Goal: Task Accomplishment & Management: Use online tool/utility

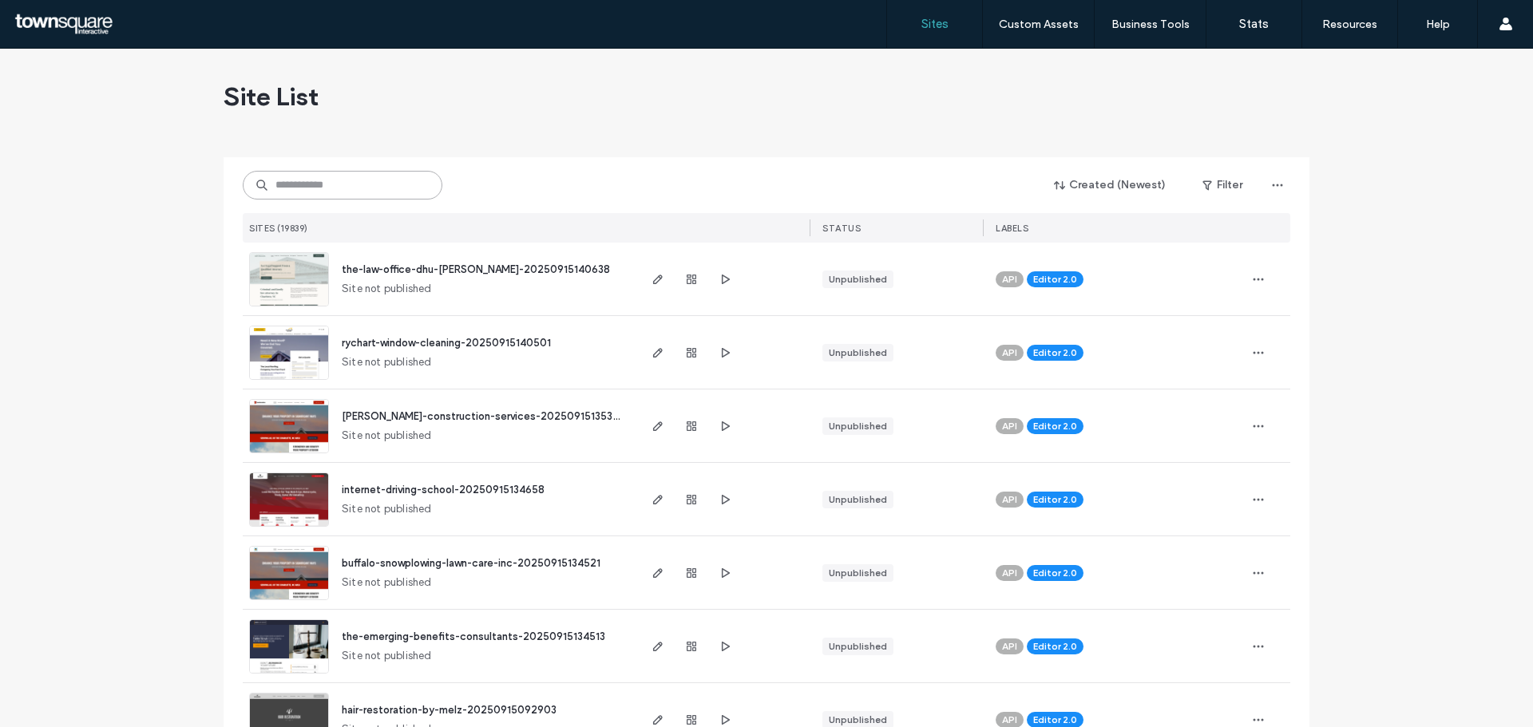
click at [305, 187] on input at bounding box center [343, 185] width 200 height 29
paste input "**********"
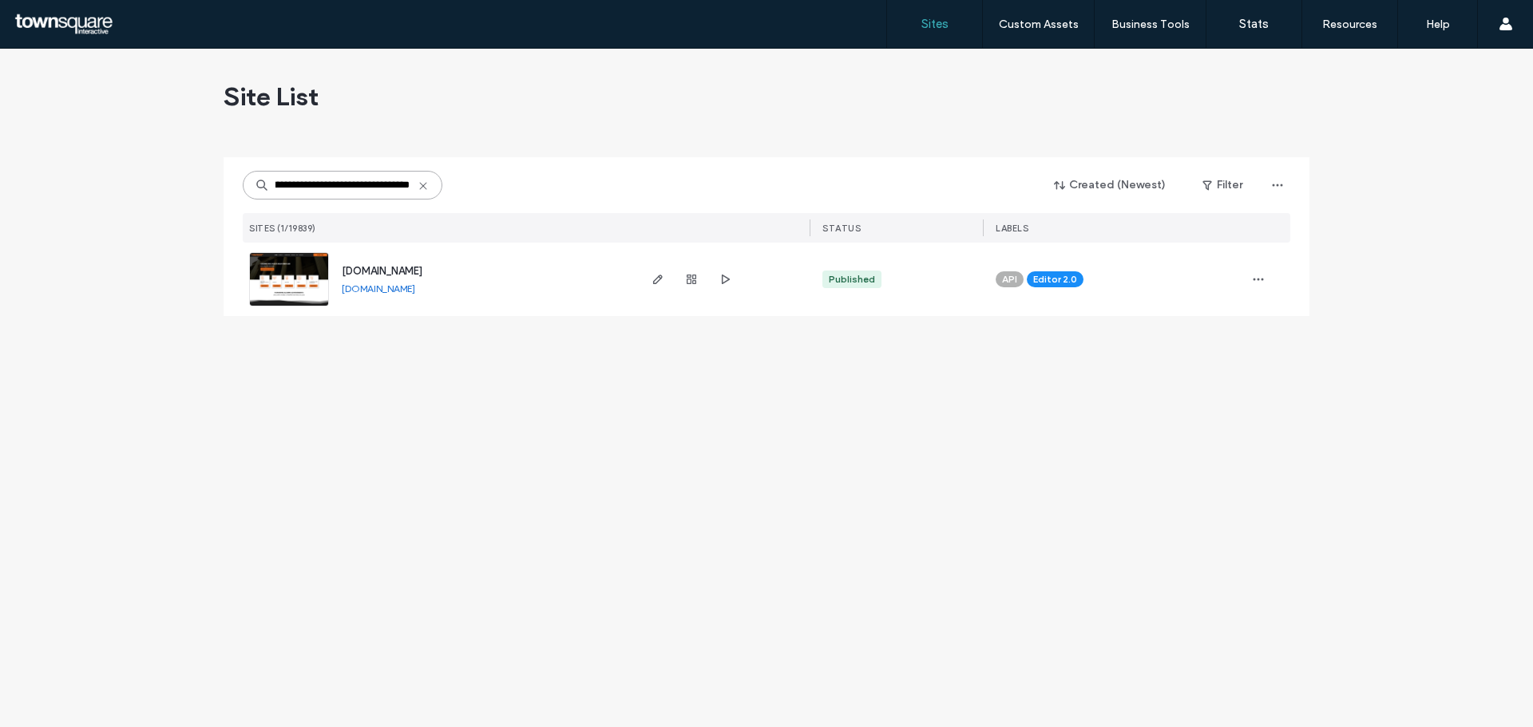
type input "**********"
click at [375, 270] on span "www.elpasohighschoolalumnimuseum.com" at bounding box center [382, 271] width 81 height 12
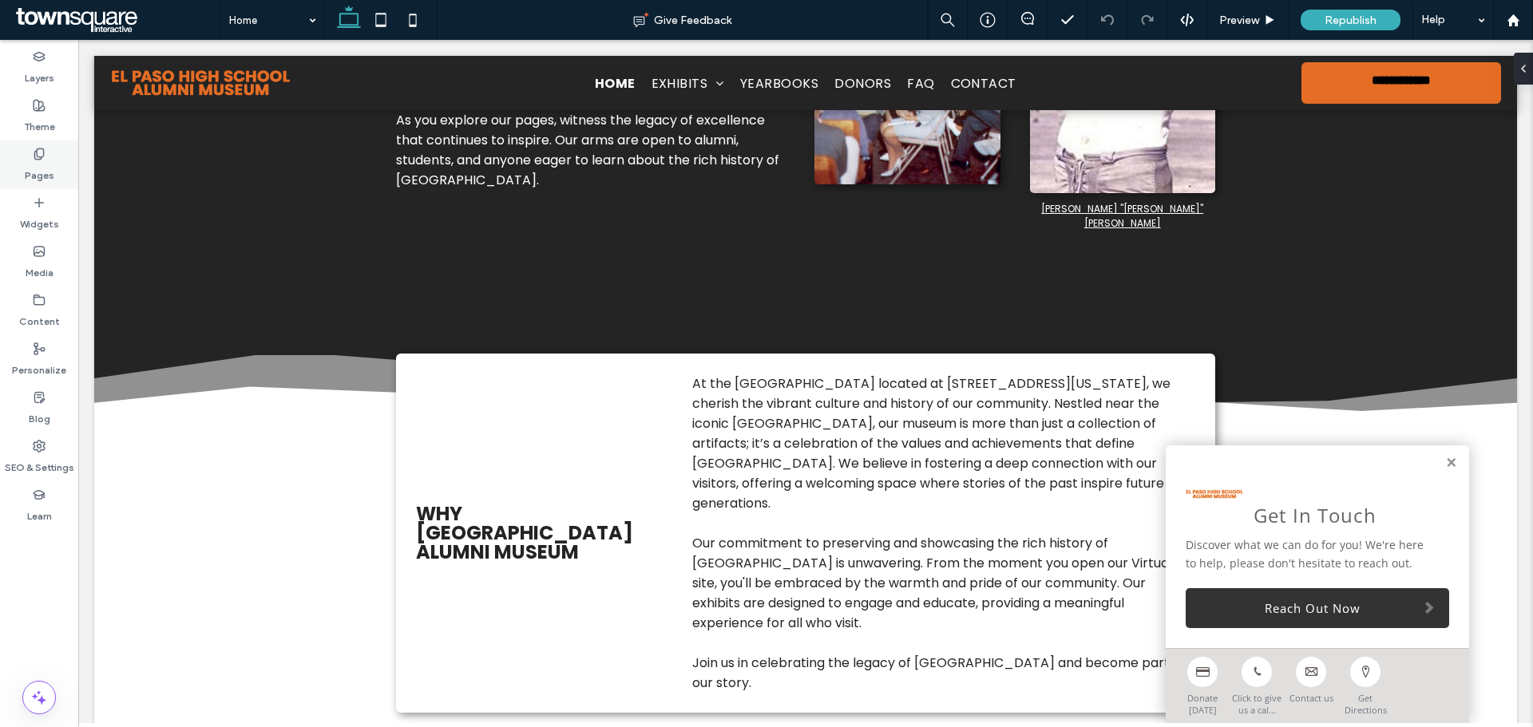
click at [36, 166] on label "Pages" at bounding box center [40, 172] width 30 height 22
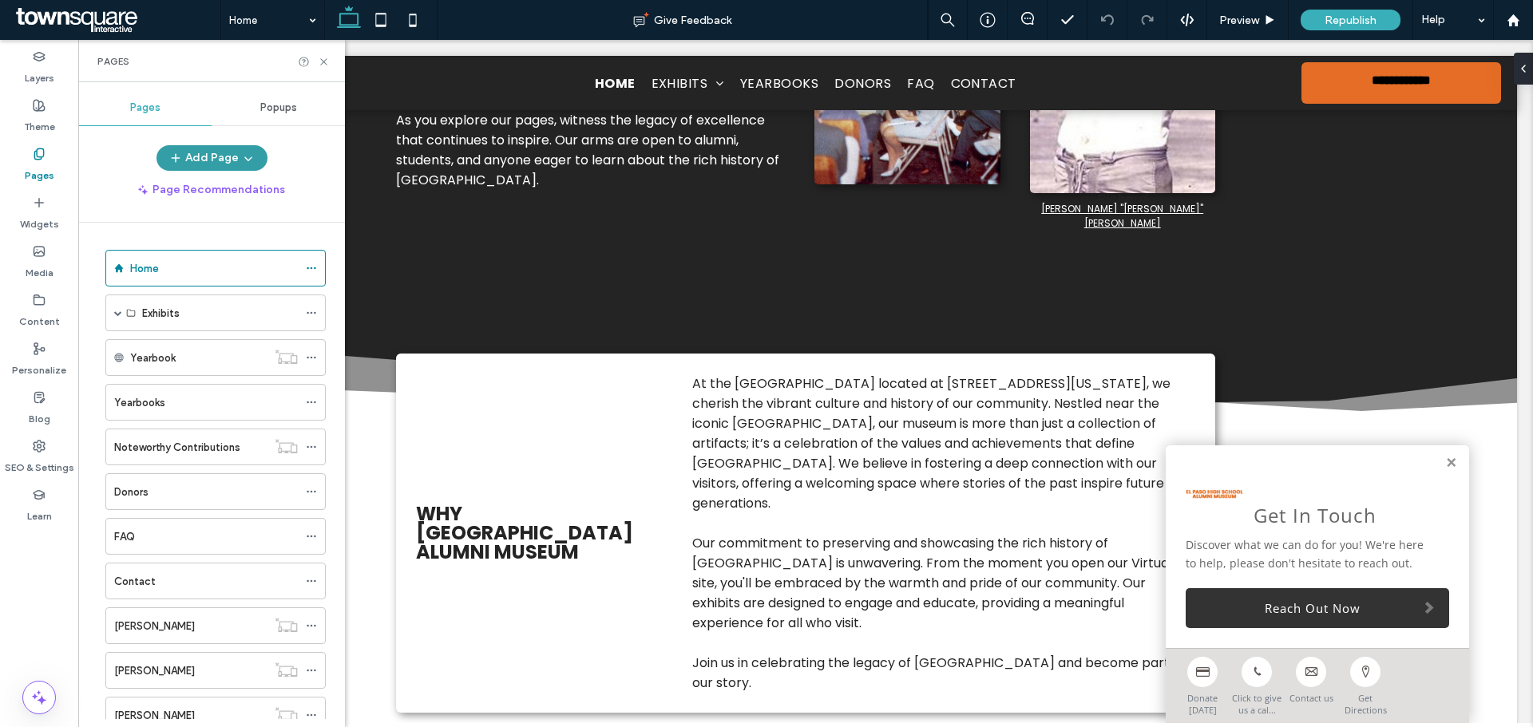
click at [219, 157] on button "Add Page" at bounding box center [212, 158] width 111 height 26
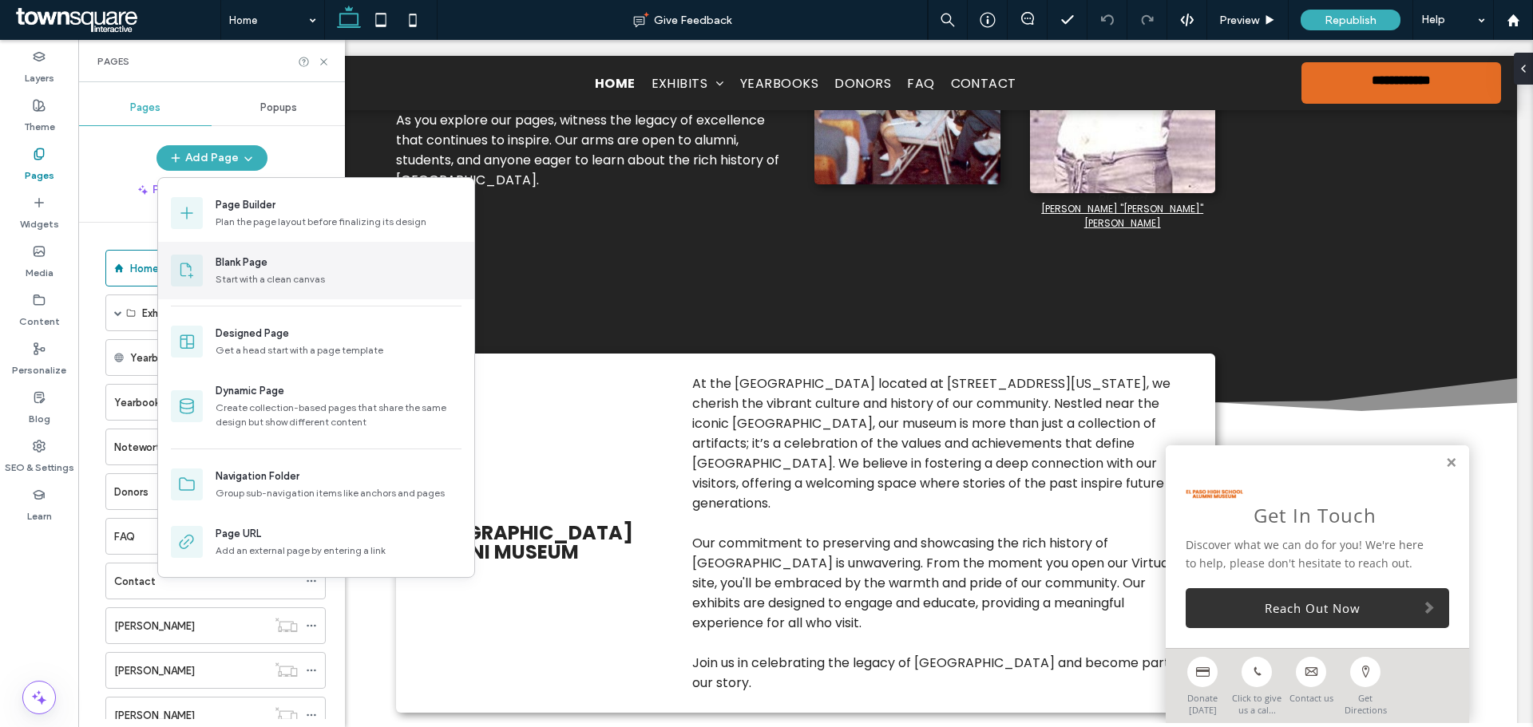
click at [248, 277] on div "Start with a clean canvas" at bounding box center [339, 279] width 246 height 14
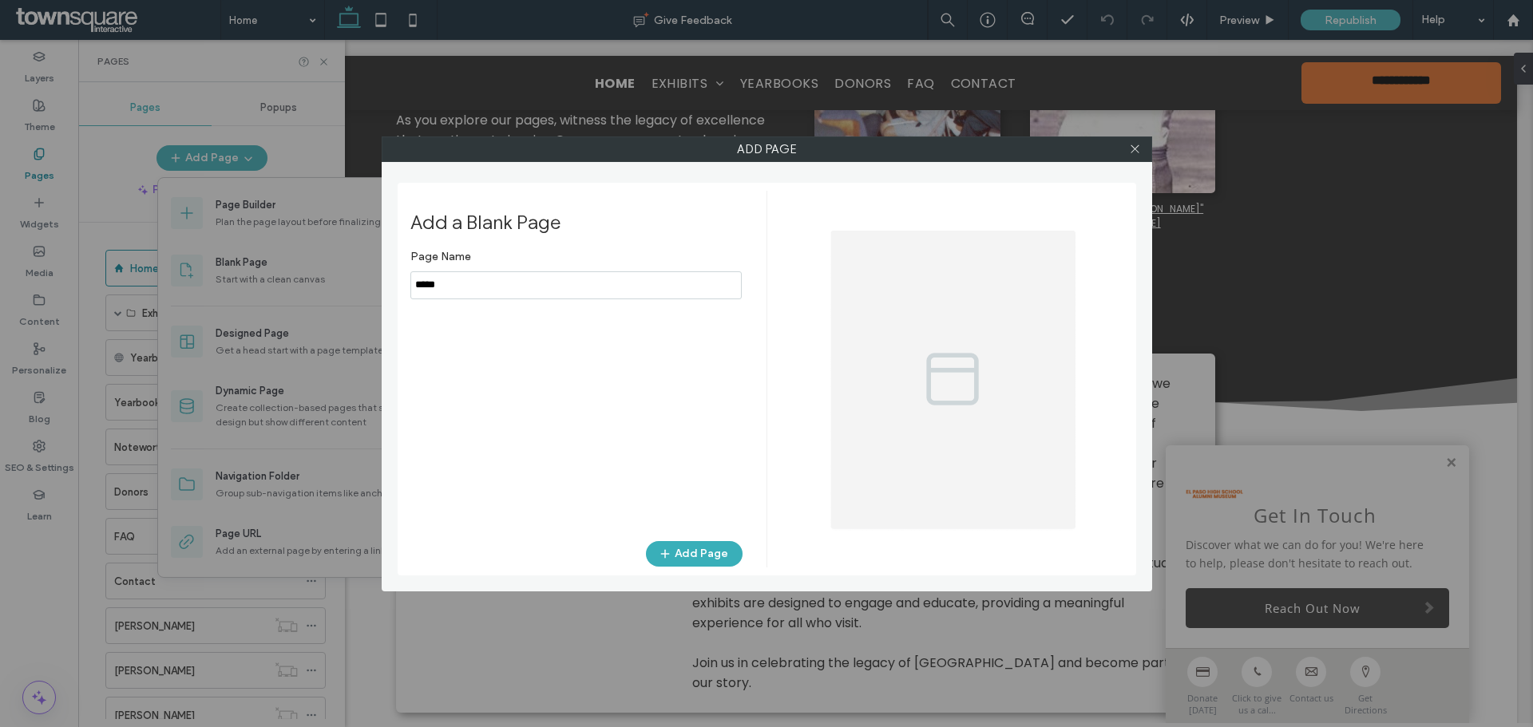
click at [503, 288] on input "notEmpty" at bounding box center [575, 286] width 331 height 28
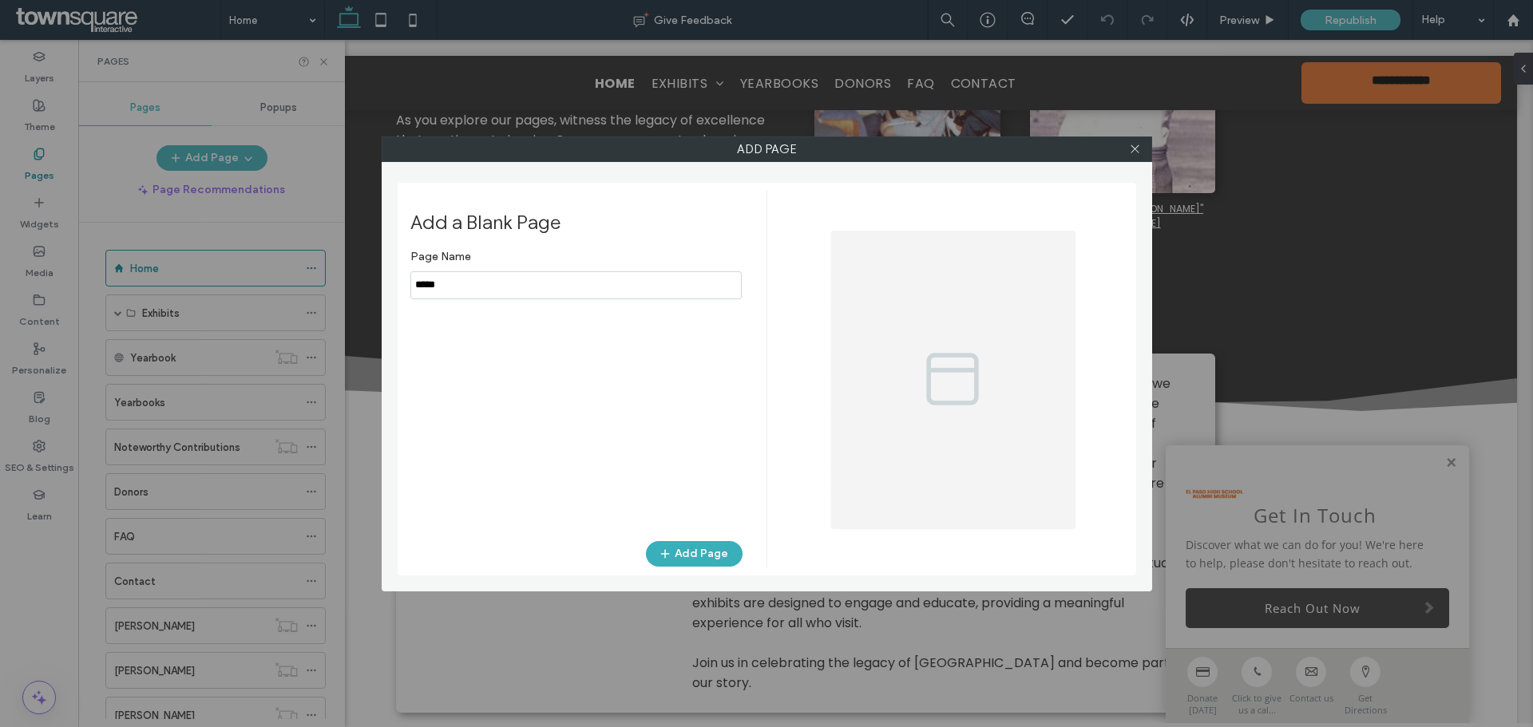
click at [503, 292] on input "notEmpty" at bounding box center [575, 286] width 331 height 28
click at [490, 285] on input "notEmpty" at bounding box center [575, 286] width 331 height 28
click at [488, 285] on input "notEmpty" at bounding box center [575, 286] width 331 height 28
paste input "**********"
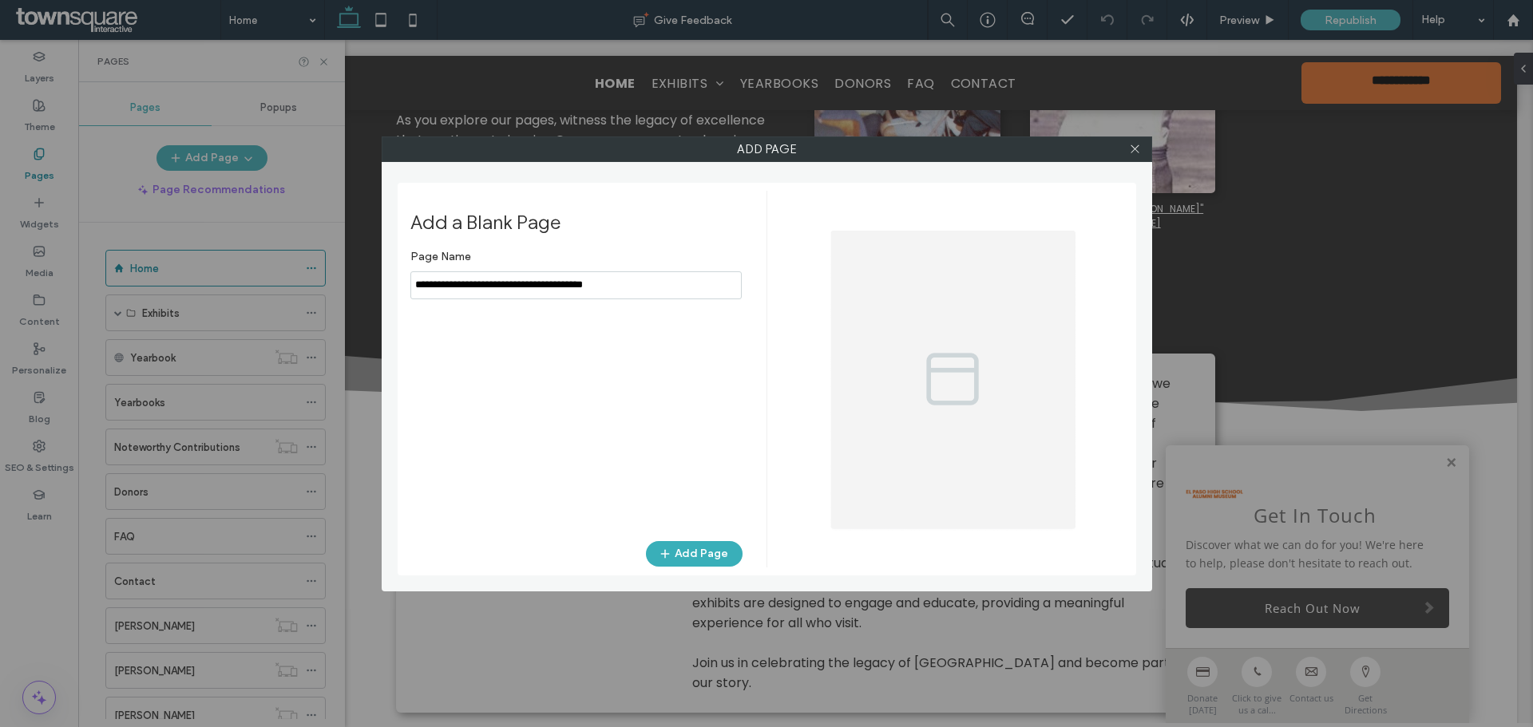
type input "**********"
click at [670, 494] on div "Page Name Add Page" at bounding box center [576, 383] width 332 height 283
click at [699, 557] on button "Add Page" at bounding box center [694, 554] width 97 height 26
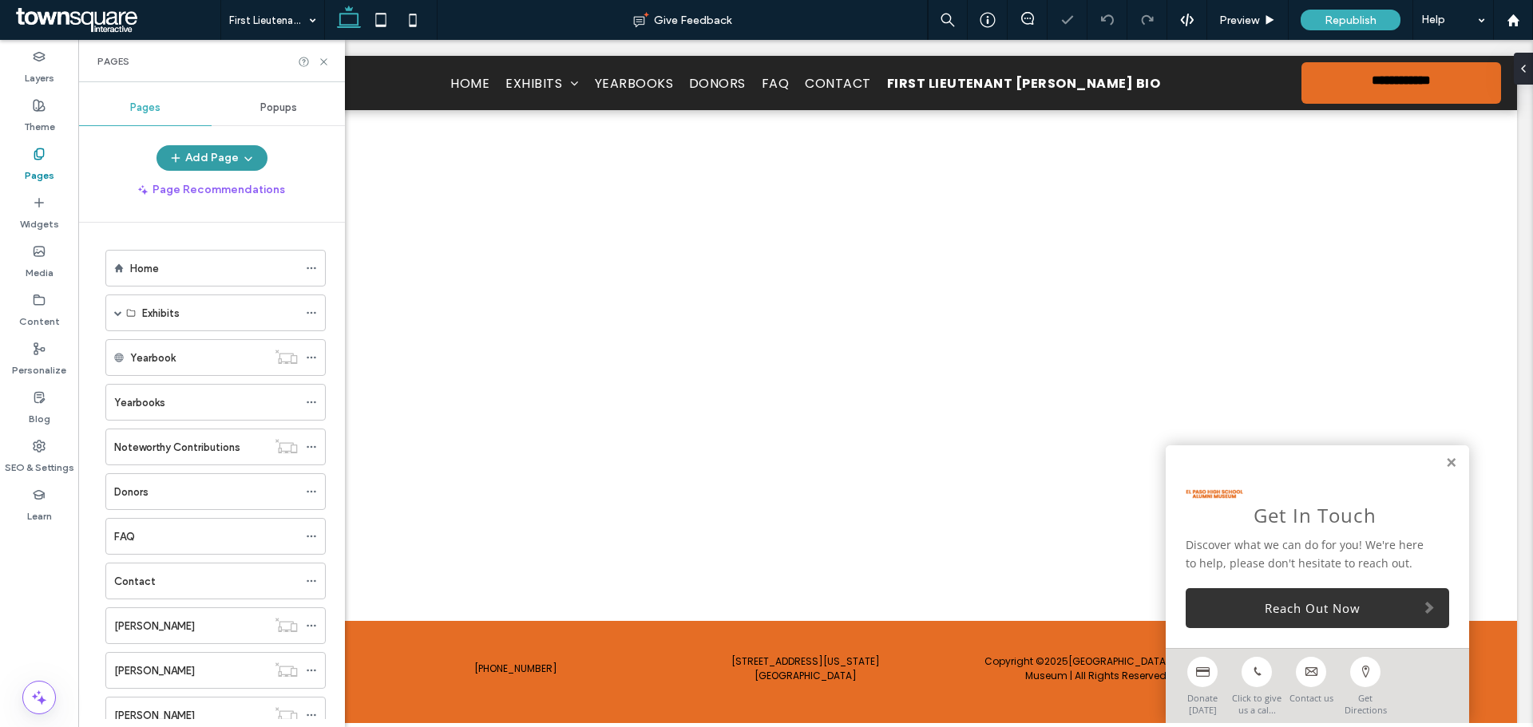
click at [178, 148] on span "button" at bounding box center [177, 158] width 16 height 24
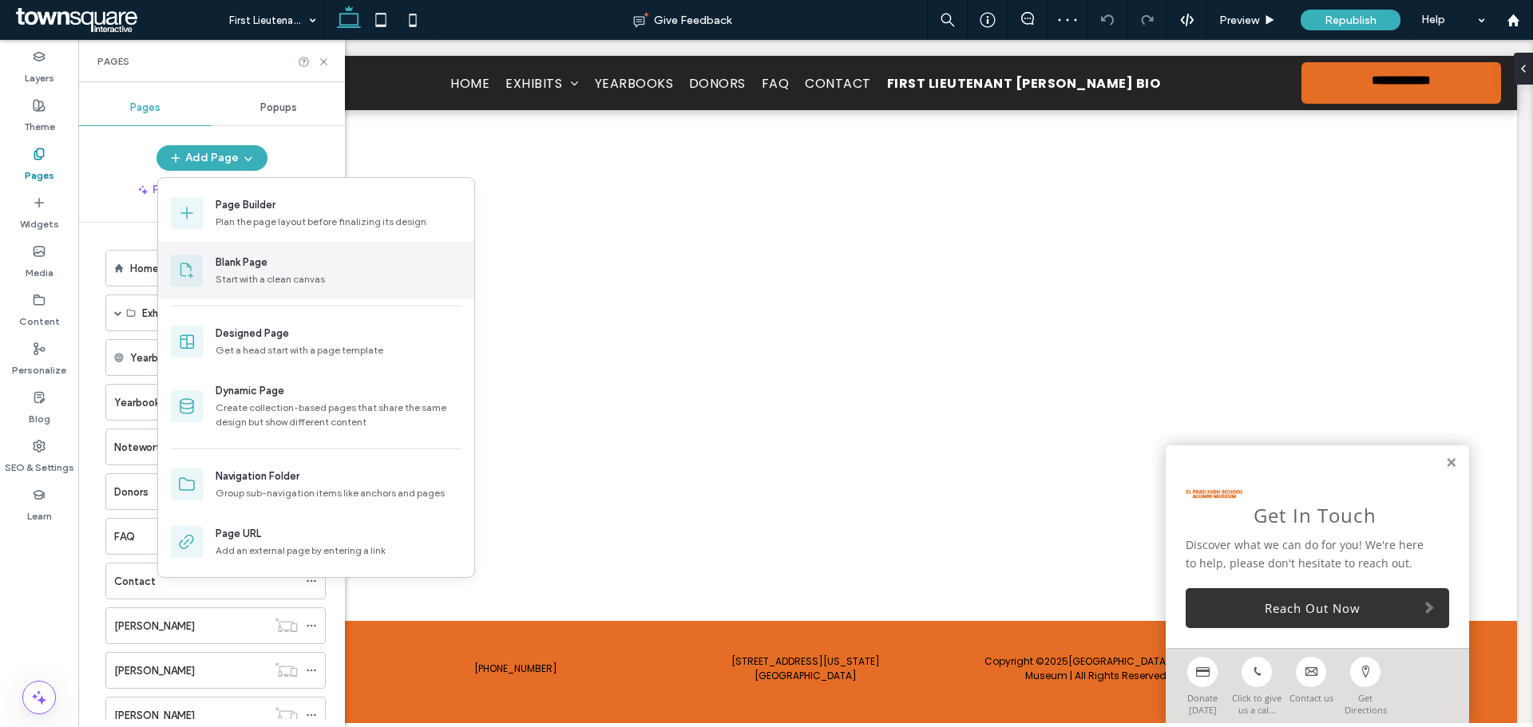
click at [262, 283] on div "Start with a clean canvas" at bounding box center [339, 279] width 246 height 14
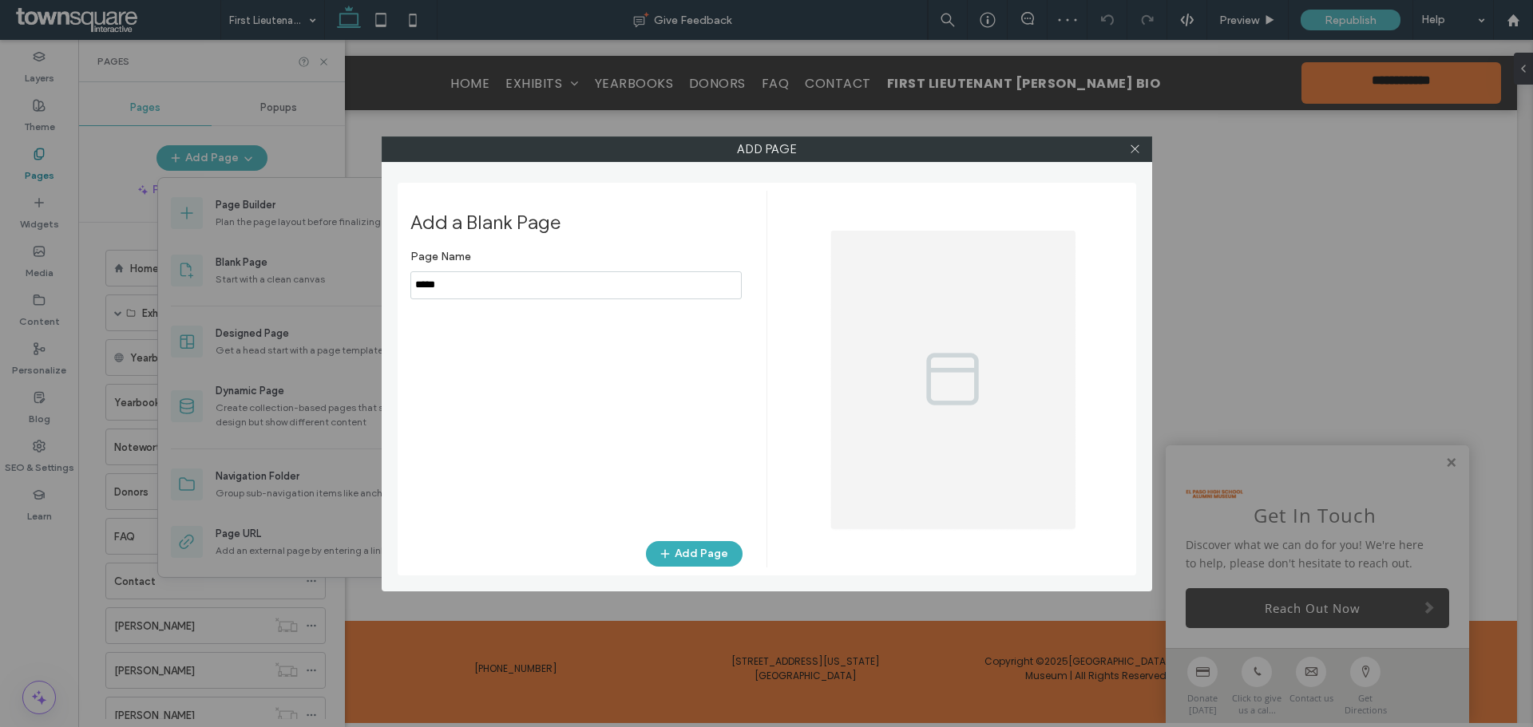
type input "*****"
click at [585, 283] on input "notEmpty" at bounding box center [575, 286] width 331 height 28
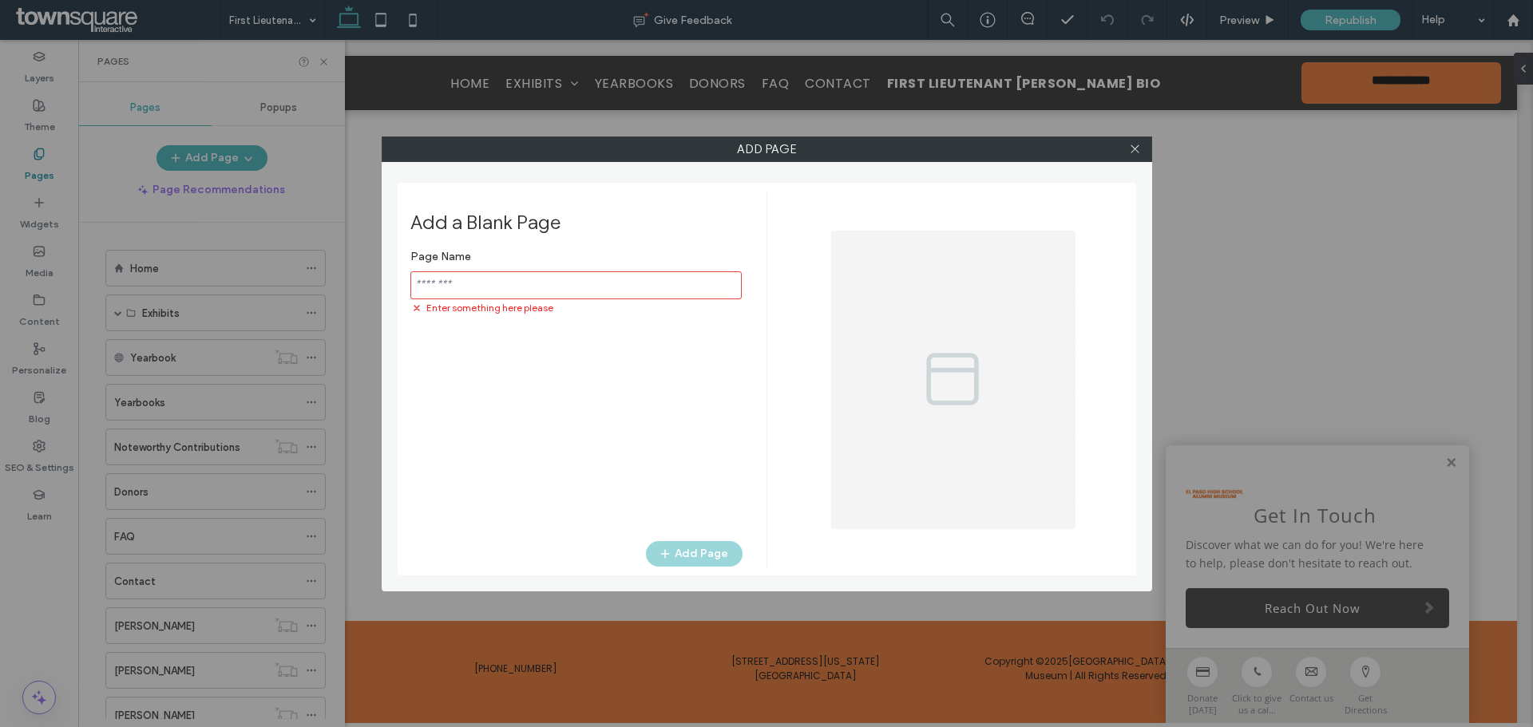
click at [537, 277] on input "notEmpty" at bounding box center [575, 286] width 331 height 28
paste input "*****"
type input "*****"
click at [654, 407] on div "Page Name Add Page" at bounding box center [576, 383] width 332 height 283
click at [539, 286] on input "notEmpty" at bounding box center [575, 286] width 331 height 28
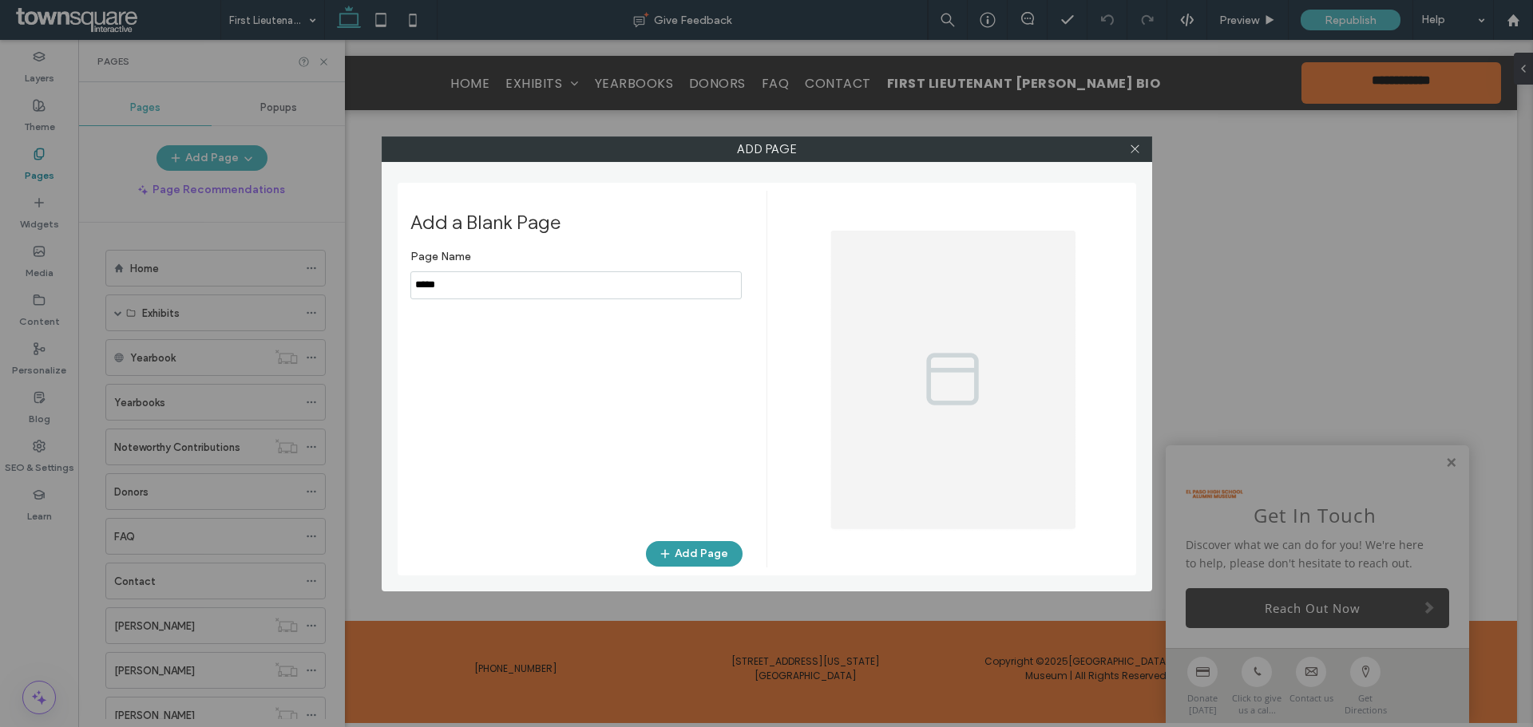
click at [672, 548] on icon "button" at bounding box center [665, 554] width 13 height 13
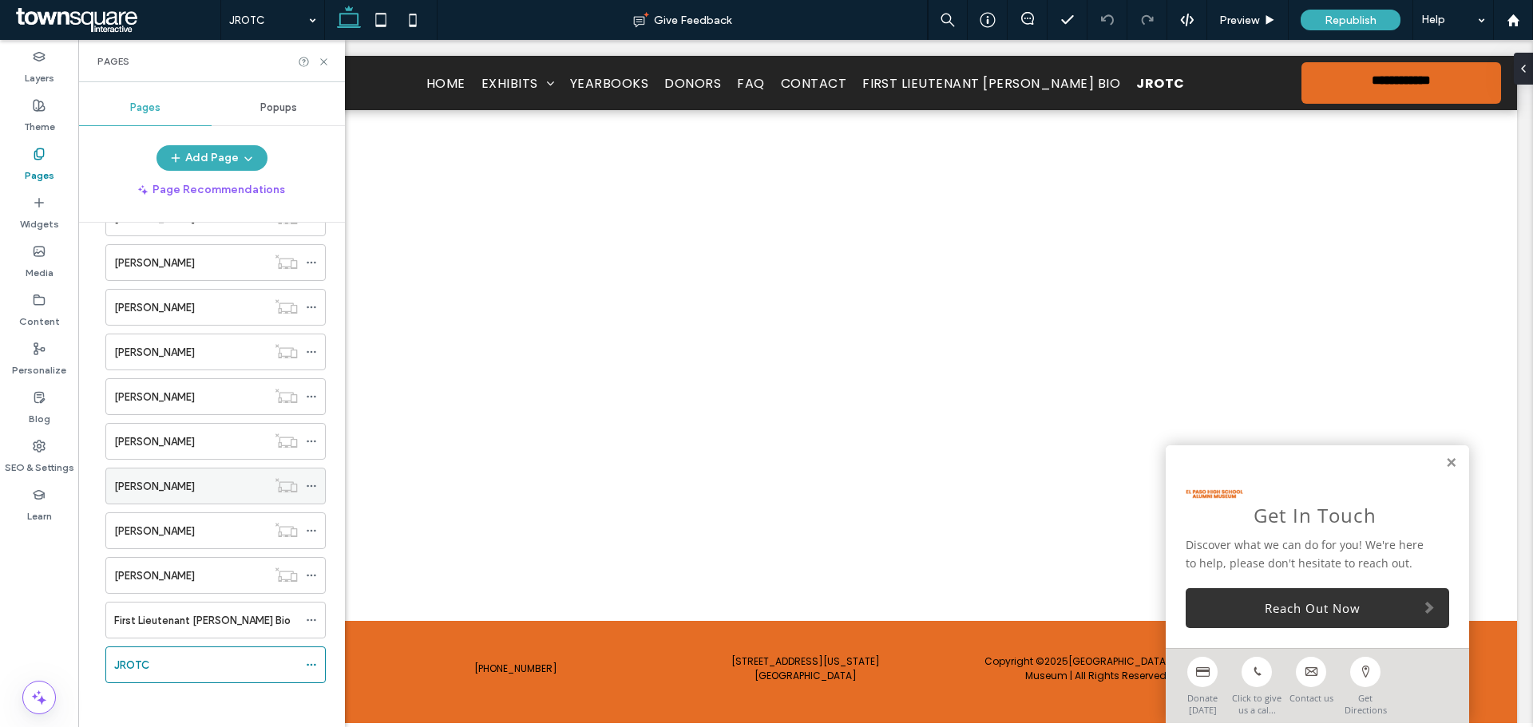
scroll to position [412, 0]
click at [184, 621] on label "First Lieutenant [PERSON_NAME] Bio" at bounding box center [202, 617] width 176 height 28
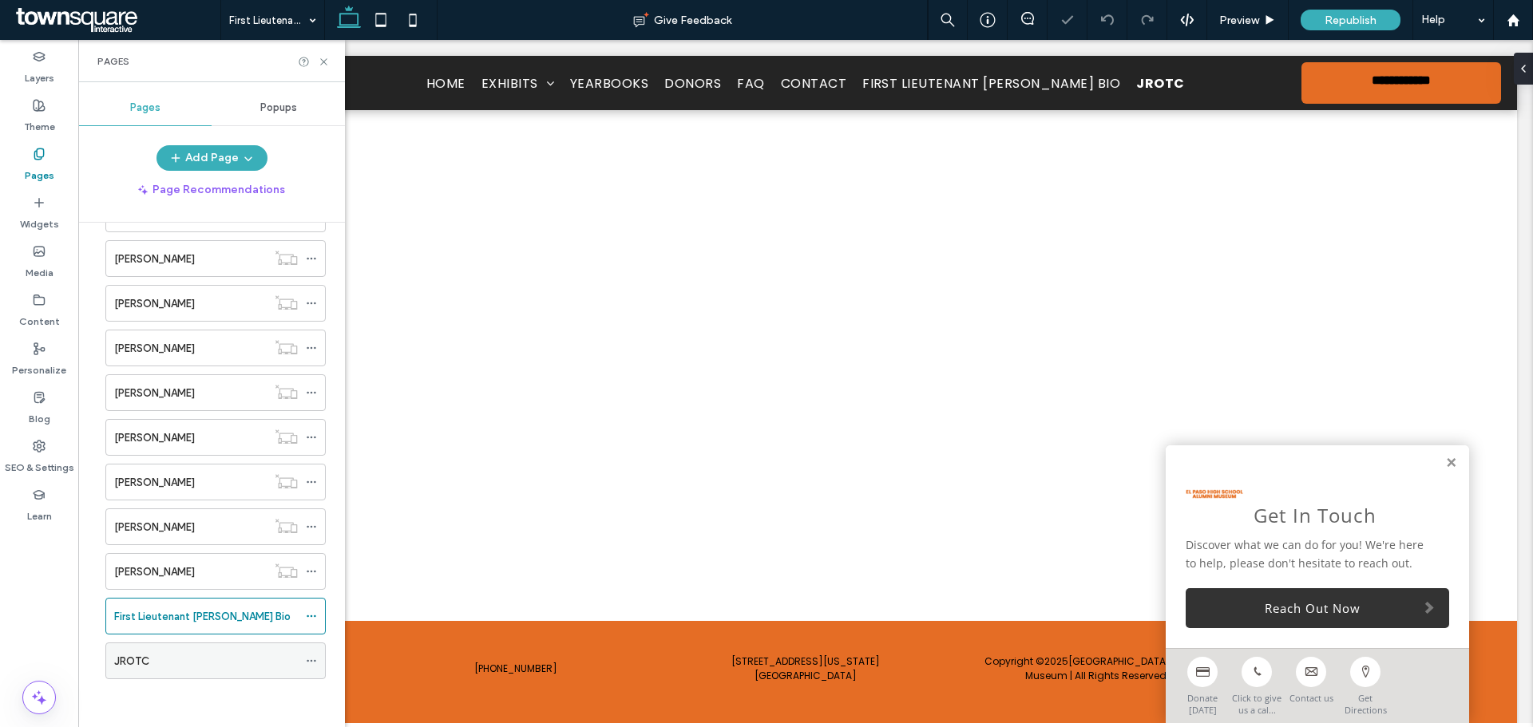
click at [191, 654] on div "JROTC" at bounding box center [206, 661] width 184 height 17
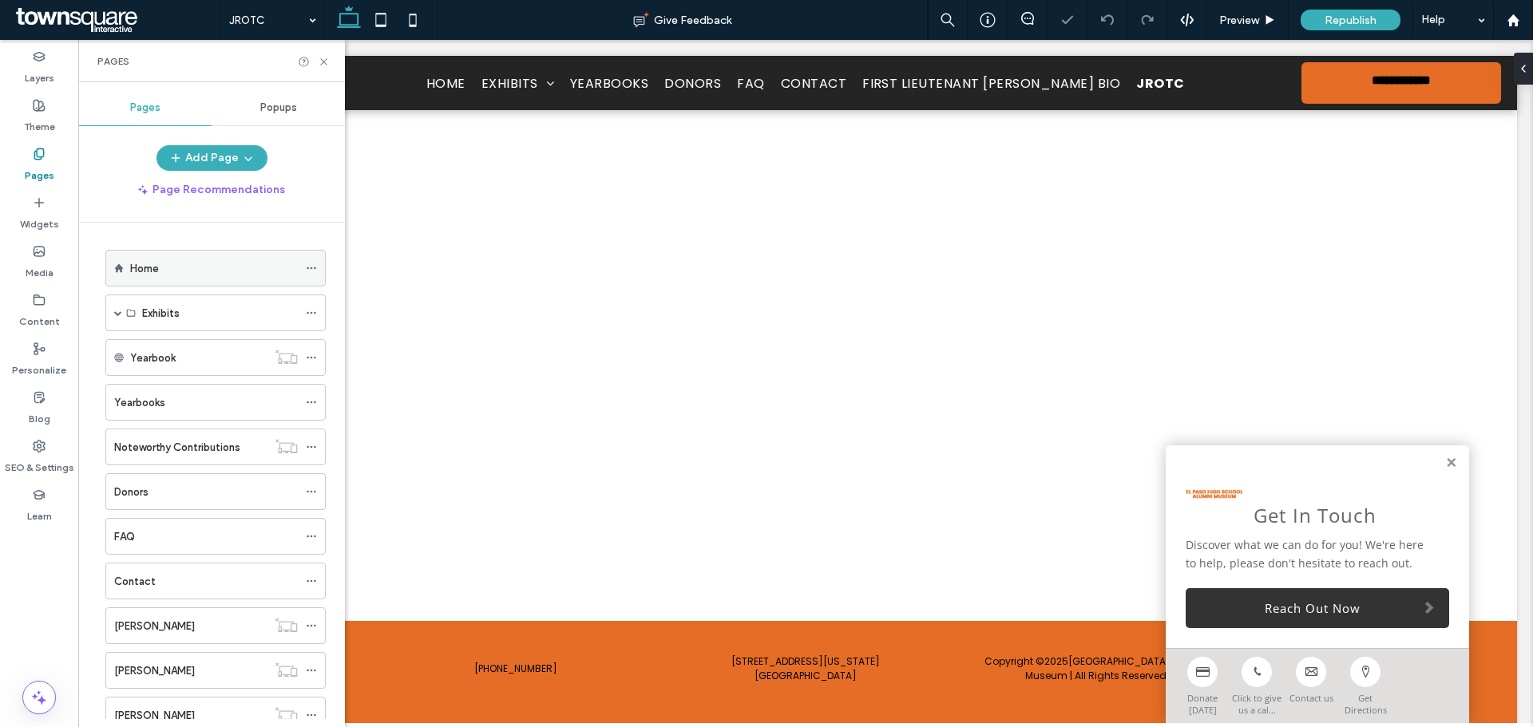
click at [184, 265] on div "Home" at bounding box center [214, 268] width 168 height 17
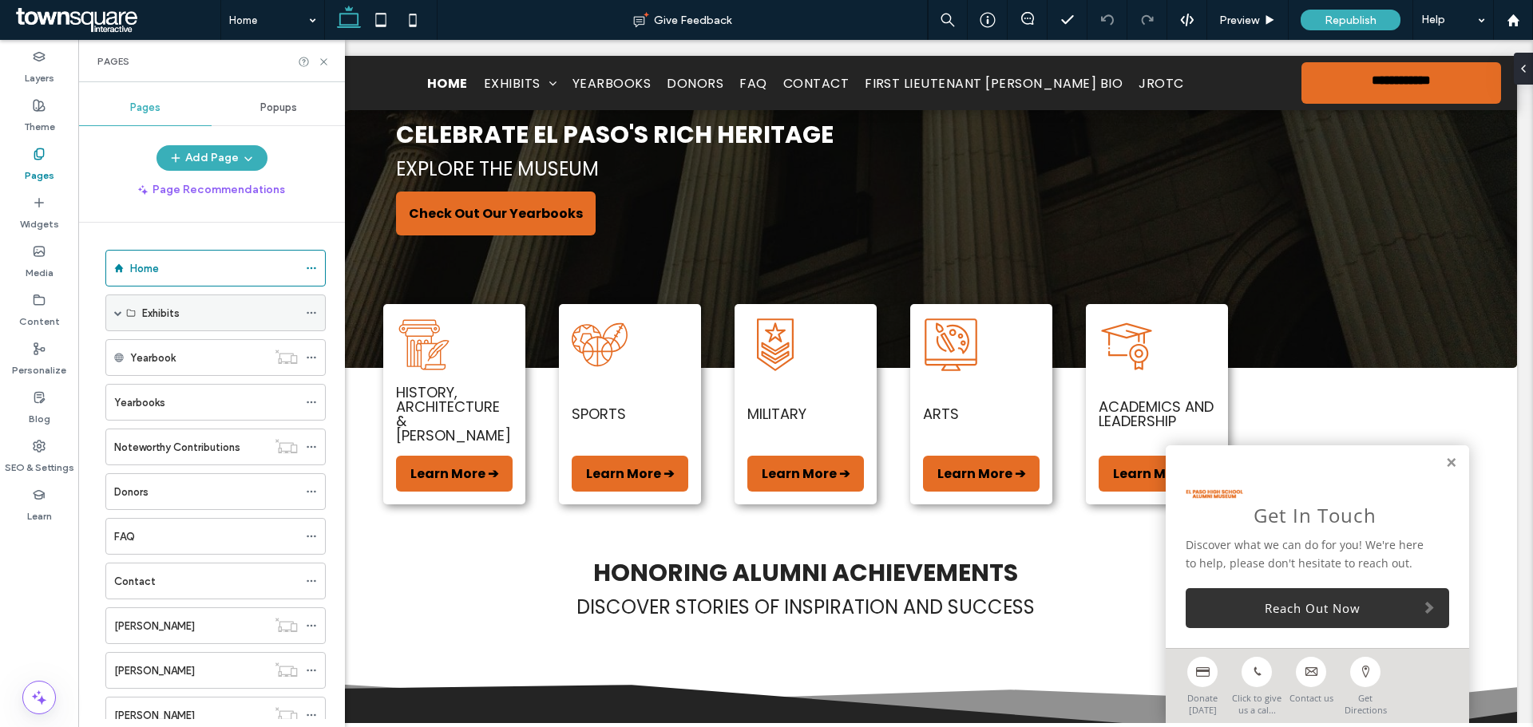
click at [270, 319] on div "Exhibits" at bounding box center [220, 313] width 156 height 17
click at [117, 315] on span at bounding box center [118, 313] width 8 height 8
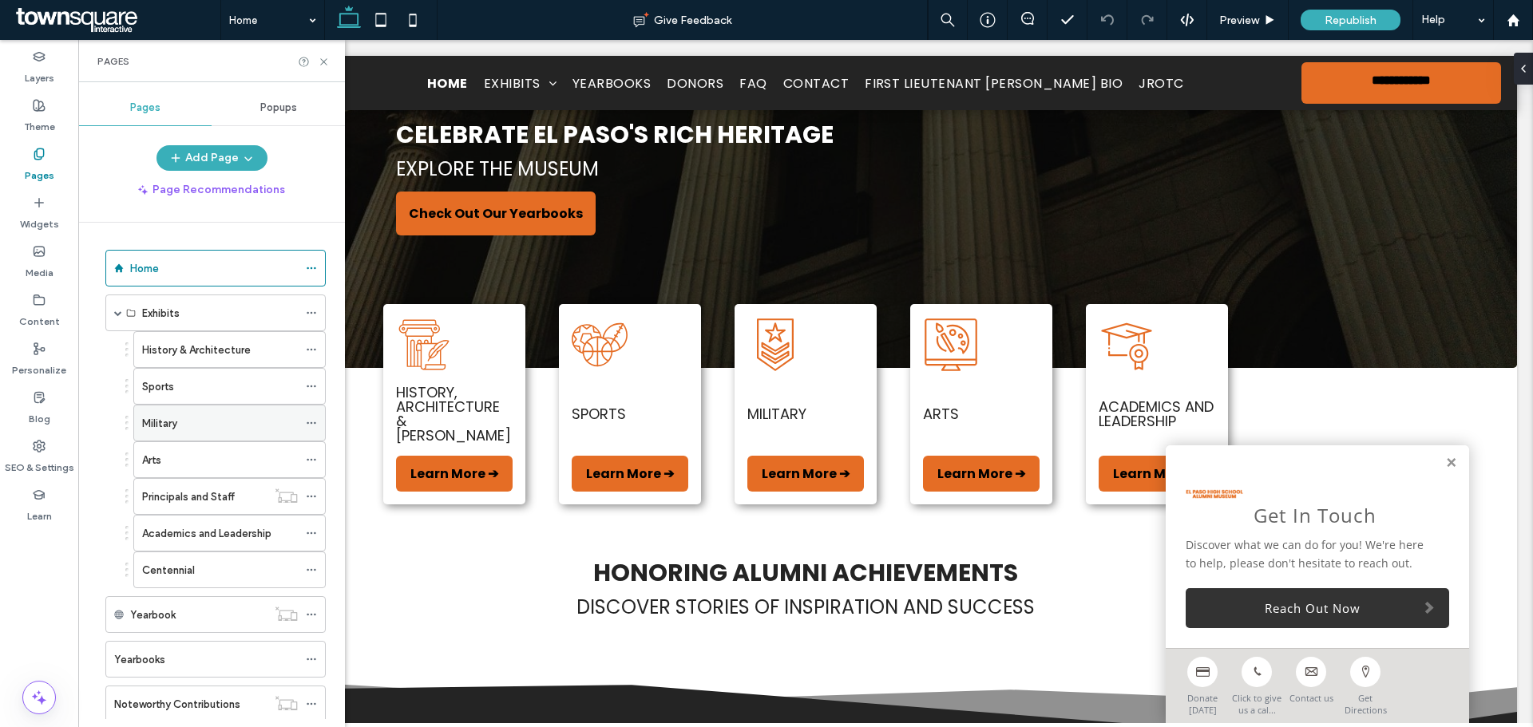
click at [154, 418] on label "Military" at bounding box center [159, 424] width 35 height 28
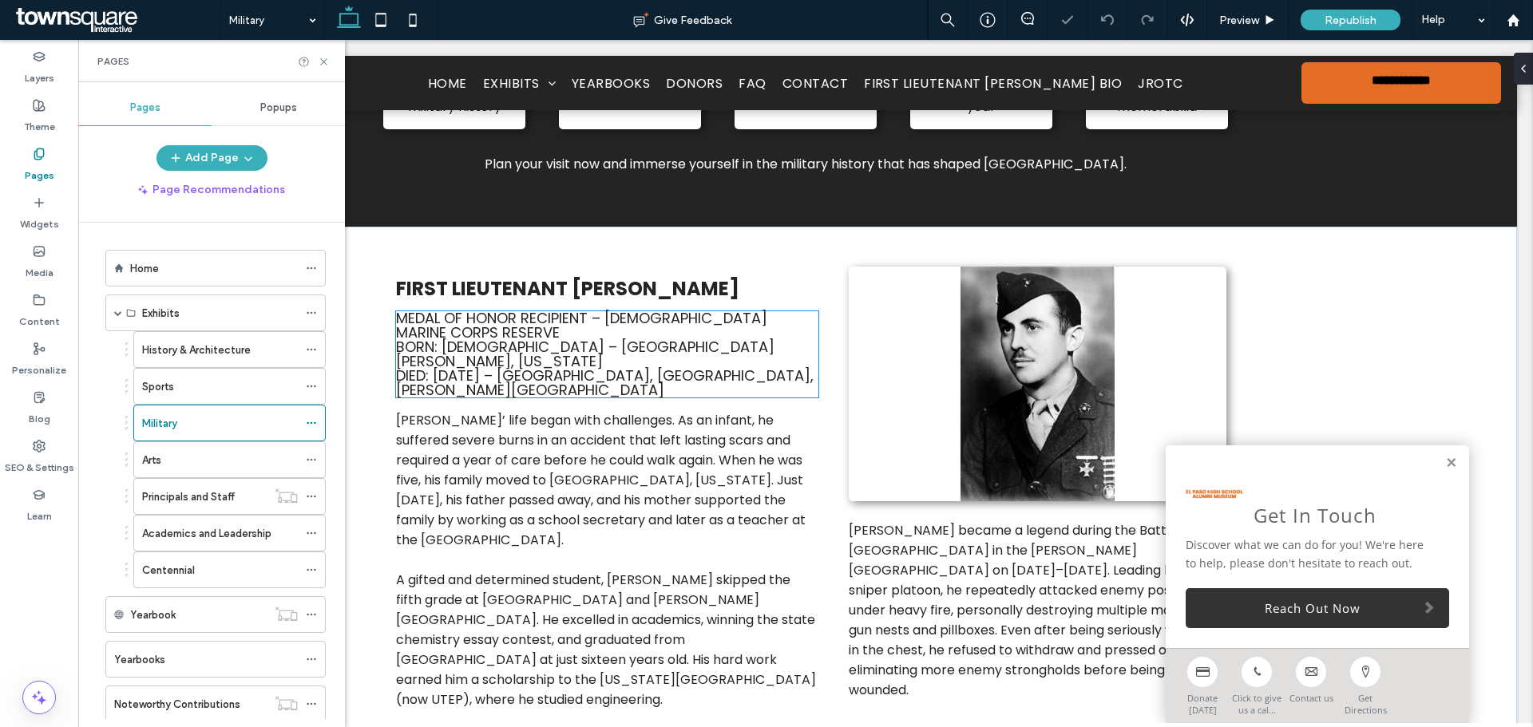
scroll to position [958, 0]
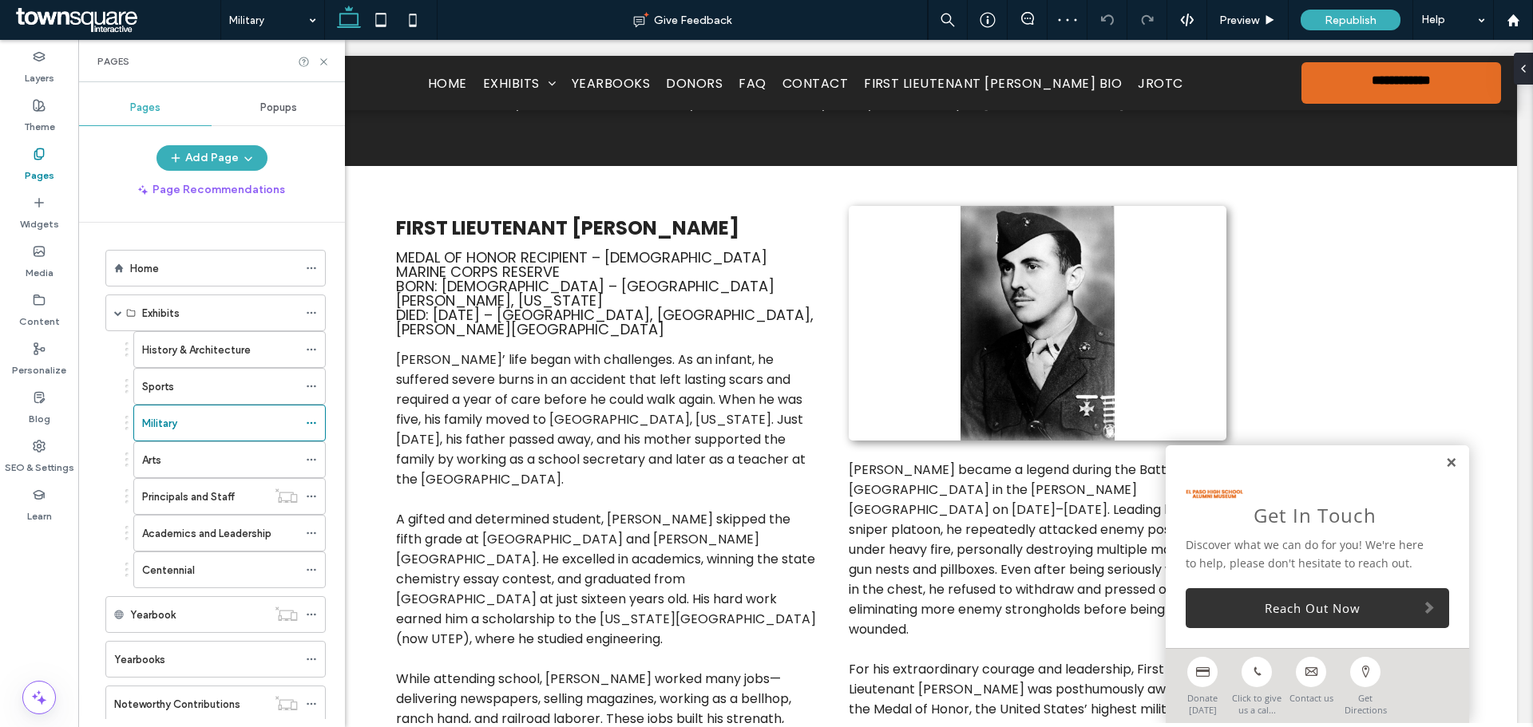
click at [1445, 461] on link at bounding box center [1451, 464] width 12 height 14
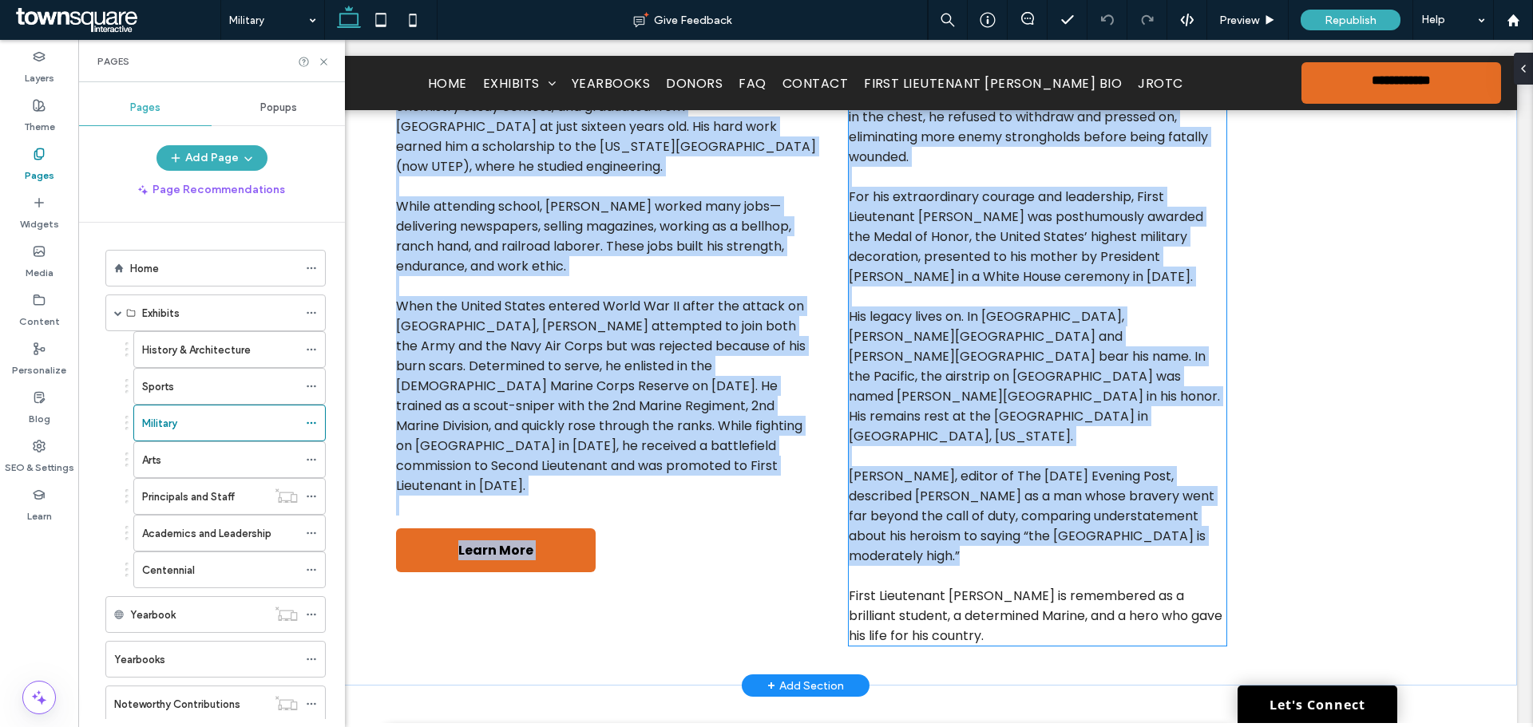
scroll to position [1437, 0]
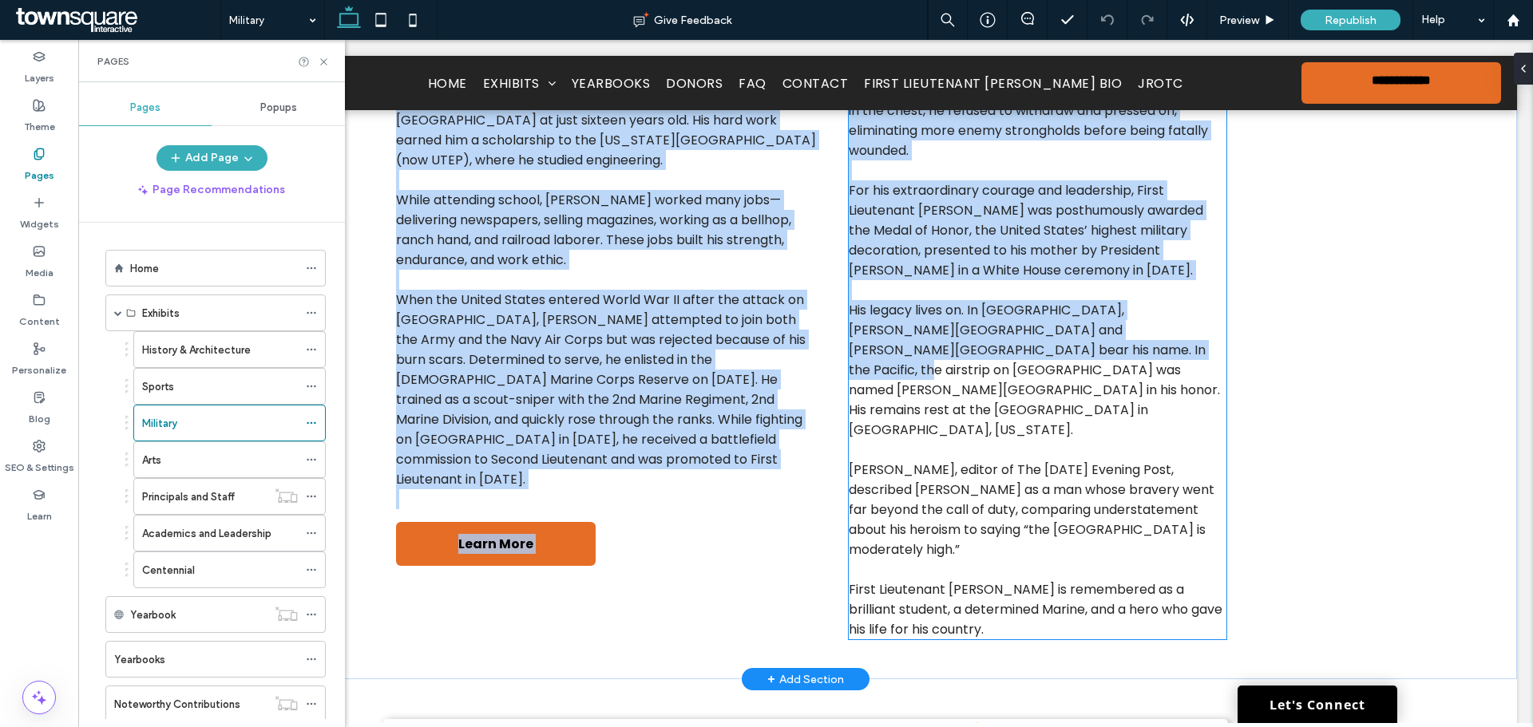
drag, startPoint x: 389, startPoint y: 184, endPoint x: 591, endPoint y: 415, distance: 307.3
click at [982, 324] on div "First Lieutenant William Deane Hawkins Medal of Honor Recipient – U.S. Marine C…" at bounding box center [806, 183] width 958 height 993
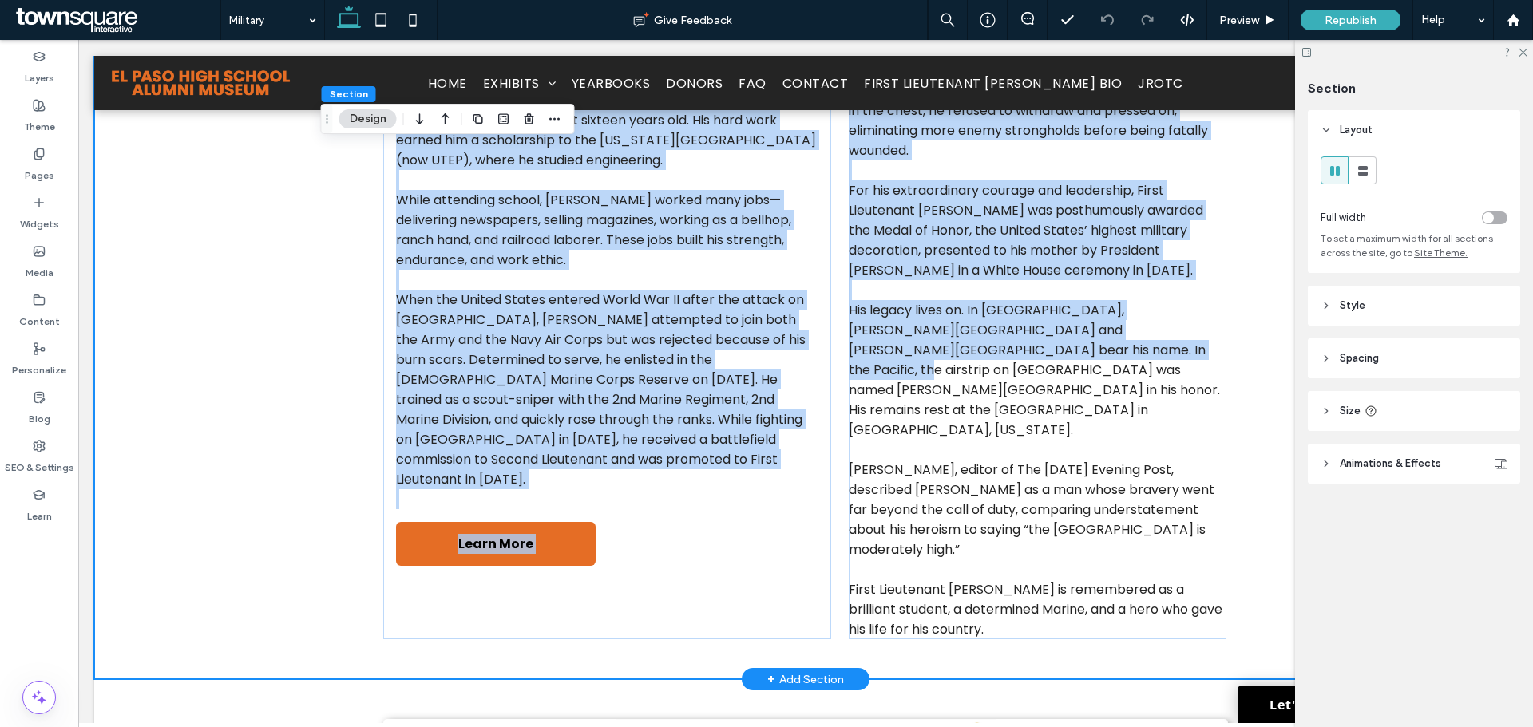
click at [297, 463] on div "First Lieutenant William Deane Hawkins Medal of Honor Recipient – U.S. Marine C…" at bounding box center [805, 183] width 1423 height 993
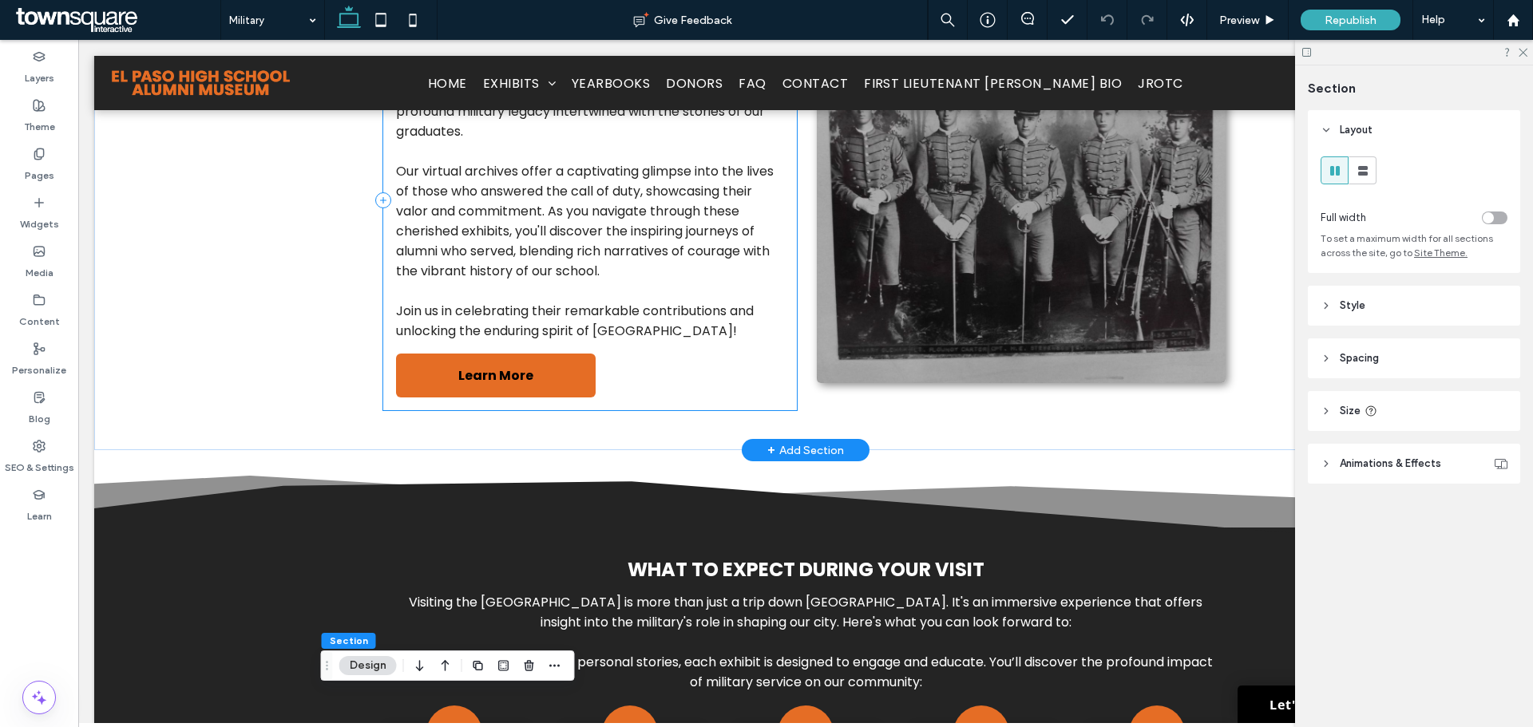
scroll to position [0, 0]
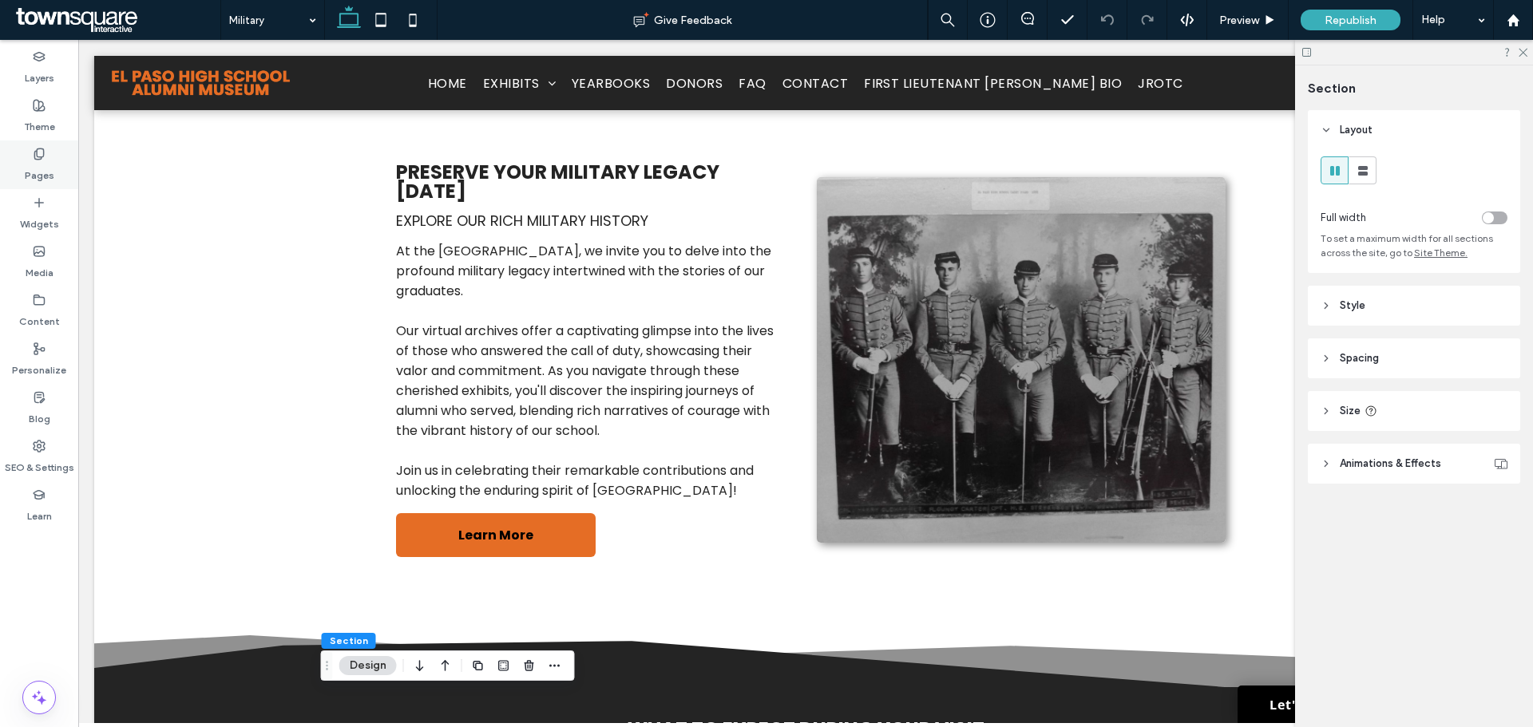
click at [60, 168] on div "Pages" at bounding box center [39, 165] width 78 height 49
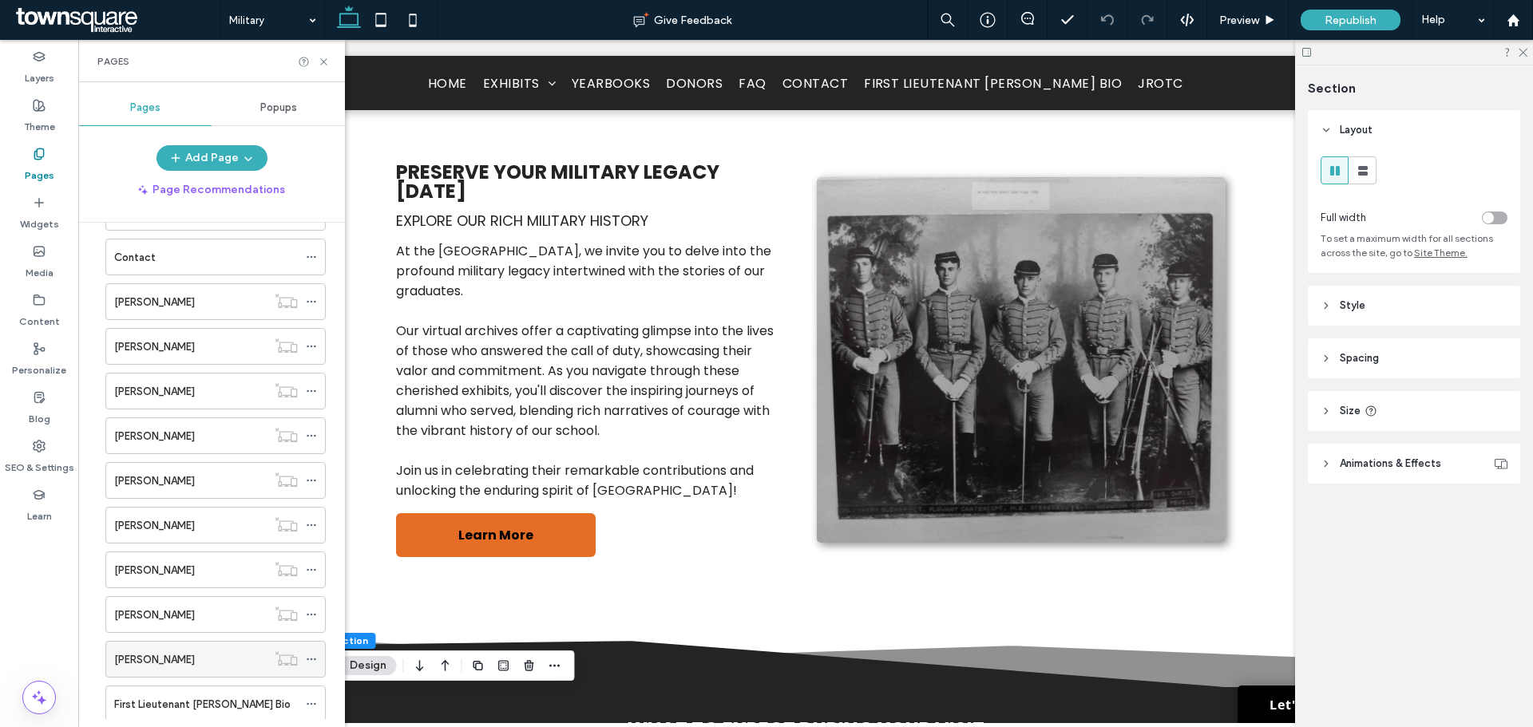
scroll to position [669, 0]
click at [305, 616] on div "First Lieutenant [PERSON_NAME] Bio" at bounding box center [215, 616] width 220 height 37
click at [312, 618] on icon at bounding box center [311, 616] width 11 height 11
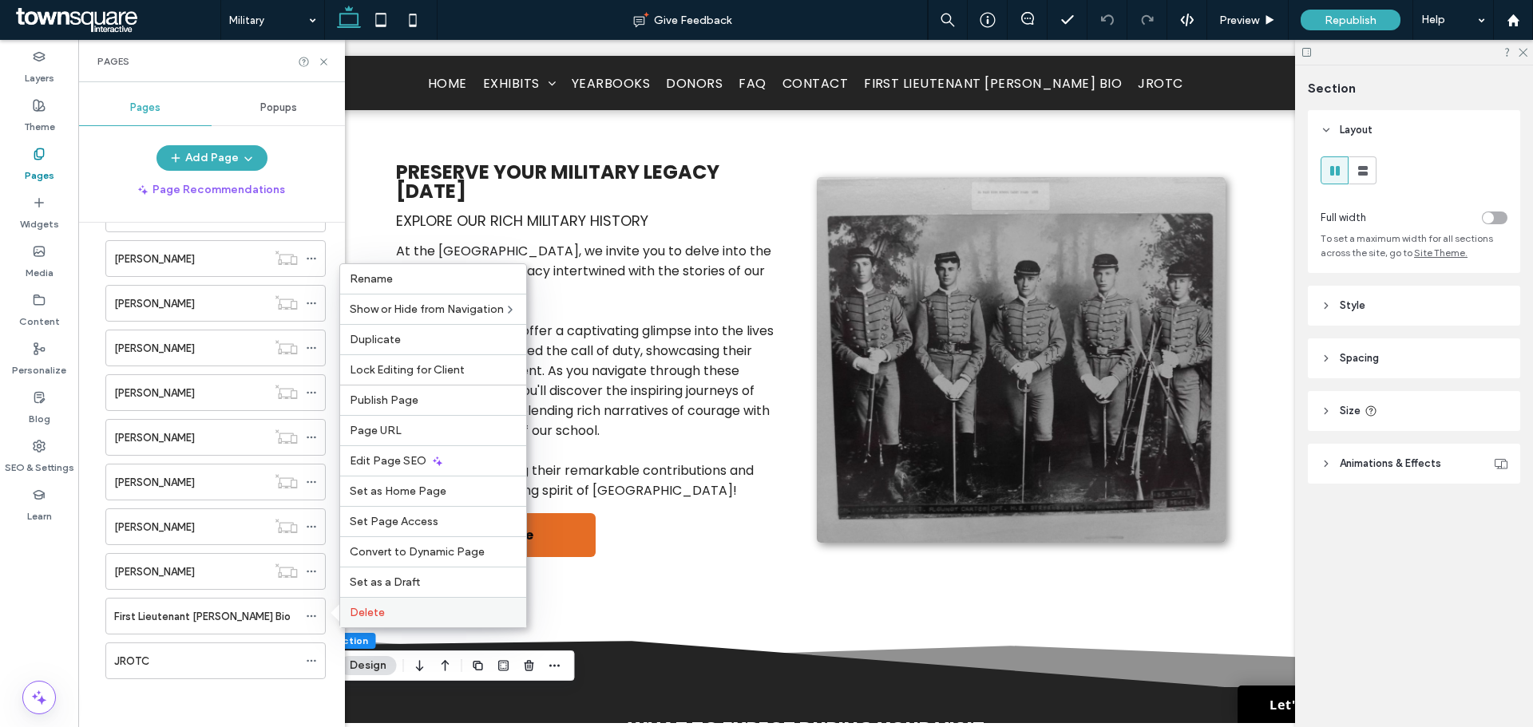
click at [406, 613] on label "Delete" at bounding box center [433, 613] width 167 height 14
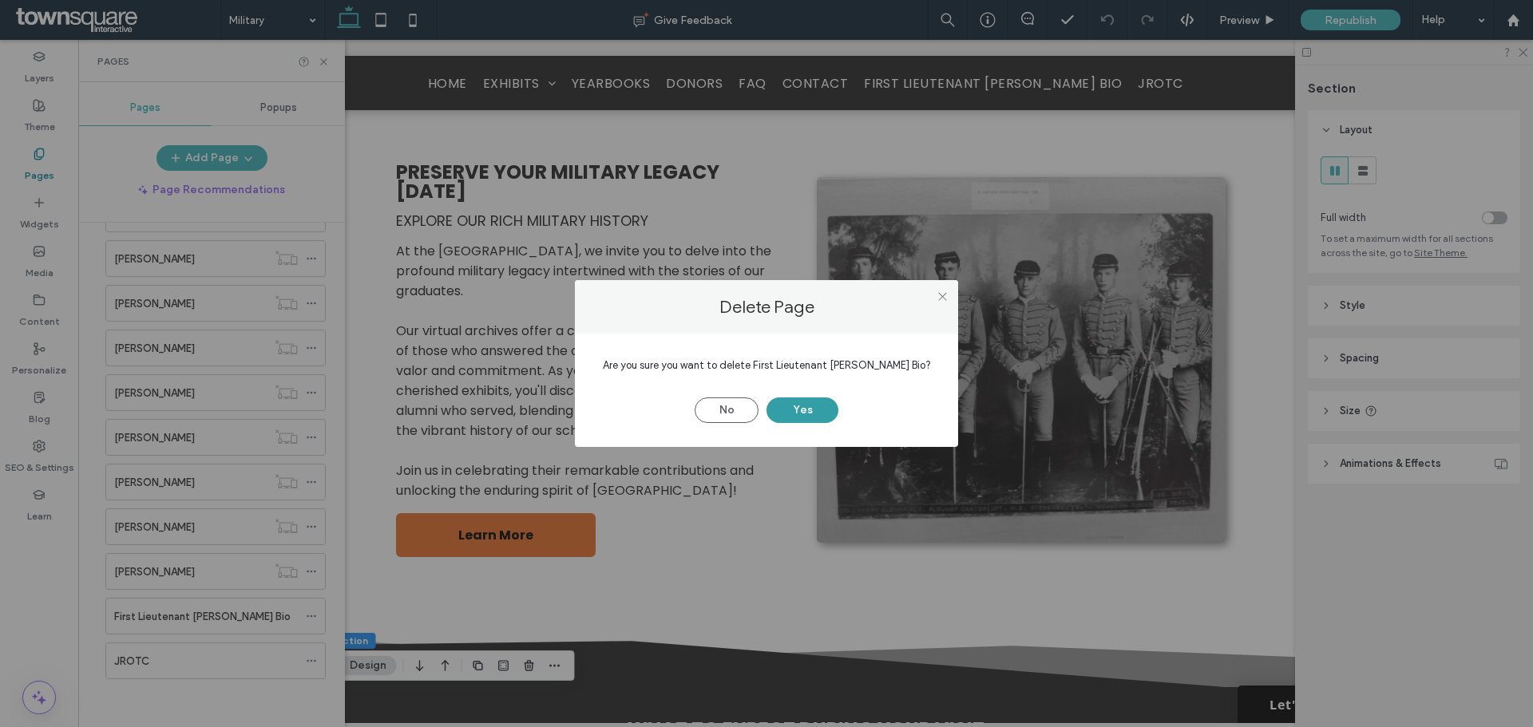
click at [799, 423] on button "Yes" at bounding box center [803, 411] width 72 height 26
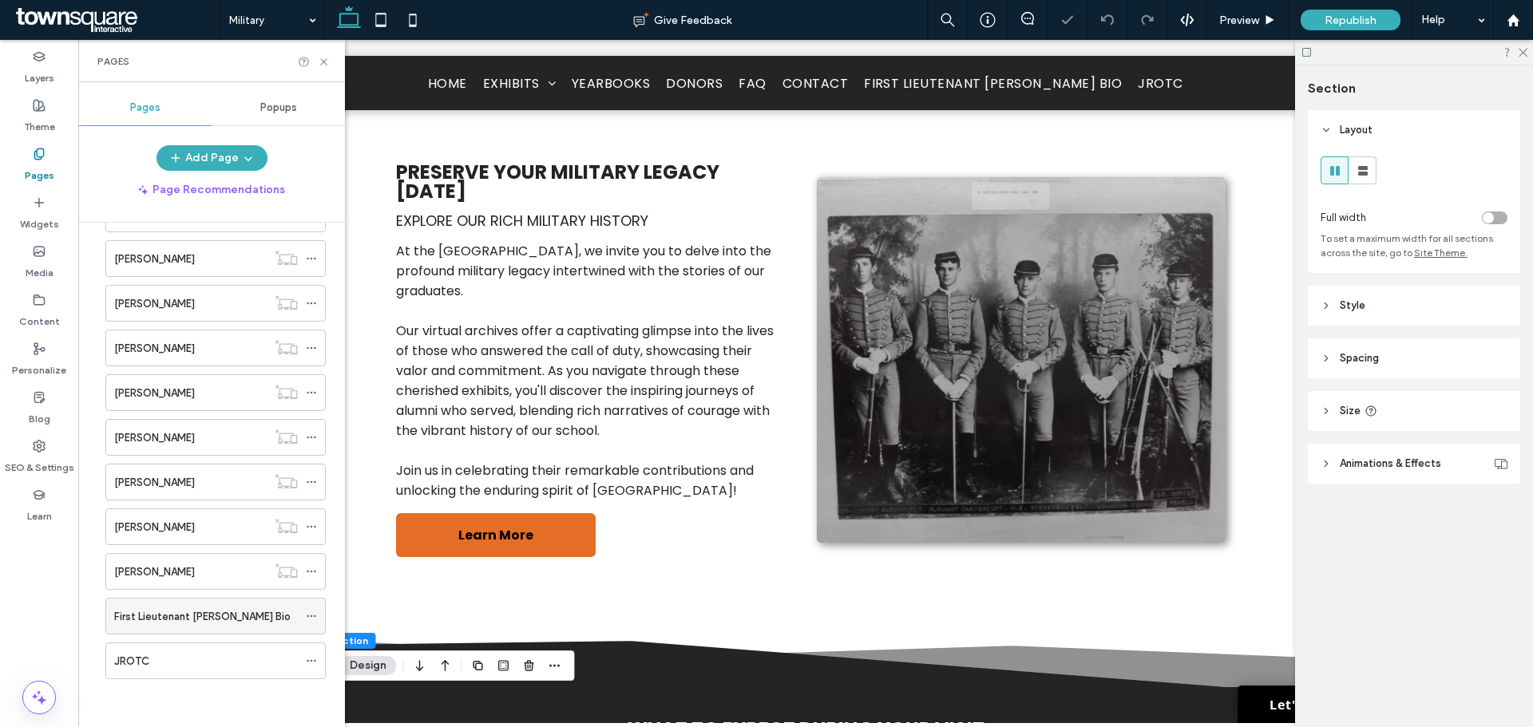
scroll to position [624, 0]
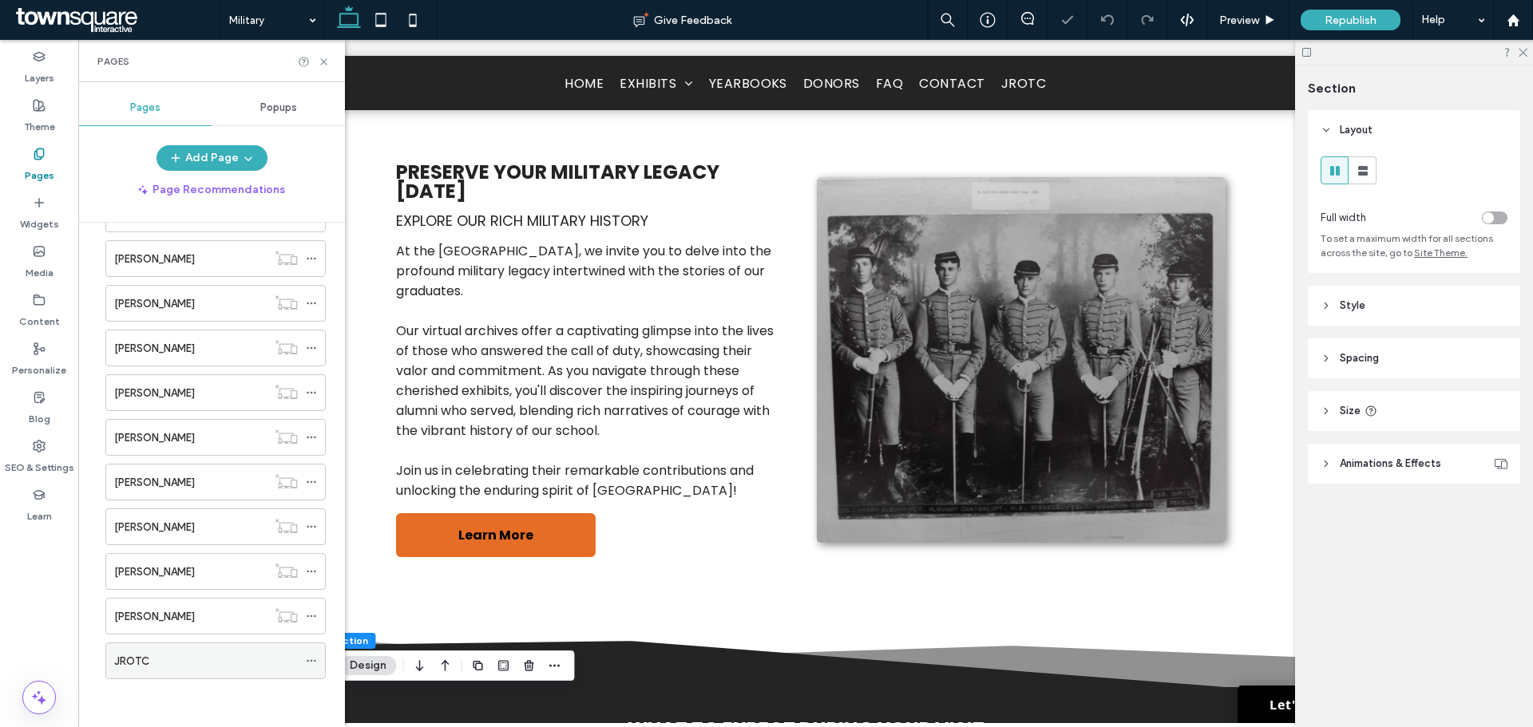
click at [311, 664] on icon at bounding box center [311, 661] width 11 height 11
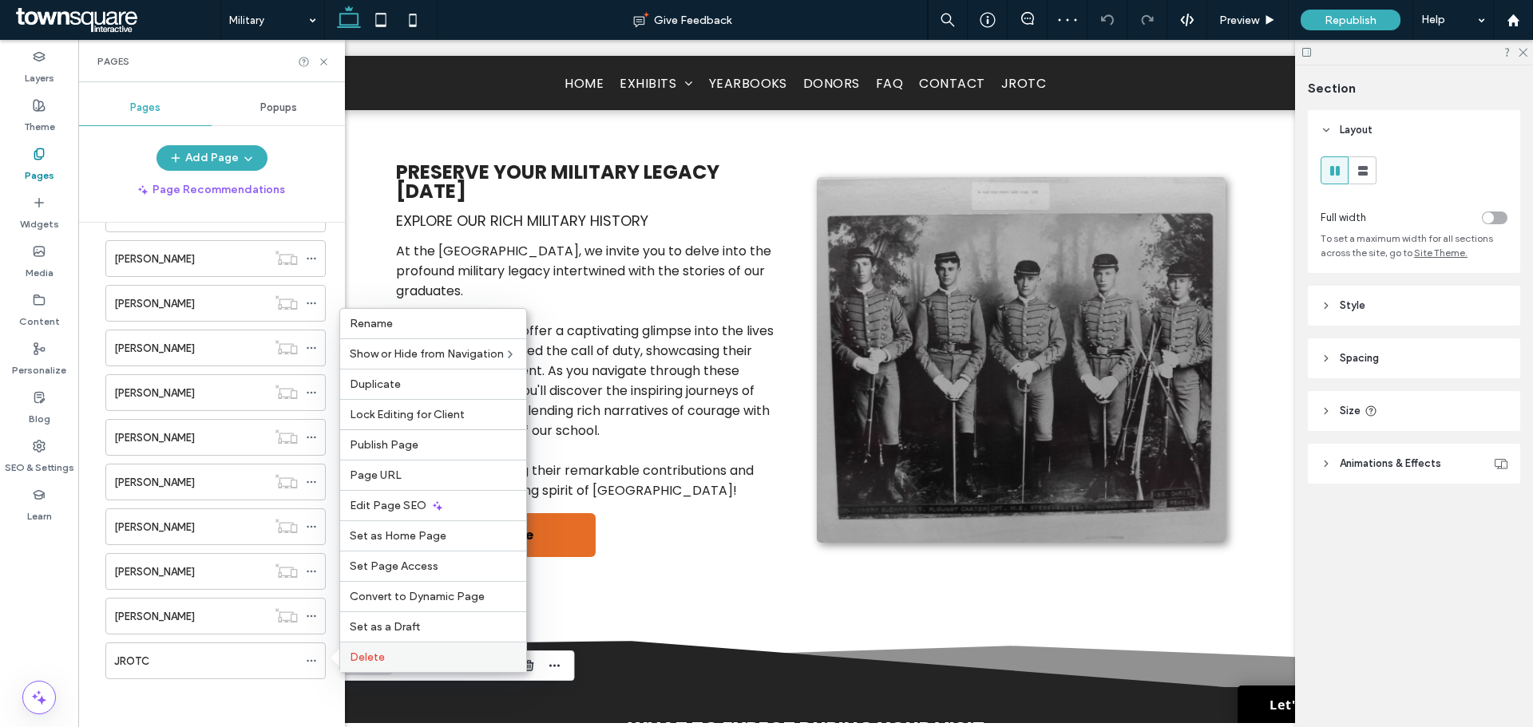
click at [423, 656] on label "Delete" at bounding box center [433, 658] width 167 height 14
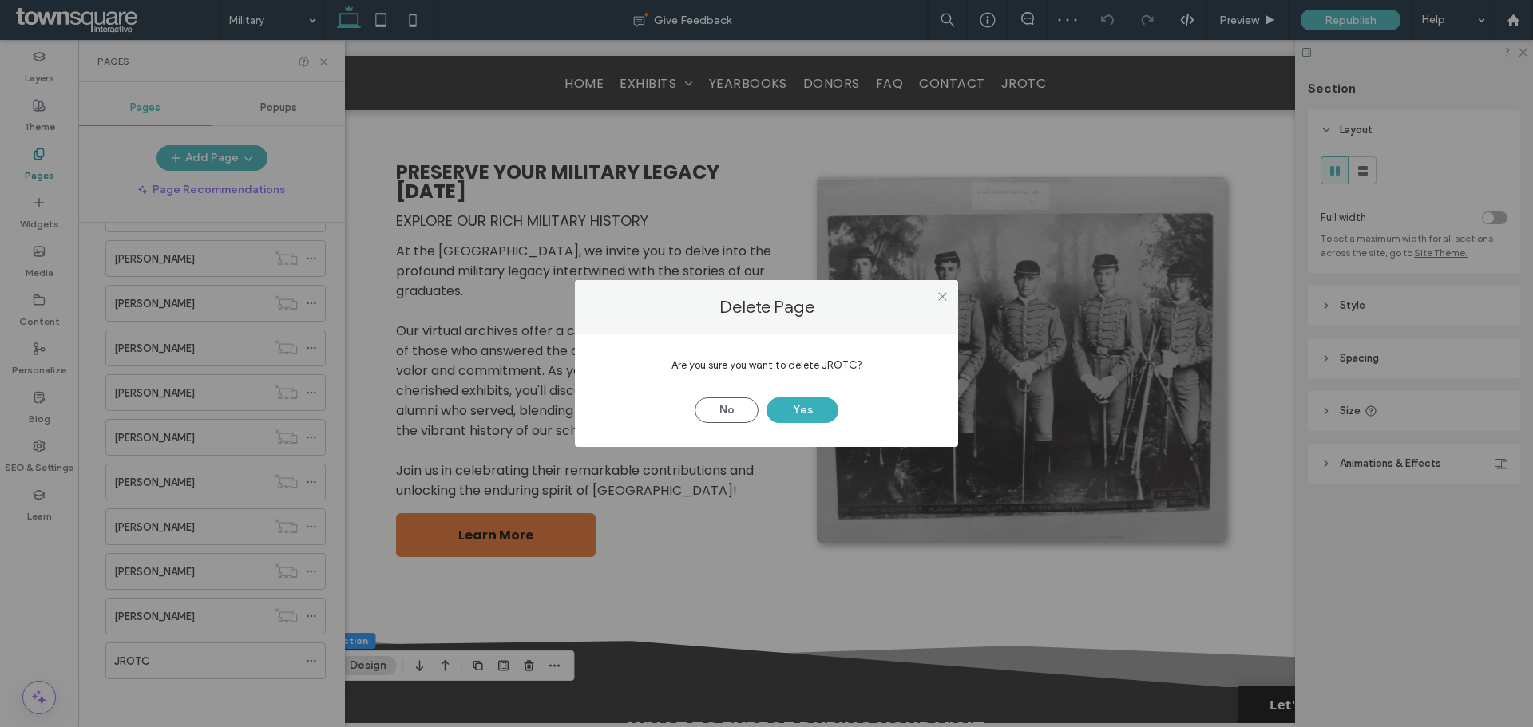
drag, startPoint x: 810, startPoint y: 402, endPoint x: 792, endPoint y: 383, distance: 26.6
click at [808, 406] on button "Yes" at bounding box center [803, 411] width 72 height 26
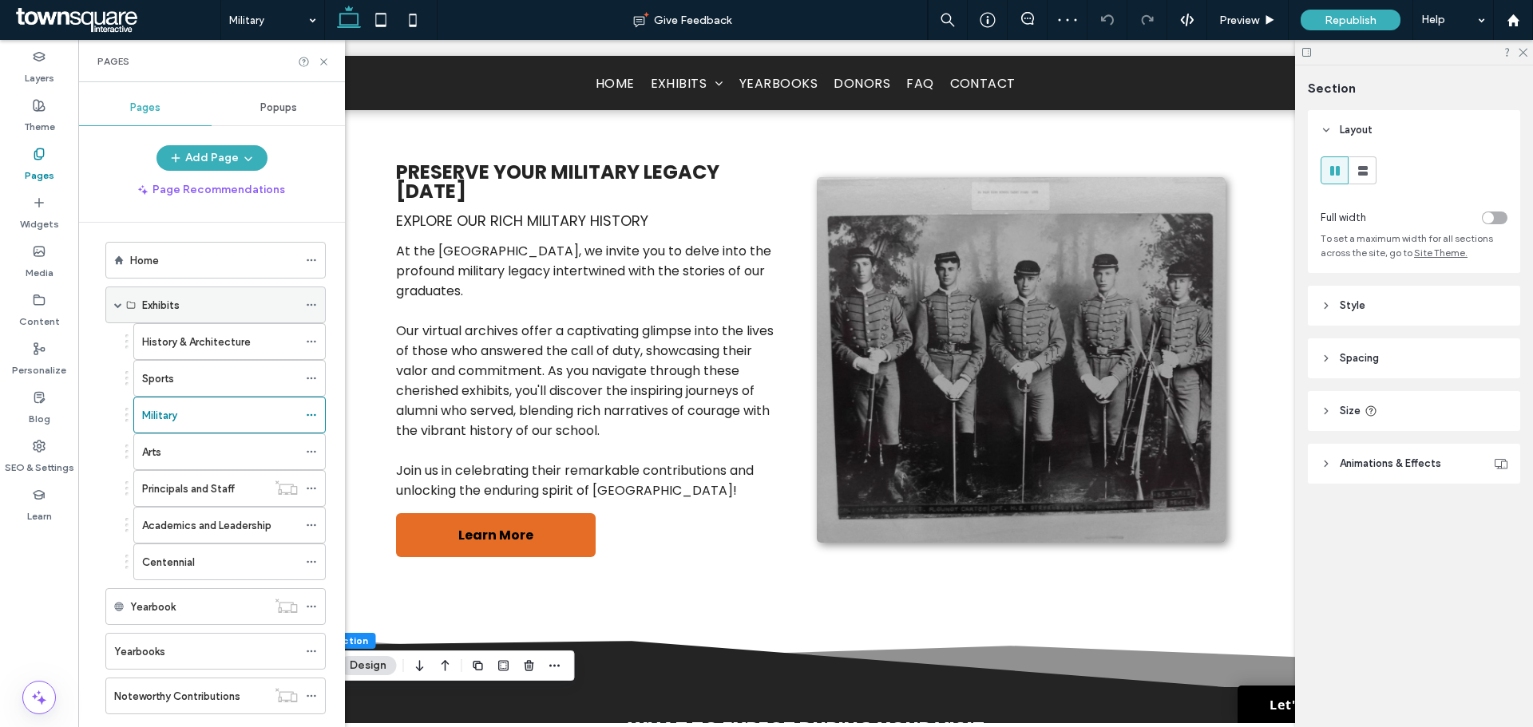
scroll to position [0, 0]
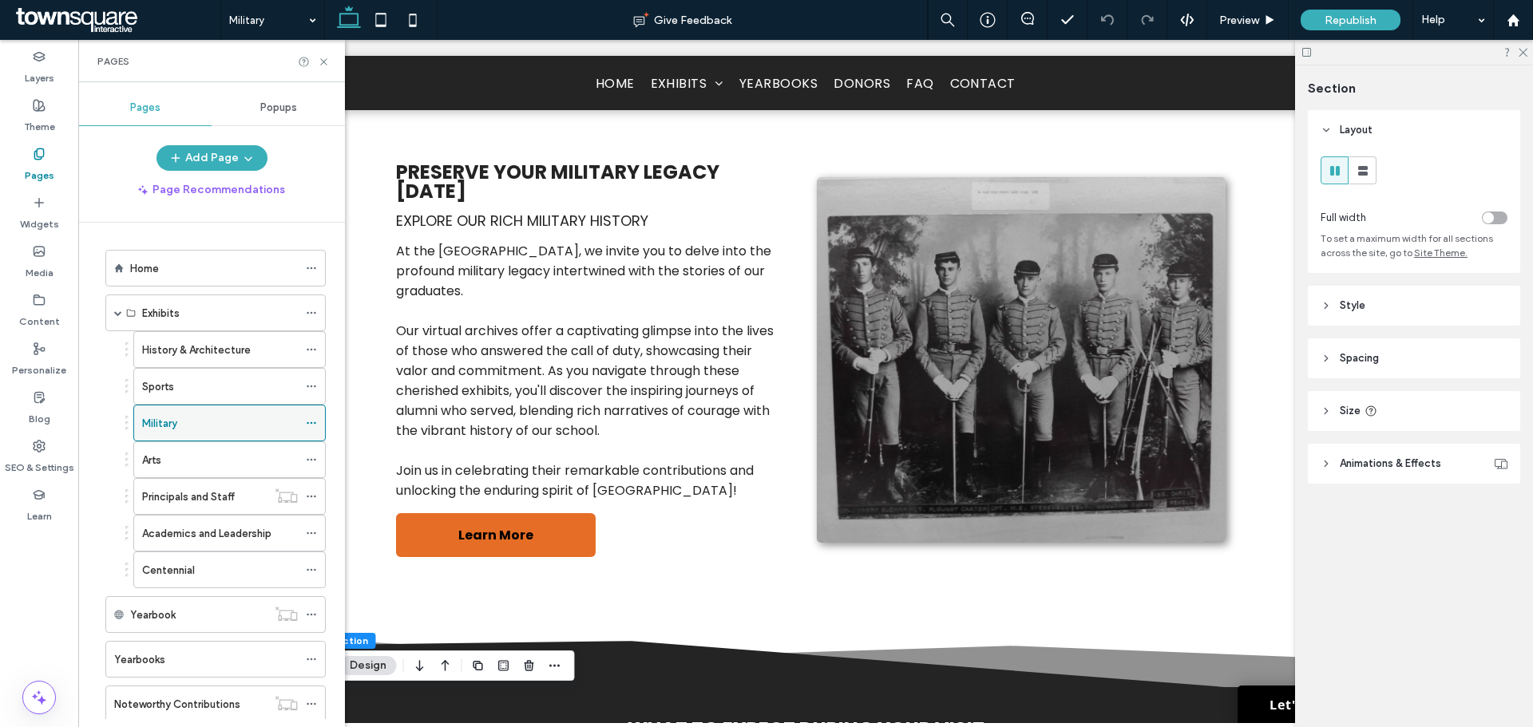
click at [312, 422] on icon at bounding box center [311, 423] width 11 height 11
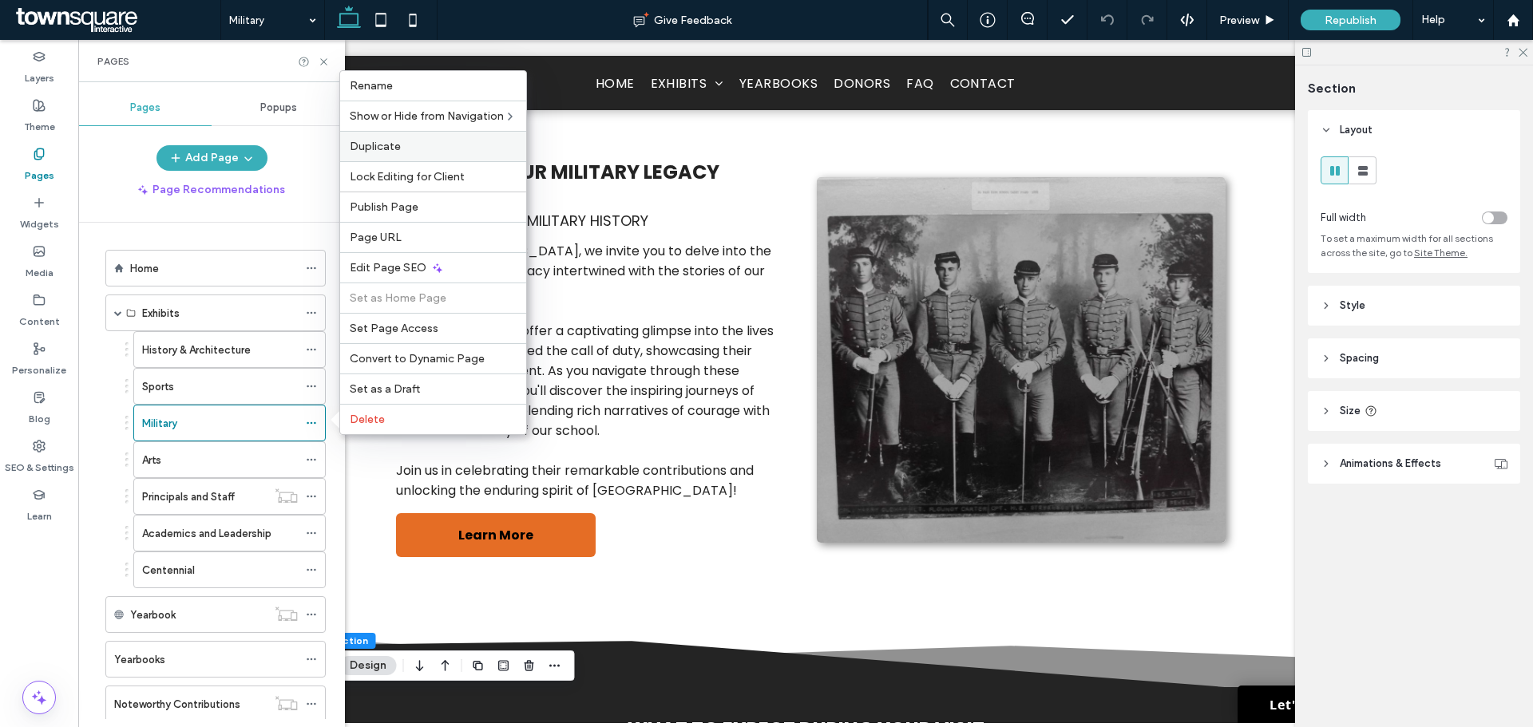
click at [394, 150] on span "Duplicate" at bounding box center [375, 147] width 51 height 14
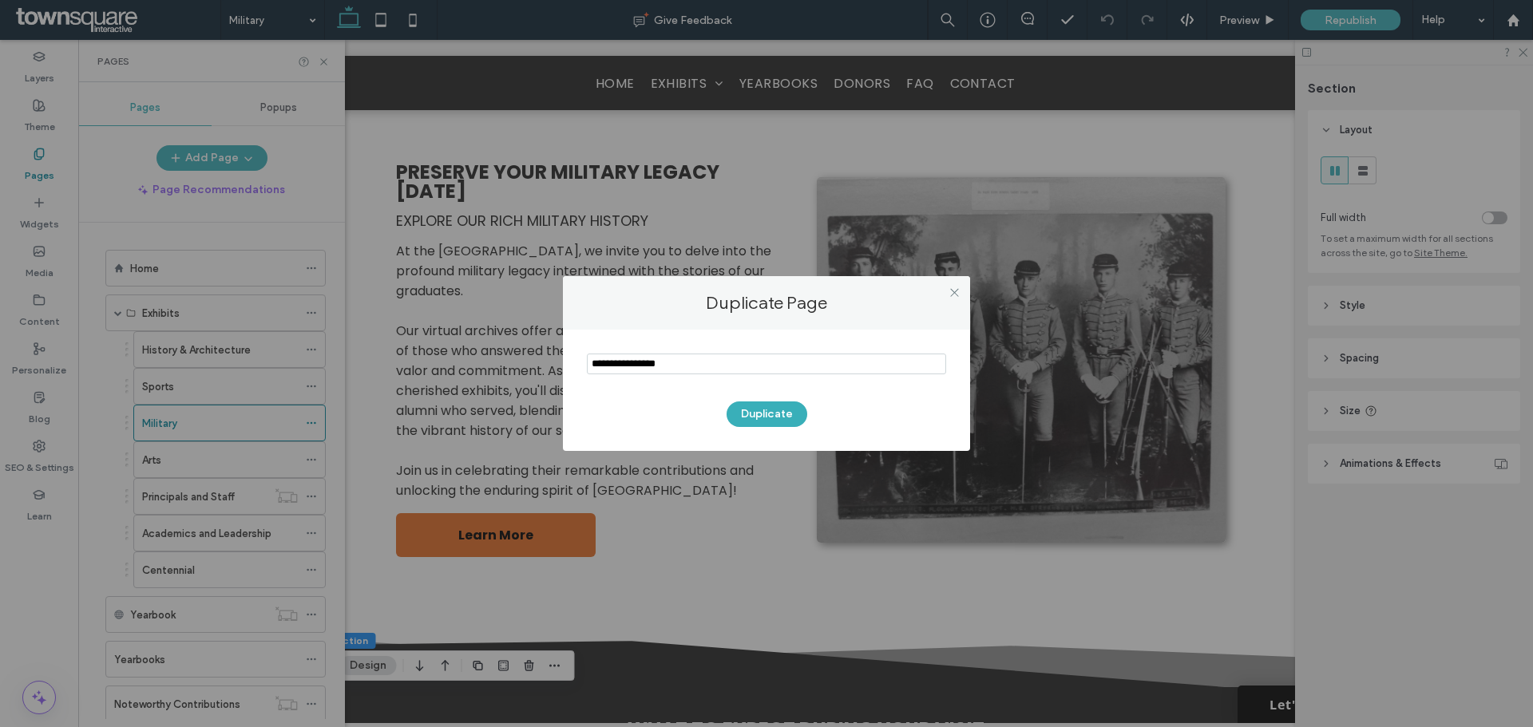
click at [730, 367] on input "notEmpty" at bounding box center [766, 364] width 359 height 21
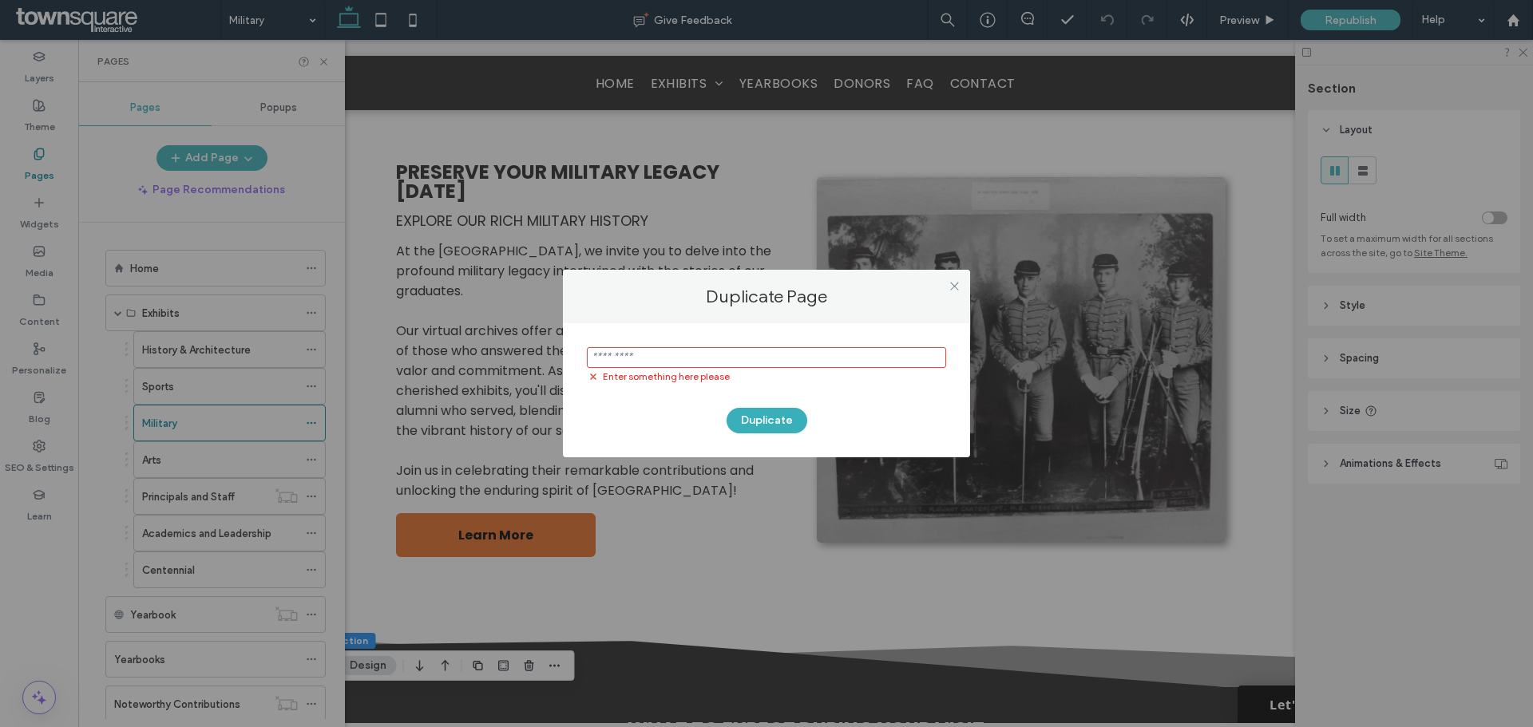
click at [663, 359] on input "notEmpty" at bounding box center [766, 357] width 359 height 21
paste input "**********"
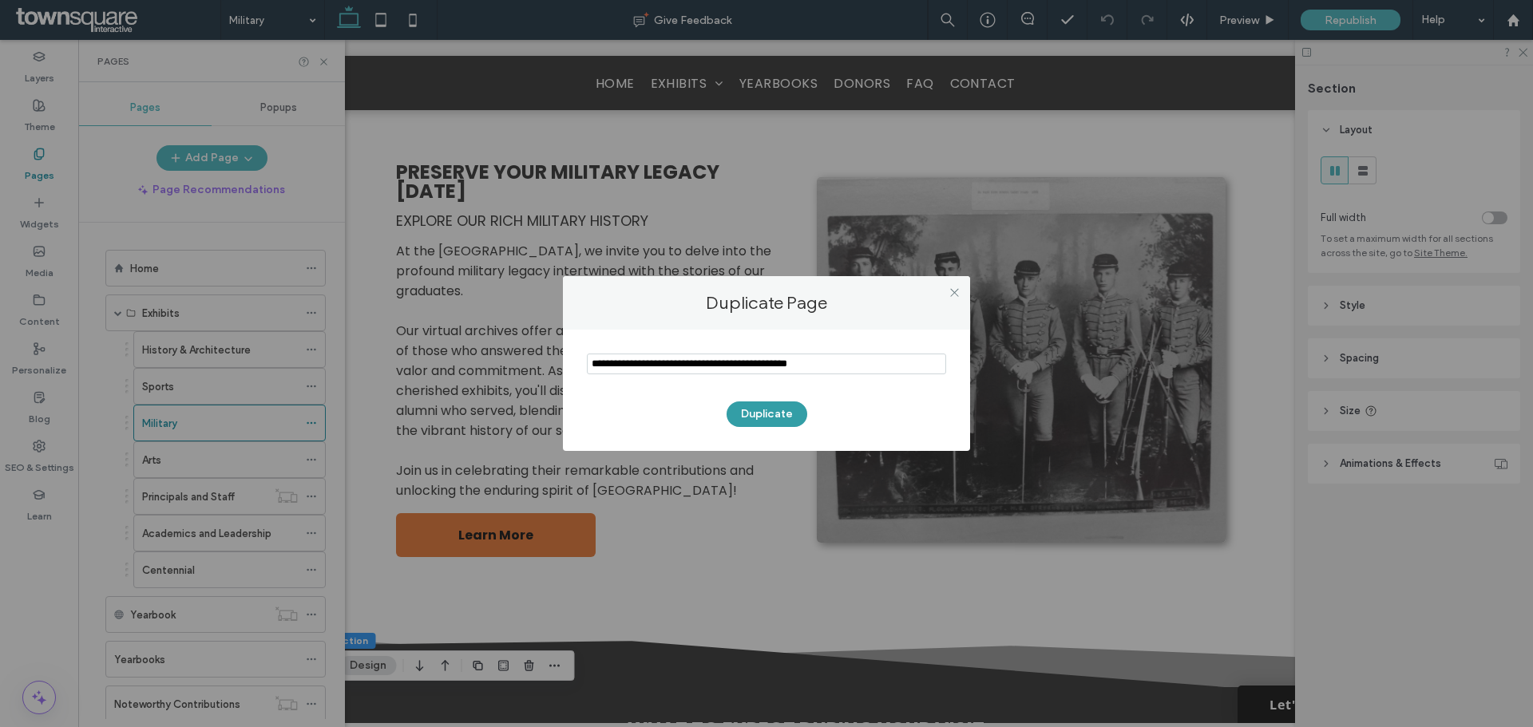
type input "**********"
click at [769, 404] on button "Duplicate" at bounding box center [767, 415] width 81 height 26
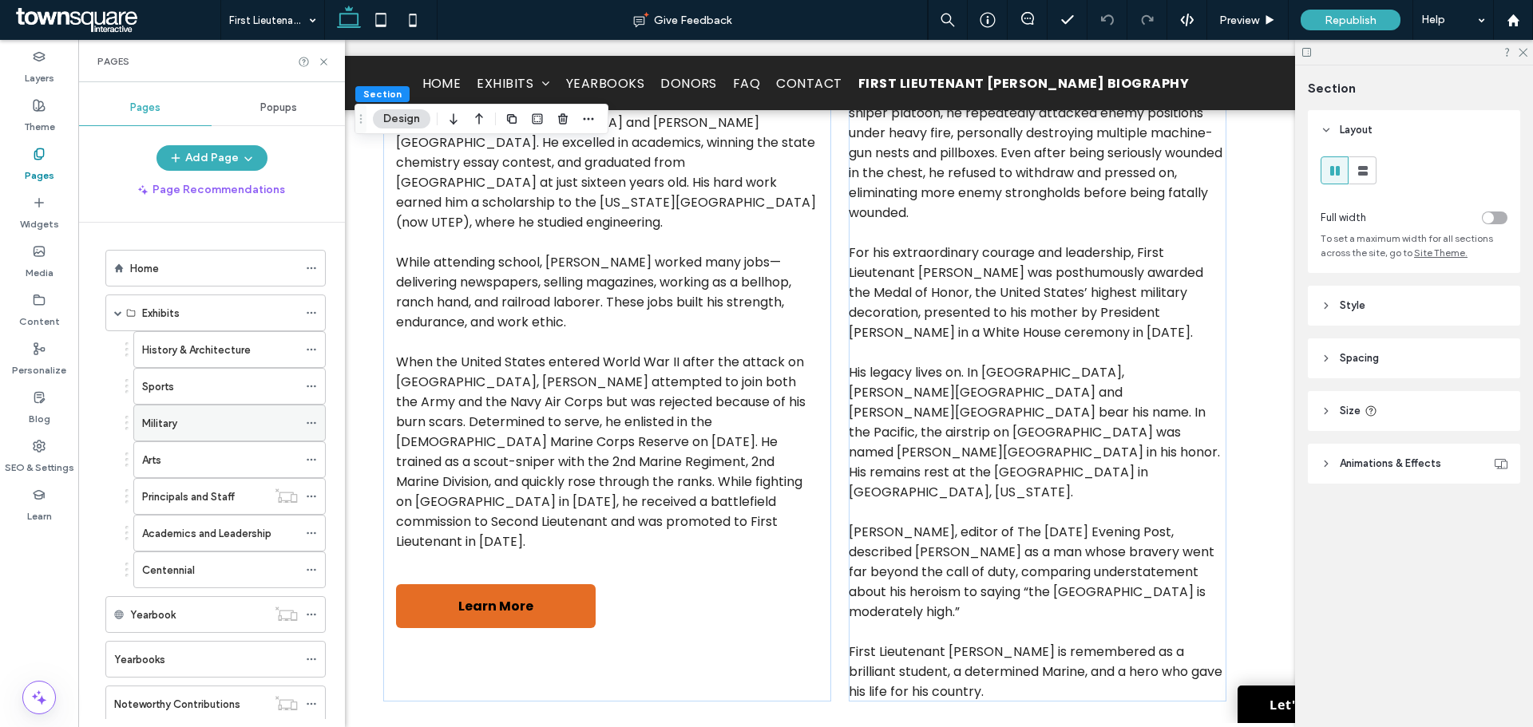
click at [200, 415] on div "Military" at bounding box center [220, 423] width 156 height 17
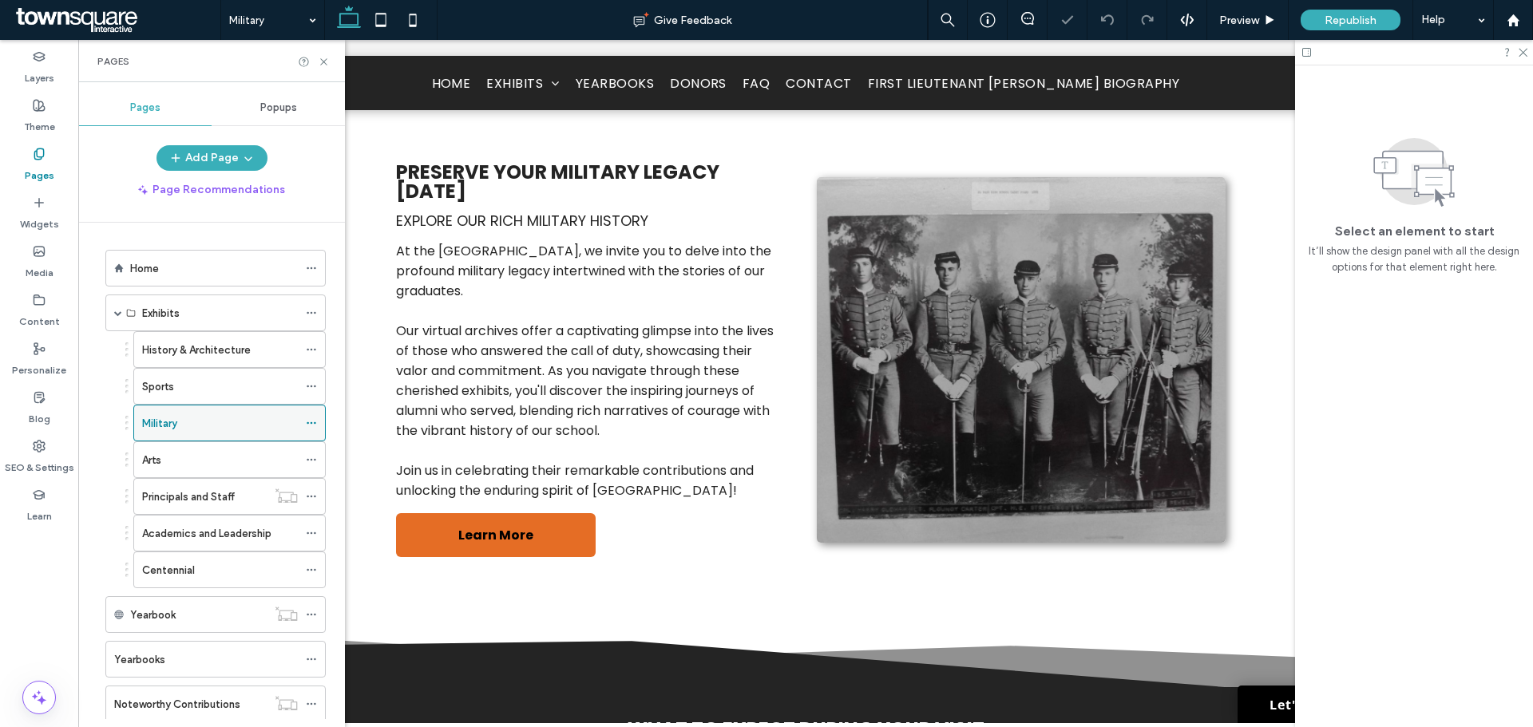
click at [310, 427] on icon at bounding box center [311, 423] width 11 height 11
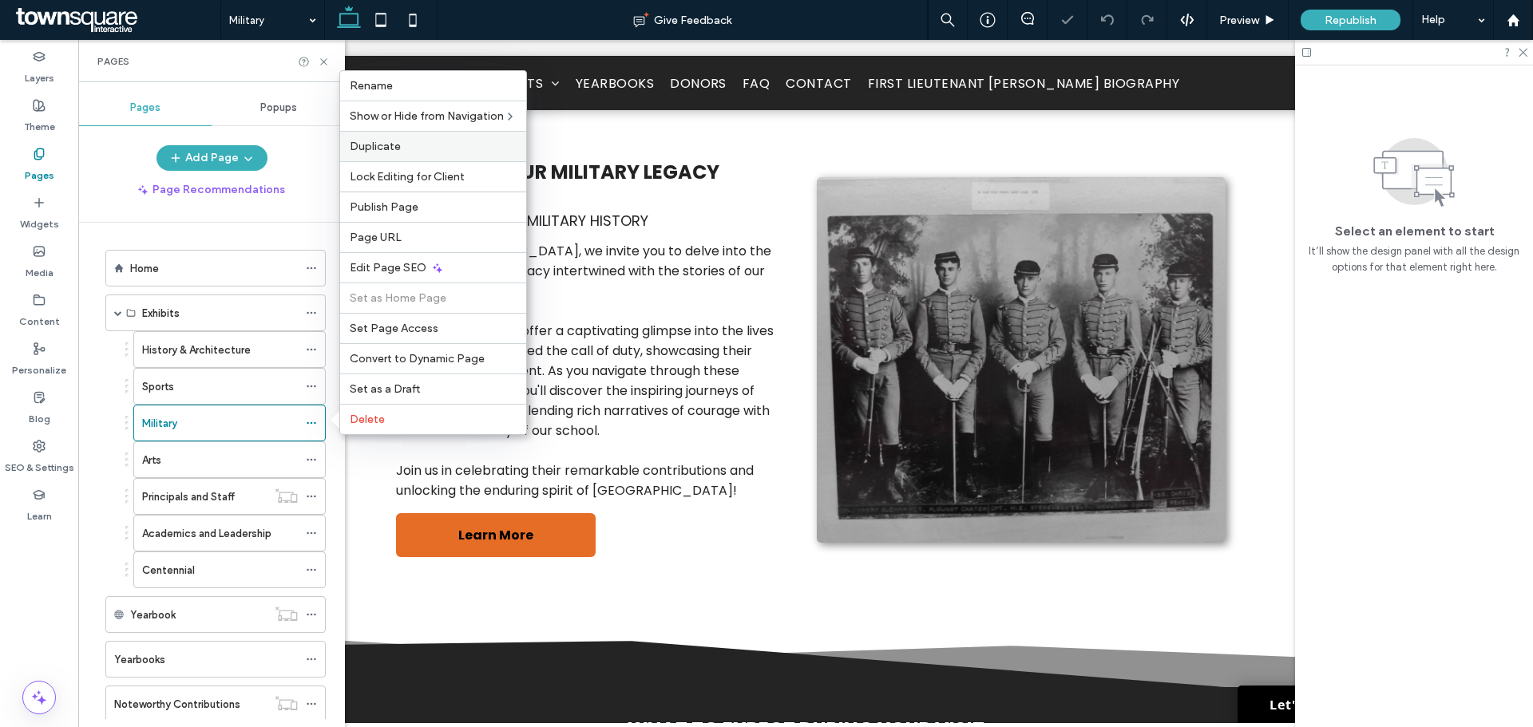
click at [406, 142] on label "Duplicate" at bounding box center [433, 147] width 167 height 14
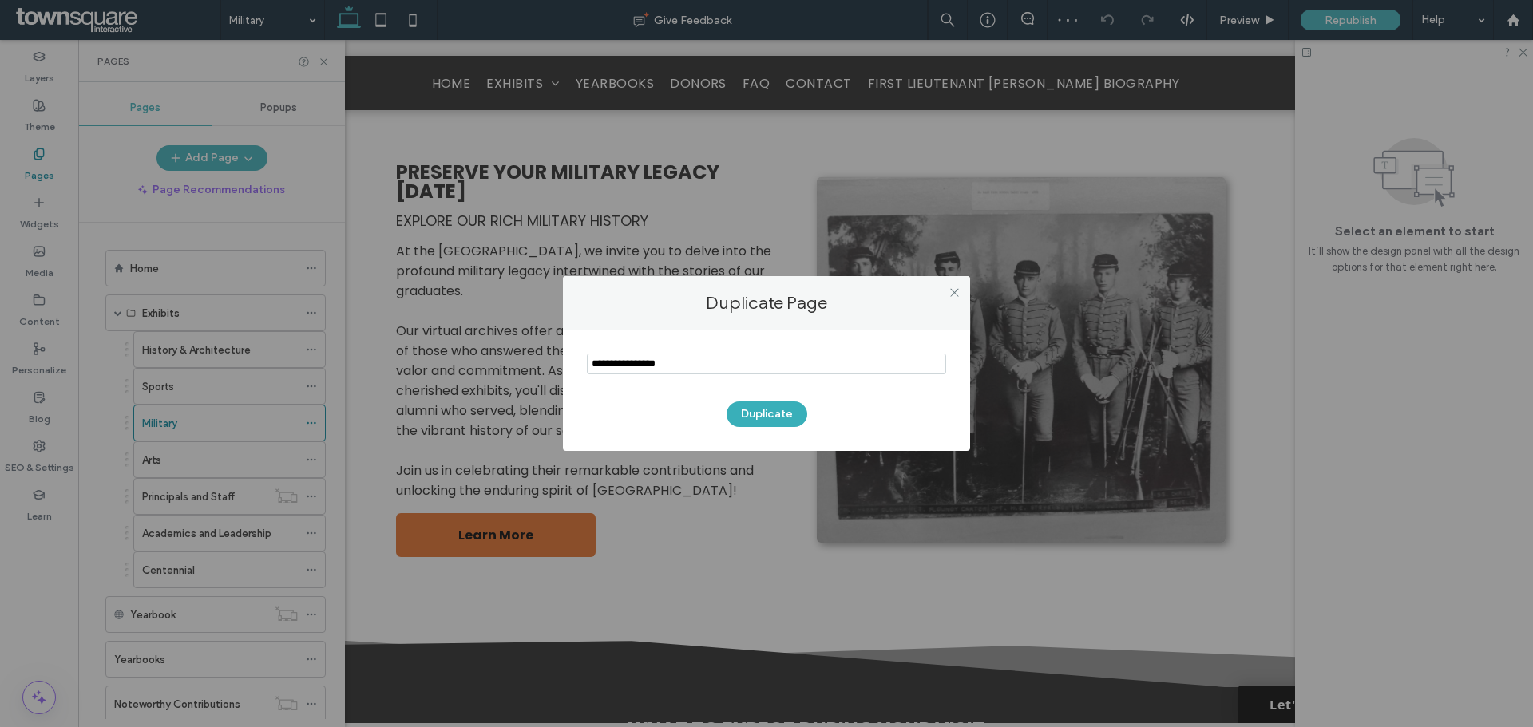
click at [735, 360] on input "notEmpty" at bounding box center [766, 364] width 359 height 21
click at [735, 361] on input "notEmpty" at bounding box center [766, 364] width 359 height 21
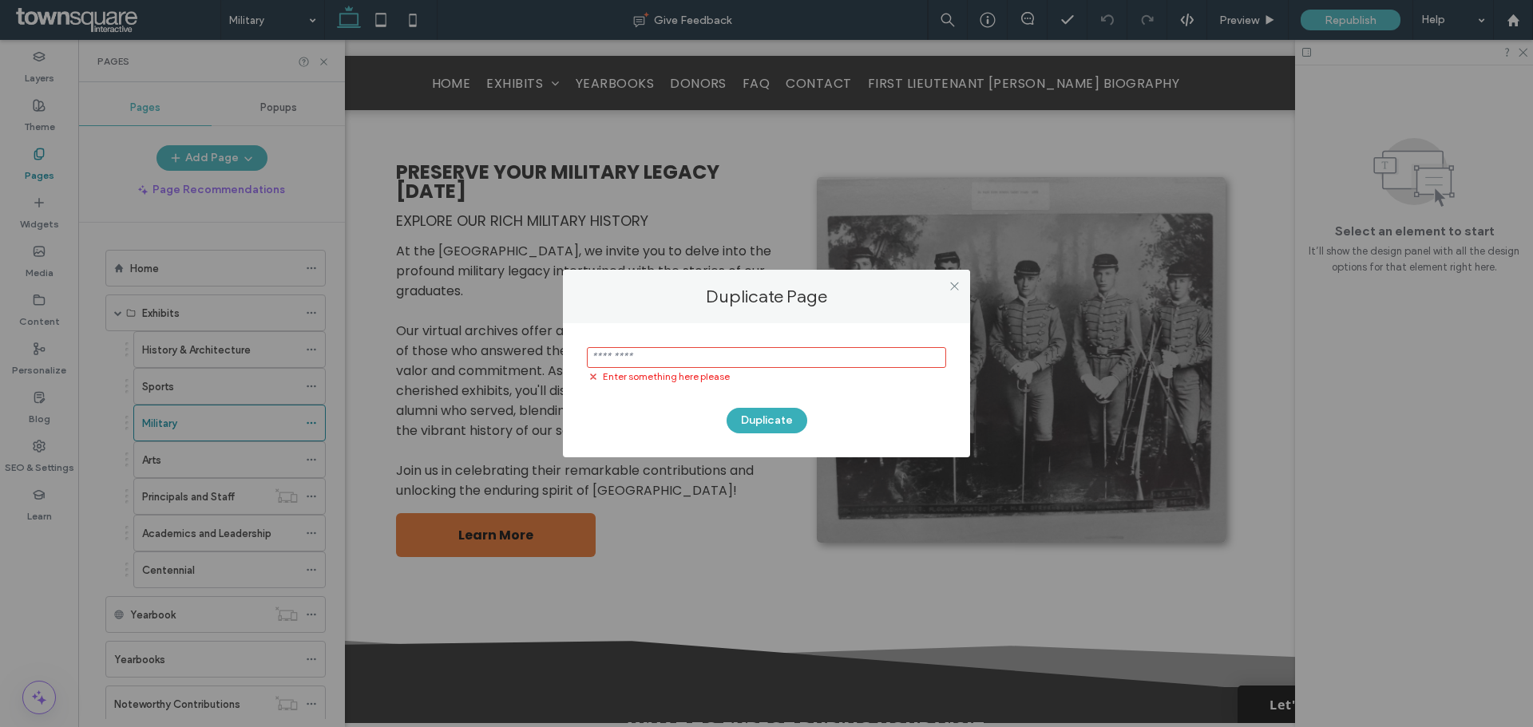
click at [642, 353] on input "notEmpty" at bounding box center [766, 357] width 359 height 21
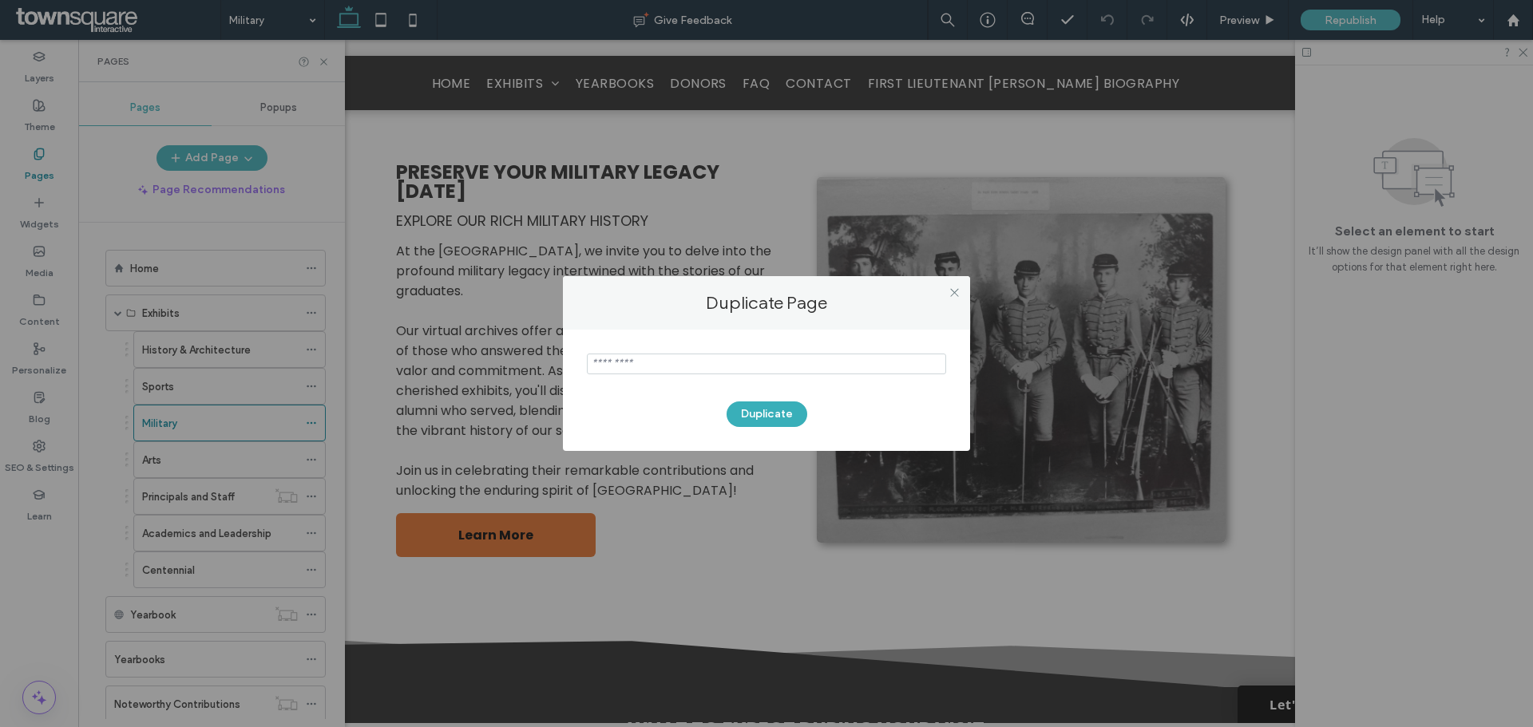
paste input "*****"
type input "*****"
click at [756, 410] on button "Duplicate" at bounding box center [767, 415] width 81 height 26
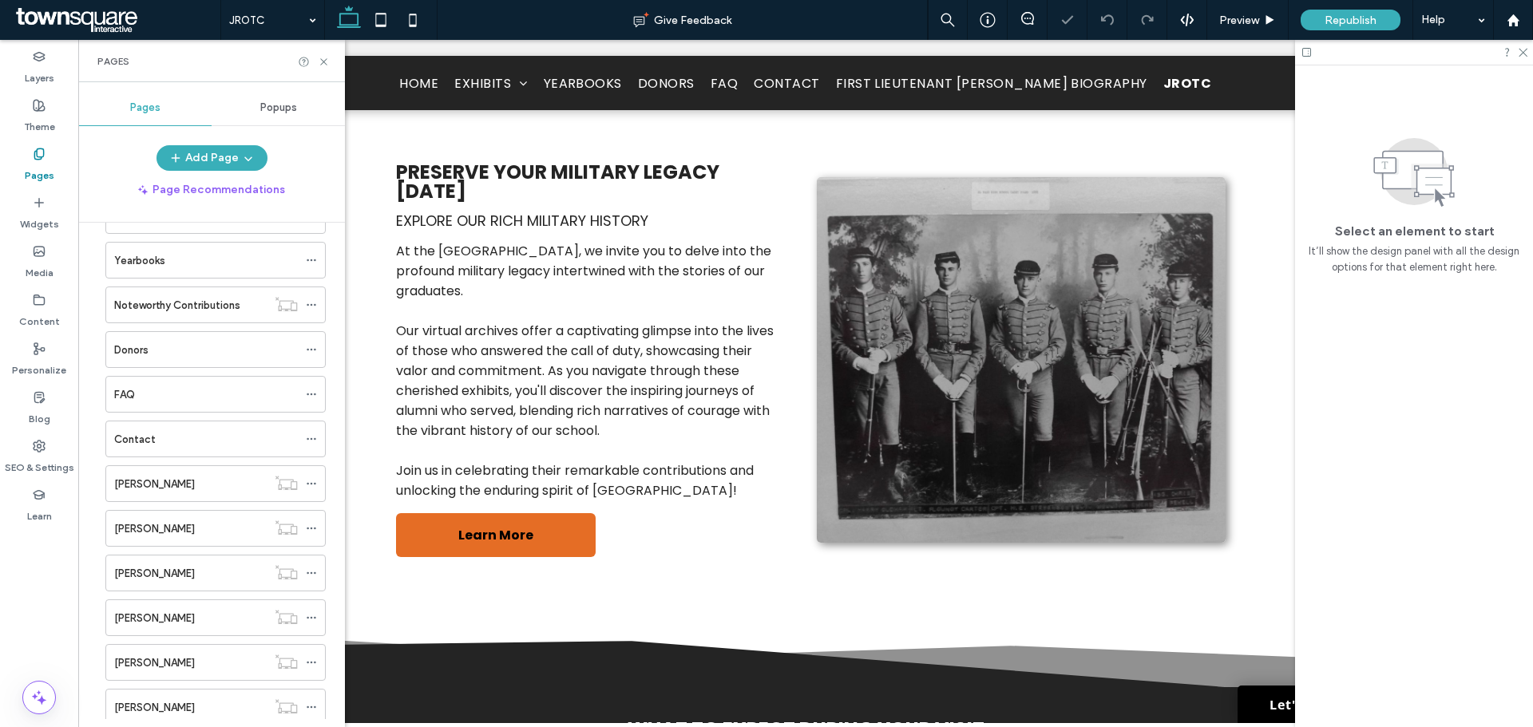
scroll to position [669, 0]
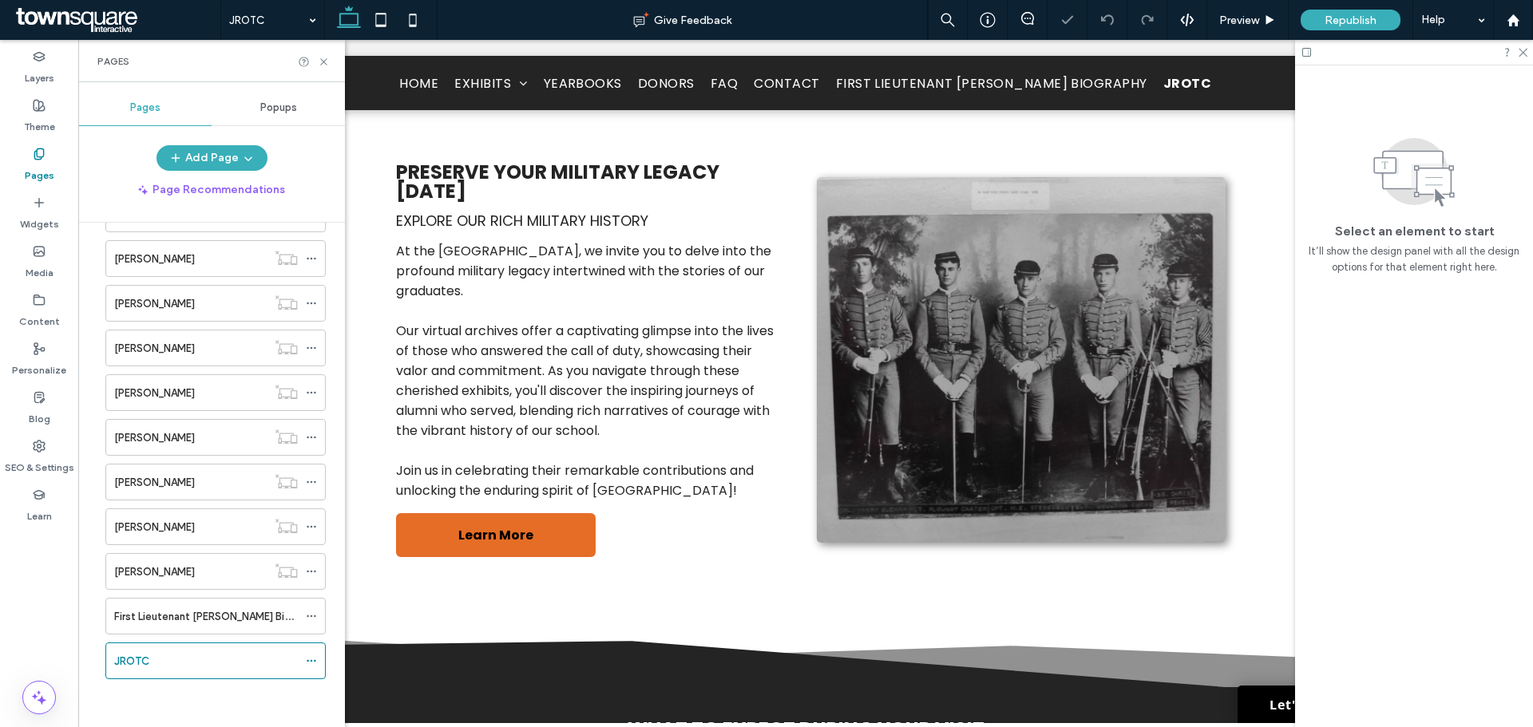
click at [244, 616] on label "First Lieutenant [PERSON_NAME] Biography" at bounding box center [218, 617] width 209 height 28
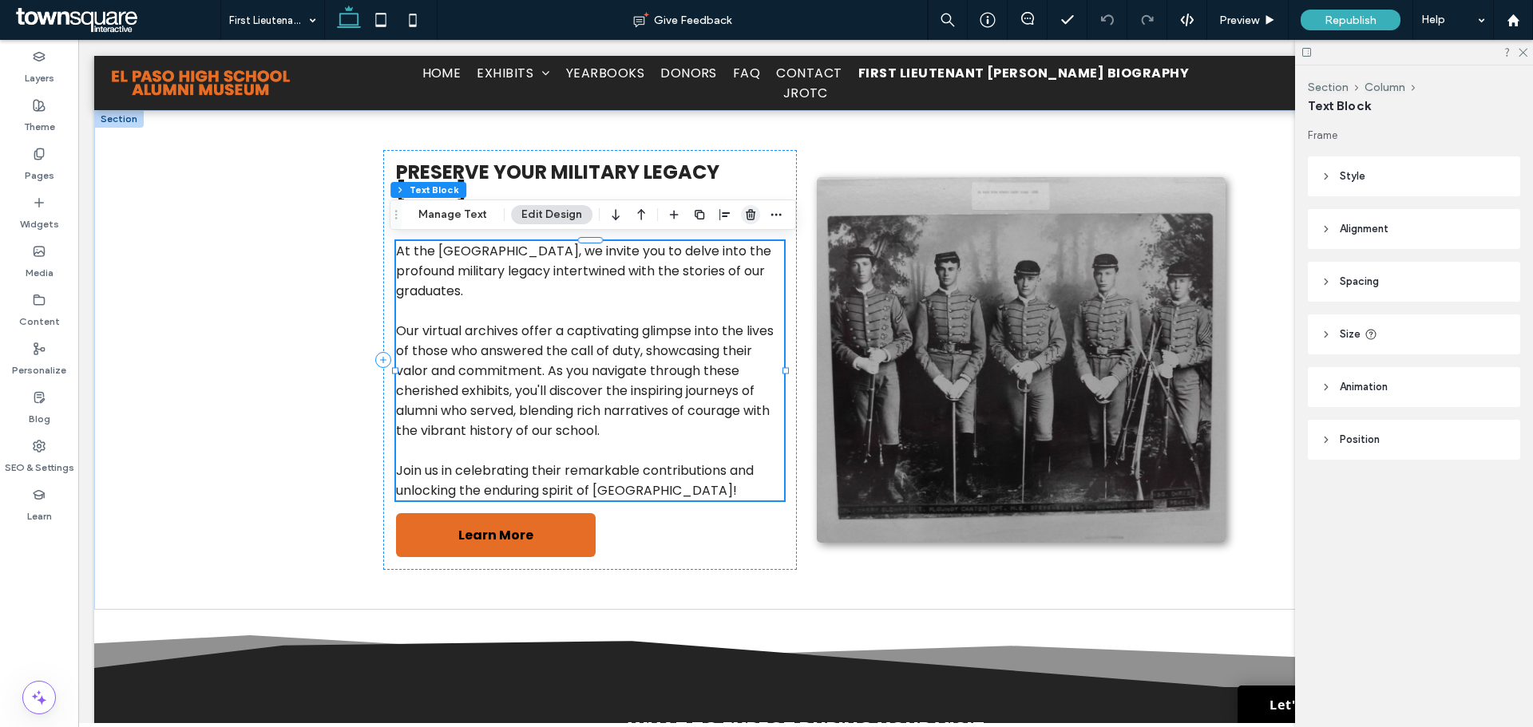
click at [747, 218] on use "button" at bounding box center [751, 214] width 10 height 10
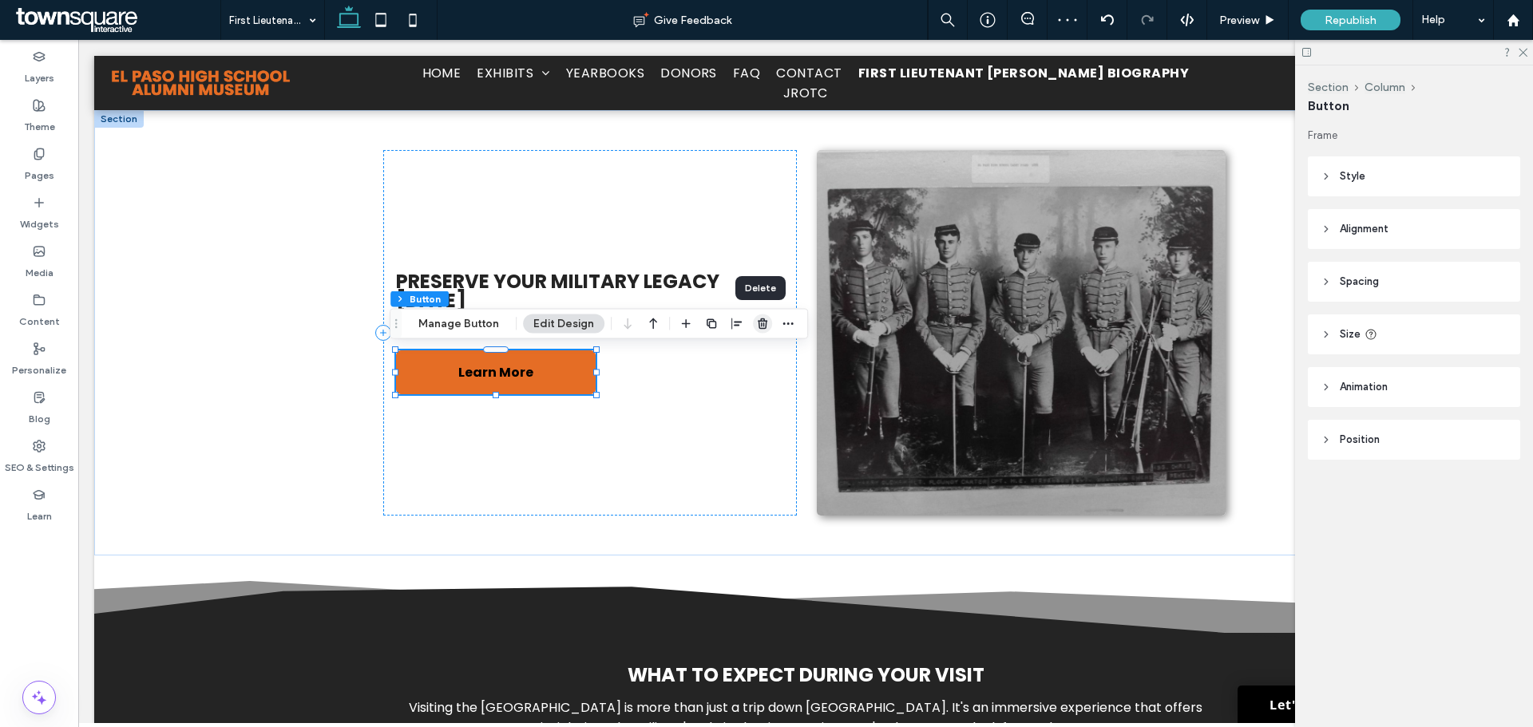
drag, startPoint x: 758, startPoint y: 320, endPoint x: 680, endPoint y: 280, distance: 87.1
click at [759, 320] on use "button" at bounding box center [763, 324] width 10 height 10
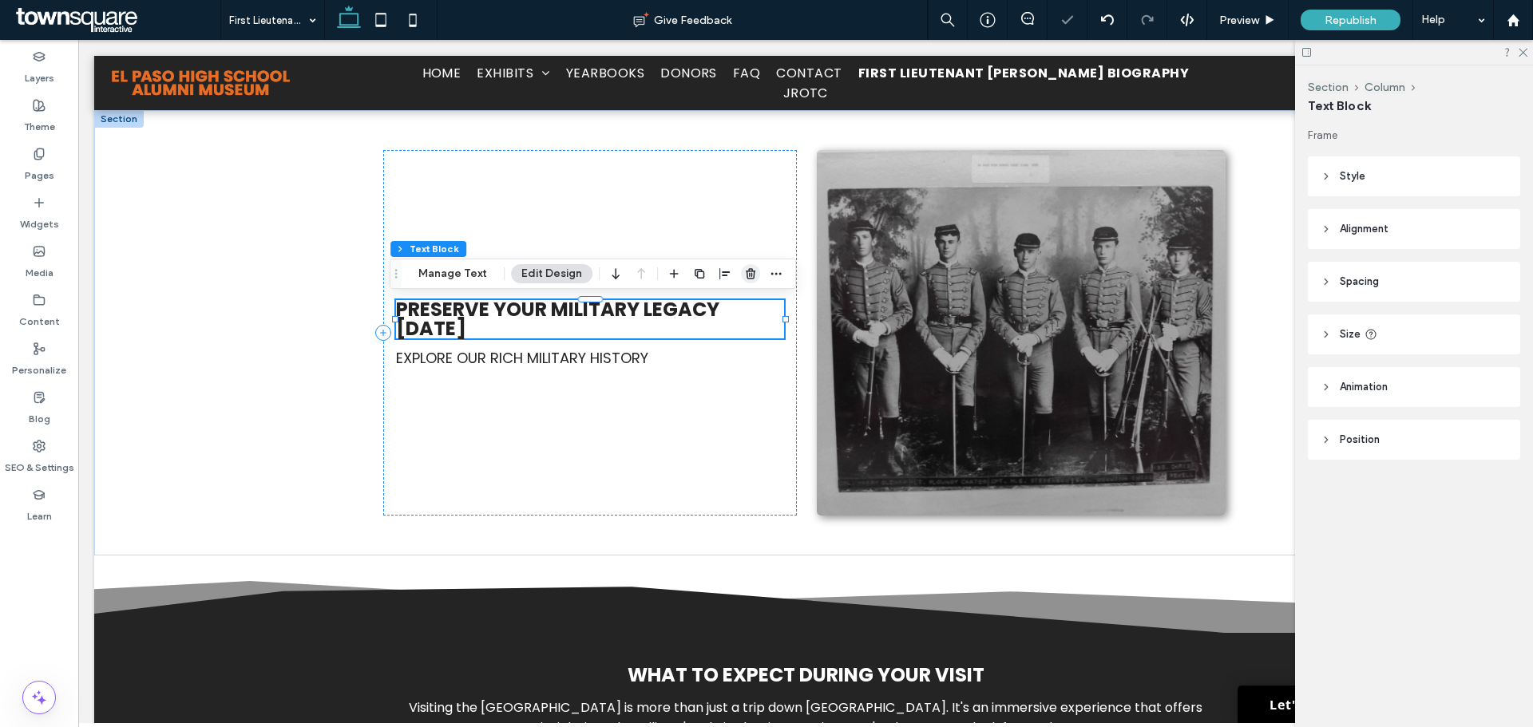
click at [747, 279] on icon "button" at bounding box center [750, 274] width 13 height 13
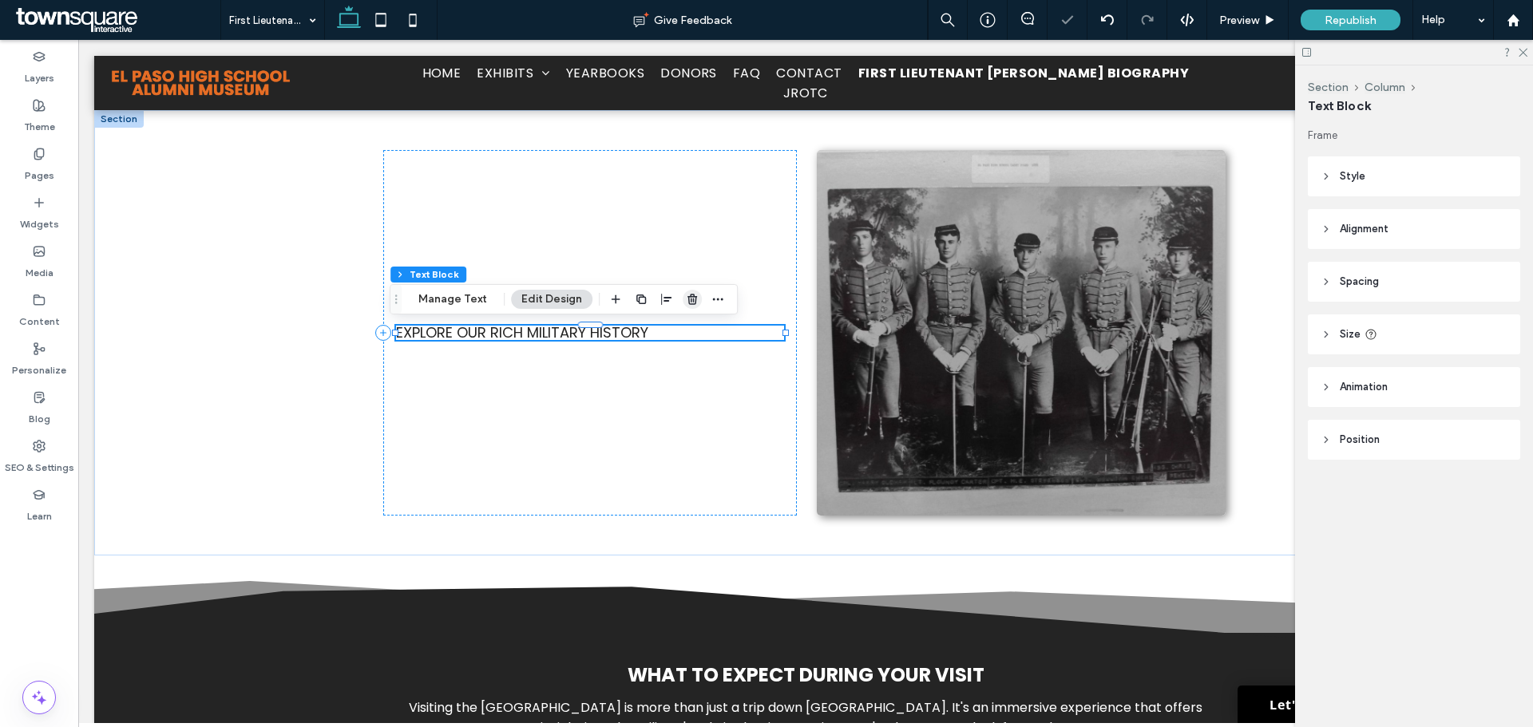
click at [686, 297] on icon "button" at bounding box center [692, 299] width 13 height 13
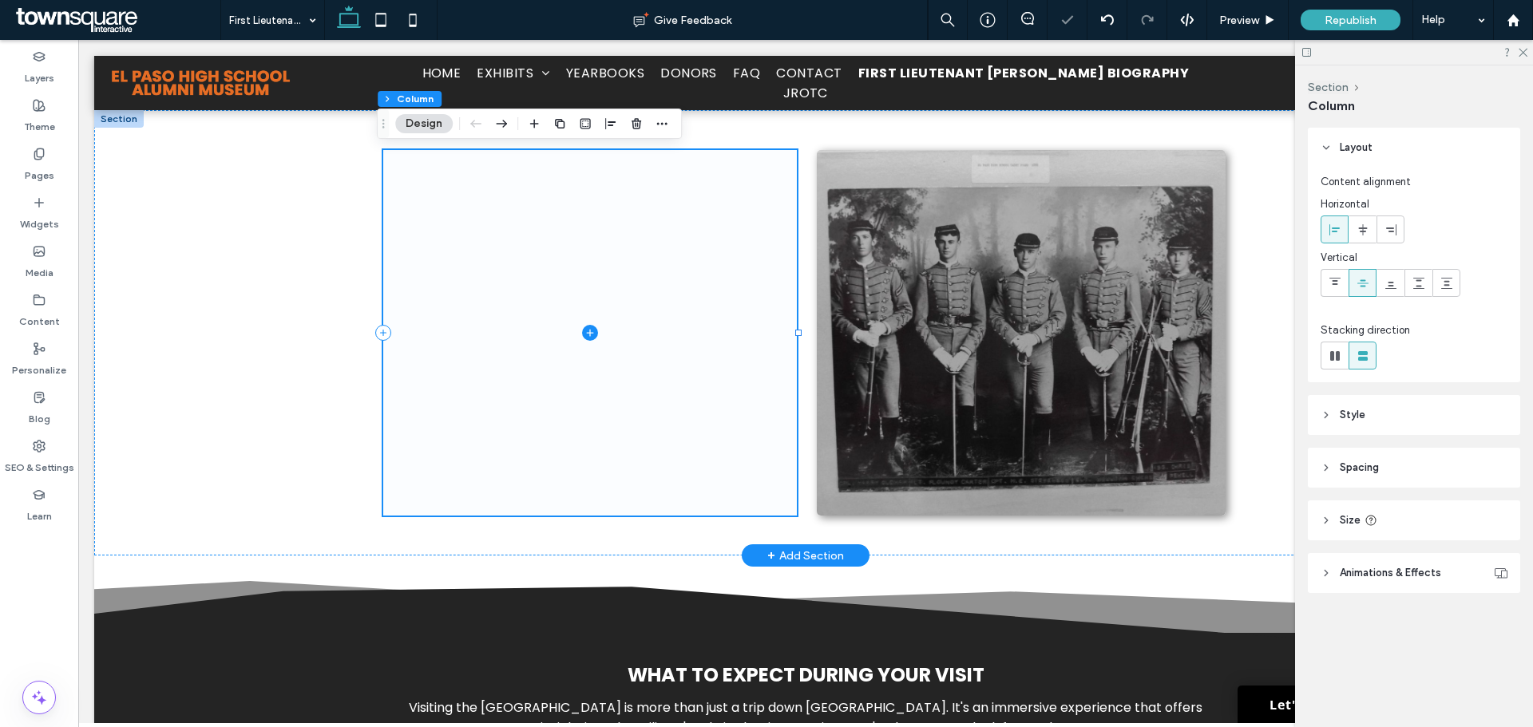
drag, startPoint x: 624, startPoint y: 211, endPoint x: 625, endPoint y: 201, distance: 9.6
click at [622, 213] on span at bounding box center [590, 333] width 414 height 366
click at [637, 125] on use "button" at bounding box center [637, 123] width 10 height 10
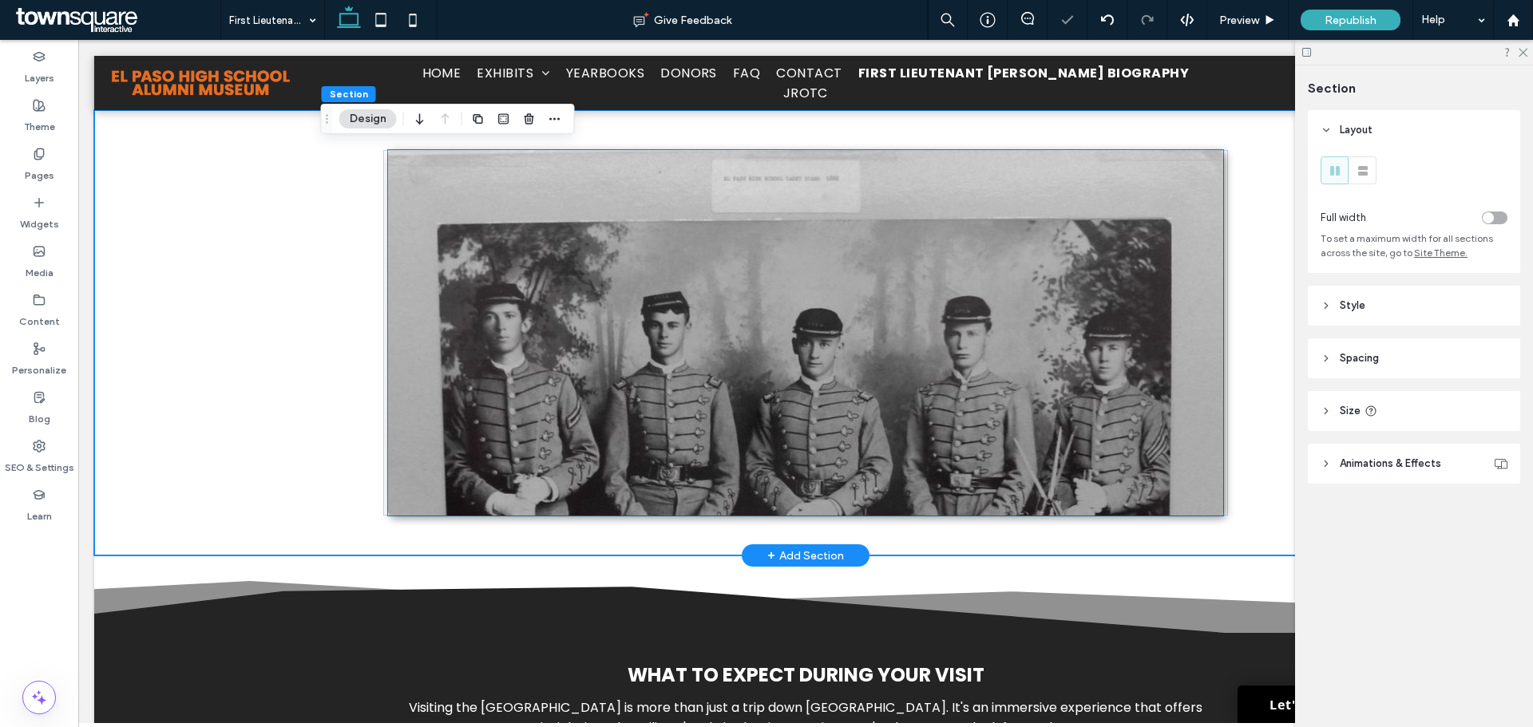
click at [789, 265] on img at bounding box center [805, 333] width 834 height 366
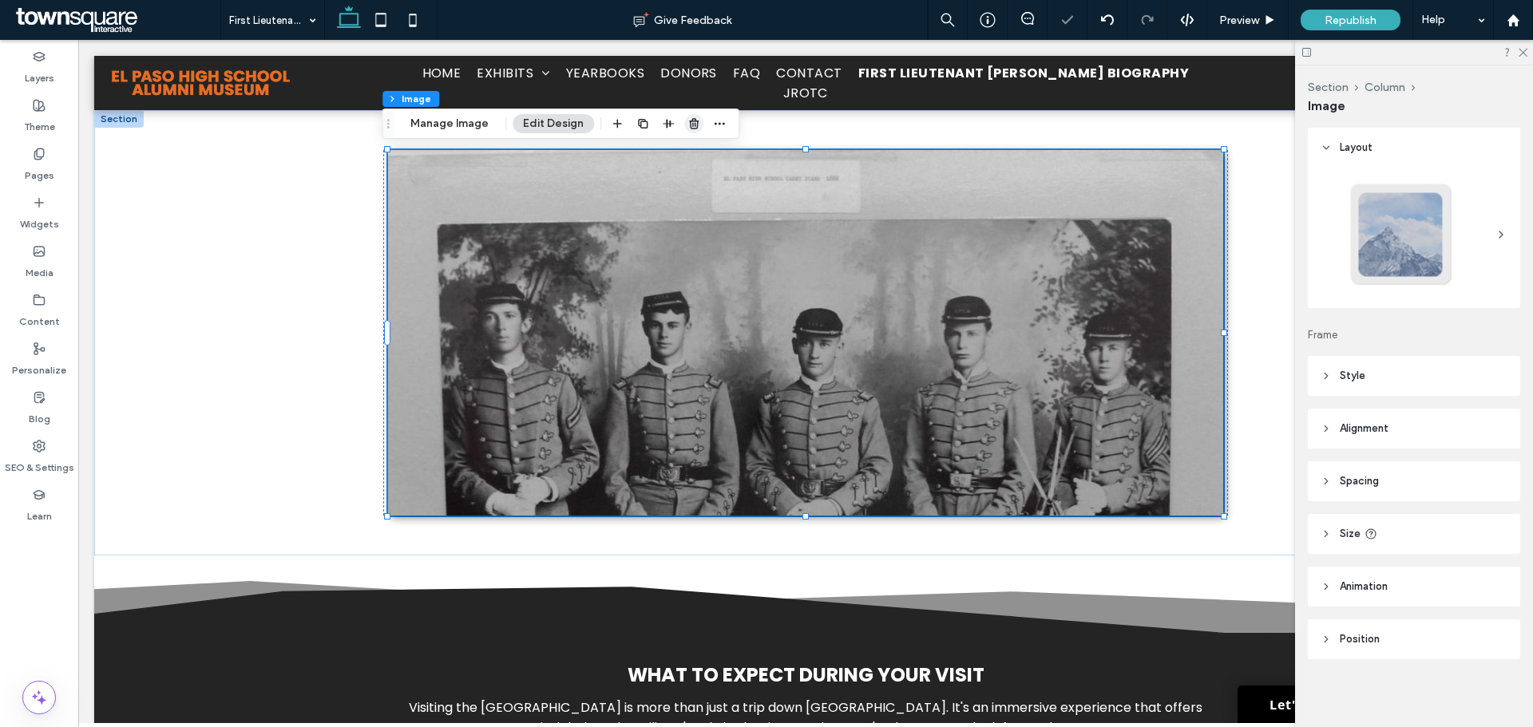
click at [696, 122] on icon "button" at bounding box center [694, 123] width 13 height 13
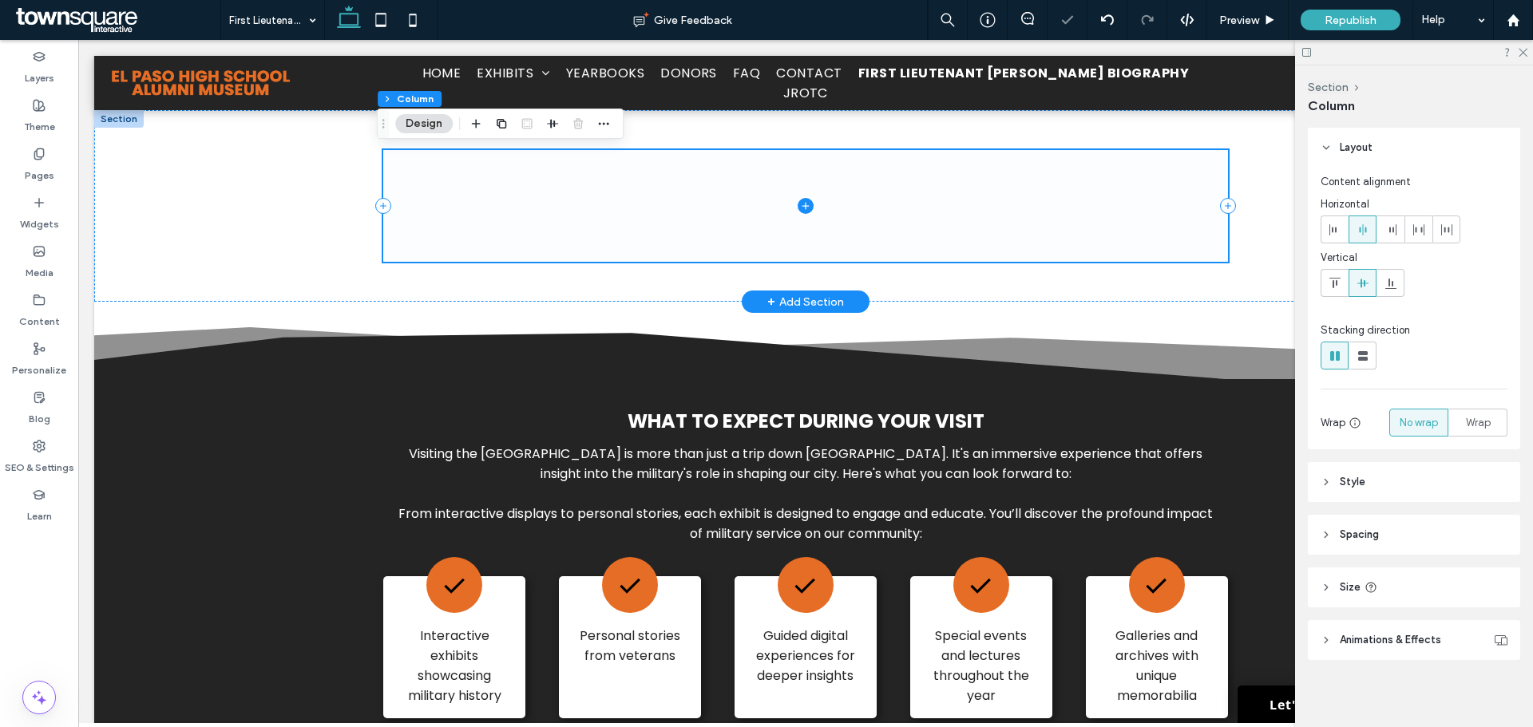
click at [655, 186] on span at bounding box center [805, 206] width 844 height 112
click at [804, 249] on span at bounding box center [805, 206] width 844 height 112
click at [1126, 283] on div at bounding box center [806, 206] width 958 height 192
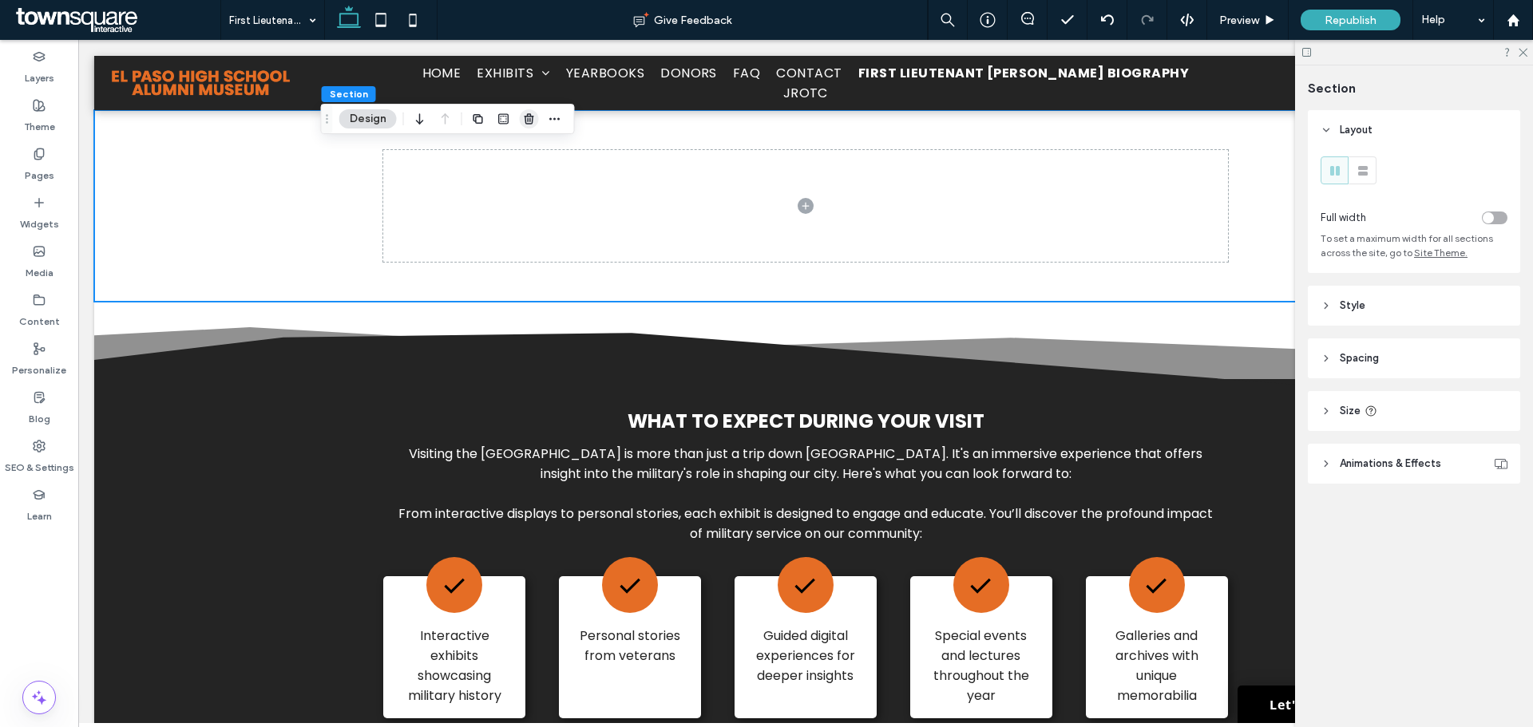
click at [525, 114] on icon "button" at bounding box center [529, 119] width 13 height 13
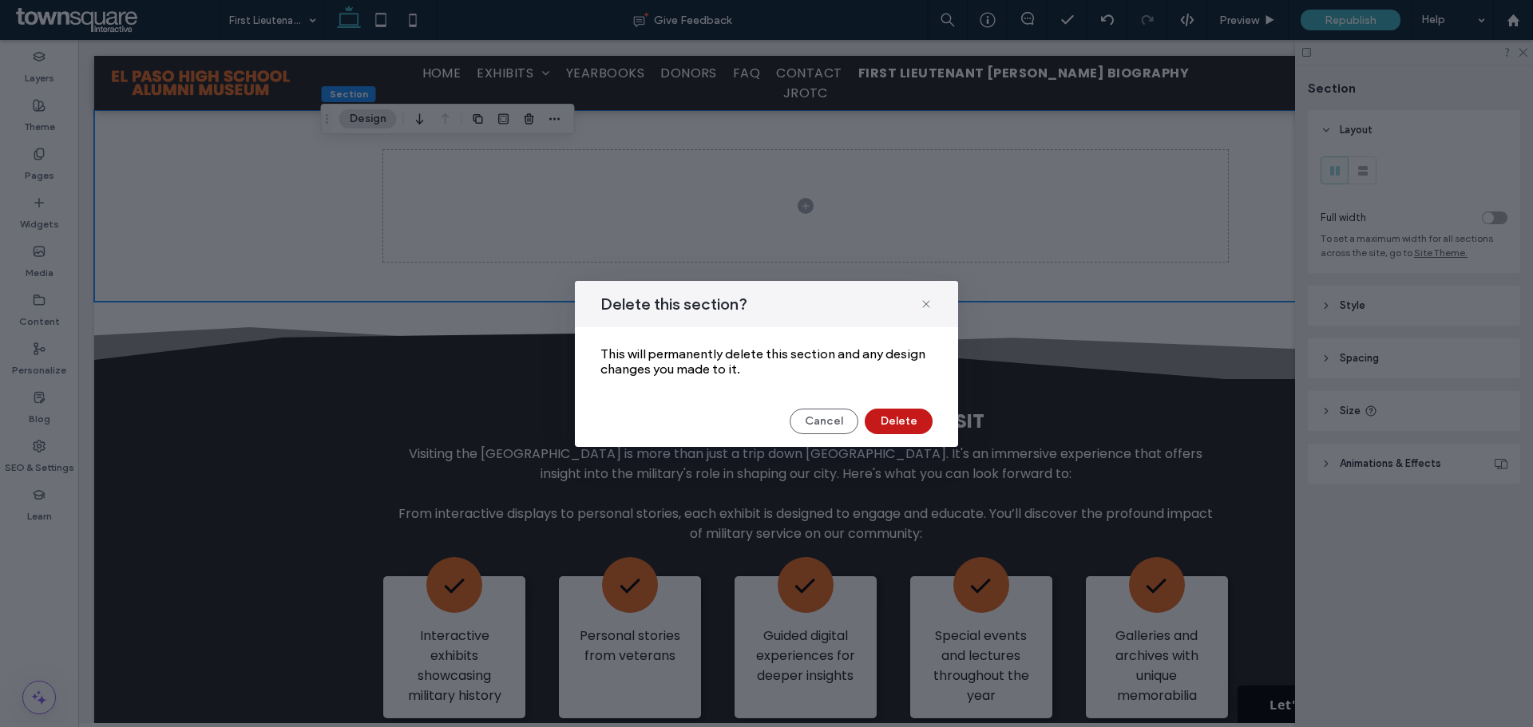
click at [906, 423] on button "Delete" at bounding box center [899, 422] width 68 height 26
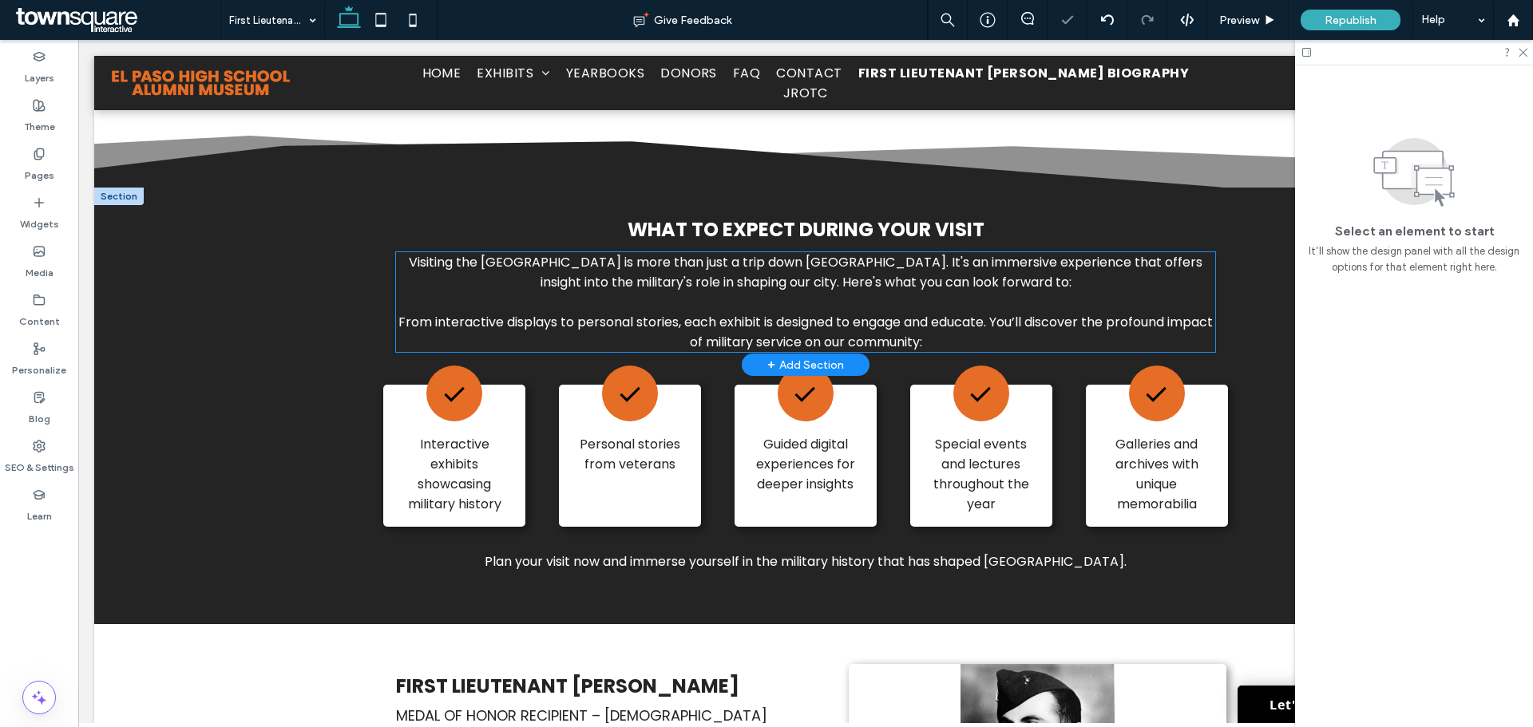
click at [726, 292] on p "﻿" at bounding box center [805, 302] width 819 height 20
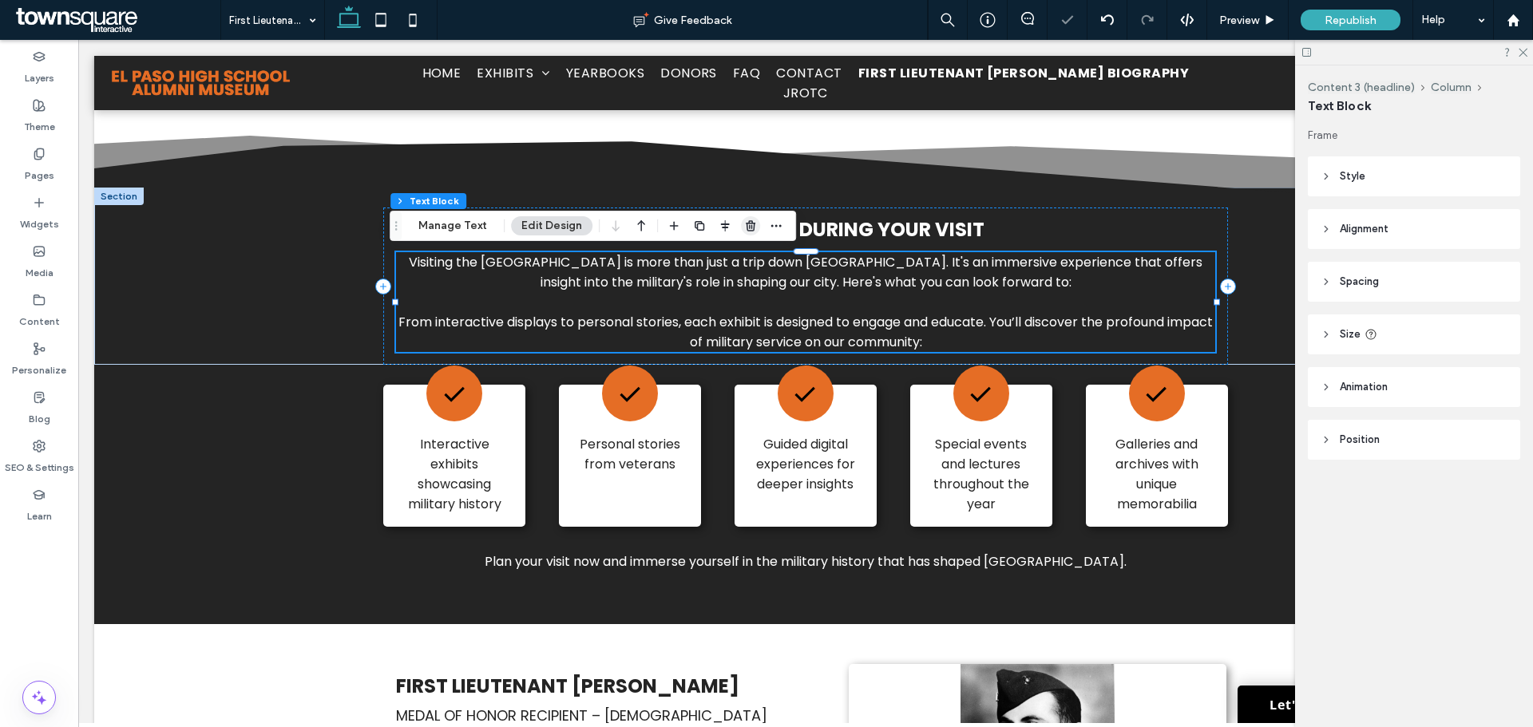
click at [749, 228] on icon "button" at bounding box center [750, 226] width 13 height 13
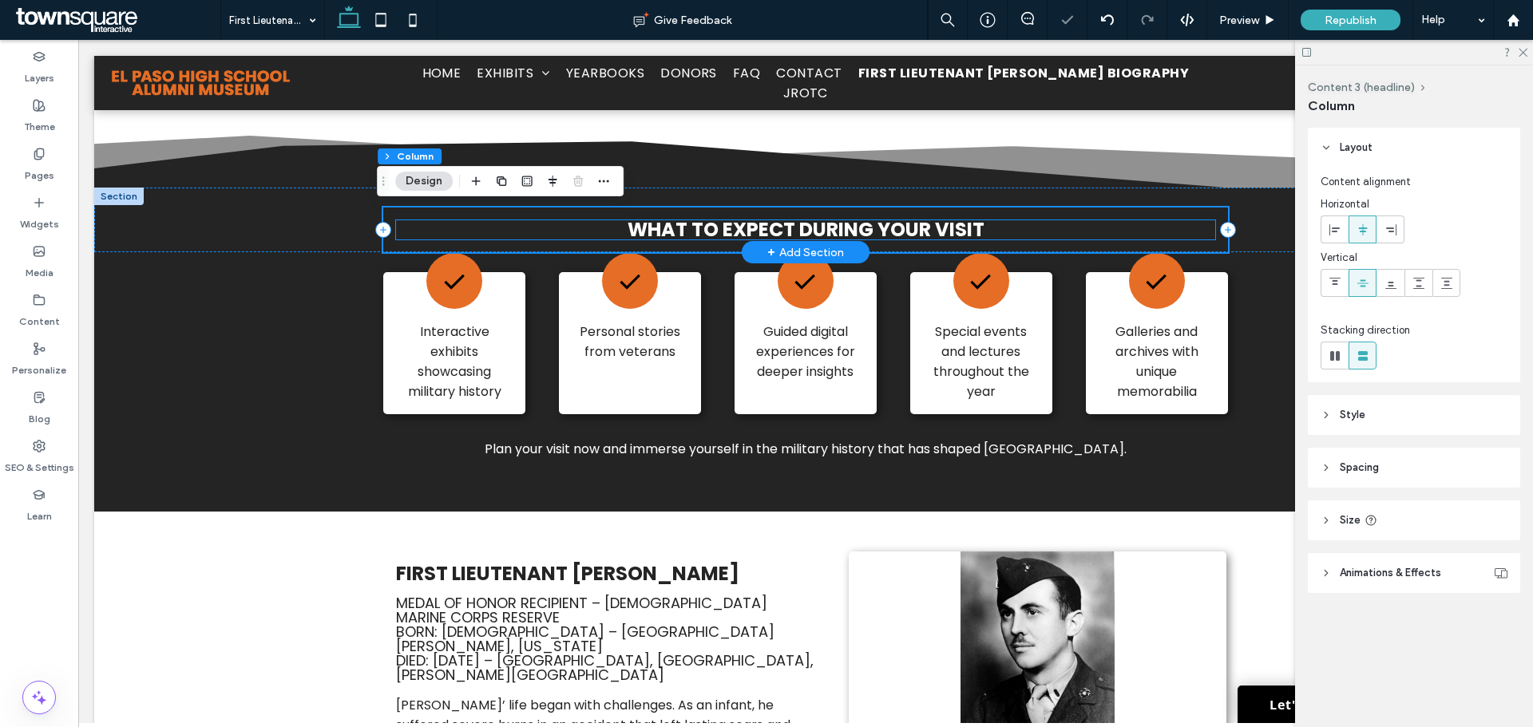
click at [593, 224] on h3 "What to Expect During Your Visit" at bounding box center [805, 229] width 819 height 19
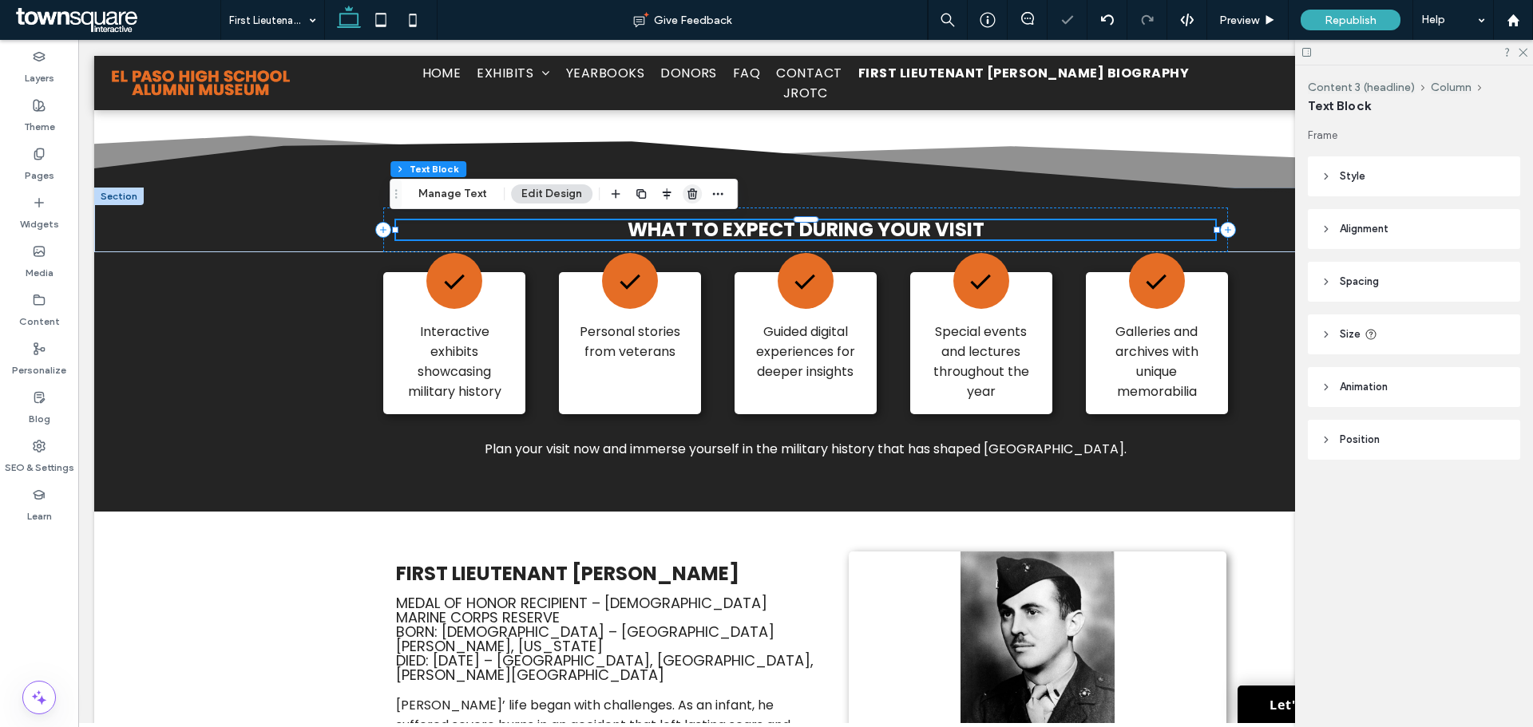
click at [697, 196] on span "button" at bounding box center [692, 193] width 19 height 19
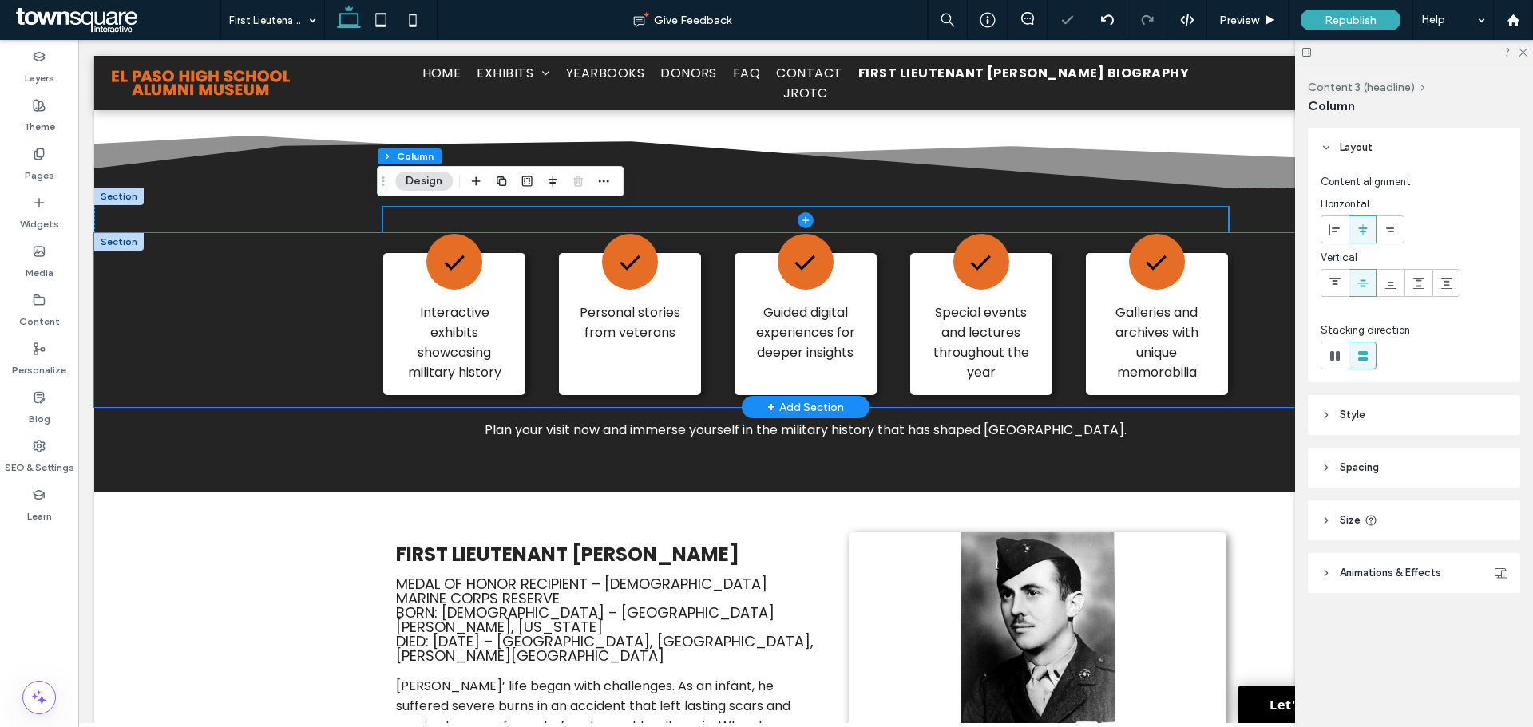
click at [549, 255] on div "A black check mark on a white background. Interactive exhibits showcasing milit…" at bounding box center [806, 320] width 958 height 174
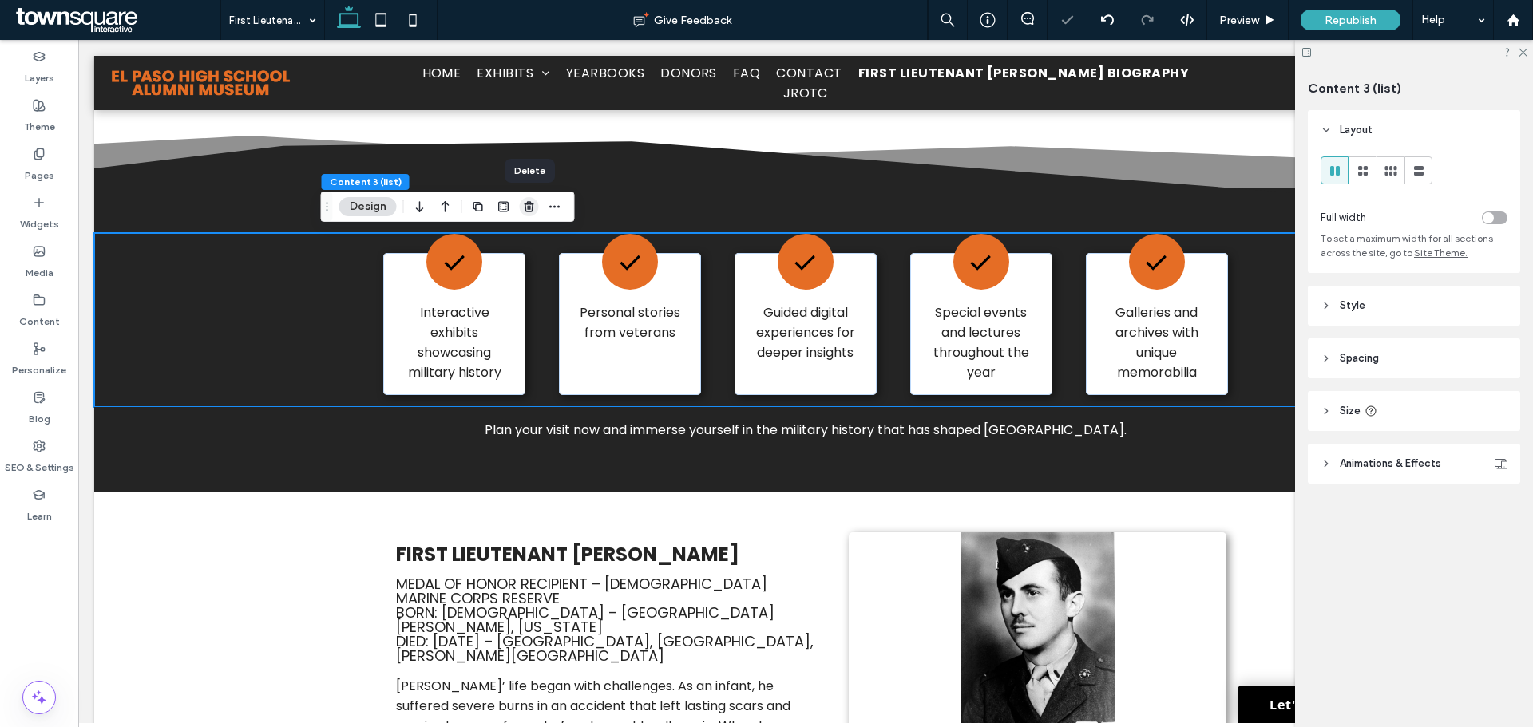
click at [532, 205] on icon "button" at bounding box center [529, 206] width 13 height 13
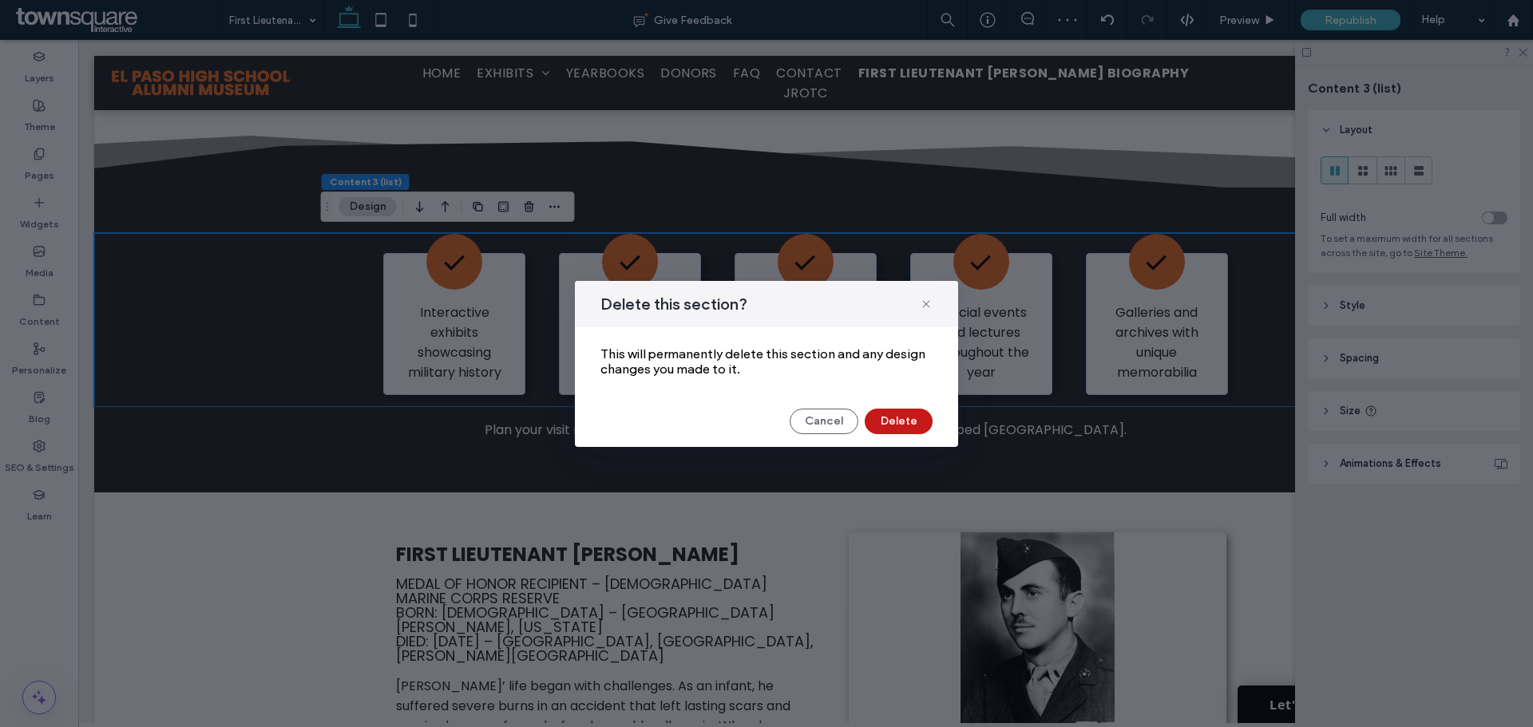
click at [897, 416] on button "Delete" at bounding box center [899, 422] width 68 height 26
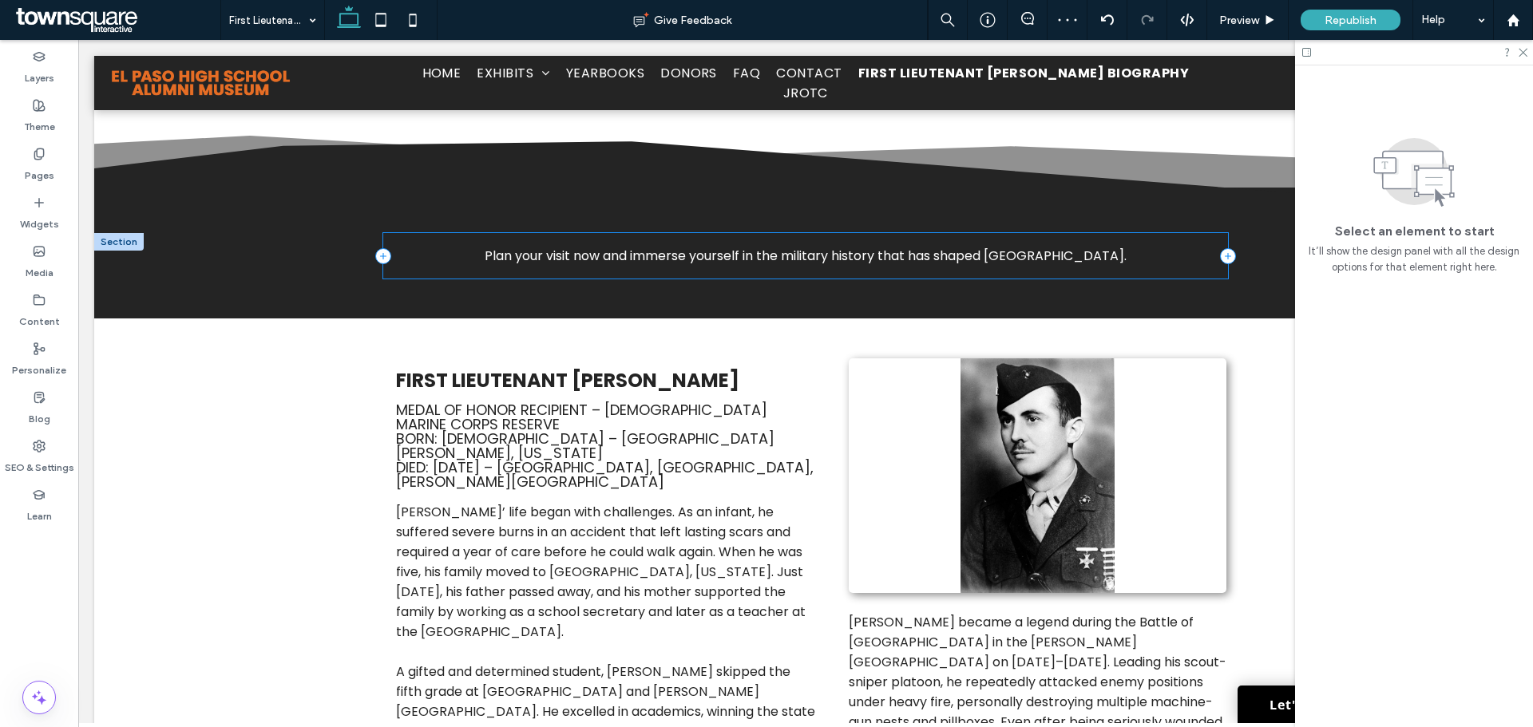
click at [647, 272] on div "Plan your visit now and immerse yourself in the military history that has shape…" at bounding box center [805, 256] width 844 height 46
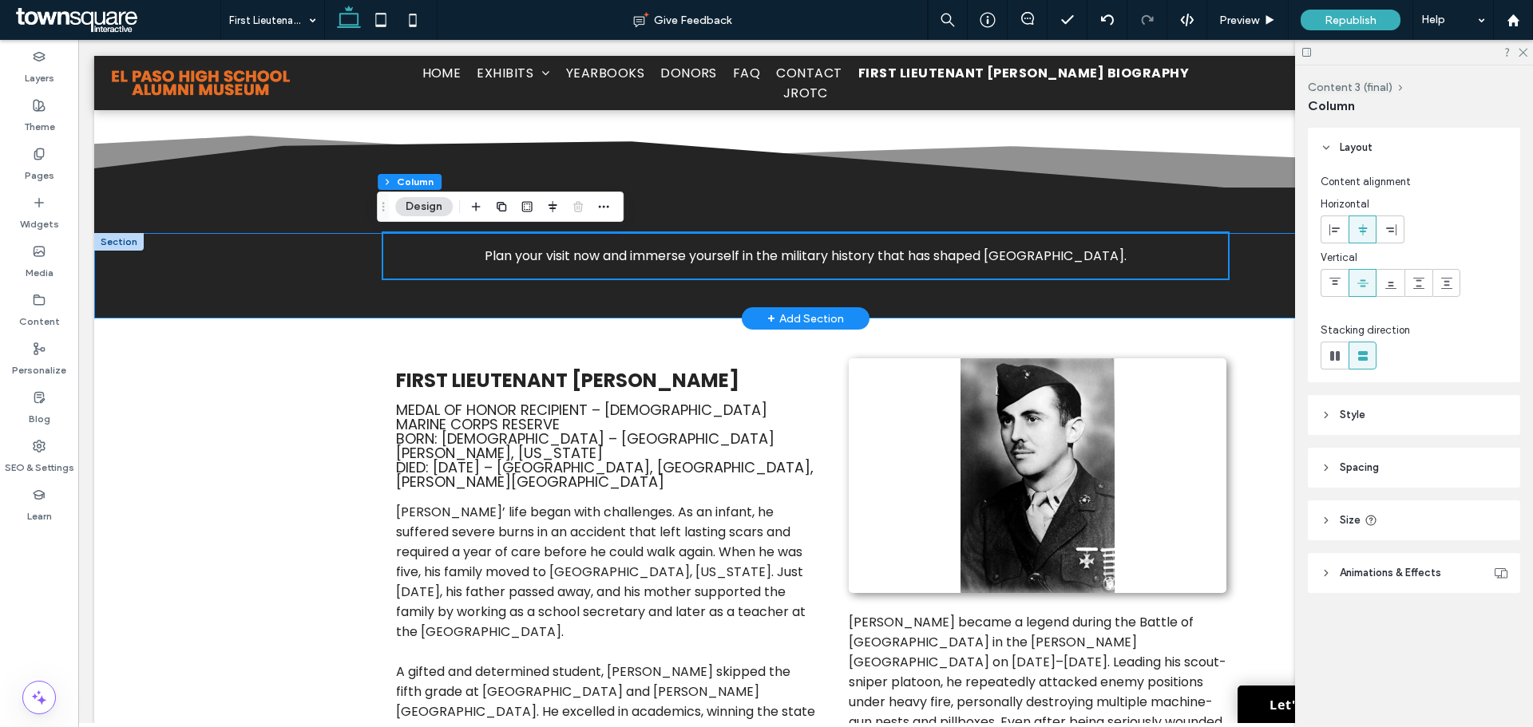
click at [358, 285] on div "Plan your visit now and immerse yourself in the military history that has shape…" at bounding box center [806, 275] width 958 height 85
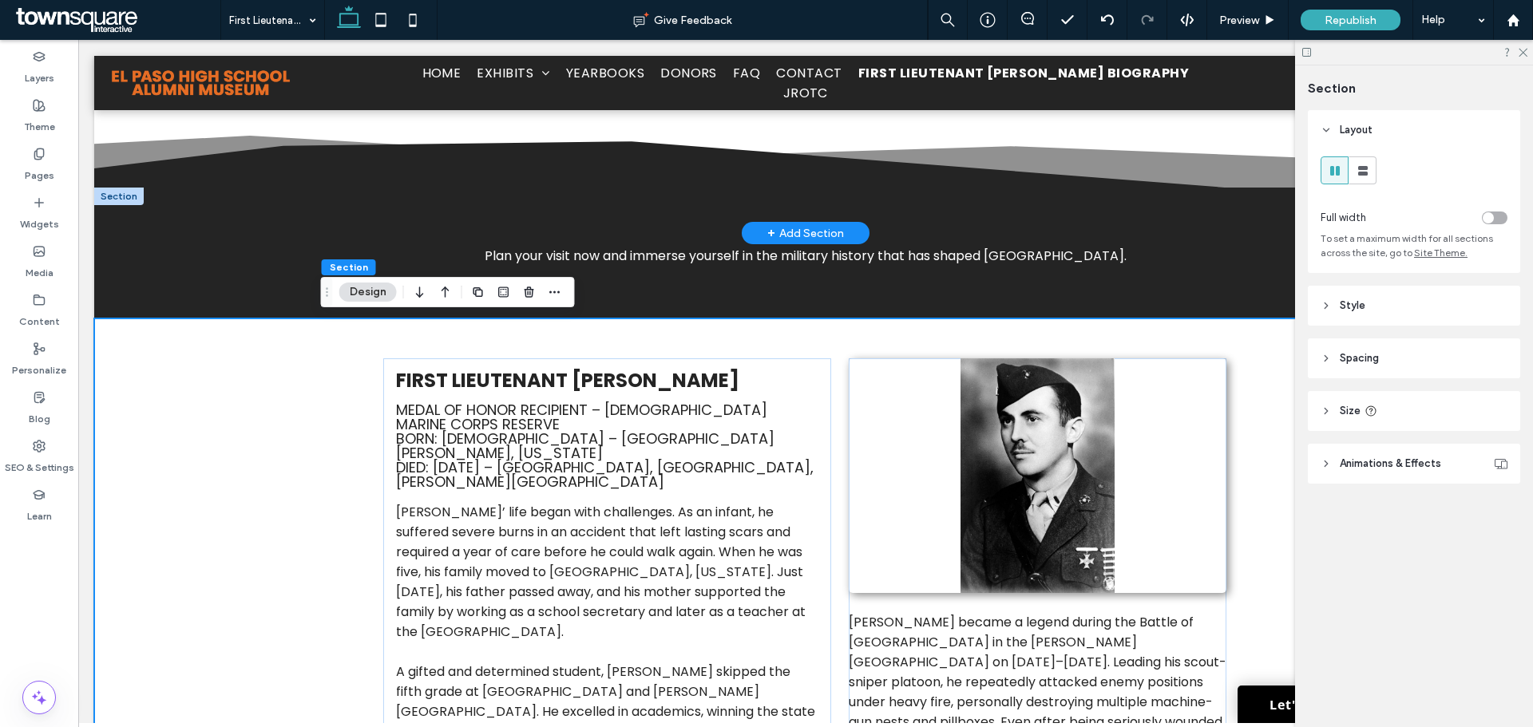
click at [790, 237] on div "+ Add Section" at bounding box center [805, 233] width 77 height 18
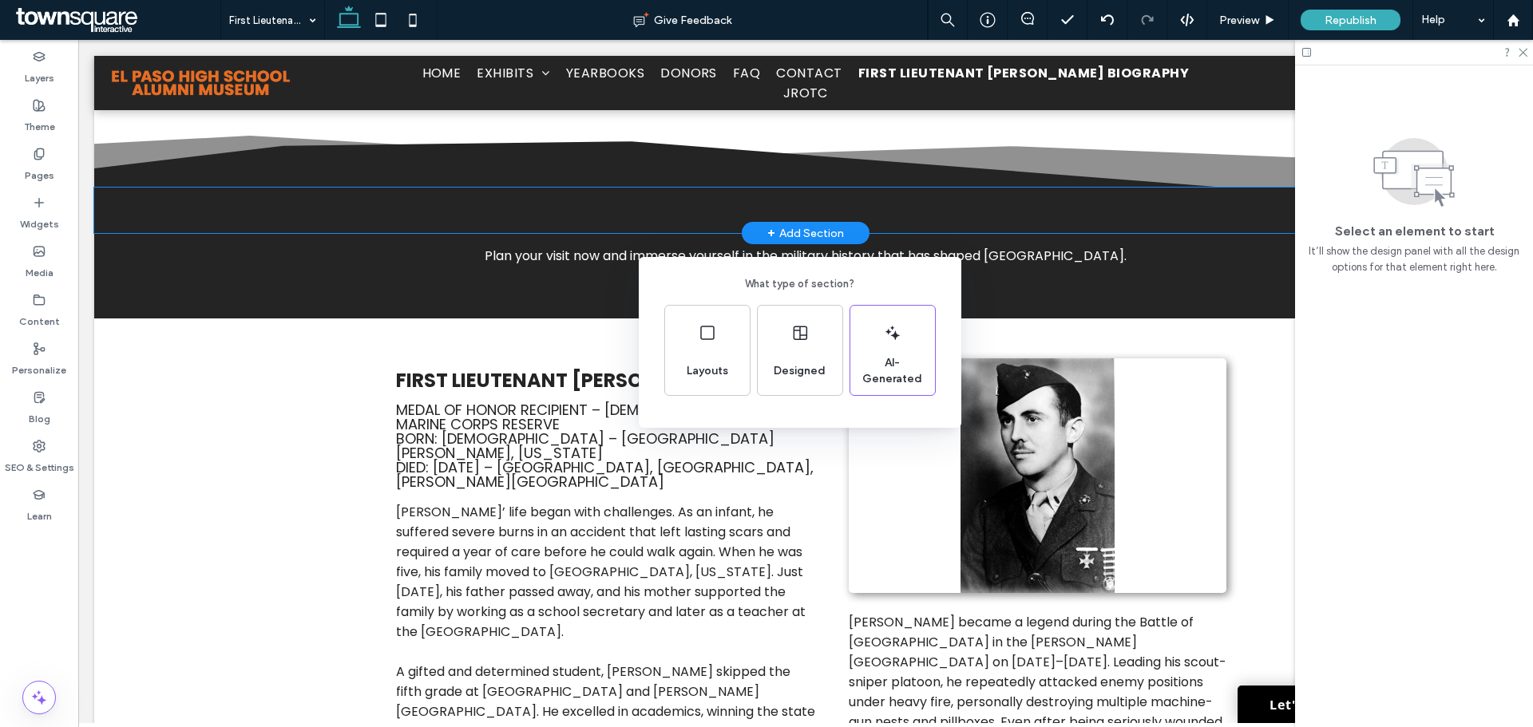
click at [1084, 255] on div "What type of section? Layouts Designed AI-Generated" at bounding box center [766, 403] width 1533 height 806
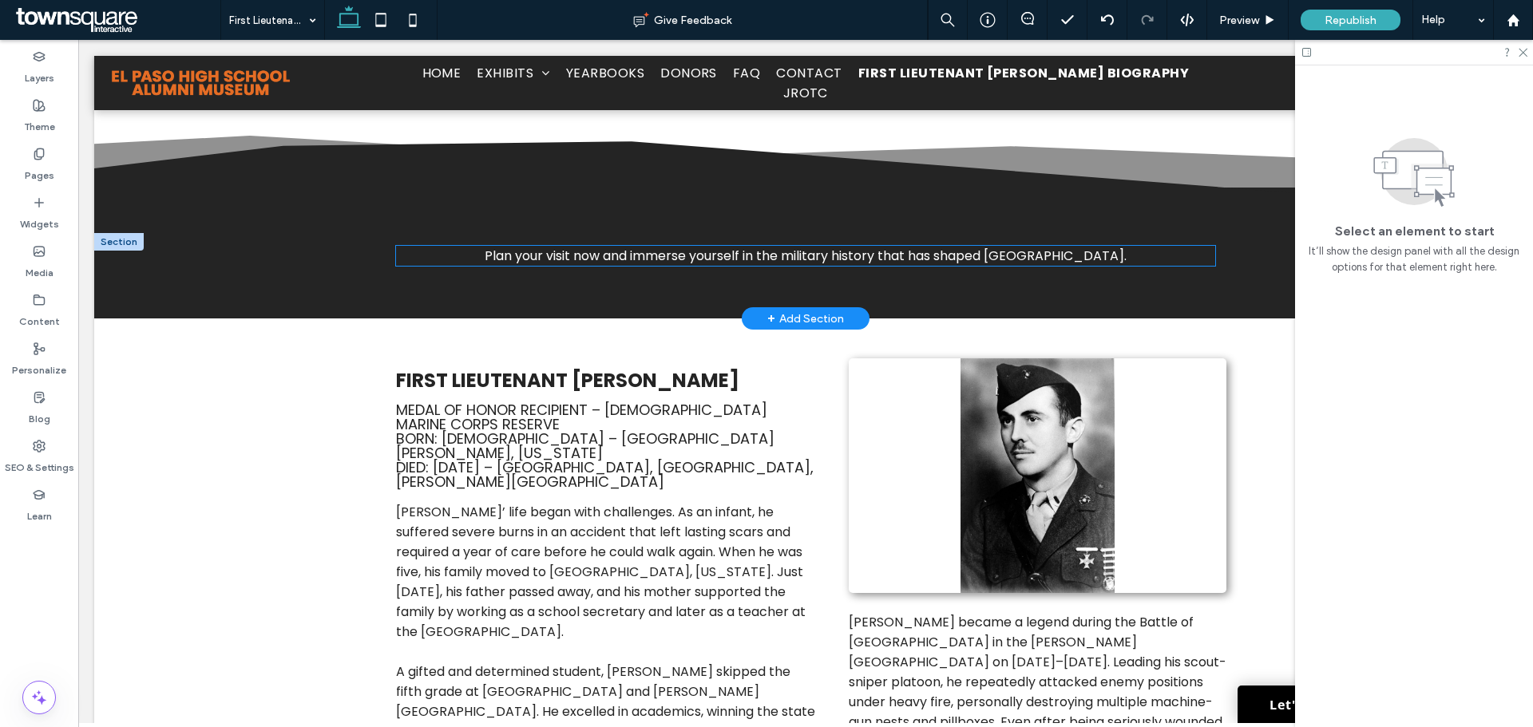
click at [1016, 256] on span "Plan your visit now and immerse yourself in the military history that has shape…" at bounding box center [806, 256] width 642 height 18
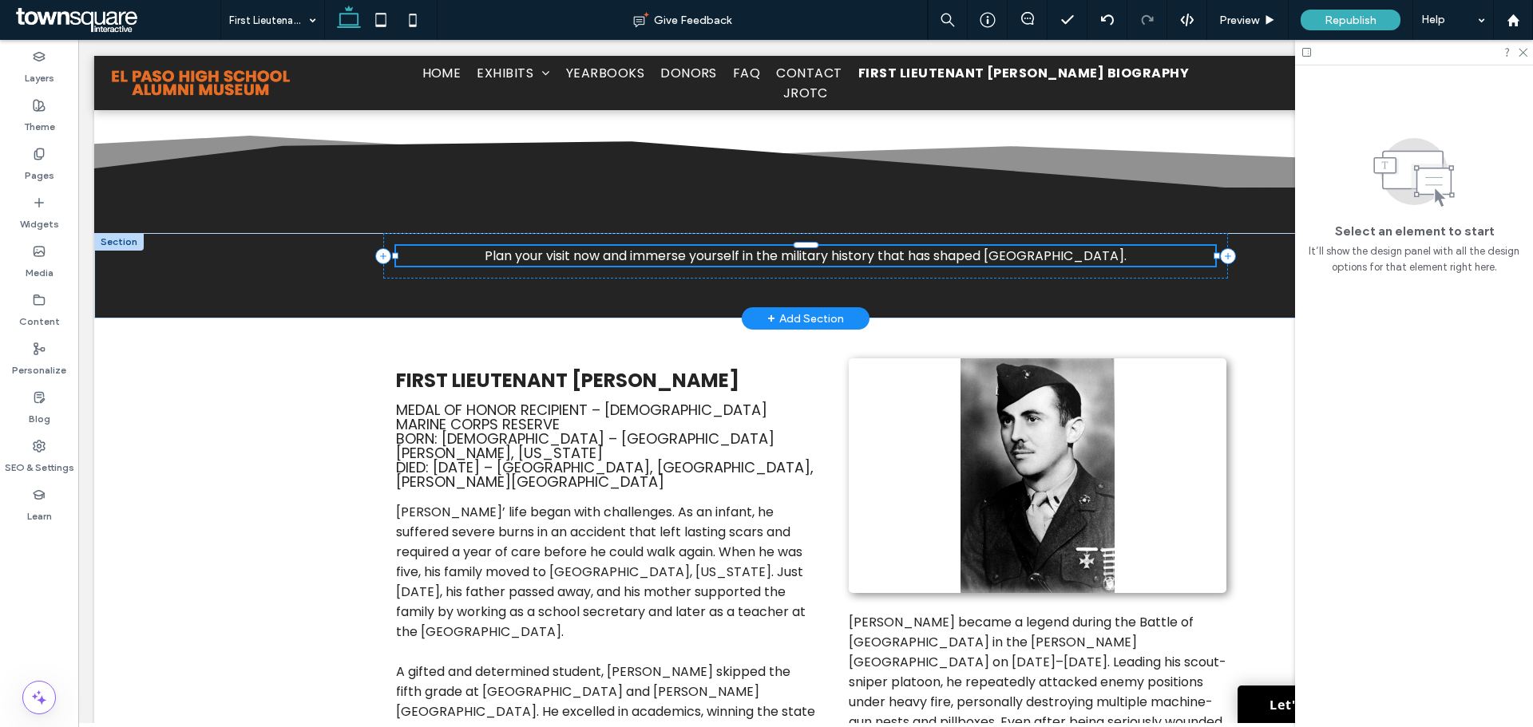
click at [1016, 256] on div "Plan your visit now and immerse yourself in the military history that has shape…" at bounding box center [805, 256] width 819 height 20
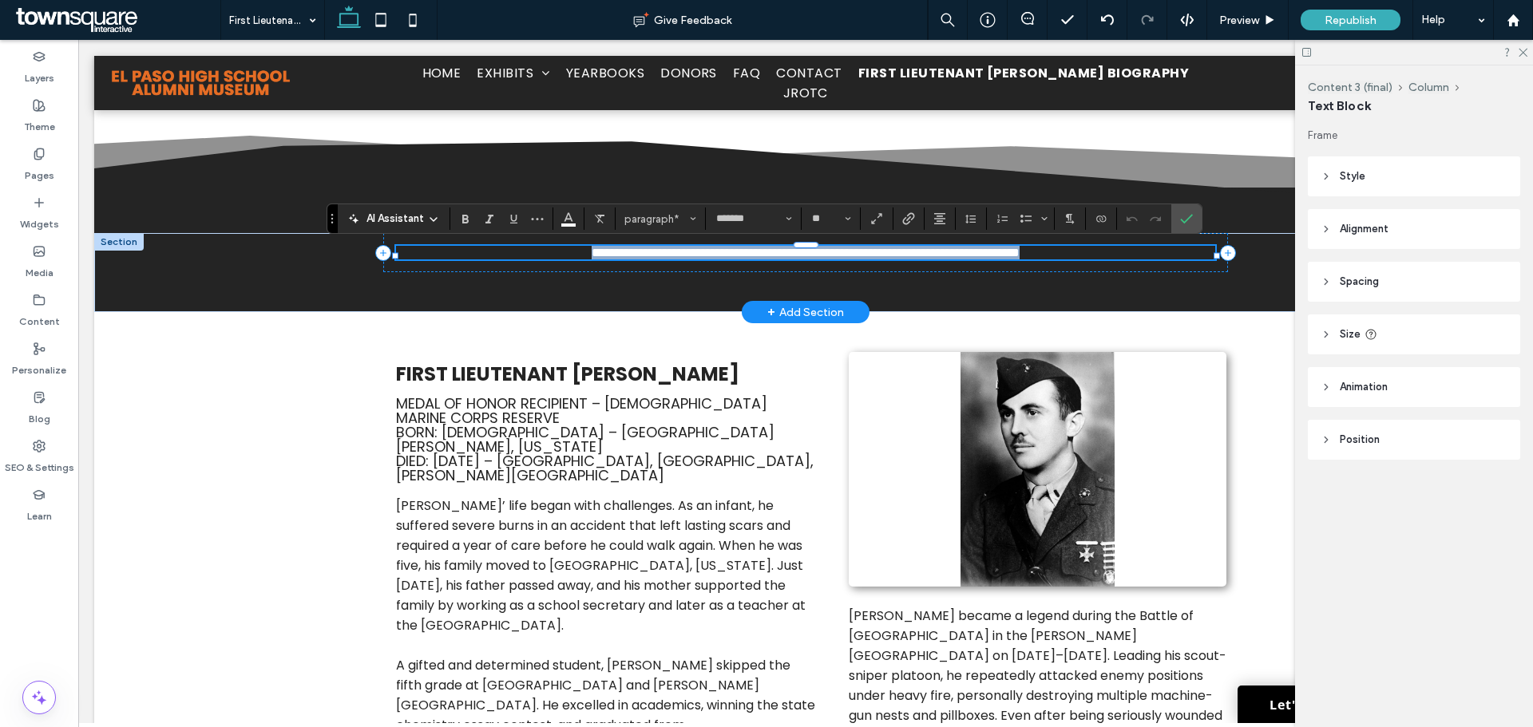
click at [1103, 260] on p "**********" at bounding box center [805, 253] width 819 height 14
click at [1152, 252] on p "**********" at bounding box center [805, 253] width 819 height 14
click at [1221, 255] on icon at bounding box center [1228, 253] width 16 height 16
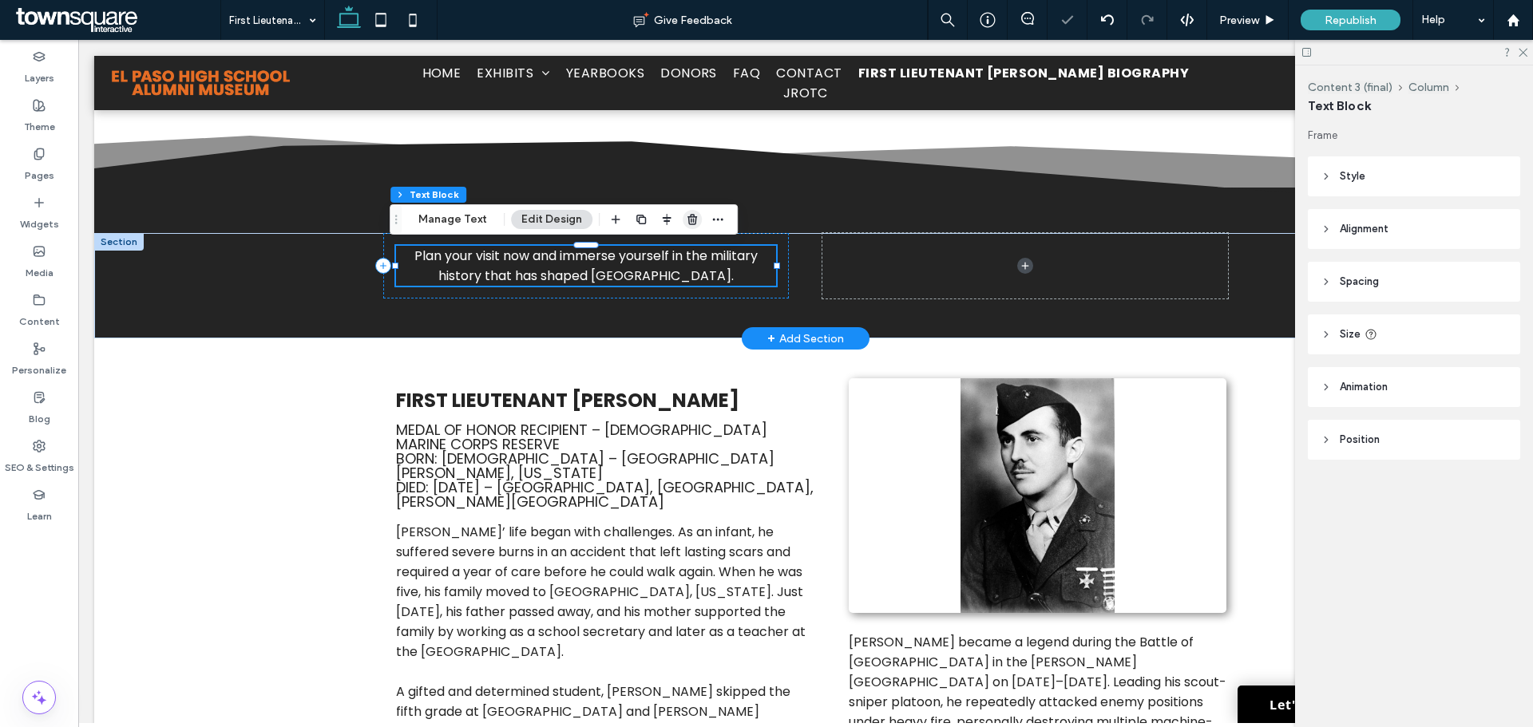
click at [685, 226] on span "button" at bounding box center [692, 219] width 19 height 19
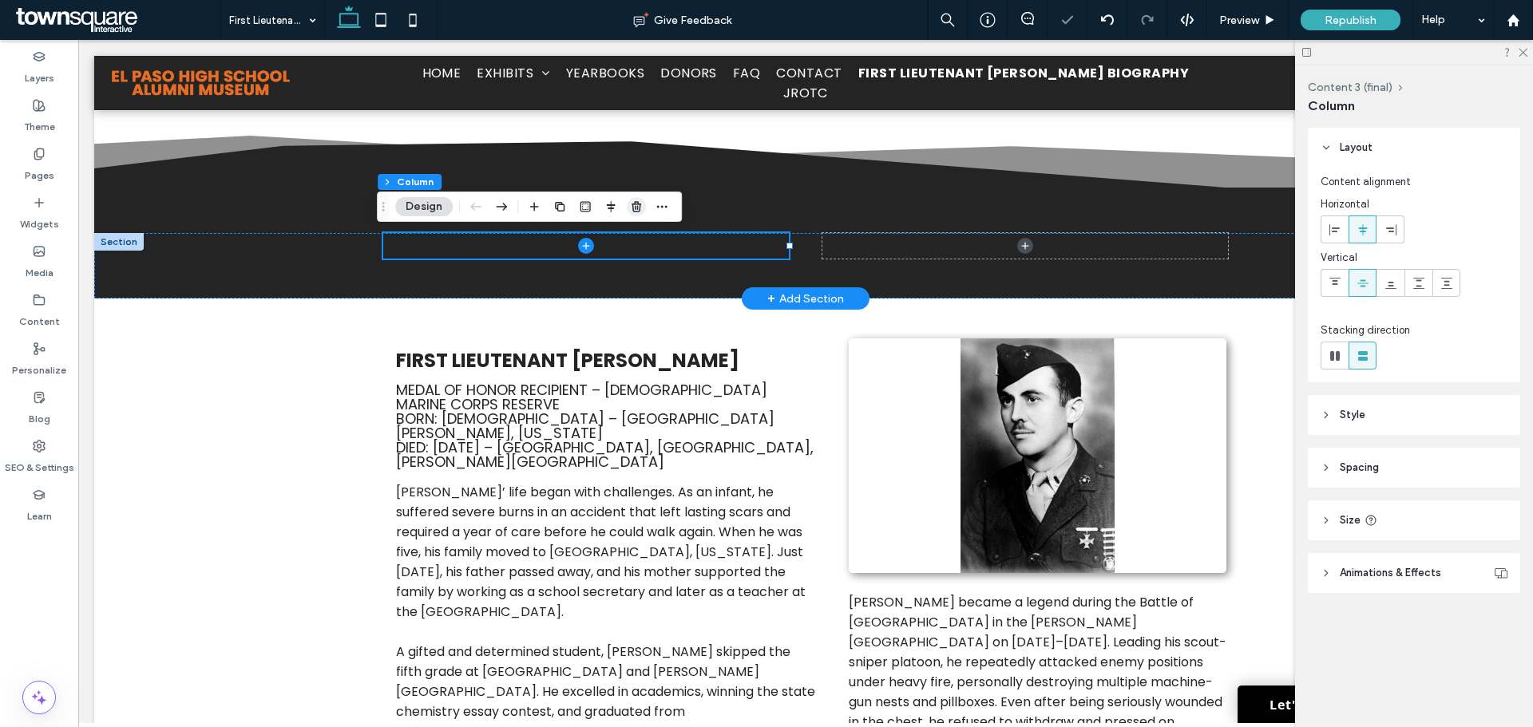
click at [639, 211] on icon "button" at bounding box center [636, 206] width 13 height 13
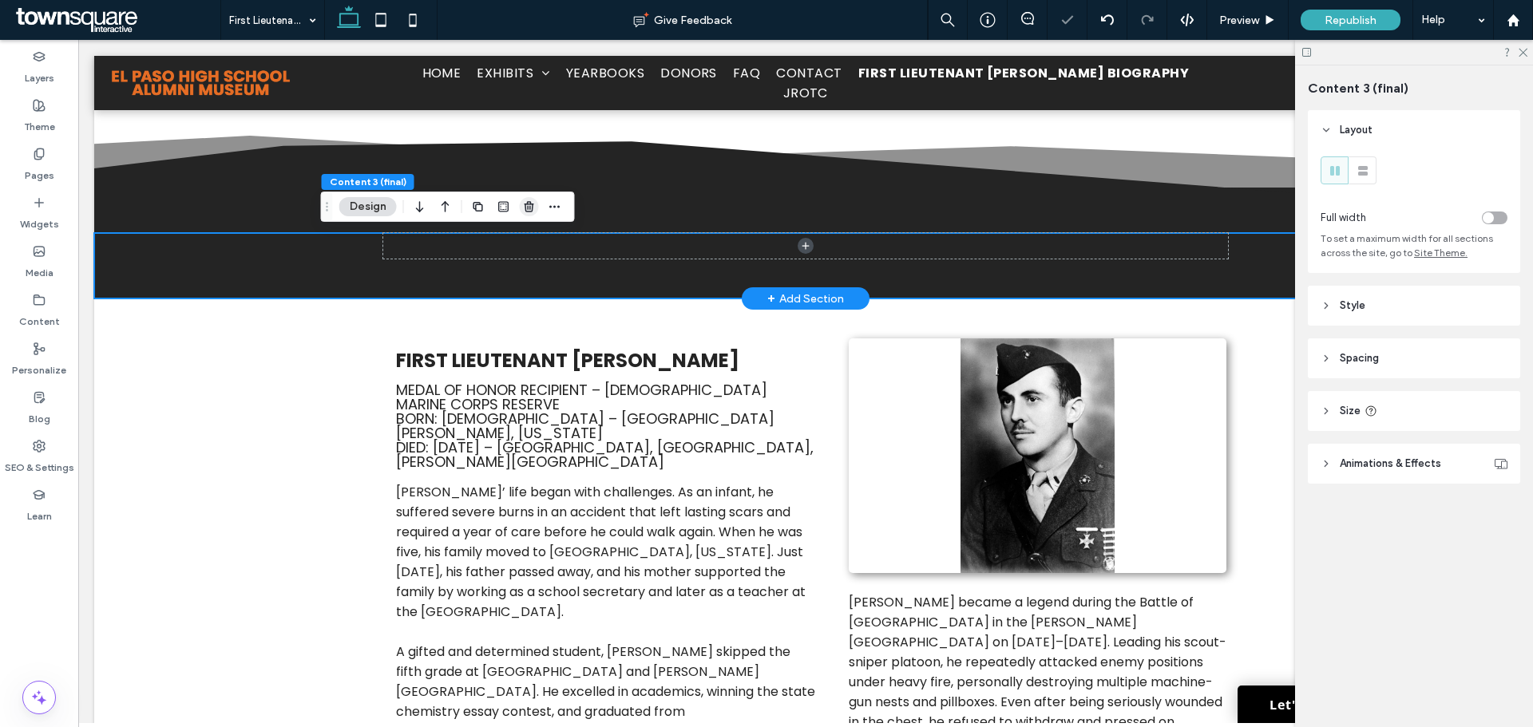
click at [533, 207] on icon "button" at bounding box center [529, 206] width 13 height 13
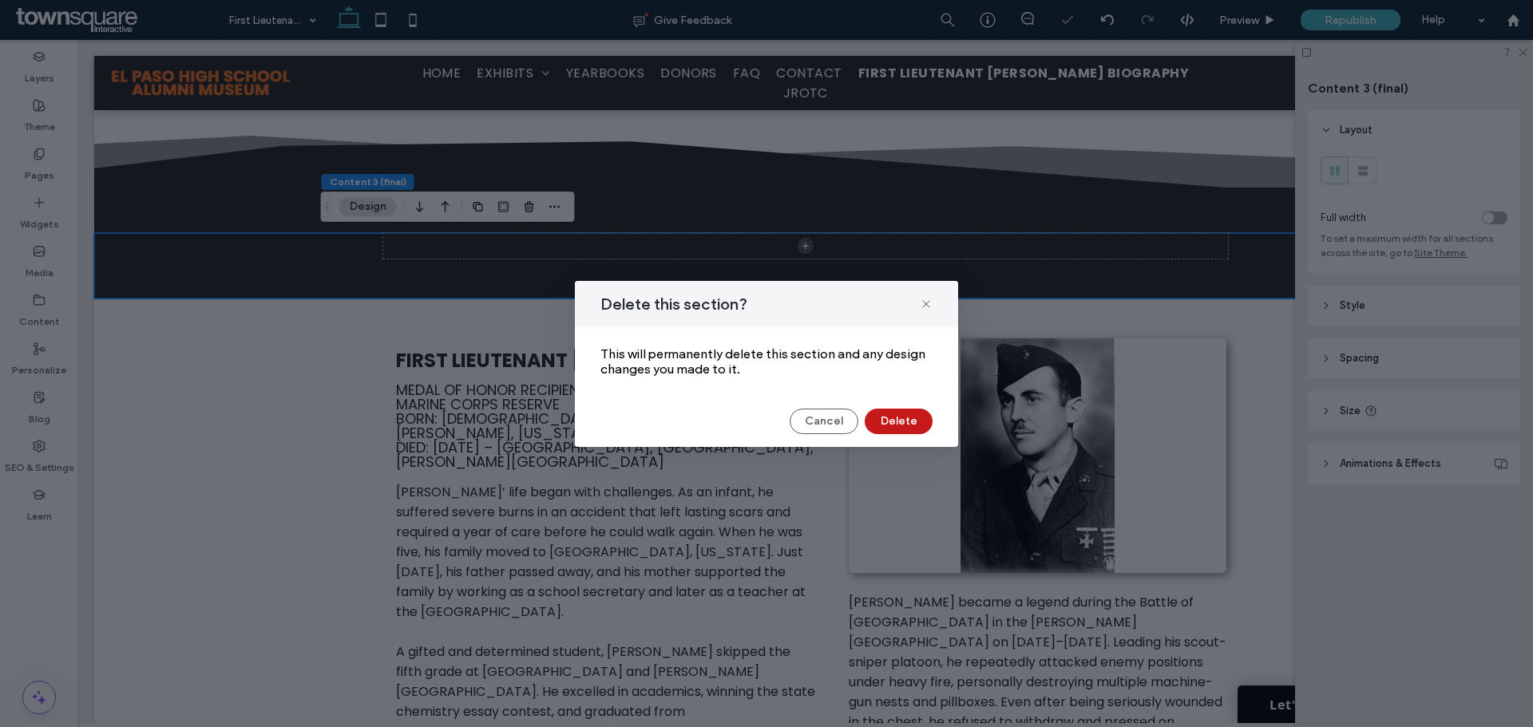
click at [917, 425] on button "Delete" at bounding box center [899, 422] width 68 height 26
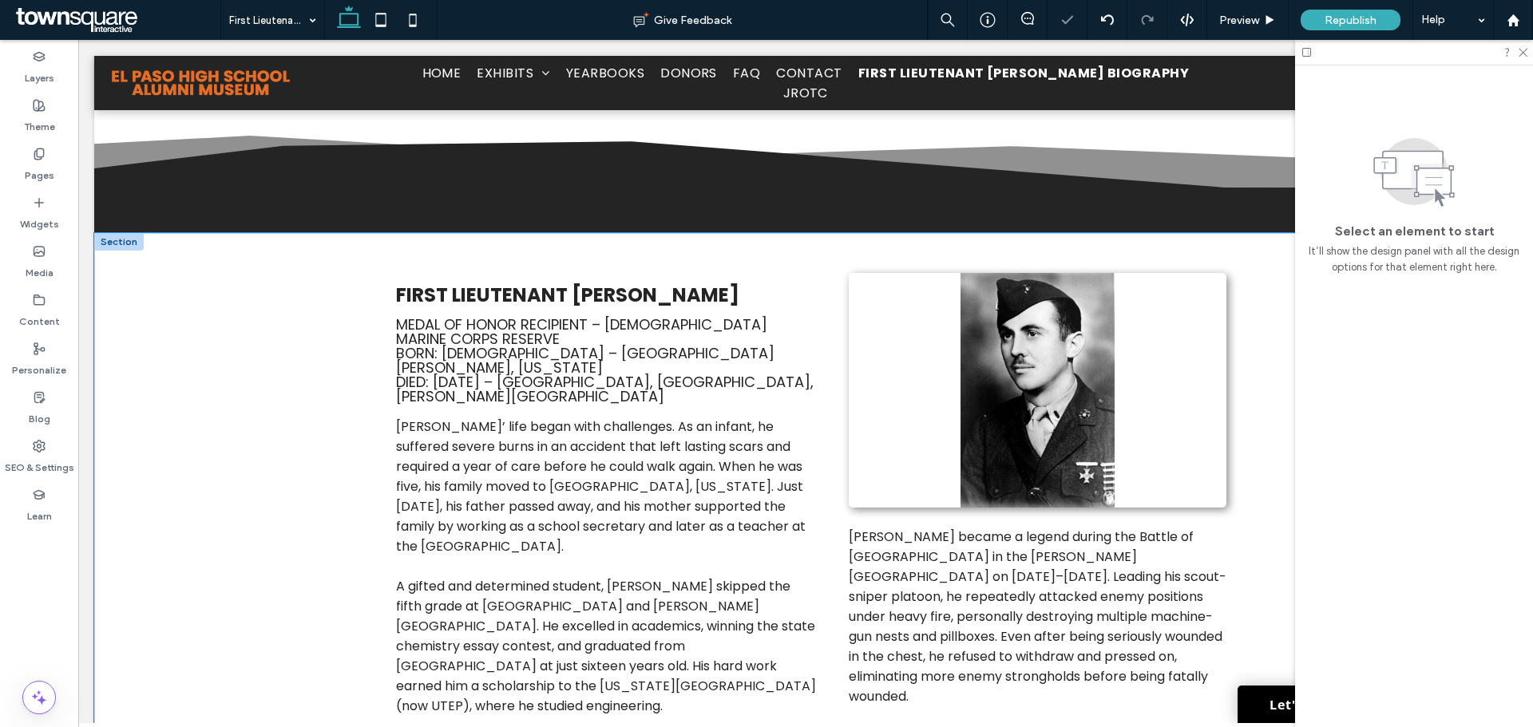
click at [343, 336] on div "First Lieutenant William Deane Hawkins Medal of Honor Recipient – U.S. Marine C…" at bounding box center [806, 729] width 958 height 993
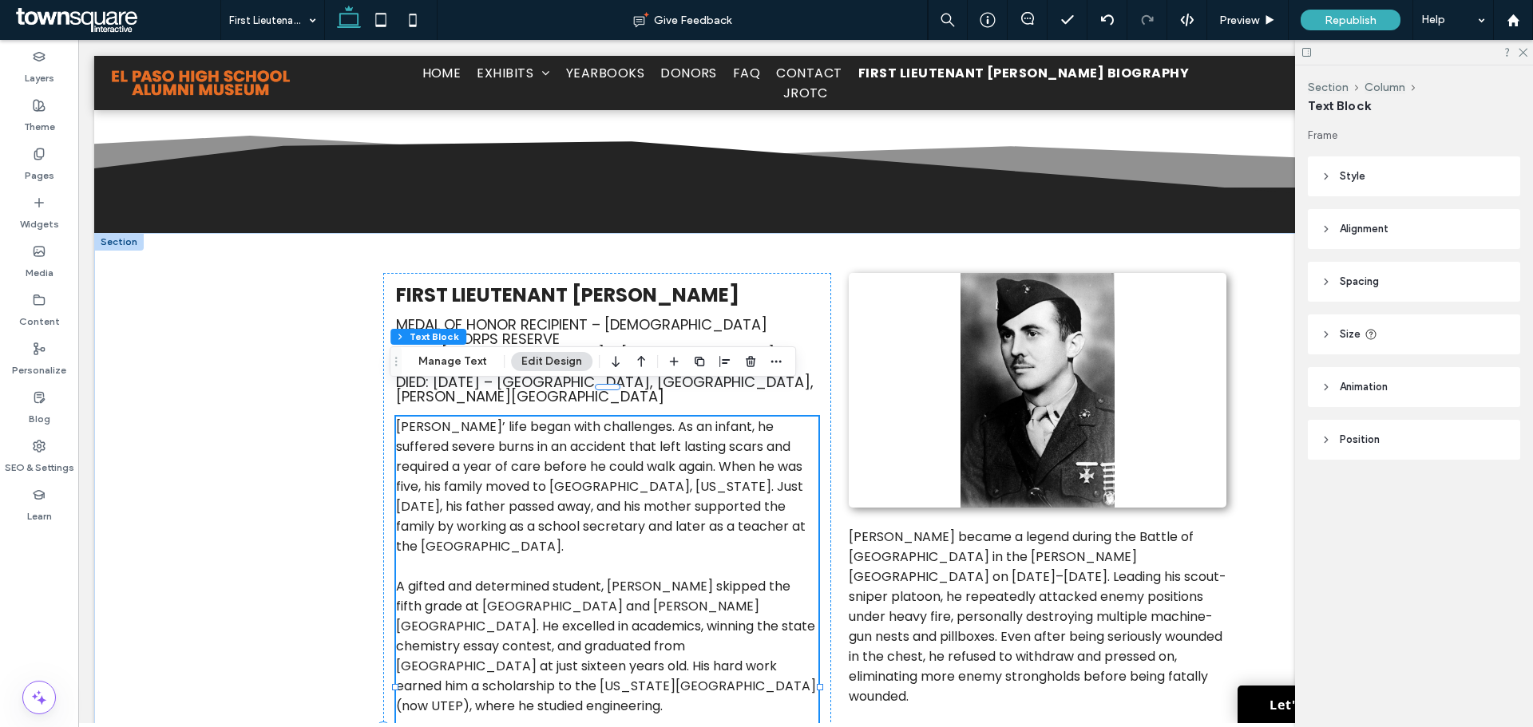
click at [673, 557] on p at bounding box center [607, 567] width 422 height 20
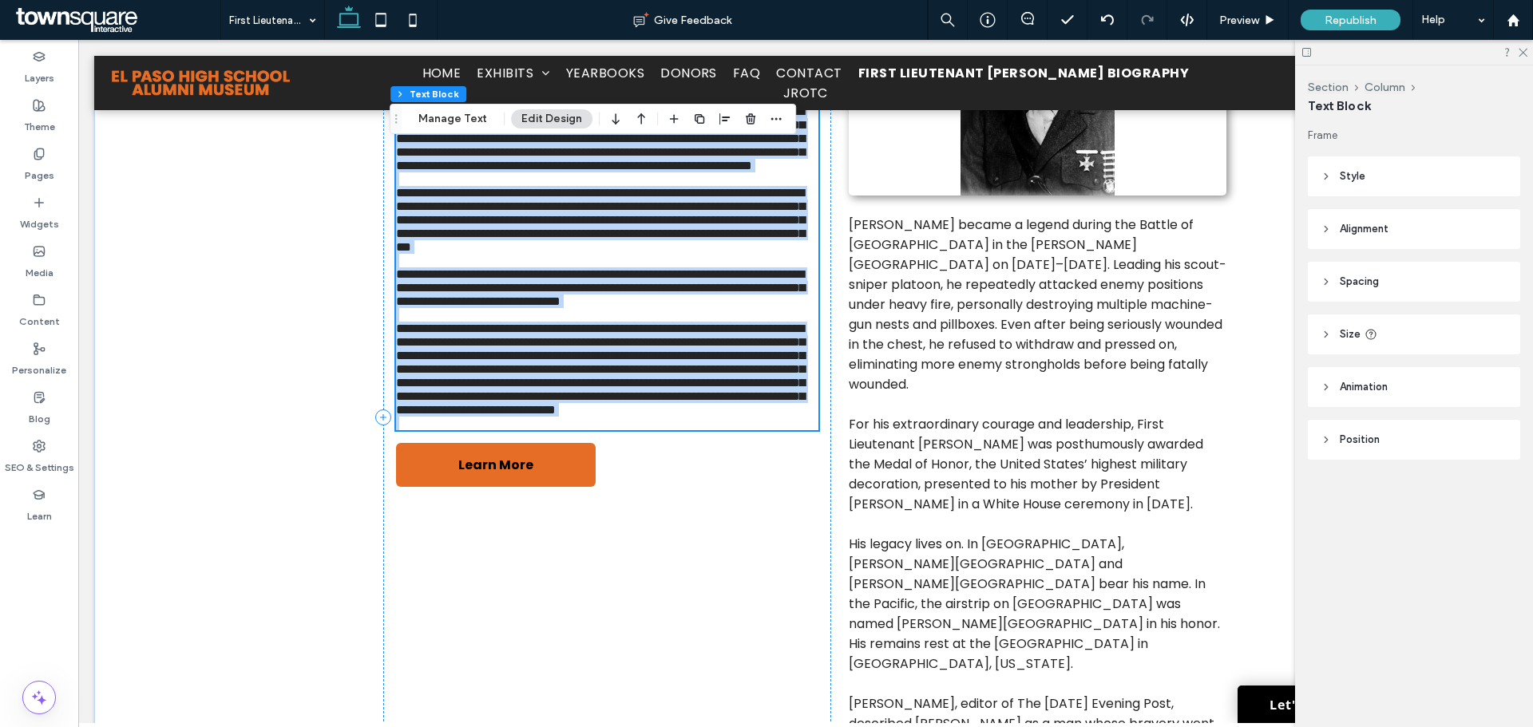
type input "*******"
type input "**"
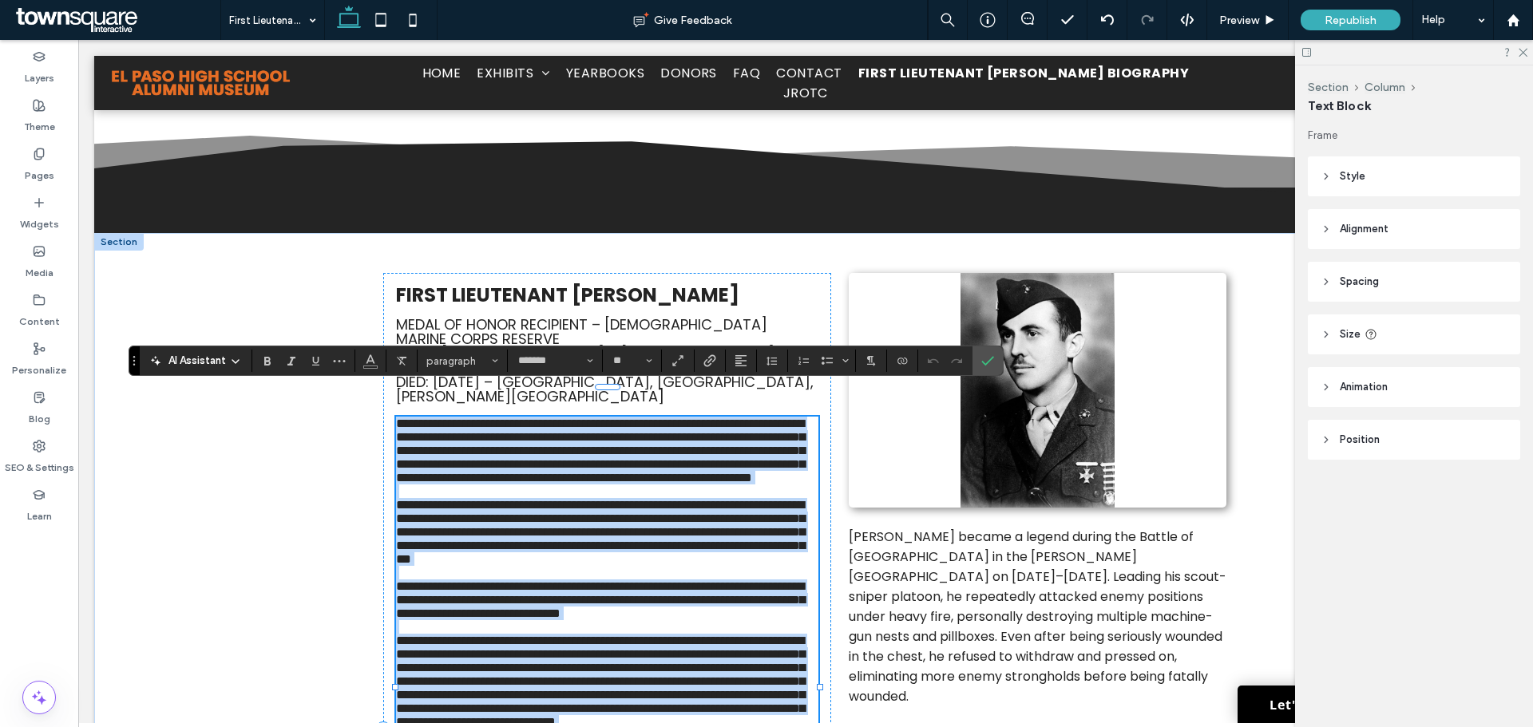
click at [674, 485] on p "**********" at bounding box center [607, 451] width 422 height 68
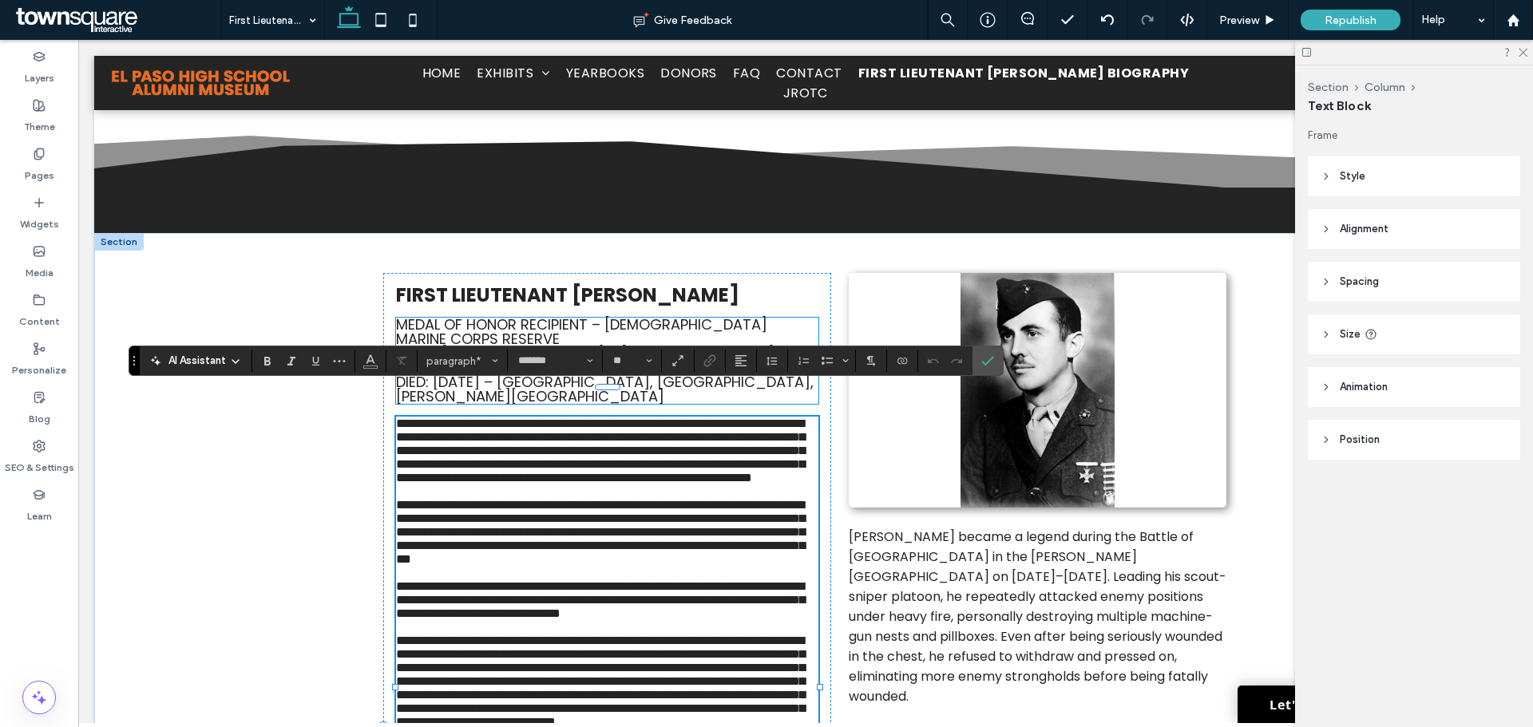
click at [721, 322] on span "Medal of Honor Recipient – U.S. Marine Corps Reserve" at bounding box center [581, 332] width 371 height 34
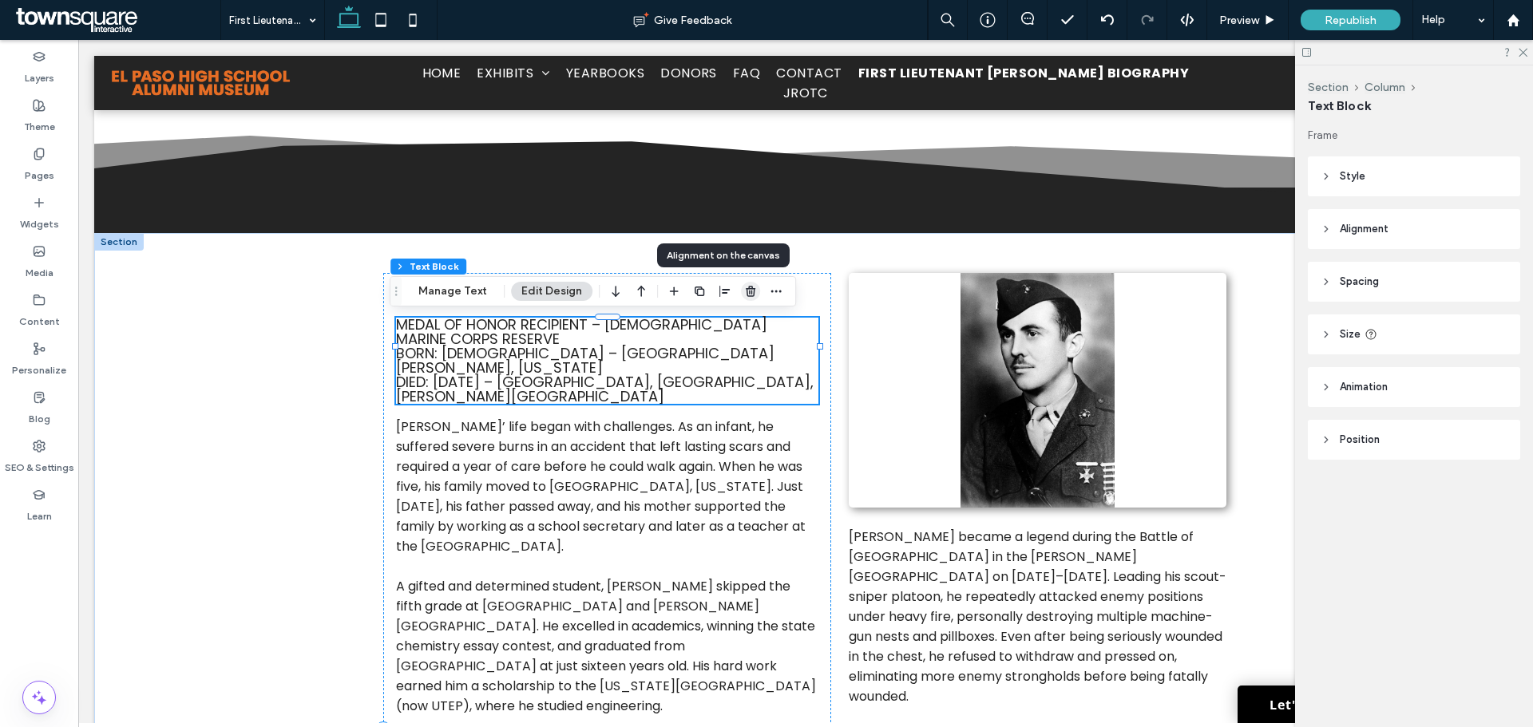
click at [747, 294] on icon "button" at bounding box center [750, 291] width 13 height 13
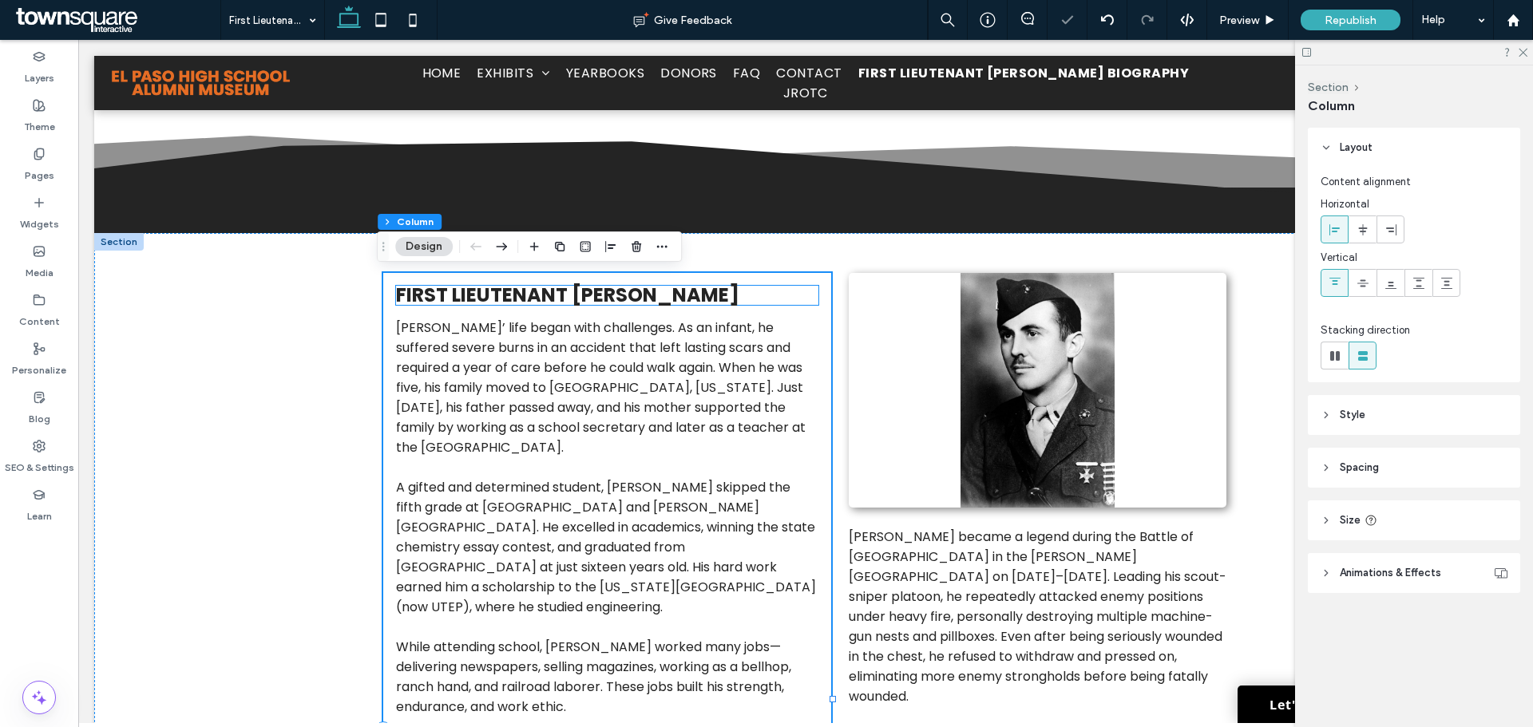
click at [737, 297] on span "First Lieutenant [PERSON_NAME]" at bounding box center [567, 295] width 343 height 26
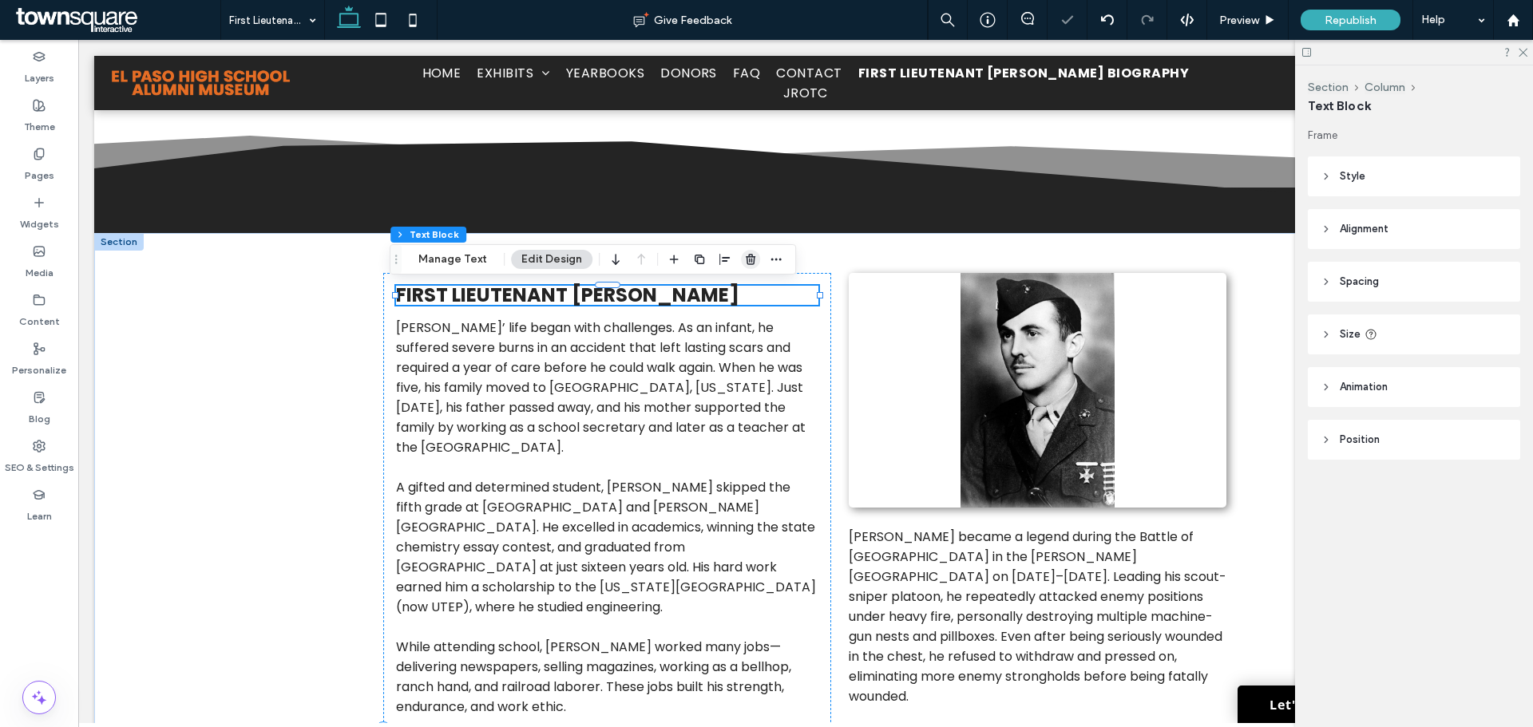
click at [747, 259] on icon "button" at bounding box center [750, 259] width 13 height 13
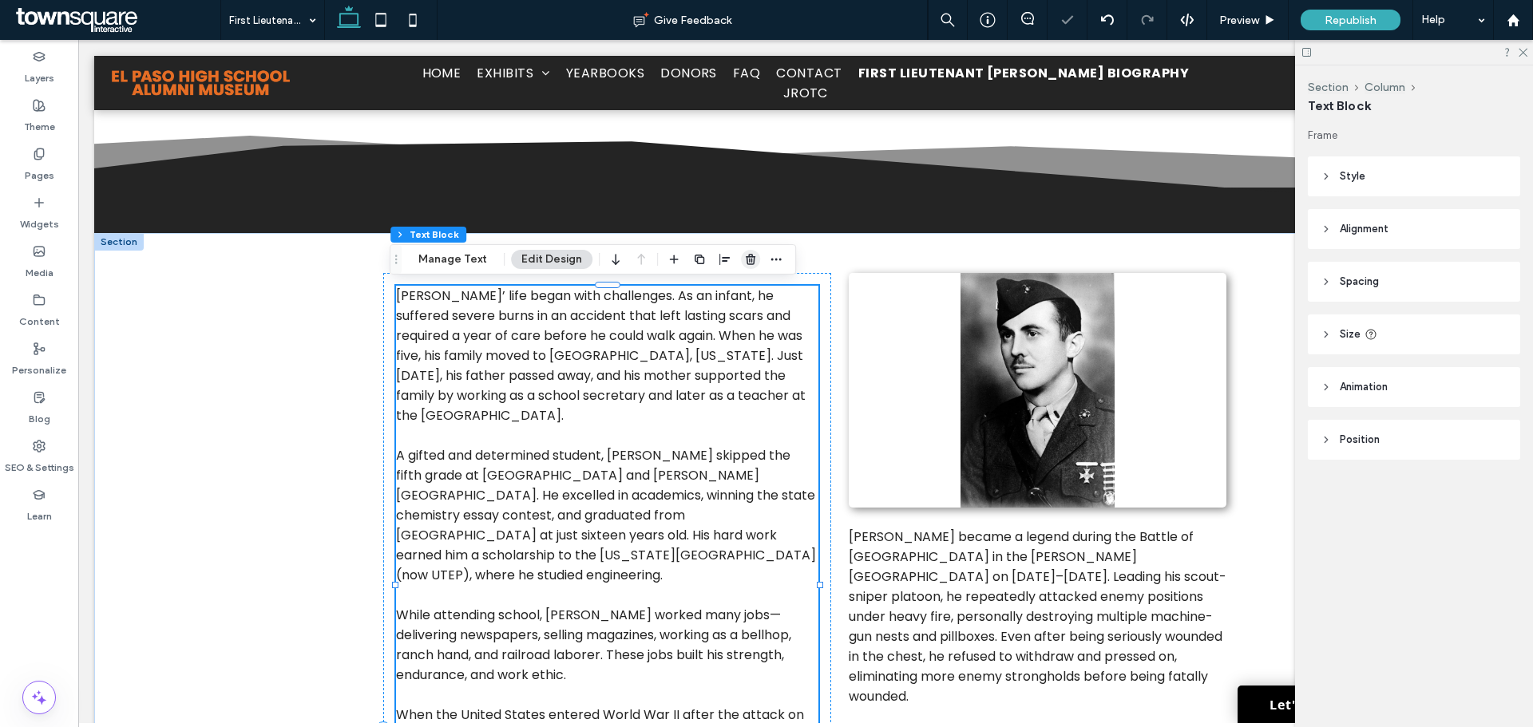
click at [744, 262] on icon "button" at bounding box center [750, 259] width 13 height 13
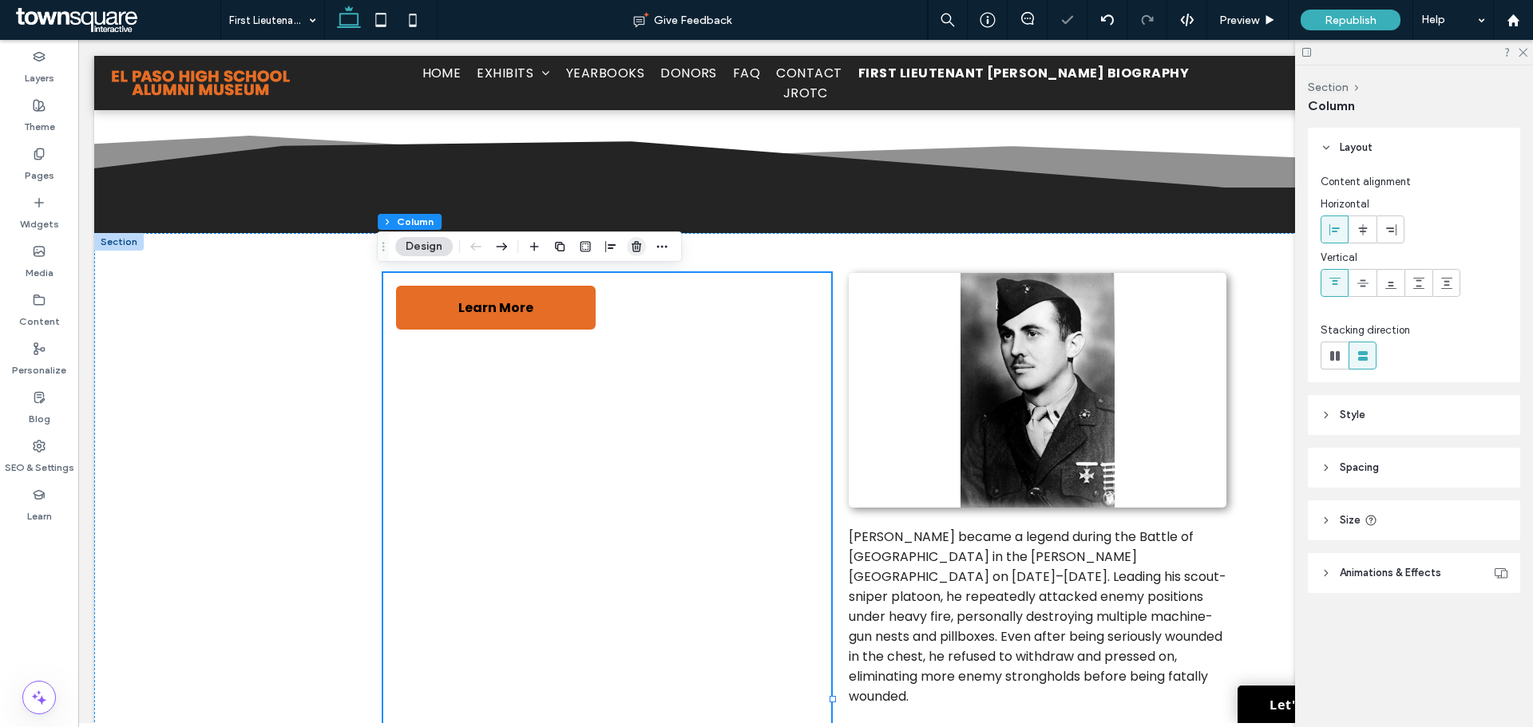
click at [635, 244] on use "button" at bounding box center [637, 246] width 10 height 10
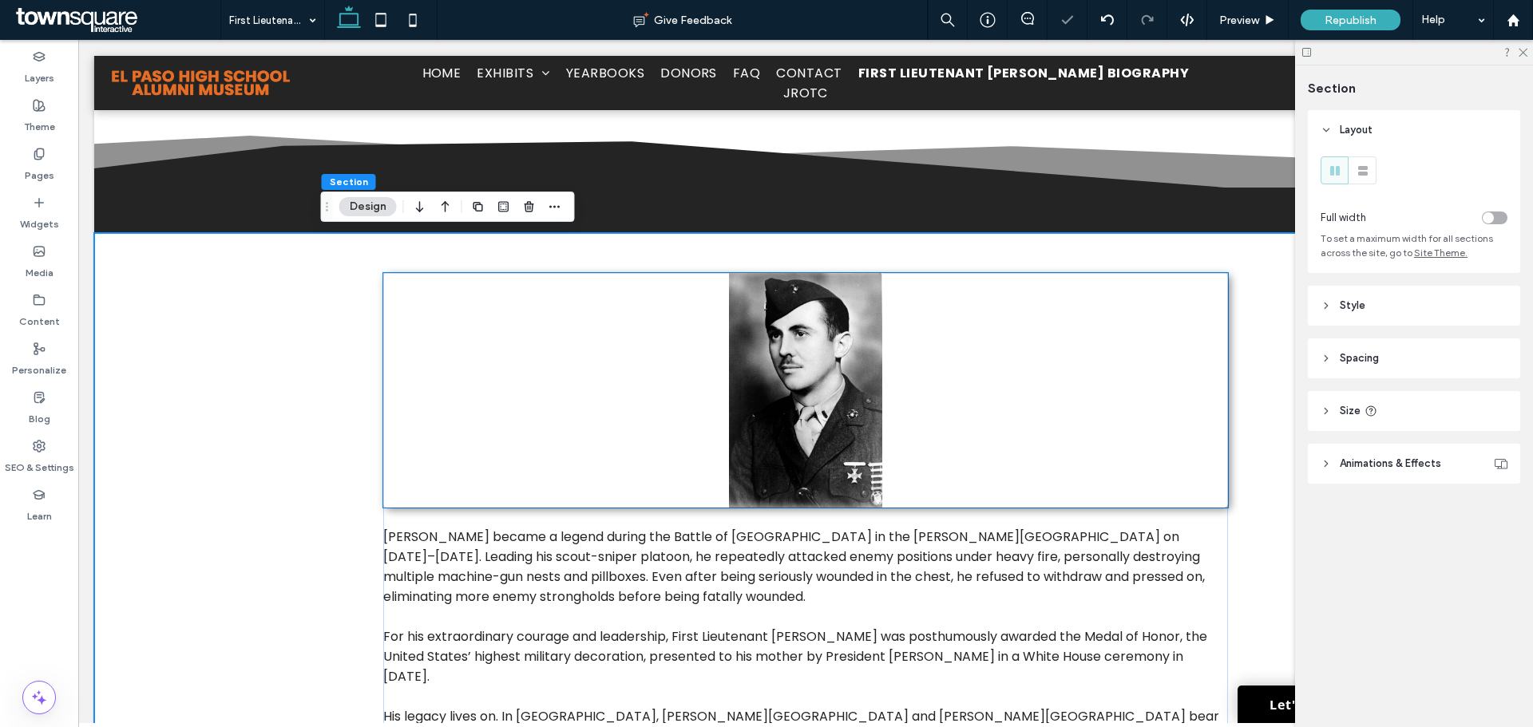
click at [717, 317] on img at bounding box center [805, 390] width 844 height 235
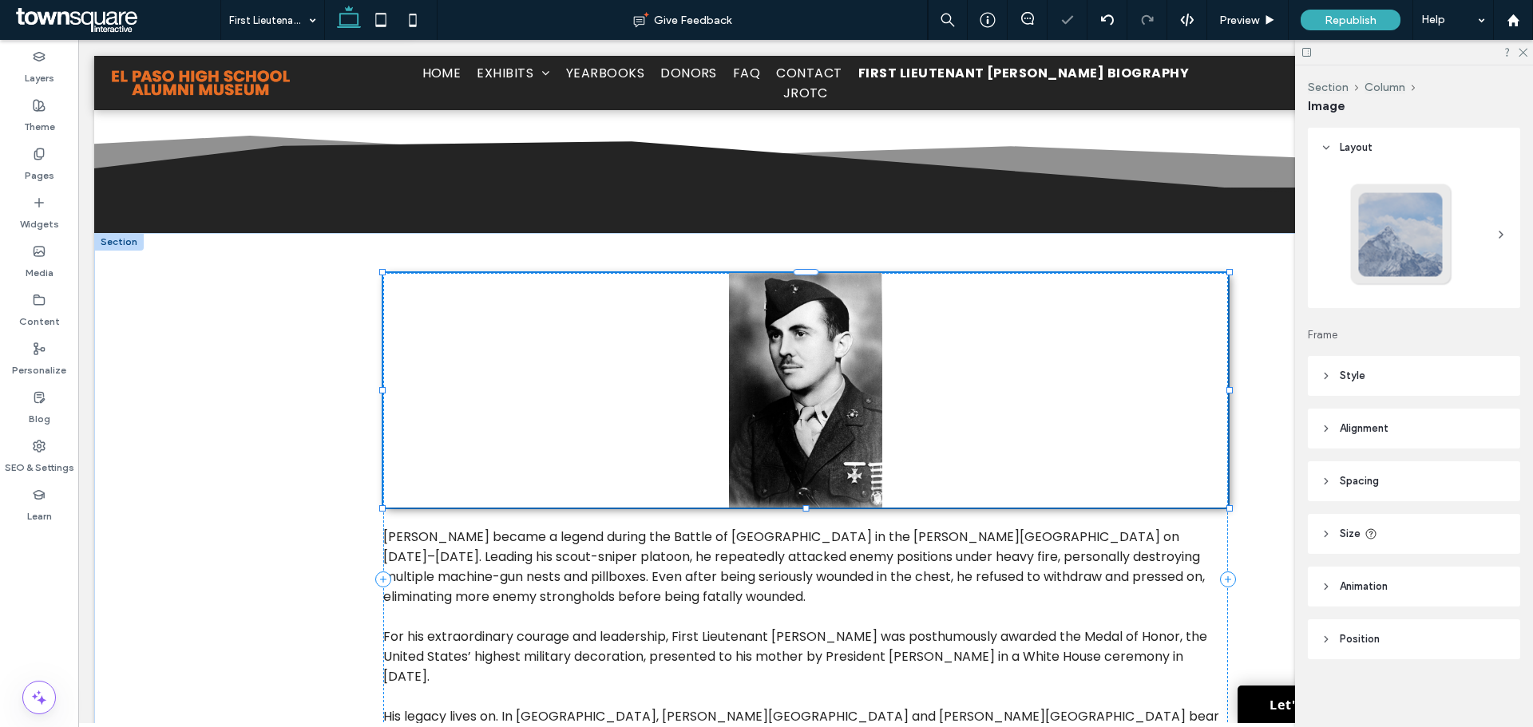
type input "*"
drag, startPoint x: 751, startPoint y: 243, endPoint x: 673, endPoint y: 204, distance: 87.5
click at [751, 243] on span "button" at bounding box center [747, 246] width 19 height 19
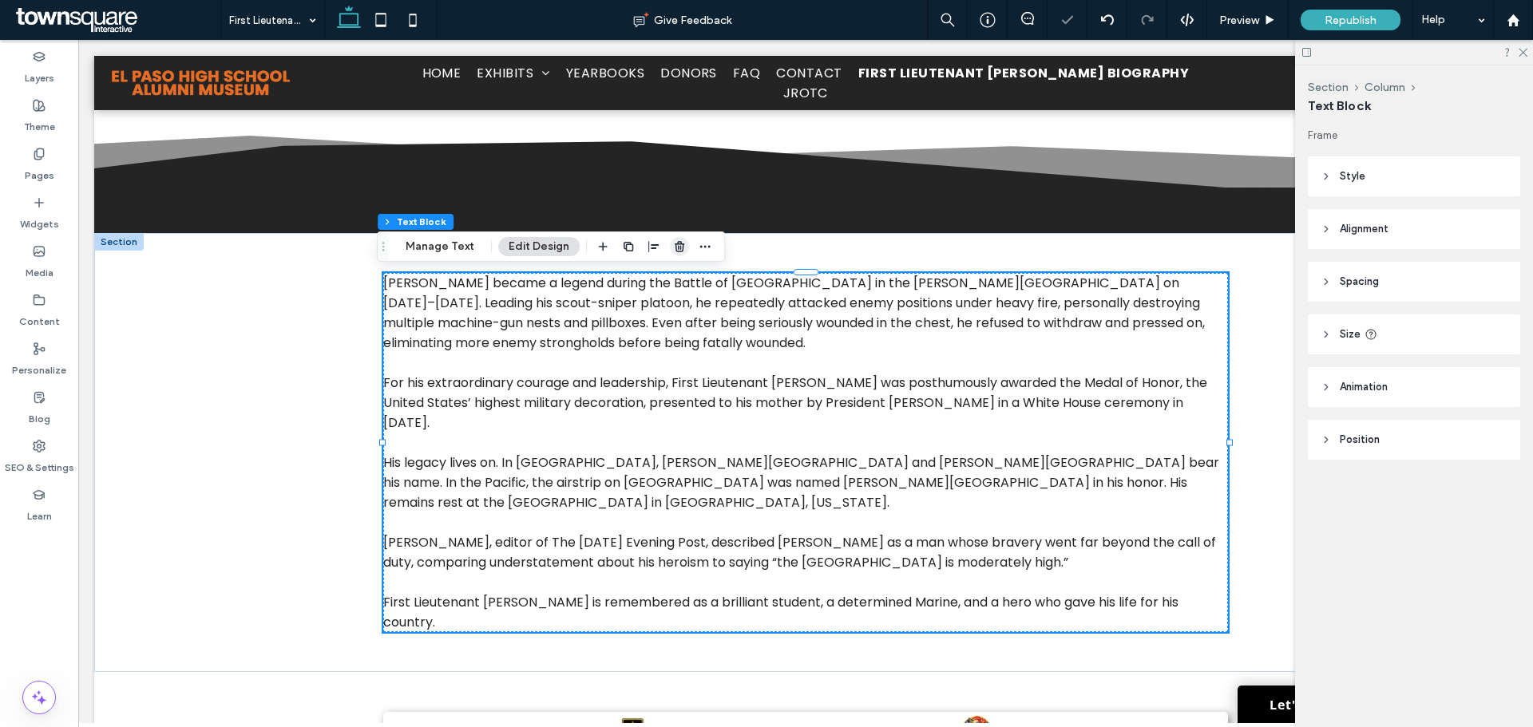
click at [675, 248] on use "button" at bounding box center [680, 246] width 10 height 10
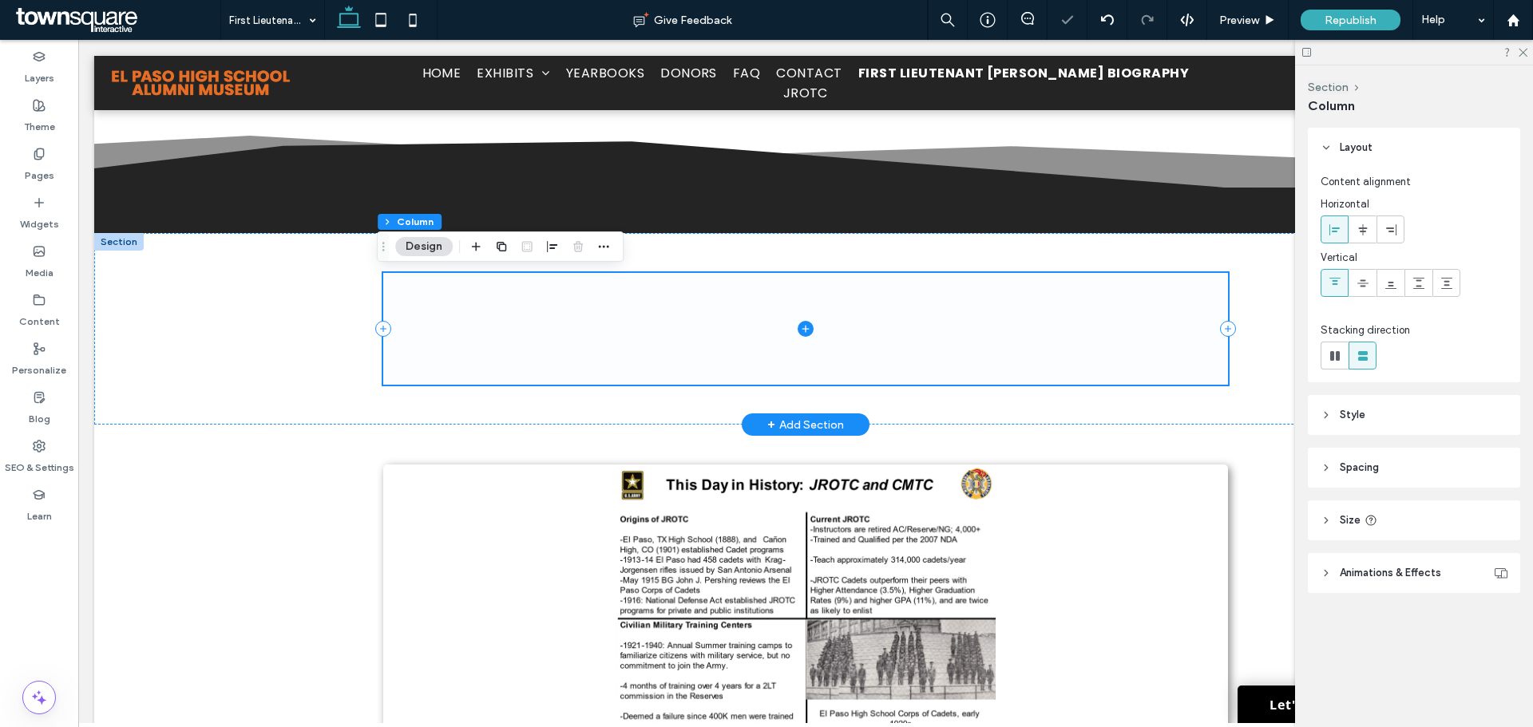
click at [754, 333] on span at bounding box center [805, 329] width 844 height 112
click at [328, 338] on div at bounding box center [806, 329] width 958 height 192
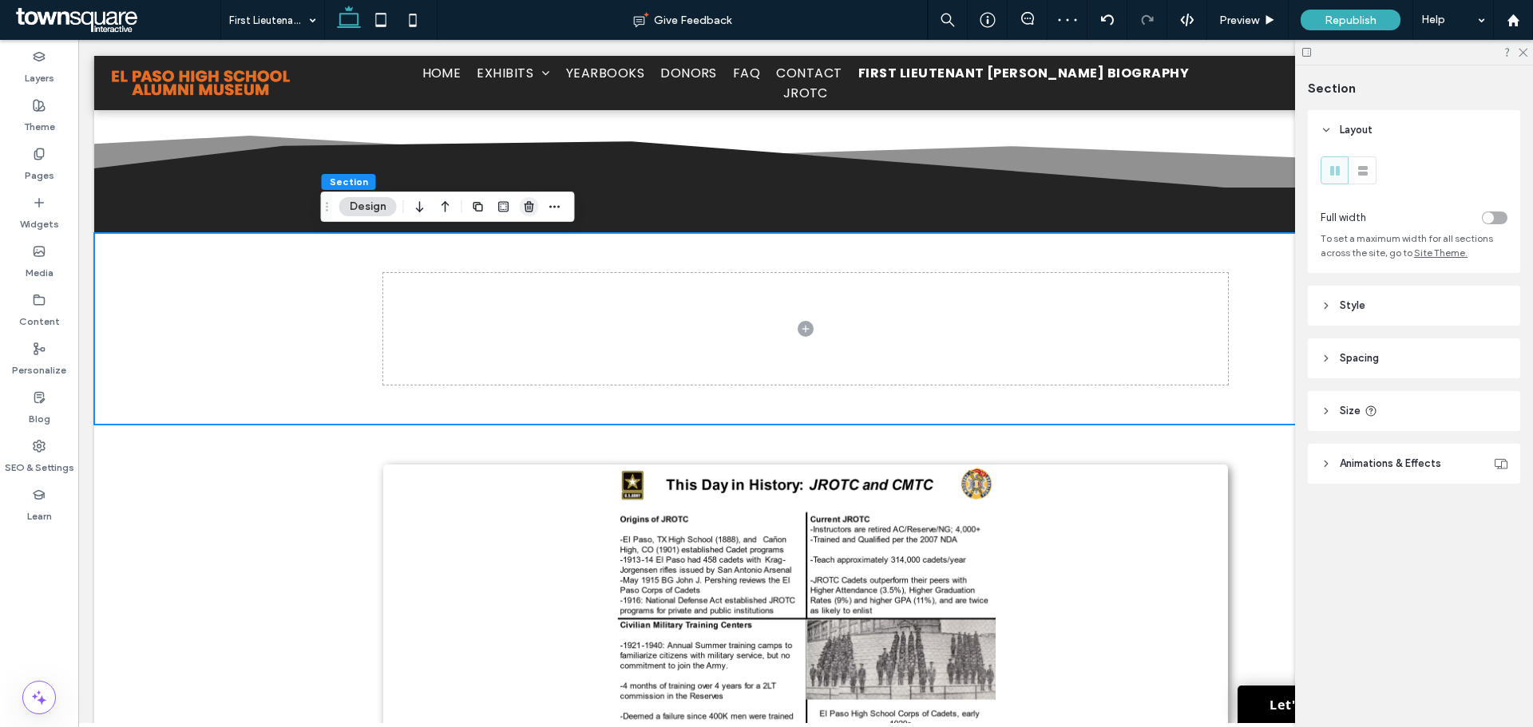
click at [527, 212] on icon "button" at bounding box center [529, 206] width 13 height 13
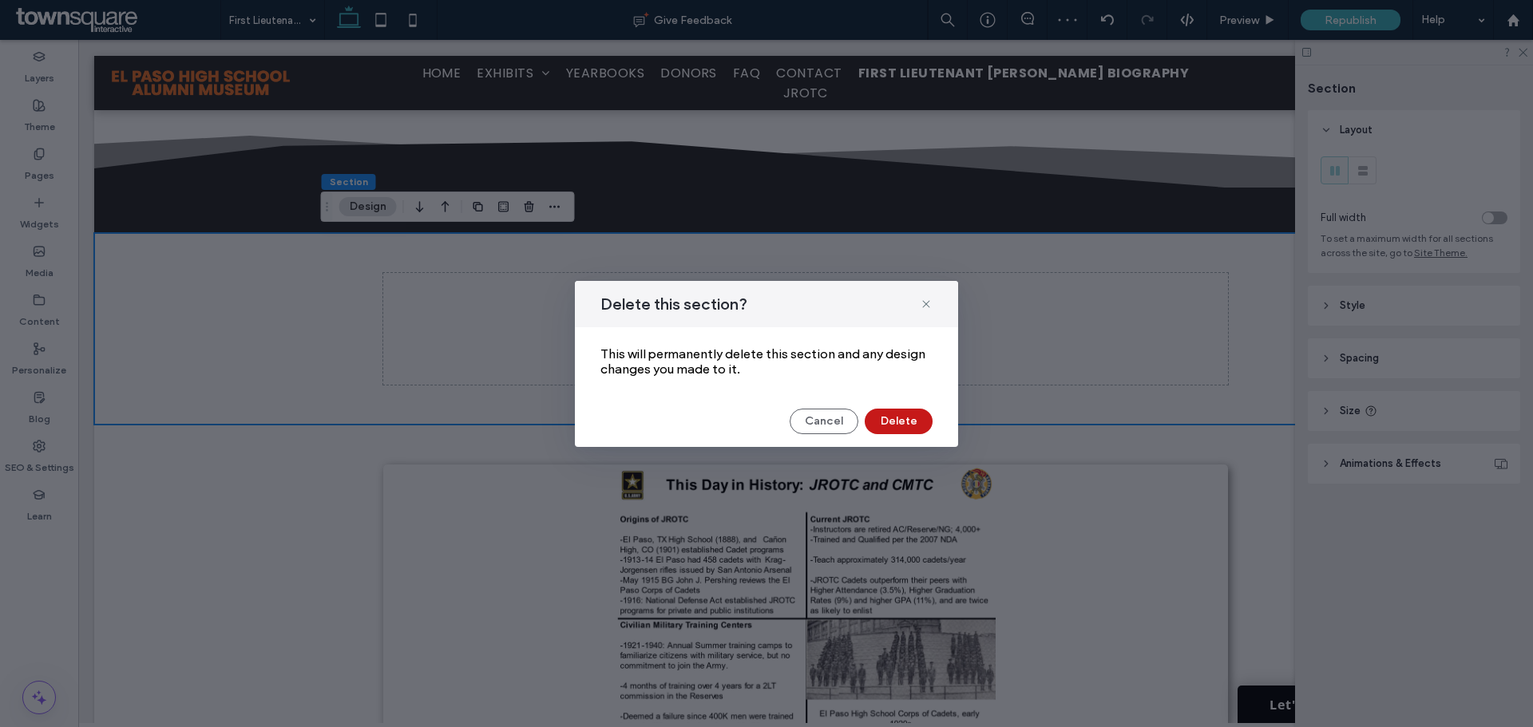
click at [908, 423] on button "Delete" at bounding box center [899, 422] width 68 height 26
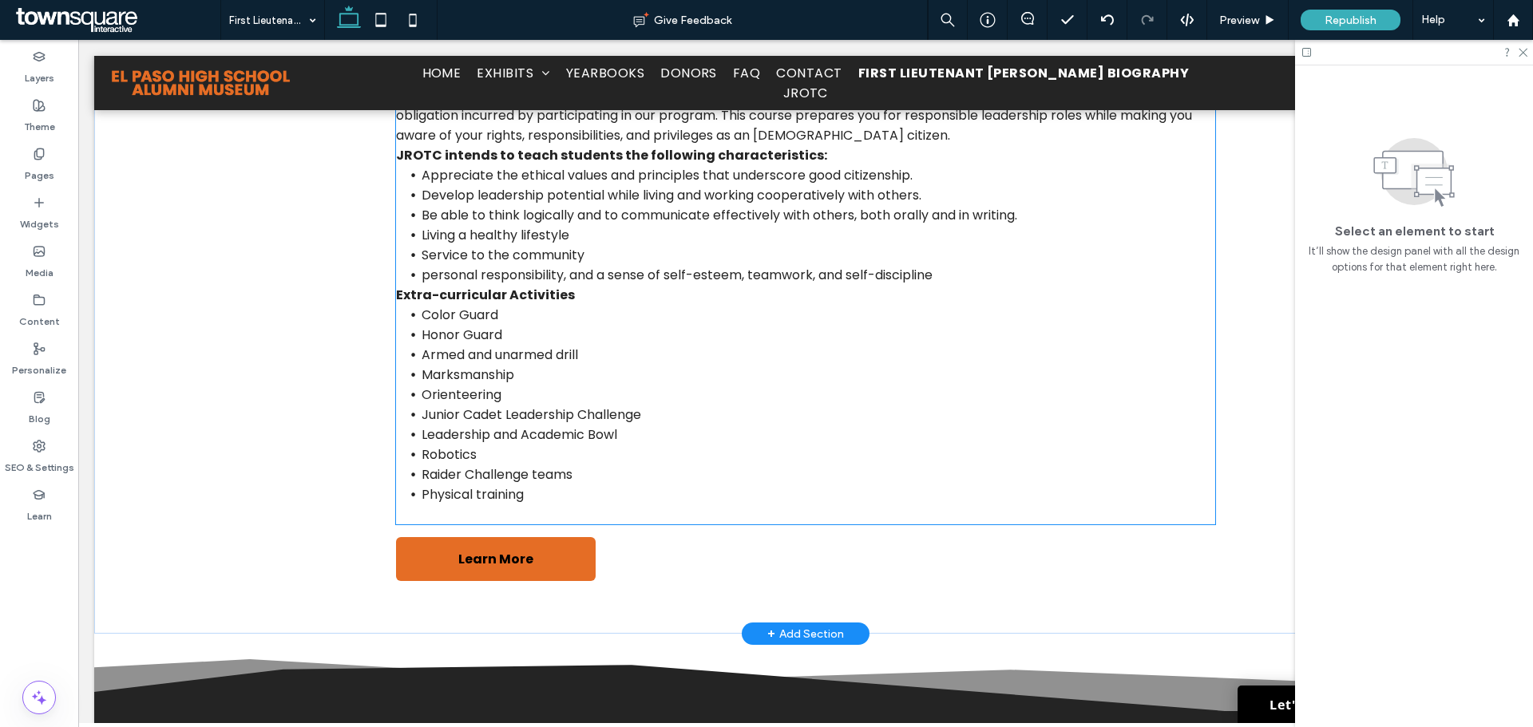
scroll to position [799, 0]
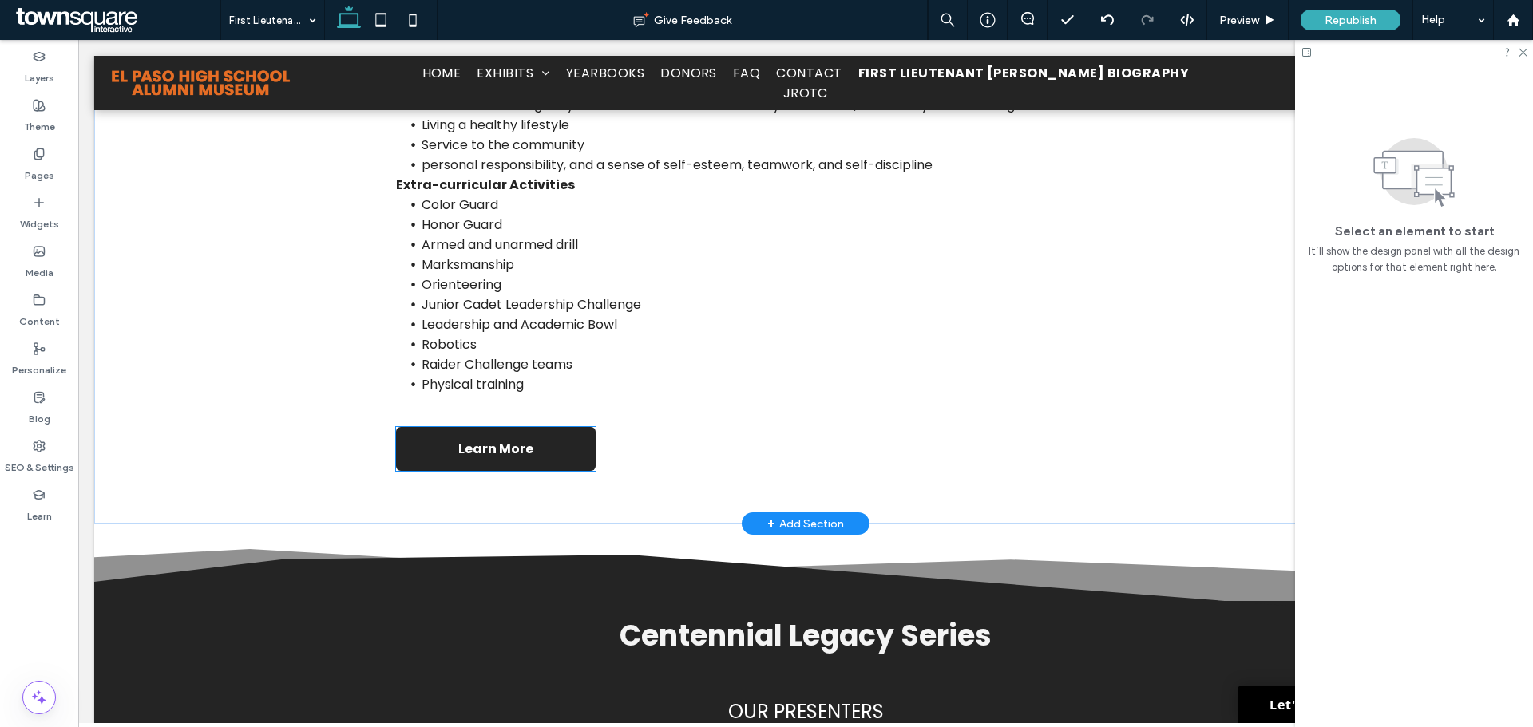
click at [569, 454] on link "Learn More" at bounding box center [496, 449] width 200 height 44
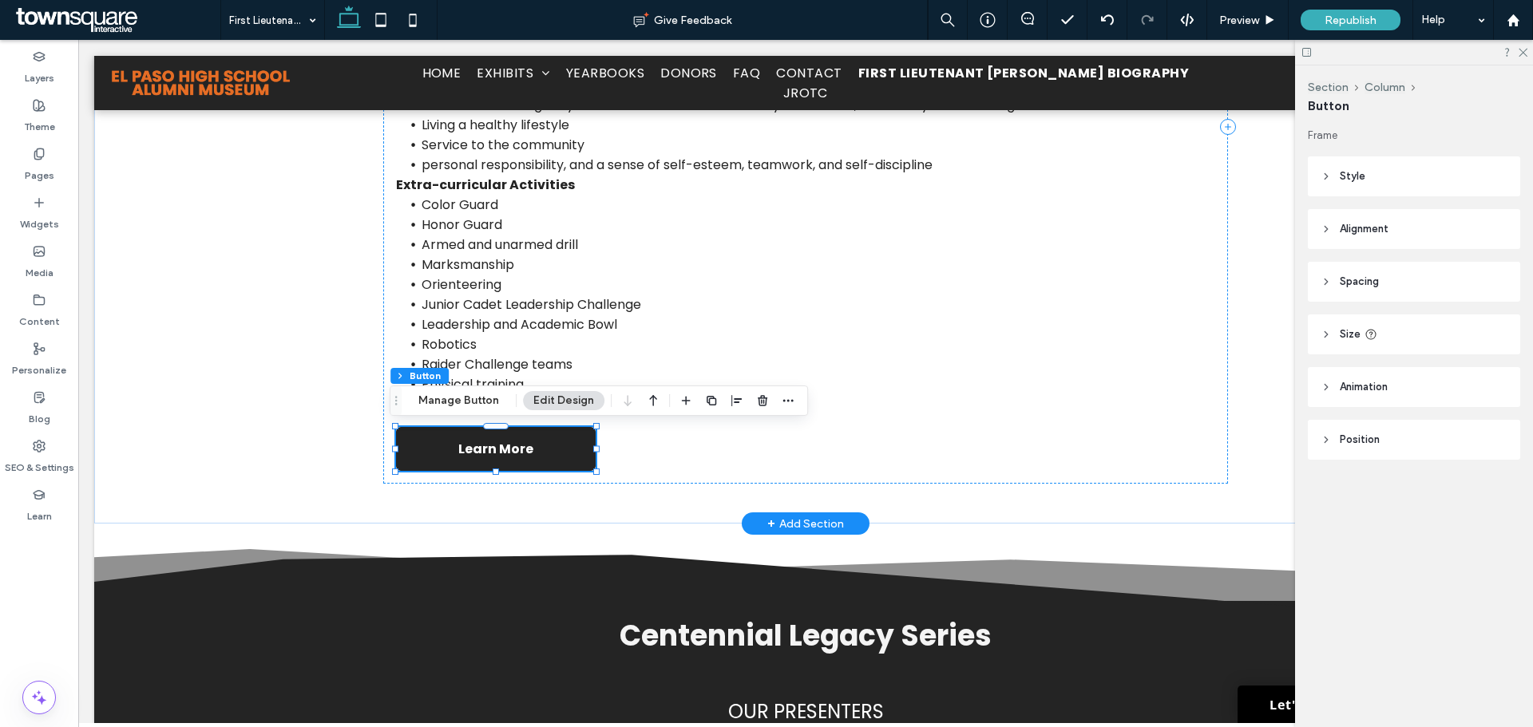
click at [569, 454] on link "Learn More" at bounding box center [496, 449] width 200 height 44
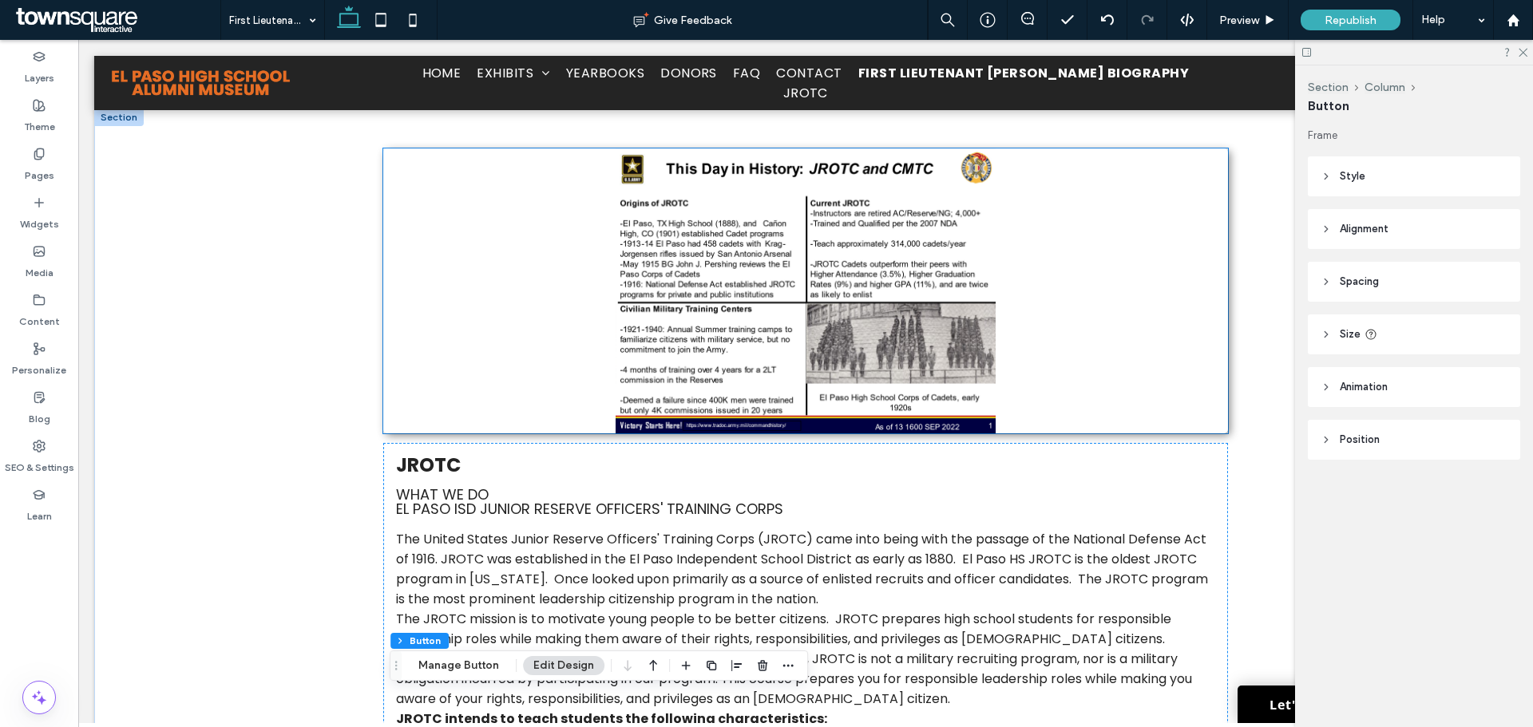
scroll to position [0, 0]
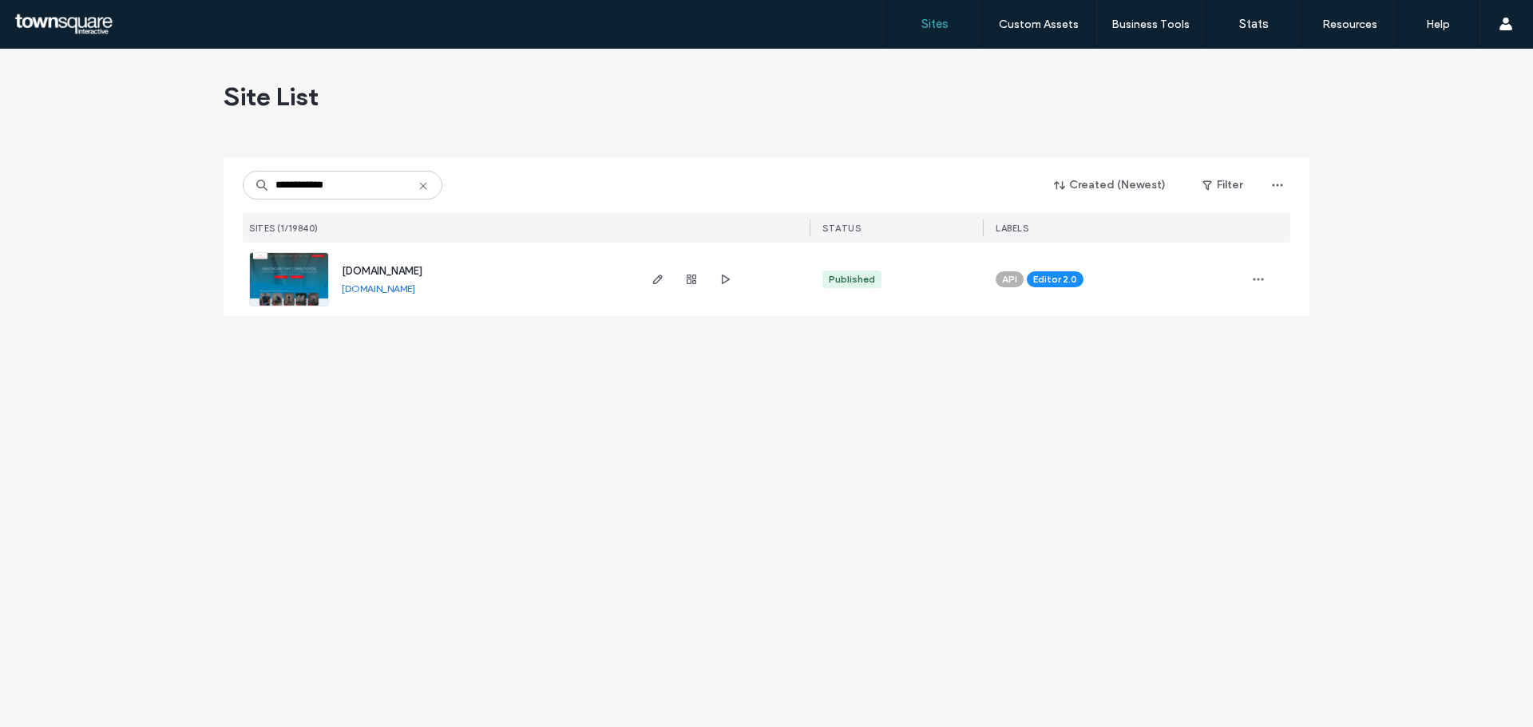
type input "**********"
click at [277, 270] on img at bounding box center [289, 307] width 78 height 109
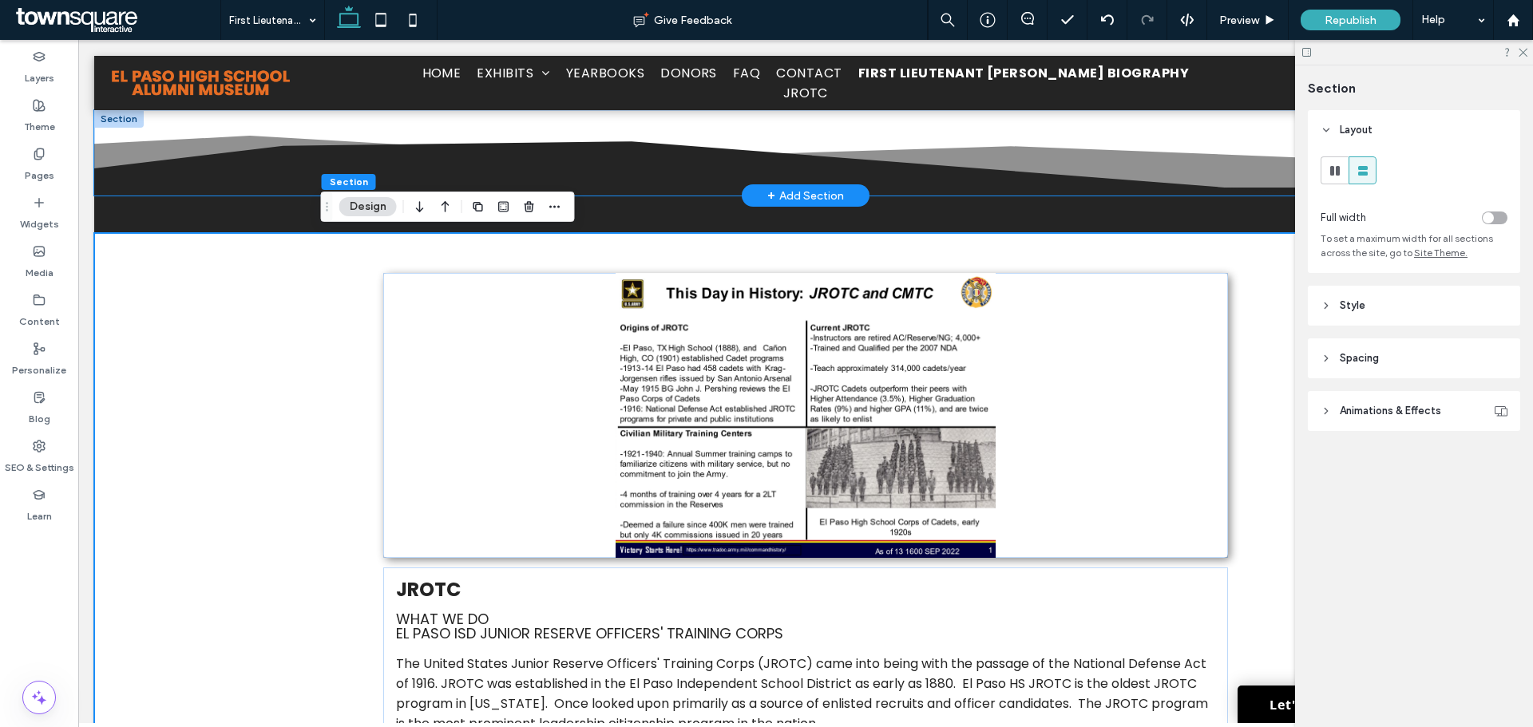
click at [129, 181] on icon at bounding box center [805, 168] width 1423 height 54
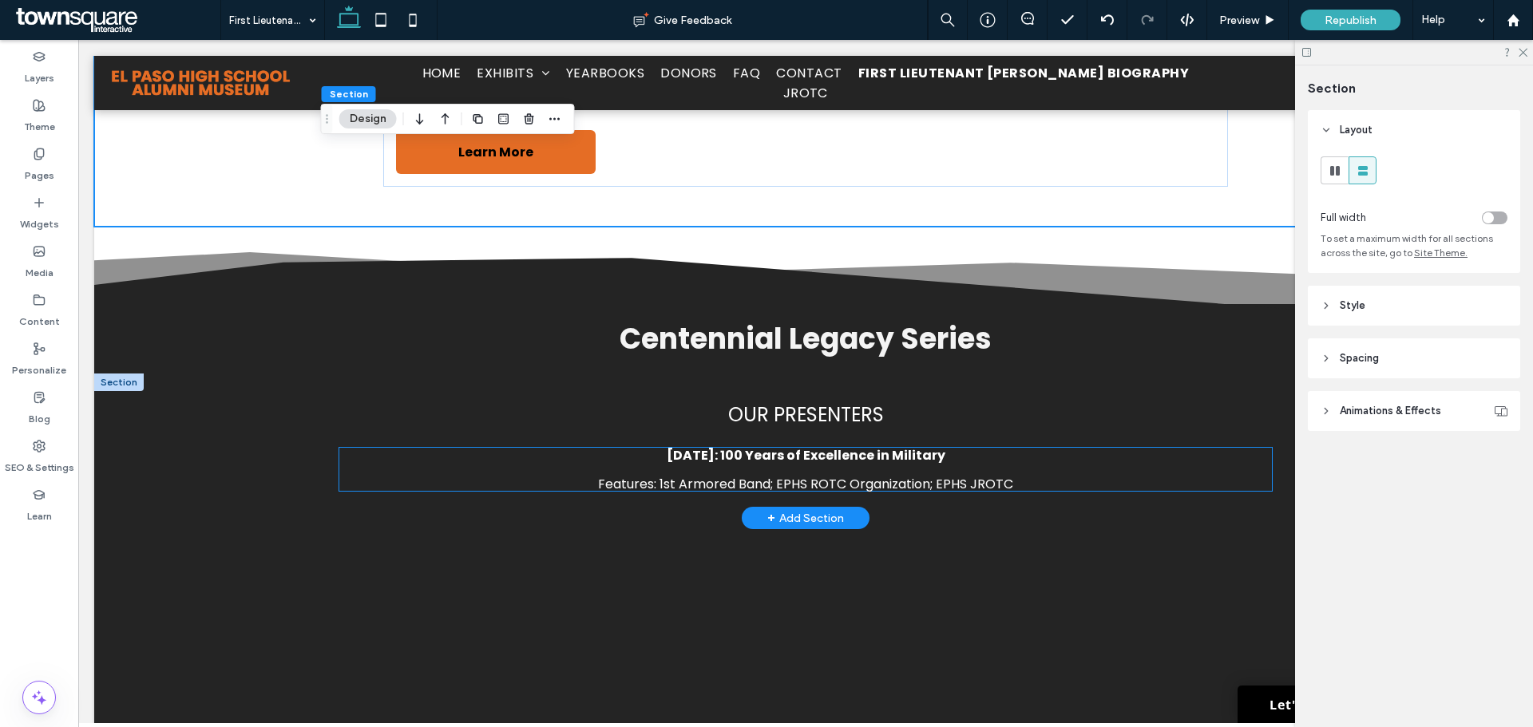
scroll to position [1278, 0]
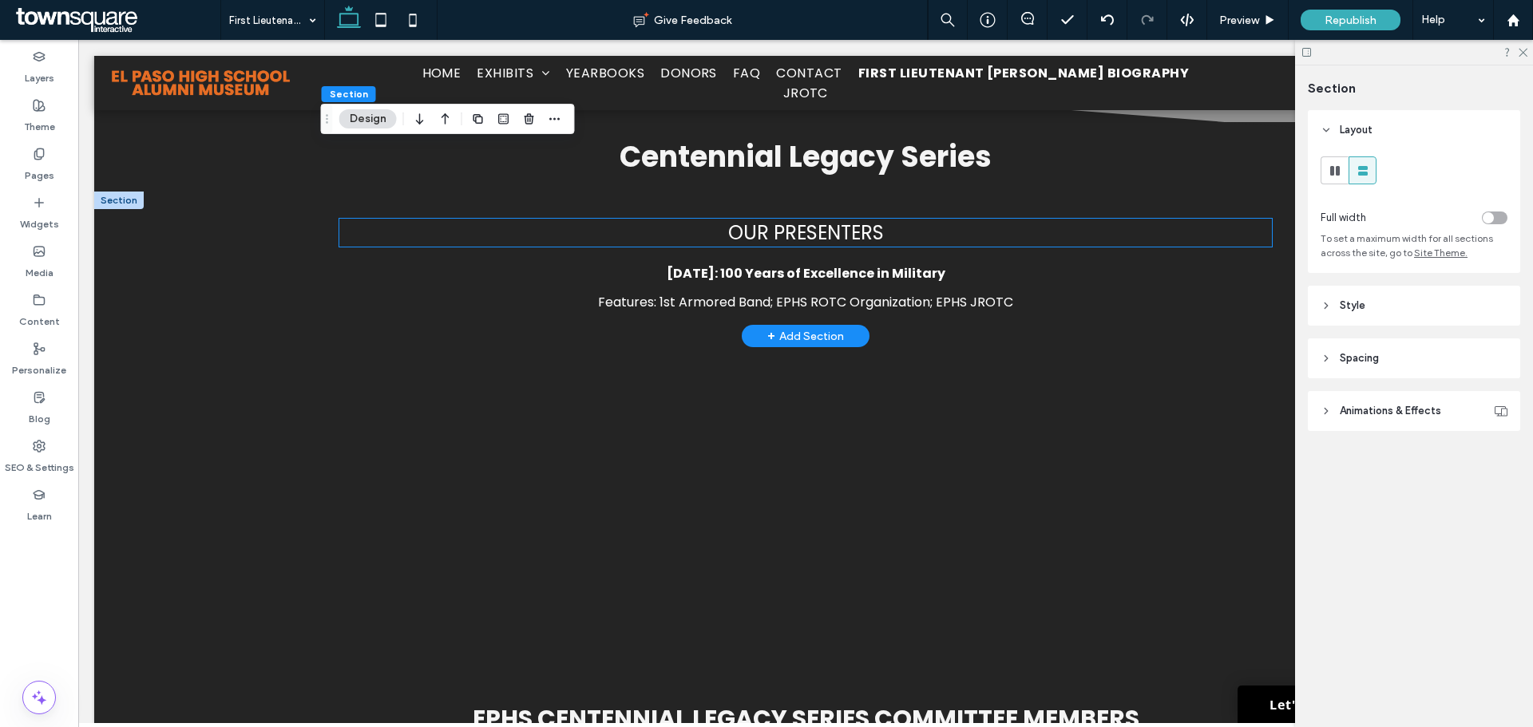
click at [839, 235] on span "Our Presenters" at bounding box center [806, 233] width 156 height 26
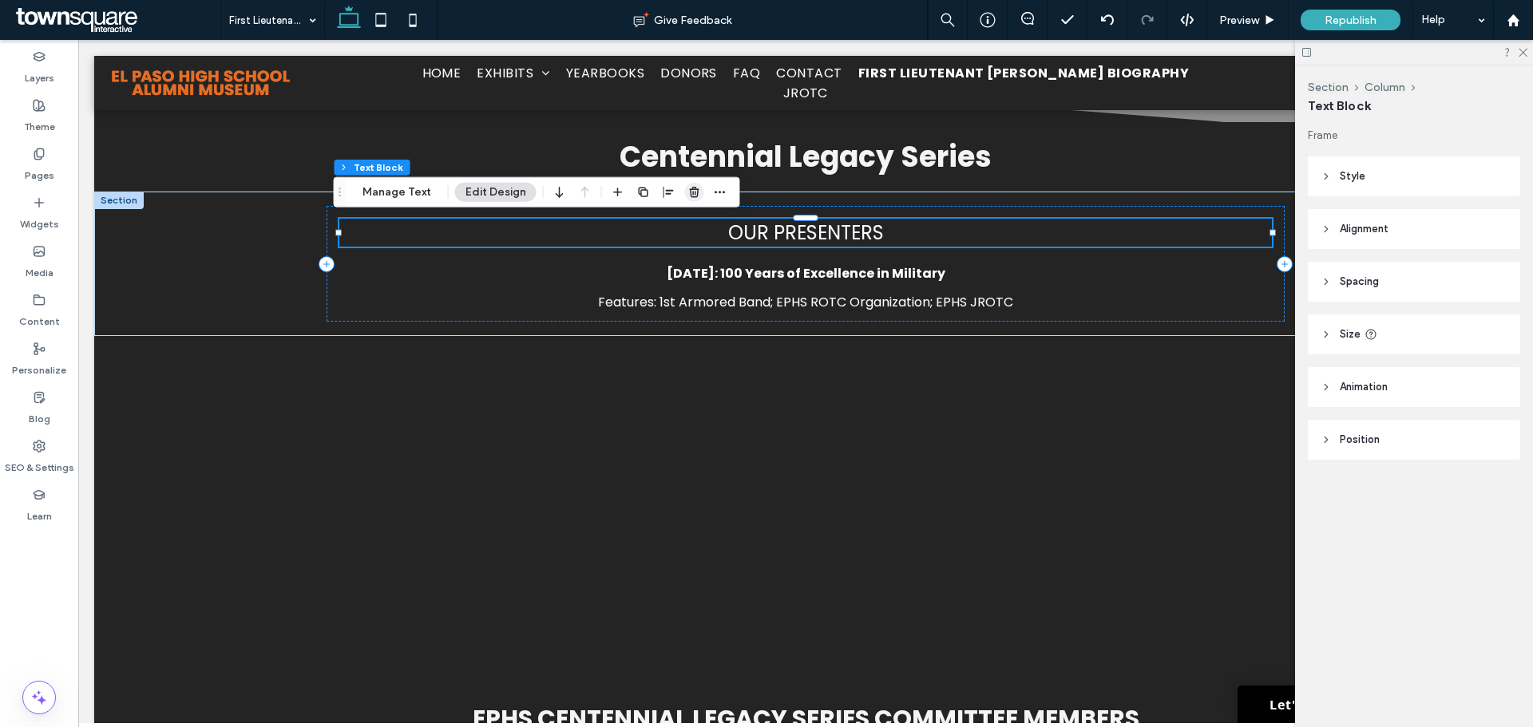
click at [690, 192] on use "button" at bounding box center [694, 192] width 10 height 10
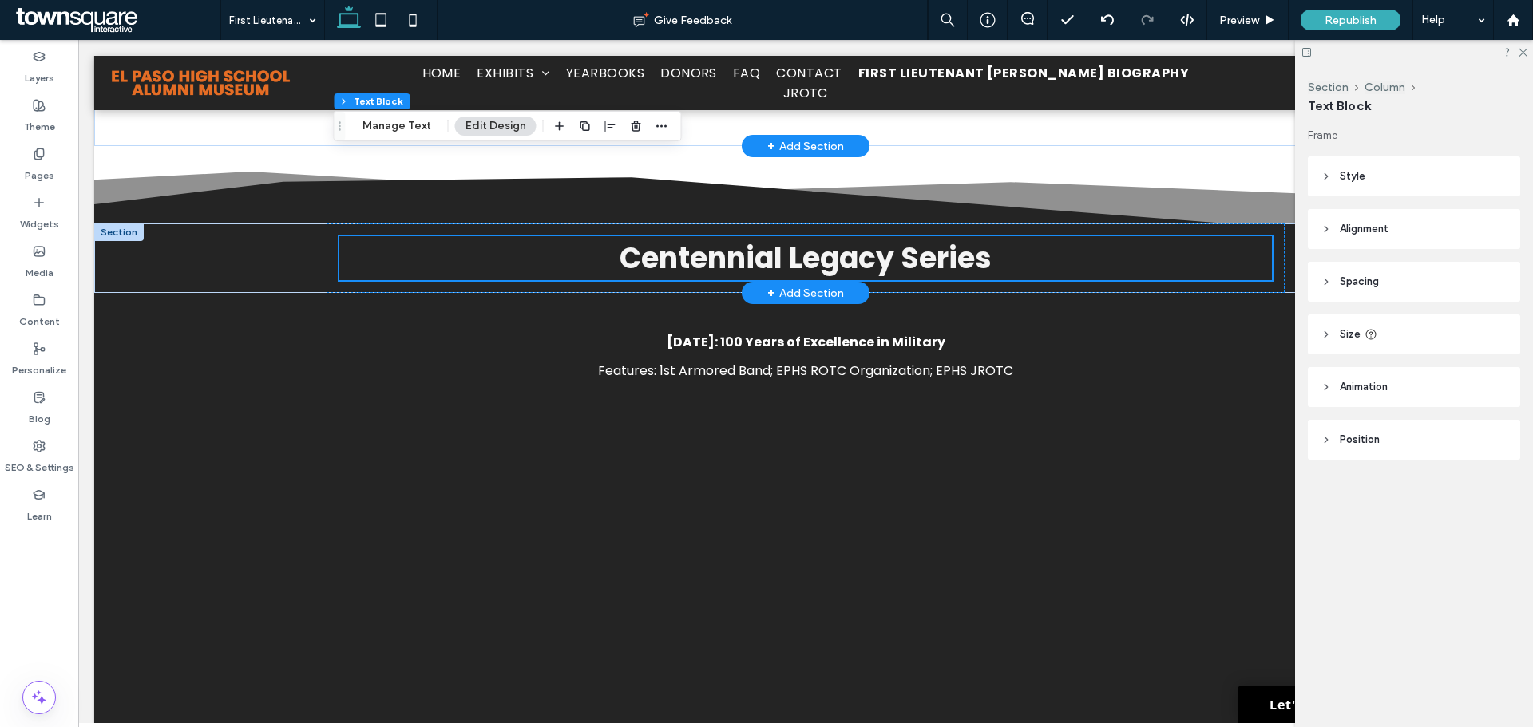
scroll to position [958, 0]
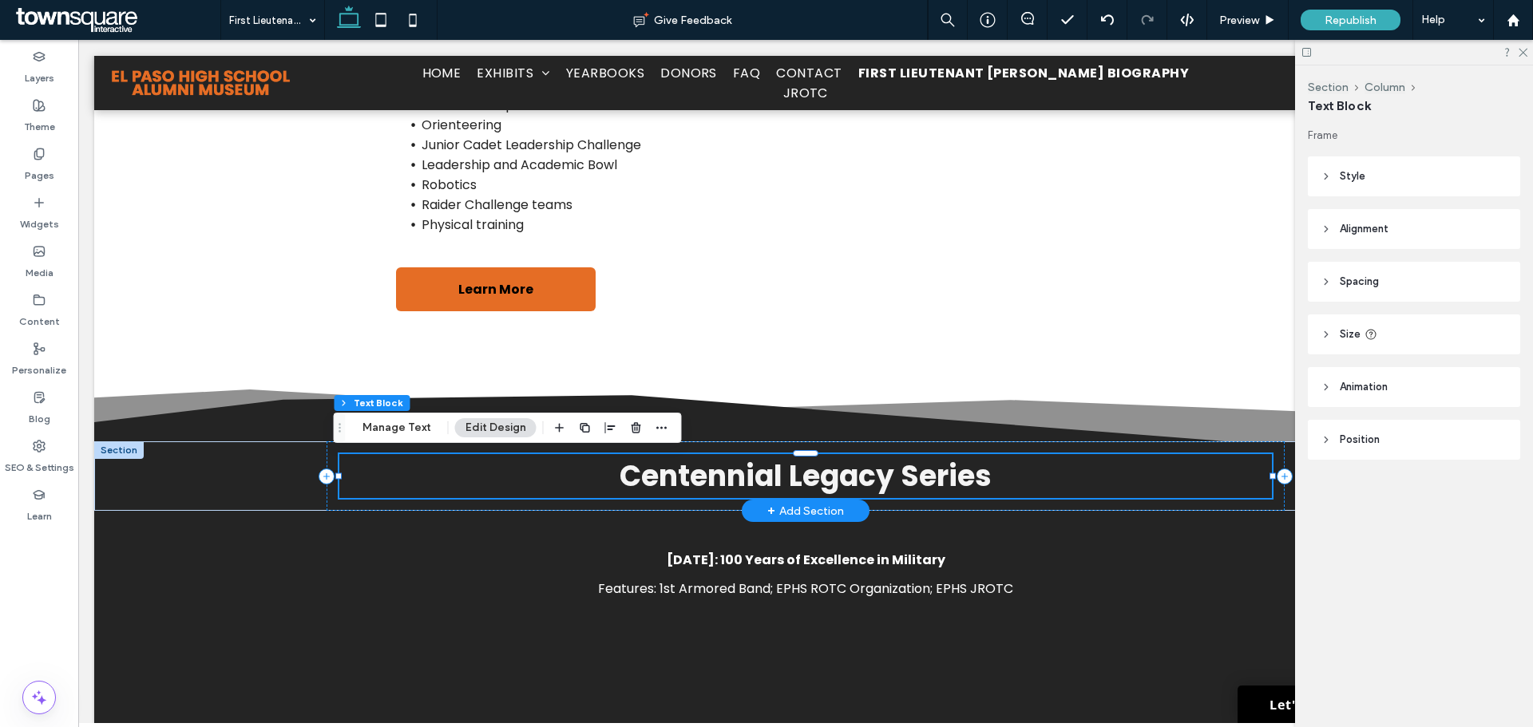
click at [977, 490] on strong "Centennial Legacy Series" at bounding box center [806, 476] width 372 height 41
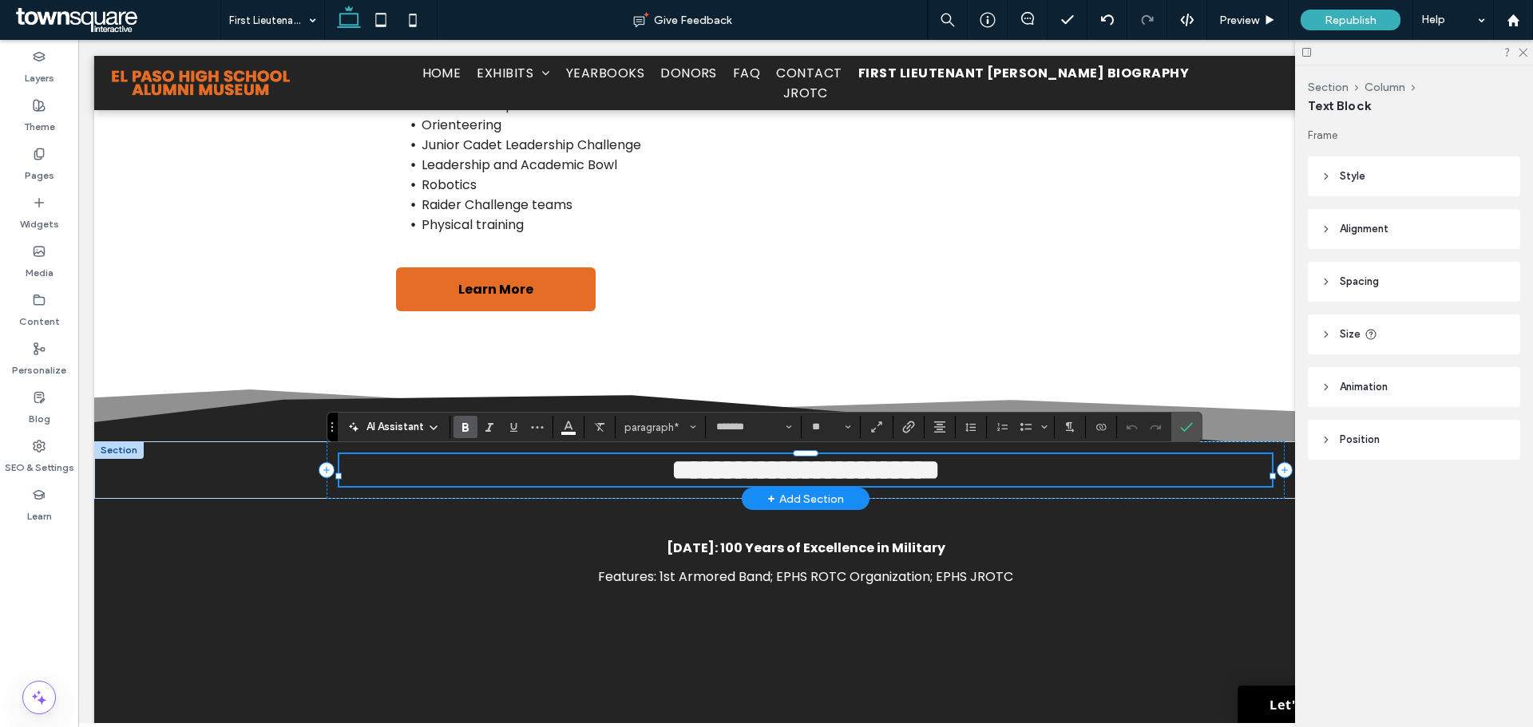
click at [556, 486] on p "**********" at bounding box center [805, 470] width 933 height 32
click at [1051, 481] on p "**********" at bounding box center [805, 470] width 933 height 32
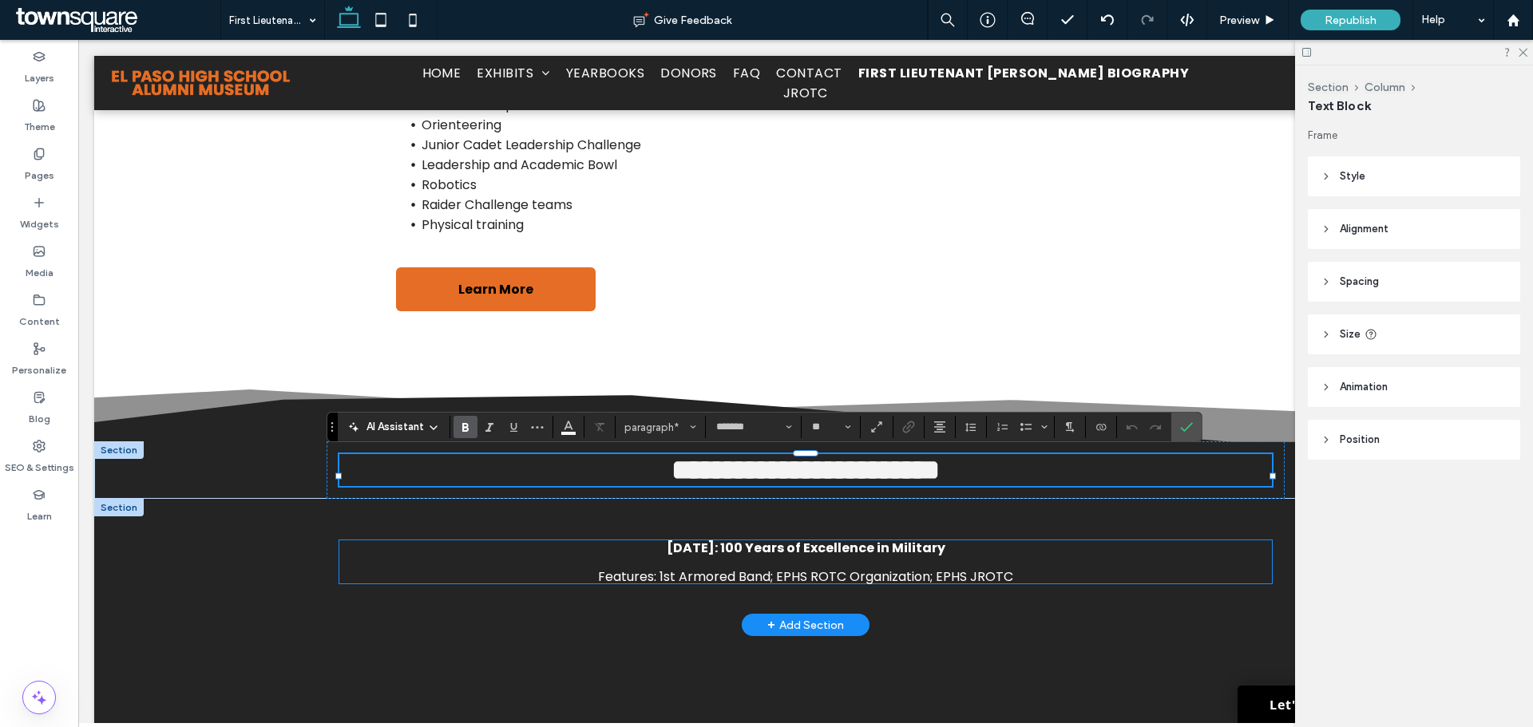
click at [1121, 556] on p "[DATE]: 100 Years of Excellence in Military" at bounding box center [805, 548] width 933 height 15
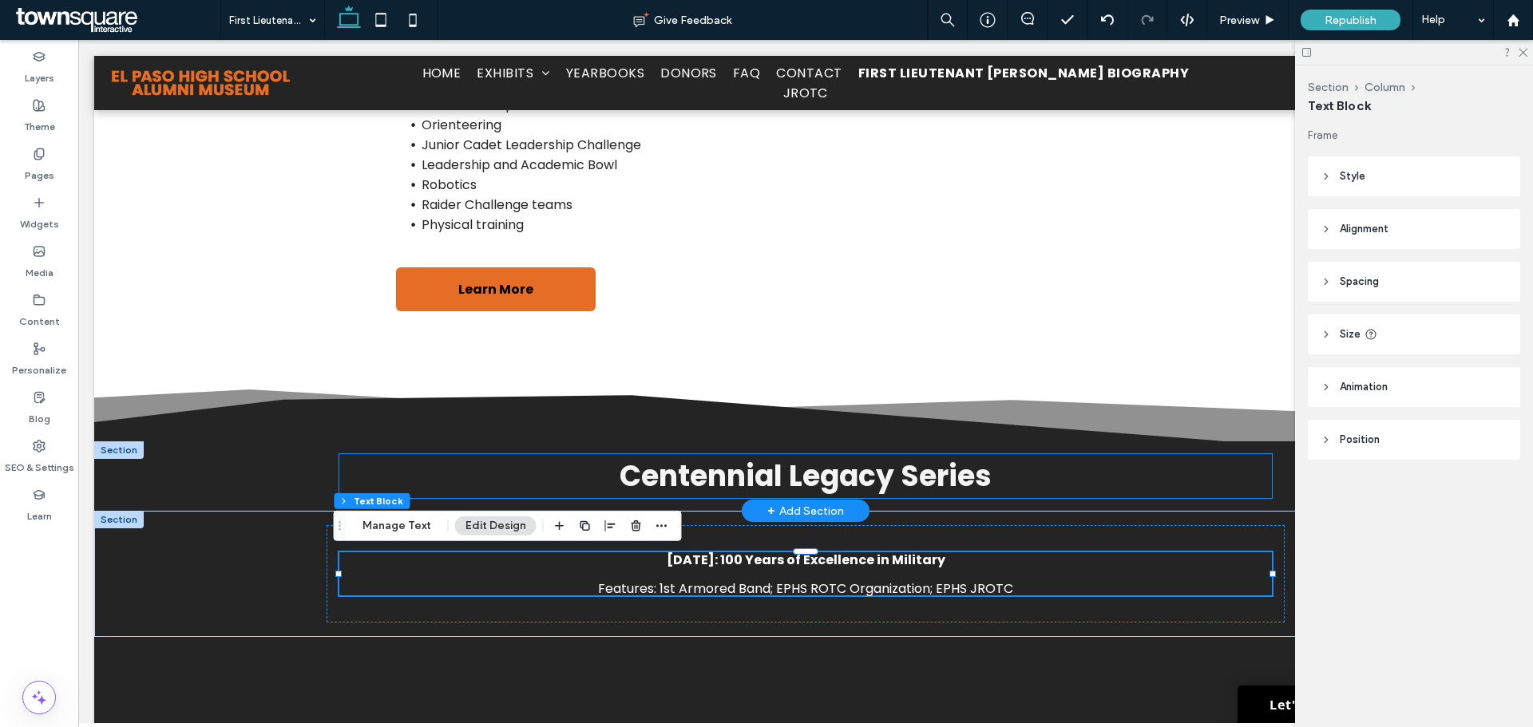
click at [1151, 482] on p "Centennial Legacy Series" at bounding box center [805, 476] width 933 height 44
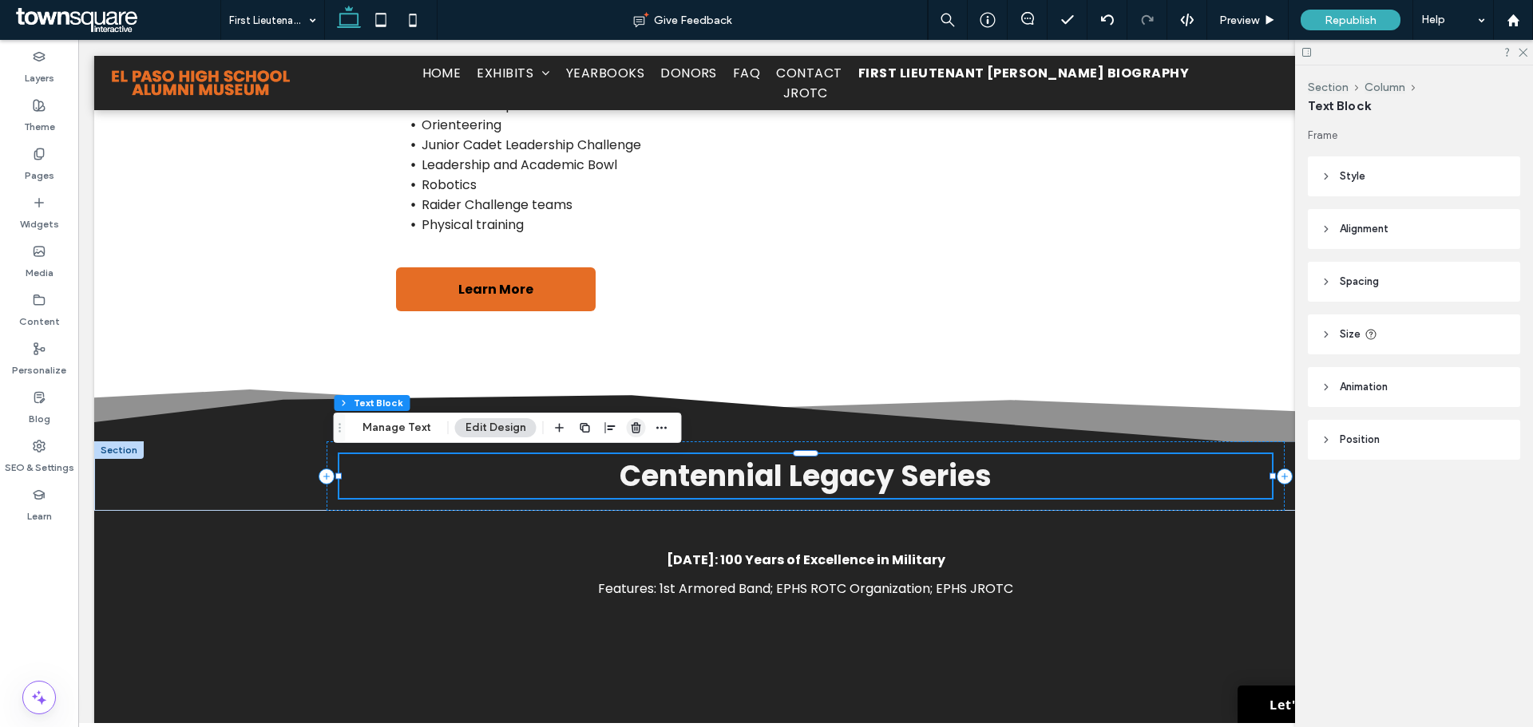
click at [631, 430] on icon "button" at bounding box center [636, 428] width 13 height 13
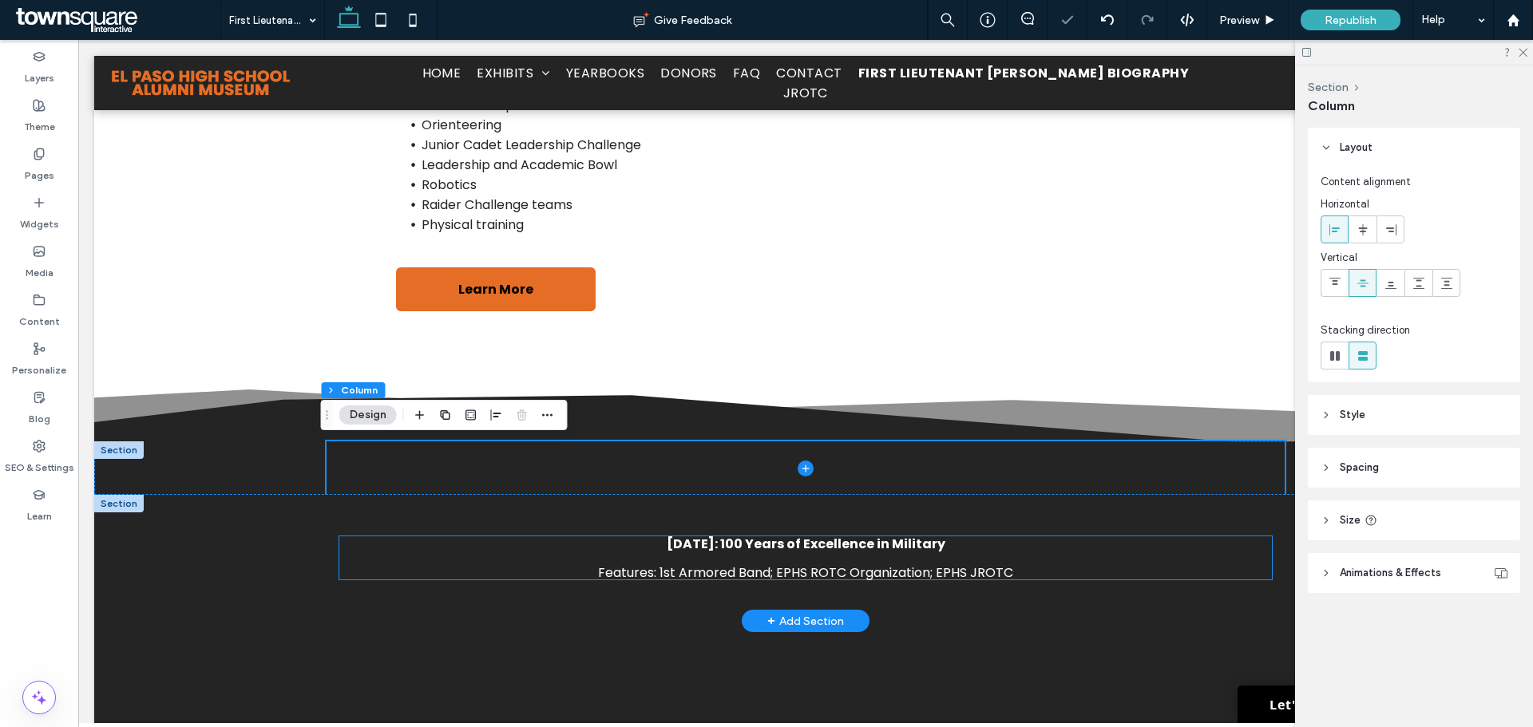
click at [625, 564] on span "Features: 1st Armored Band; EPHS ROTC Organization; EPHS JROTC" at bounding box center [805, 573] width 415 height 18
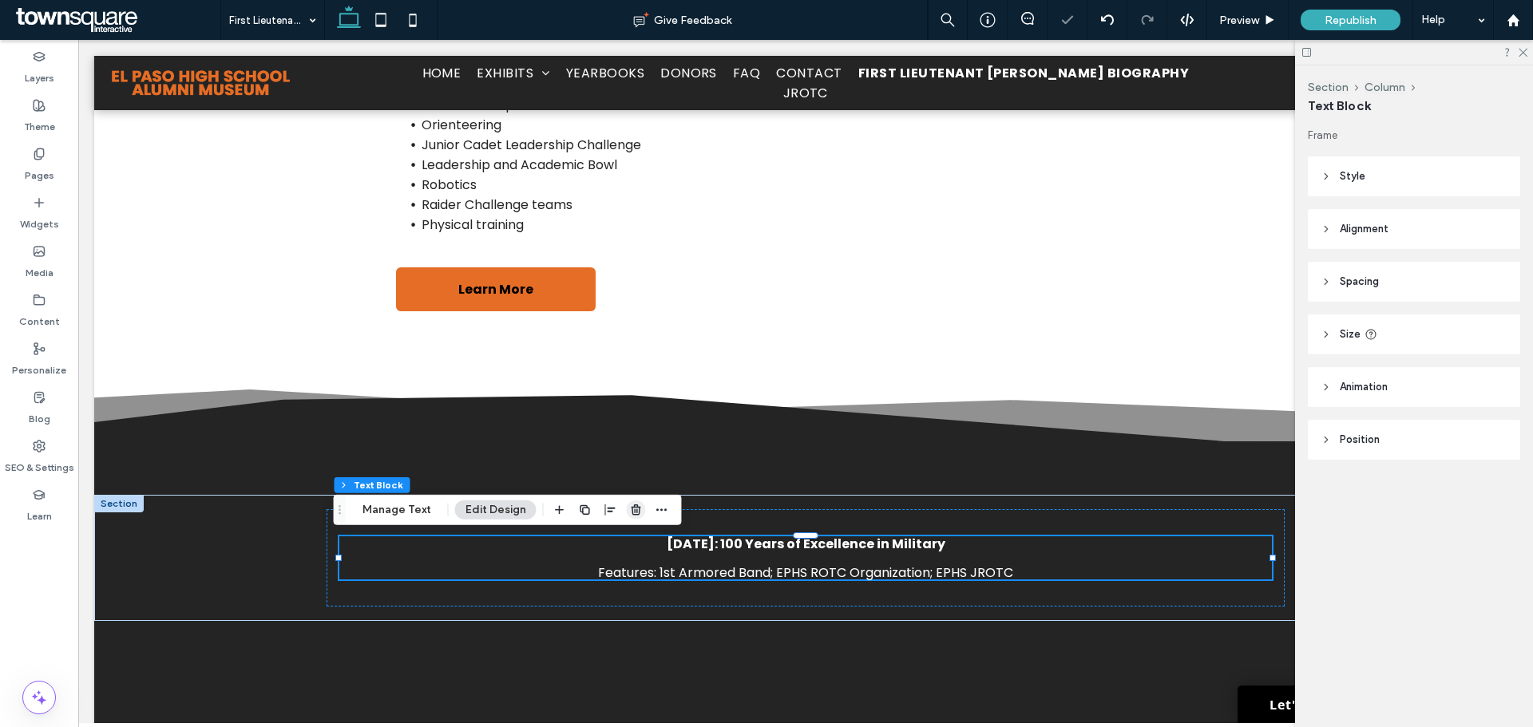
click at [635, 512] on icon "button" at bounding box center [636, 510] width 13 height 13
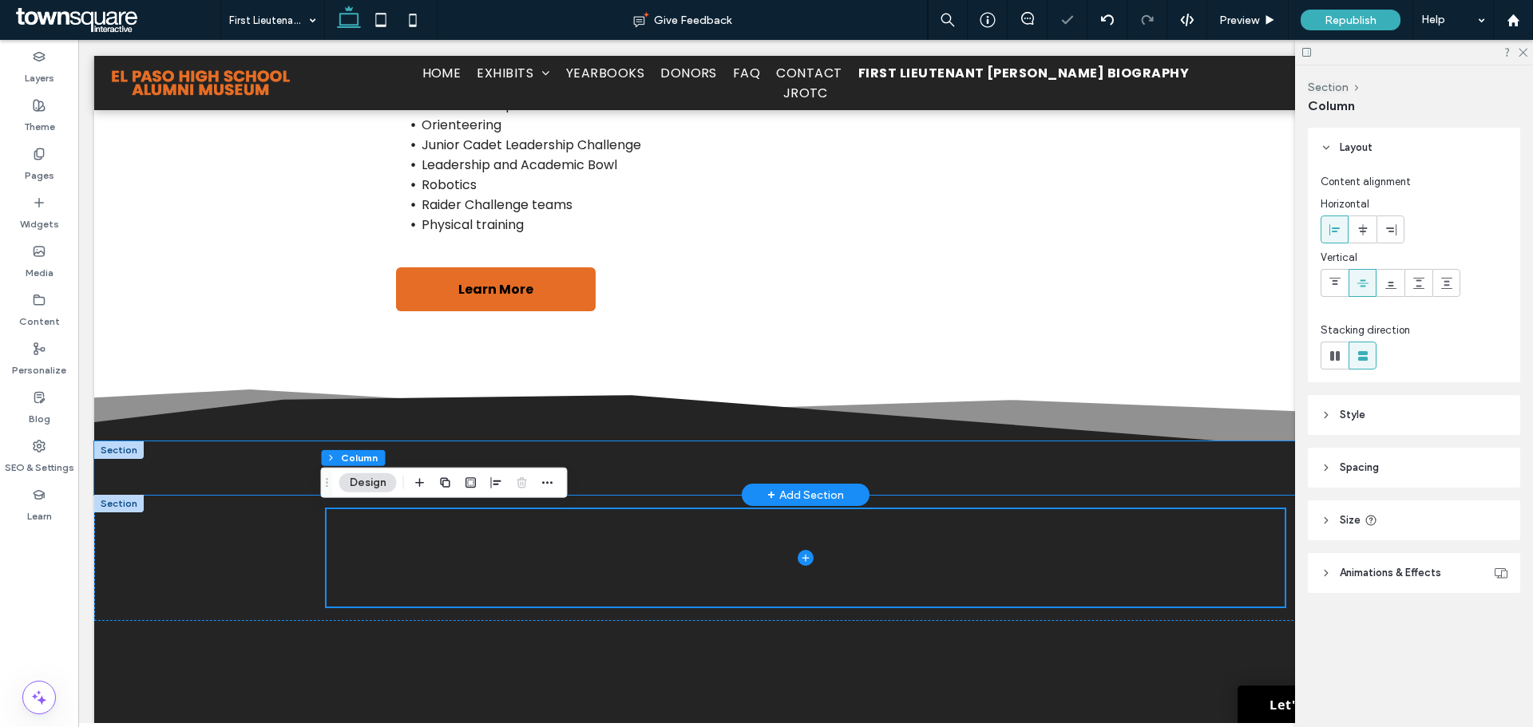
click at [221, 465] on div at bounding box center [805, 469] width 1423 height 54
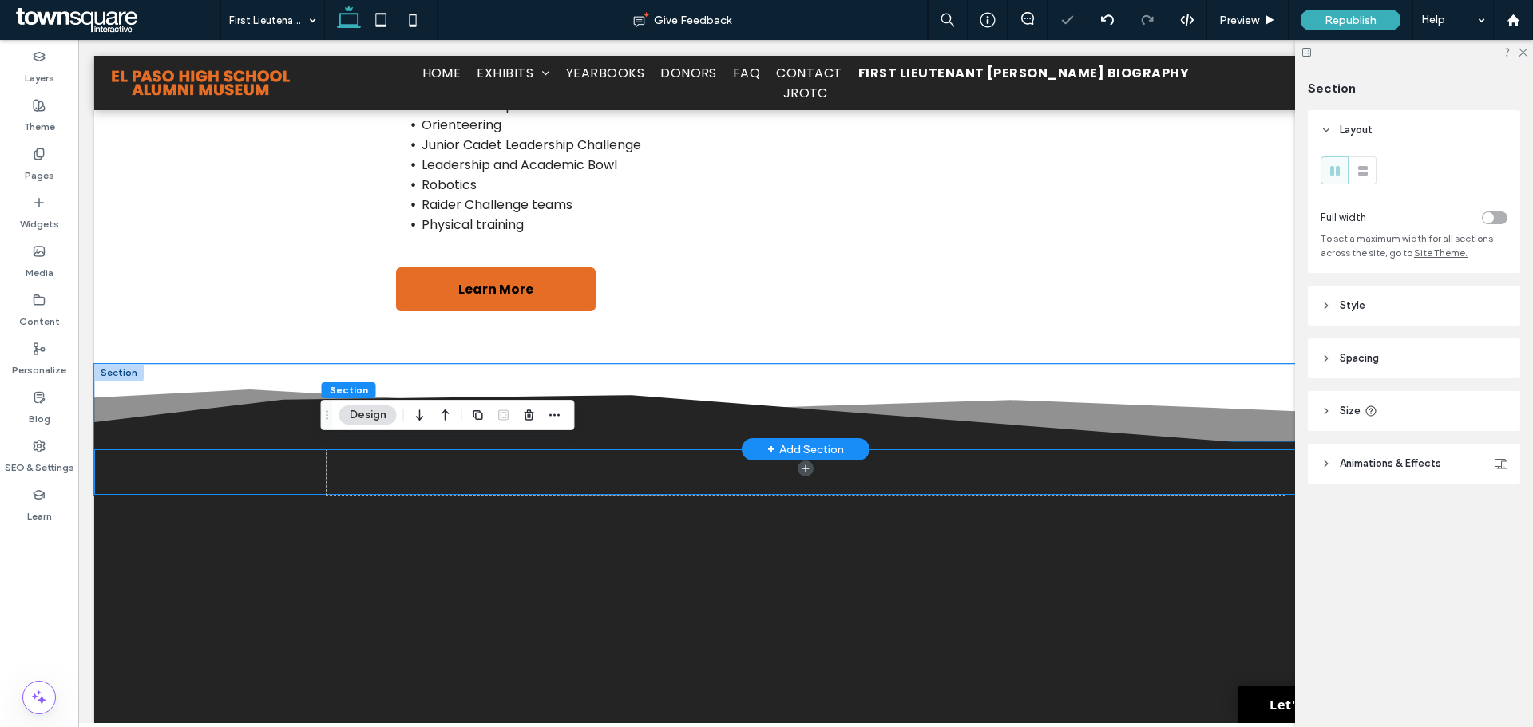
click at [236, 422] on icon at bounding box center [805, 422] width 1423 height 54
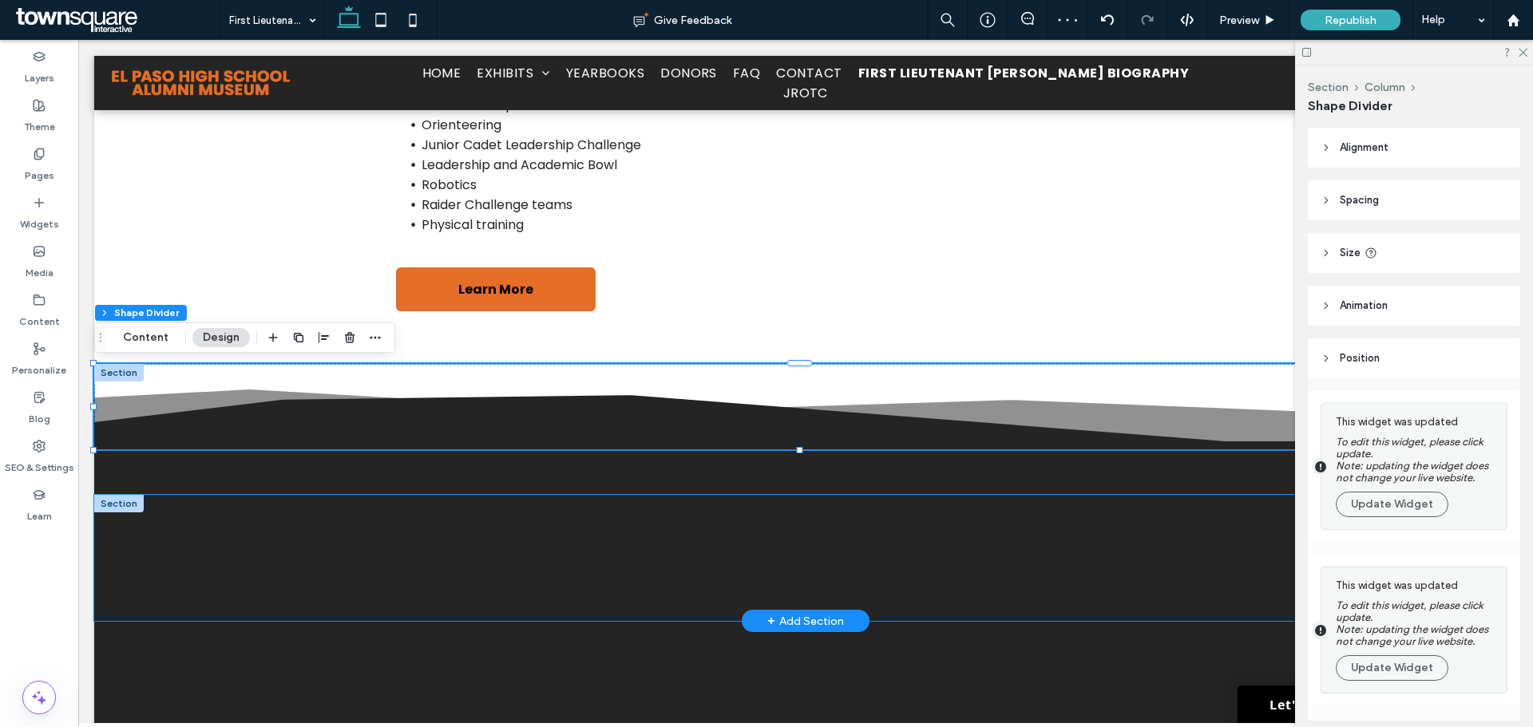
click at [264, 502] on div at bounding box center [805, 558] width 1423 height 126
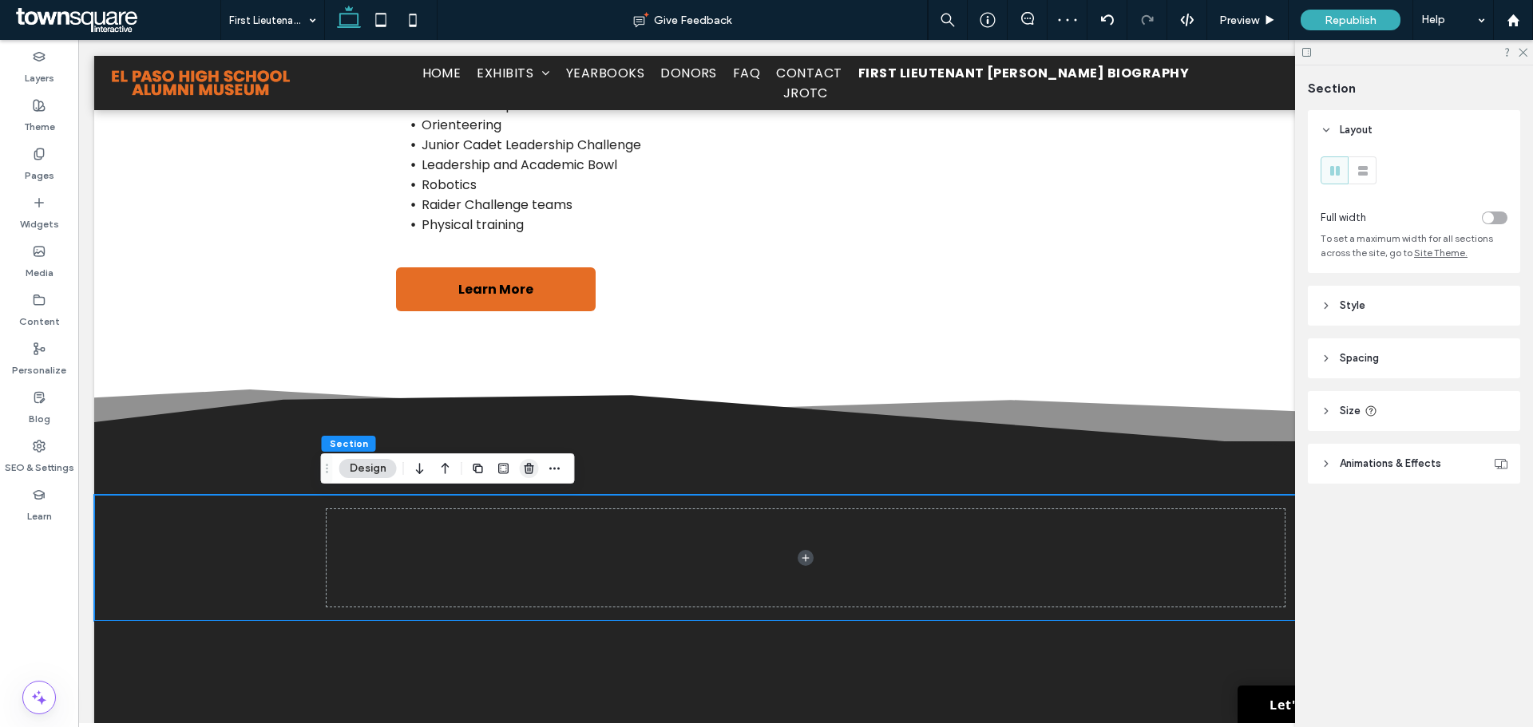
click at [529, 469] on icon "button" at bounding box center [529, 468] width 13 height 13
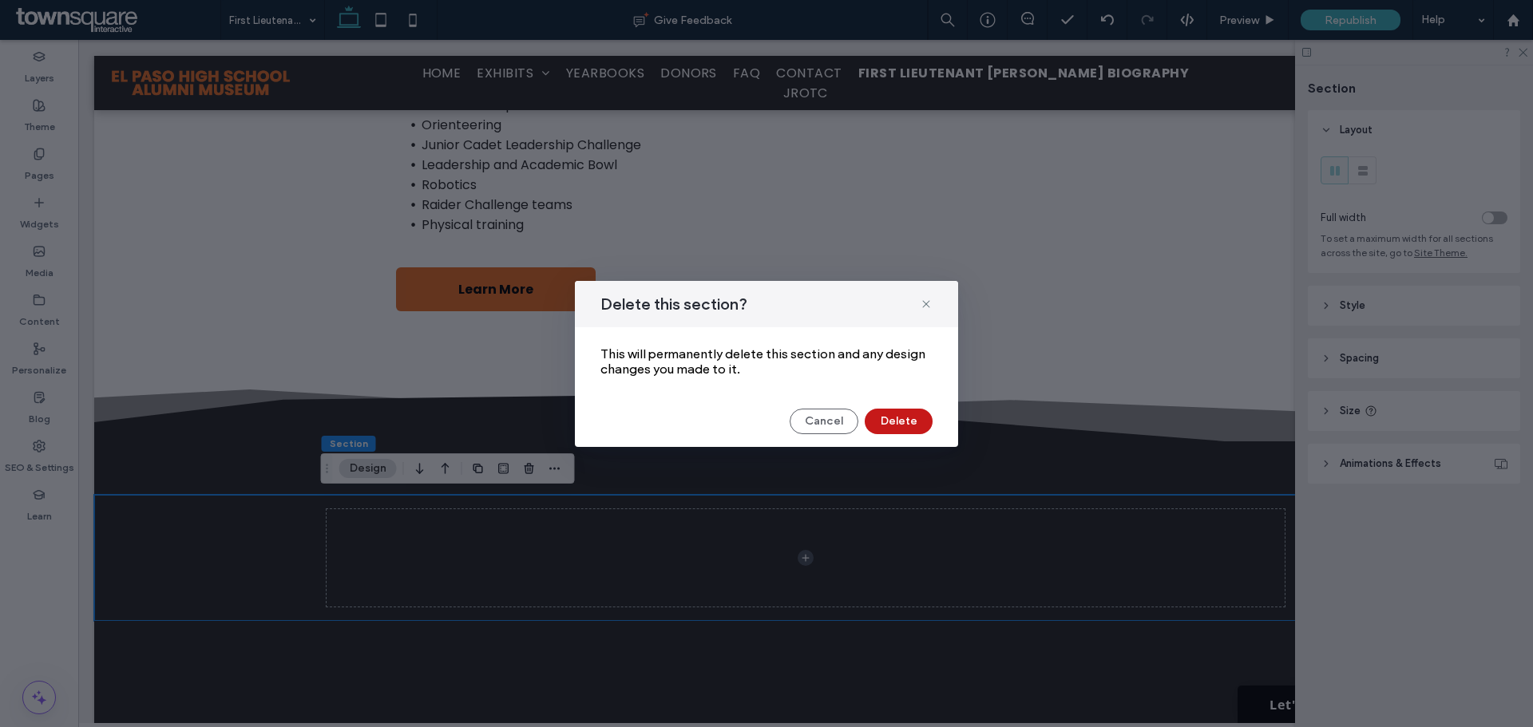
click at [898, 426] on button "Delete" at bounding box center [899, 422] width 68 height 26
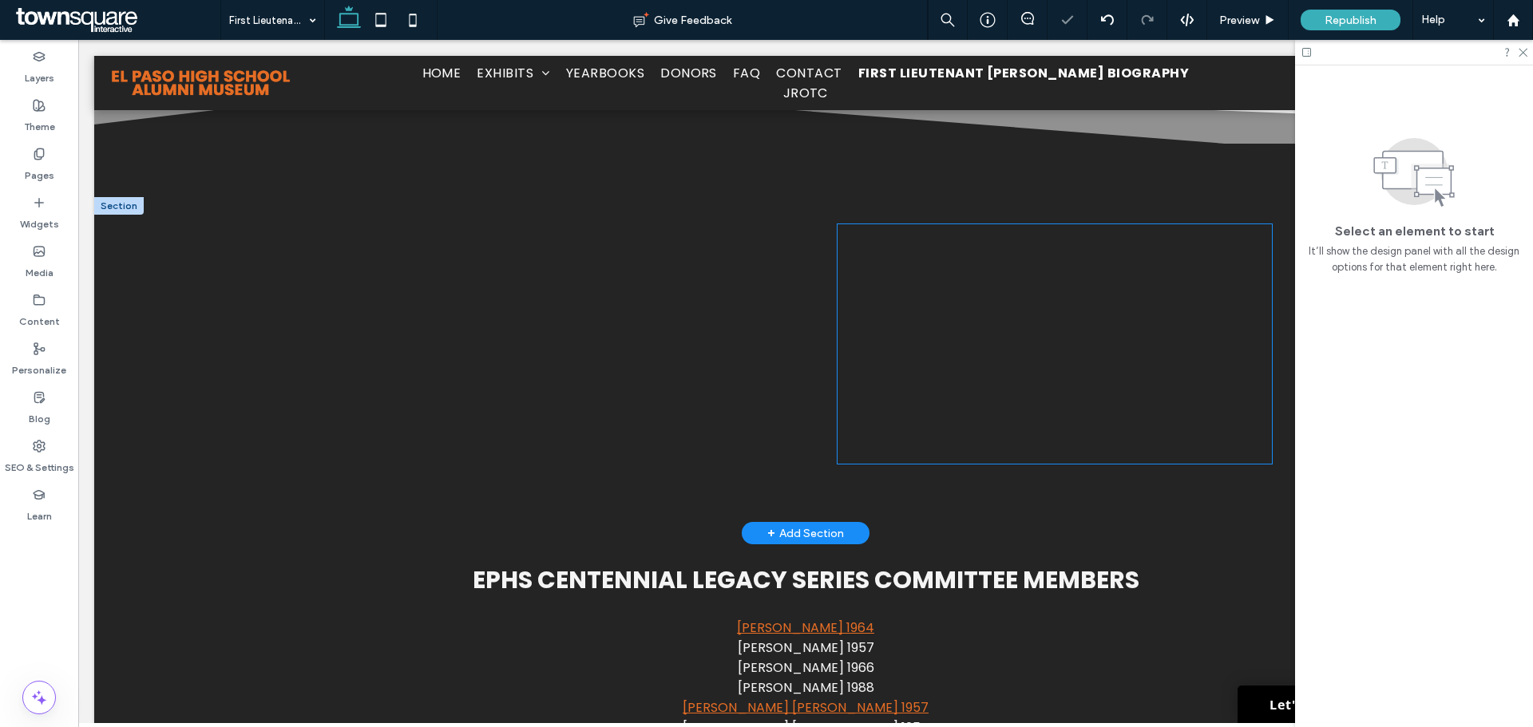
scroll to position [1278, 0]
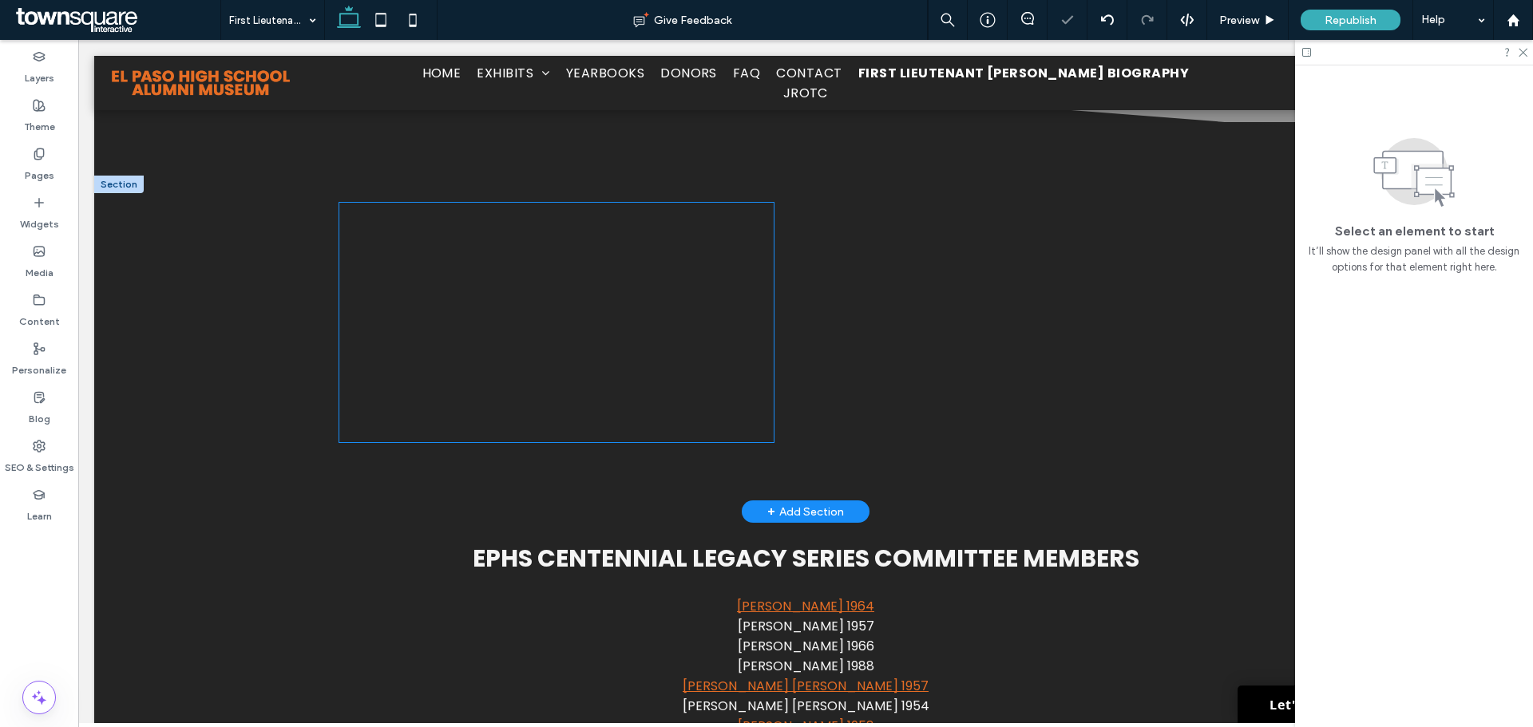
click at [759, 293] on div at bounding box center [556, 323] width 434 height 240
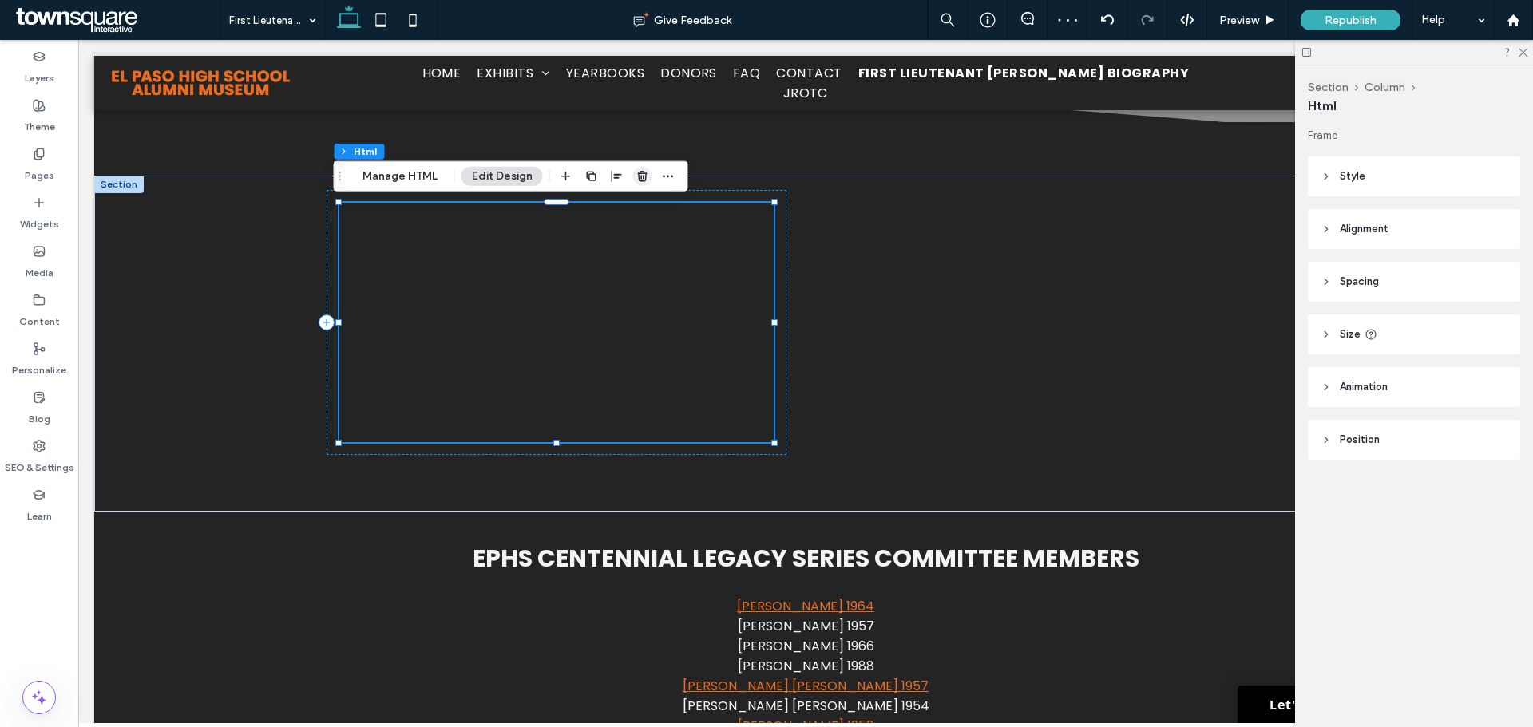
click at [639, 170] on icon "button" at bounding box center [642, 176] width 13 height 13
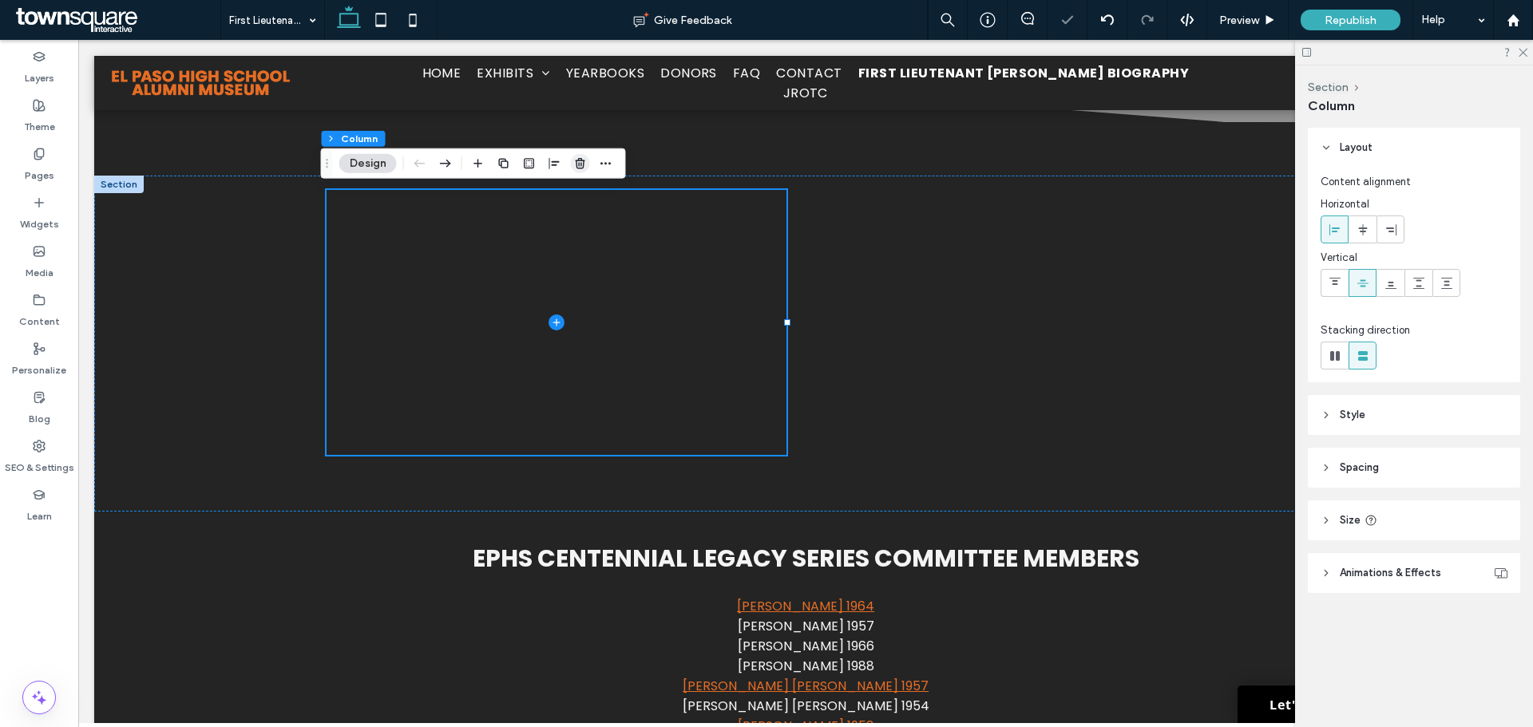
click at [580, 161] on use "button" at bounding box center [580, 163] width 10 height 10
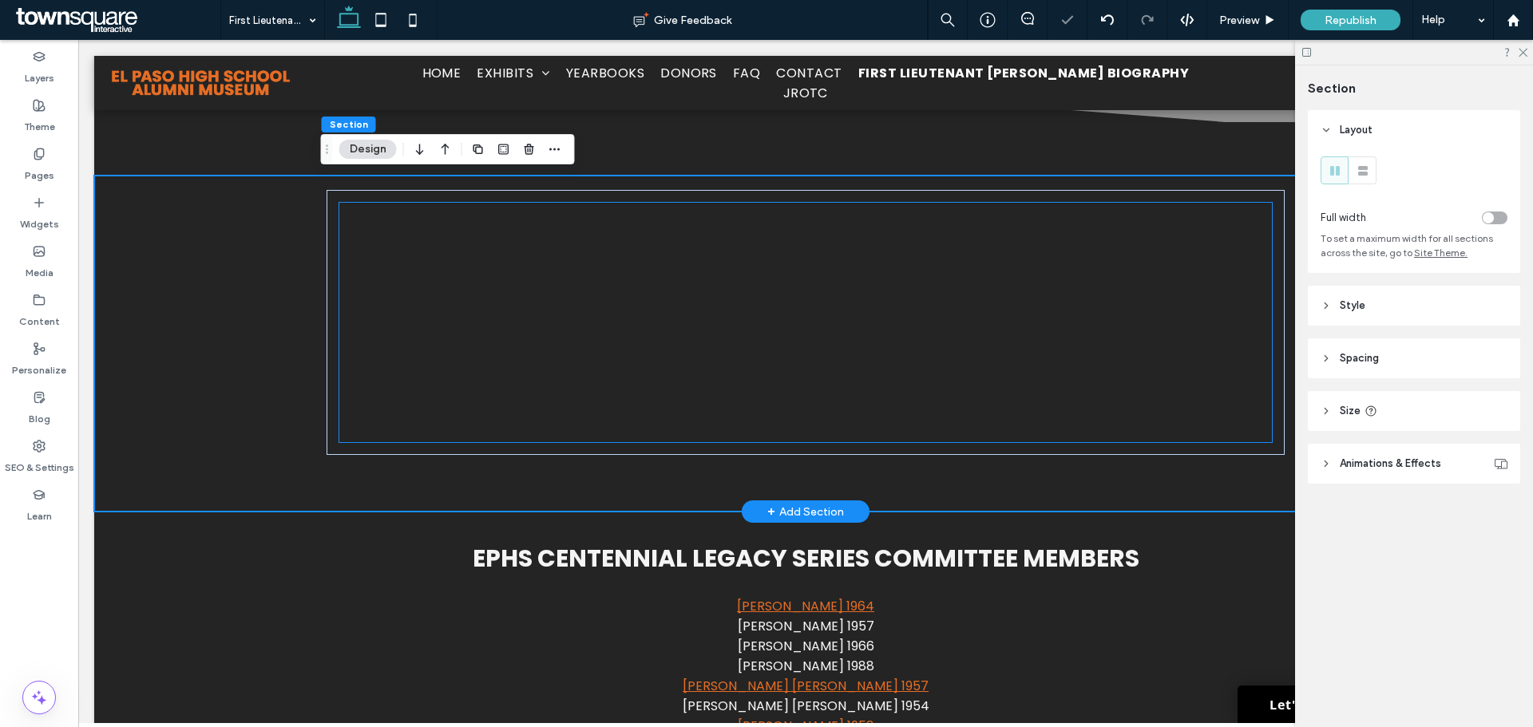
click at [1077, 236] on div at bounding box center [805, 323] width 933 height 240
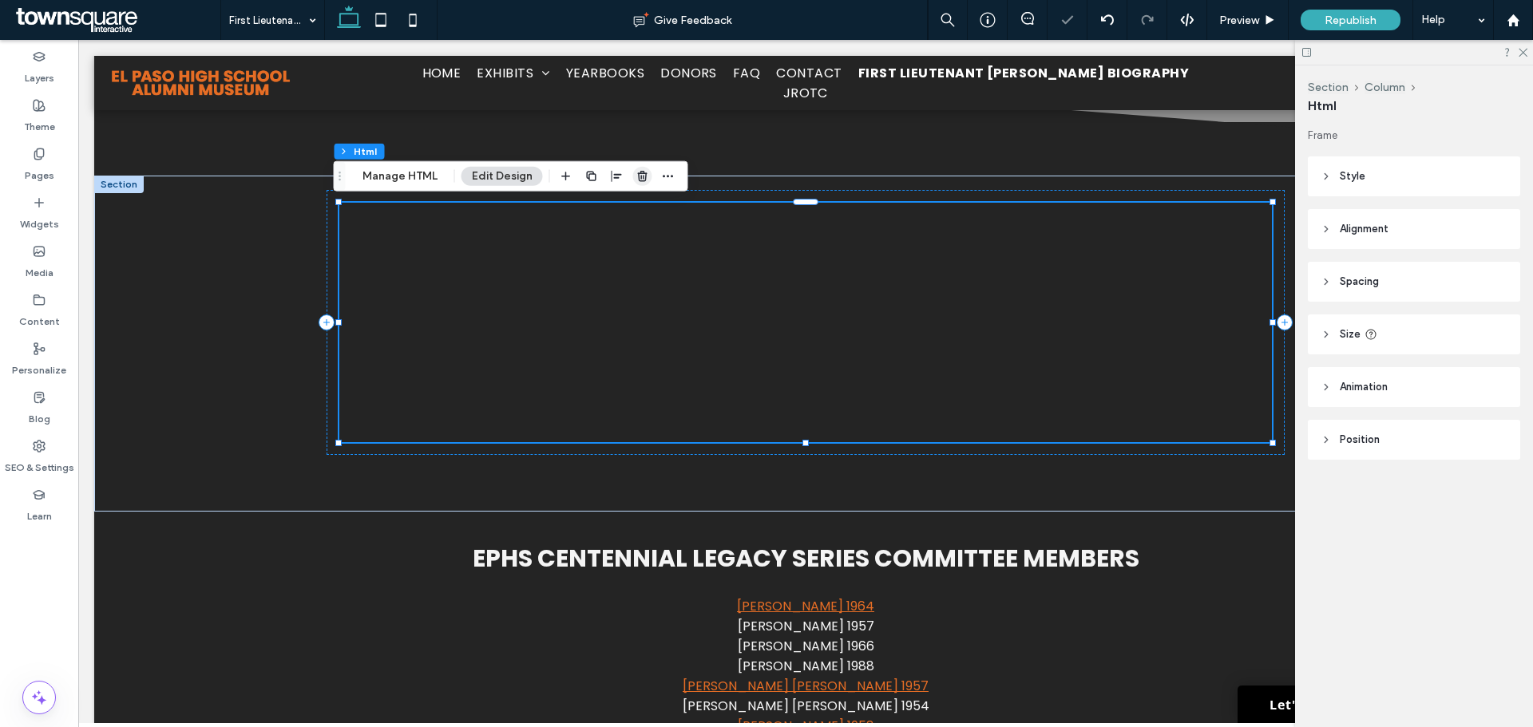
click at [644, 181] on icon "button" at bounding box center [642, 176] width 13 height 13
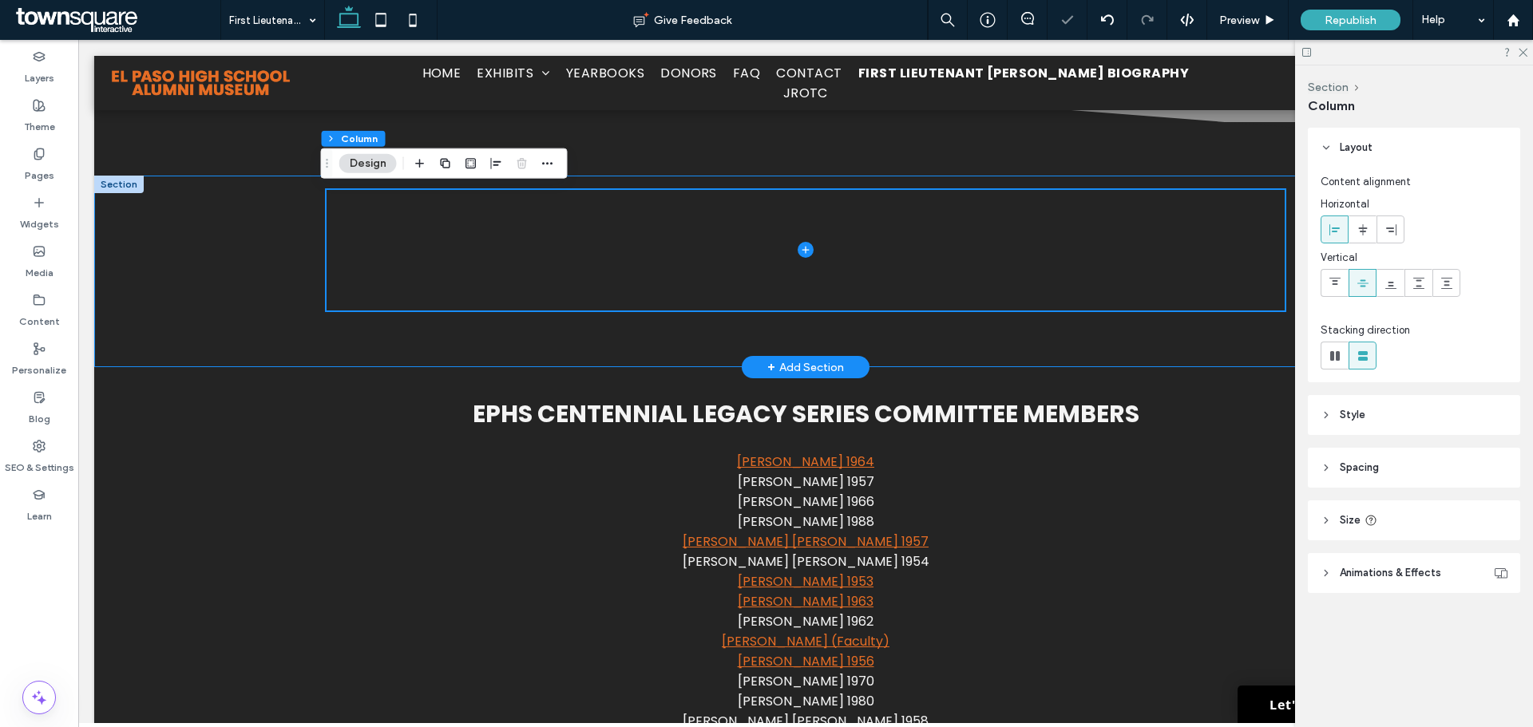
click at [186, 253] on div at bounding box center [805, 272] width 1423 height 192
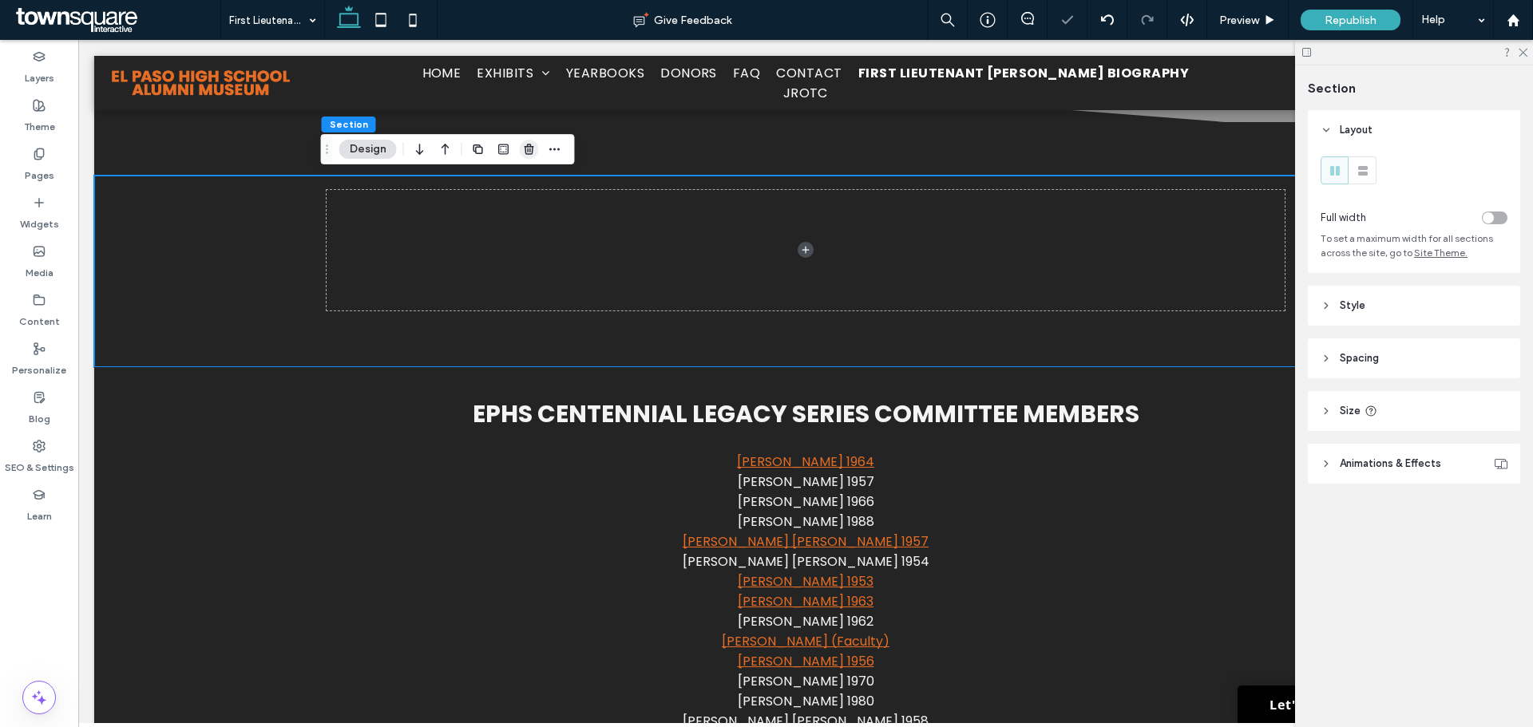
click at [529, 157] on span "button" at bounding box center [529, 149] width 19 height 19
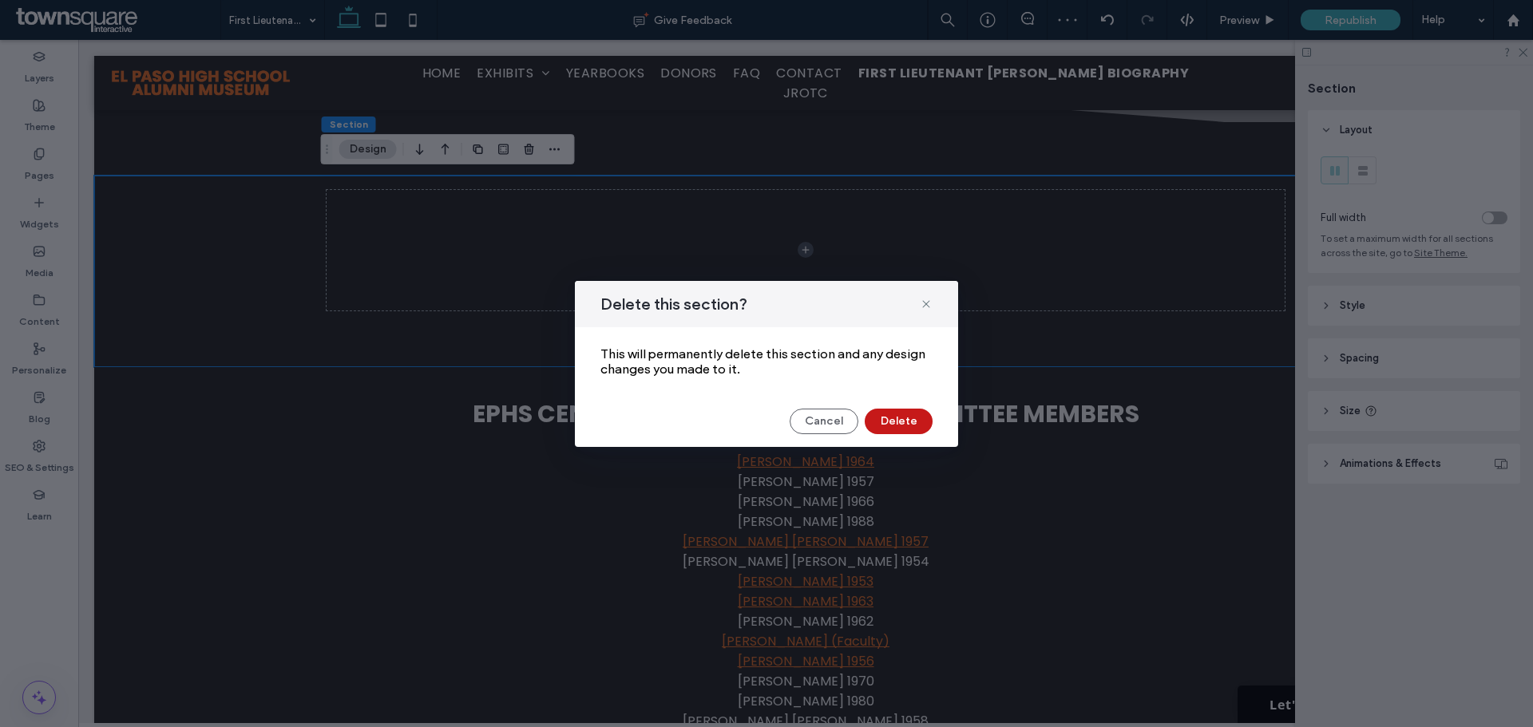
click at [899, 412] on button "Delete" at bounding box center [899, 422] width 68 height 26
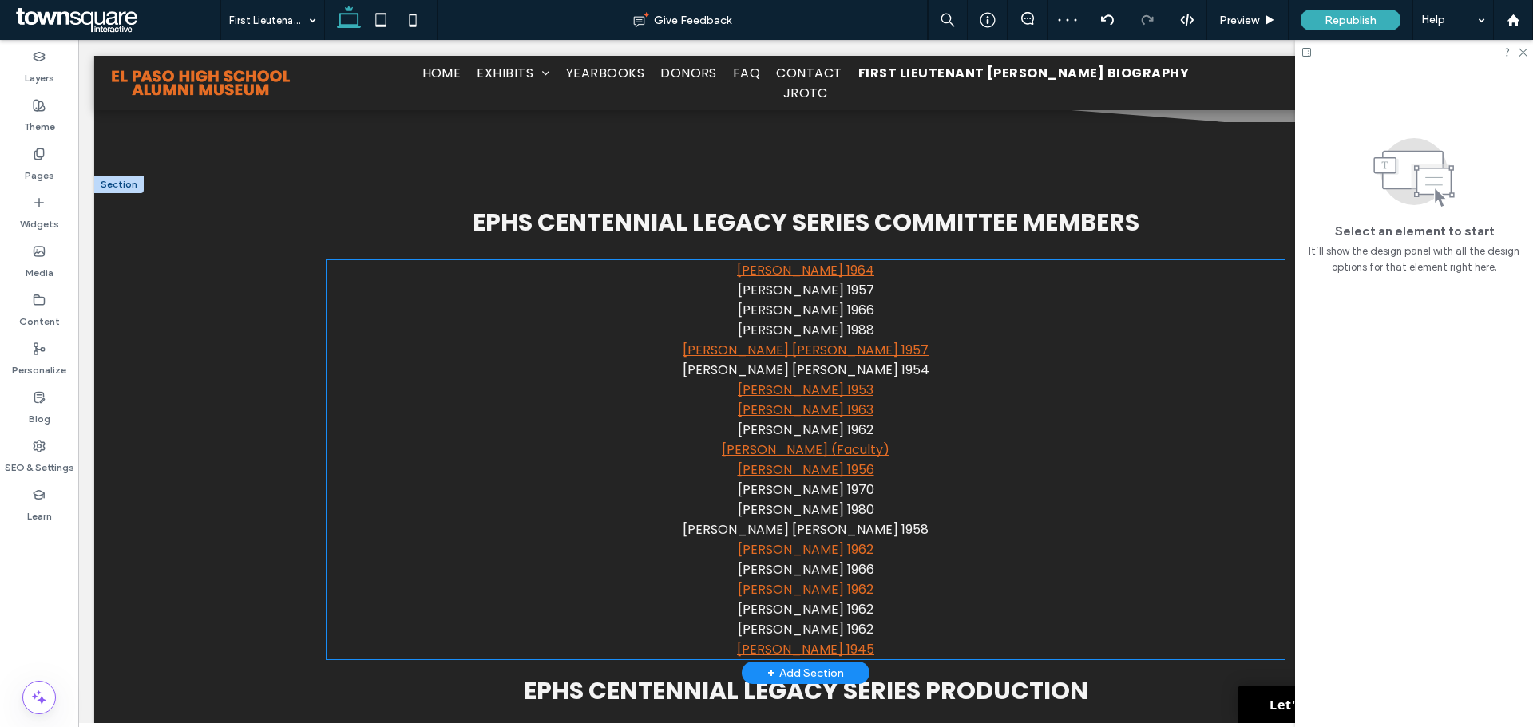
click at [926, 415] on p "[PERSON_NAME] 1963" at bounding box center [806, 410] width 958 height 20
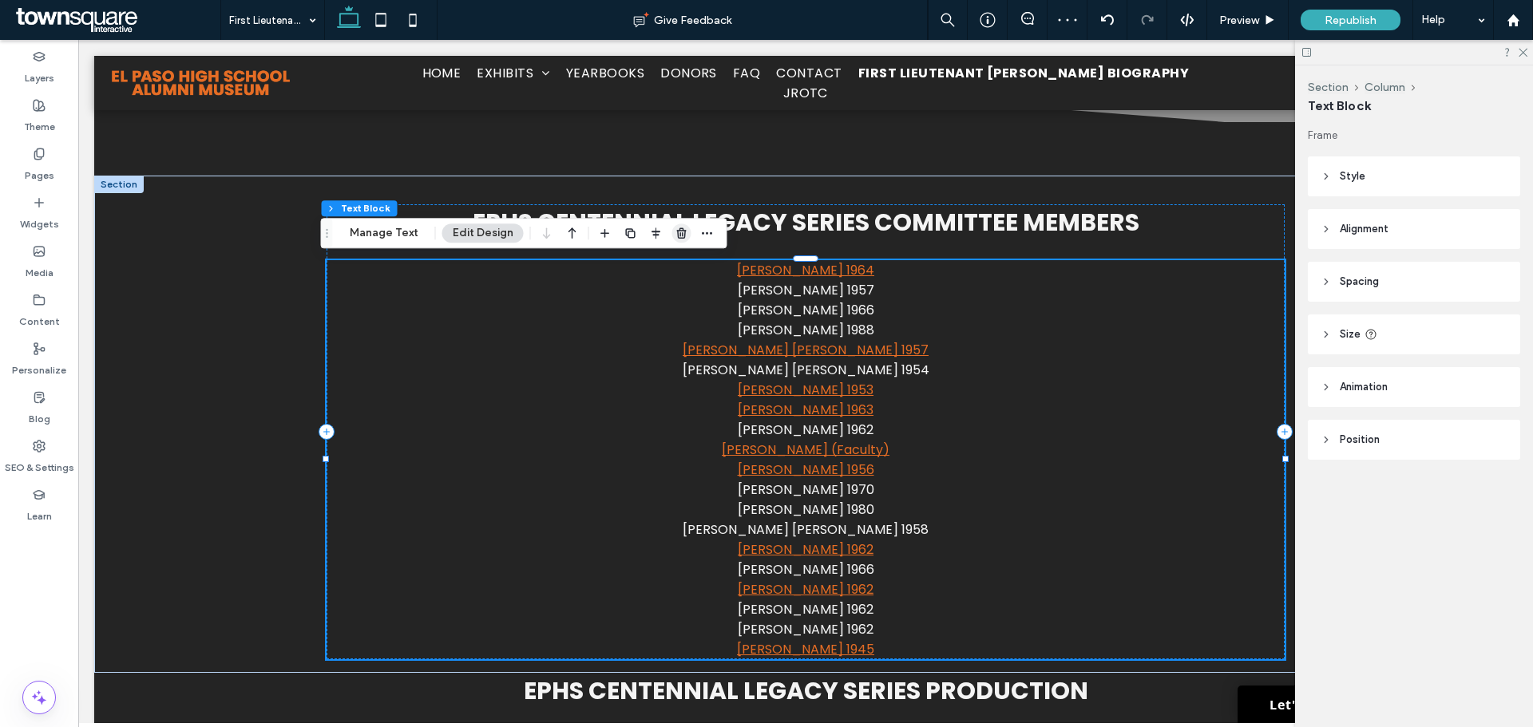
click at [678, 239] on use "button" at bounding box center [681, 233] width 10 height 10
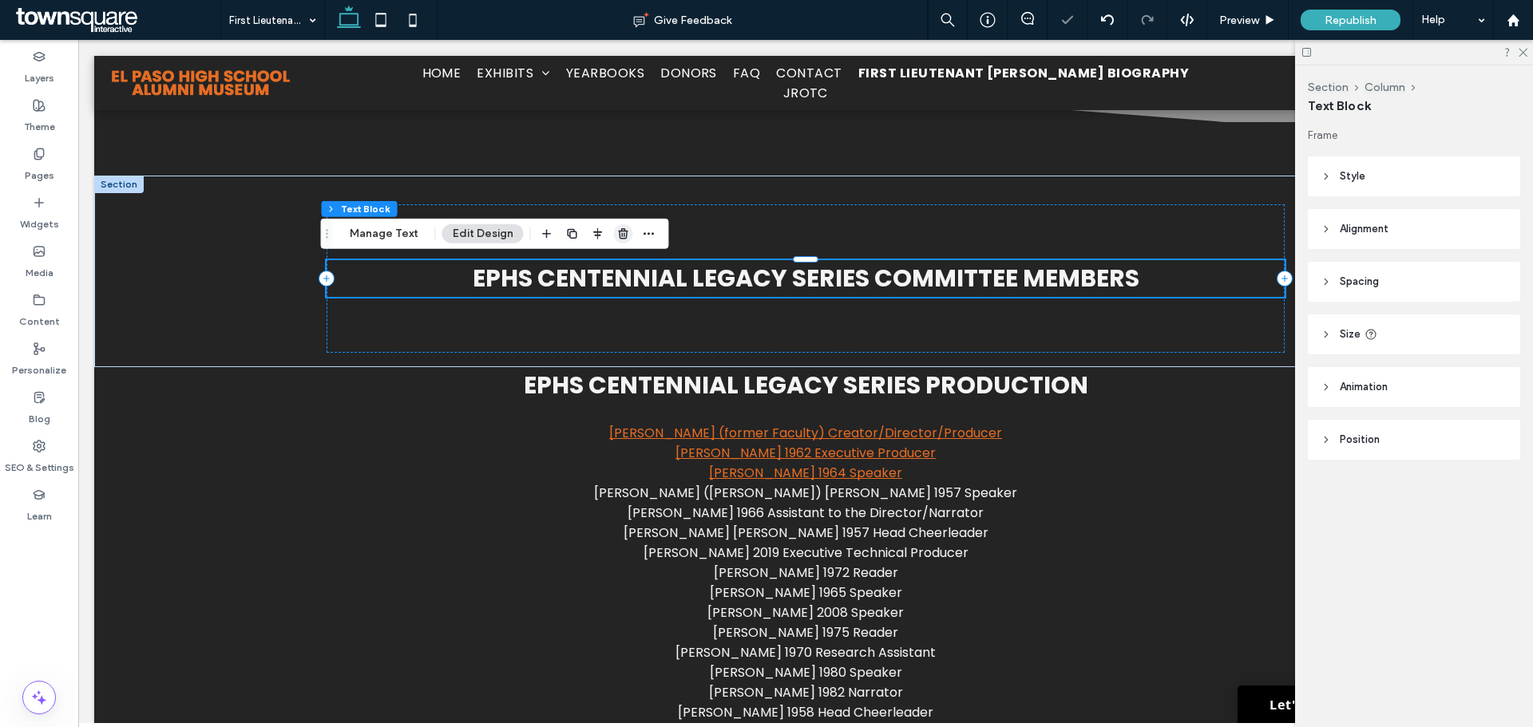
drag, startPoint x: 616, startPoint y: 236, endPoint x: 540, endPoint y: 196, distance: 86.1
click at [617, 236] on icon "button" at bounding box center [623, 234] width 13 height 13
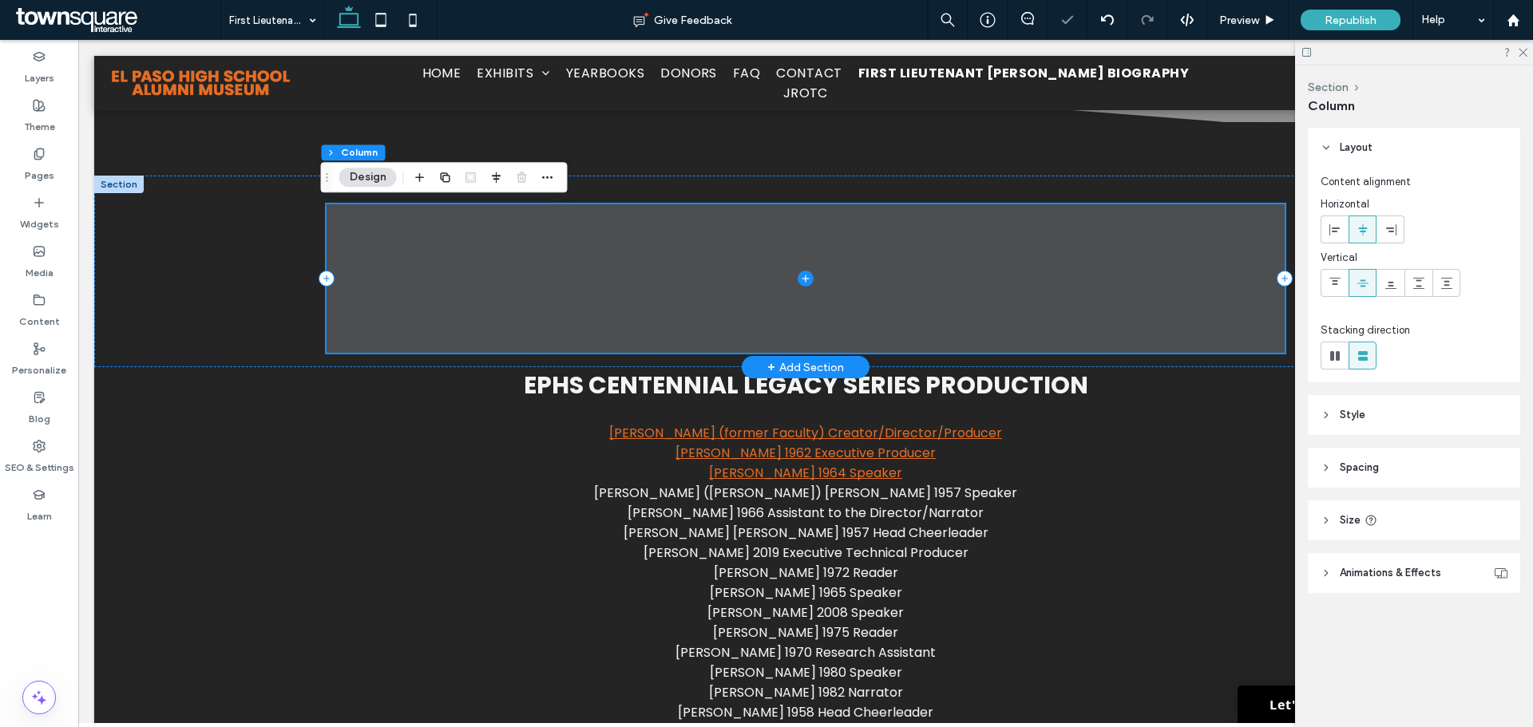
click at [426, 288] on span at bounding box center [806, 278] width 958 height 149
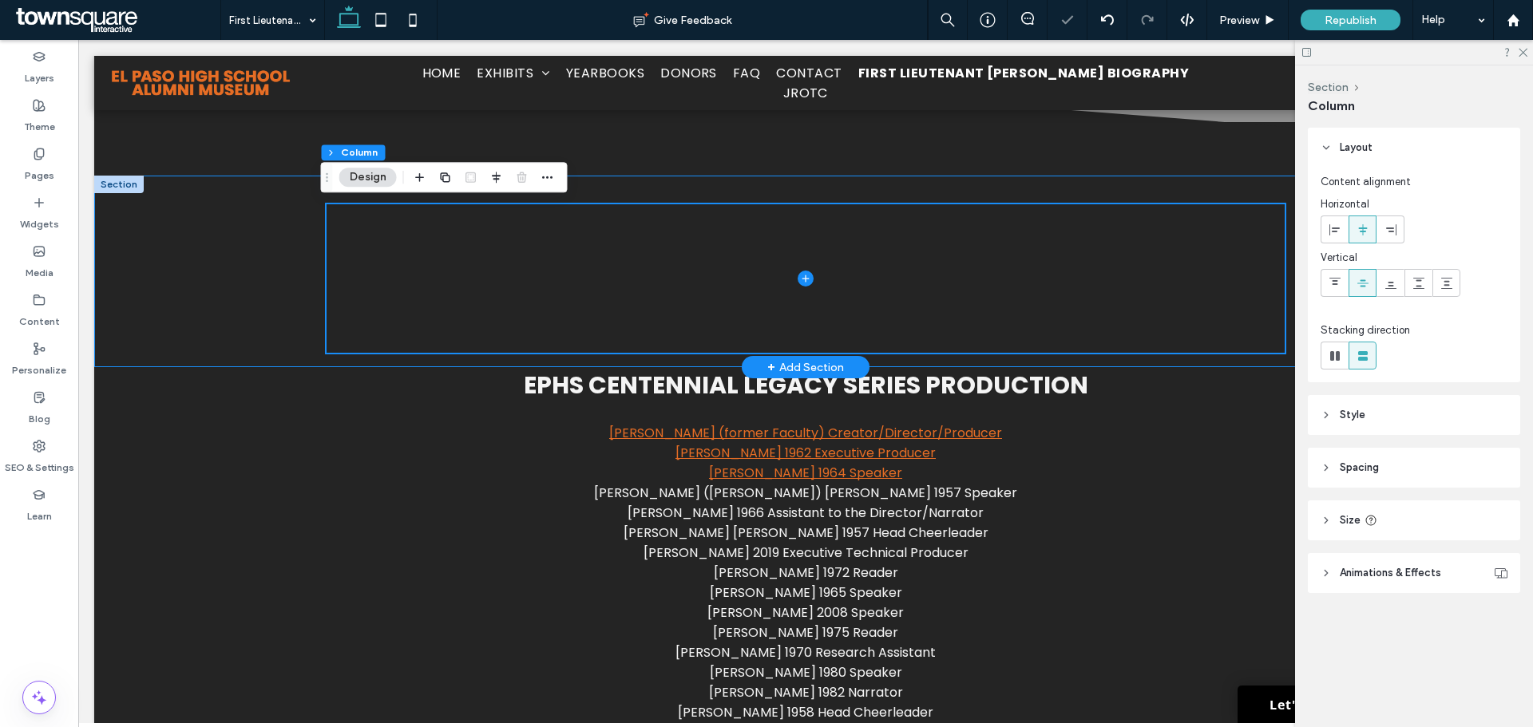
click at [229, 277] on div at bounding box center [805, 272] width 1423 height 192
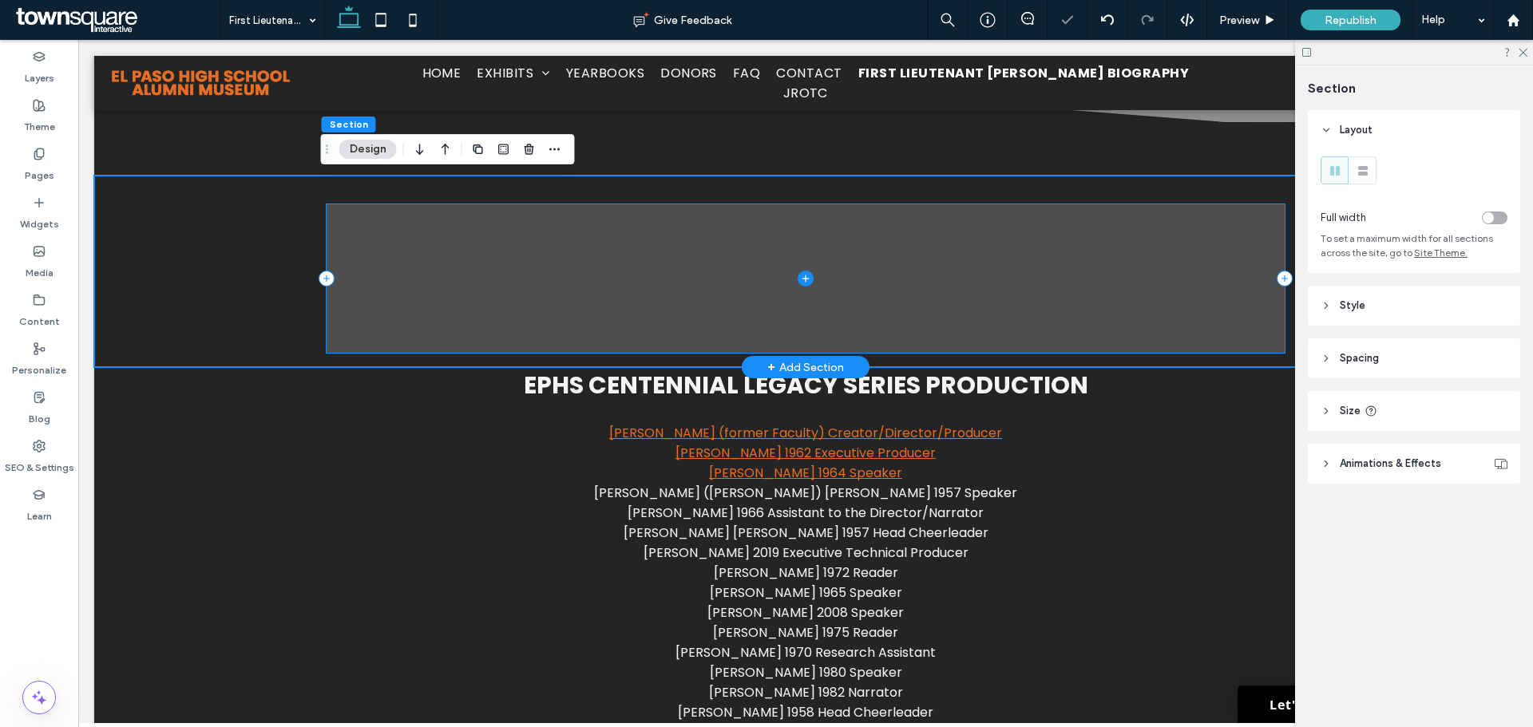
click at [348, 269] on span at bounding box center [806, 278] width 958 height 149
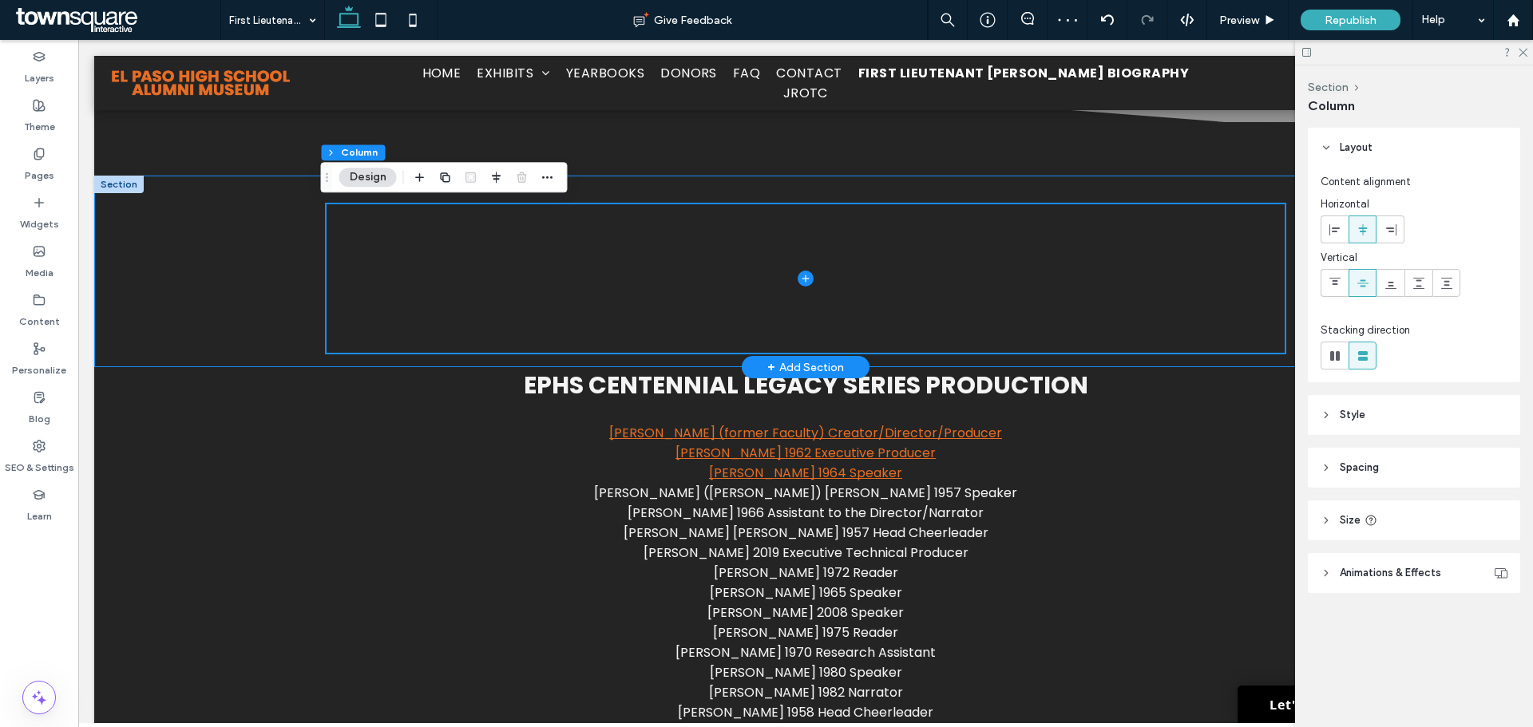
click at [223, 270] on div at bounding box center [805, 272] width 1423 height 192
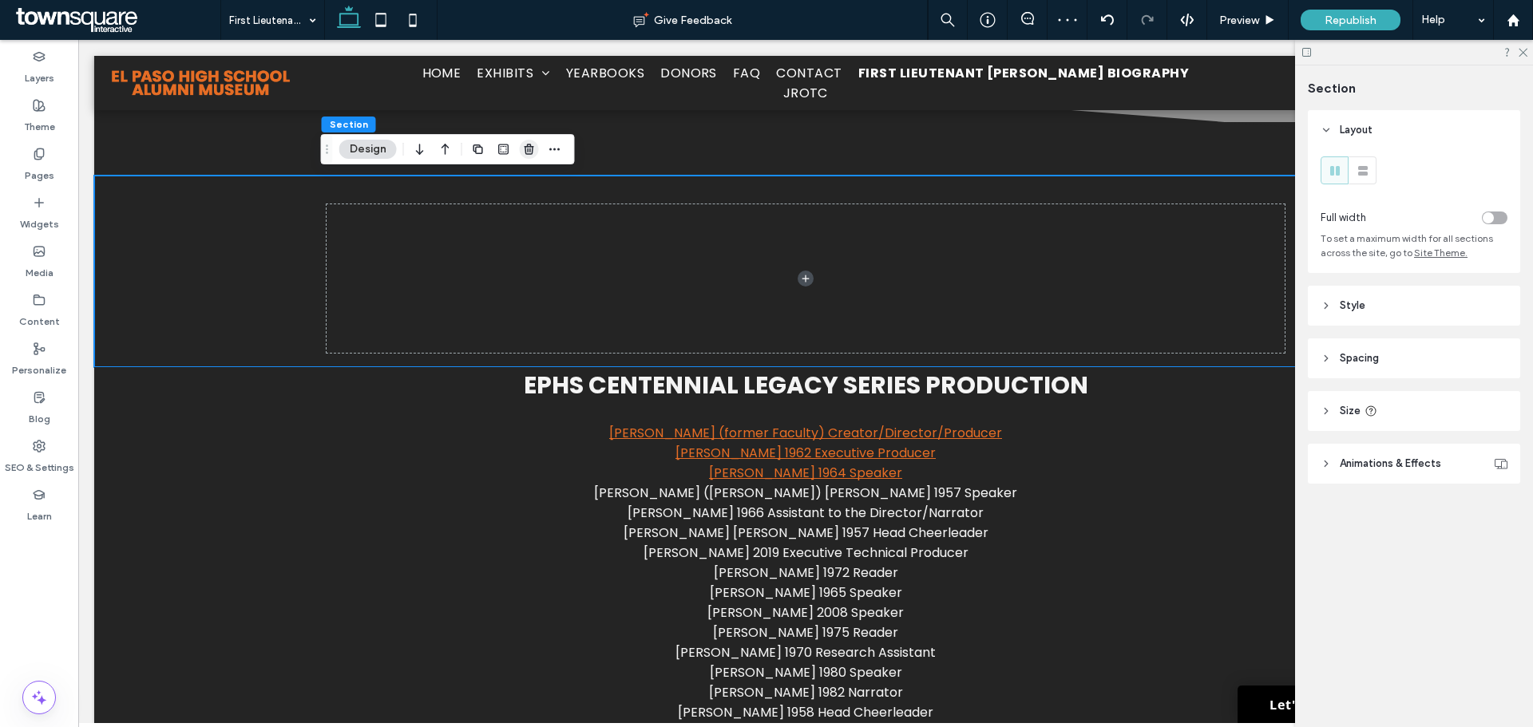
click at [530, 154] on use "button" at bounding box center [529, 149] width 10 height 10
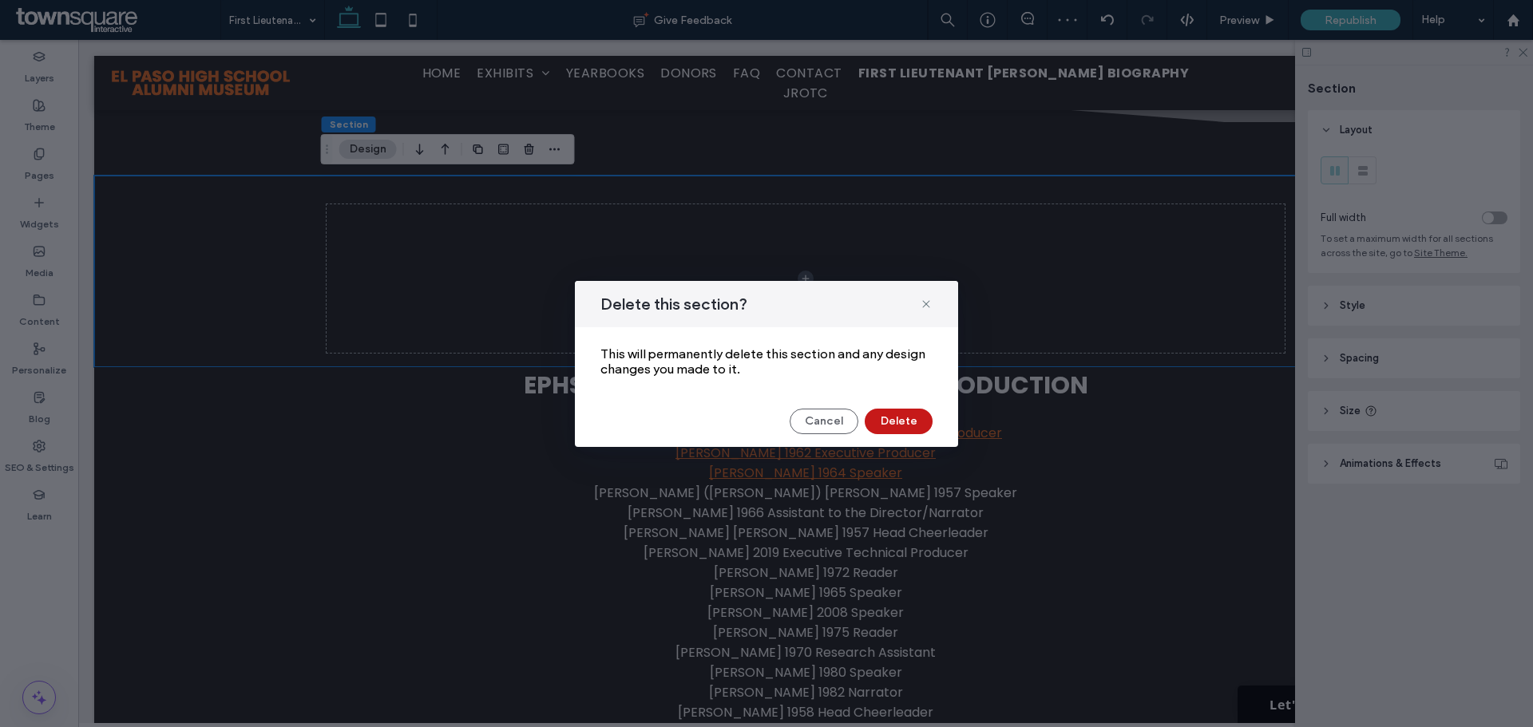
click at [911, 426] on button "Delete" at bounding box center [899, 422] width 68 height 26
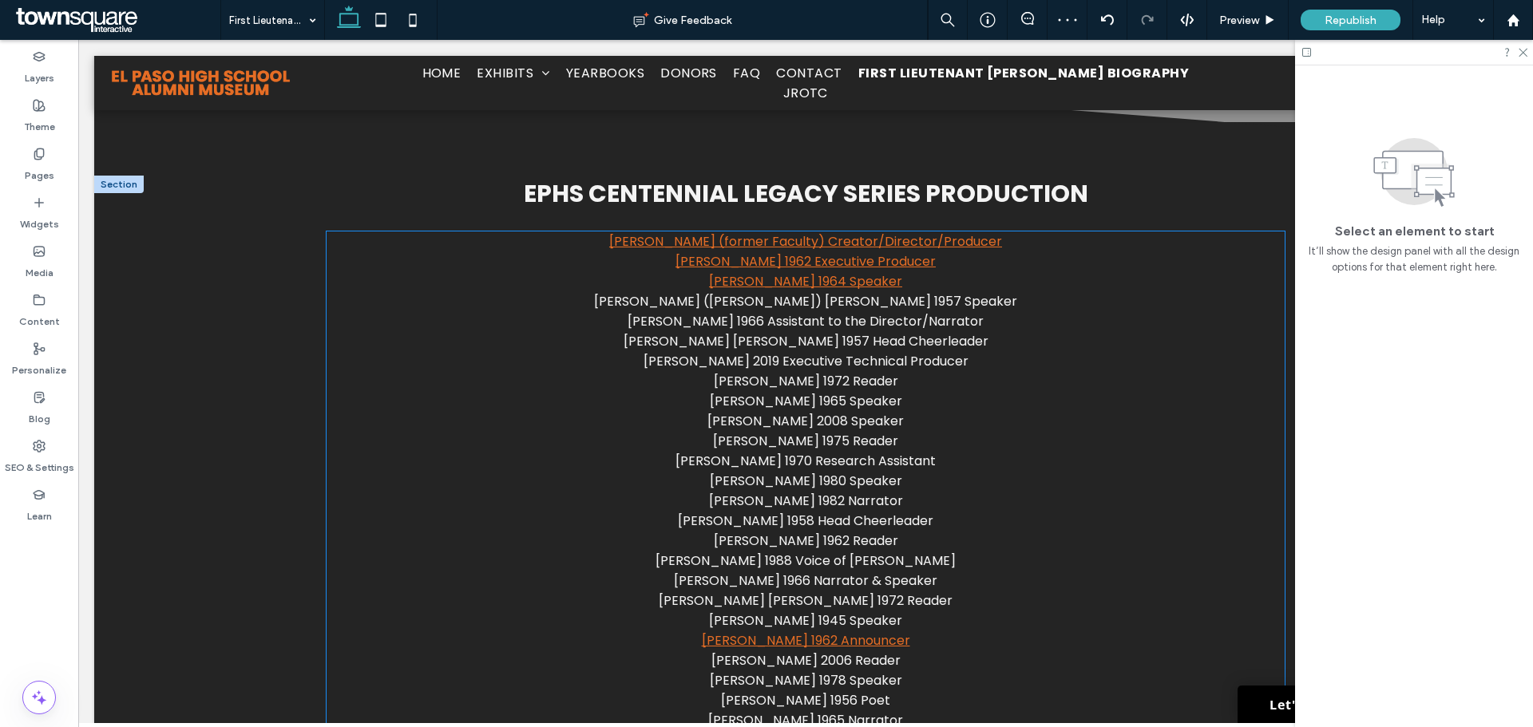
click at [445, 454] on p "[PERSON_NAME] 1970 Research Assistant" at bounding box center [806, 461] width 958 height 20
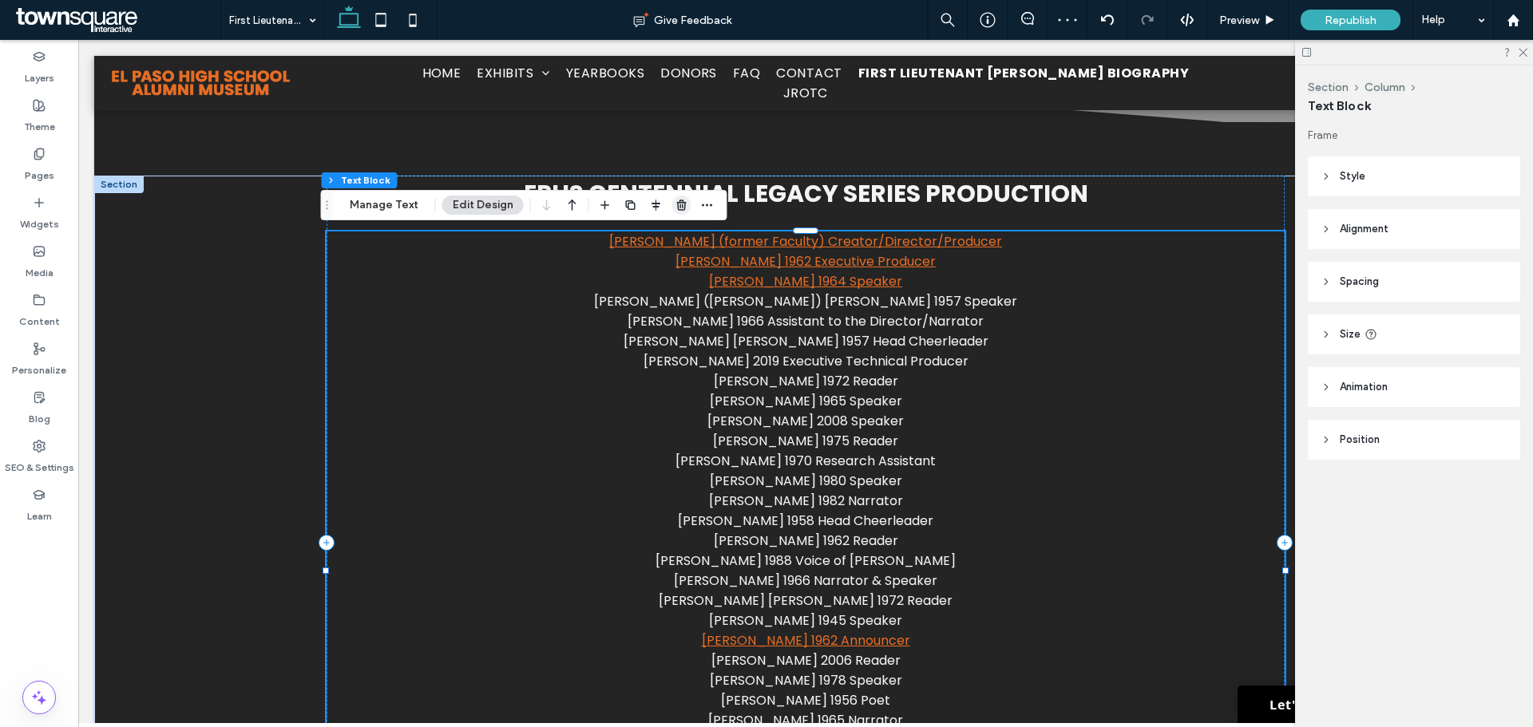
click at [682, 200] on span "button" at bounding box center [681, 205] width 19 height 19
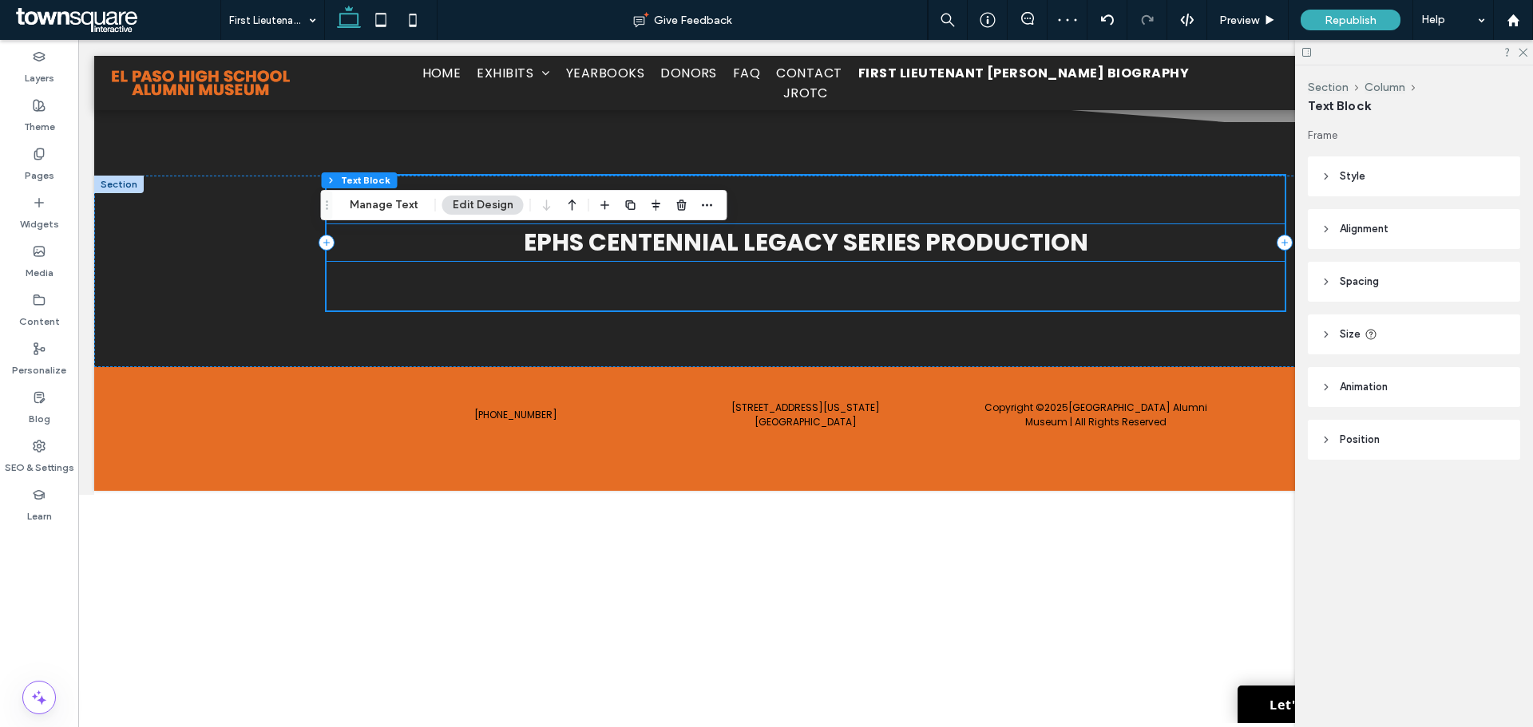
scroll to position [1061, 0]
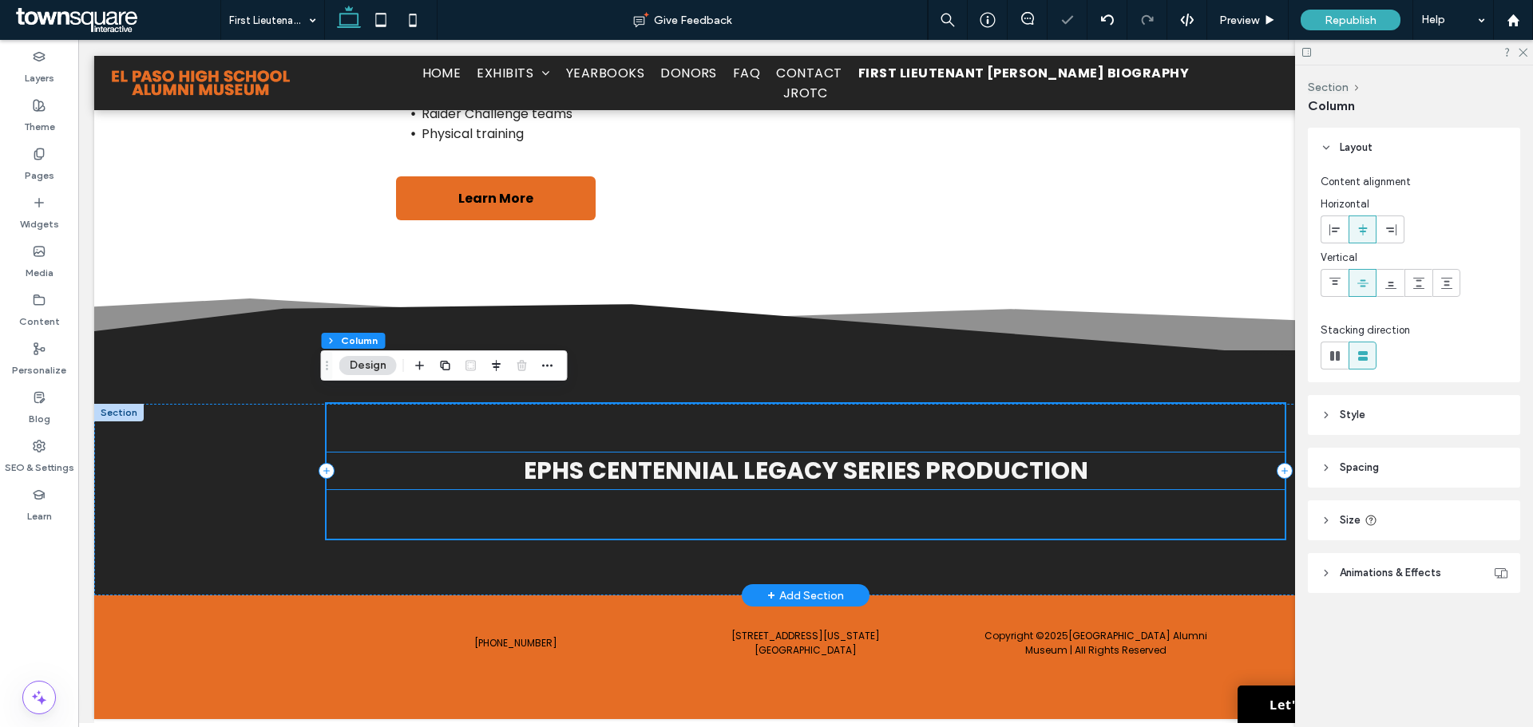
click at [498, 468] on h1 "EPHS Centennial Legacy Series Production" at bounding box center [806, 471] width 958 height 37
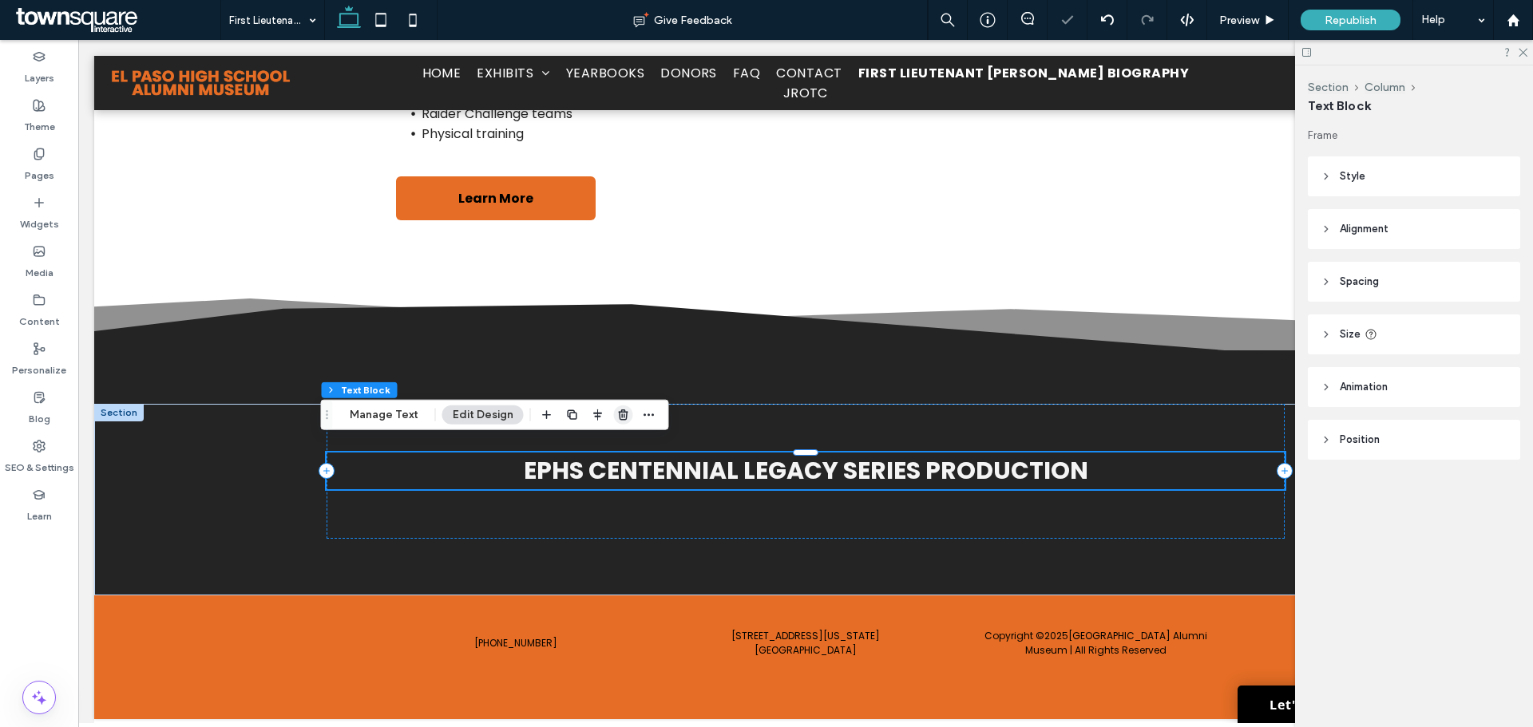
click at [618, 415] on icon "button" at bounding box center [623, 415] width 13 height 13
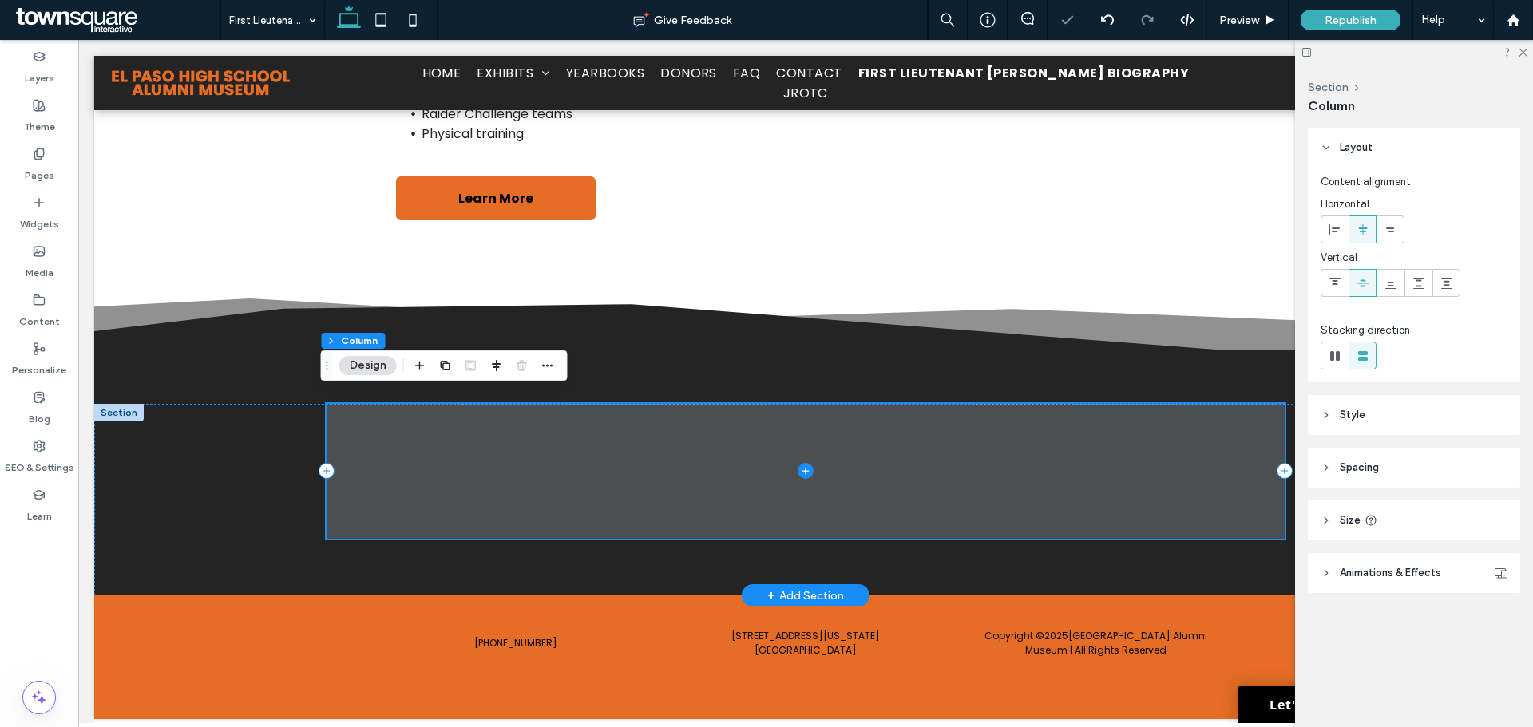
click at [240, 426] on div at bounding box center [805, 500] width 1423 height 192
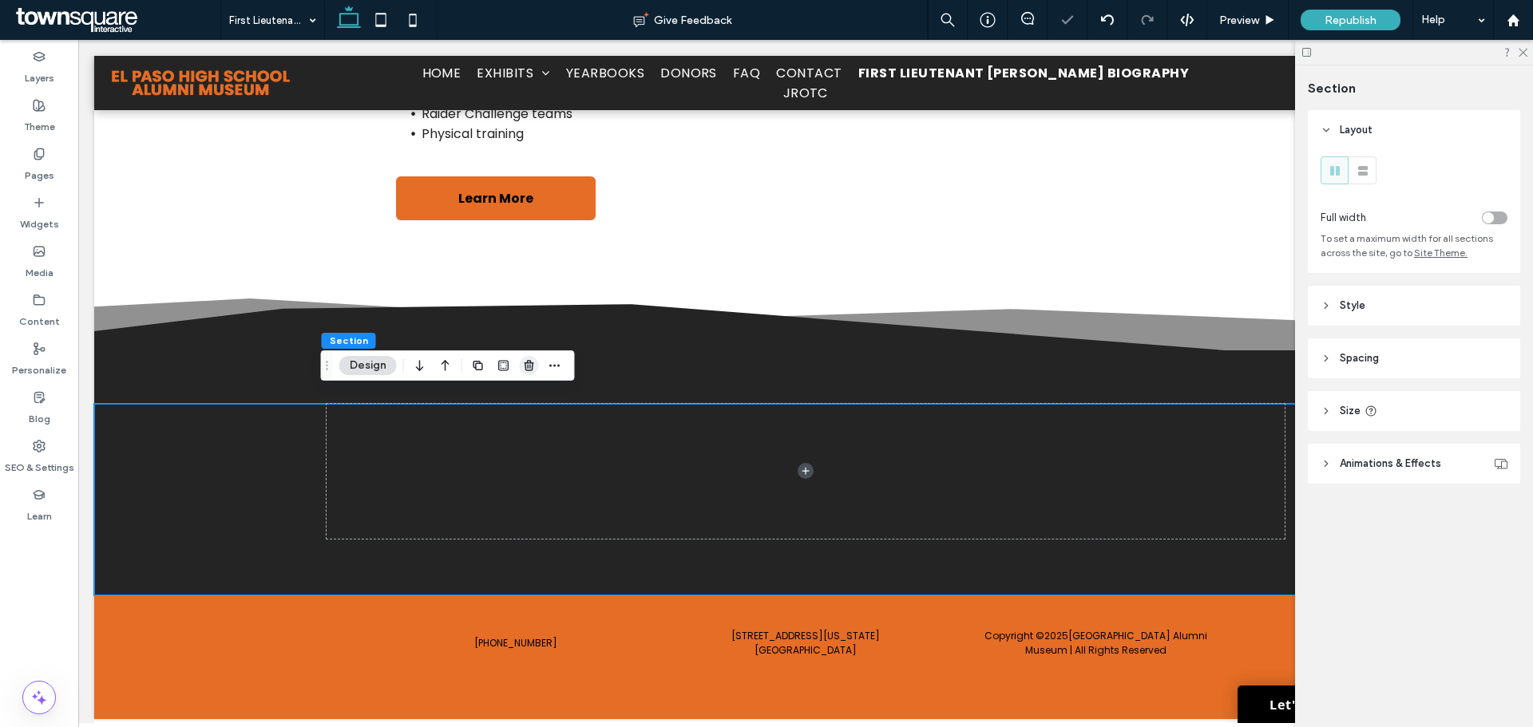
click at [535, 372] on span "button" at bounding box center [529, 365] width 19 height 19
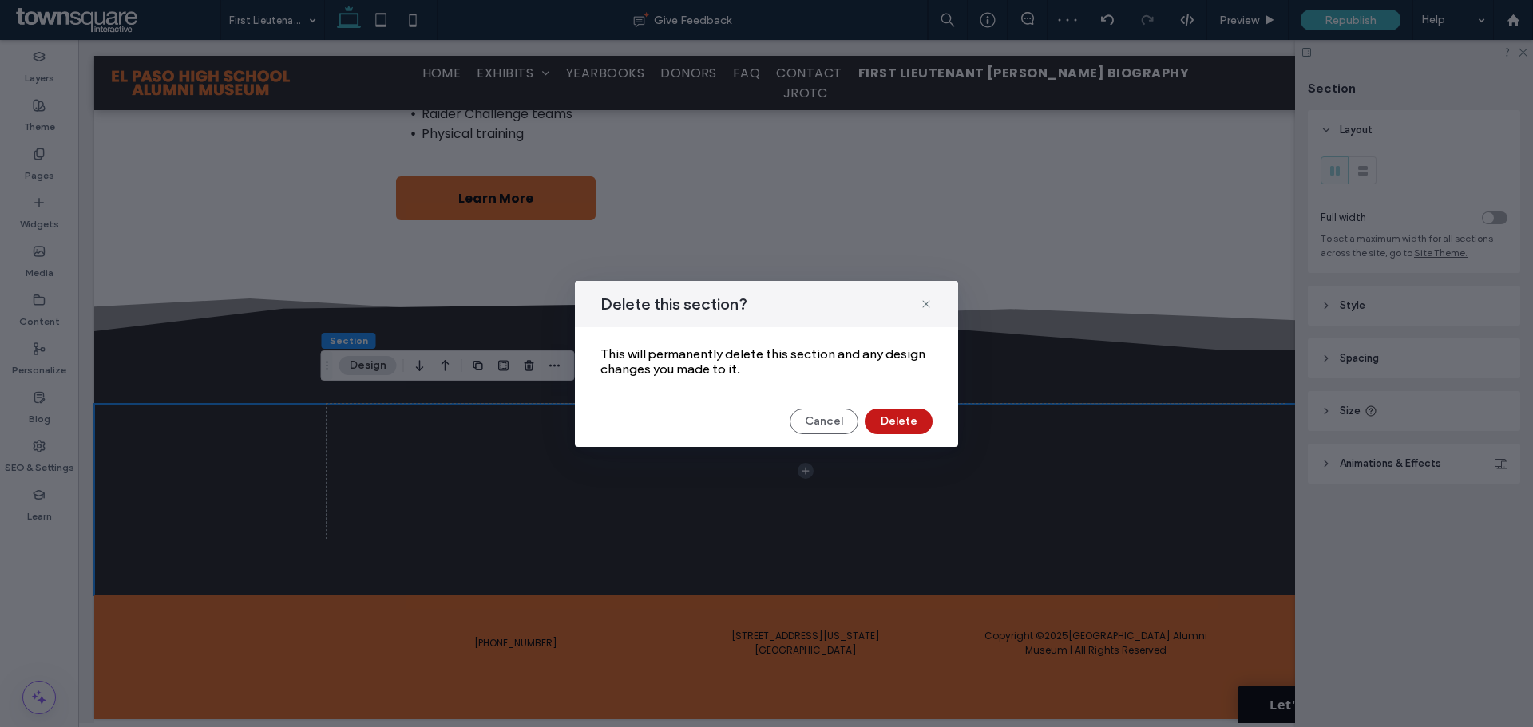
click at [898, 422] on button "Delete" at bounding box center [899, 422] width 68 height 26
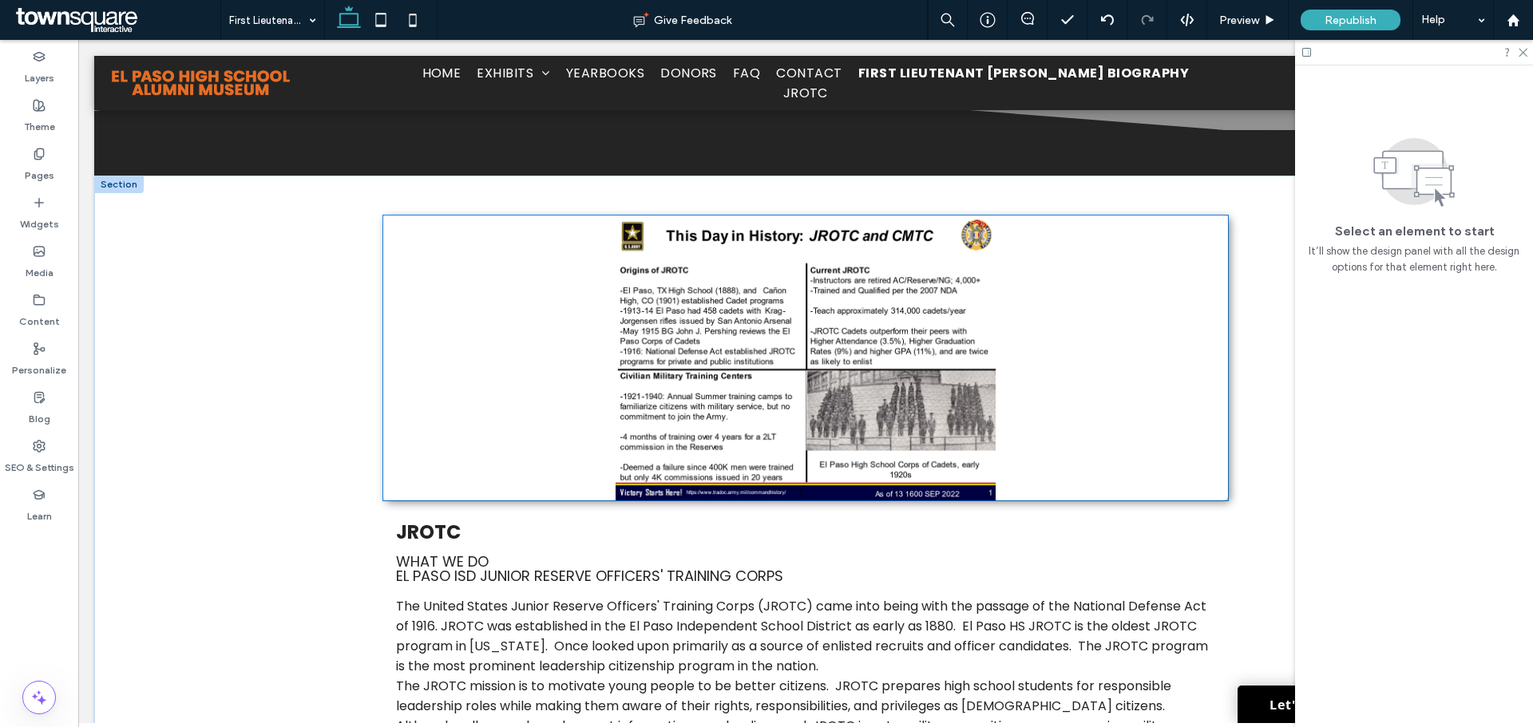
scroll to position [0, 0]
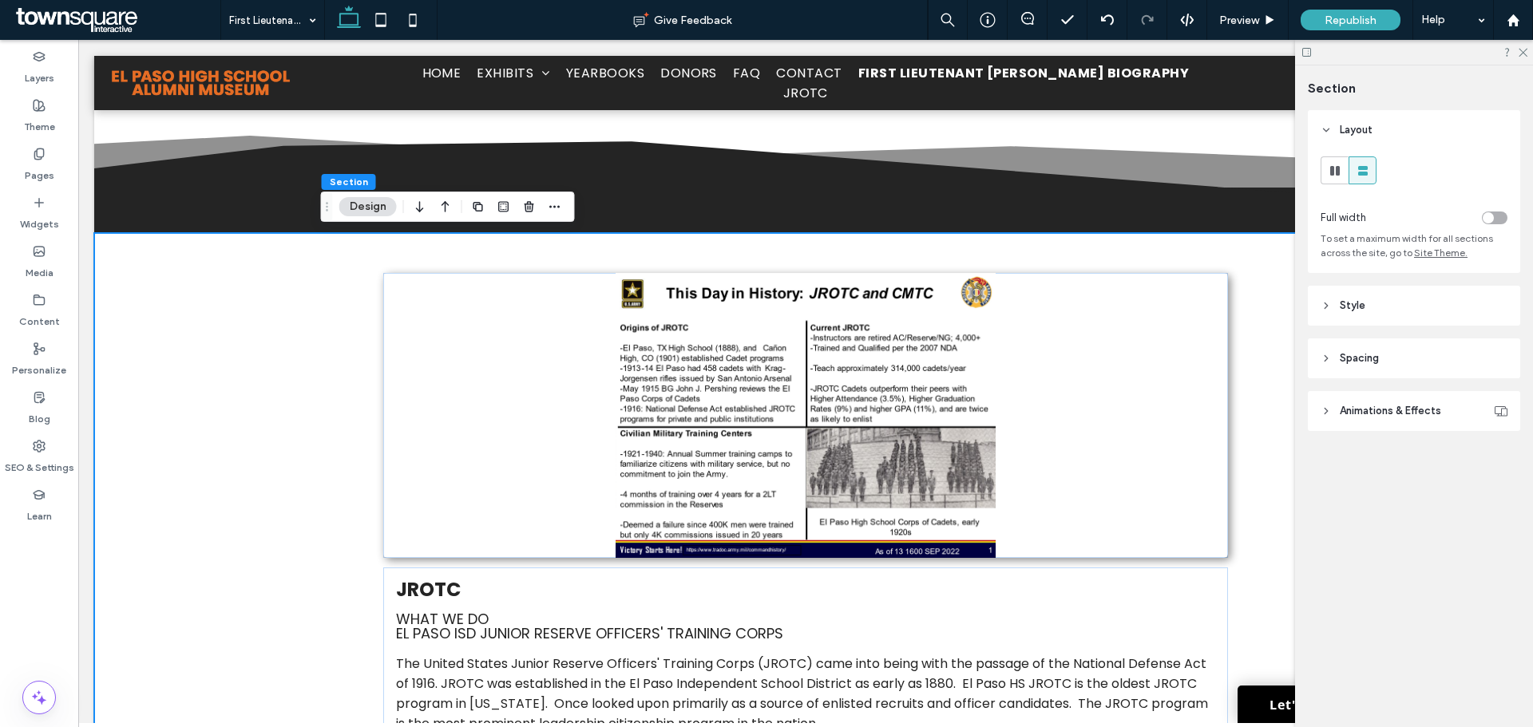
click at [46, 171] on label "Pages" at bounding box center [40, 172] width 30 height 22
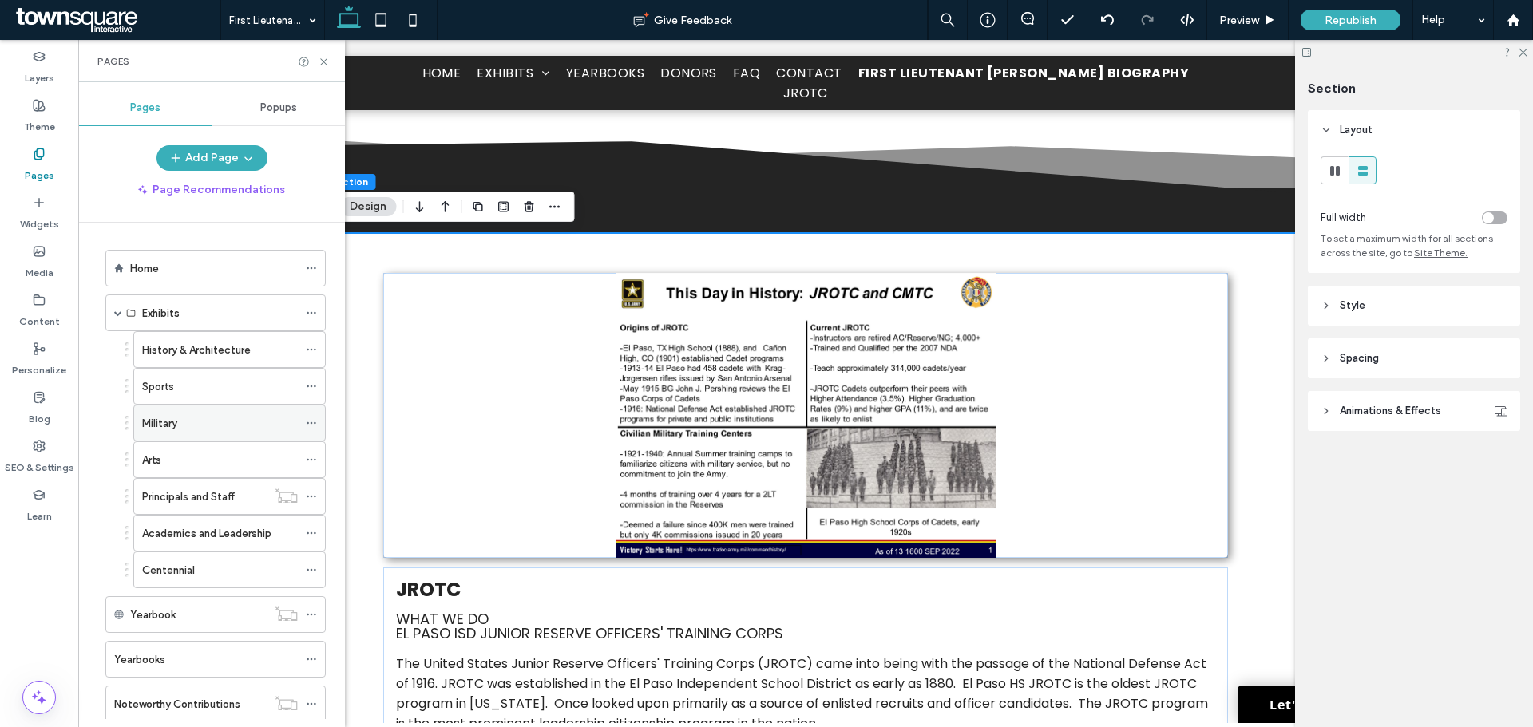
click at [188, 422] on div "Military" at bounding box center [220, 423] width 156 height 17
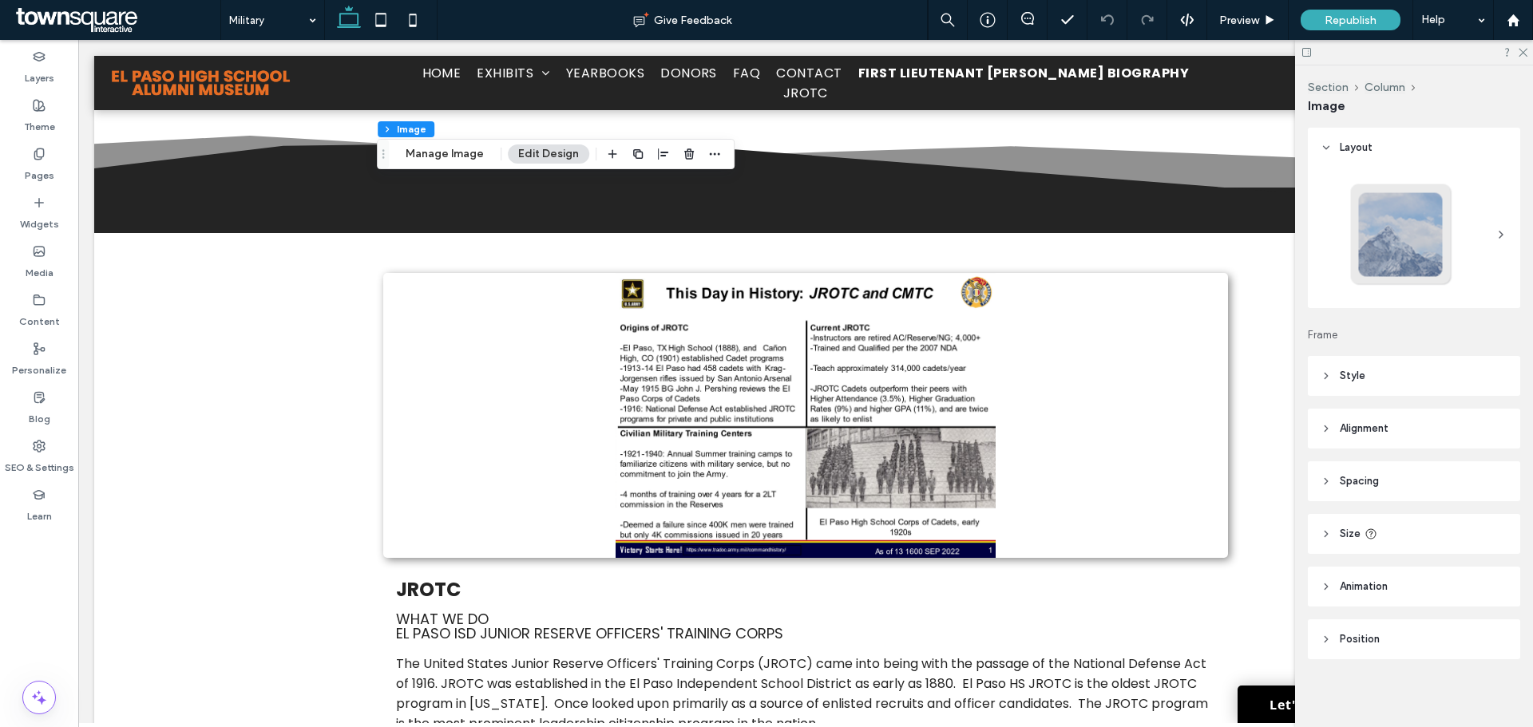
type input "*"
click at [686, 157] on icon "button" at bounding box center [689, 154] width 13 height 13
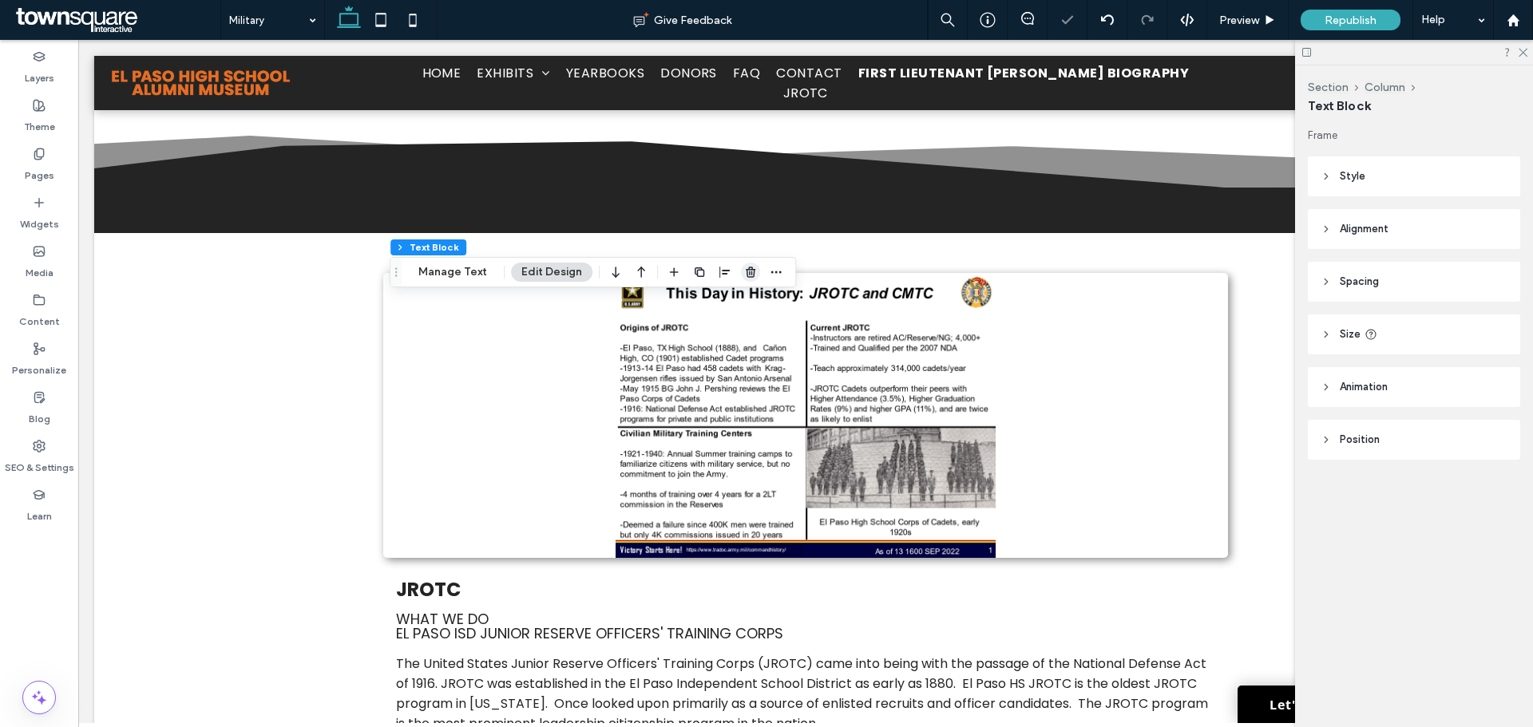
click at [747, 267] on icon "button" at bounding box center [750, 272] width 13 height 13
click at [744, 273] on icon "button" at bounding box center [750, 272] width 13 height 13
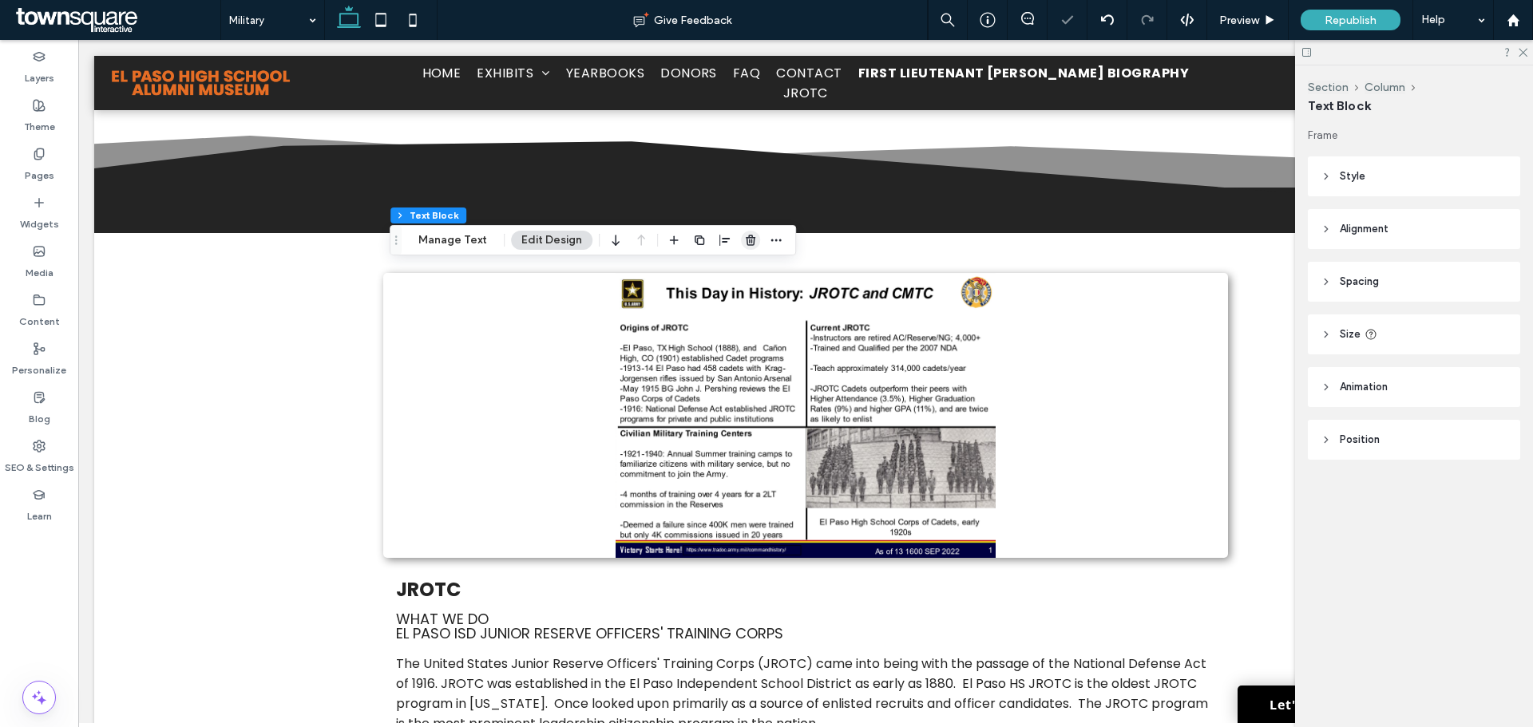
click at [751, 241] on use "button" at bounding box center [751, 240] width 10 height 10
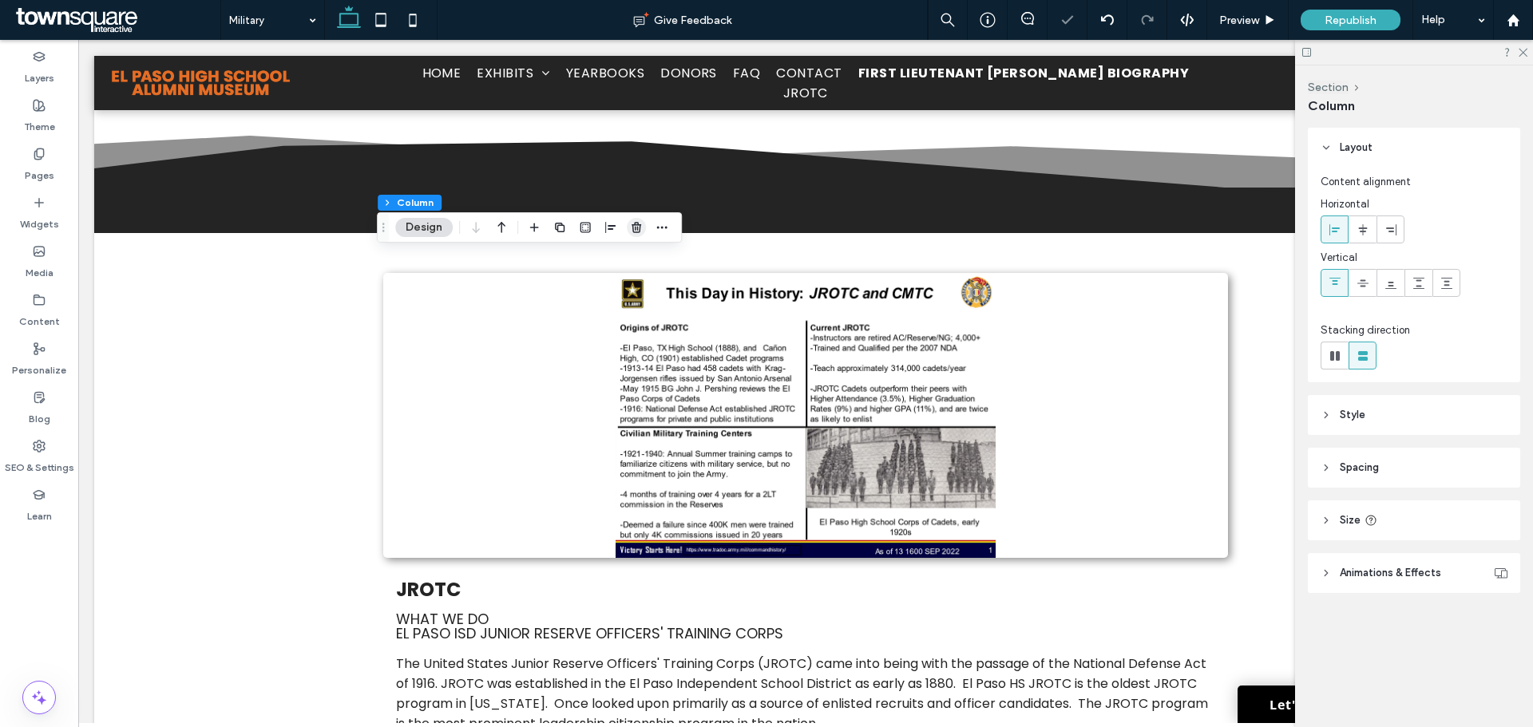
click at [639, 223] on icon "button" at bounding box center [636, 227] width 13 height 13
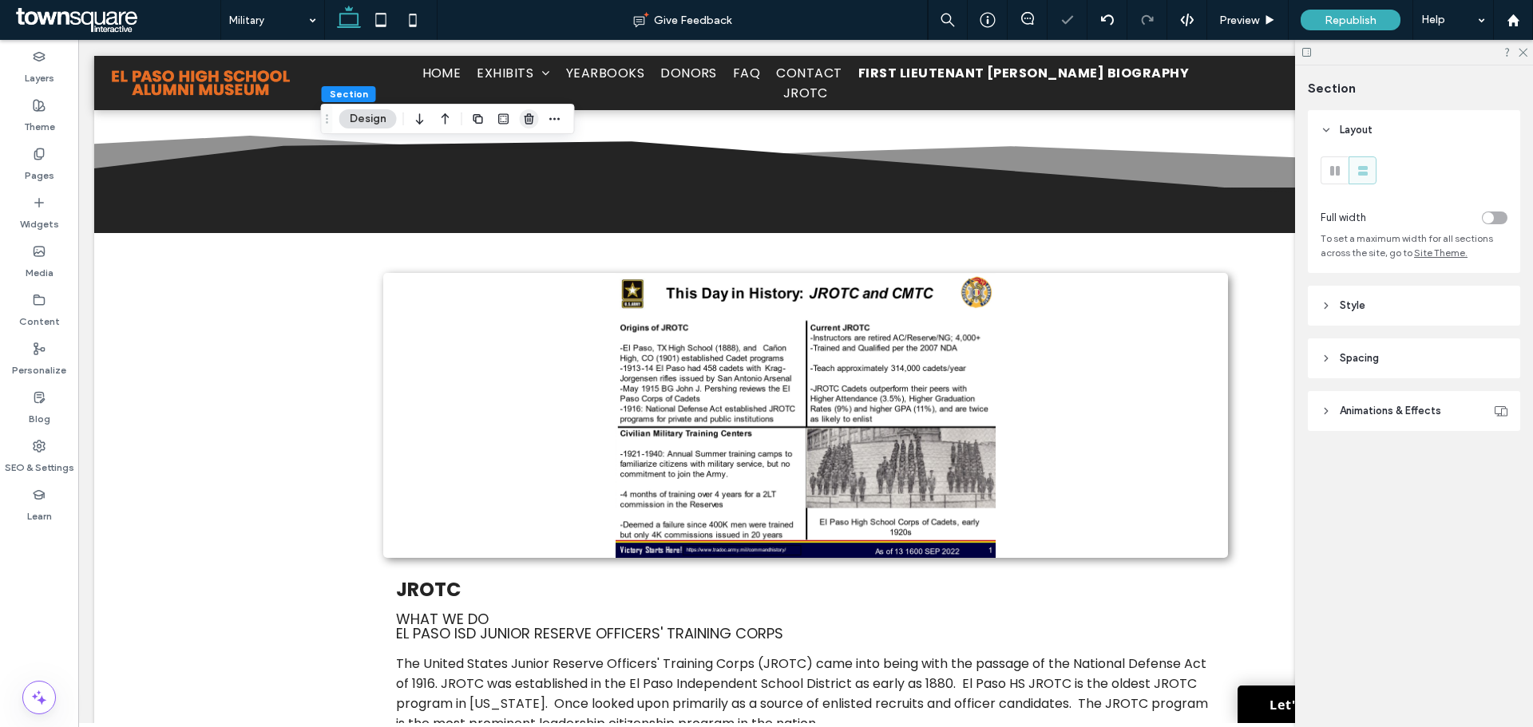
click at [532, 125] on icon "button" at bounding box center [529, 119] width 13 height 13
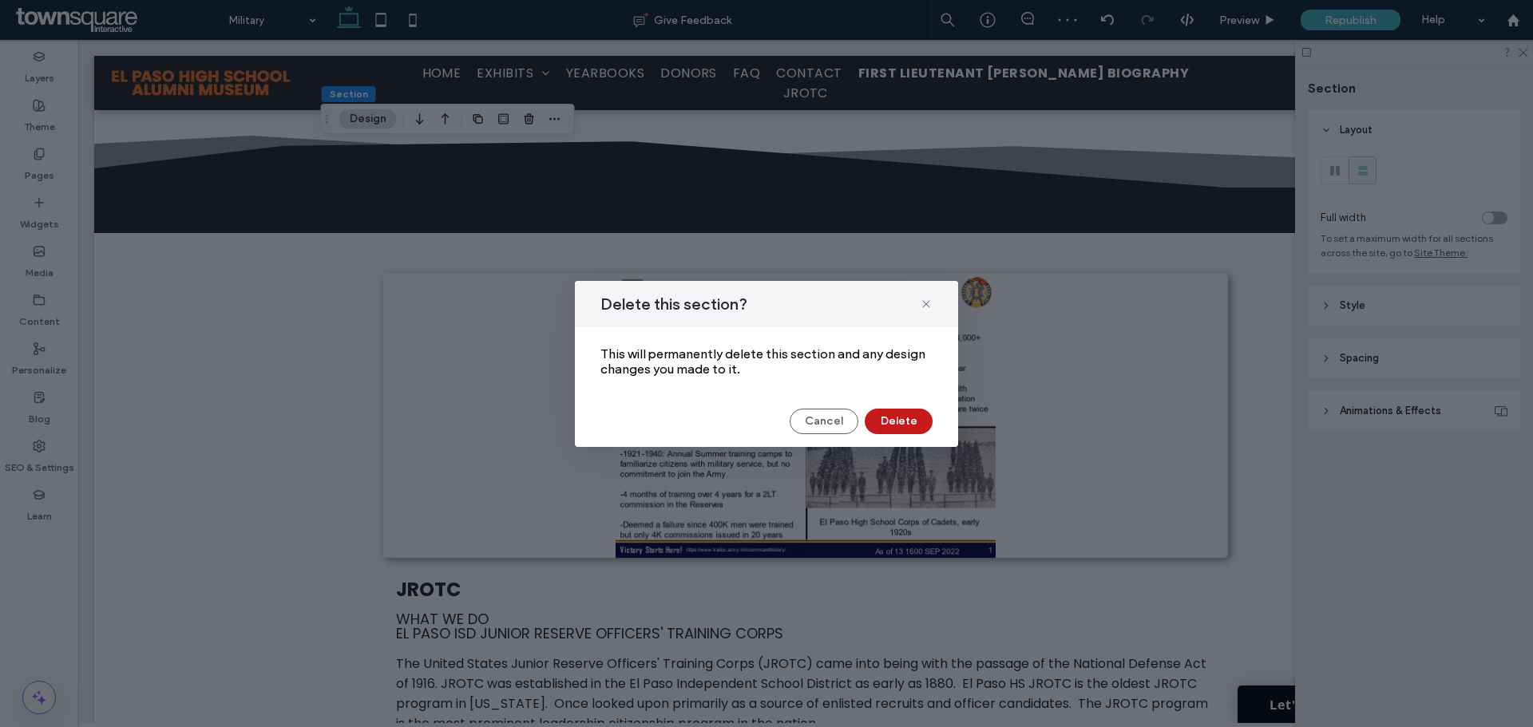
click at [909, 421] on button "Delete" at bounding box center [899, 422] width 68 height 26
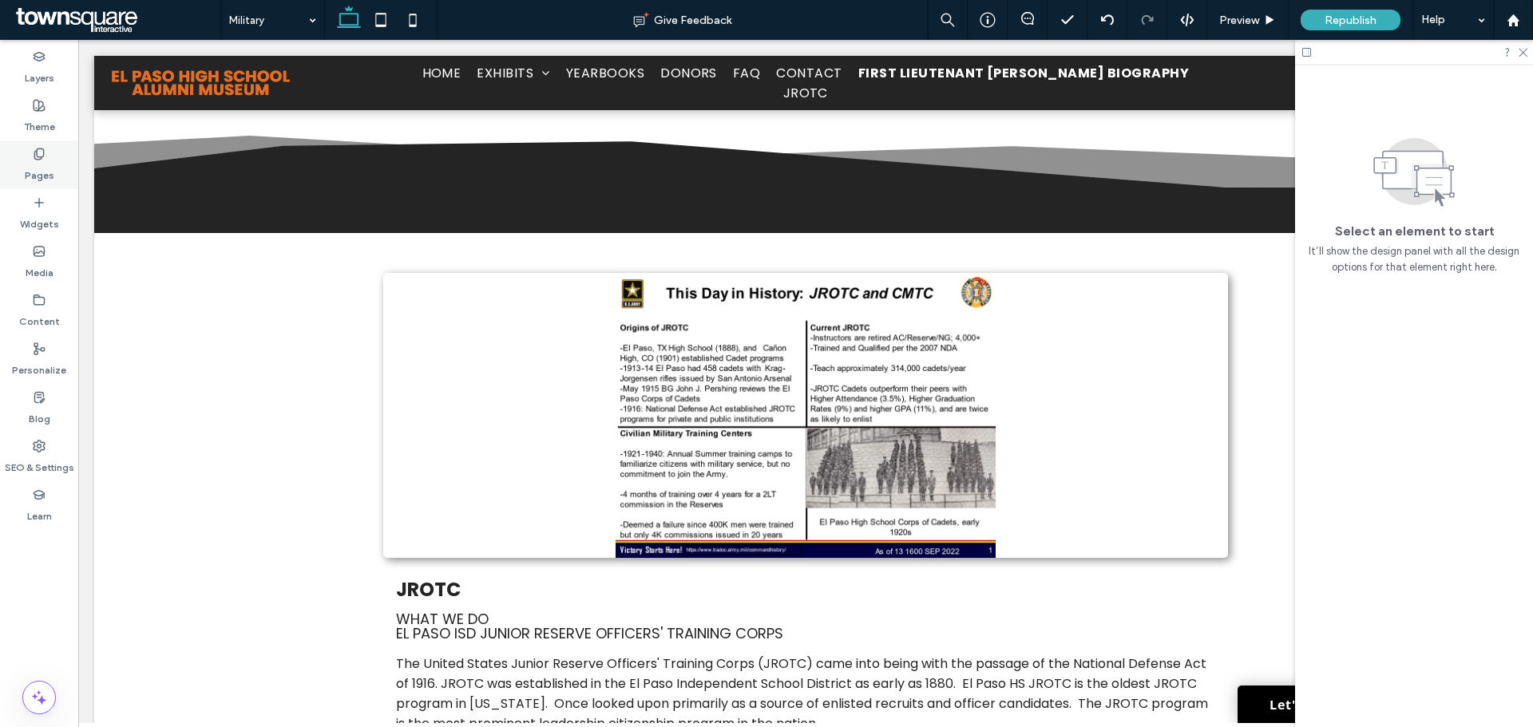
click at [45, 167] on label "Pages" at bounding box center [40, 172] width 30 height 22
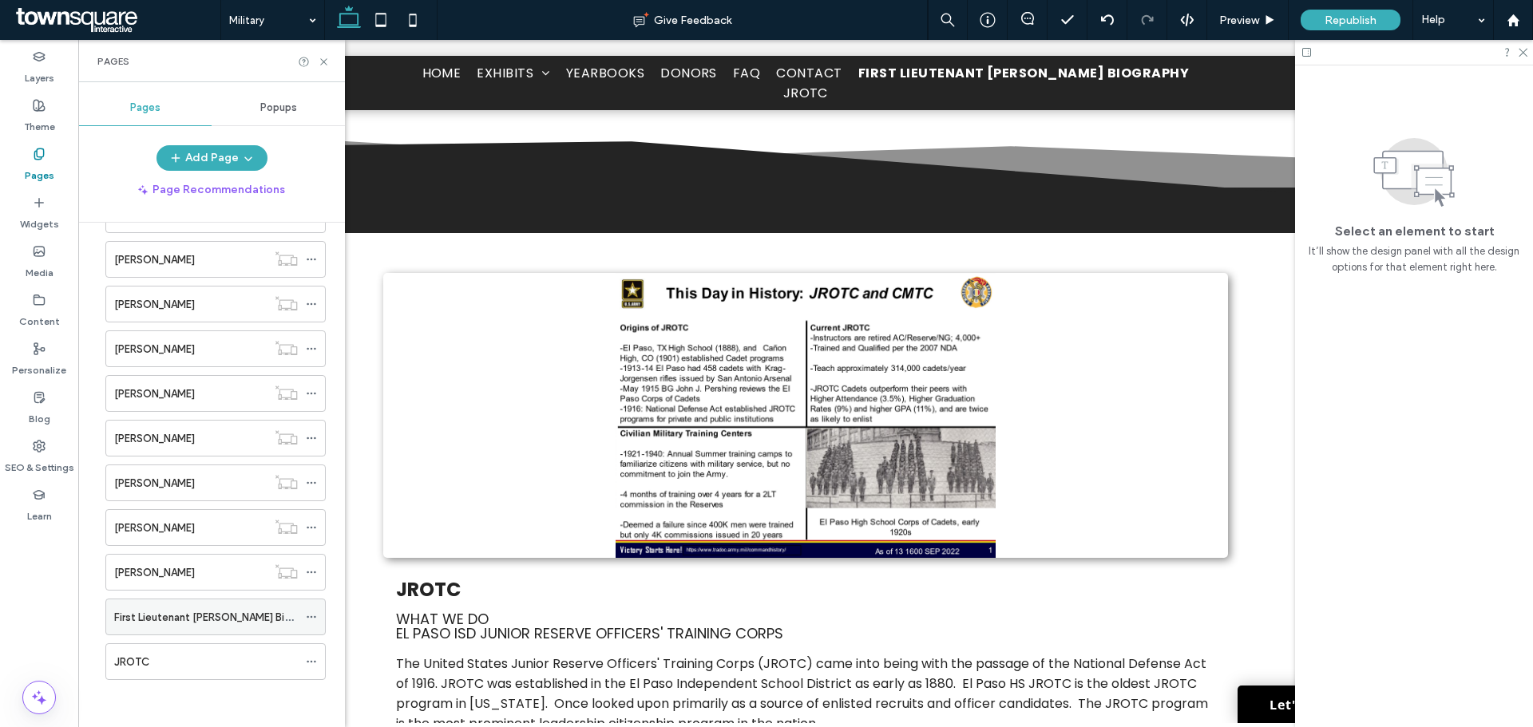
scroll to position [669, 0]
click at [163, 619] on label "First Lieutenant [PERSON_NAME] Biography" at bounding box center [218, 617] width 209 height 28
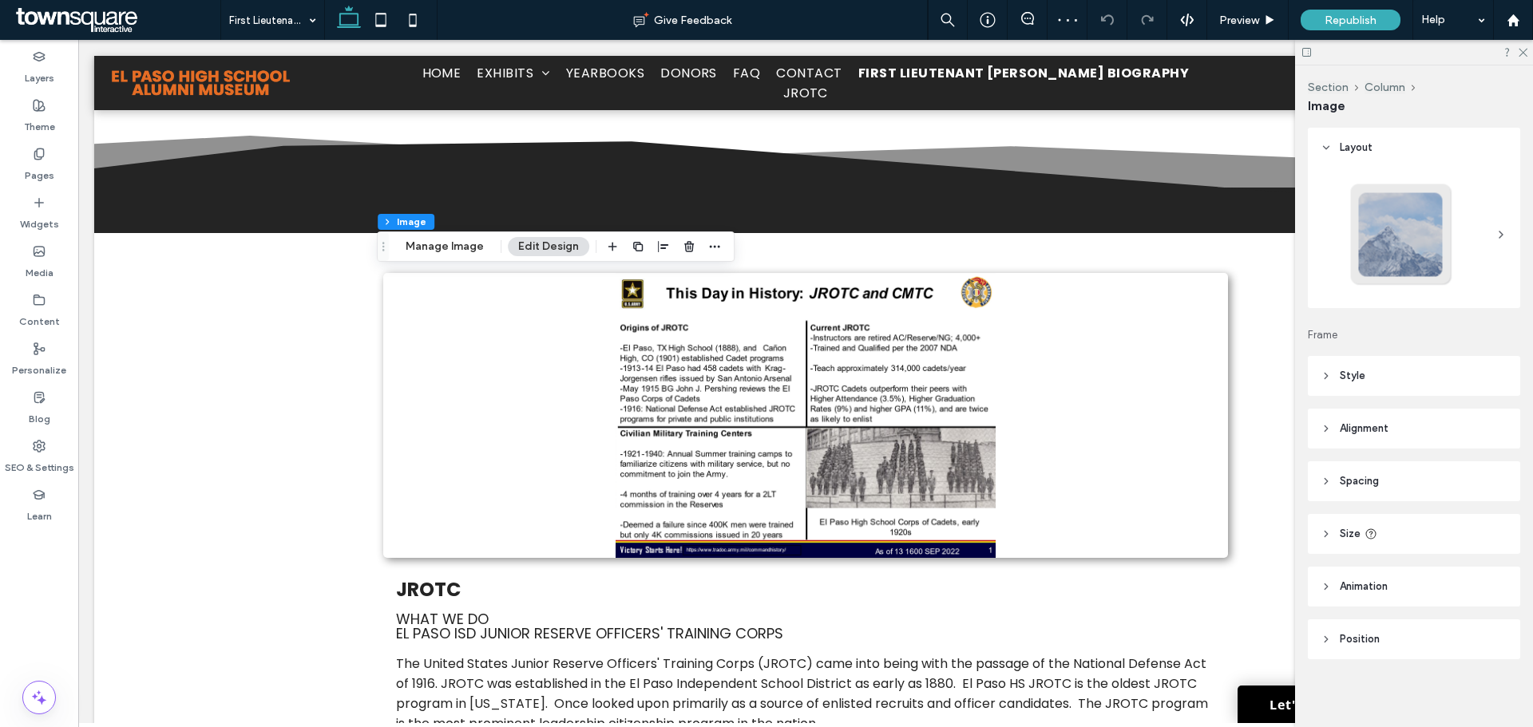
scroll to position [2, 0]
click at [47, 166] on label "Pages" at bounding box center [40, 172] width 30 height 22
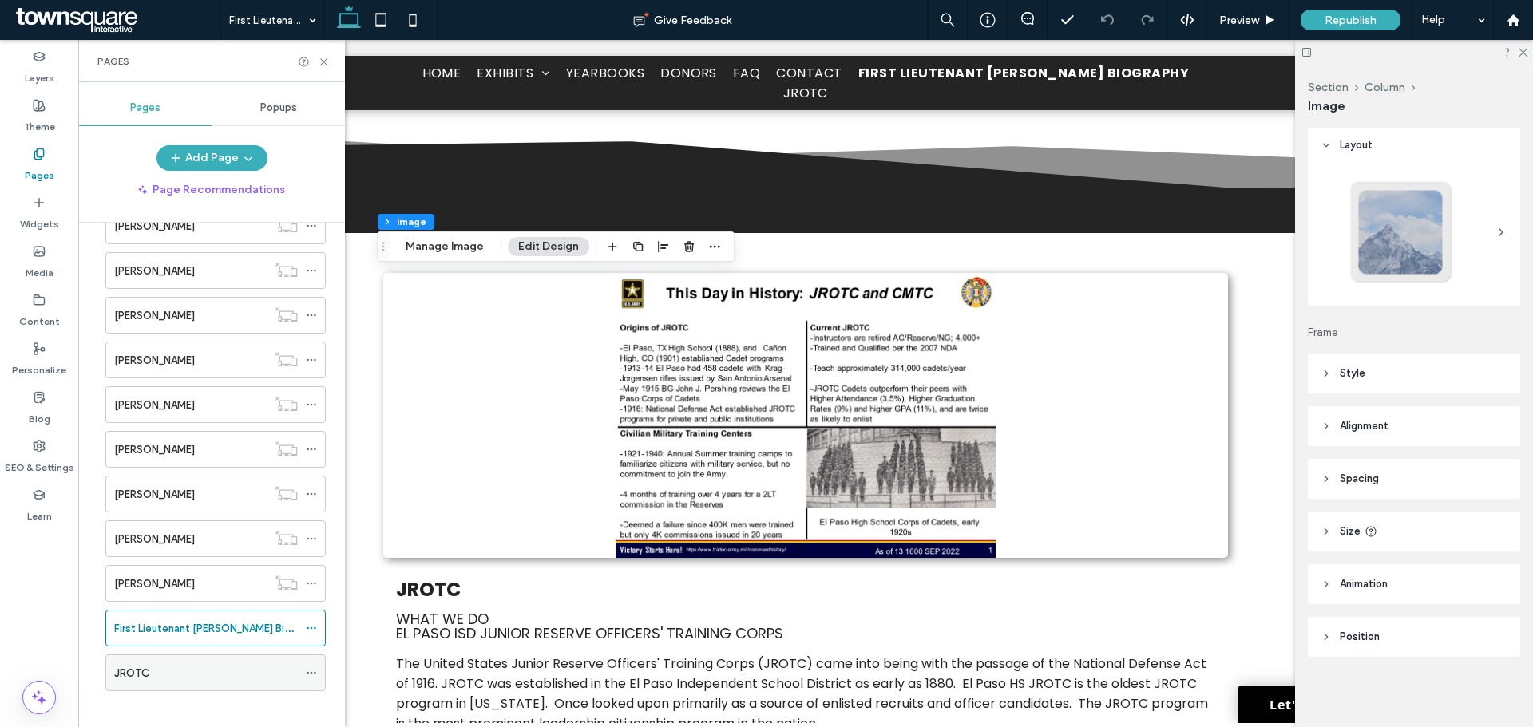
scroll to position [669, 0]
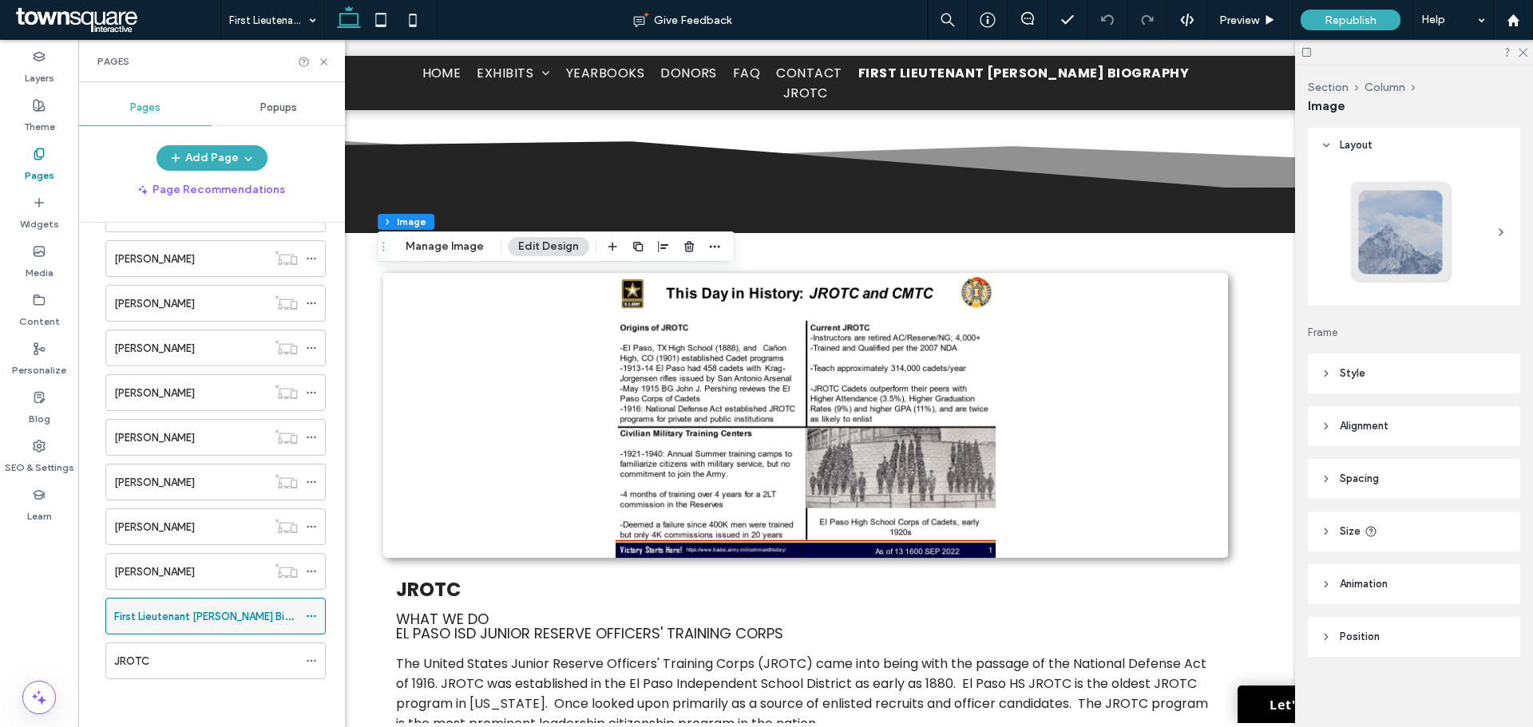
click at [176, 619] on label "First Lieutenant [PERSON_NAME] Biography" at bounding box center [218, 617] width 209 height 28
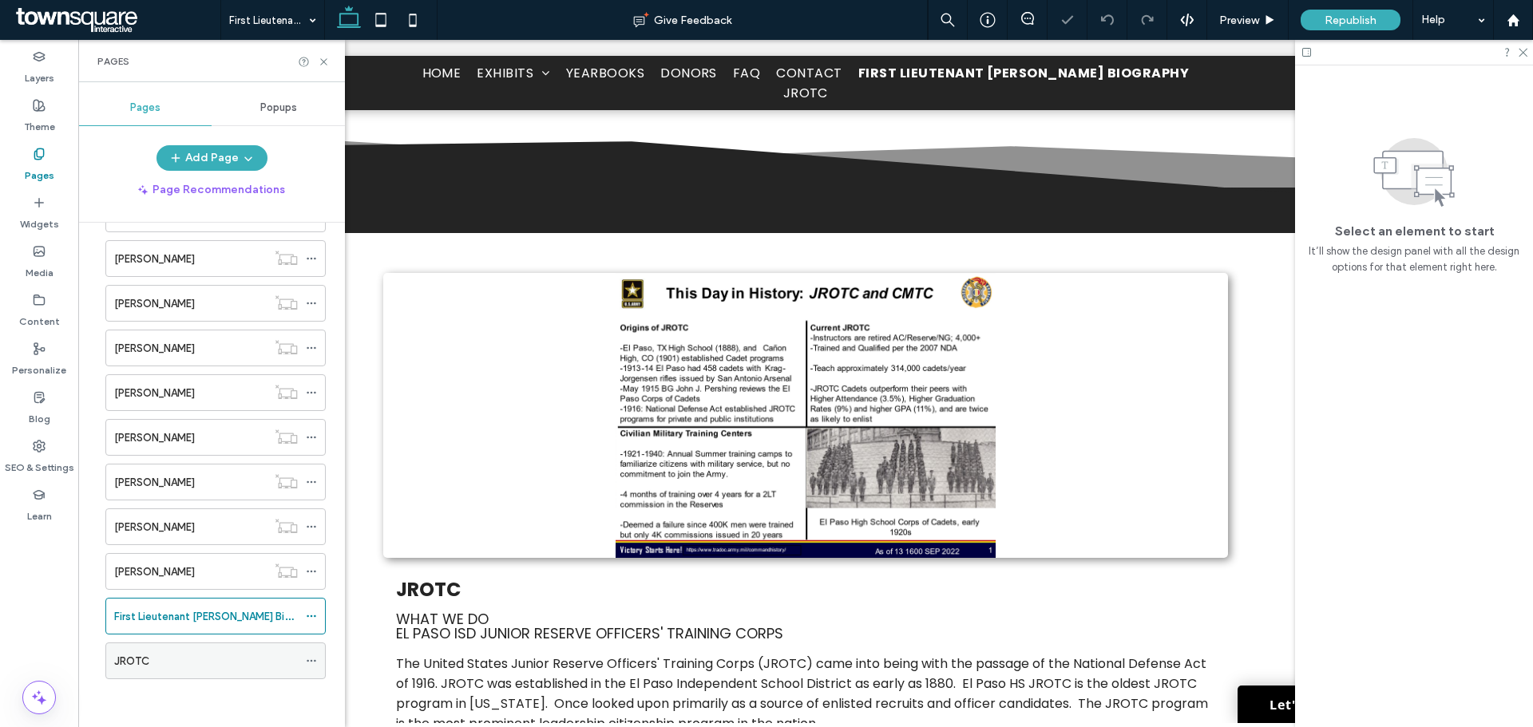
click at [188, 656] on div "JROTC" at bounding box center [206, 661] width 184 height 17
click at [174, 622] on label "First Lieutenant [PERSON_NAME] Biography" at bounding box center [218, 617] width 209 height 28
click at [311, 611] on icon at bounding box center [311, 616] width 11 height 11
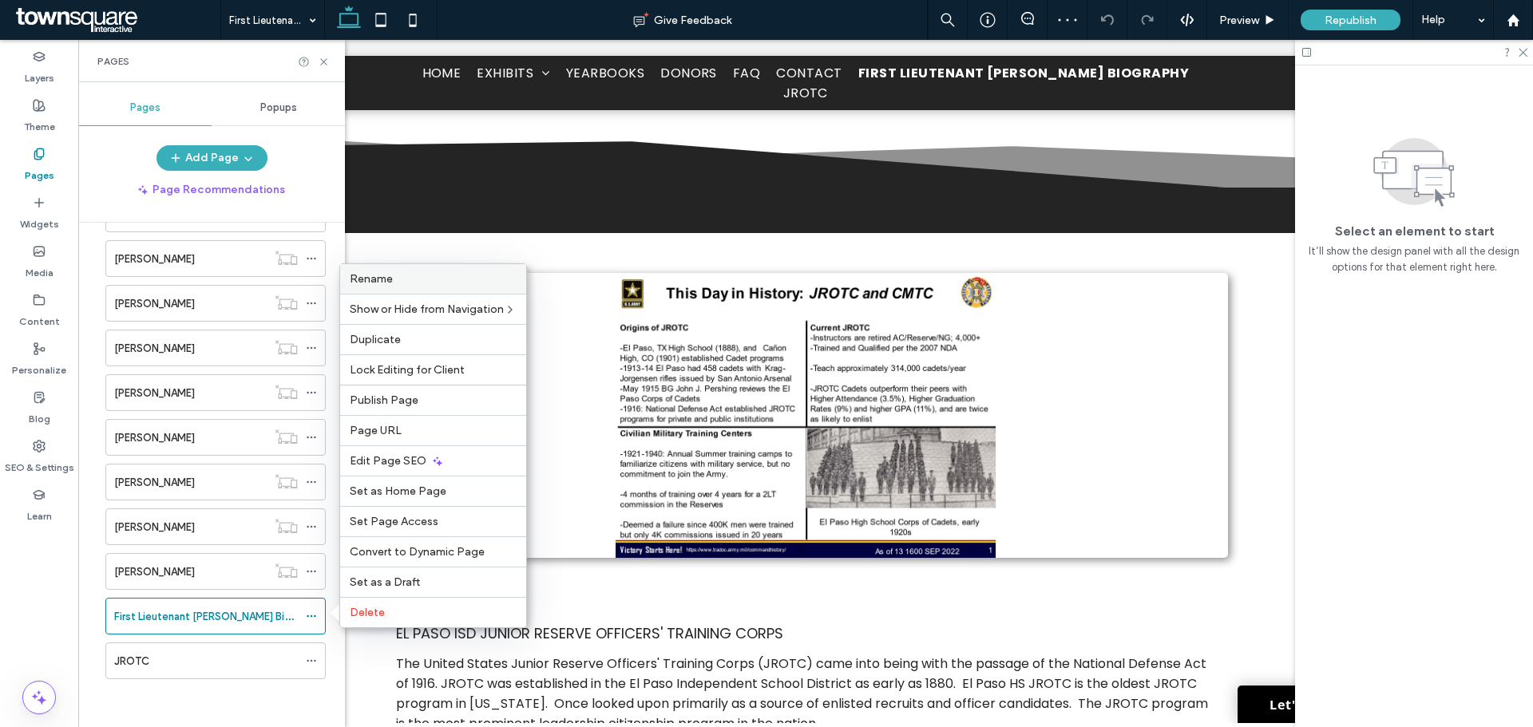
click at [409, 282] on label "Rename" at bounding box center [433, 279] width 167 height 14
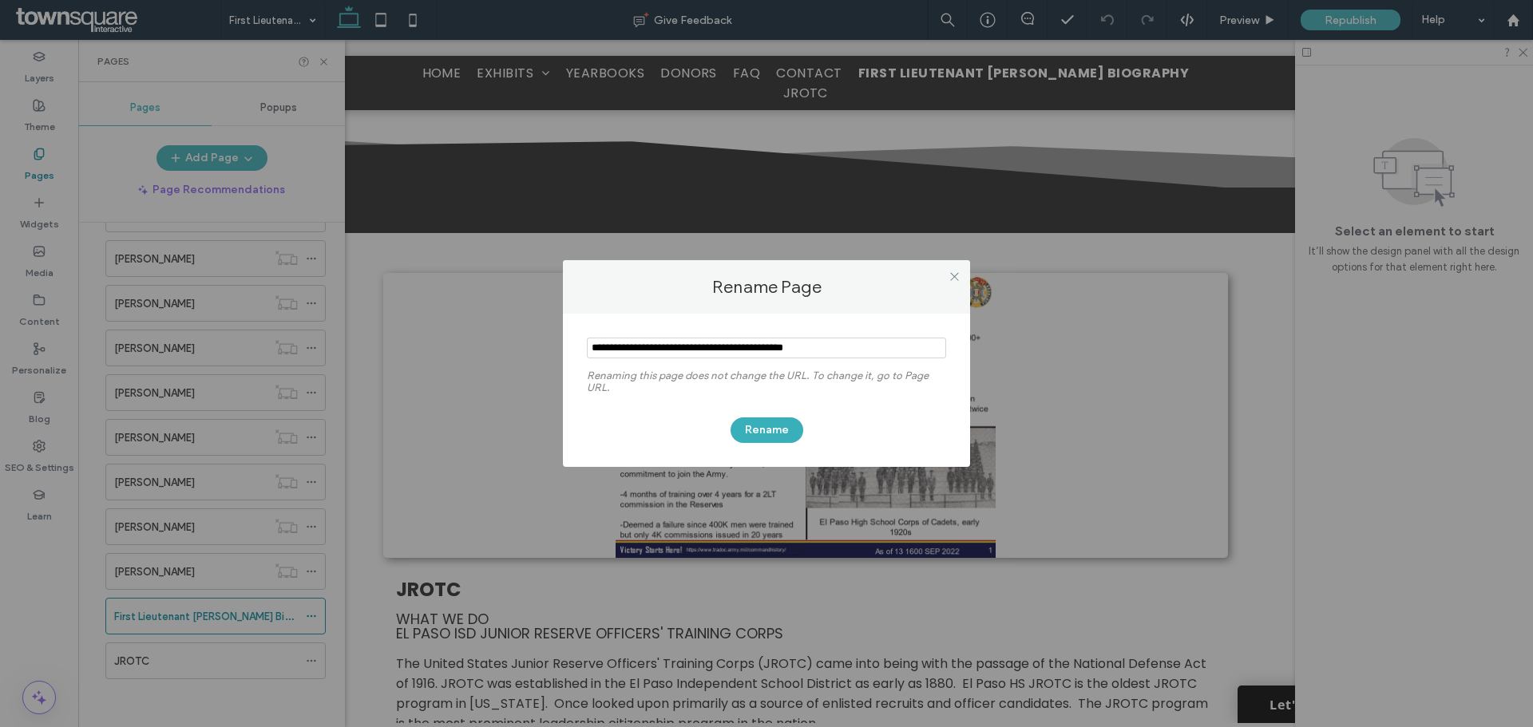
click at [822, 350] on input "notEmpty" at bounding box center [766, 348] width 359 height 21
type input "*****"
click at [764, 429] on button "Rename" at bounding box center [767, 431] width 73 height 26
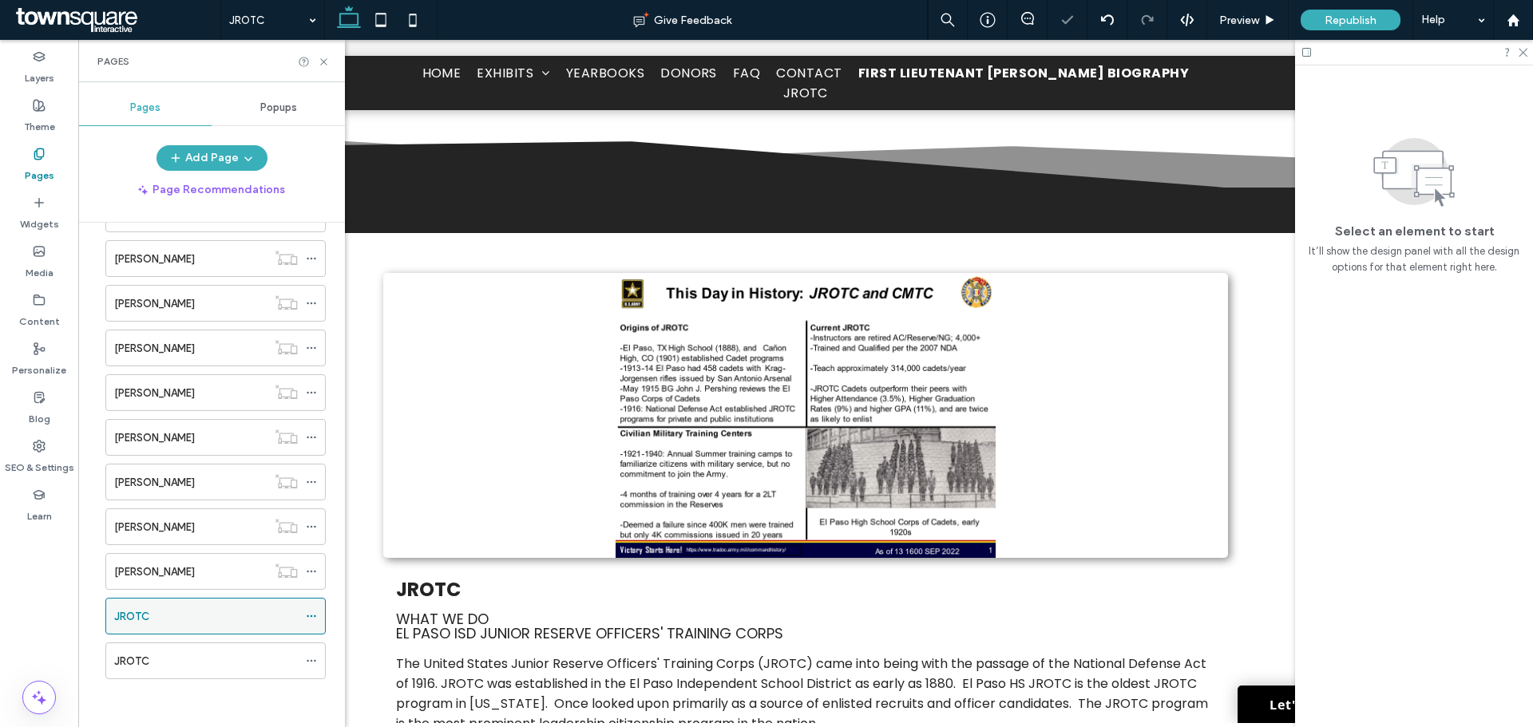
click at [209, 620] on div "JROTC" at bounding box center [206, 616] width 184 height 17
click at [271, 666] on div "JROTC" at bounding box center [206, 661] width 184 height 17
click at [308, 662] on use at bounding box center [311, 661] width 9 height 2
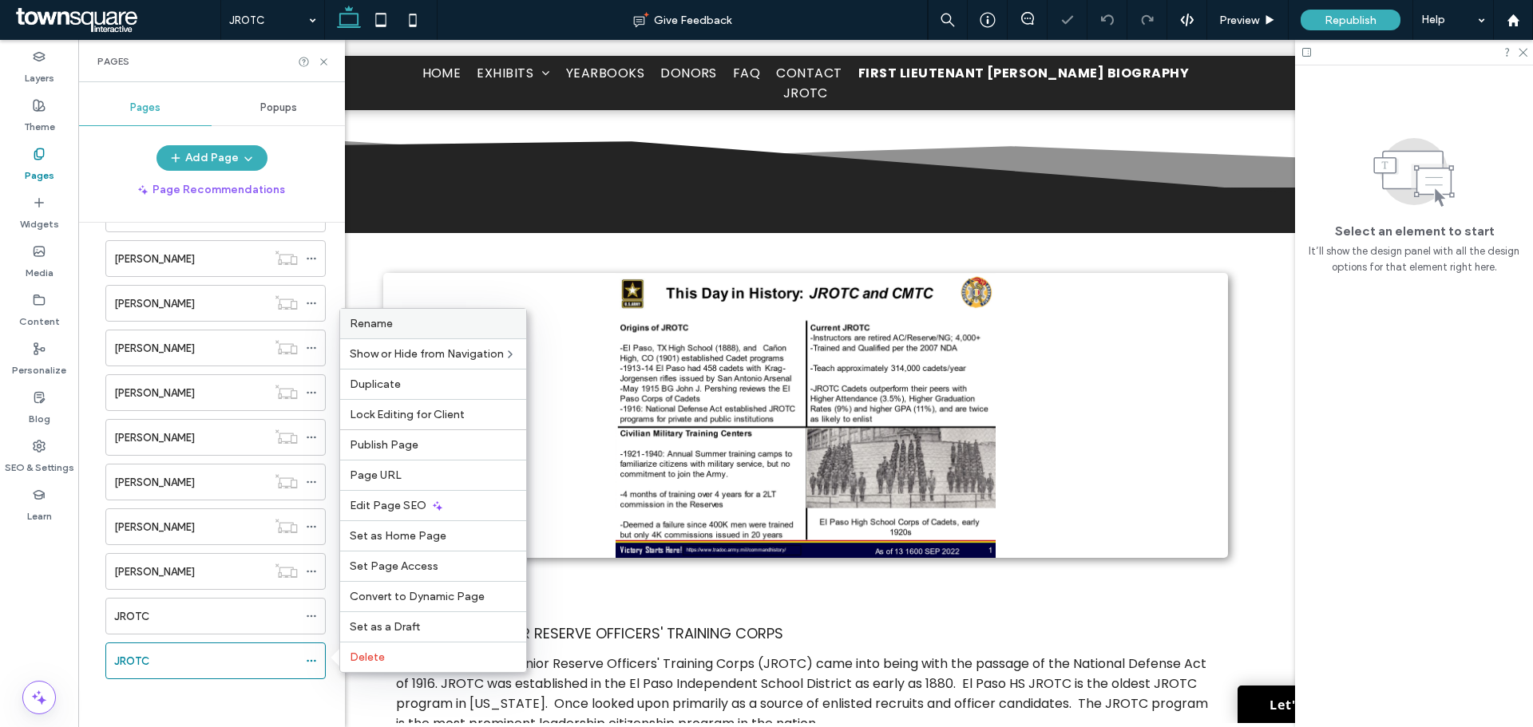
click at [409, 319] on label "Rename" at bounding box center [433, 324] width 167 height 14
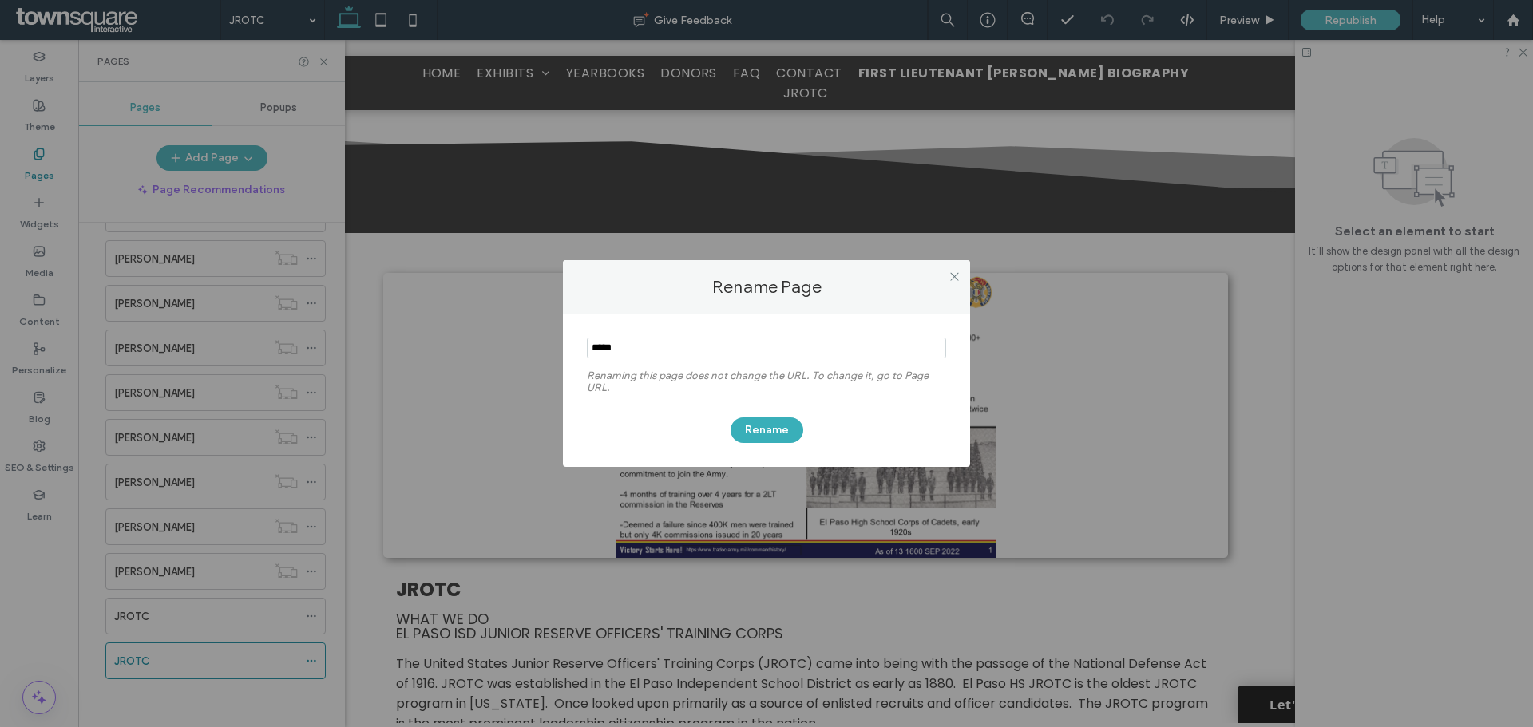
click at [628, 344] on input "notEmpty" at bounding box center [766, 348] width 359 height 21
paste input "**********"
type input "**********"
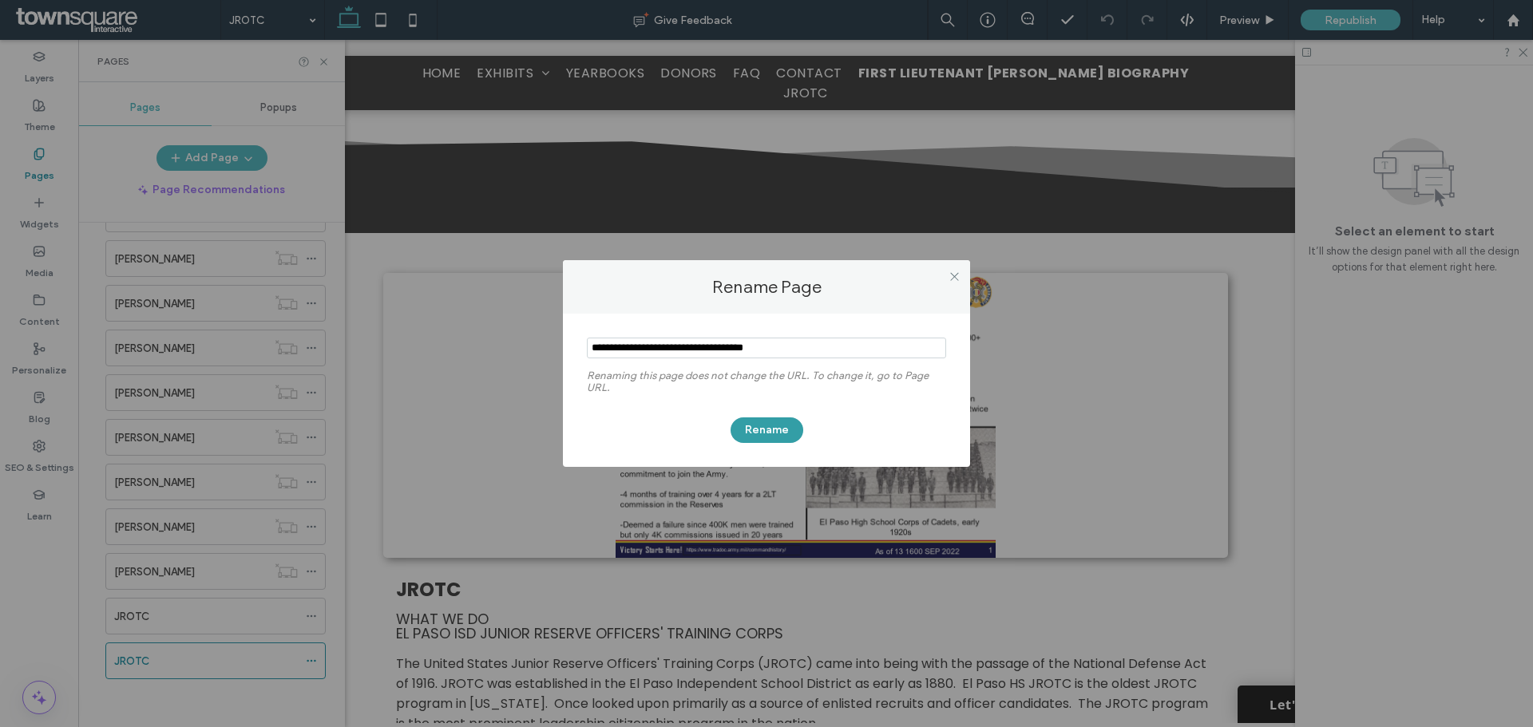
click at [747, 424] on button "Rename" at bounding box center [767, 431] width 73 height 26
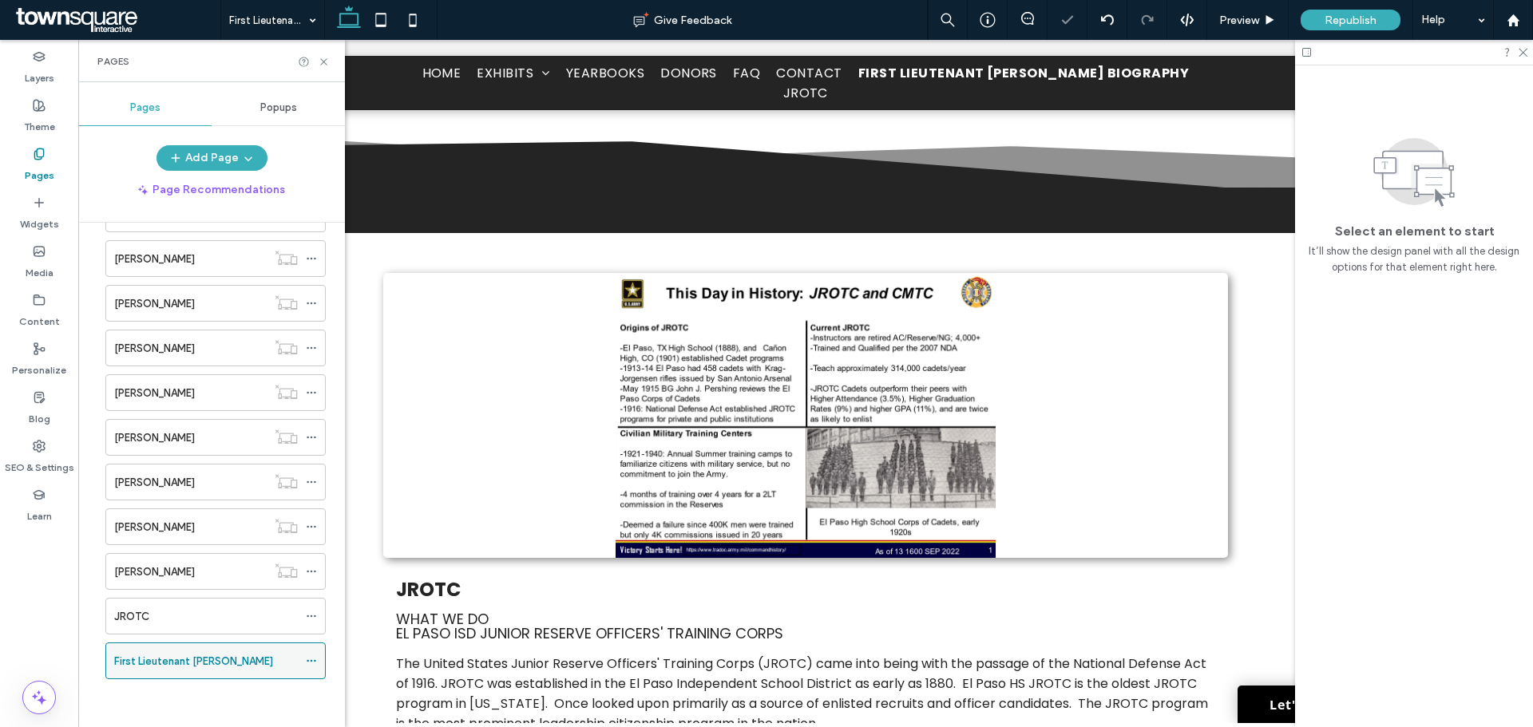
click at [315, 660] on use at bounding box center [311, 661] width 9 height 2
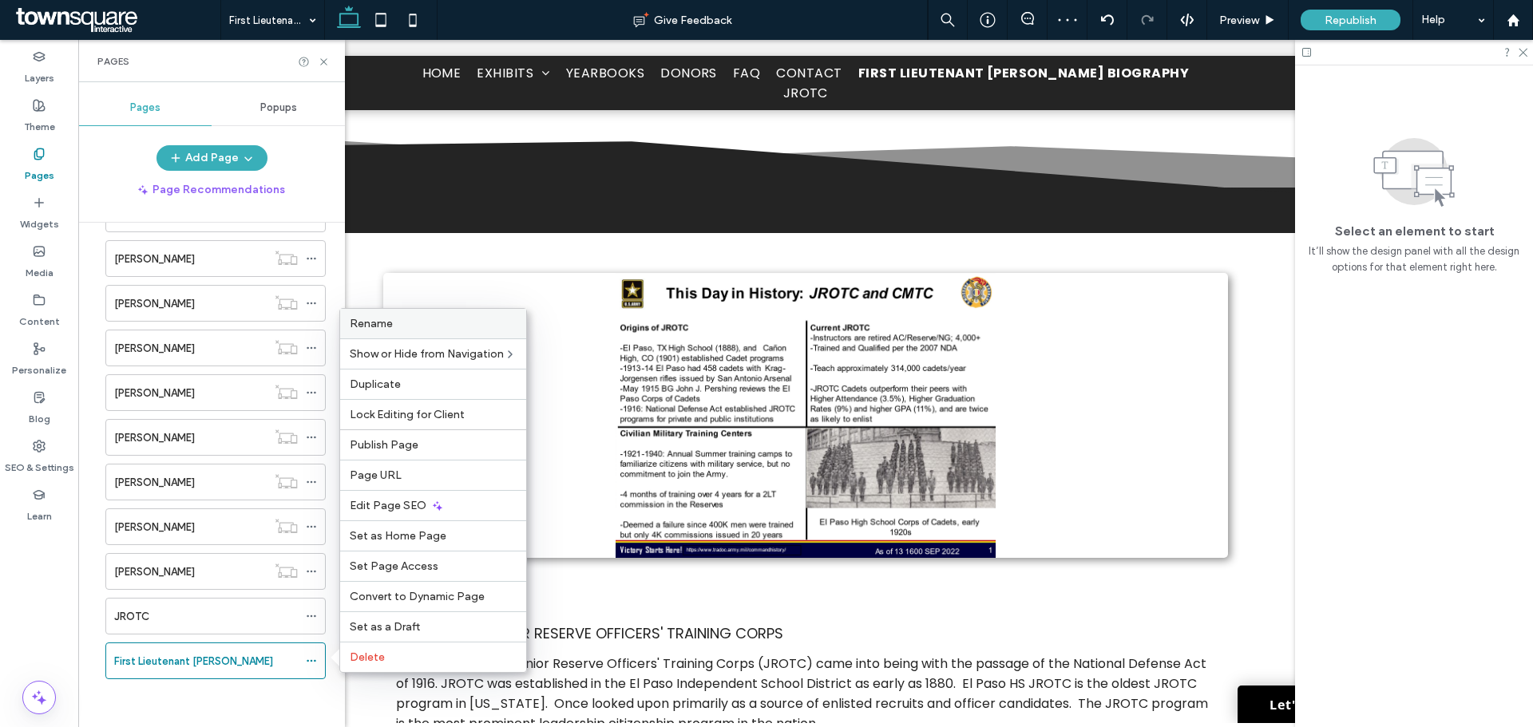
click at [451, 315] on div "Rename" at bounding box center [433, 324] width 186 height 30
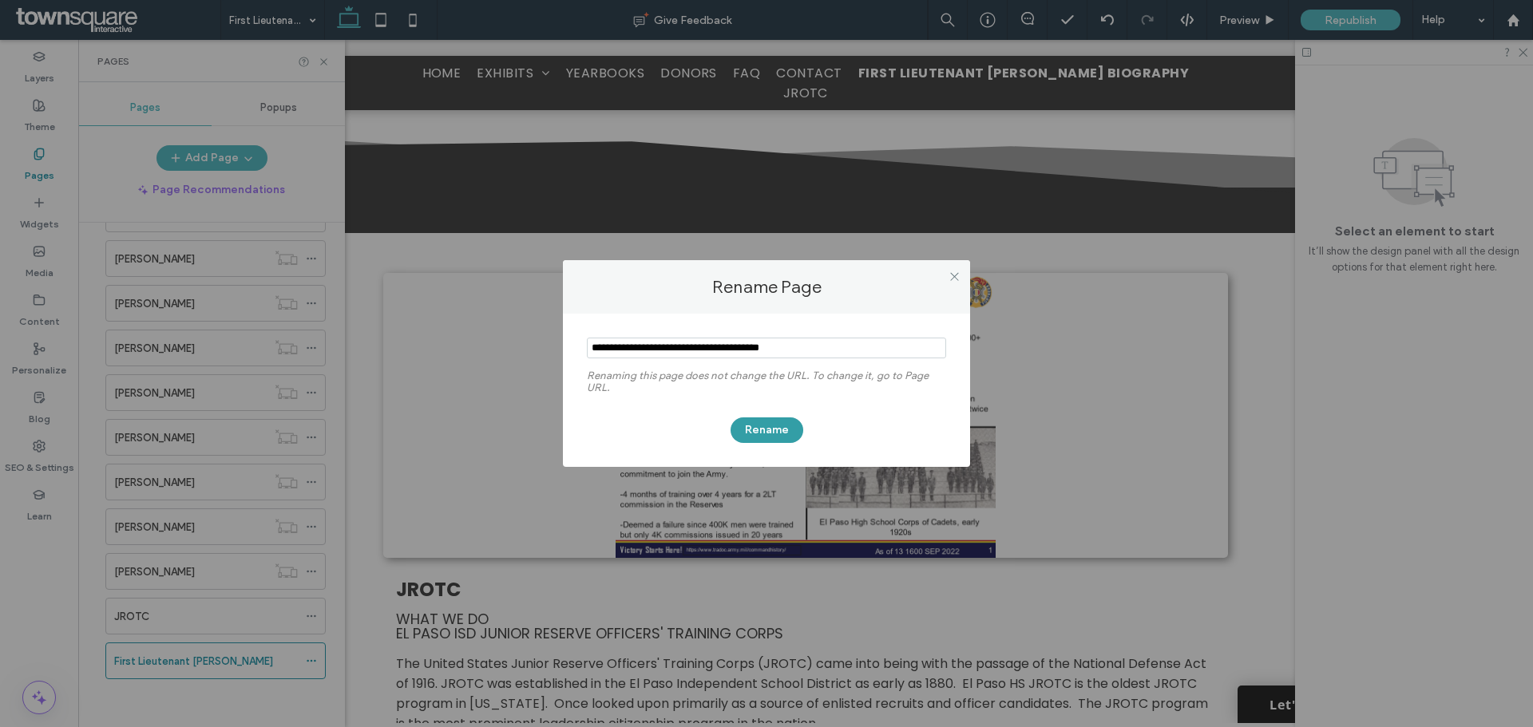
type input "**********"
click at [749, 427] on button "Rename" at bounding box center [767, 431] width 73 height 26
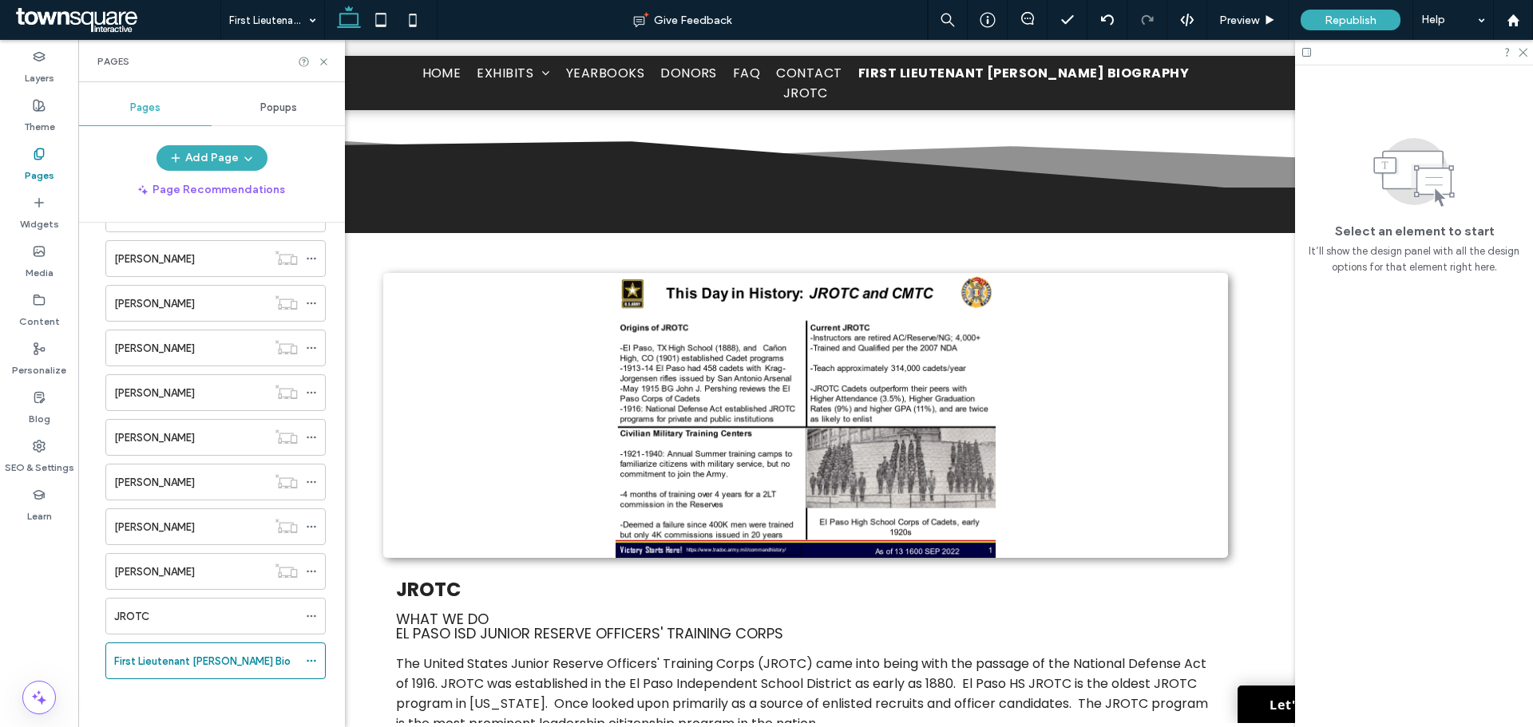
click at [168, 667] on label "First Lieutenant [PERSON_NAME] Bio" at bounding box center [202, 662] width 176 height 28
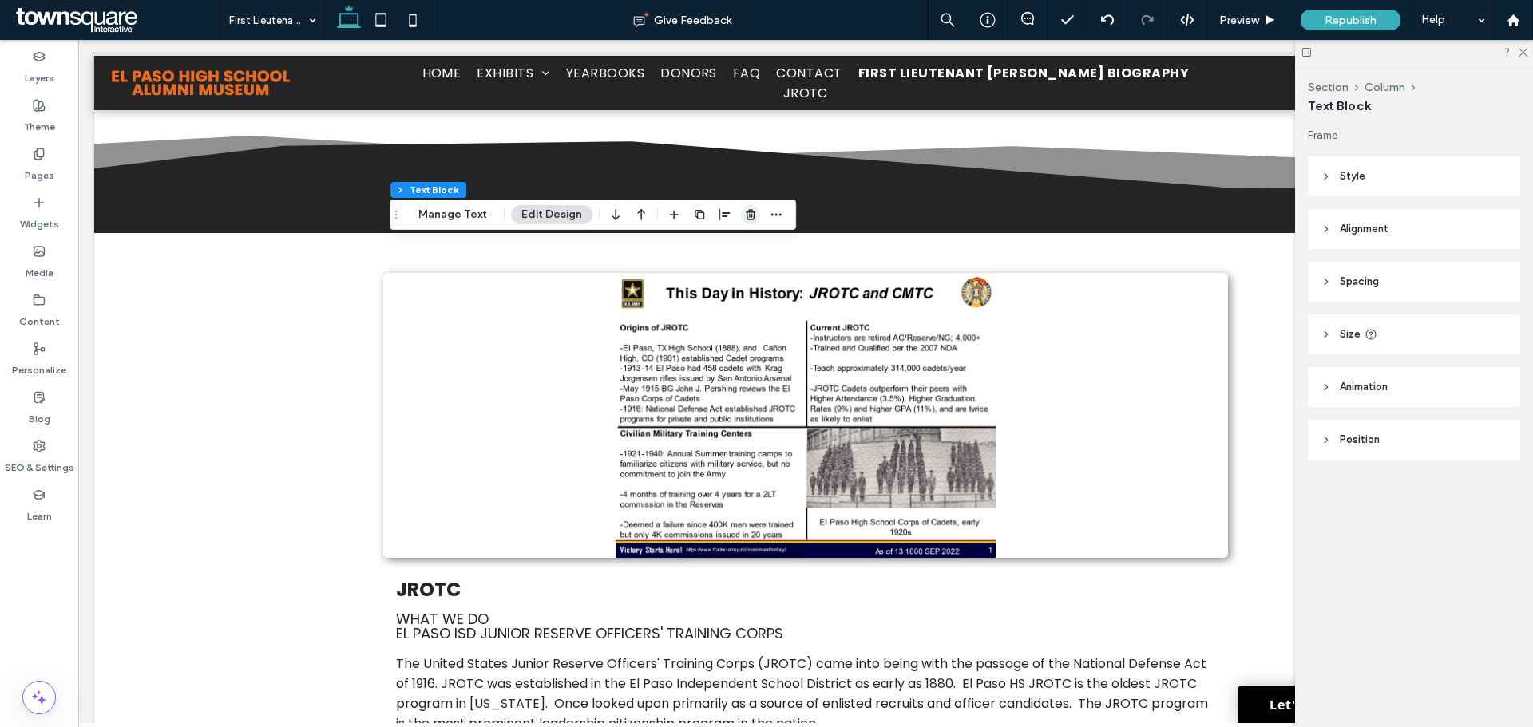
click at [745, 216] on icon "button" at bounding box center [750, 214] width 13 height 13
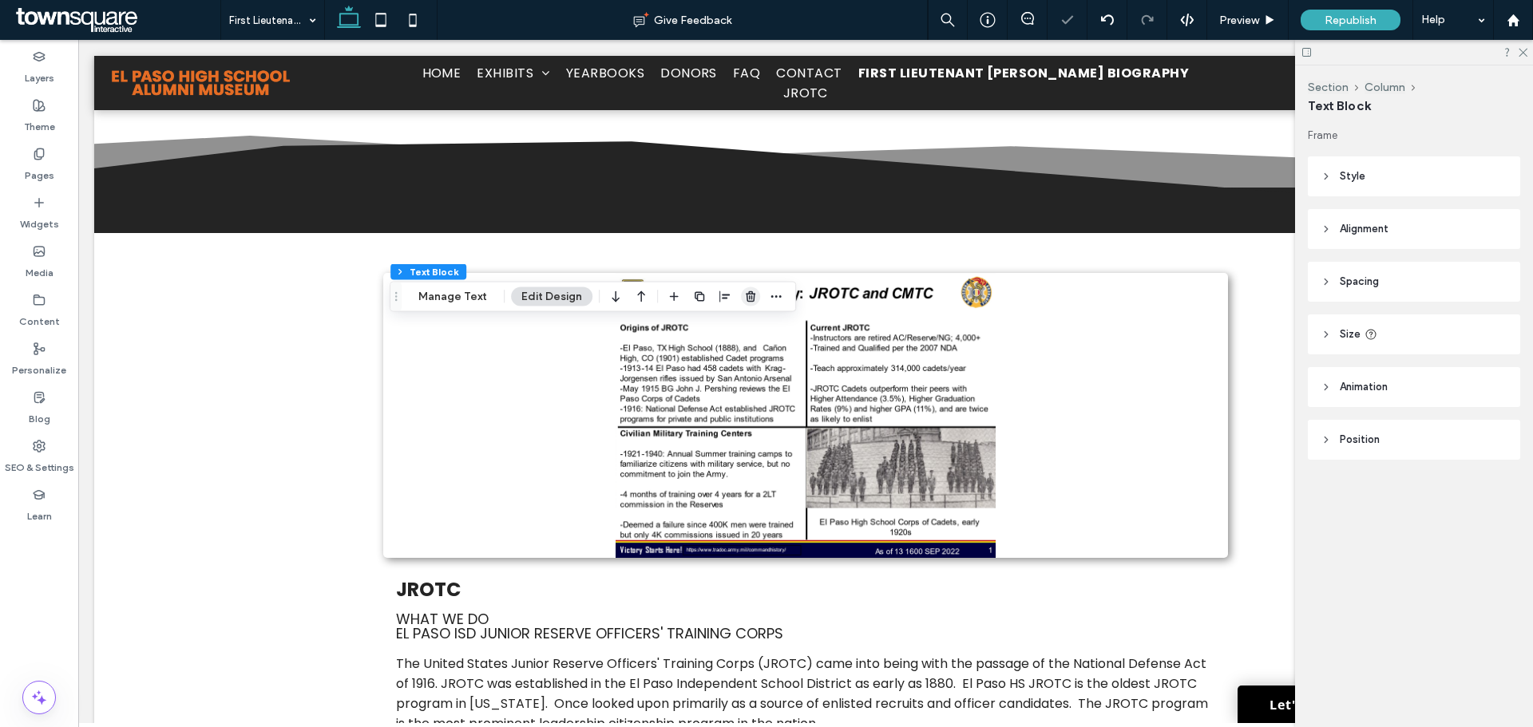
click at [747, 298] on icon "button" at bounding box center [750, 297] width 13 height 13
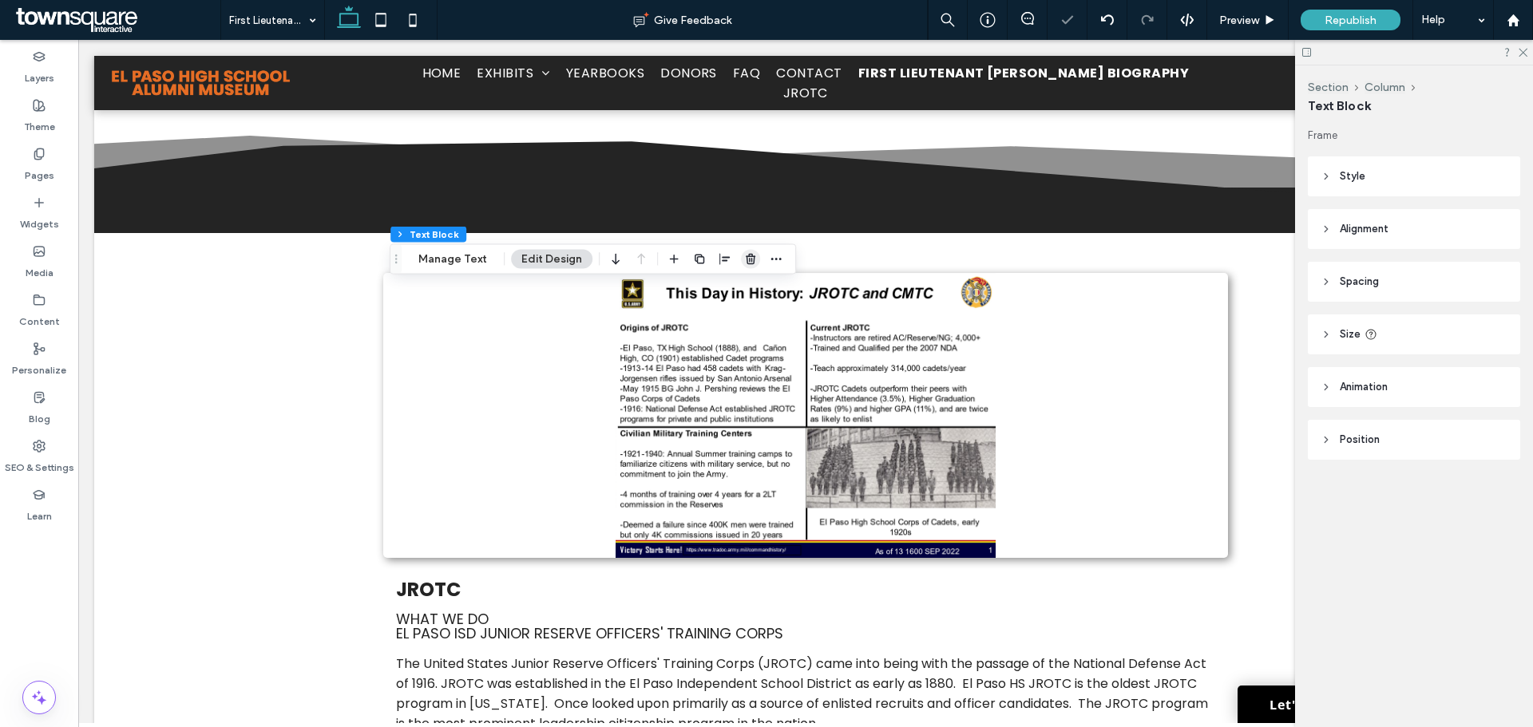
click at [746, 250] on span "button" at bounding box center [750, 259] width 19 height 19
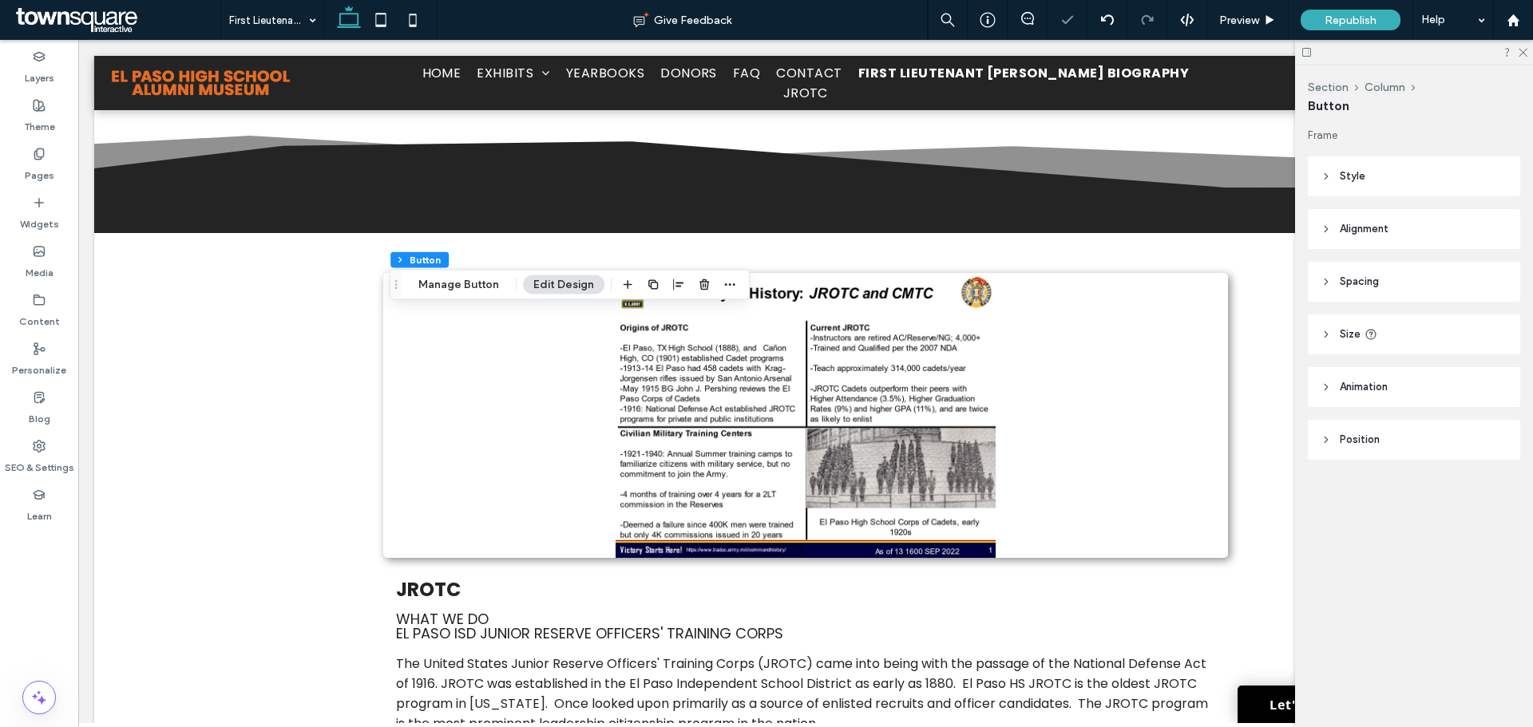
type input "**"
click at [701, 283] on icon "button" at bounding box center [704, 285] width 13 height 13
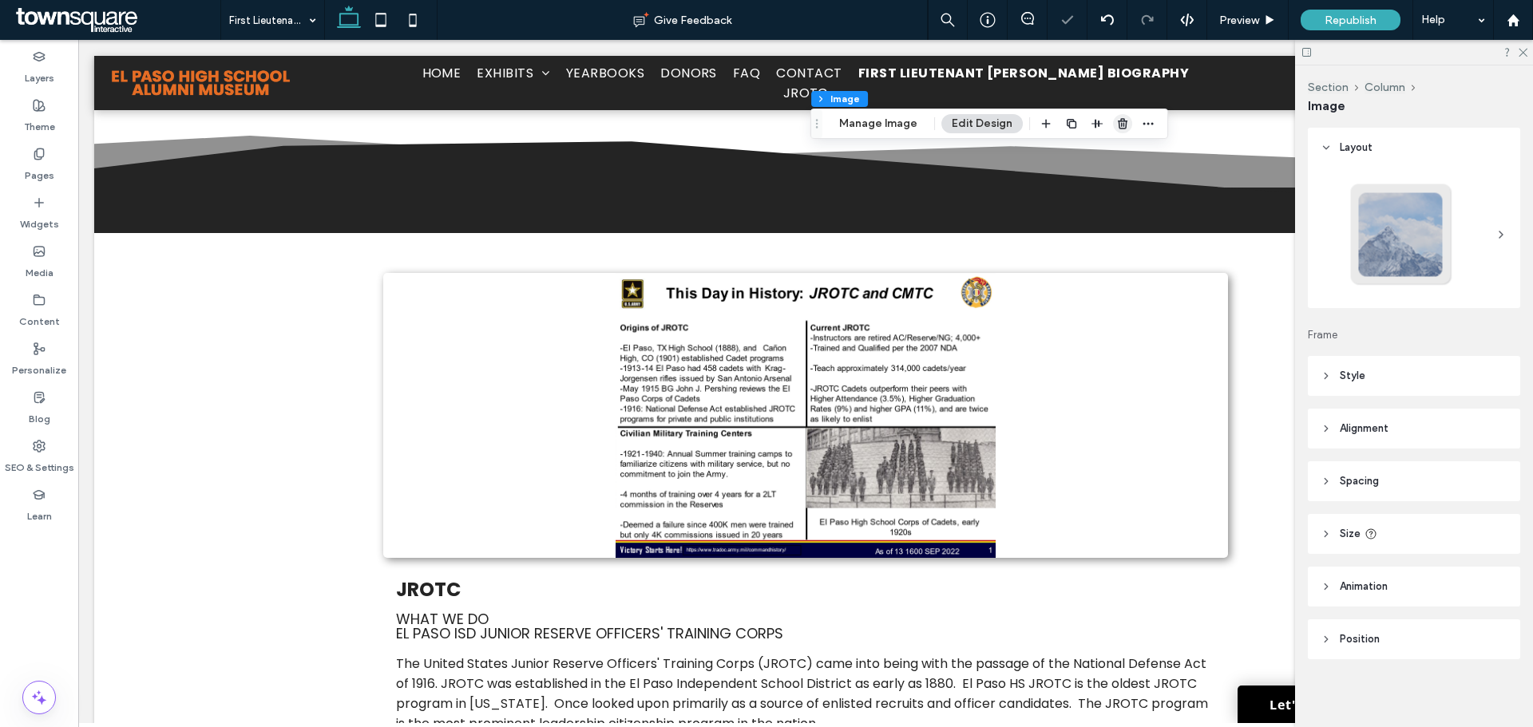
click at [1125, 124] on icon "button" at bounding box center [1122, 123] width 13 height 13
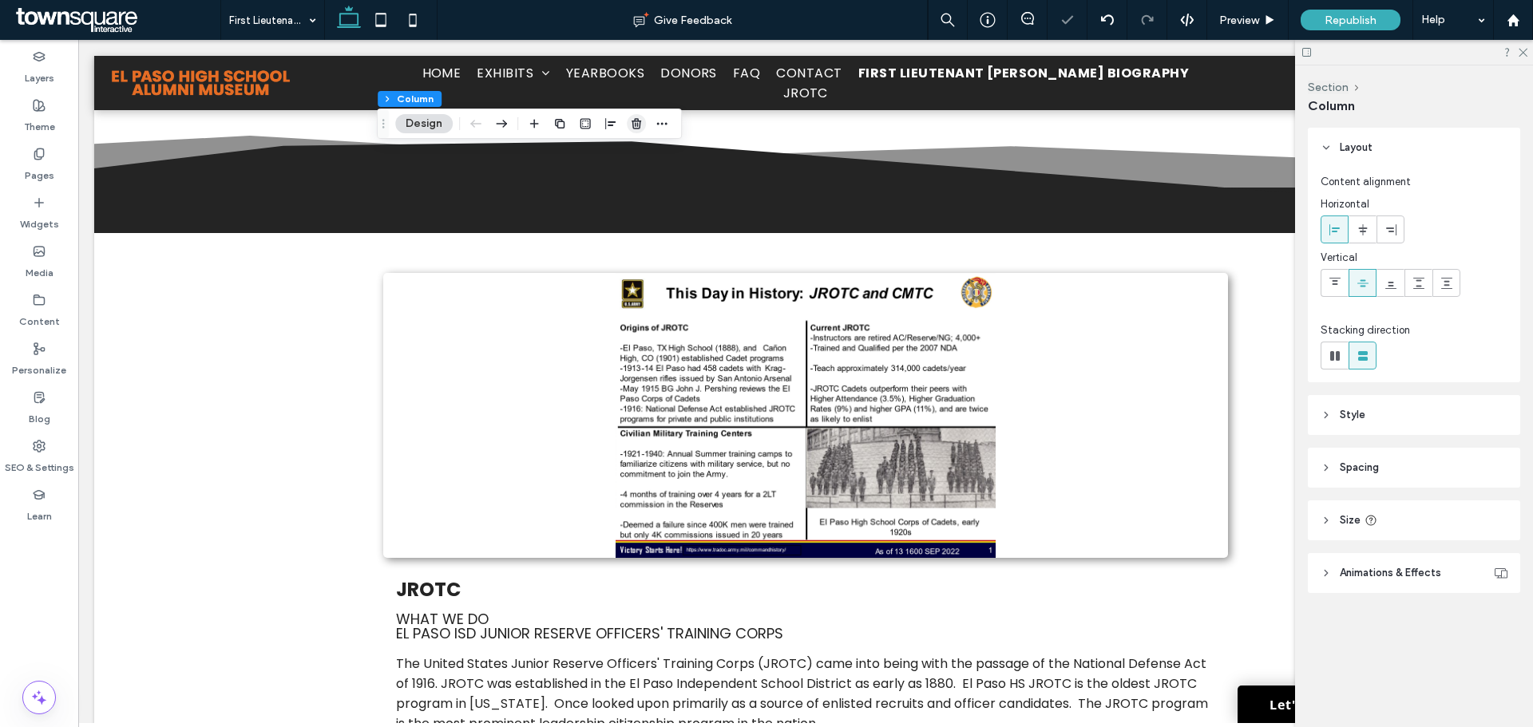
click at [631, 124] on icon "button" at bounding box center [636, 123] width 13 height 13
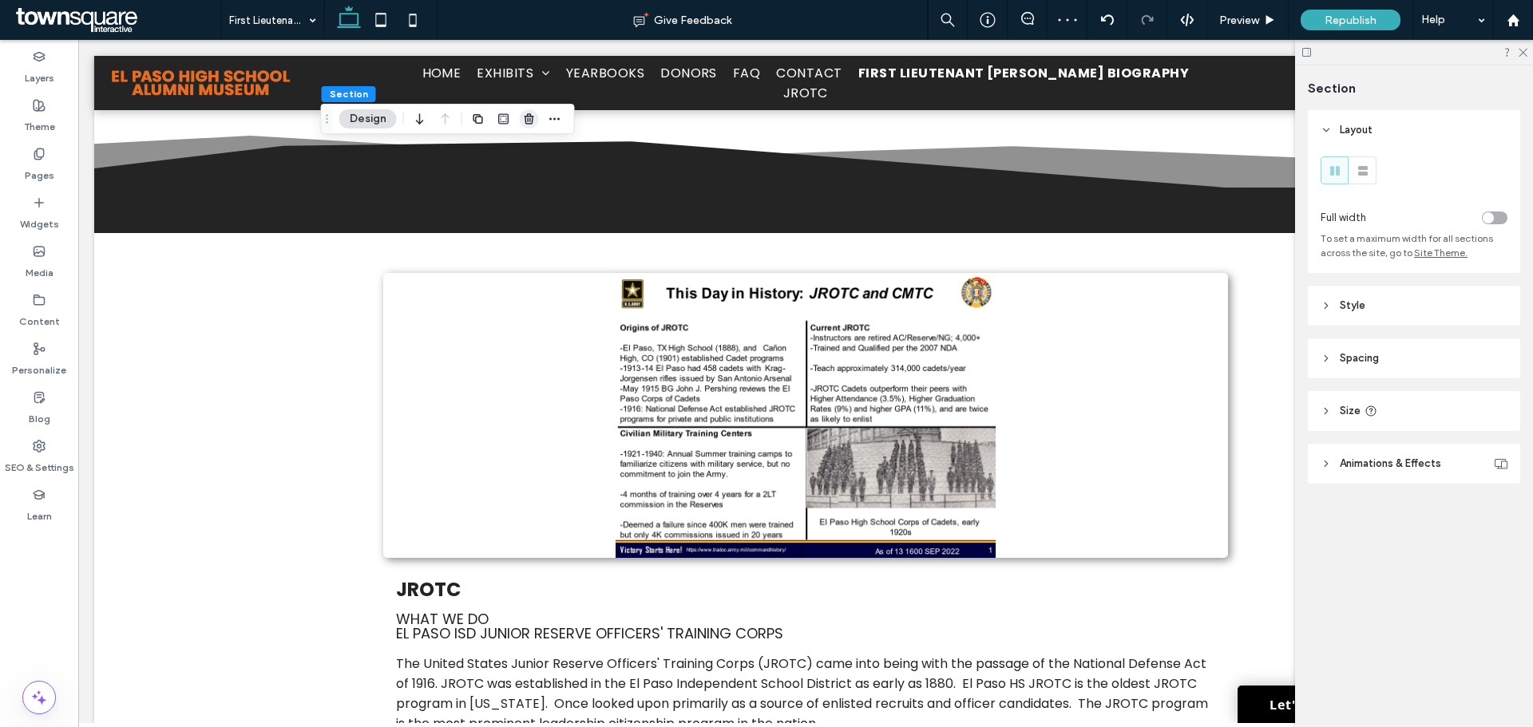
click at [534, 120] on icon "button" at bounding box center [529, 119] width 13 height 13
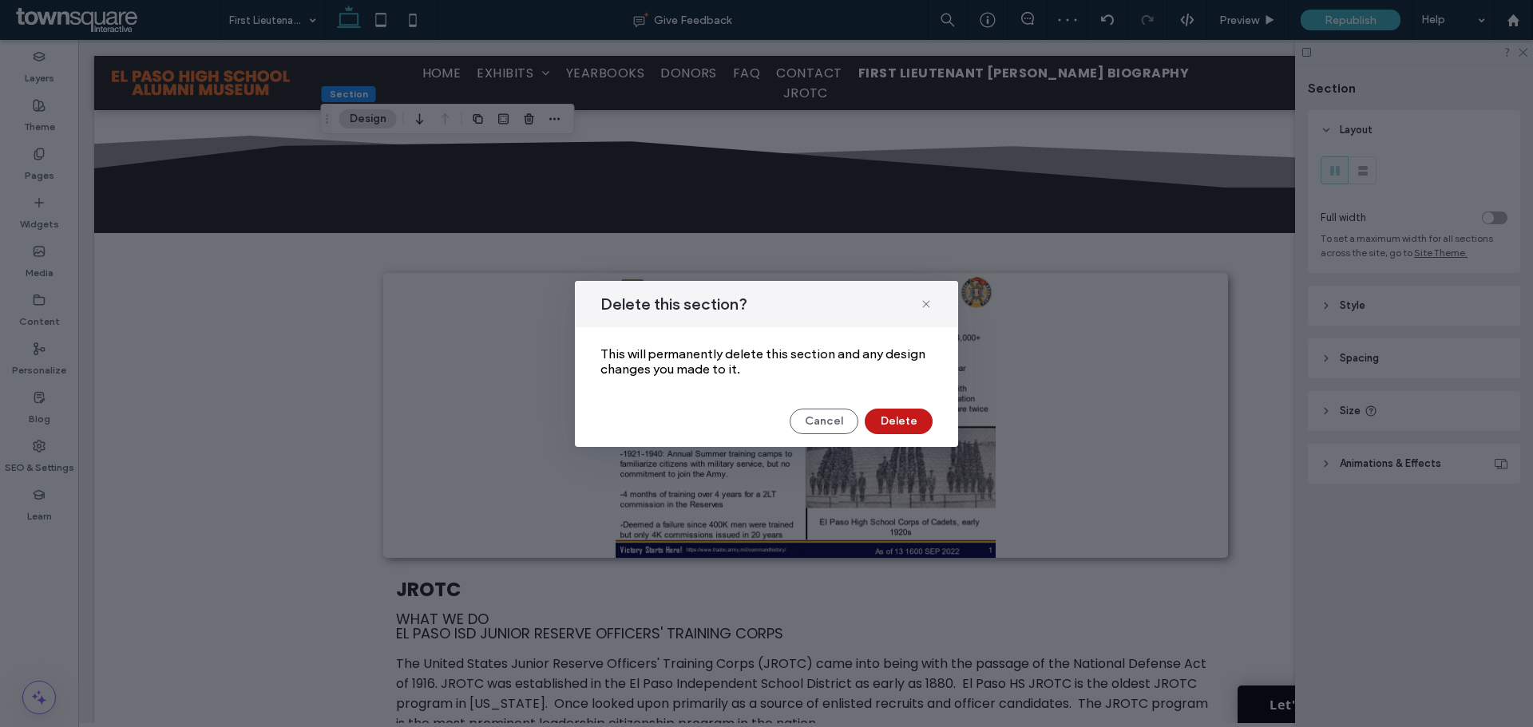
click at [907, 415] on button "Delete" at bounding box center [899, 422] width 68 height 26
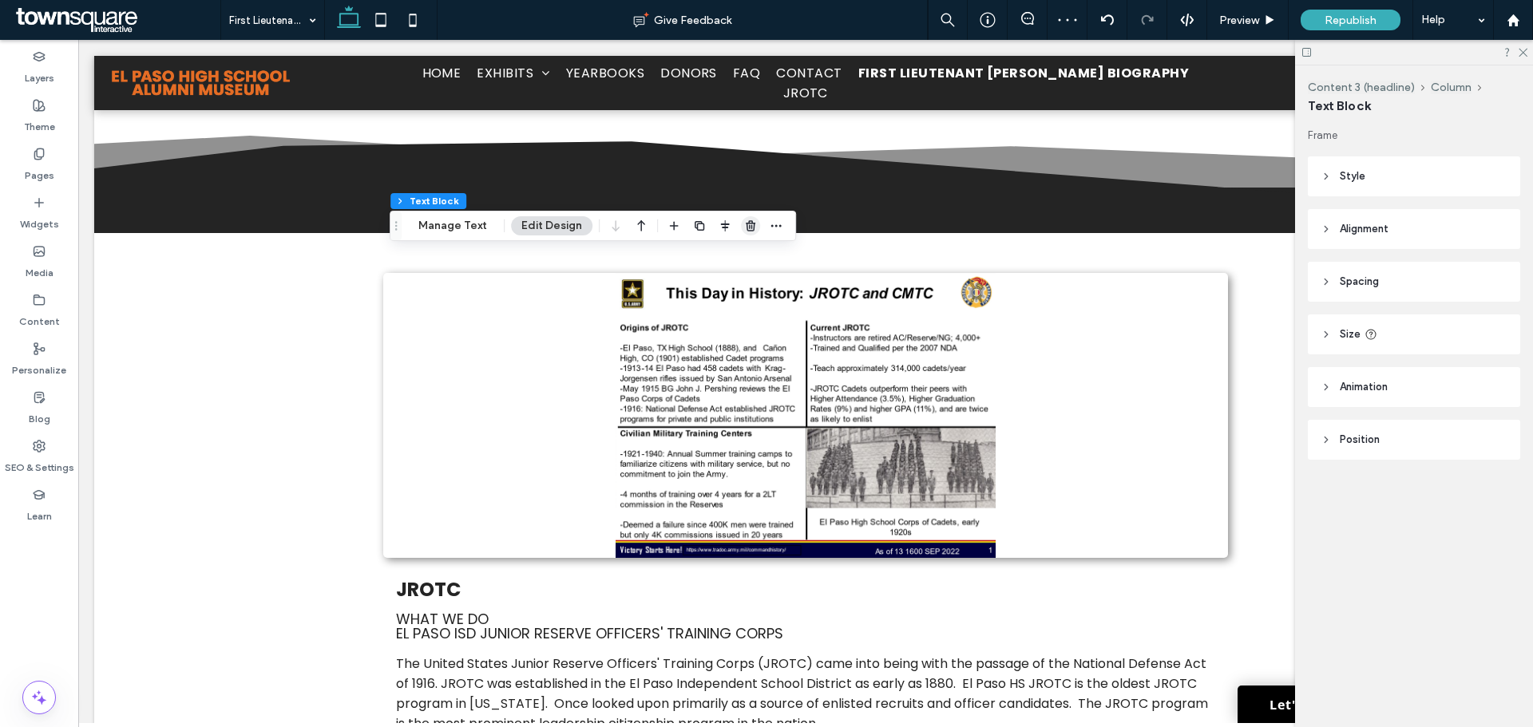
click at [747, 226] on icon "button" at bounding box center [750, 226] width 13 height 13
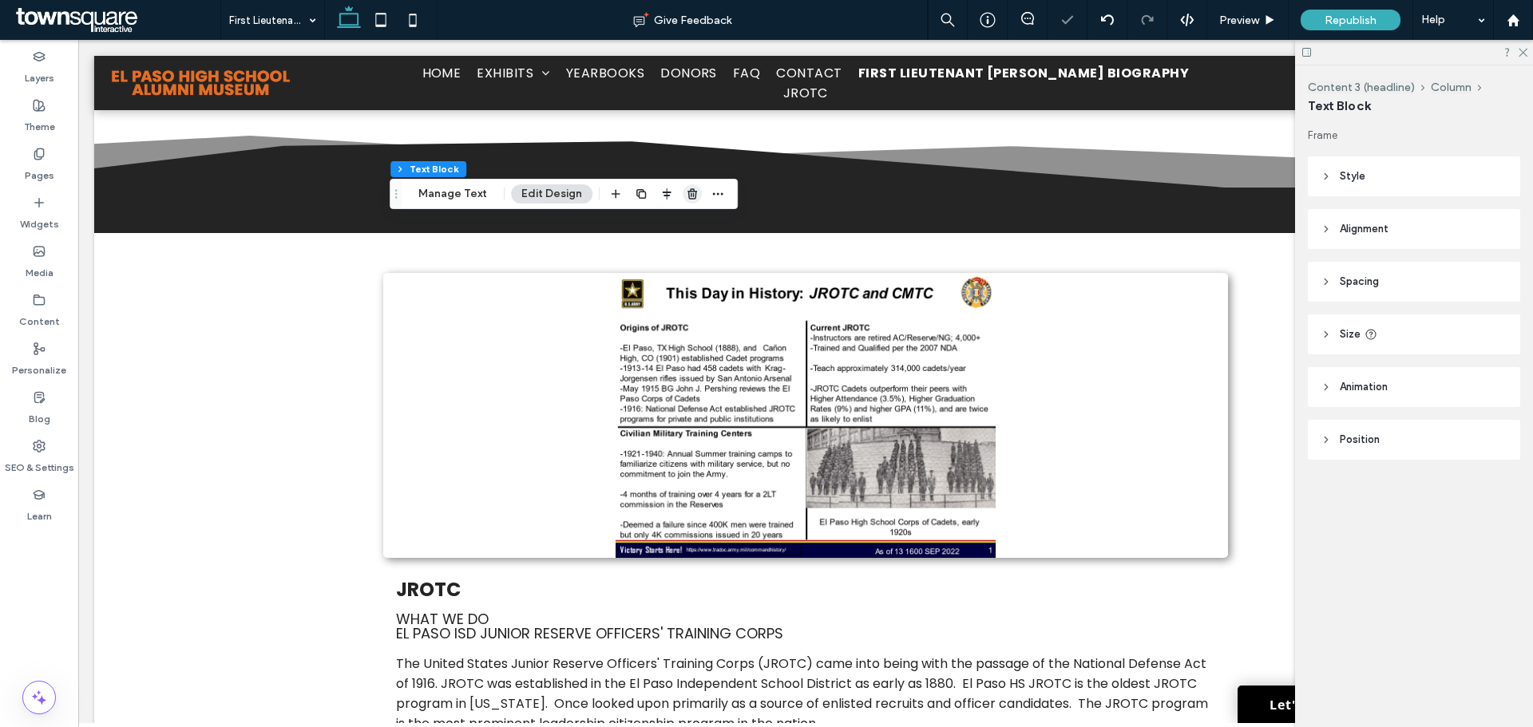
click at [692, 201] on span "button" at bounding box center [692, 193] width 19 height 19
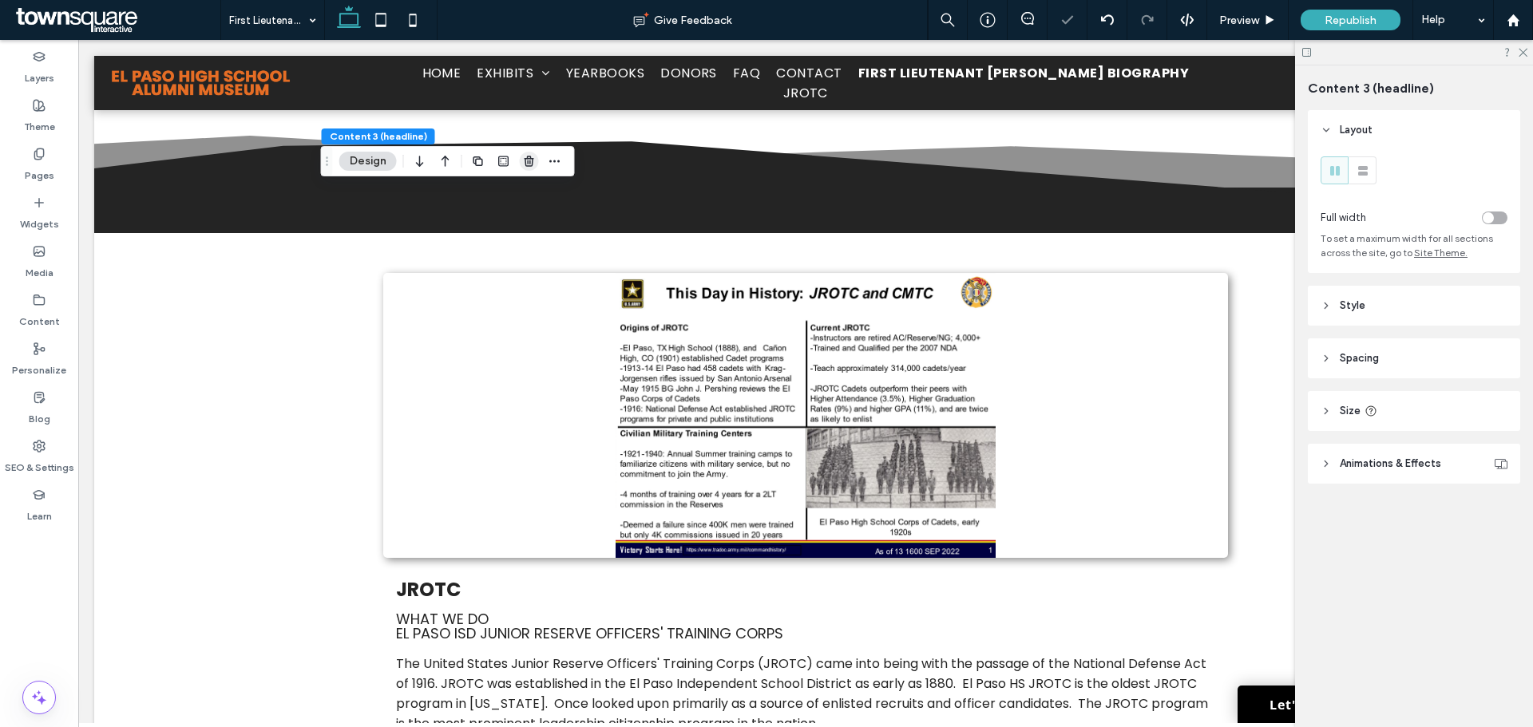
click at [531, 159] on use "button" at bounding box center [529, 161] width 10 height 10
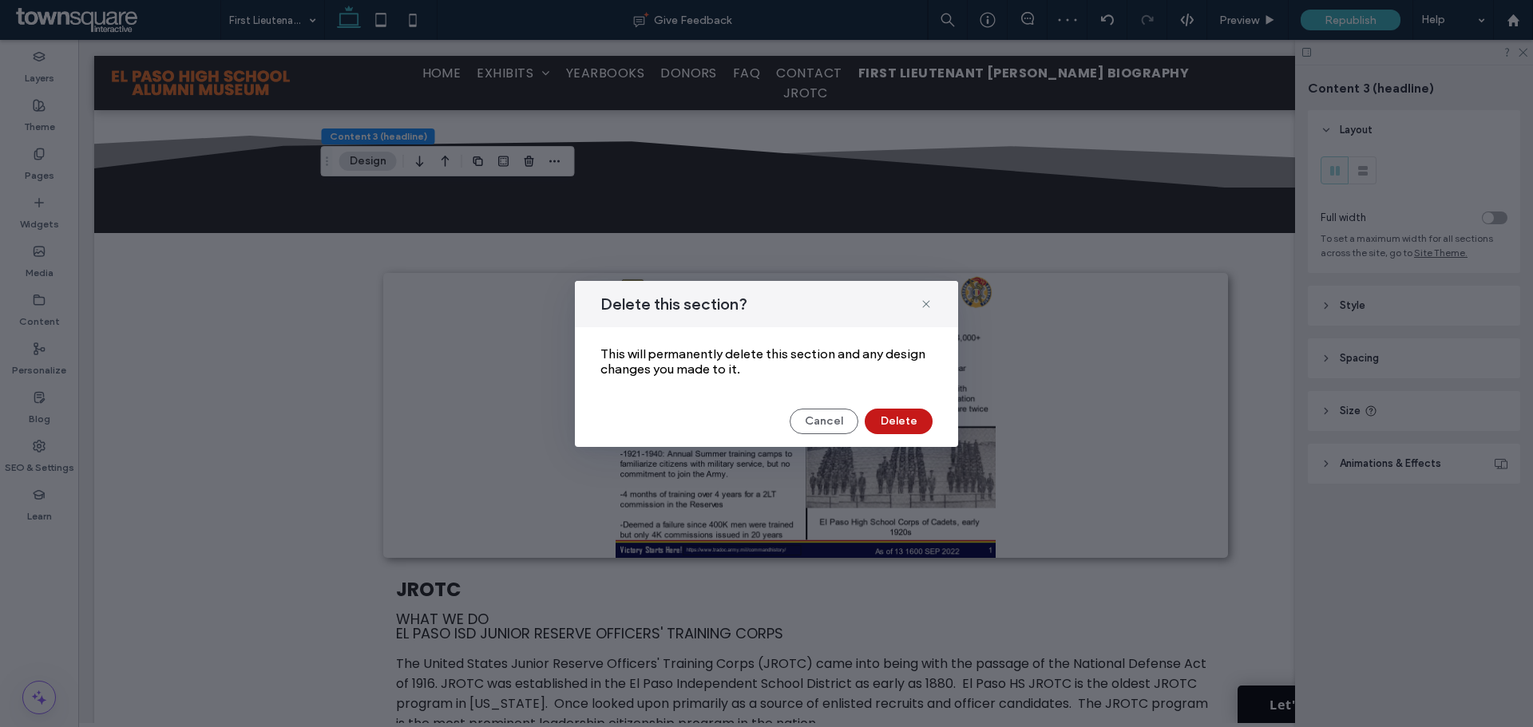
click at [898, 415] on button "Delete" at bounding box center [899, 422] width 68 height 26
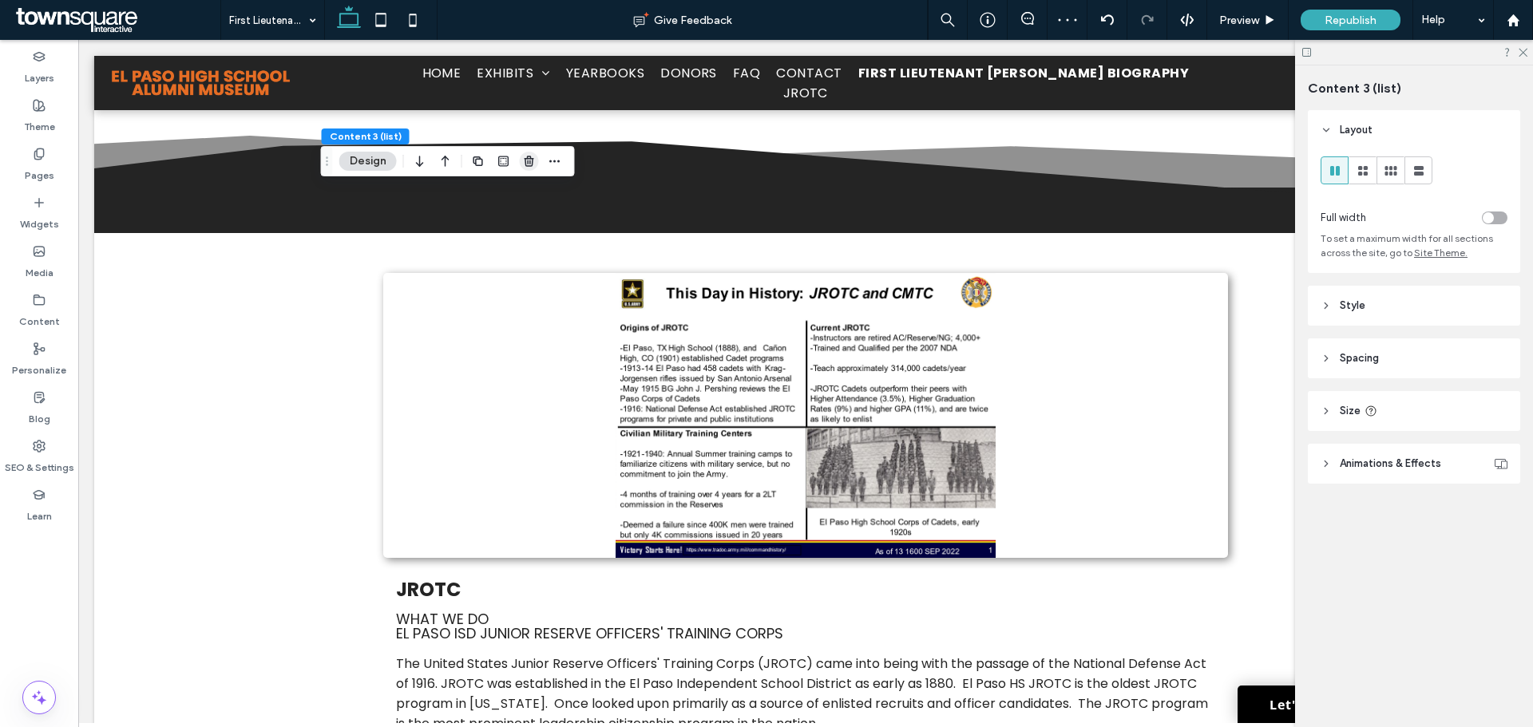
click at [527, 158] on icon "button" at bounding box center [529, 161] width 13 height 13
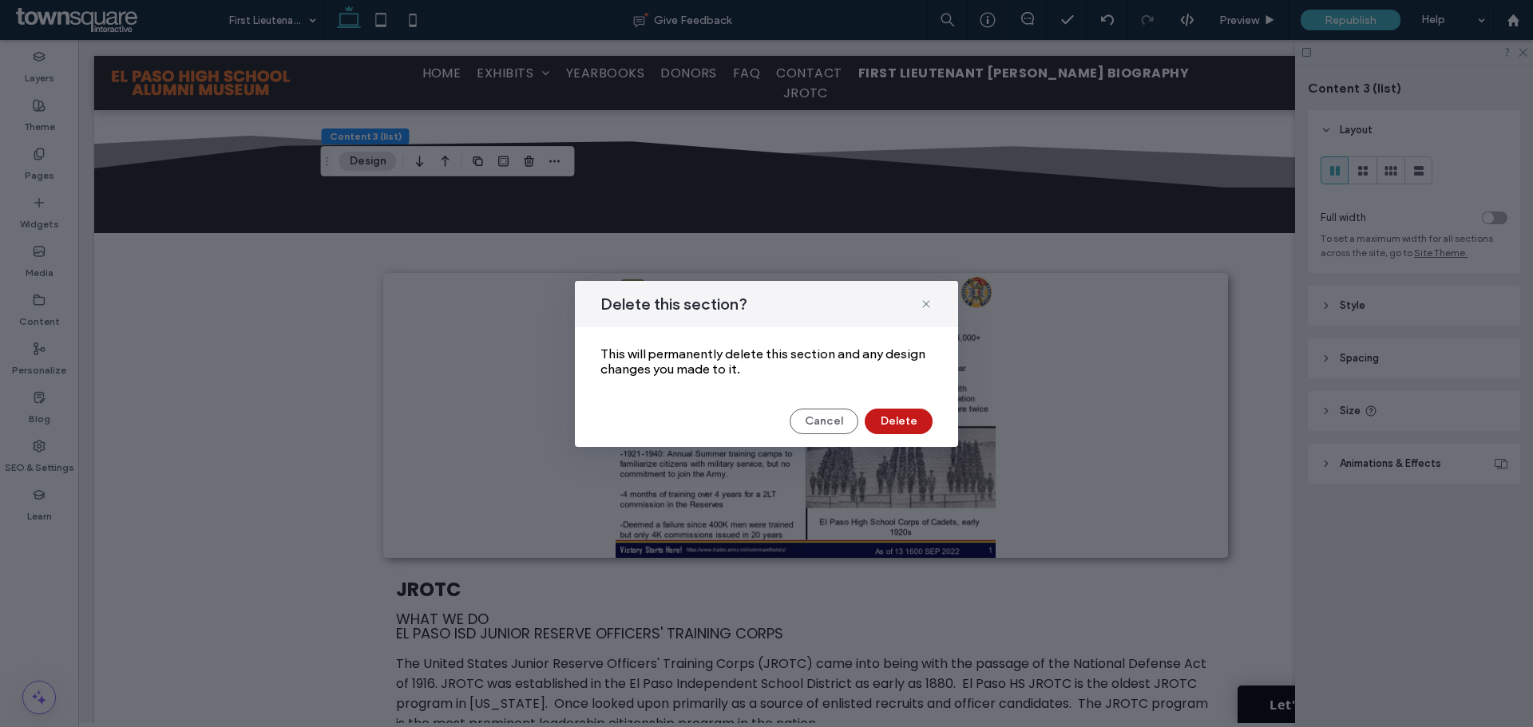
click at [902, 421] on button "Delete" at bounding box center [899, 422] width 68 height 26
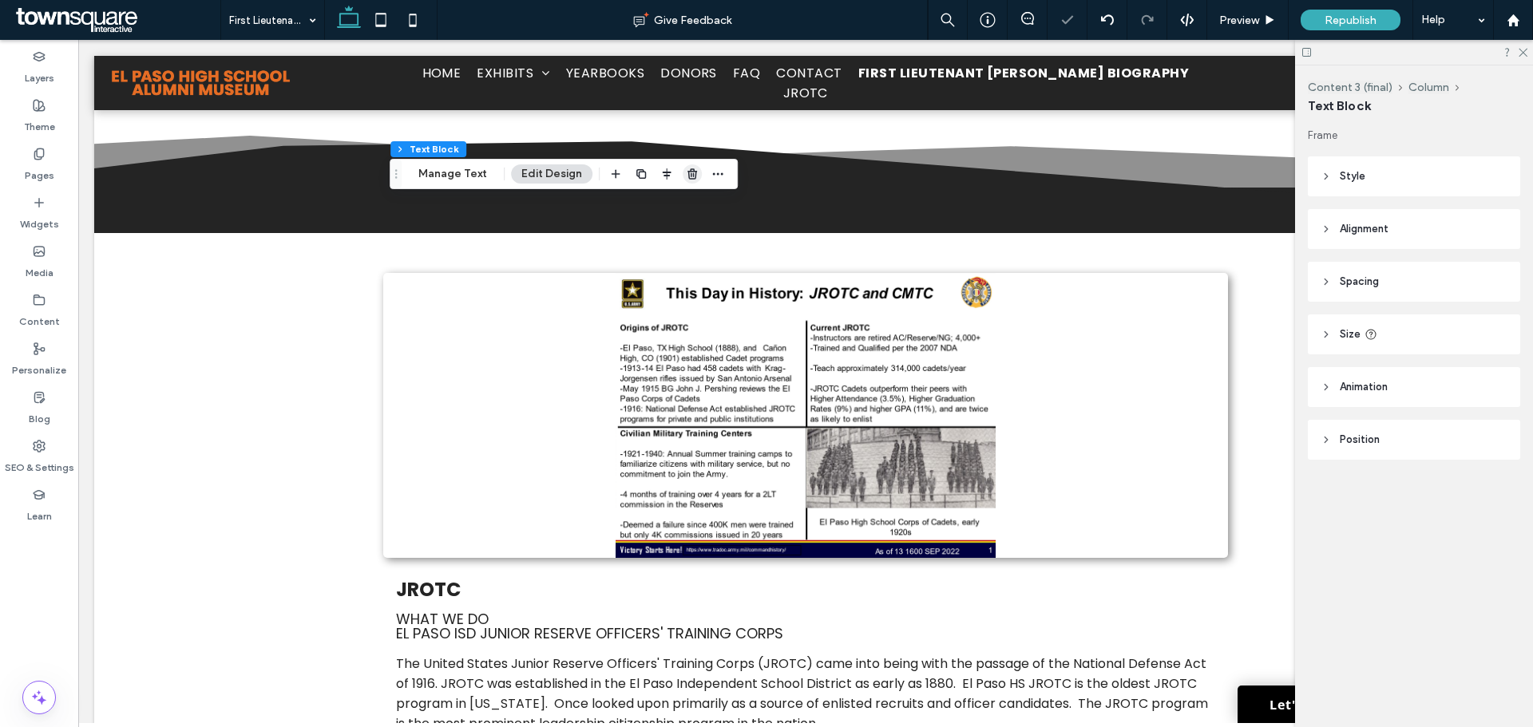
click at [689, 176] on icon "button" at bounding box center [692, 174] width 13 height 13
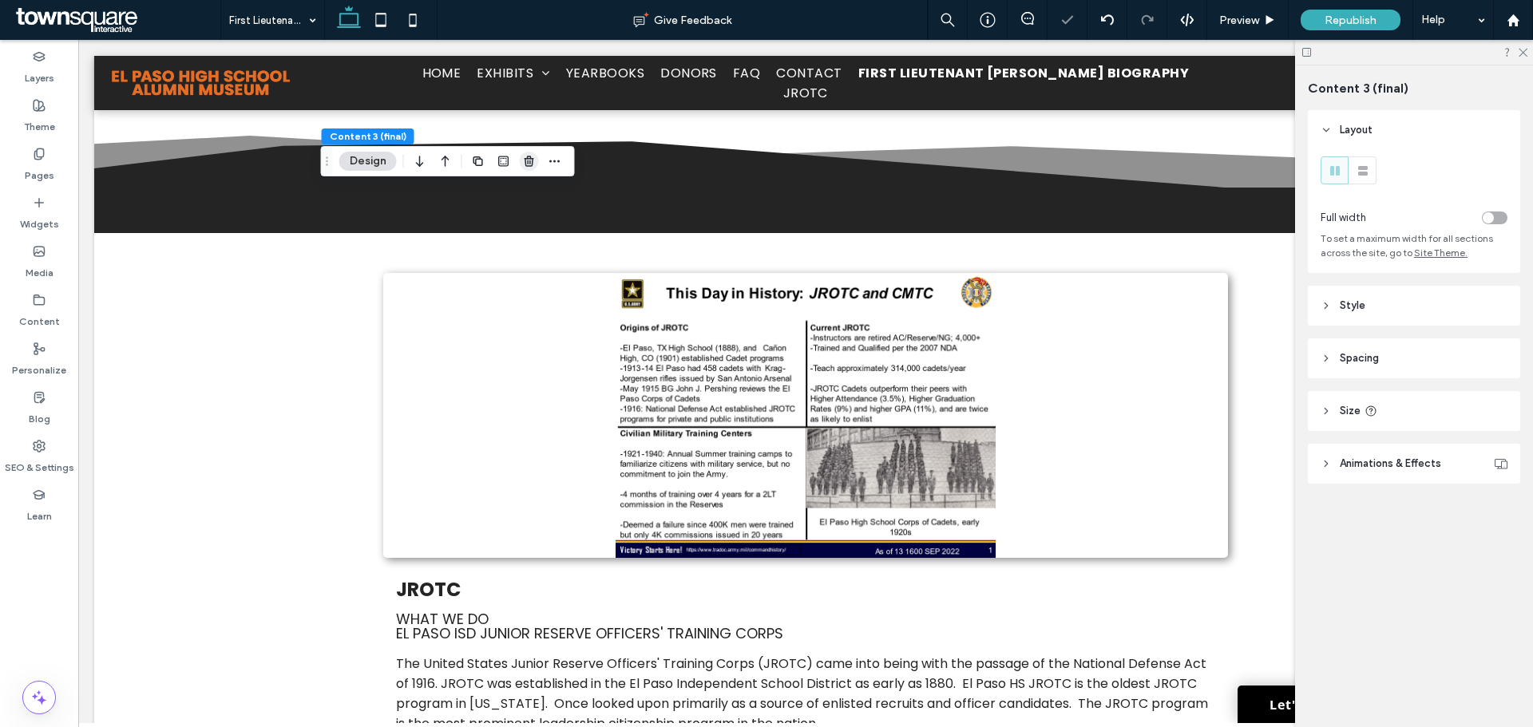
click at [520, 169] on span "button" at bounding box center [529, 161] width 19 height 19
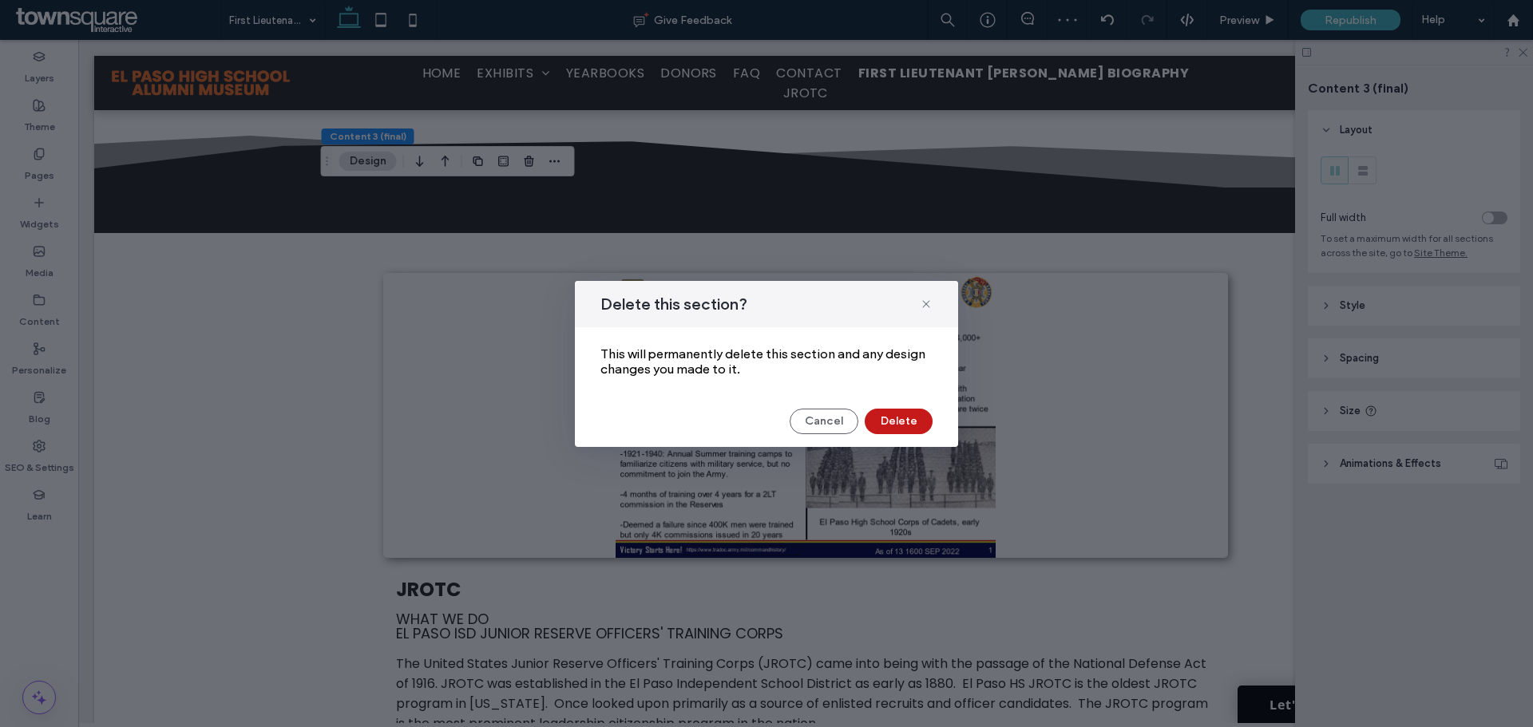
click at [906, 418] on button "Delete" at bounding box center [899, 422] width 68 height 26
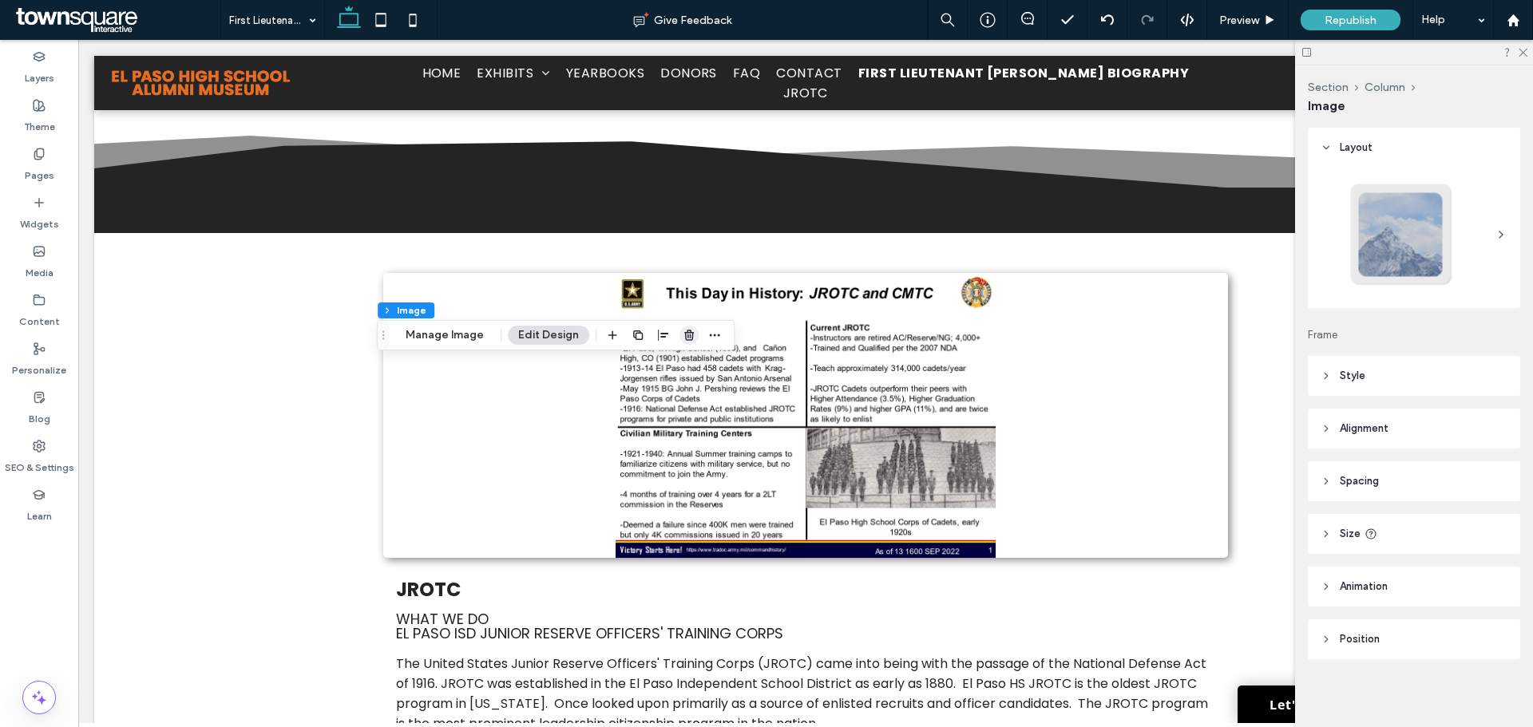
click at [685, 334] on icon "button" at bounding box center [689, 335] width 13 height 13
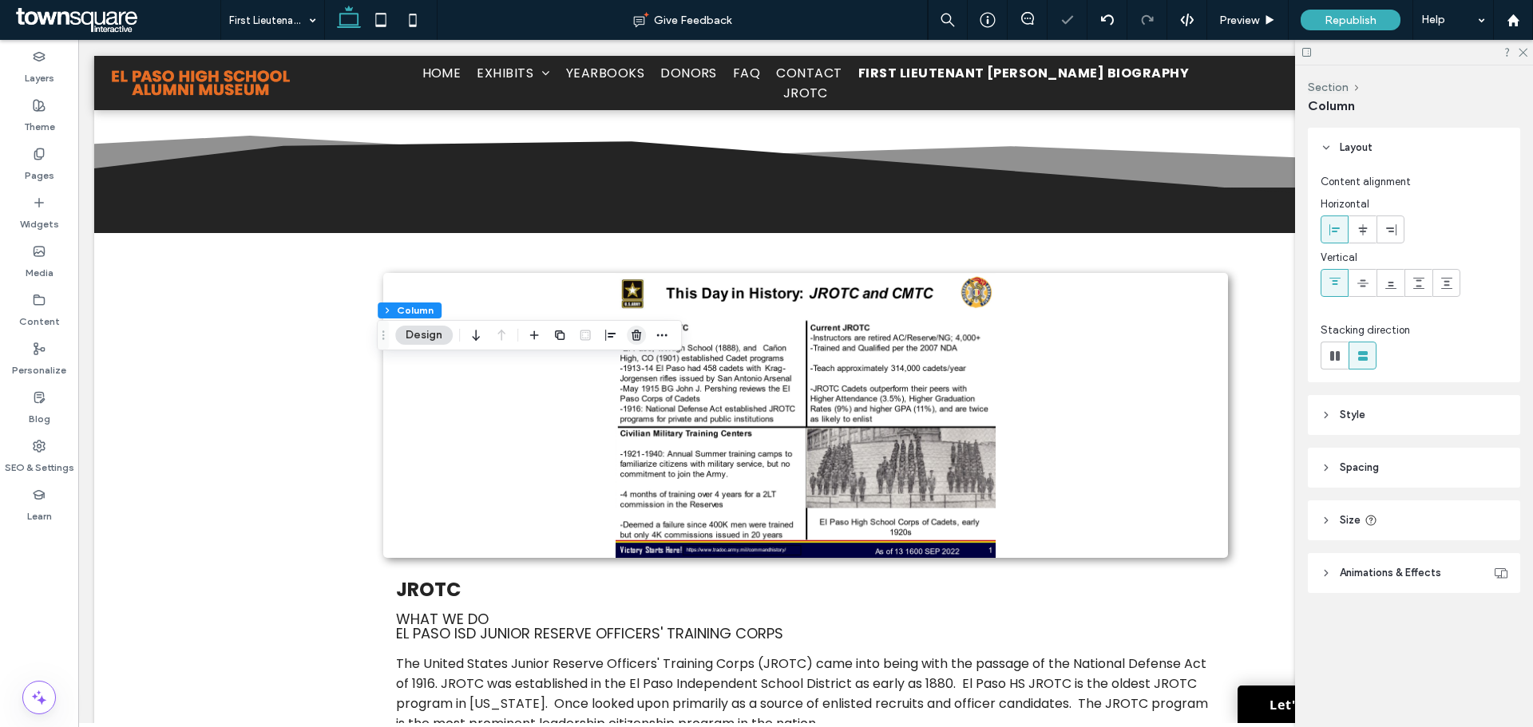
click at [628, 336] on span "button" at bounding box center [636, 335] width 19 height 19
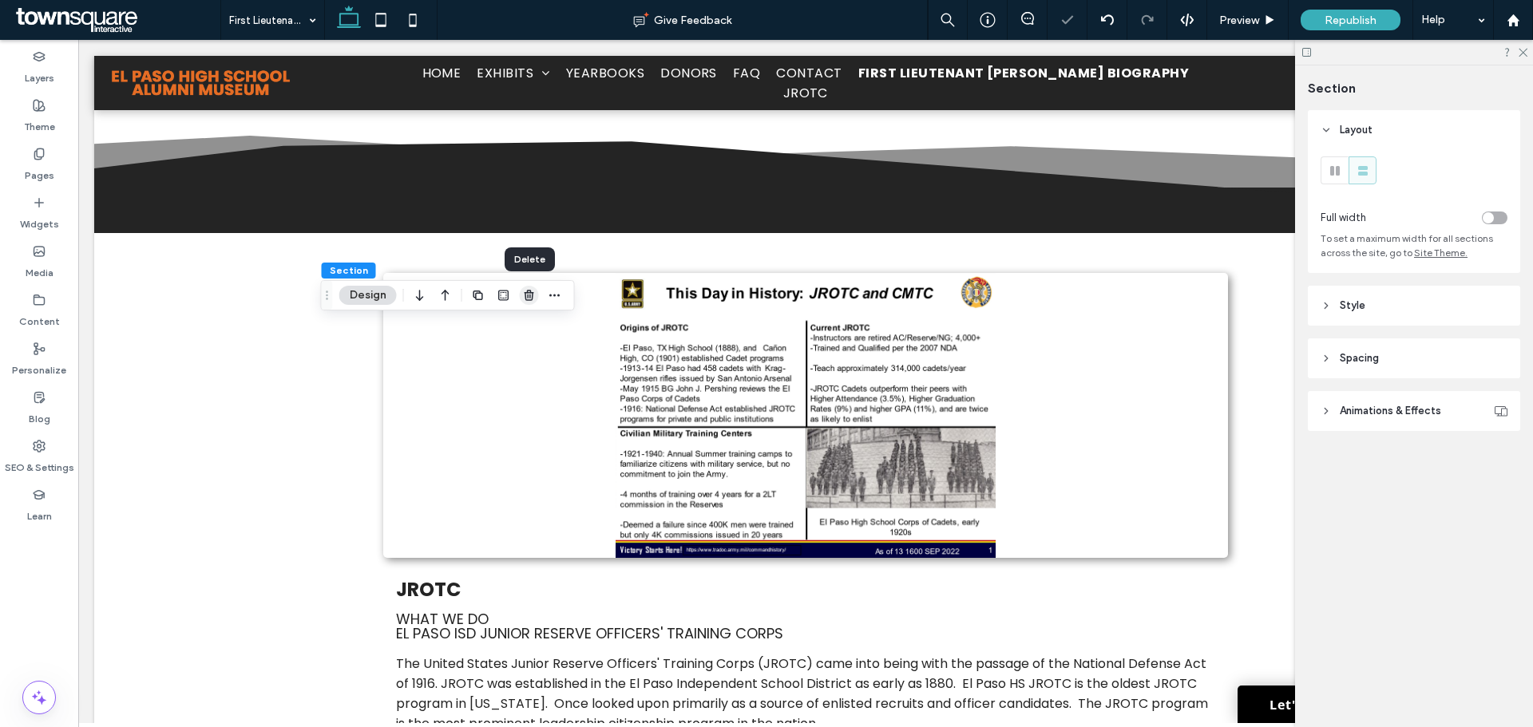
click at [533, 297] on icon "button" at bounding box center [529, 295] width 13 height 13
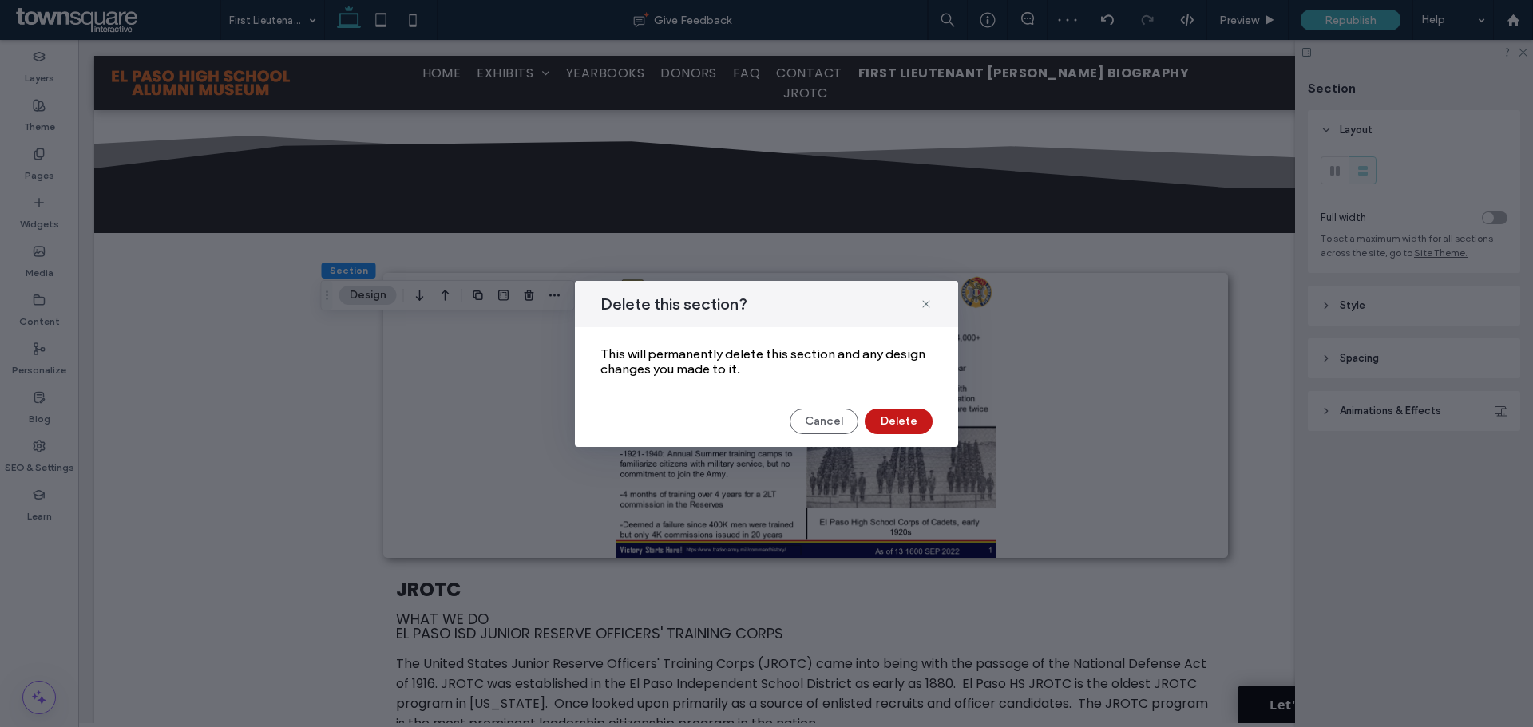
click at [909, 422] on button "Delete" at bounding box center [899, 422] width 68 height 26
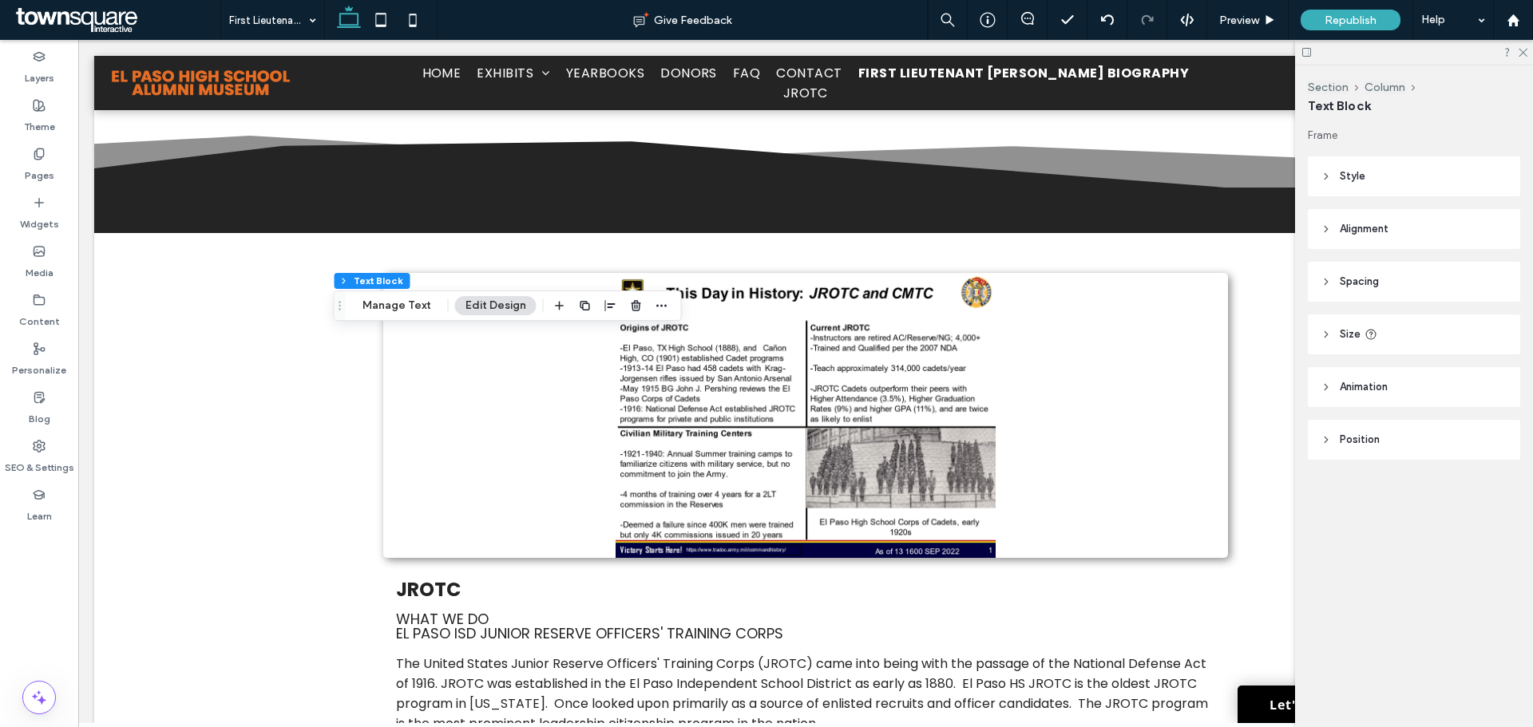
click at [638, 315] on div at bounding box center [636, 305] width 19 height 29
click at [638, 307] on icon "button" at bounding box center [636, 305] width 13 height 13
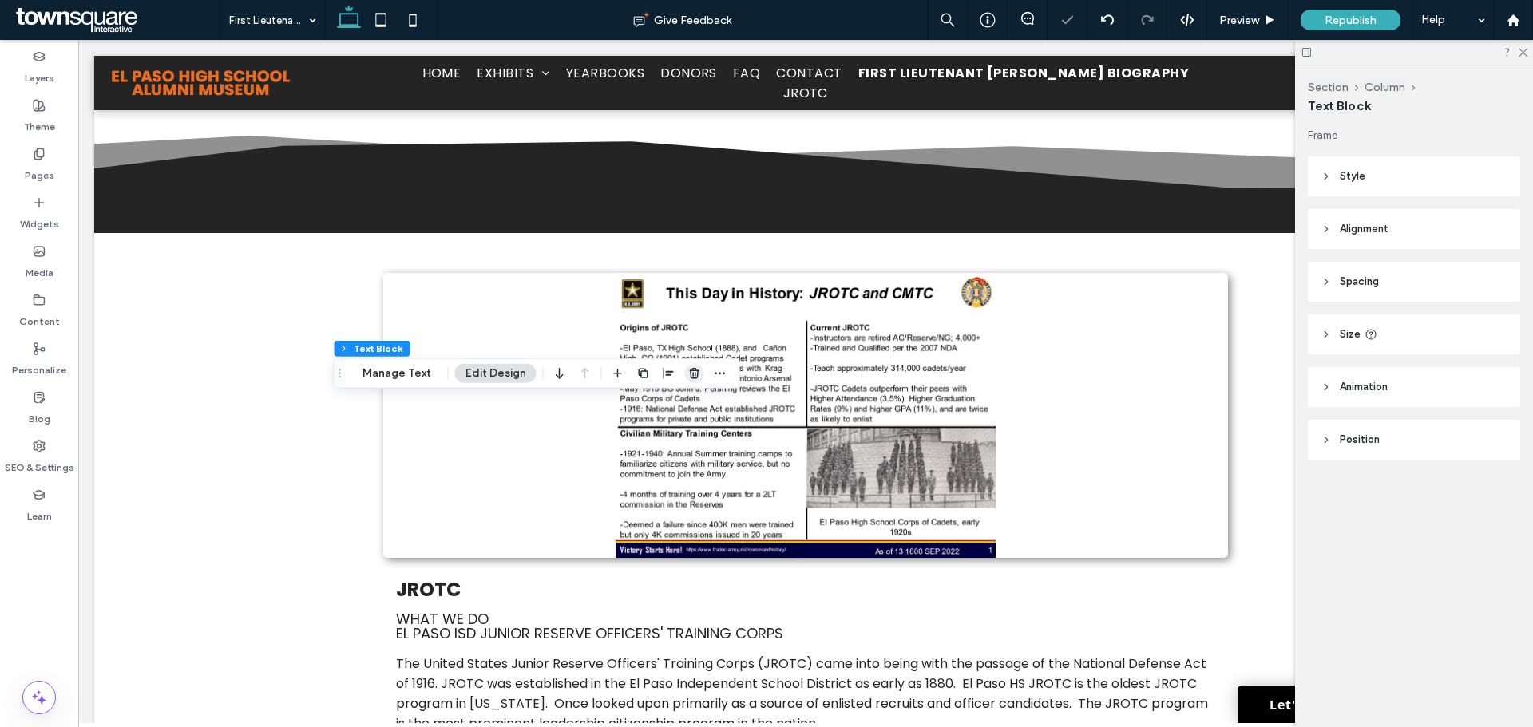
click at [685, 374] on span "button" at bounding box center [694, 373] width 19 height 19
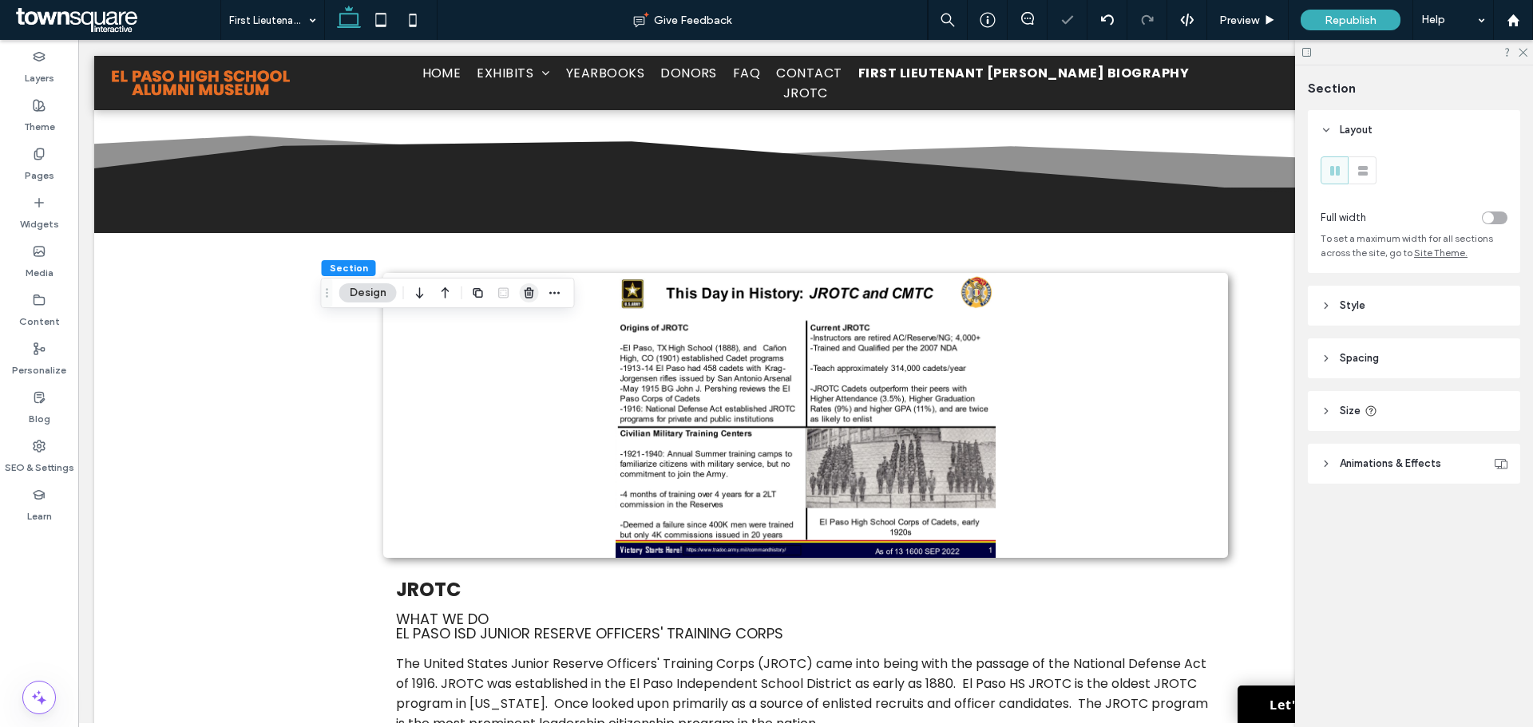
click at [529, 288] on use "button" at bounding box center [529, 292] width 10 height 10
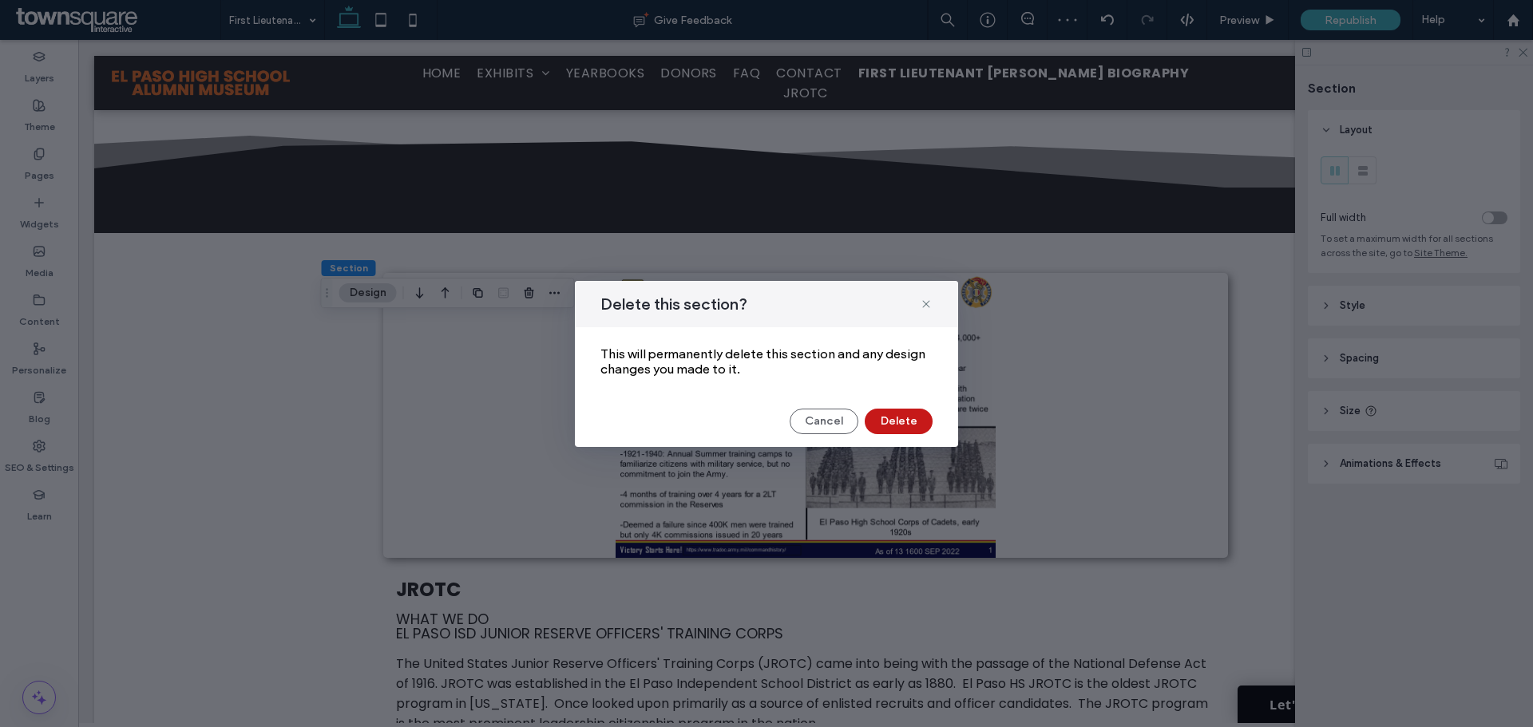
click at [908, 415] on button "Delete" at bounding box center [899, 422] width 68 height 26
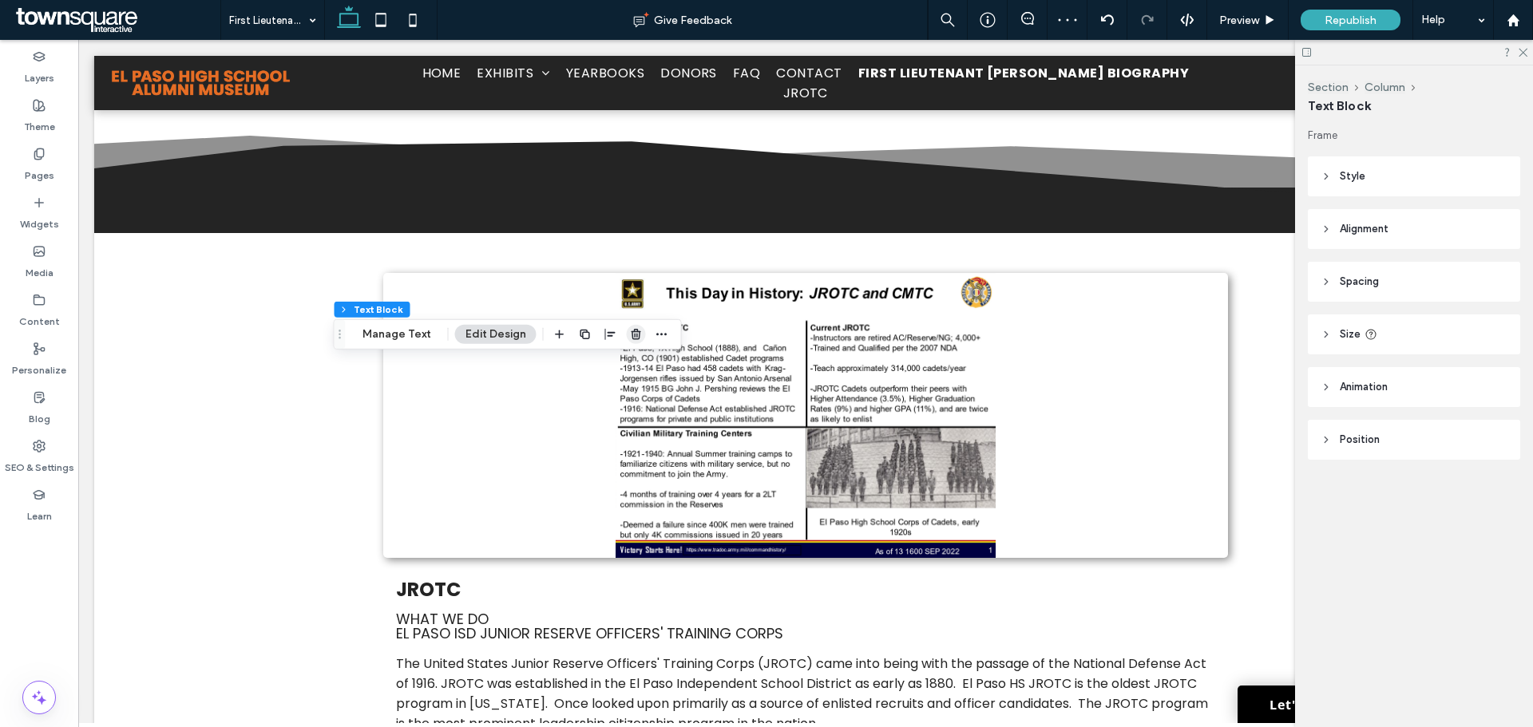
click at [631, 336] on icon "button" at bounding box center [636, 334] width 13 height 13
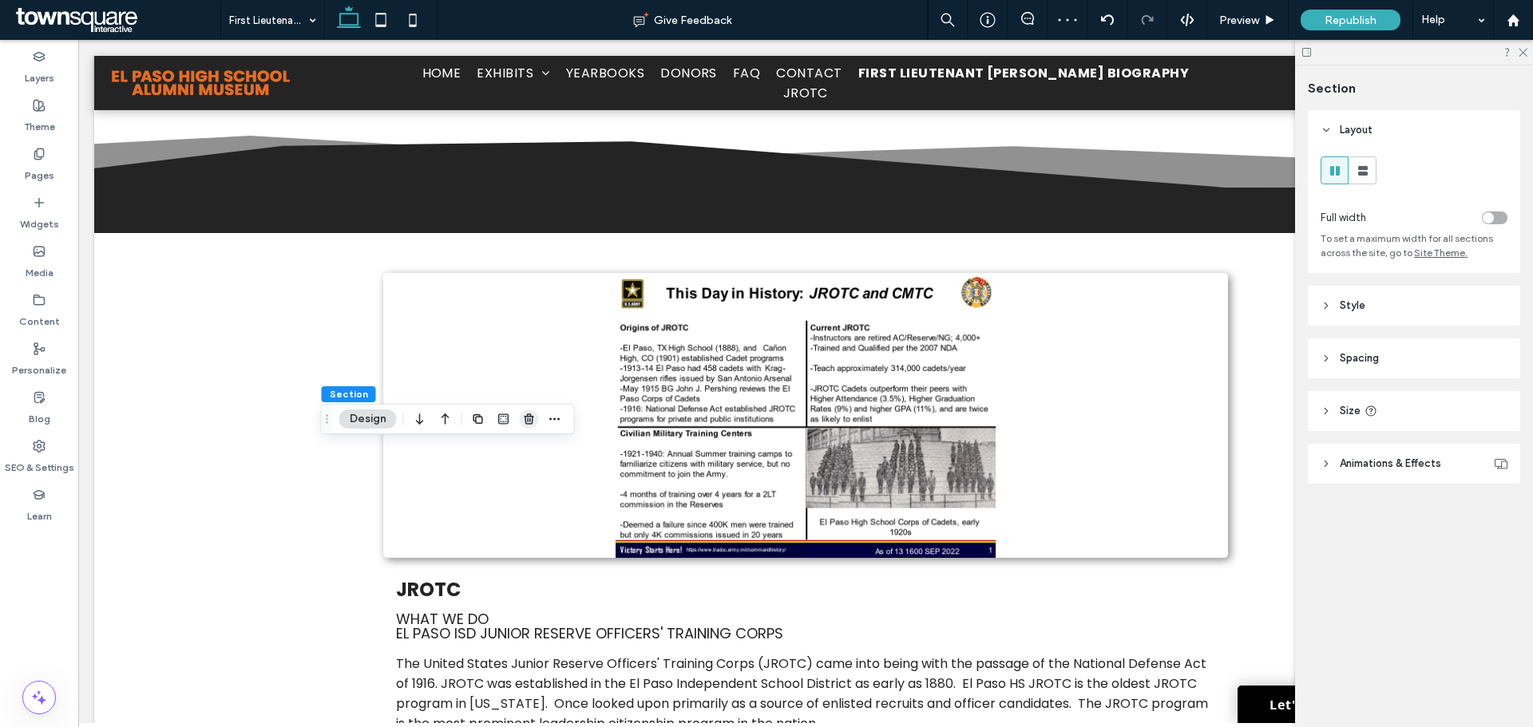
click at [533, 424] on icon "button" at bounding box center [529, 419] width 13 height 13
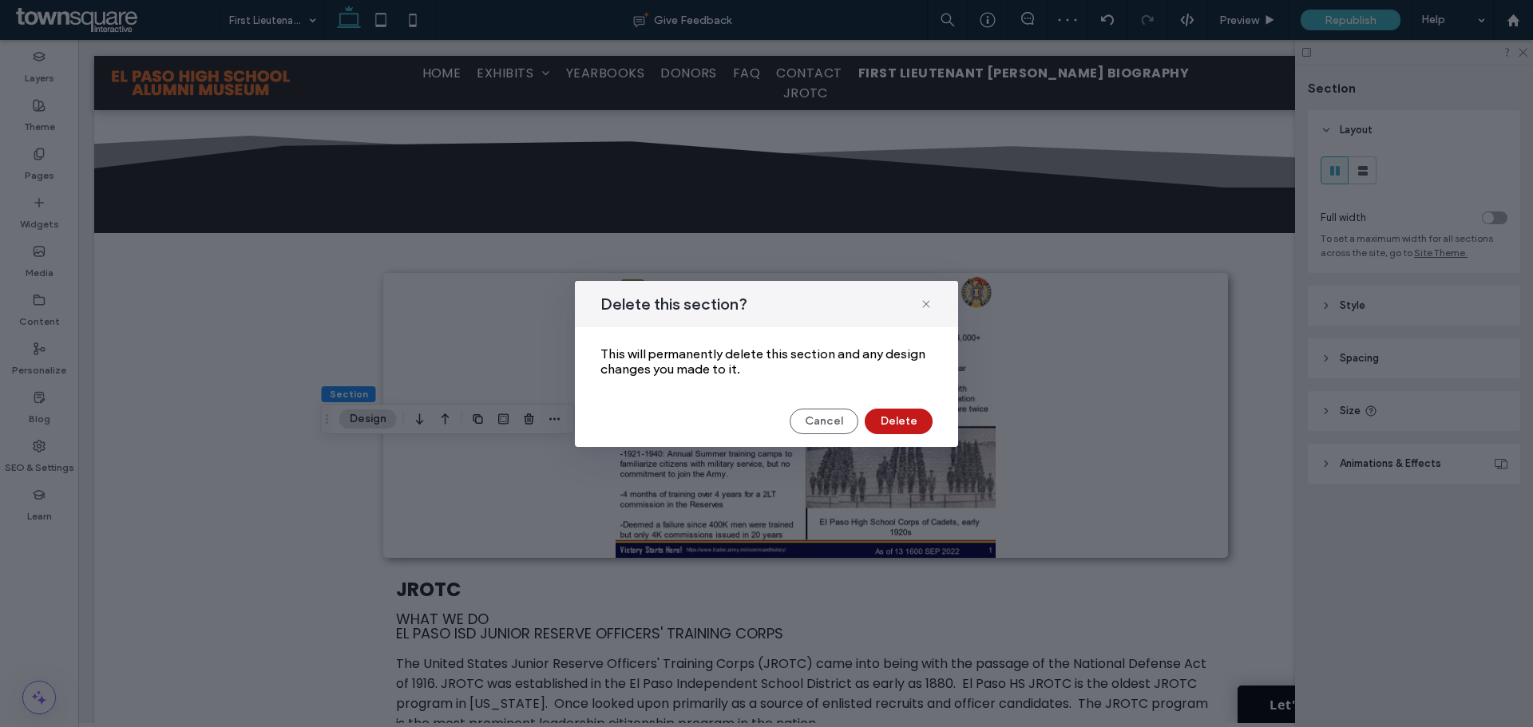
click at [909, 422] on button "Delete" at bounding box center [899, 422] width 68 height 26
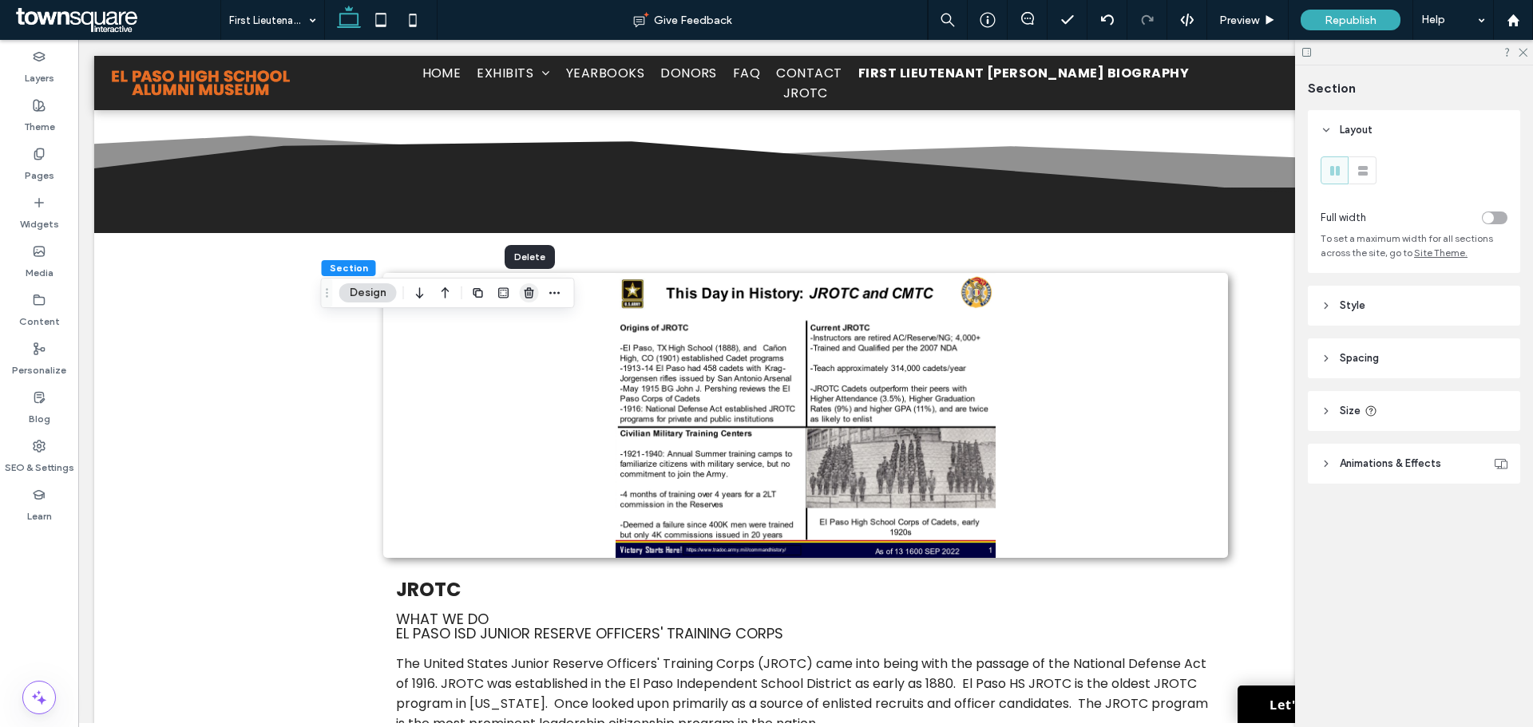
click at [526, 291] on use "button" at bounding box center [529, 292] width 10 height 10
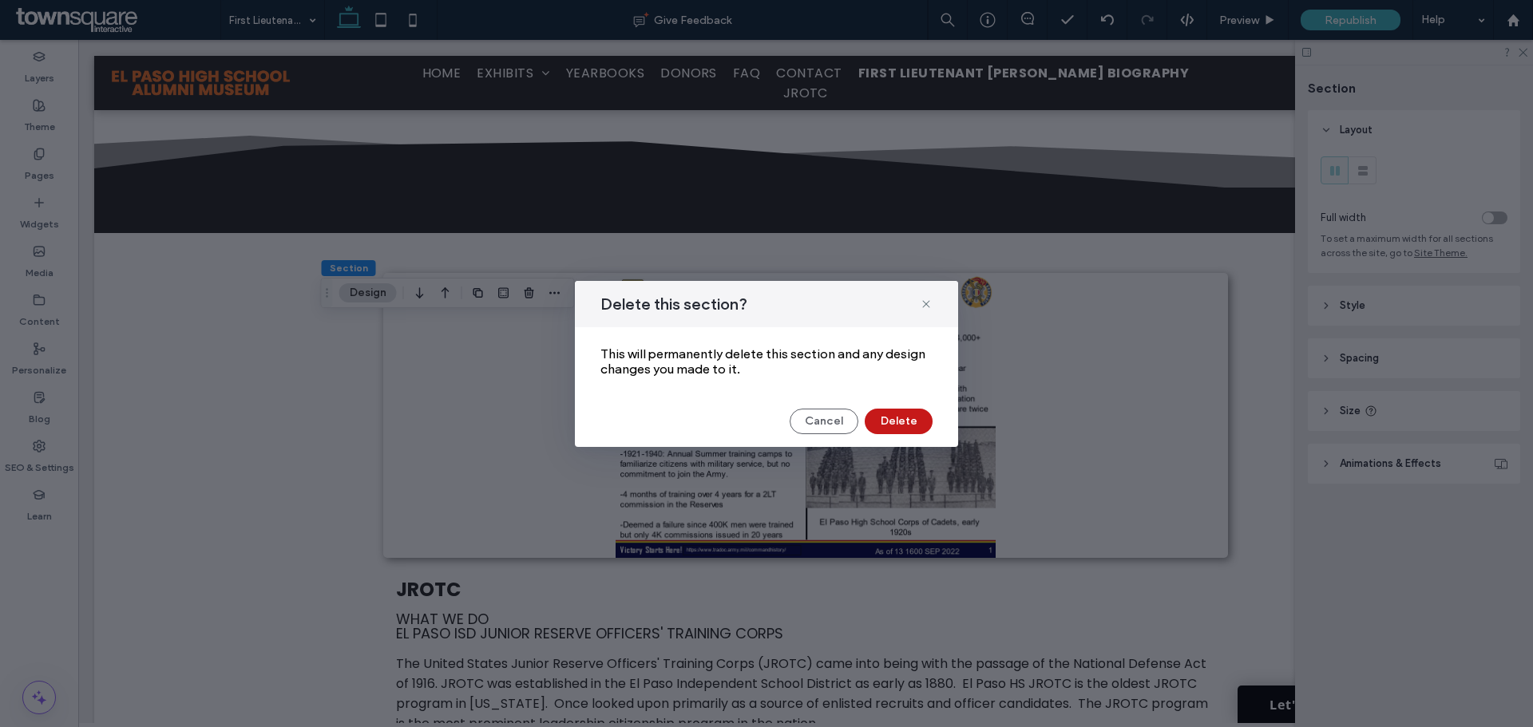
click at [898, 426] on button "Delete" at bounding box center [899, 422] width 68 height 26
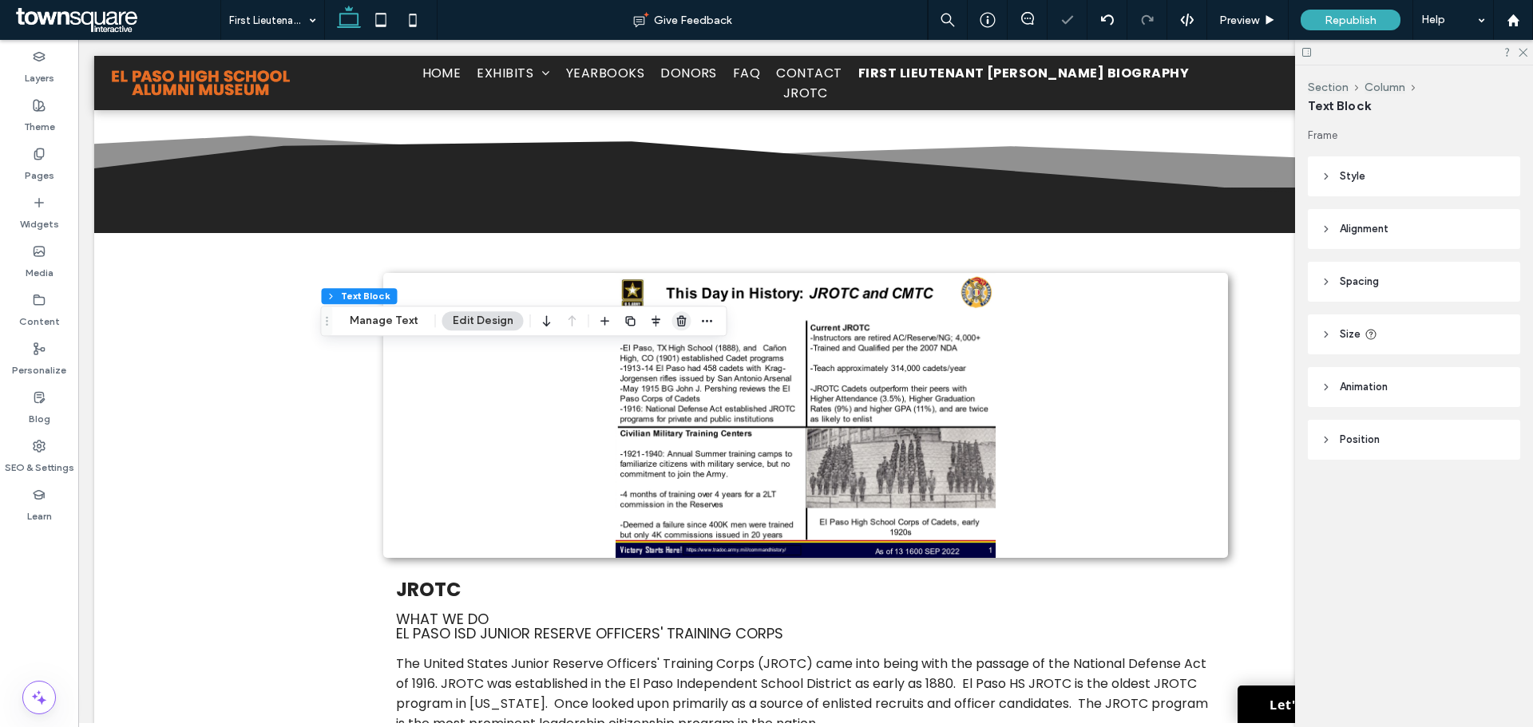
click at [678, 327] on use "button" at bounding box center [681, 321] width 10 height 10
click at [620, 325] on icon "button" at bounding box center [623, 321] width 13 height 13
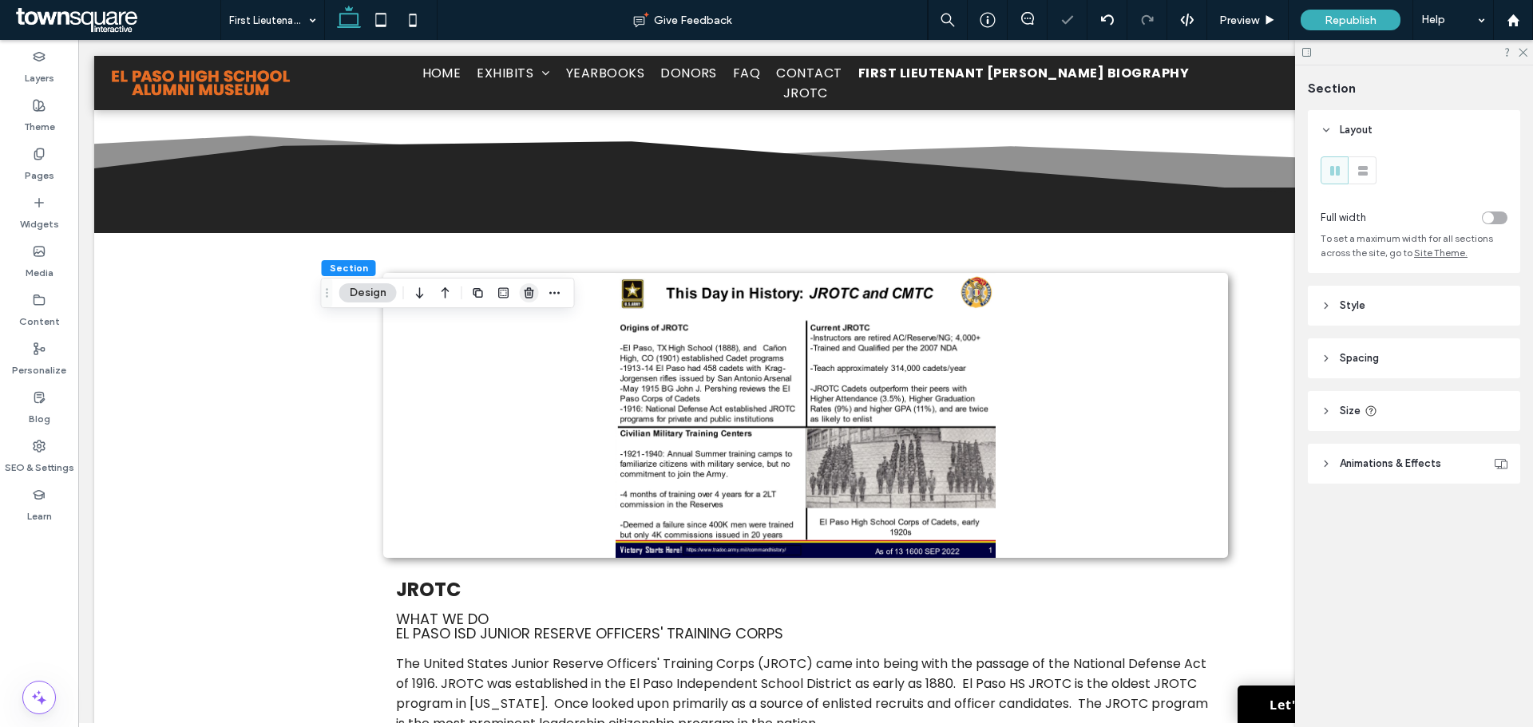
click at [525, 292] on use "button" at bounding box center [529, 292] width 10 height 10
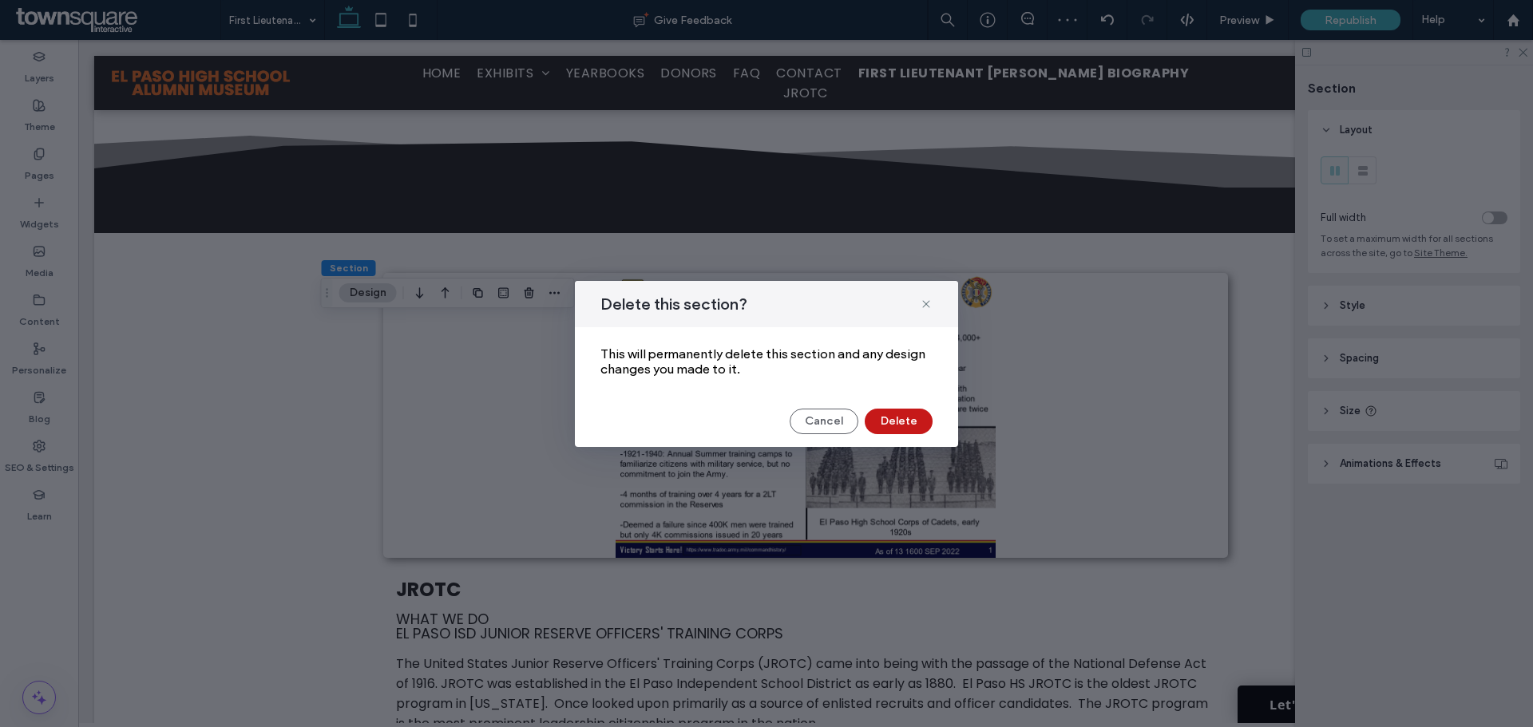
click at [914, 418] on button "Delete" at bounding box center [899, 422] width 68 height 26
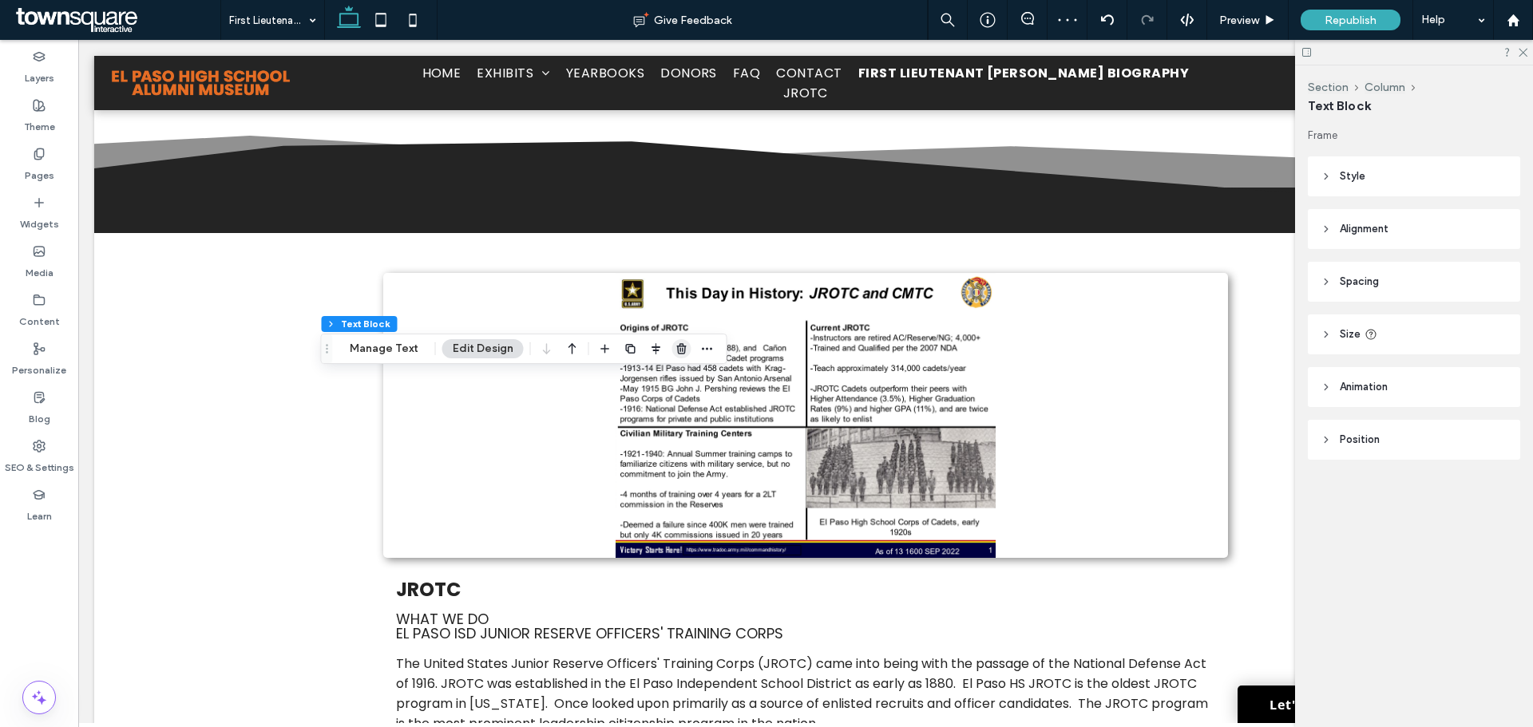
click at [676, 355] on icon "button" at bounding box center [682, 349] width 13 height 13
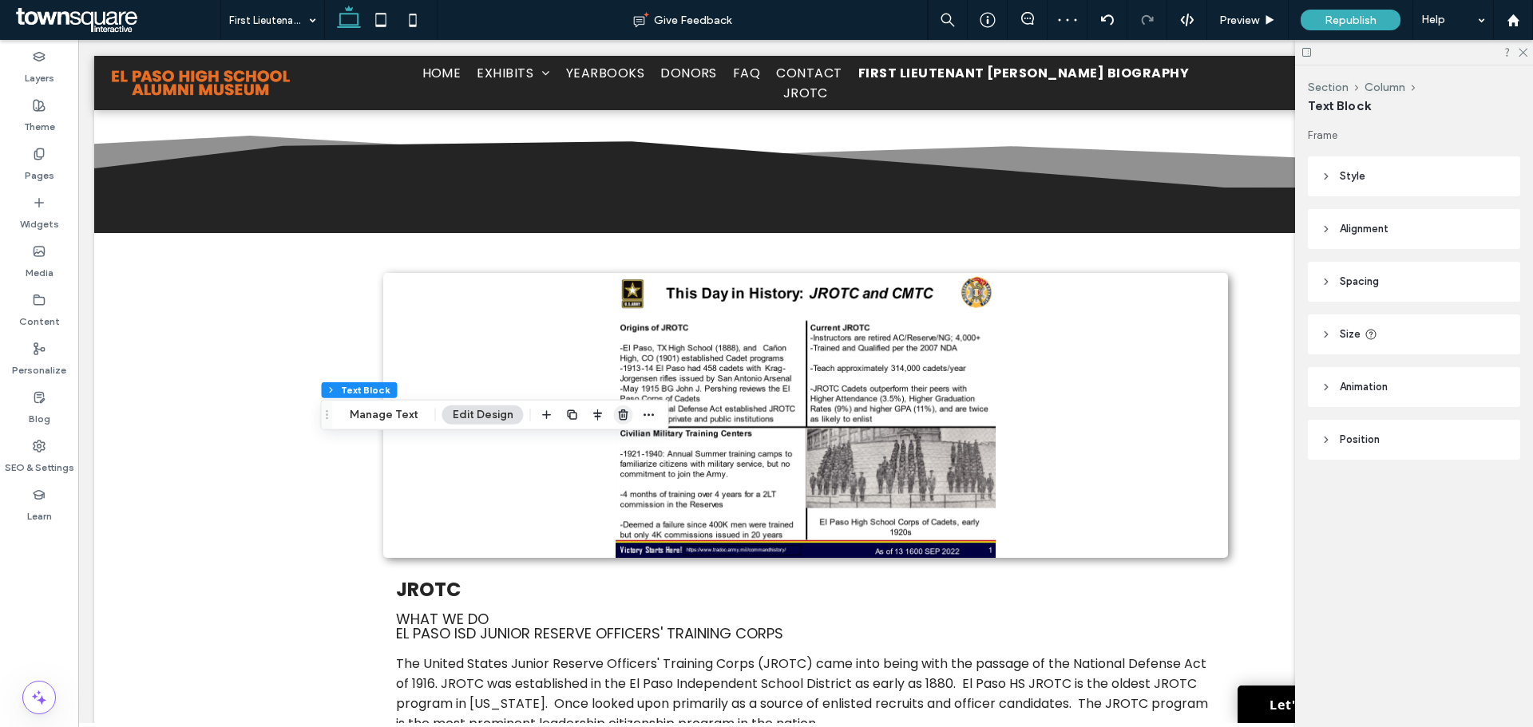
click at [617, 414] on icon "button" at bounding box center [623, 415] width 13 height 13
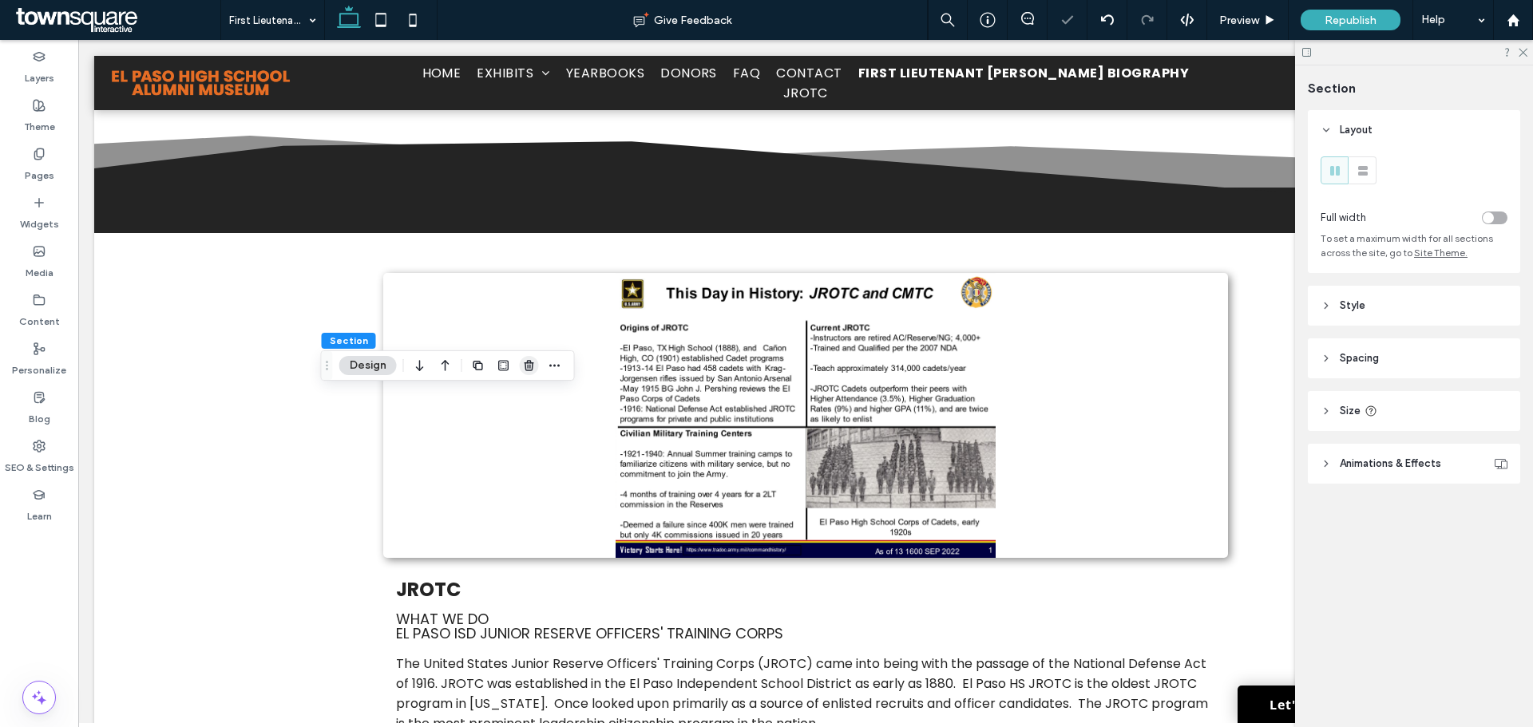
click at [527, 362] on icon "button" at bounding box center [529, 365] width 13 height 13
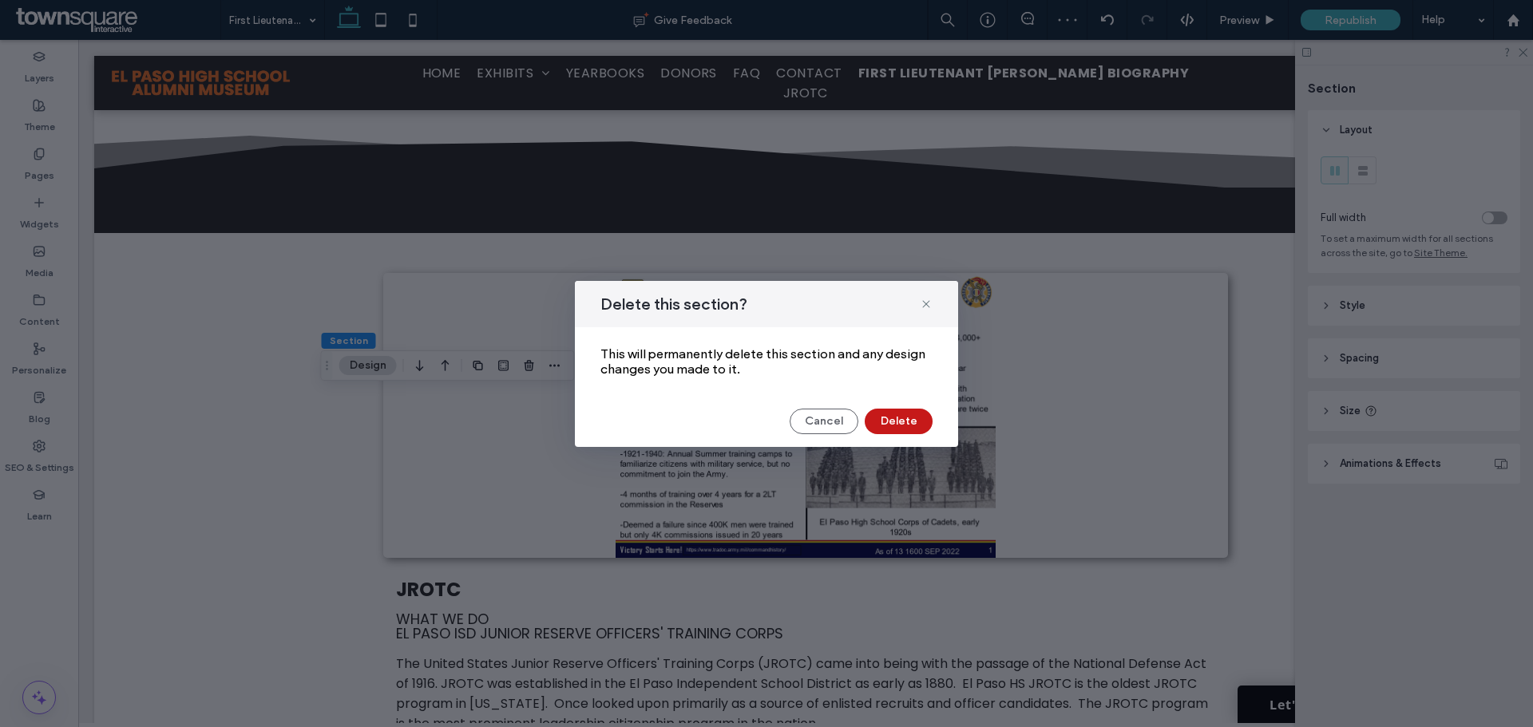
click at [896, 423] on button "Delete" at bounding box center [899, 422] width 68 height 26
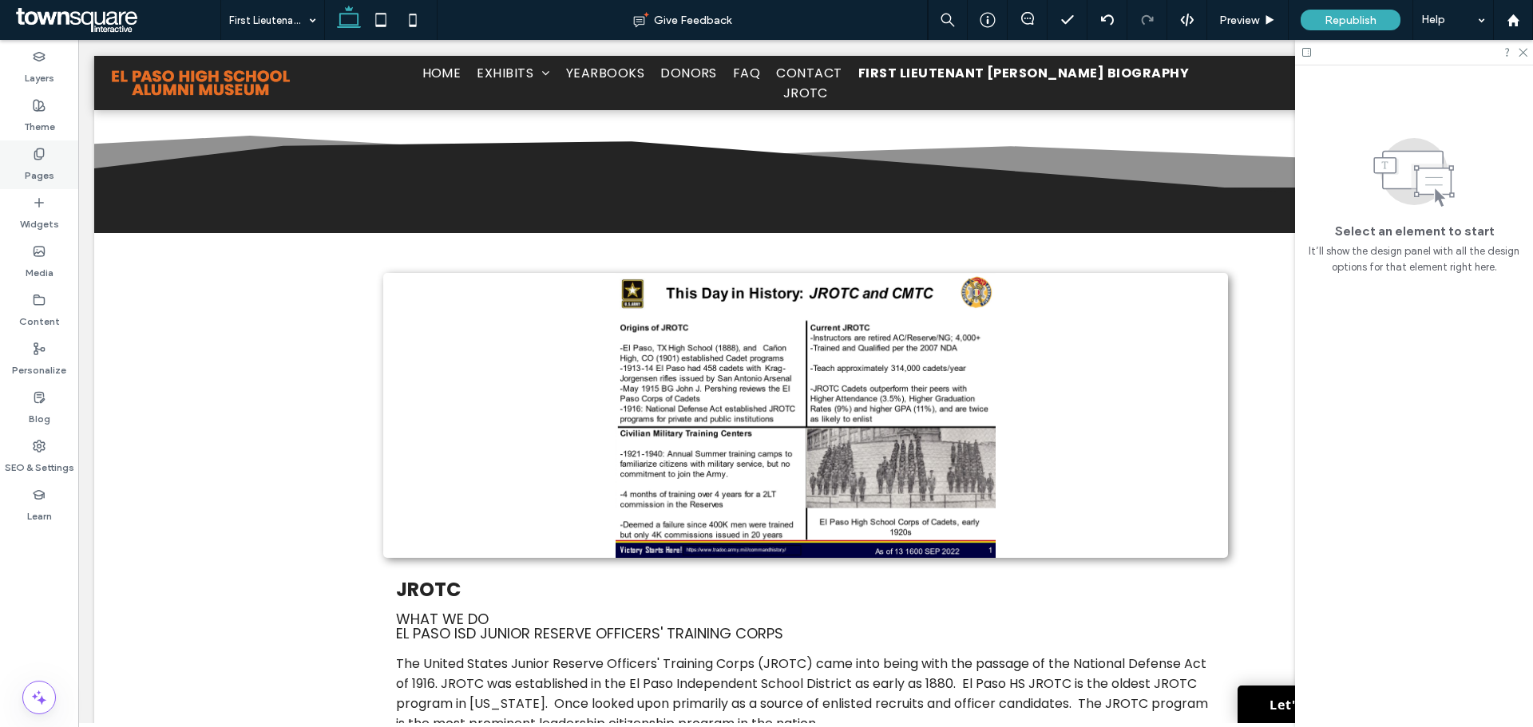
click at [40, 145] on div "Pages" at bounding box center [39, 165] width 78 height 49
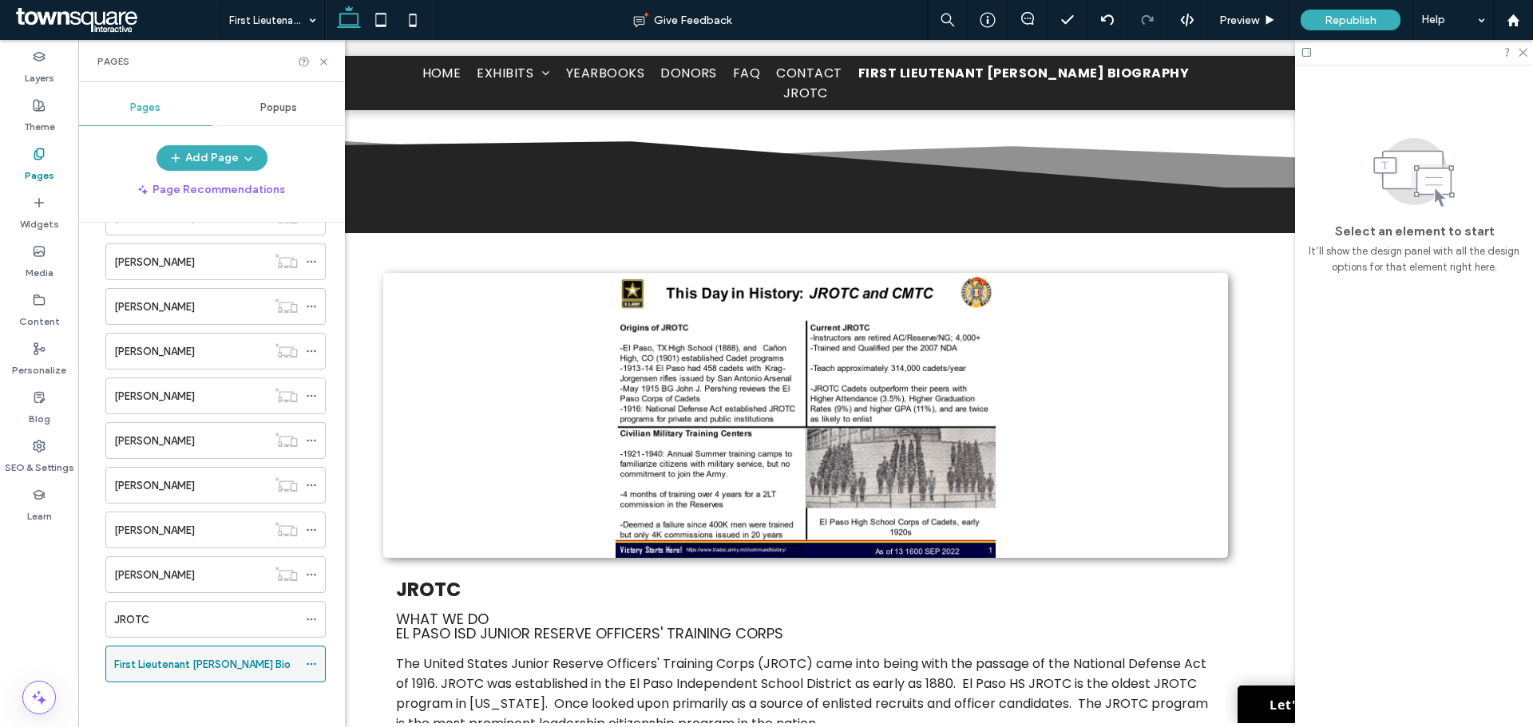
scroll to position [669, 0]
click at [169, 611] on div "JROTC" at bounding box center [206, 616] width 184 height 17
click at [244, 664] on label "First Lieutenant [PERSON_NAME] Bio" at bounding box center [202, 662] width 176 height 28
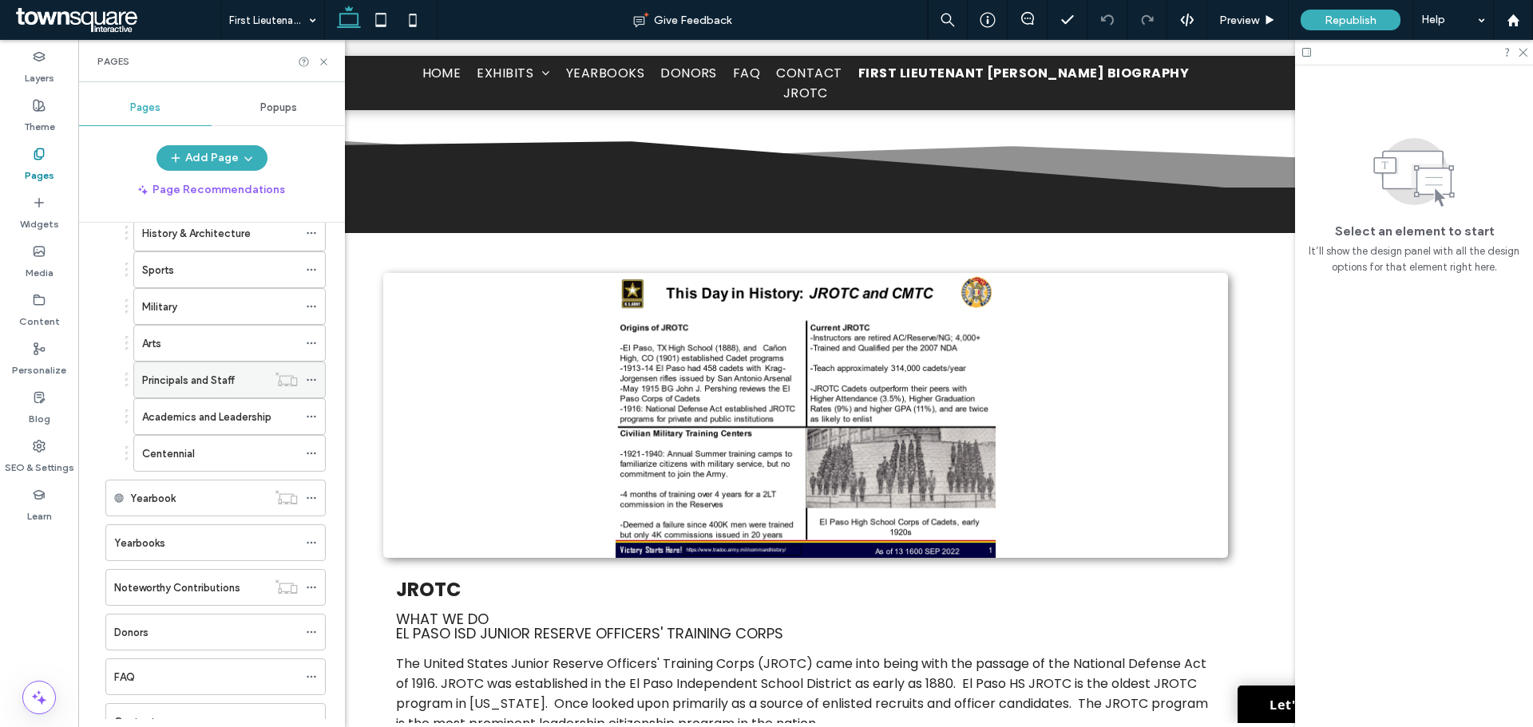
scroll to position [30, 0]
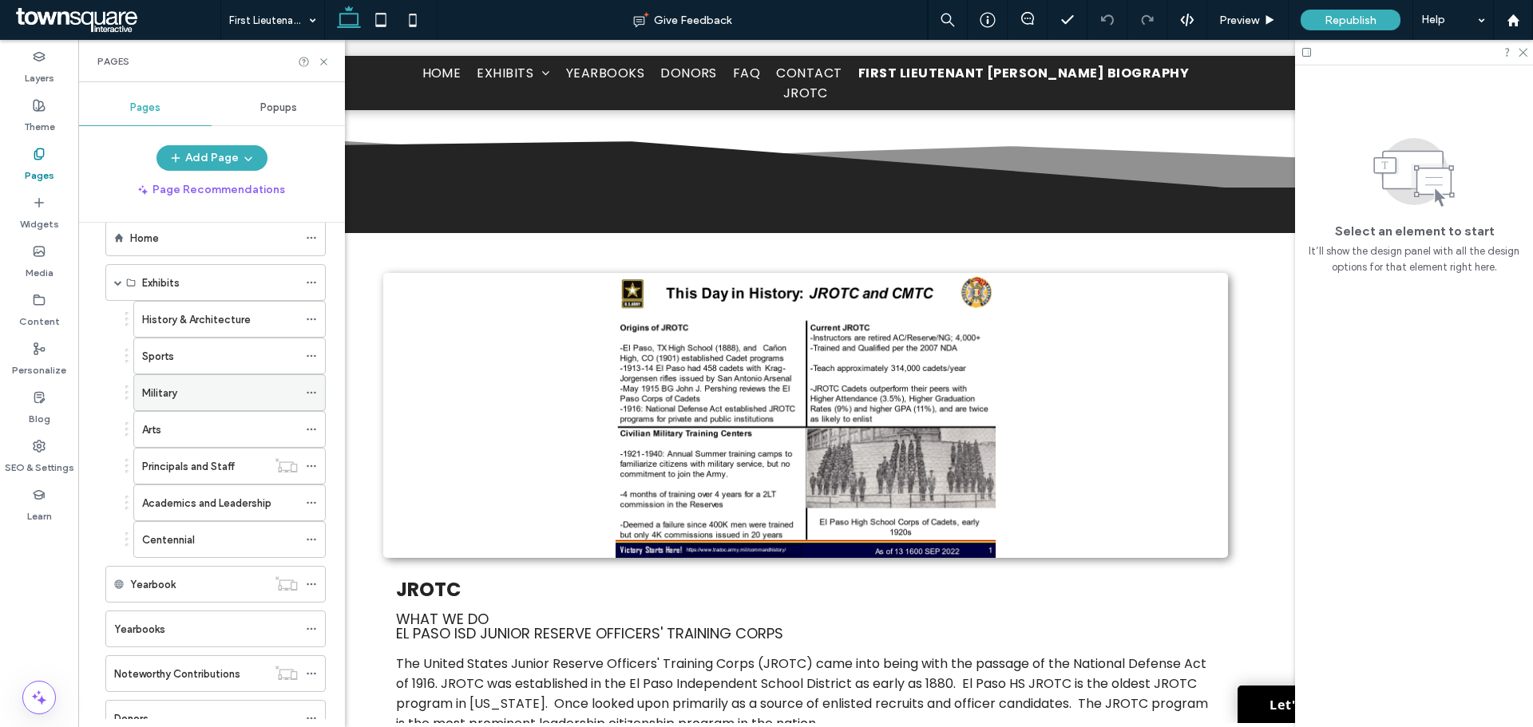
click at [196, 379] on div "Military" at bounding box center [220, 392] width 156 height 35
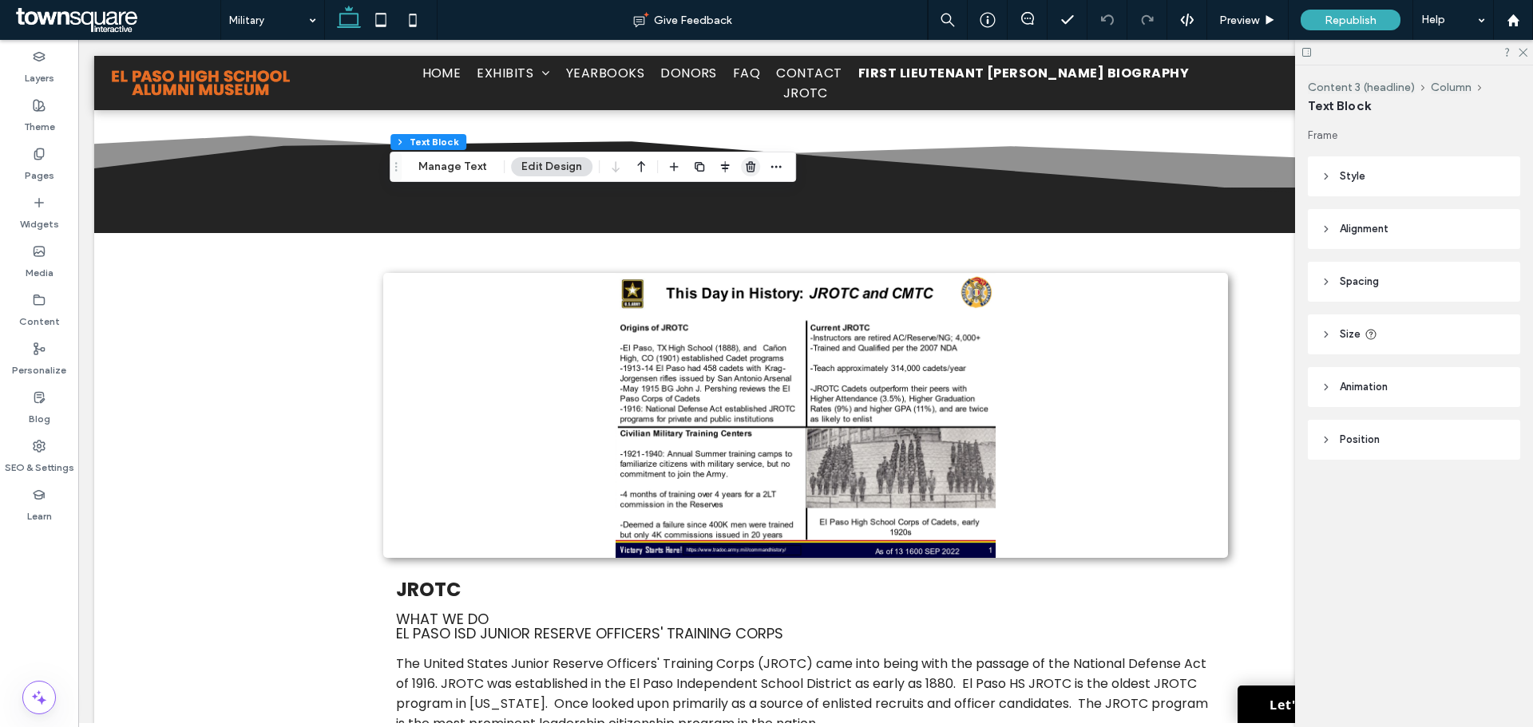
click at [753, 172] on icon "button" at bounding box center [750, 167] width 13 height 13
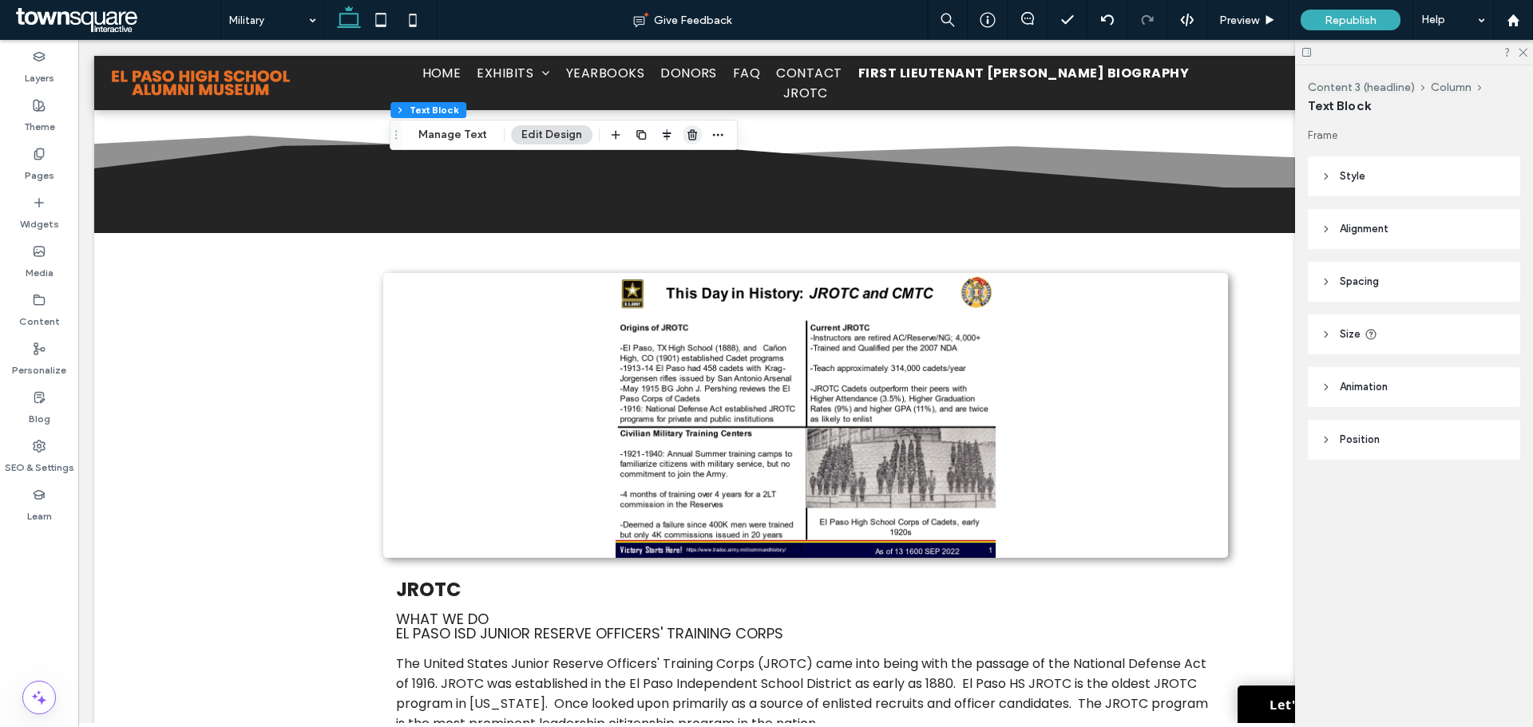
click at [688, 133] on use "button" at bounding box center [693, 134] width 10 height 10
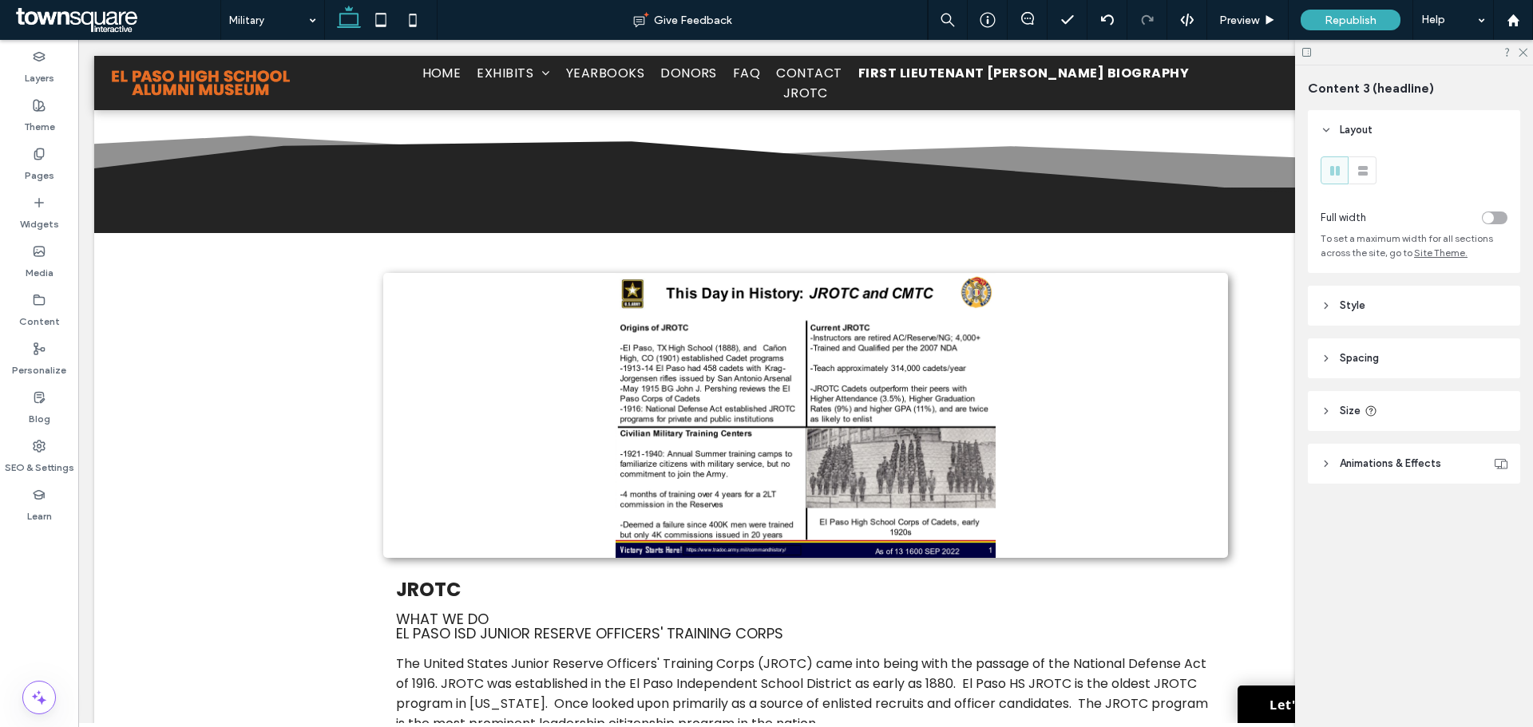
type input "**"
click at [528, 121] on use "button" at bounding box center [529, 118] width 10 height 10
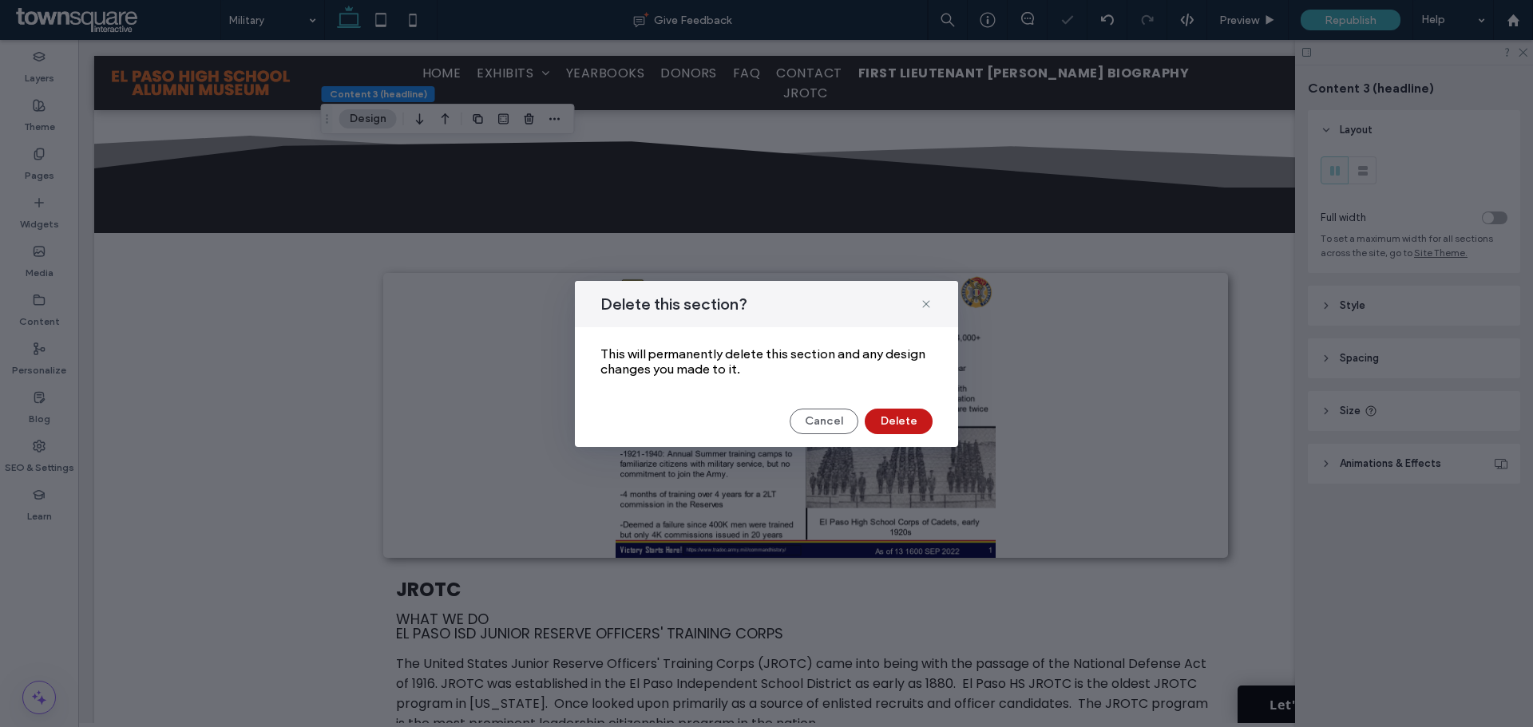
click at [895, 415] on button "Delete" at bounding box center [899, 422] width 68 height 26
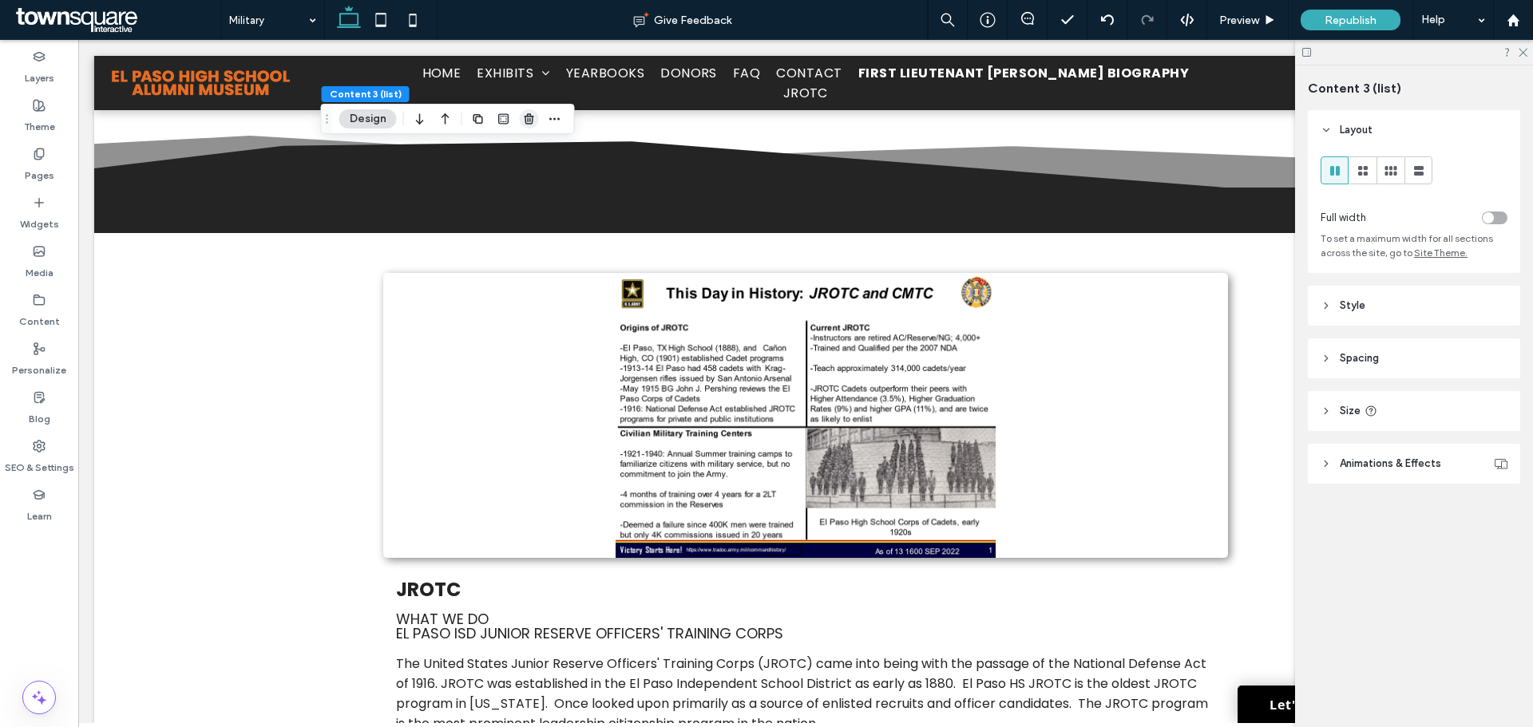
click at [528, 118] on use "button" at bounding box center [529, 118] width 10 height 10
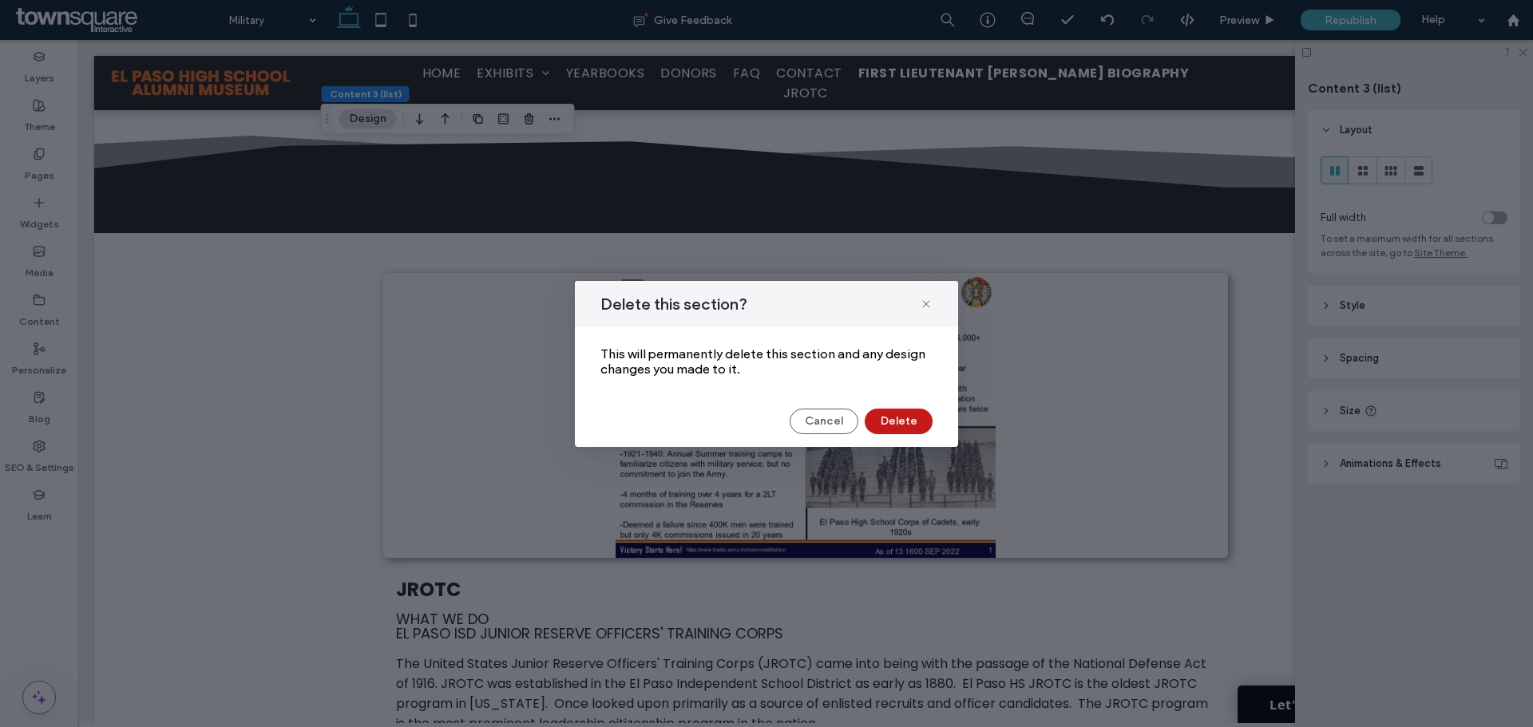
click at [900, 414] on button "Delete" at bounding box center [899, 422] width 68 height 26
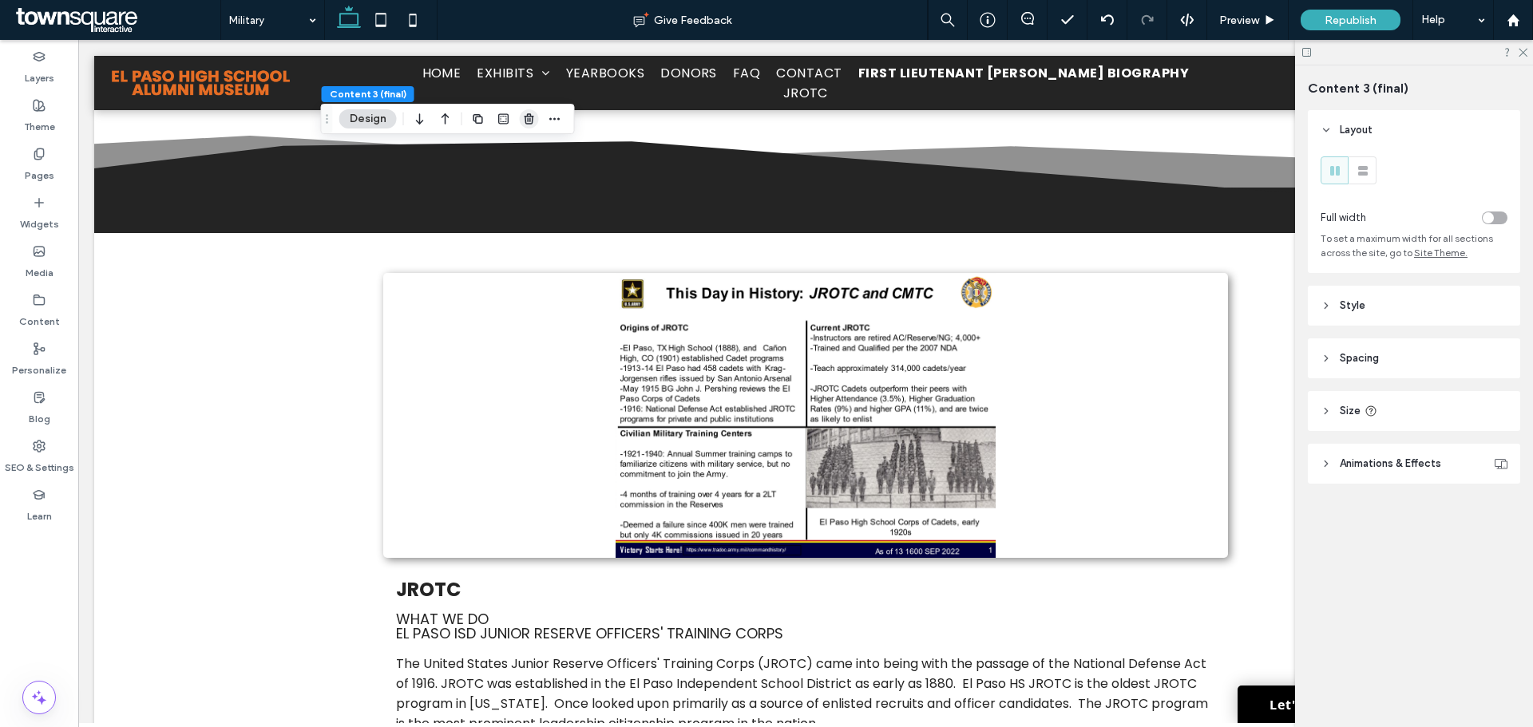
click at [533, 121] on use "button" at bounding box center [529, 118] width 10 height 10
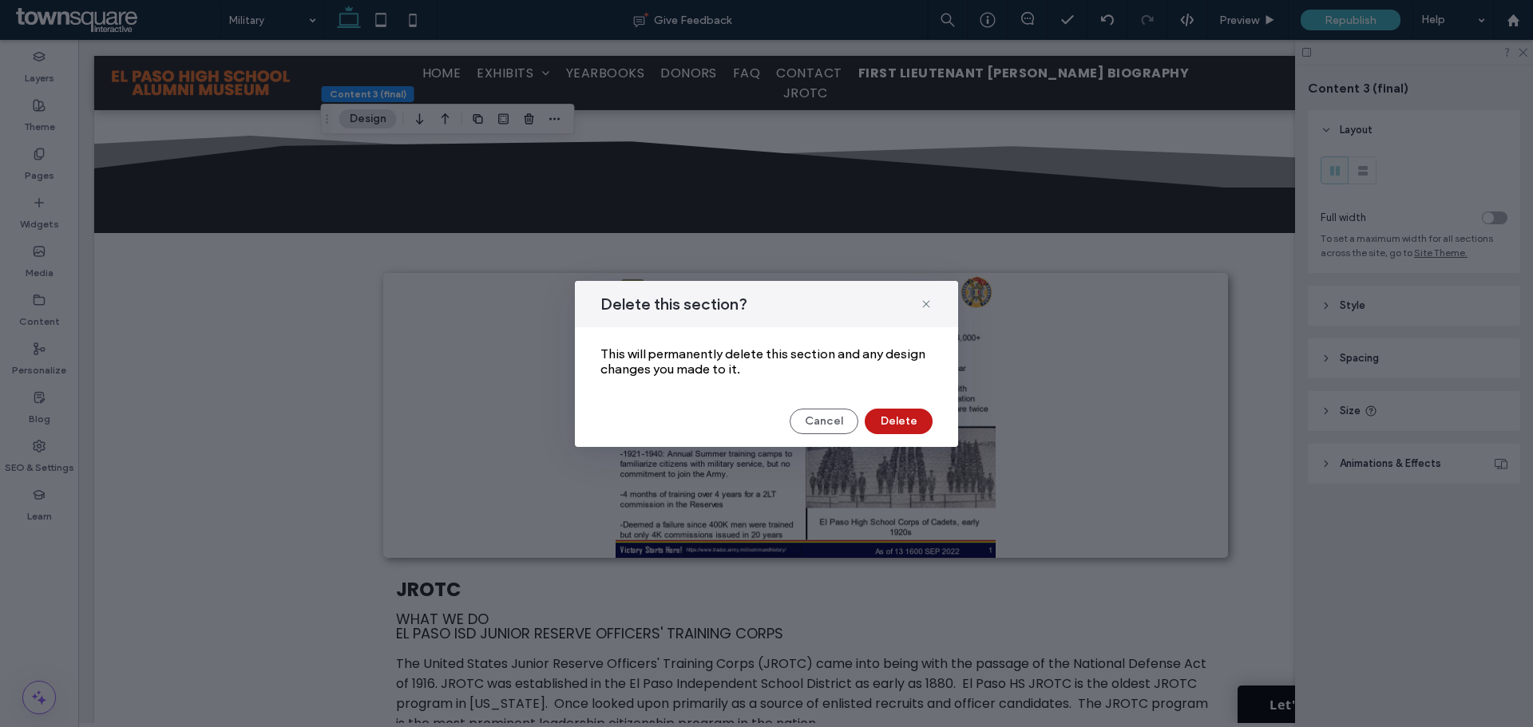
click at [910, 420] on button "Delete" at bounding box center [899, 422] width 68 height 26
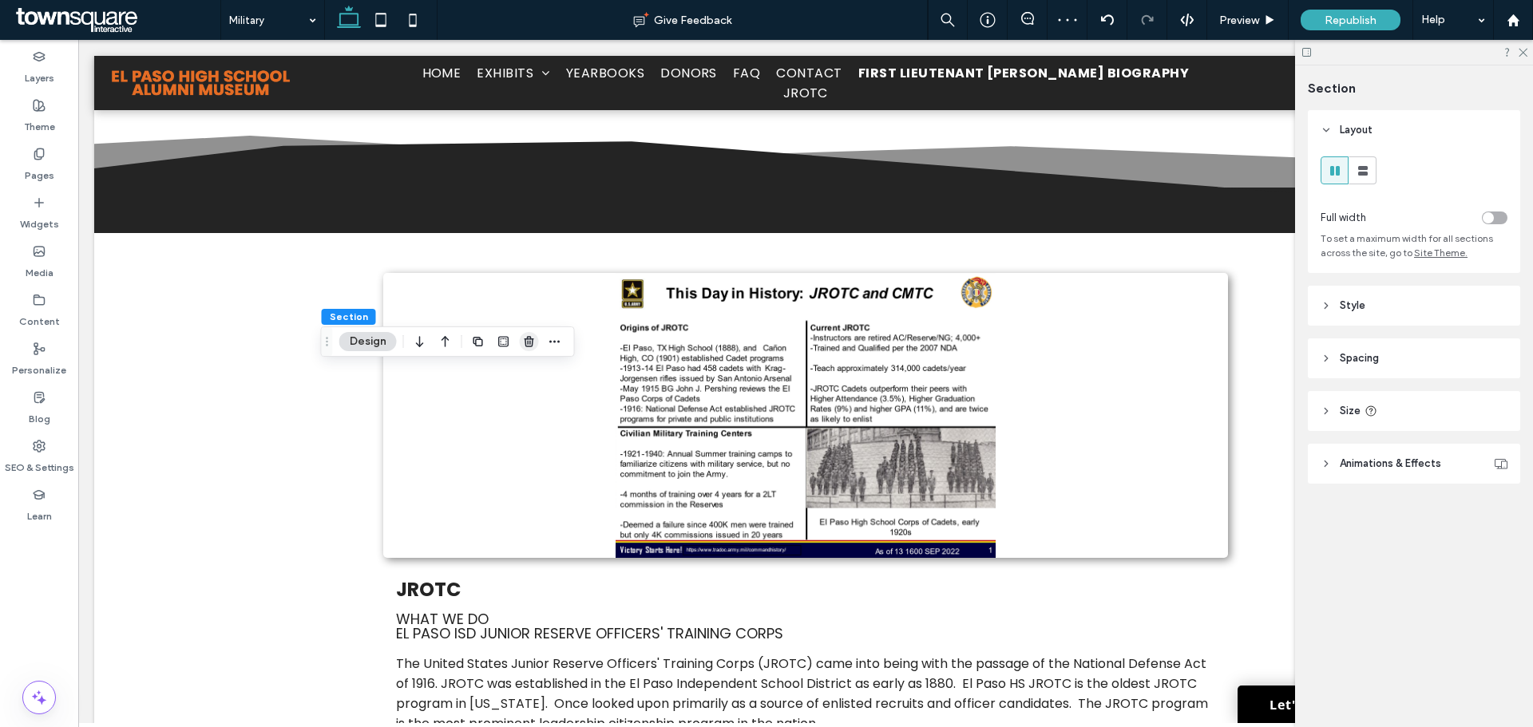
click at [526, 343] on icon "button" at bounding box center [529, 341] width 13 height 13
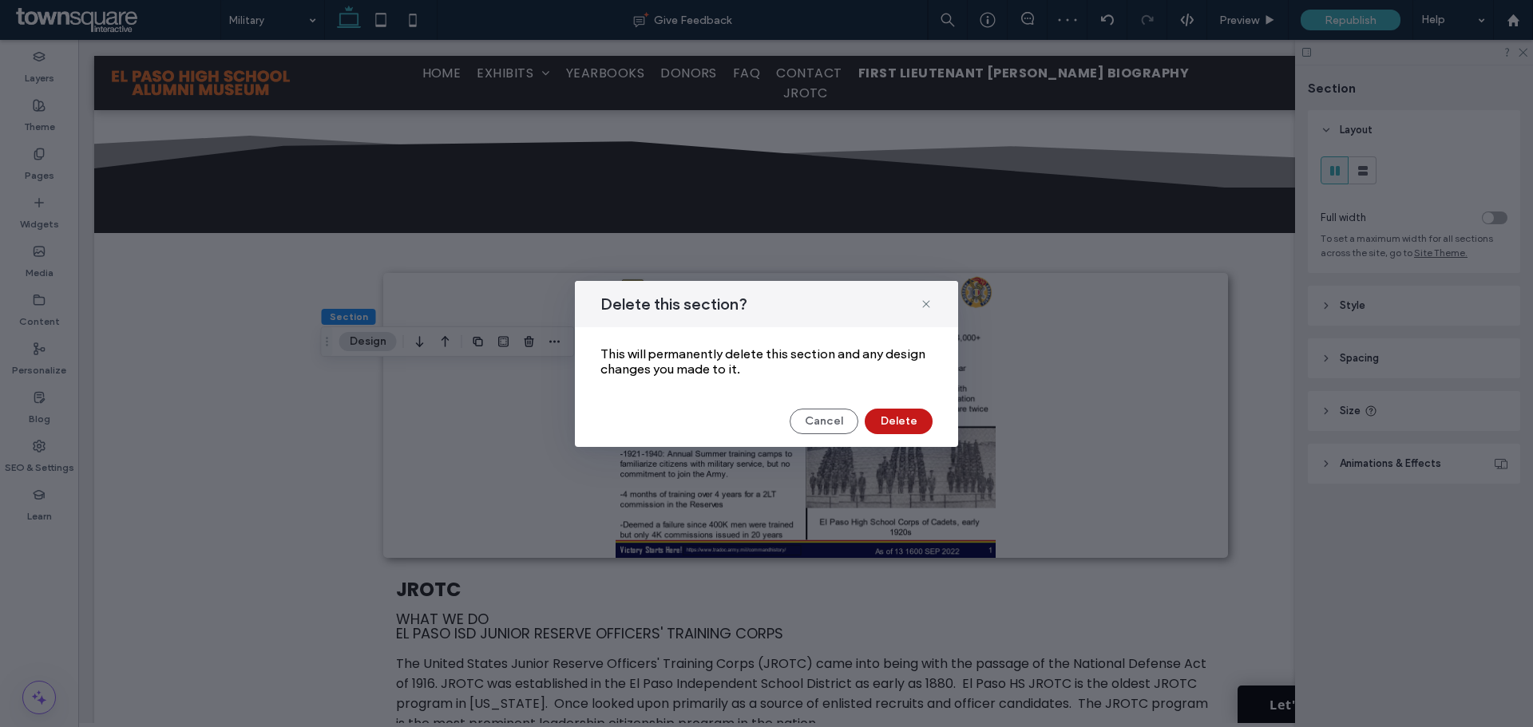
click at [906, 418] on button "Delete" at bounding box center [899, 422] width 68 height 26
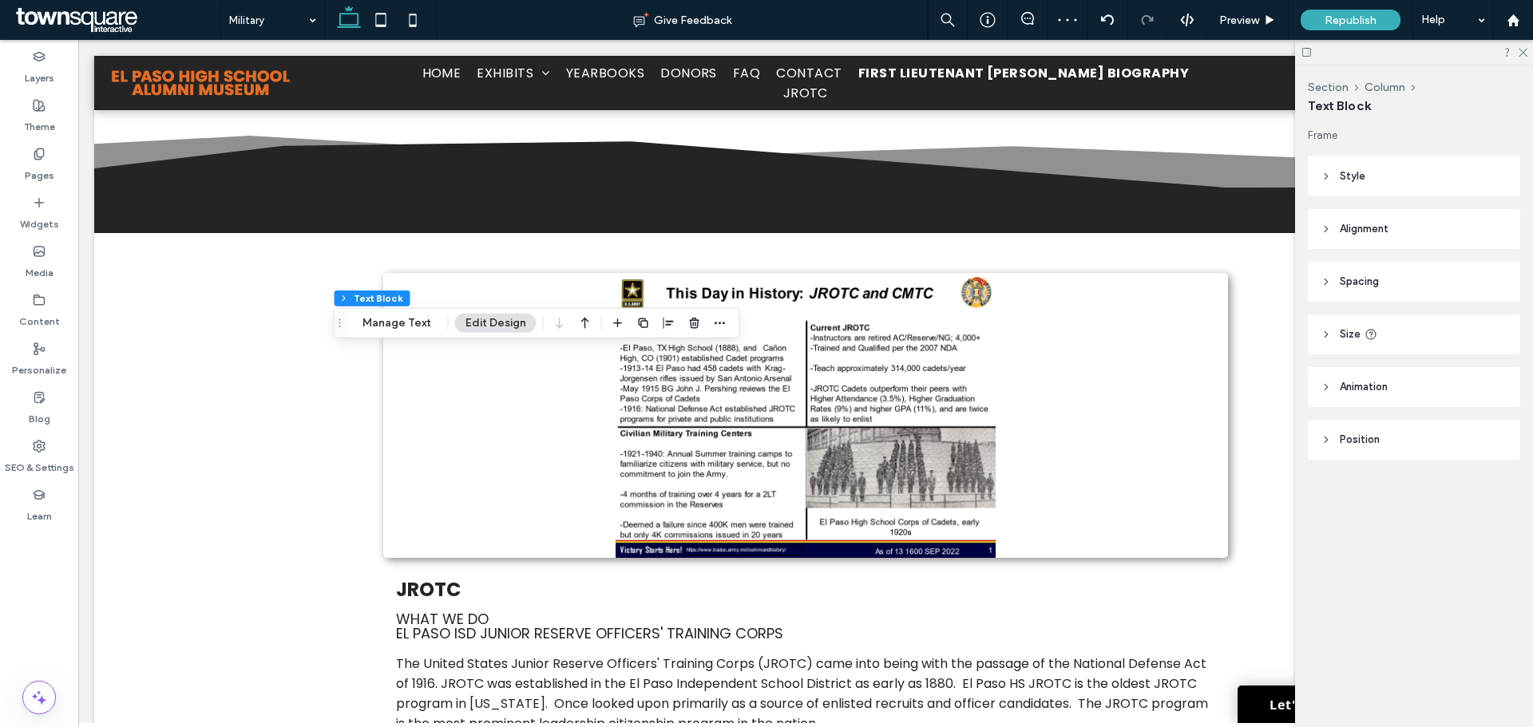
click at [703, 322] on div at bounding box center [668, 323] width 121 height 29
click at [692, 323] on use "button" at bounding box center [694, 323] width 10 height 10
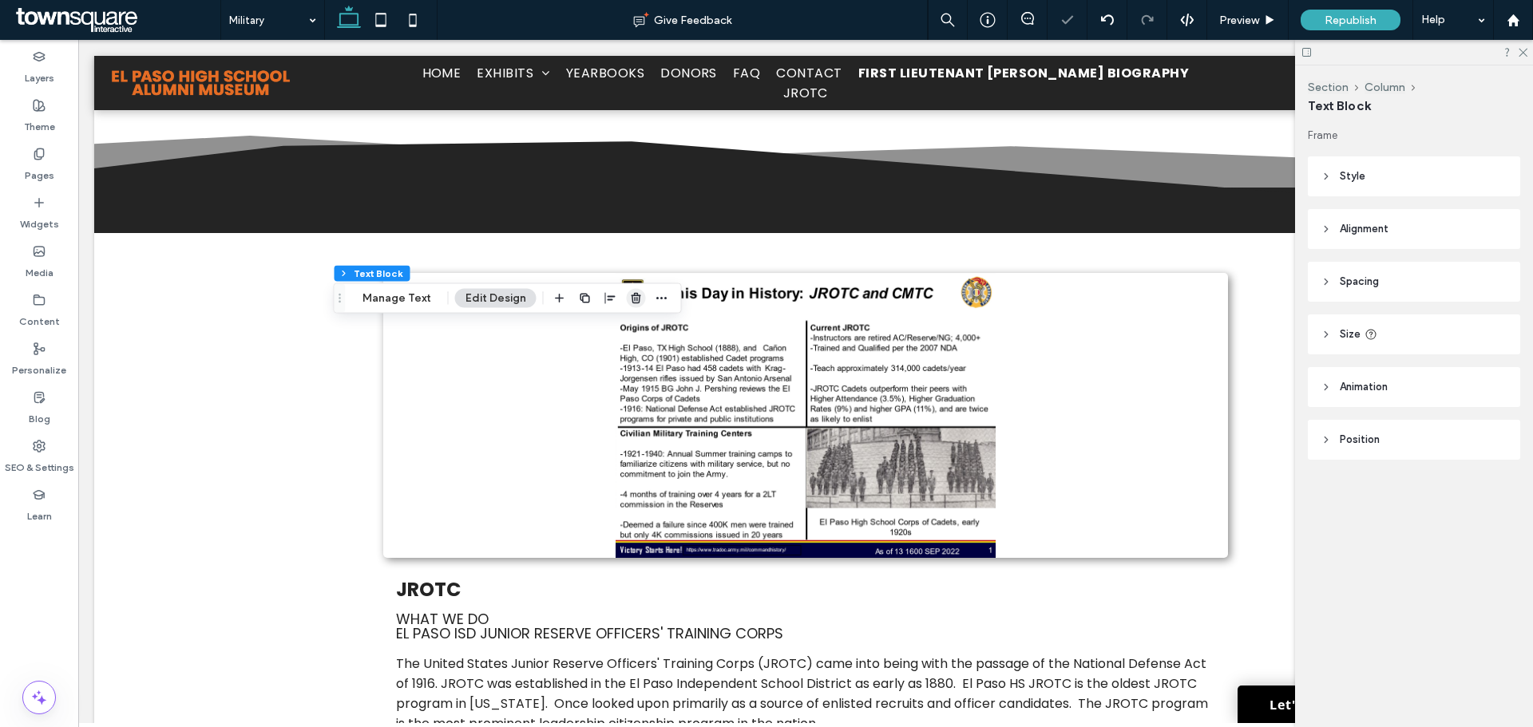
click at [636, 300] on icon "button" at bounding box center [636, 298] width 13 height 13
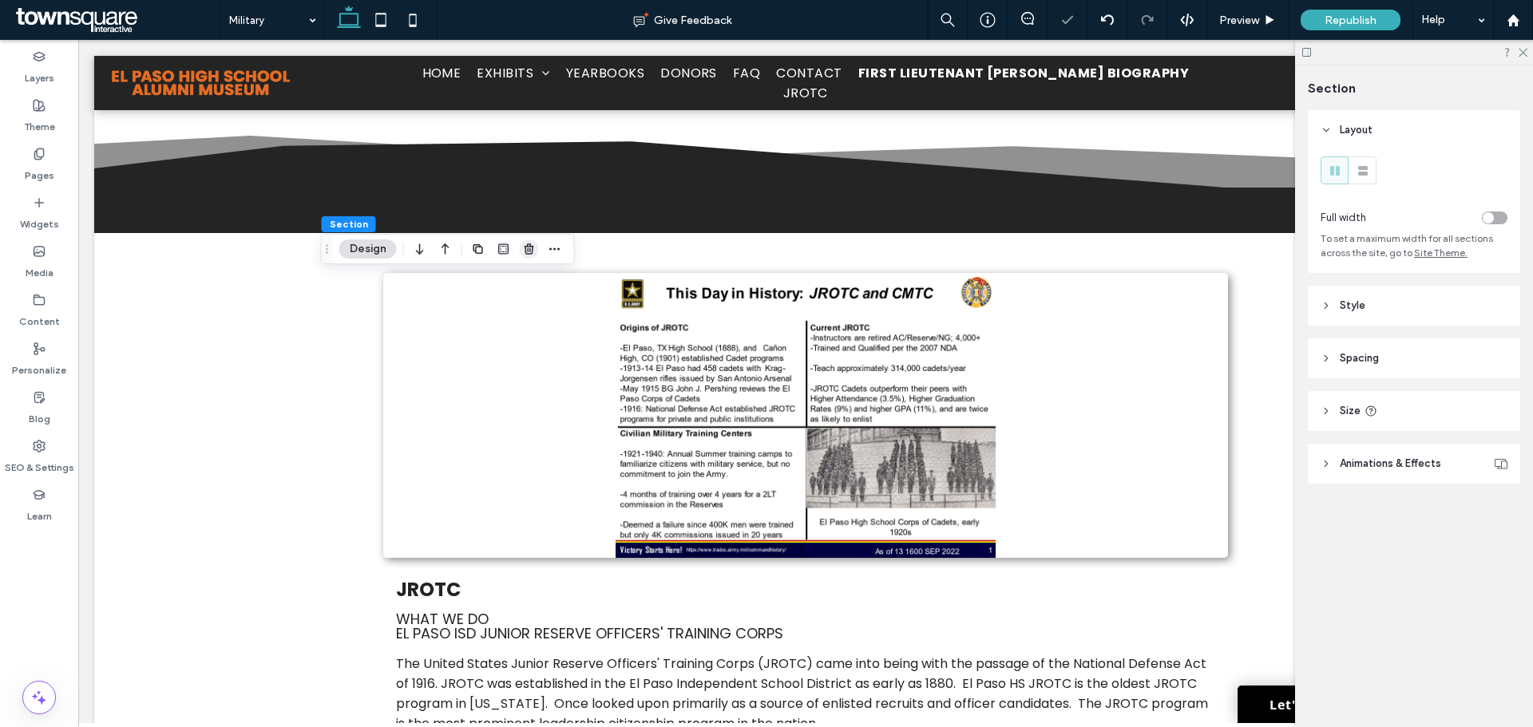
click at [530, 248] on use "button" at bounding box center [529, 249] width 10 height 10
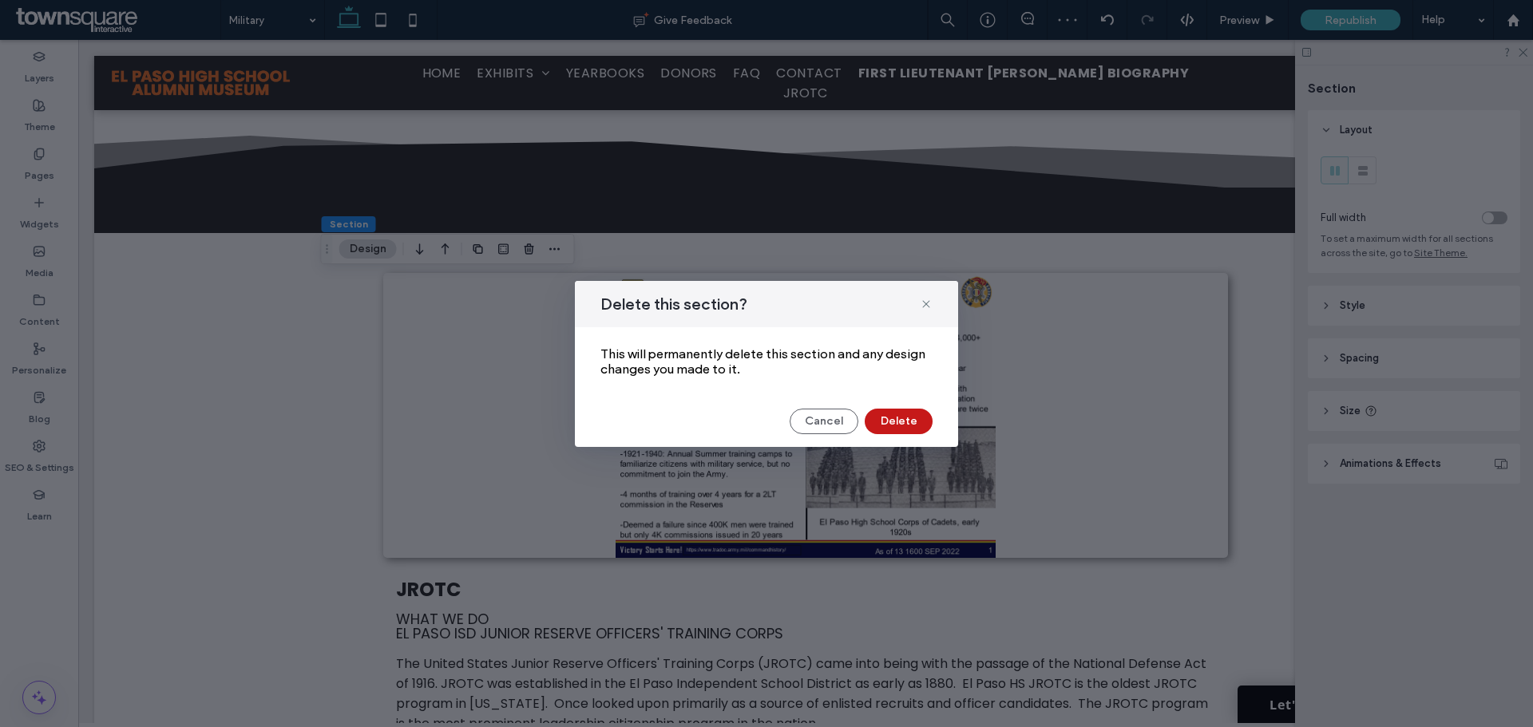
click at [892, 416] on button "Delete" at bounding box center [899, 422] width 68 height 26
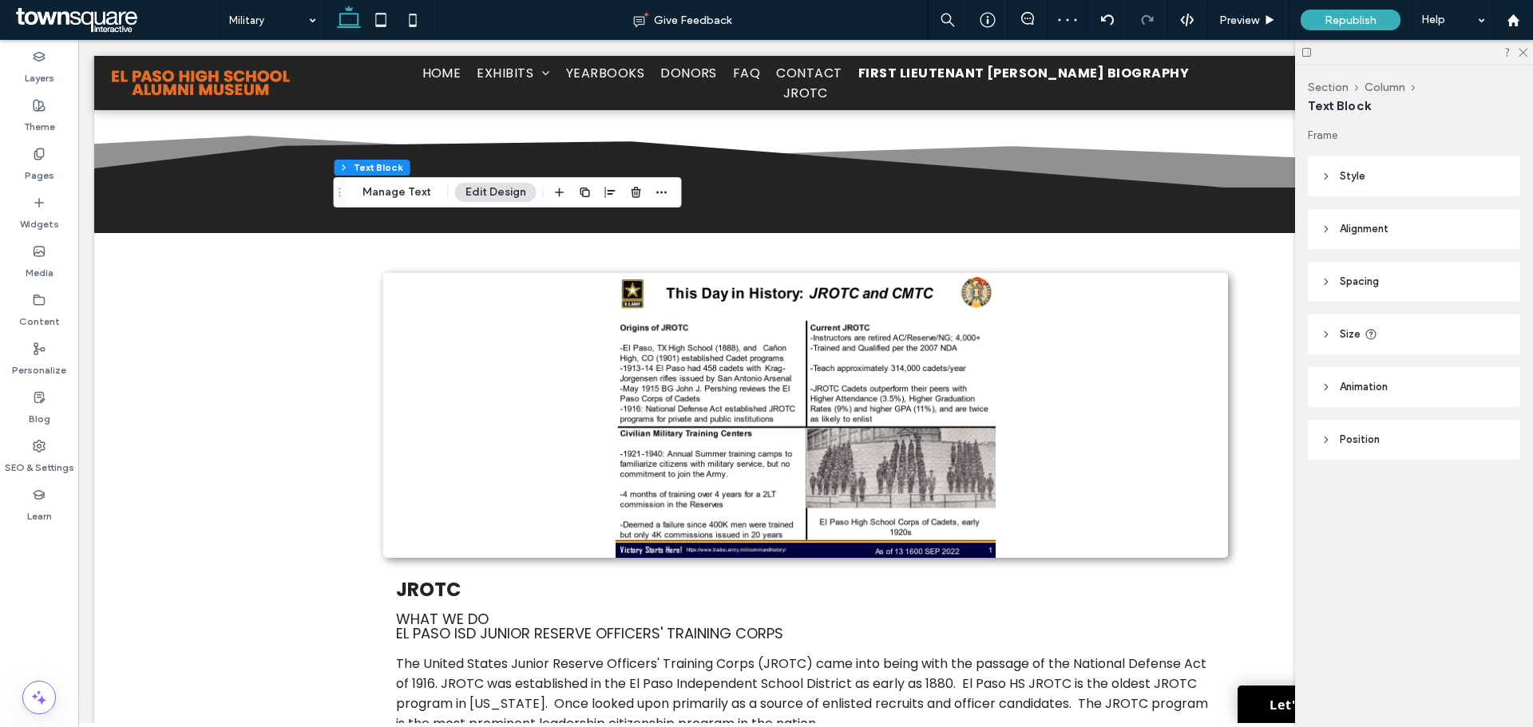
click at [640, 202] on div at bounding box center [636, 192] width 19 height 29
click at [637, 196] on icon "button" at bounding box center [636, 192] width 13 height 13
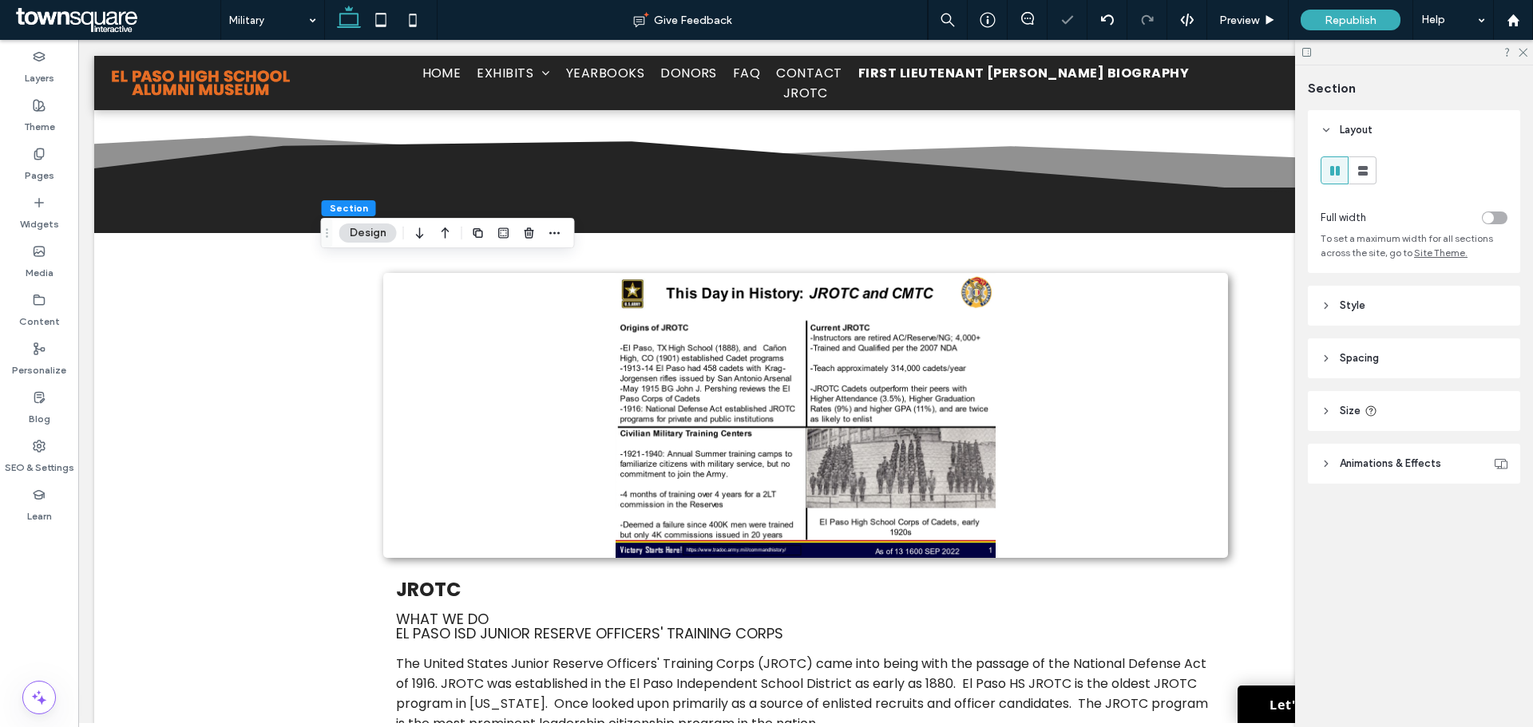
click at [521, 244] on div at bounding box center [529, 233] width 19 height 29
click at [523, 236] on icon "button" at bounding box center [529, 233] width 13 height 13
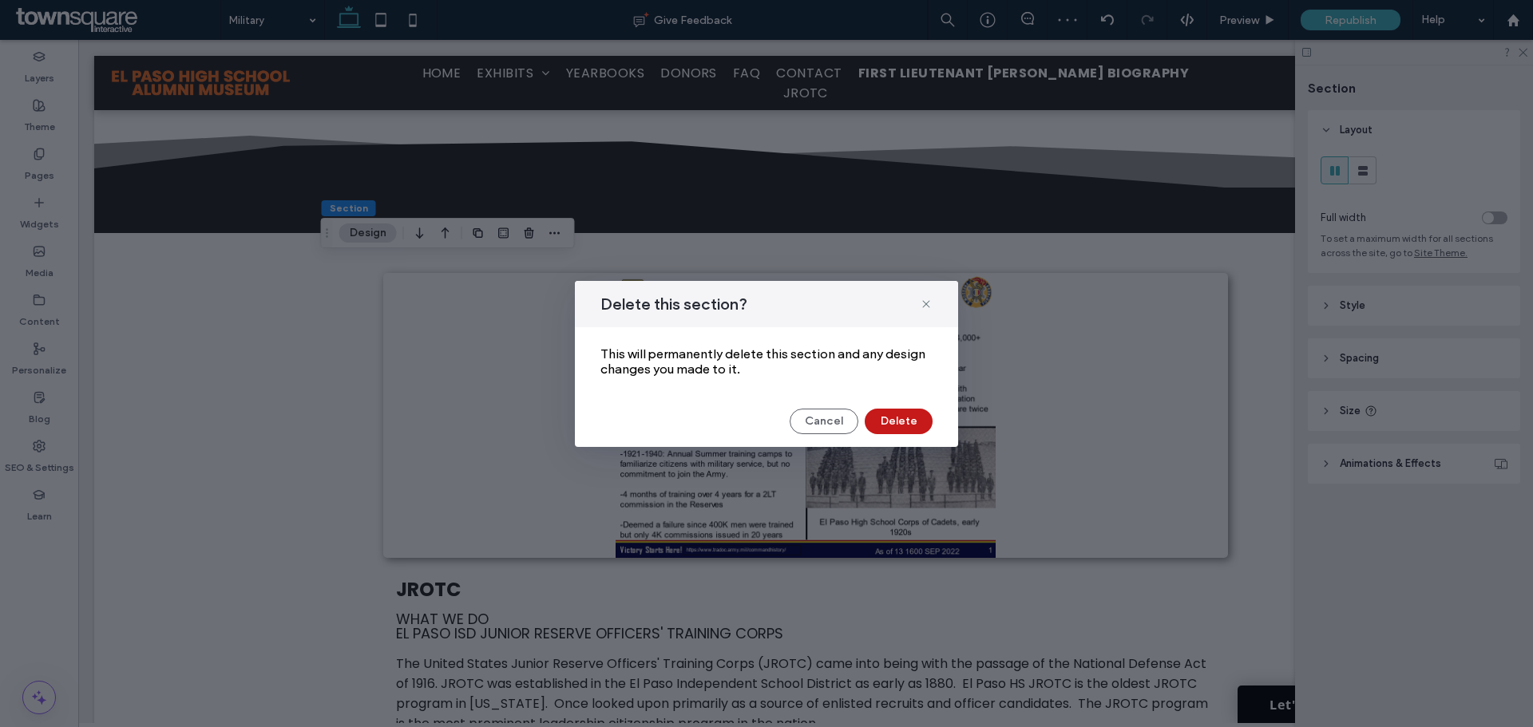
click at [912, 422] on button "Delete" at bounding box center [899, 422] width 68 height 26
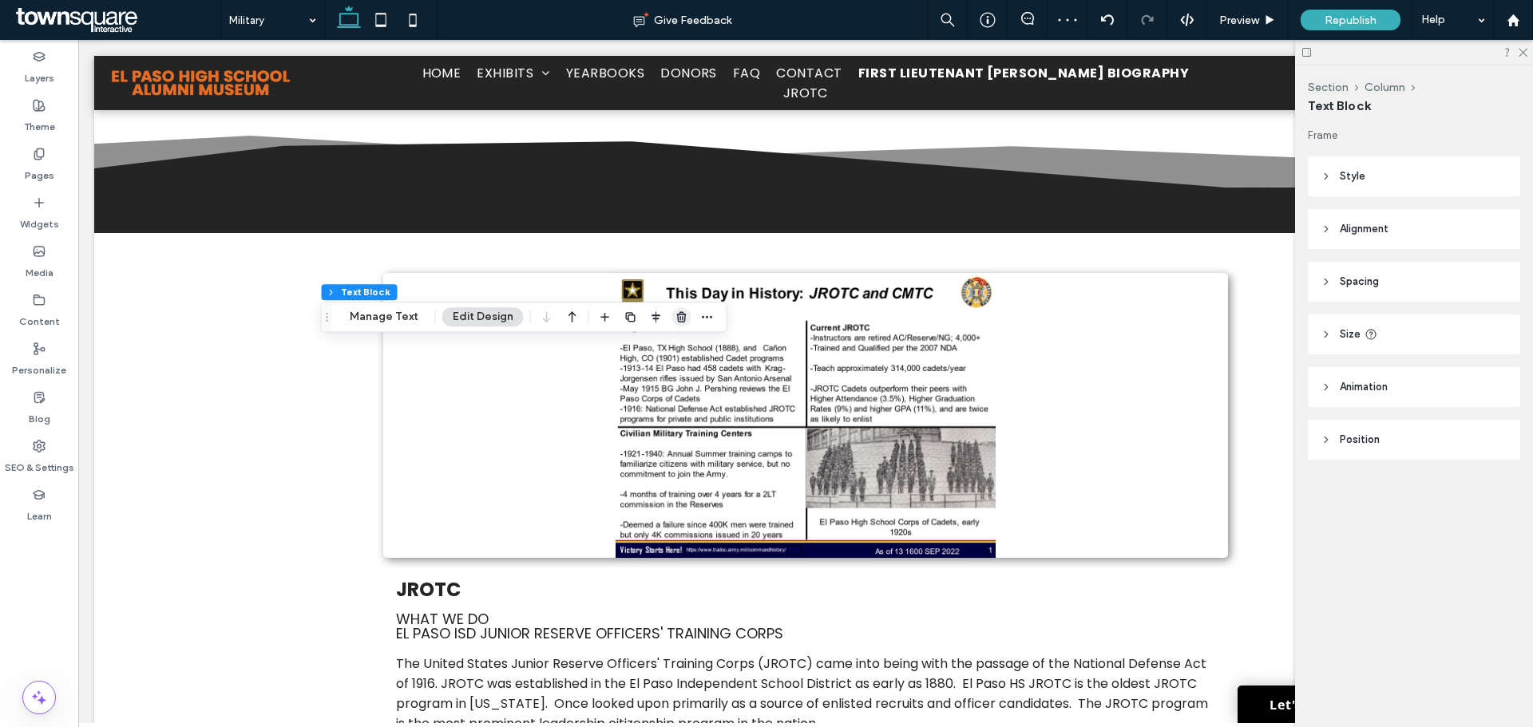
click at [676, 319] on use "button" at bounding box center [681, 317] width 10 height 10
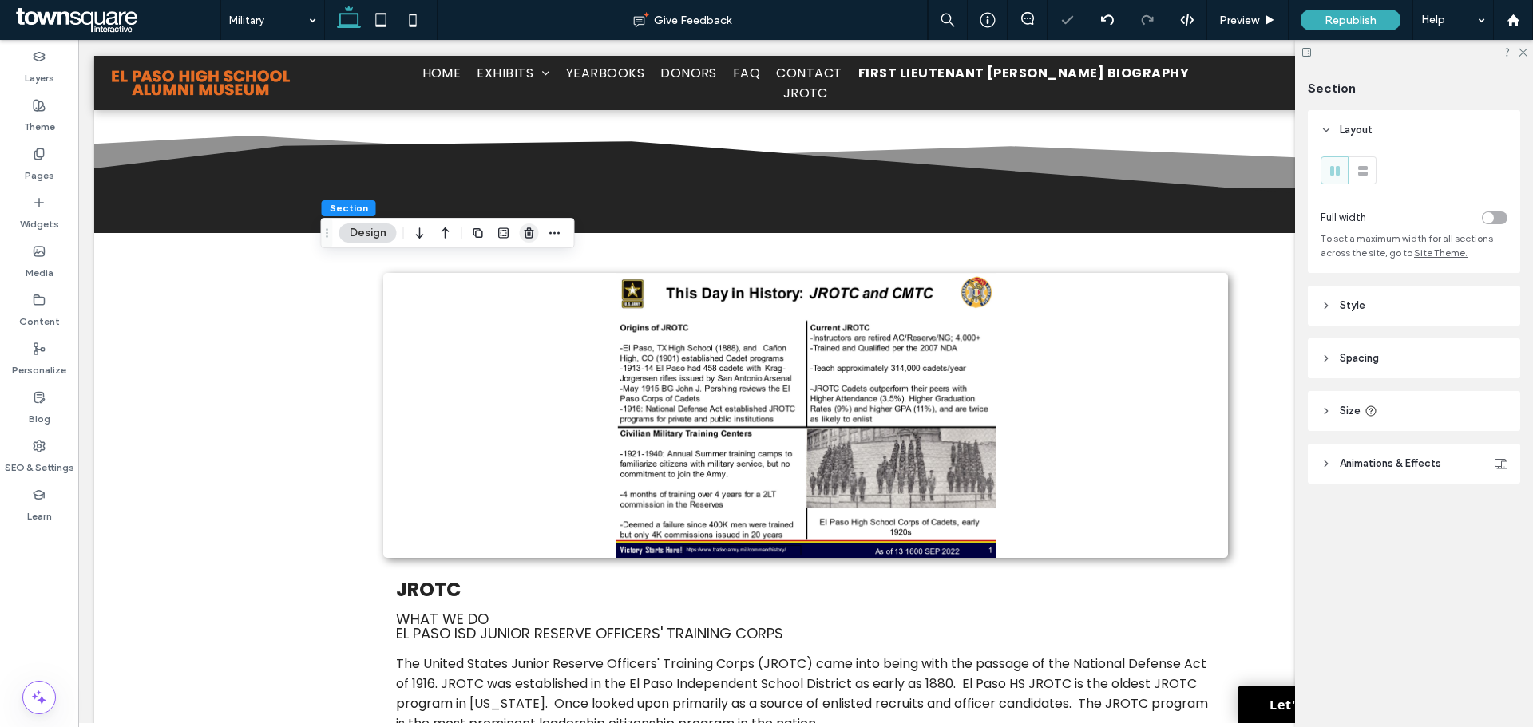
click at [531, 230] on use "button" at bounding box center [529, 233] width 10 height 10
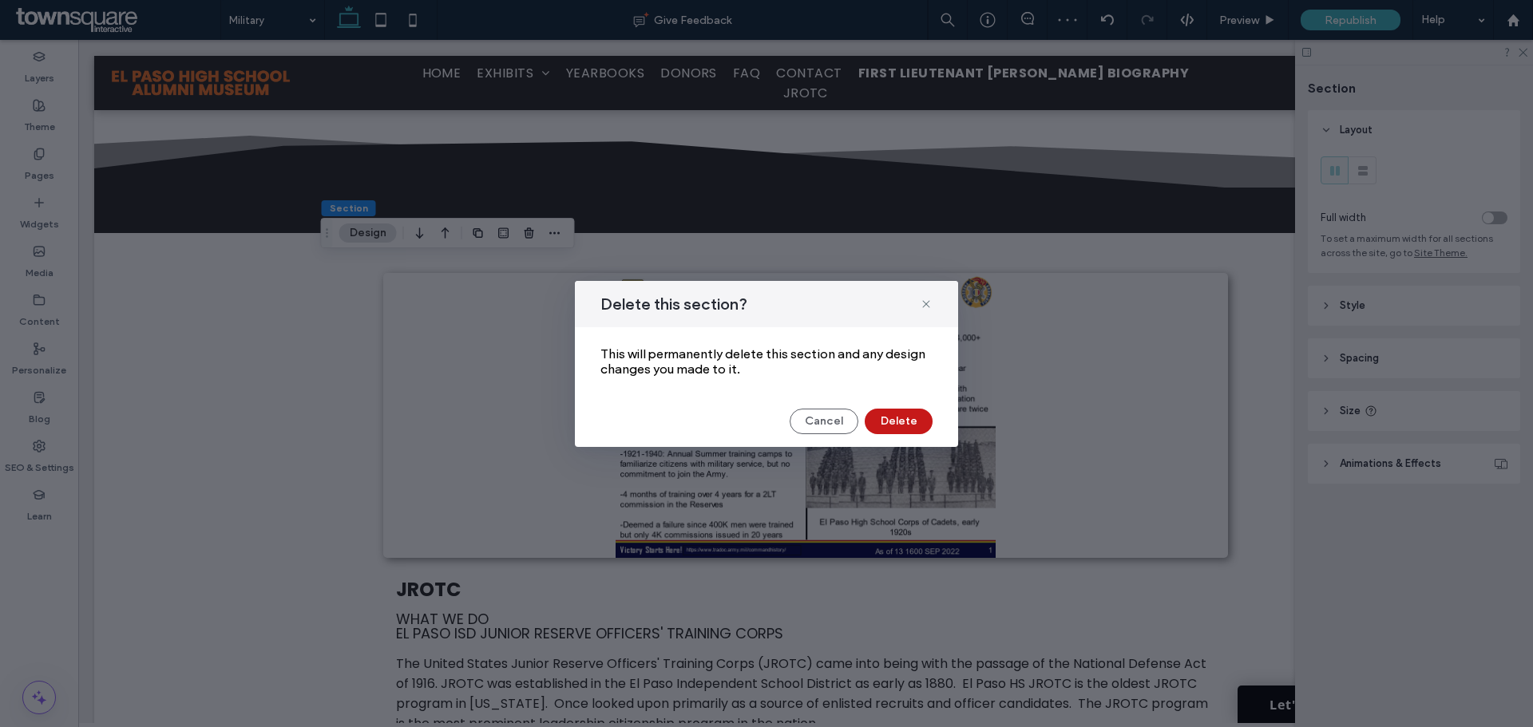
click at [898, 418] on button "Delete" at bounding box center [899, 422] width 68 height 26
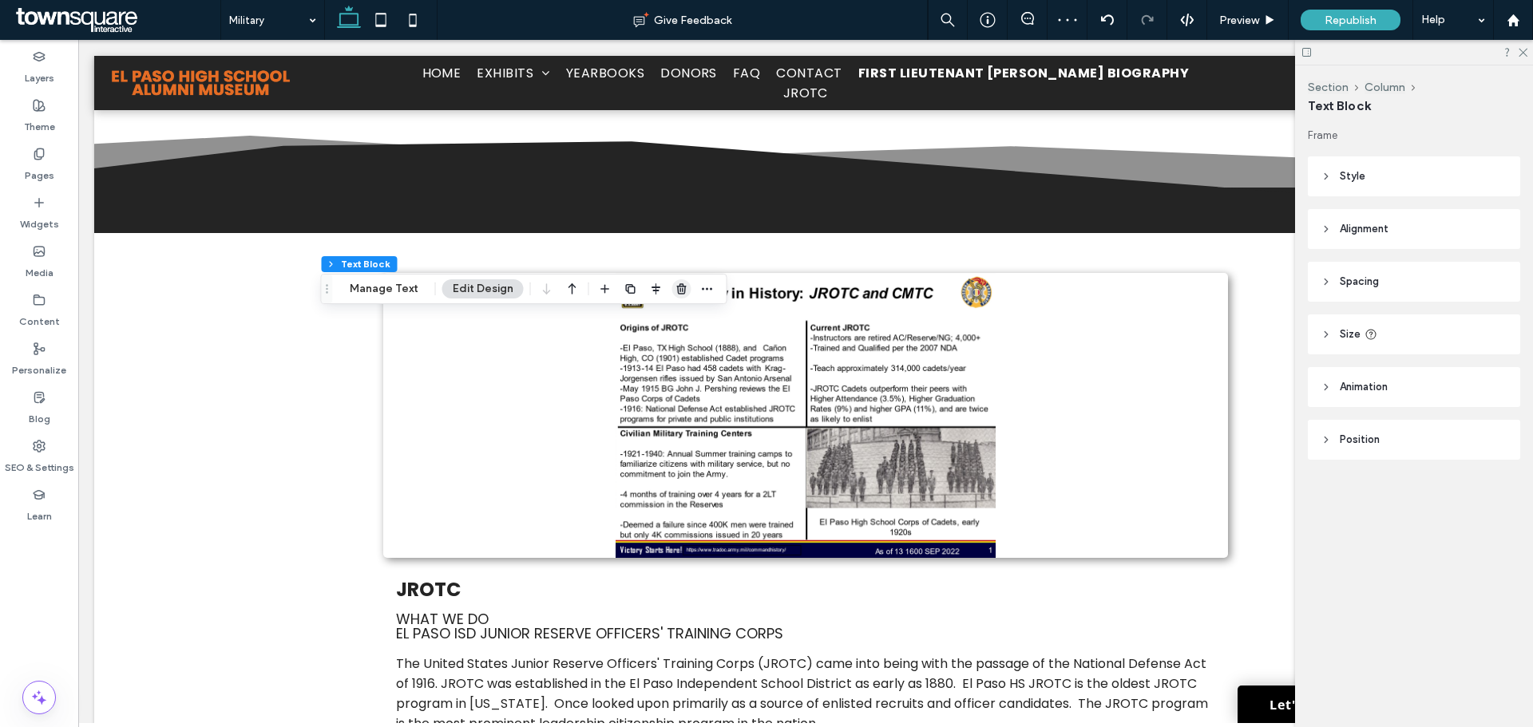
click at [681, 291] on icon "button" at bounding box center [682, 289] width 13 height 13
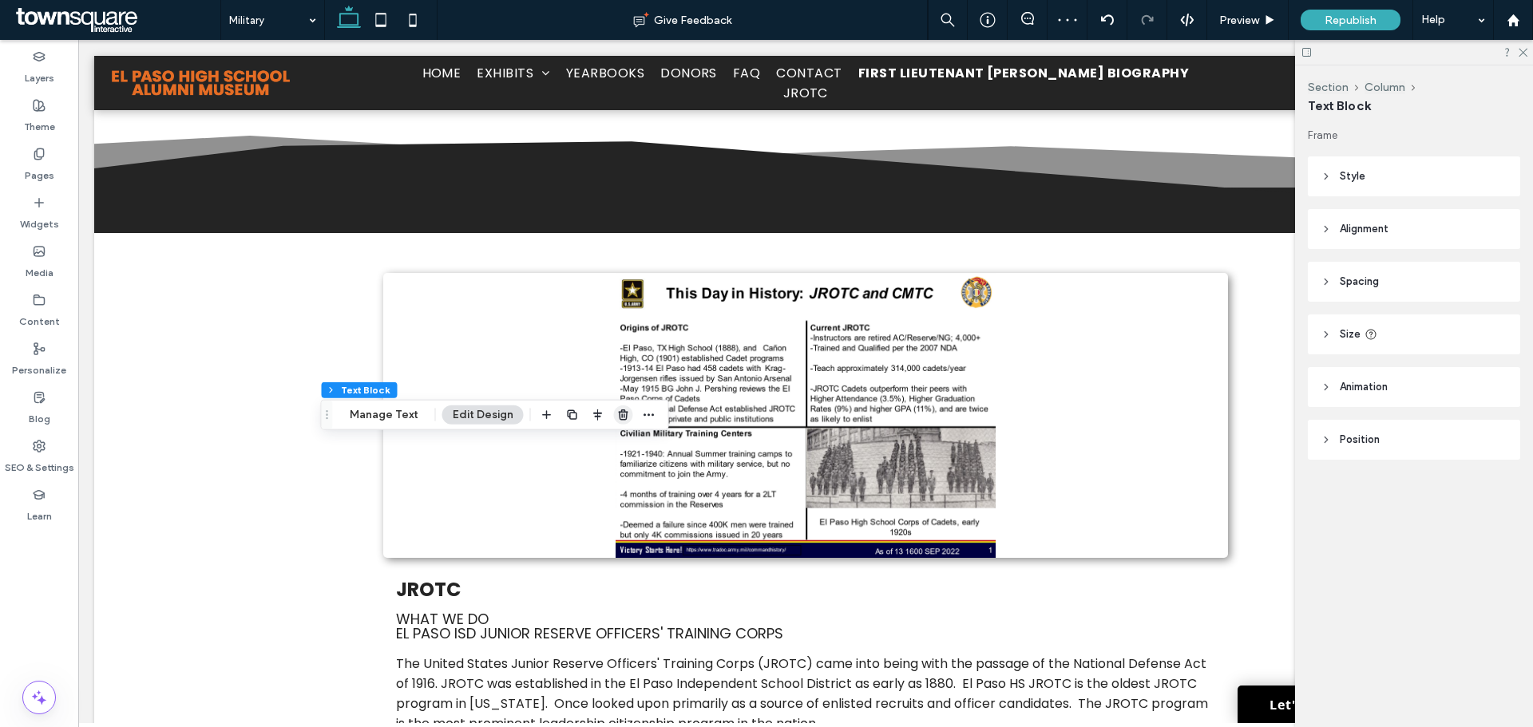
click at [629, 414] on span "button" at bounding box center [623, 415] width 19 height 19
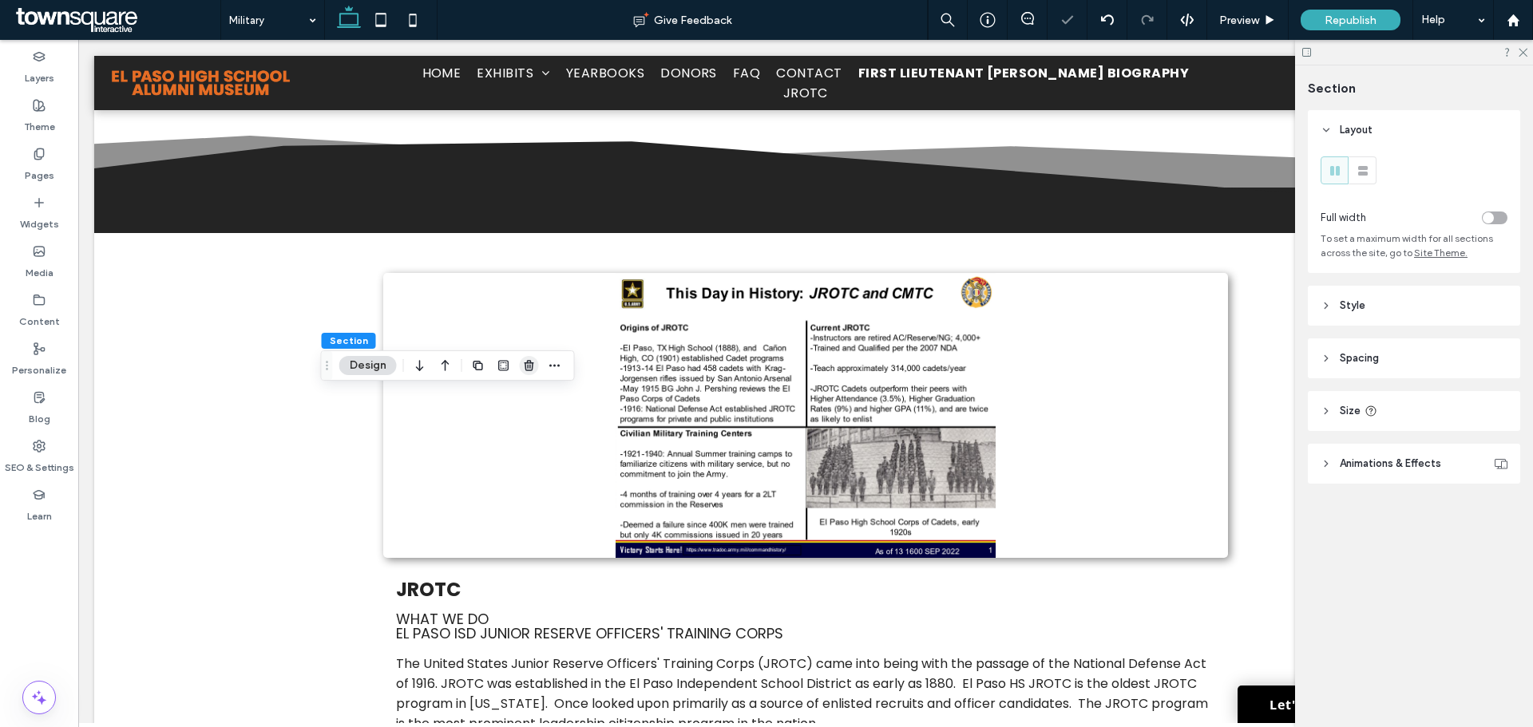
click at [525, 368] on icon "button" at bounding box center [529, 365] width 13 height 13
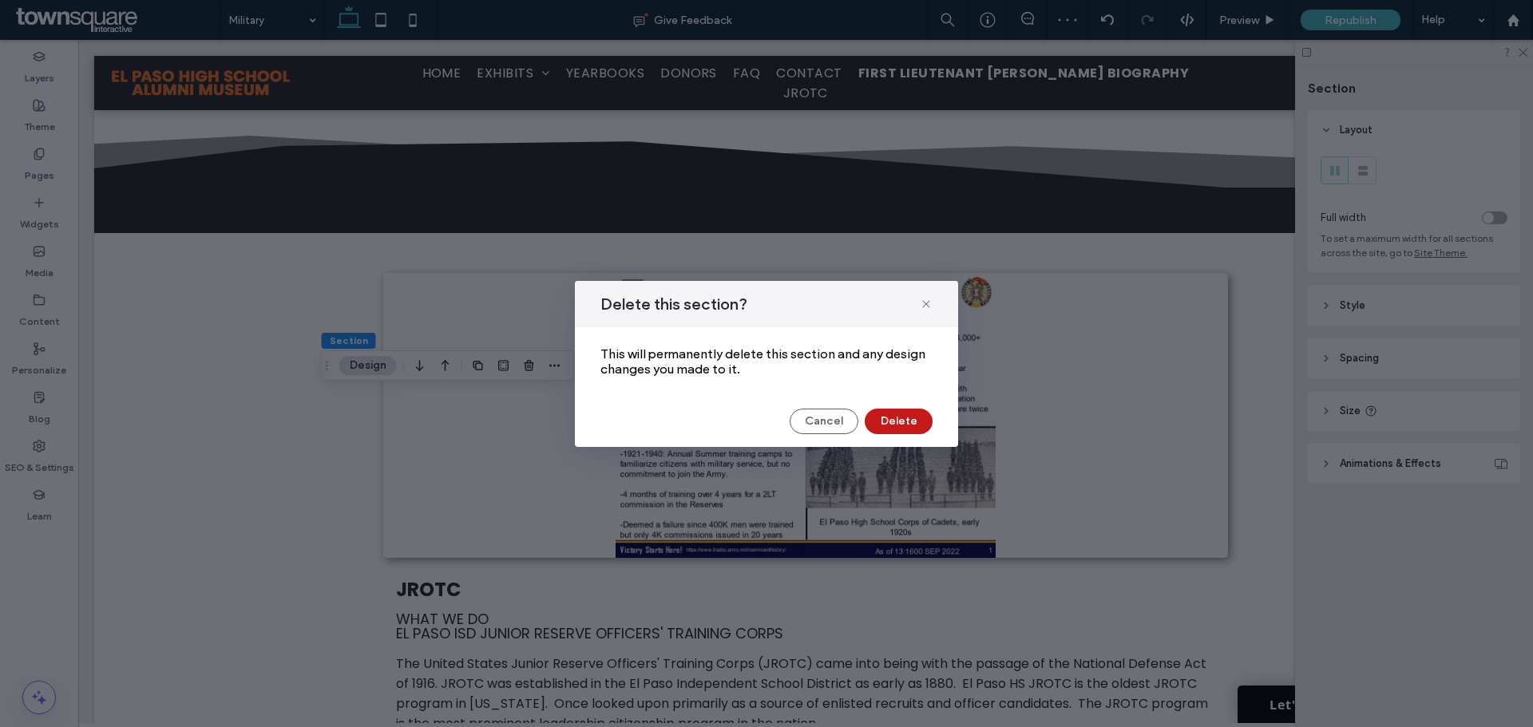
click at [890, 422] on button "Delete" at bounding box center [899, 422] width 68 height 26
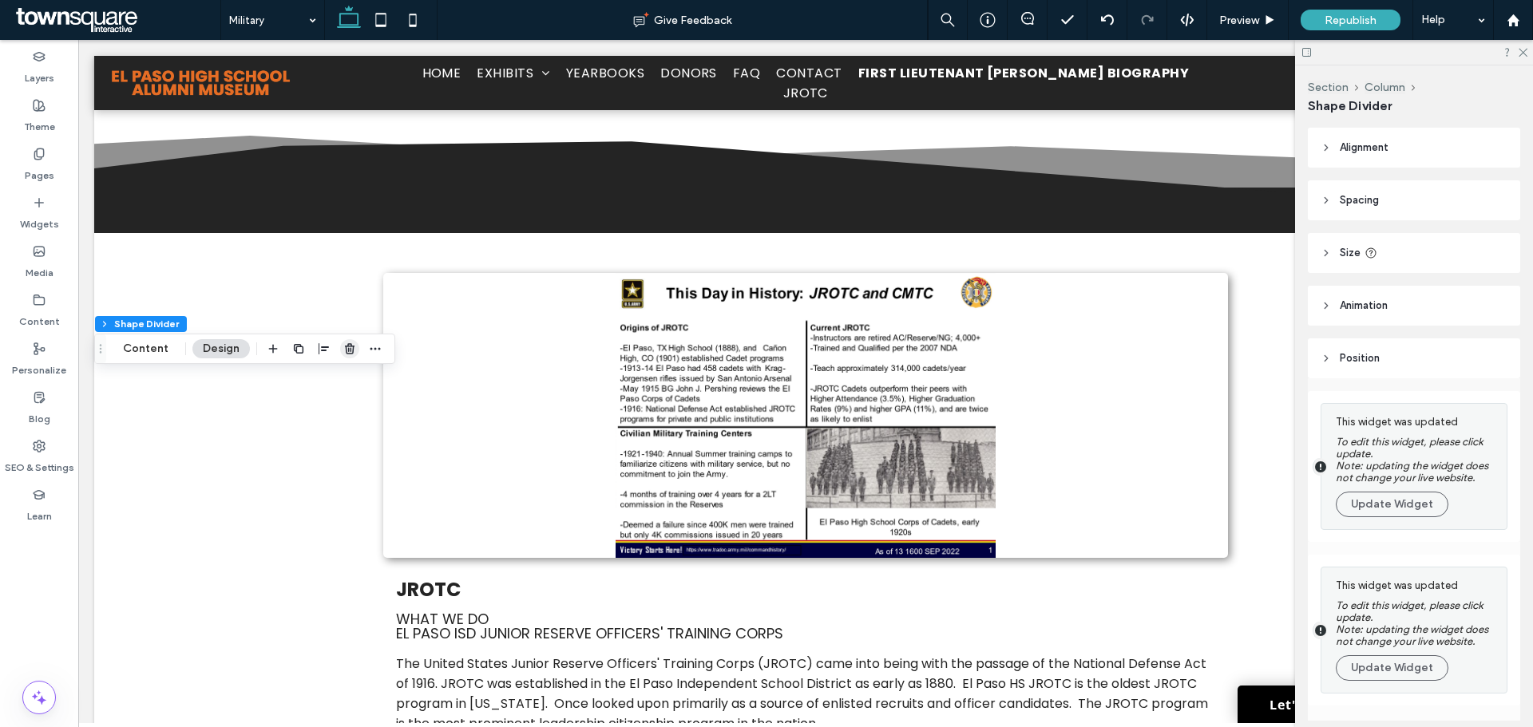
click at [350, 354] on use "button" at bounding box center [350, 348] width 10 height 10
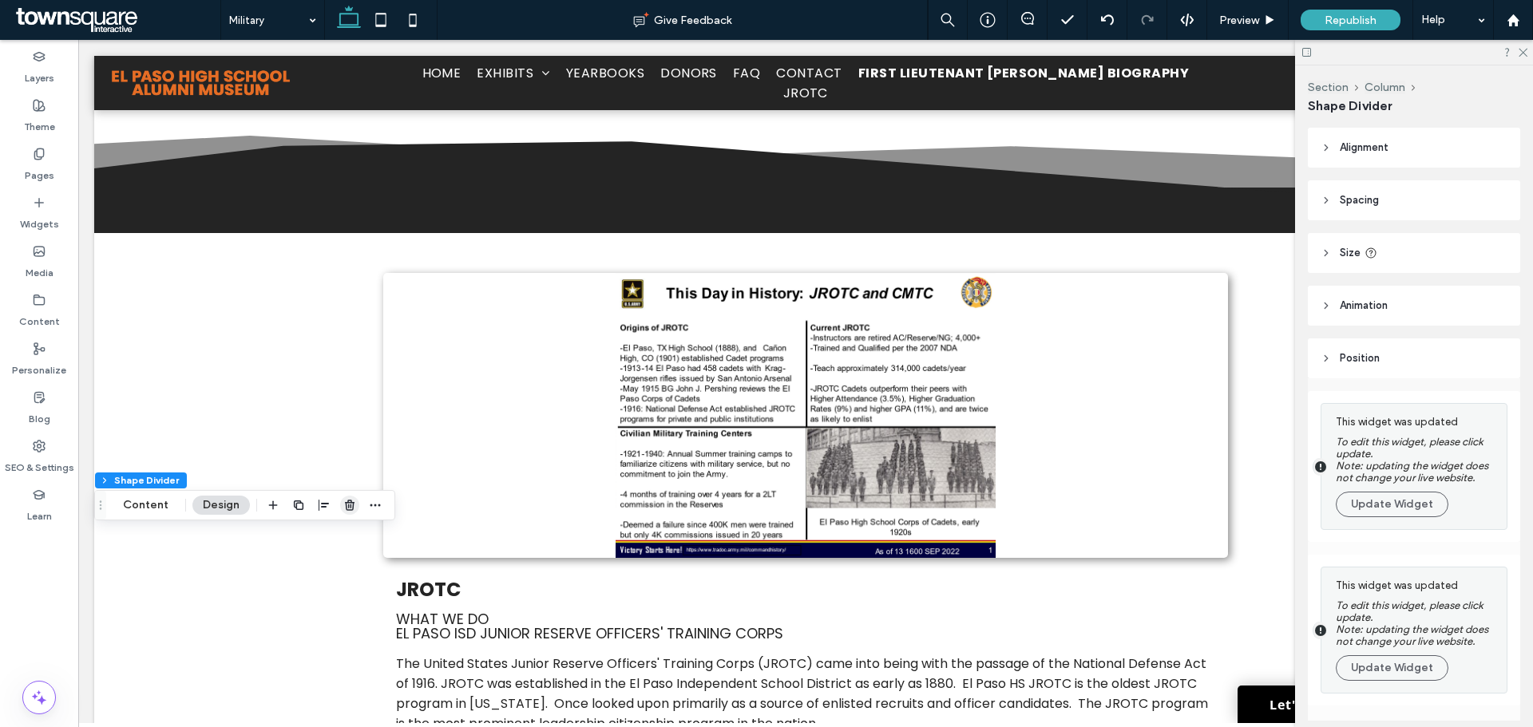
click at [347, 506] on use "button" at bounding box center [350, 505] width 10 height 10
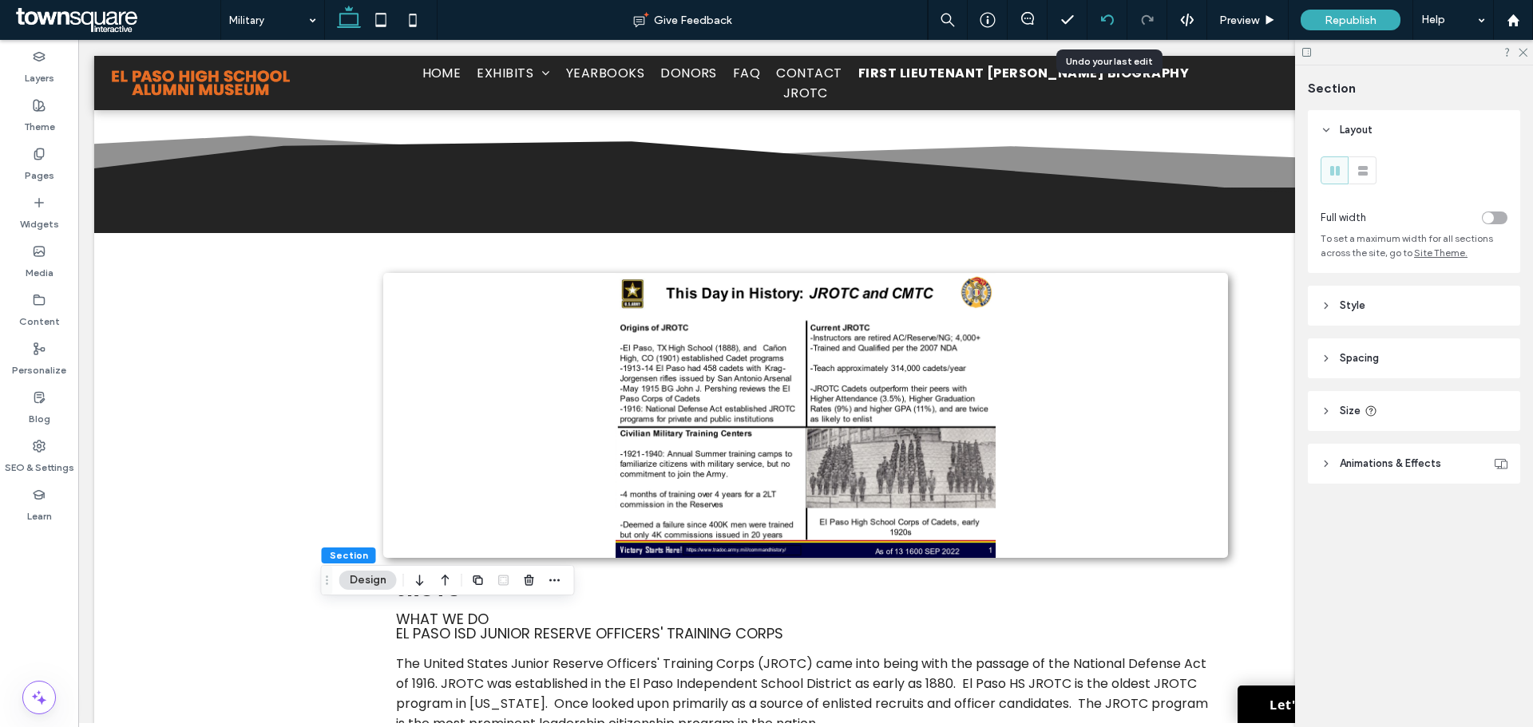
click at [1113, 17] on icon at bounding box center [1107, 20] width 13 height 13
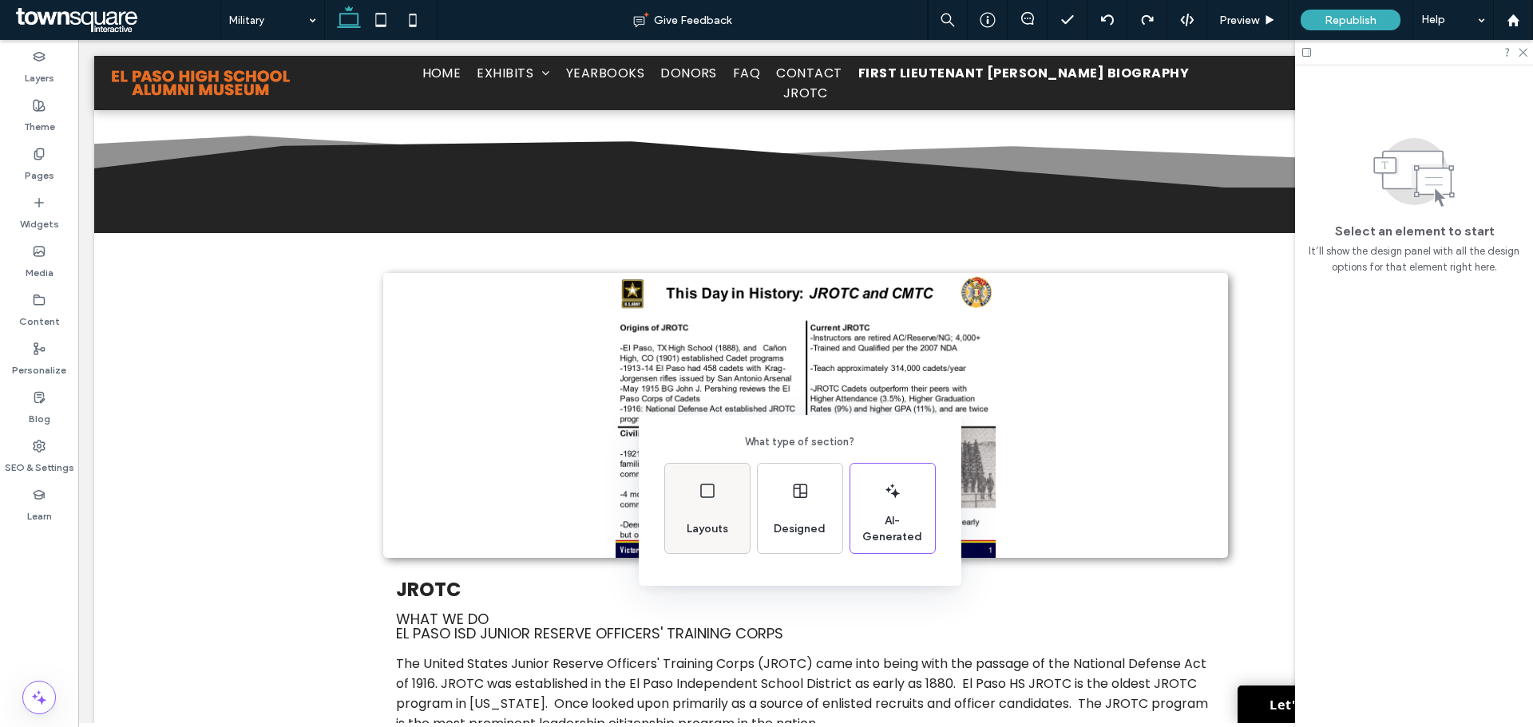
click at [722, 532] on span "Layouts" at bounding box center [707, 529] width 54 height 16
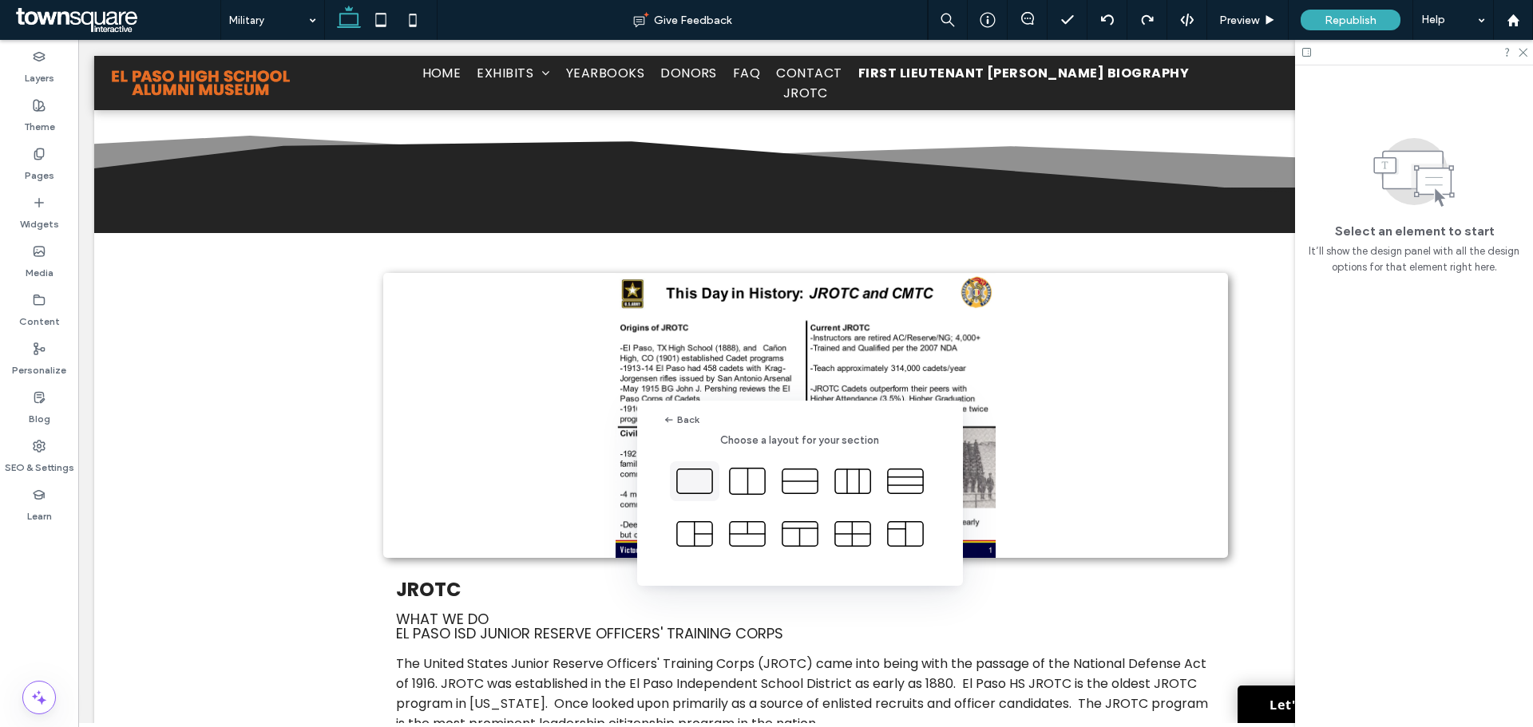
click at [688, 493] on icon at bounding box center [695, 482] width 40 height 40
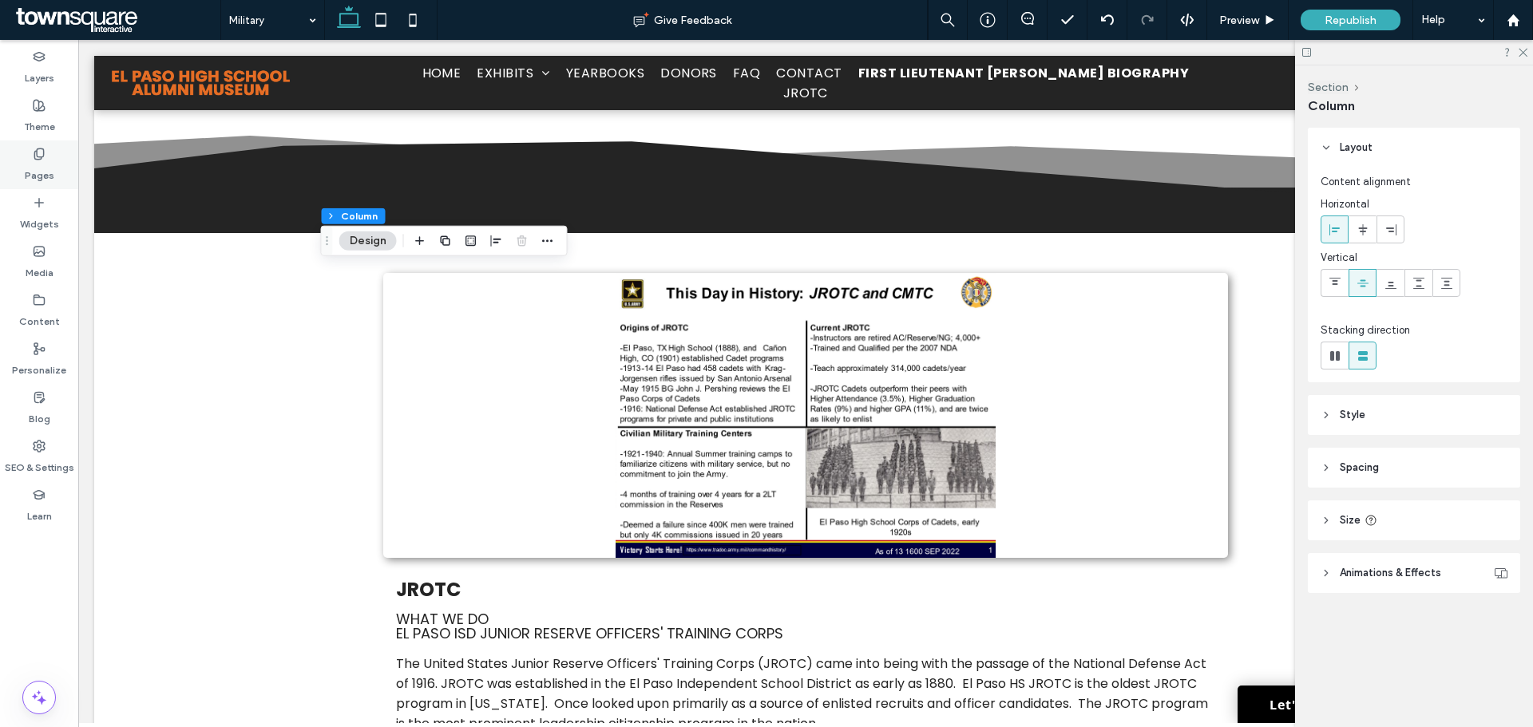
click at [56, 165] on div "Pages" at bounding box center [39, 165] width 78 height 49
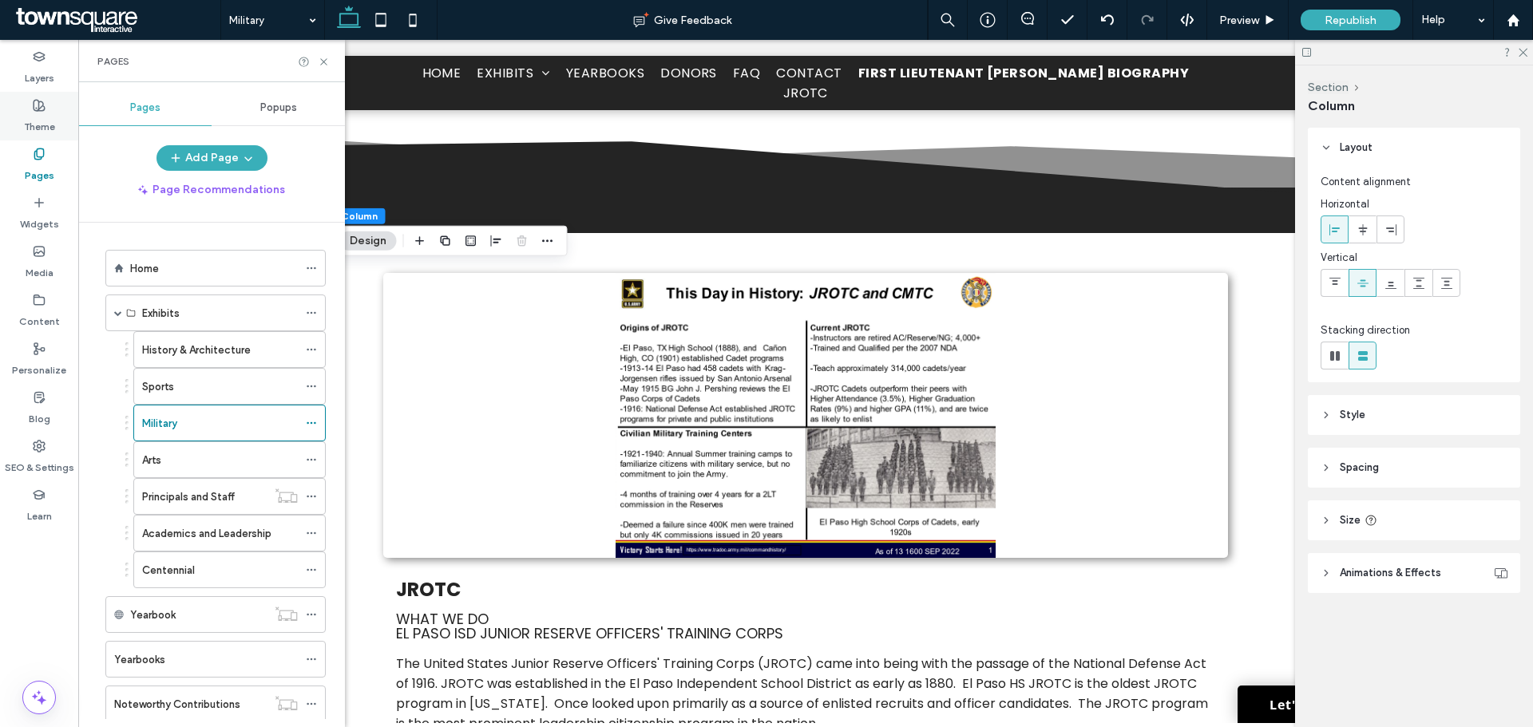
click at [47, 117] on label "Theme" at bounding box center [39, 123] width 31 height 22
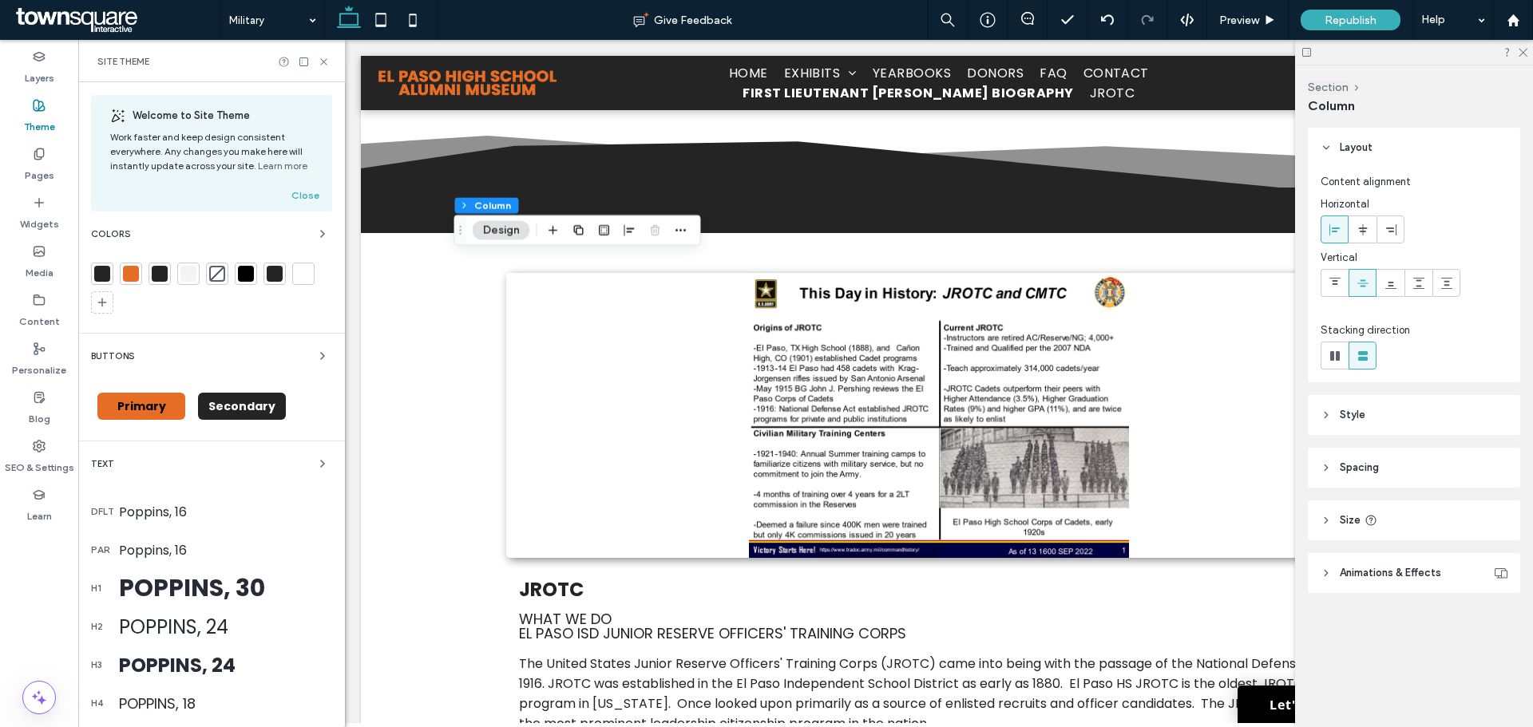
click at [47, 117] on label "Theme" at bounding box center [39, 123] width 31 height 22
click at [49, 225] on label "Widgets" at bounding box center [39, 220] width 39 height 22
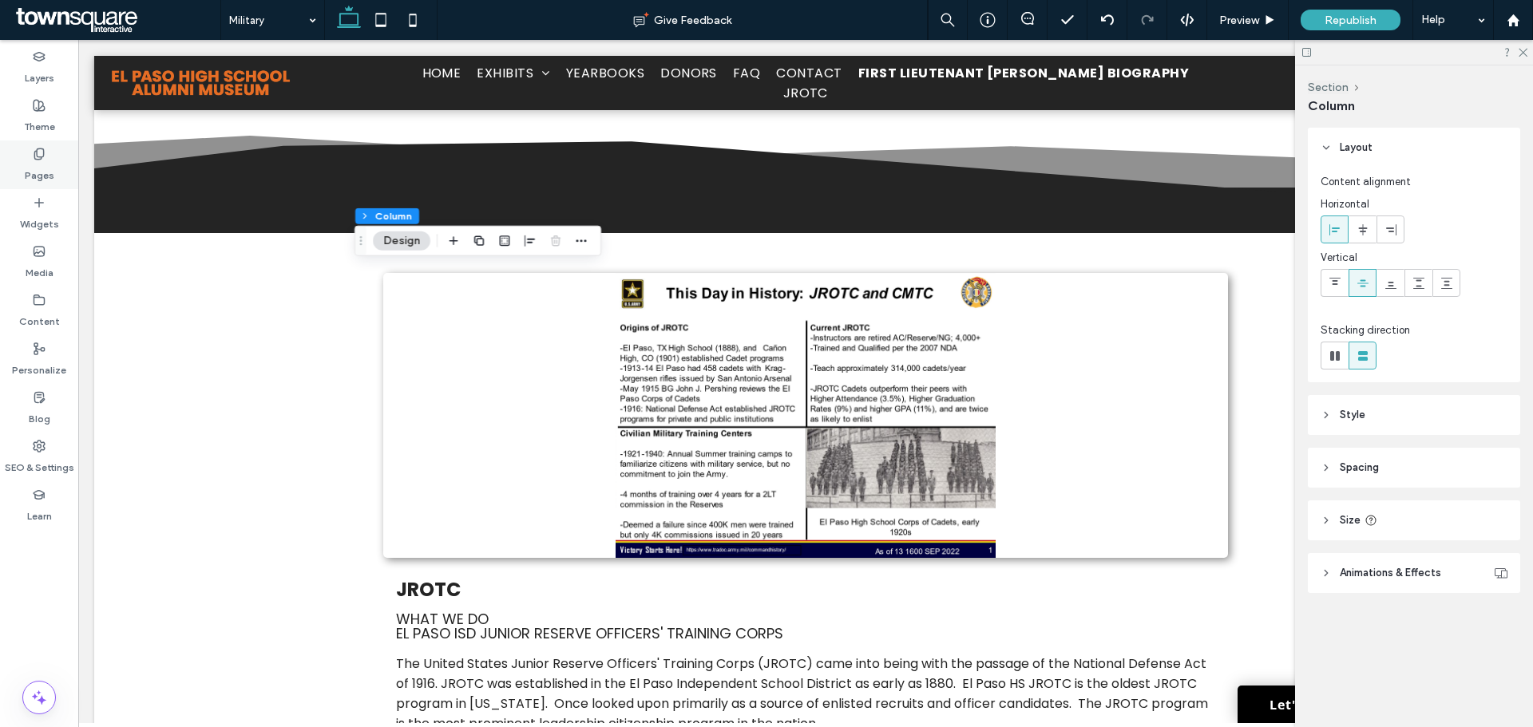
click at [46, 171] on label "Pages" at bounding box center [40, 172] width 30 height 22
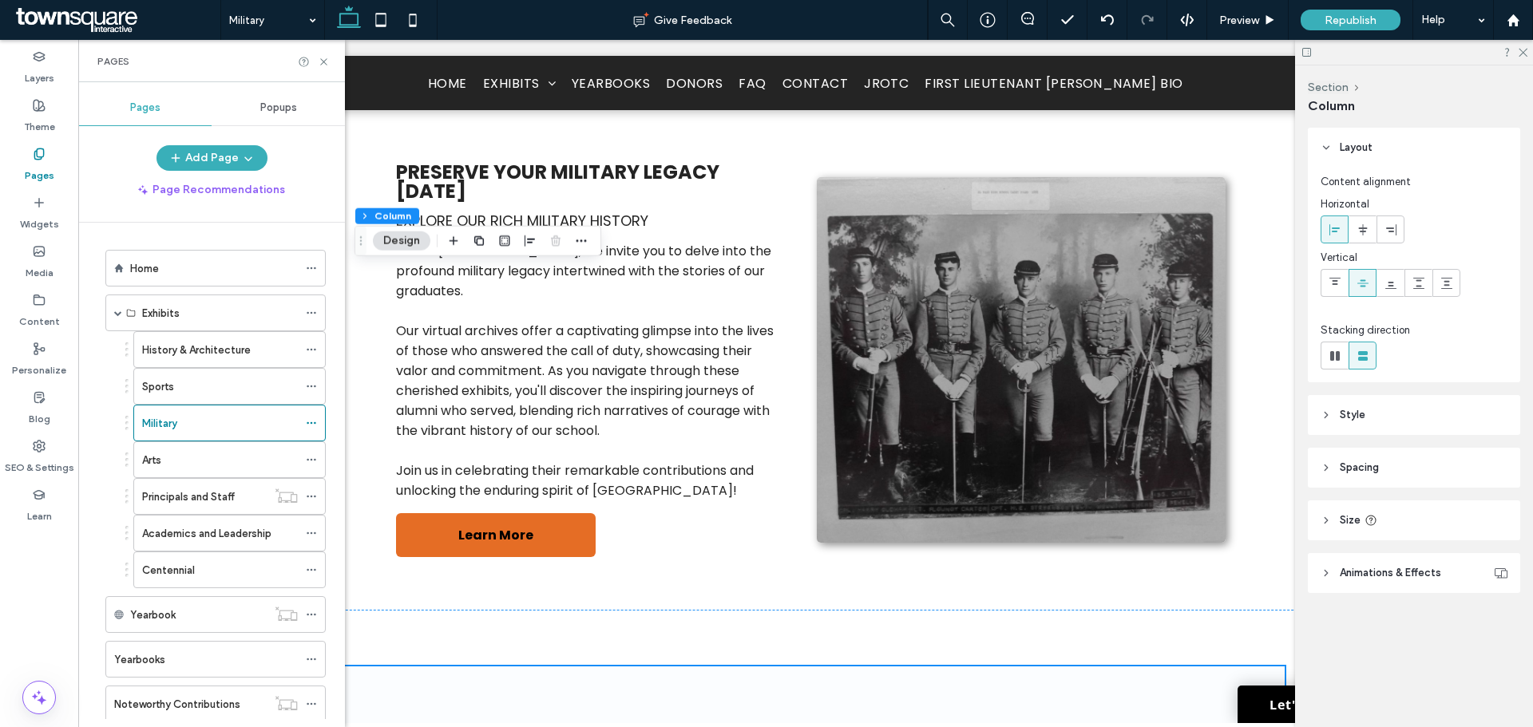
scroll to position [399, 0]
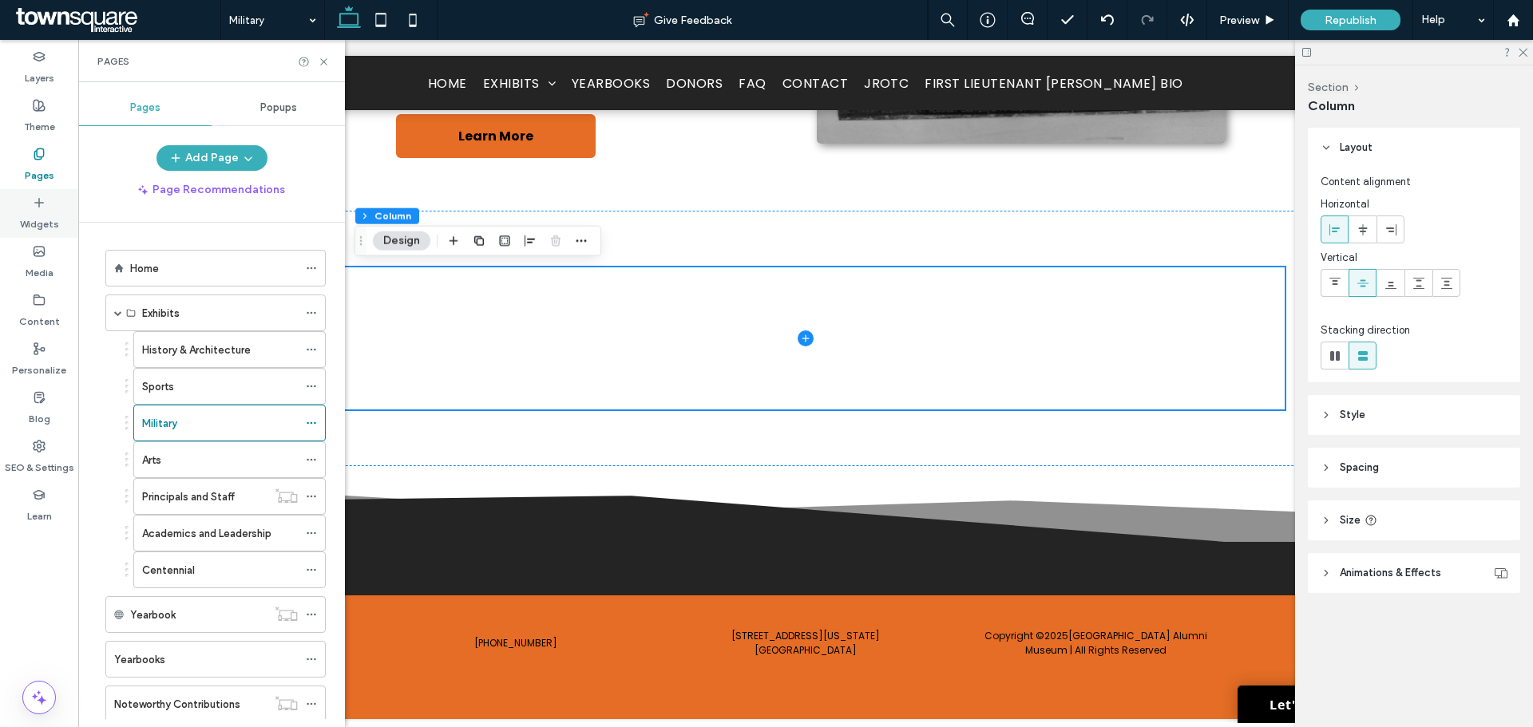
click at [60, 222] on div "Widgets" at bounding box center [39, 213] width 78 height 49
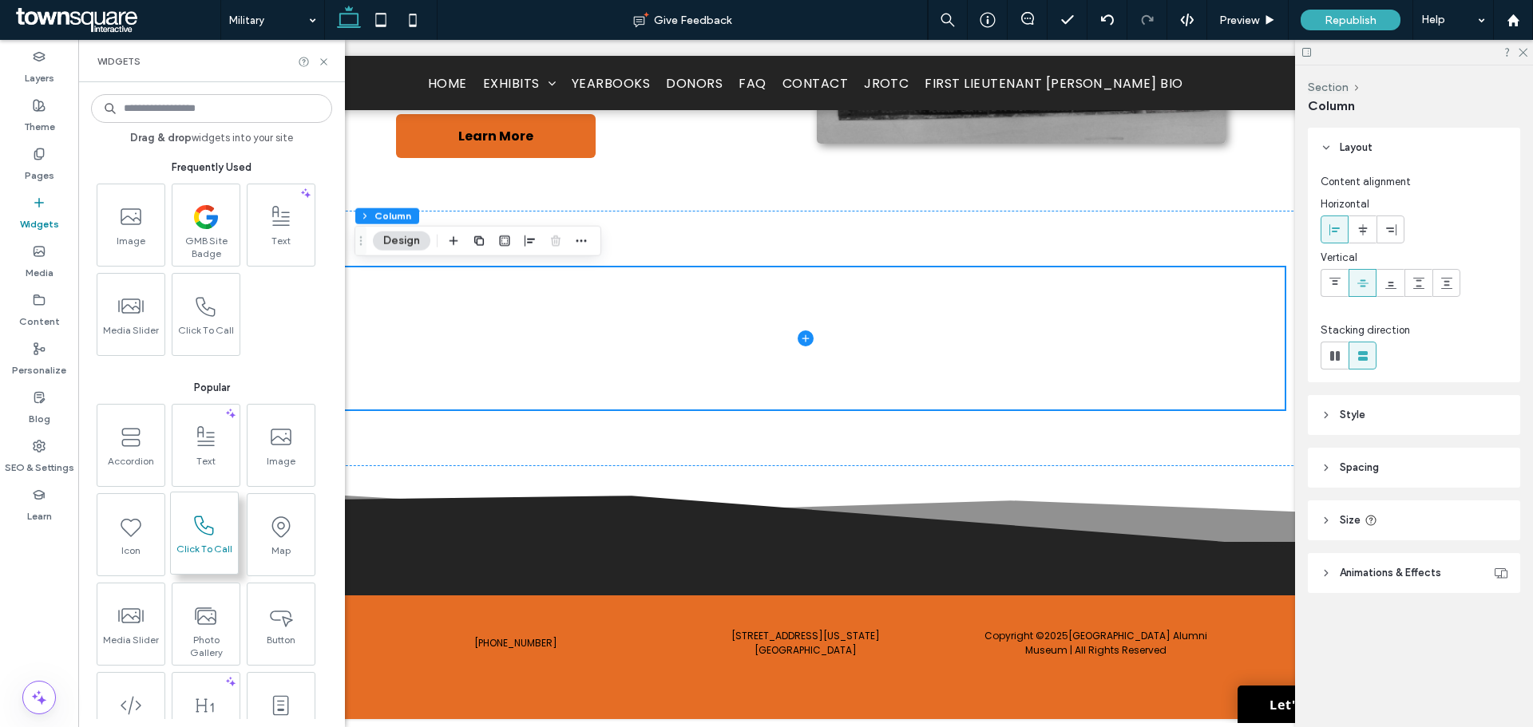
scroll to position [0, 0]
click at [216, 302] on icon at bounding box center [205, 307] width 26 height 26
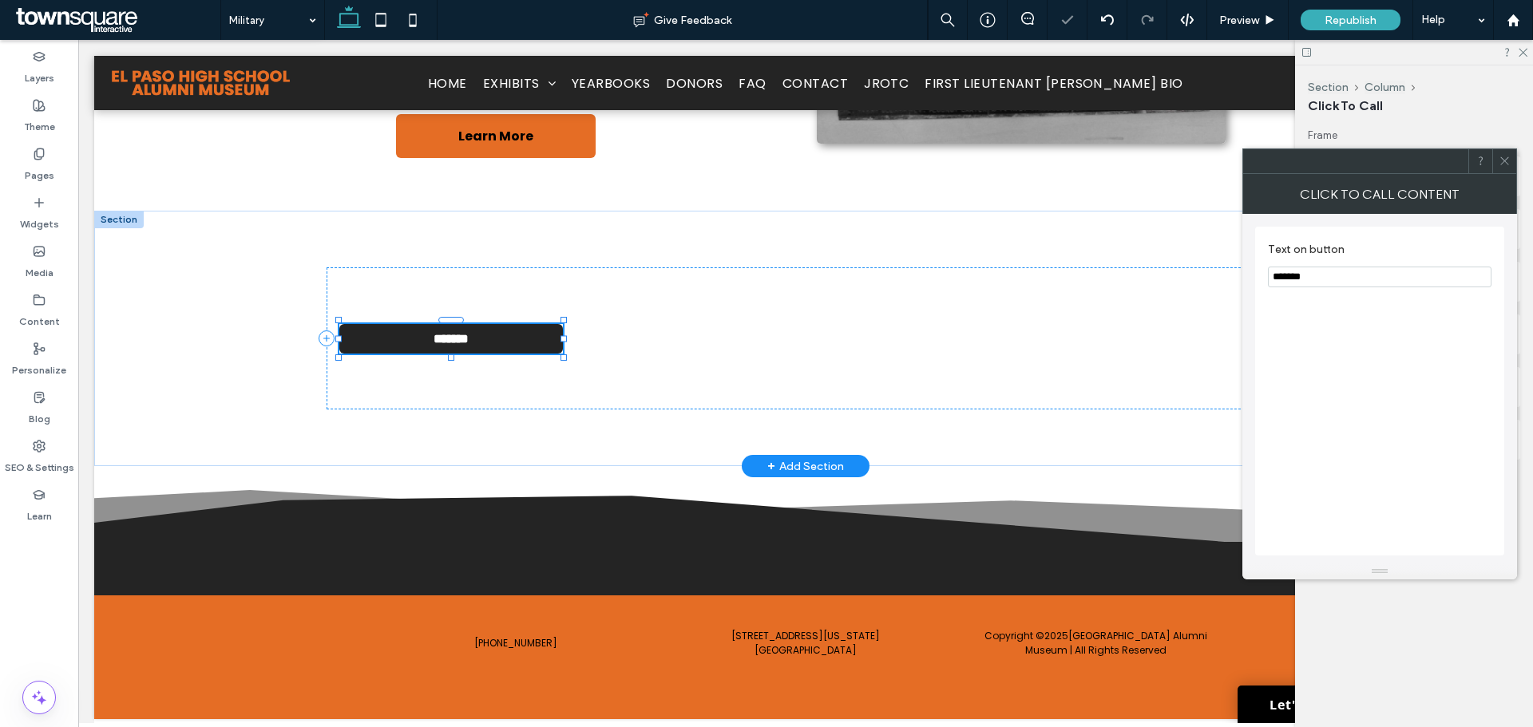
type input "**"
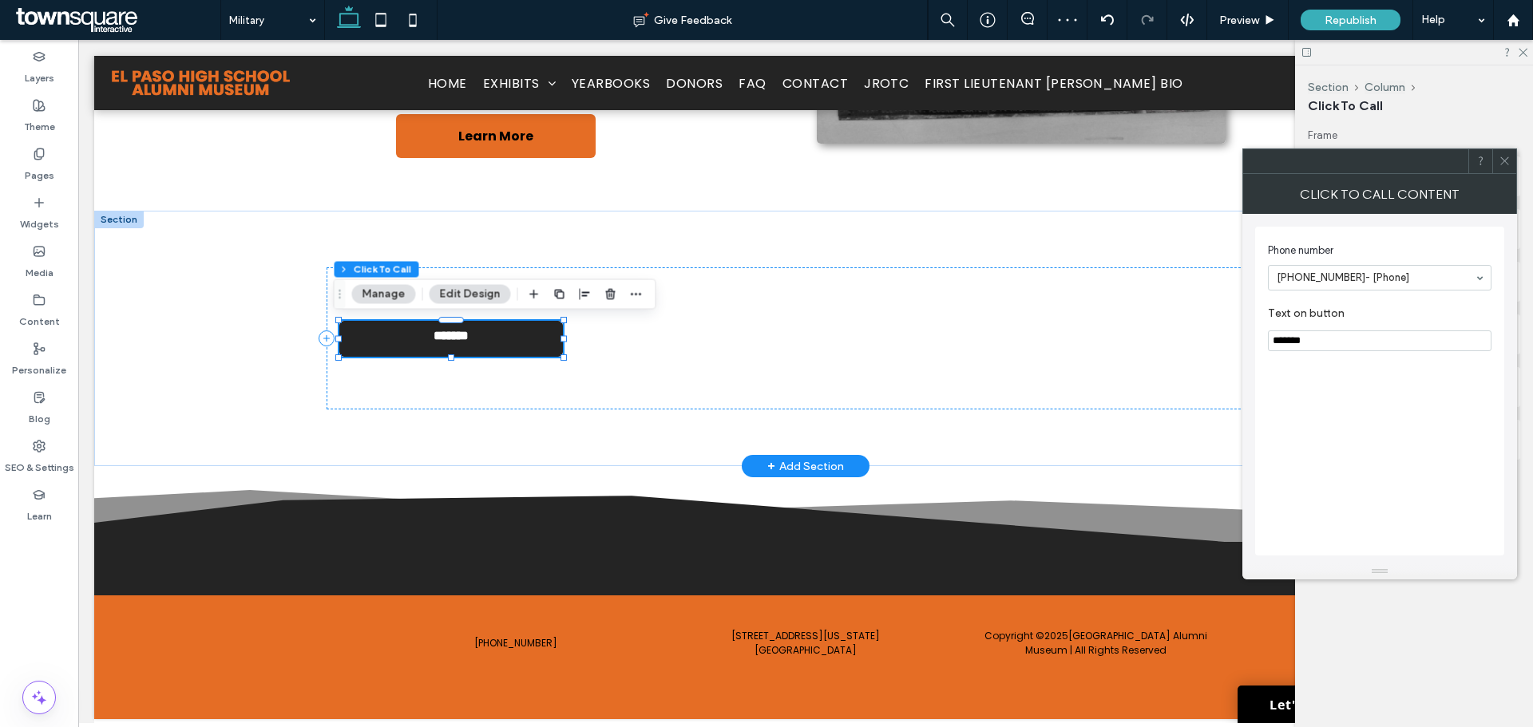
click at [482, 339] on link "**********" at bounding box center [451, 339] width 224 height 36
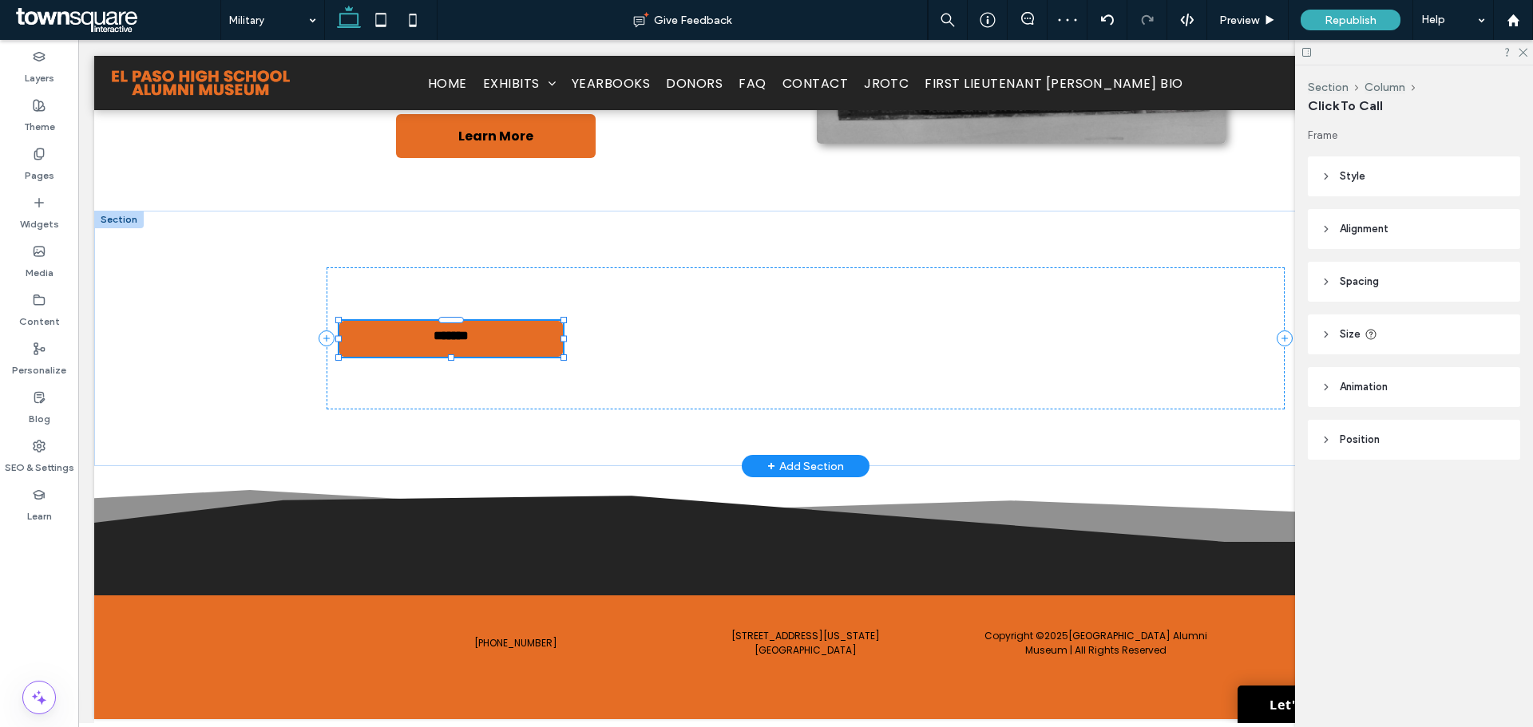
click at [513, 347] on link "**********" at bounding box center [451, 339] width 224 height 36
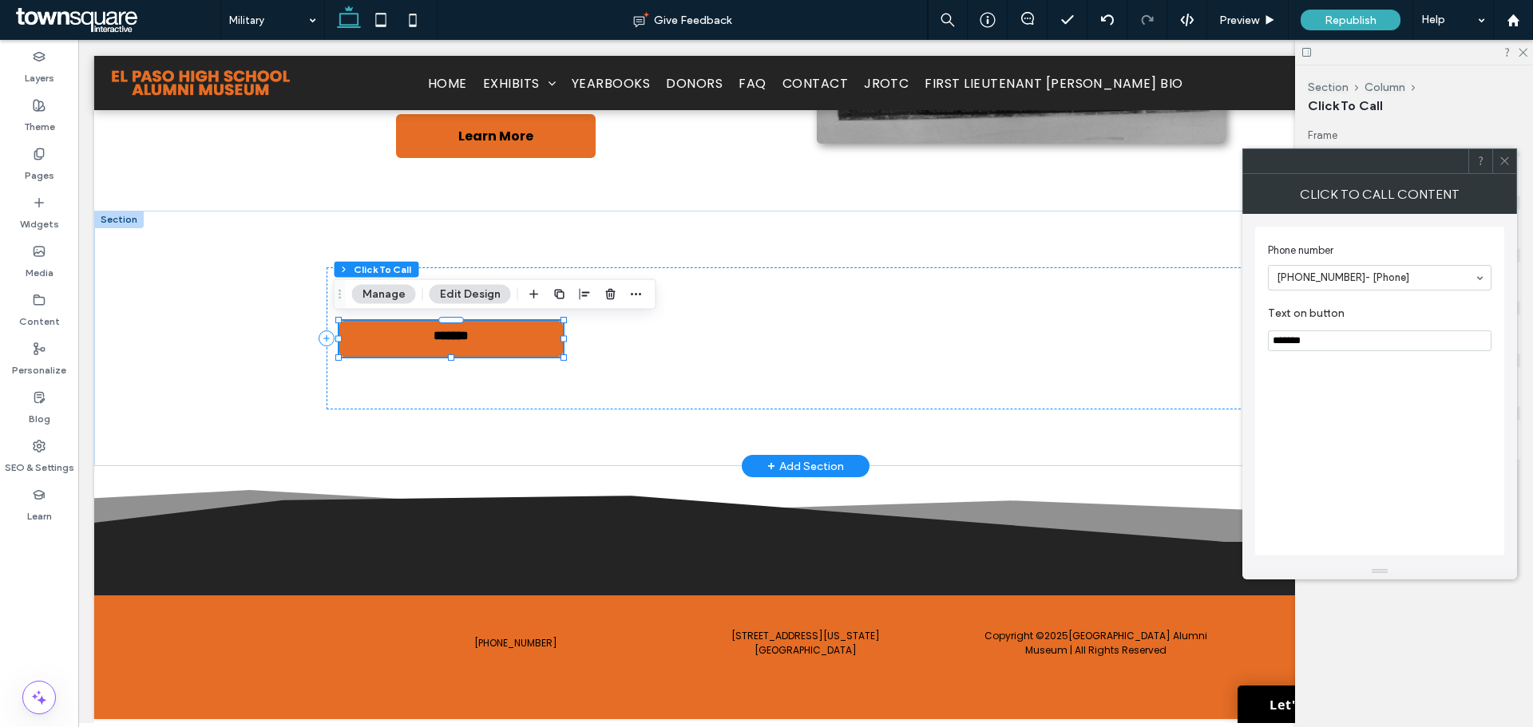
click at [398, 299] on button "Manage" at bounding box center [384, 294] width 64 height 19
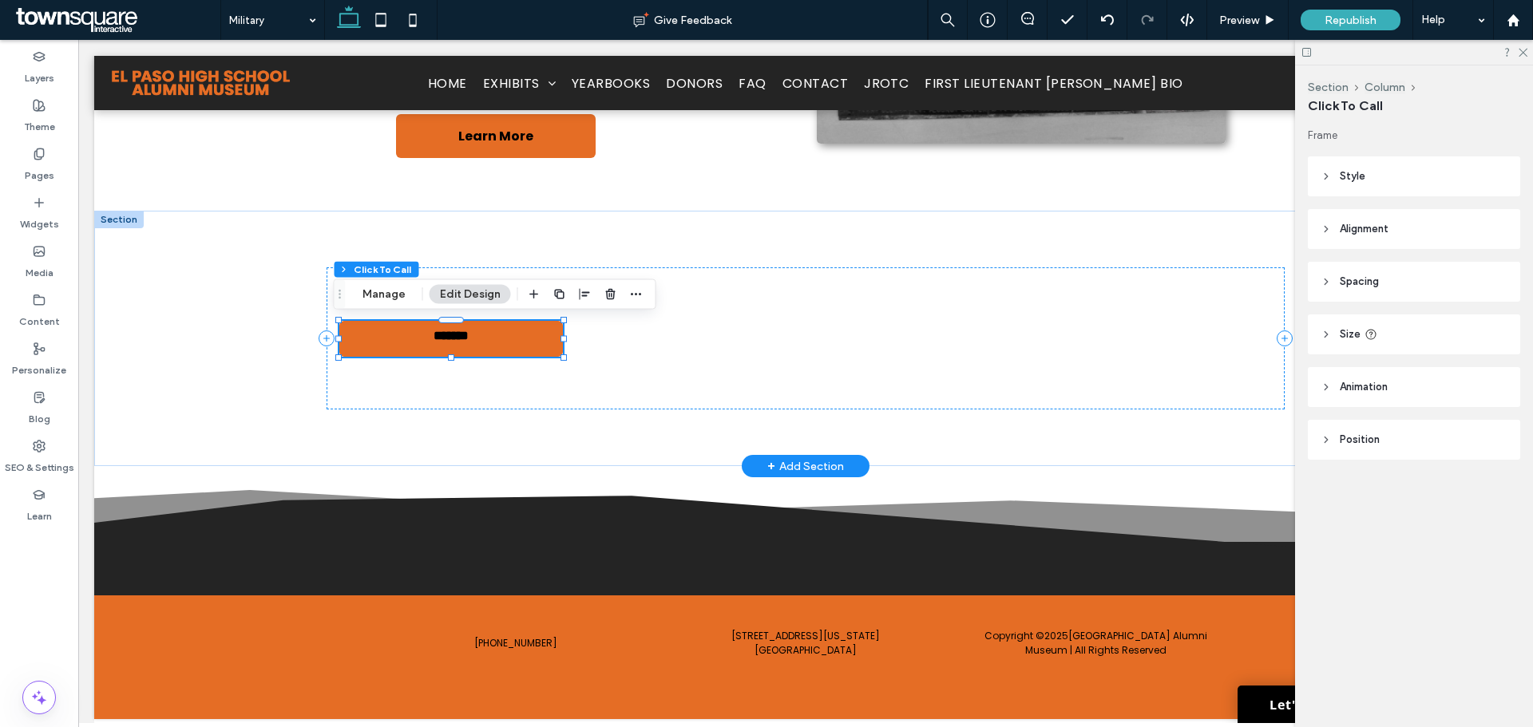
click at [485, 289] on button "Edit Design" at bounding box center [470, 294] width 81 height 19
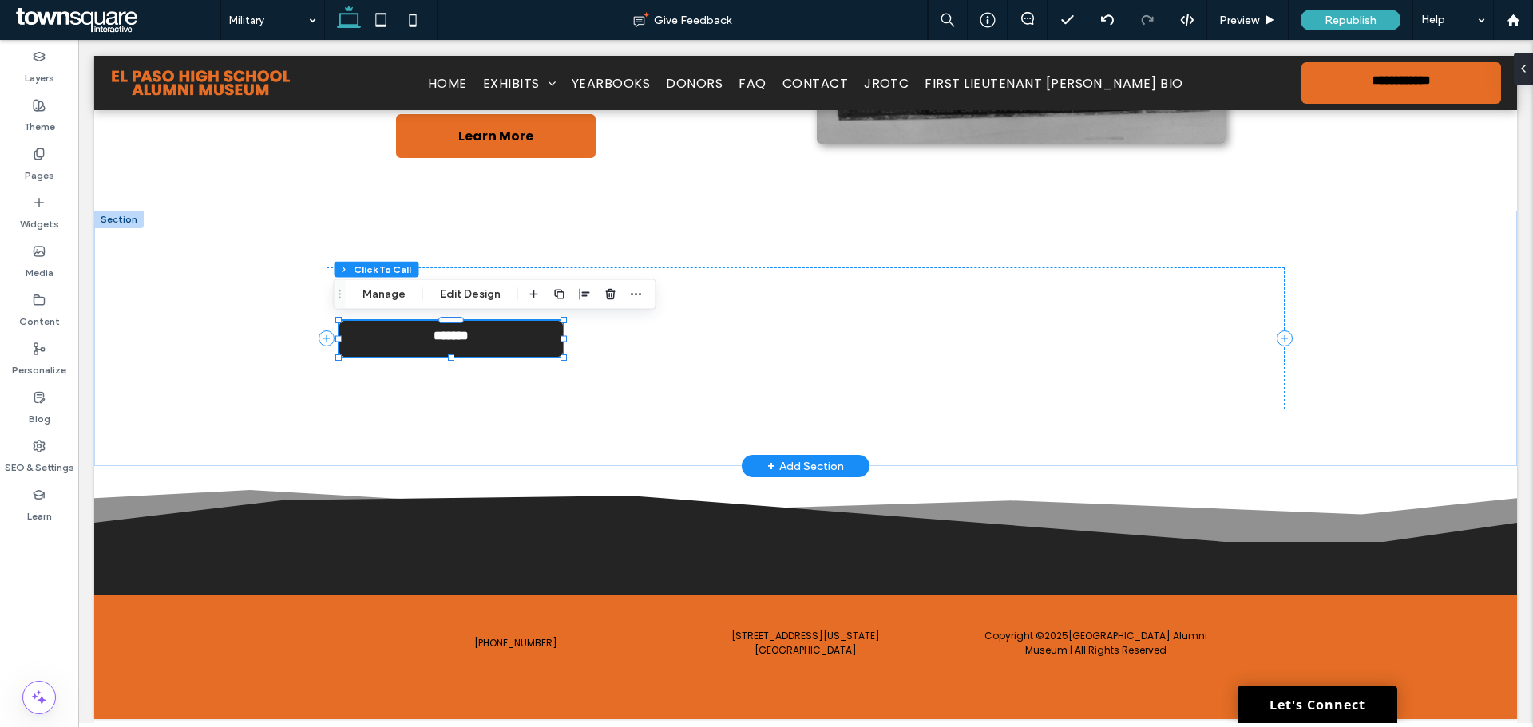
click at [453, 333] on span "*******" at bounding box center [451, 339] width 45 height 20
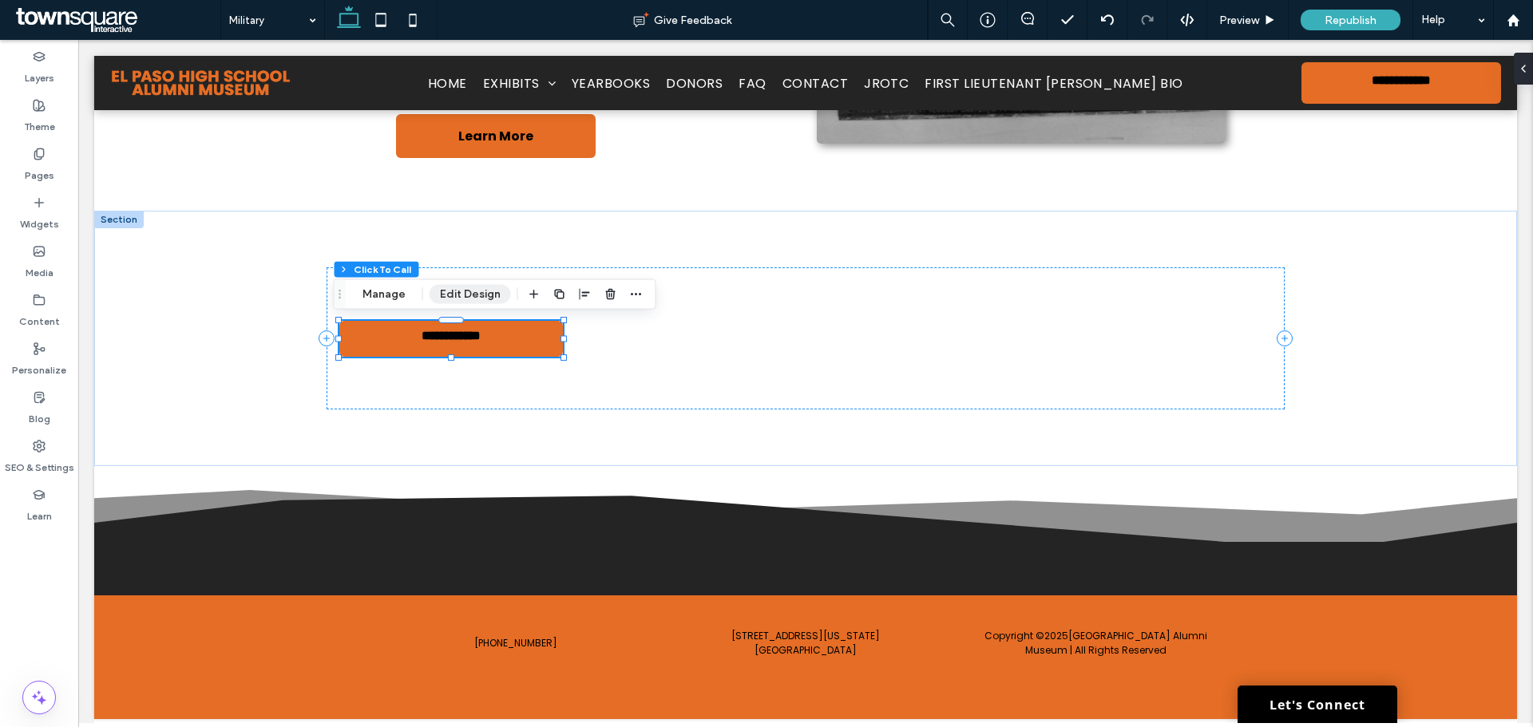
click at [490, 291] on button "Edit Design" at bounding box center [470, 294] width 81 height 19
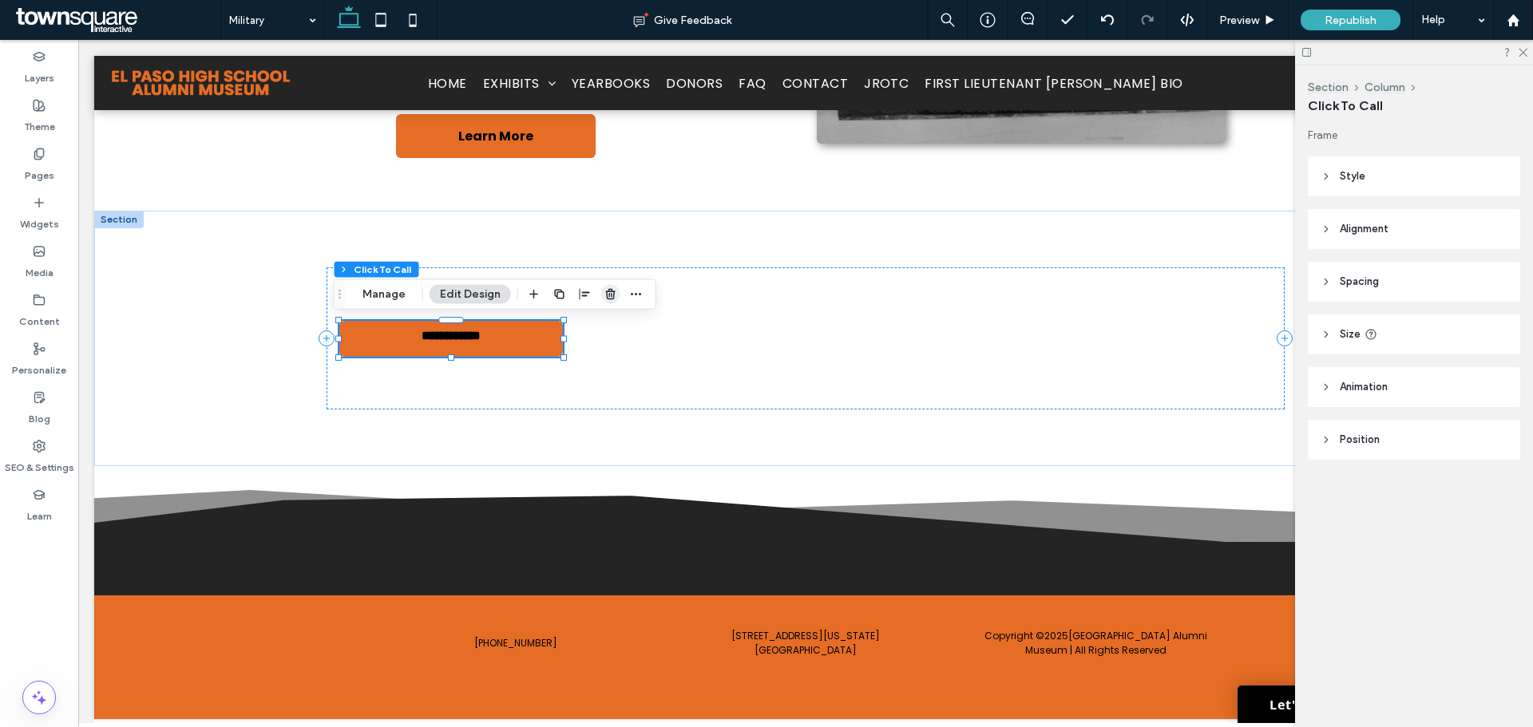
click at [605, 290] on icon "button" at bounding box center [611, 294] width 13 height 13
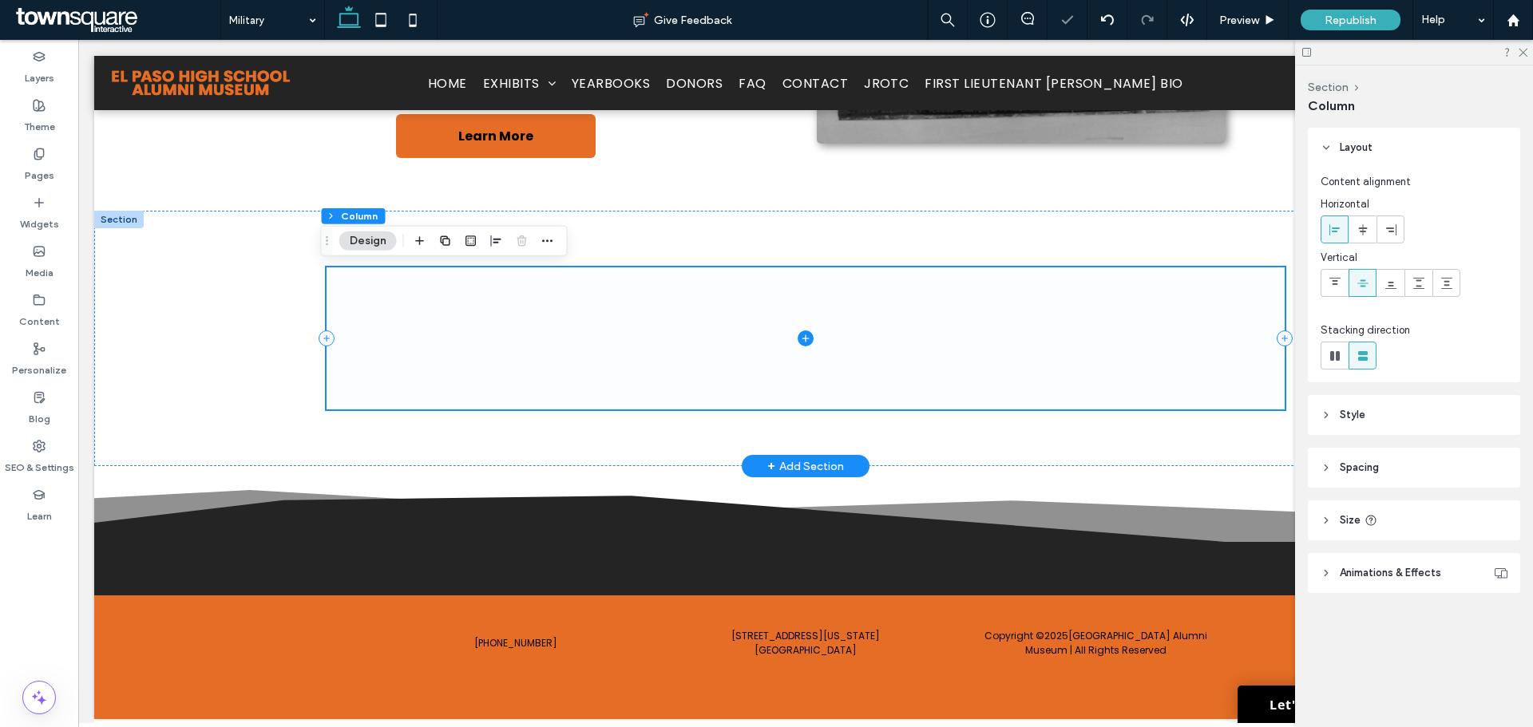
click at [383, 322] on span at bounding box center [806, 338] width 958 height 141
click at [37, 168] on label "Pages" at bounding box center [40, 172] width 30 height 22
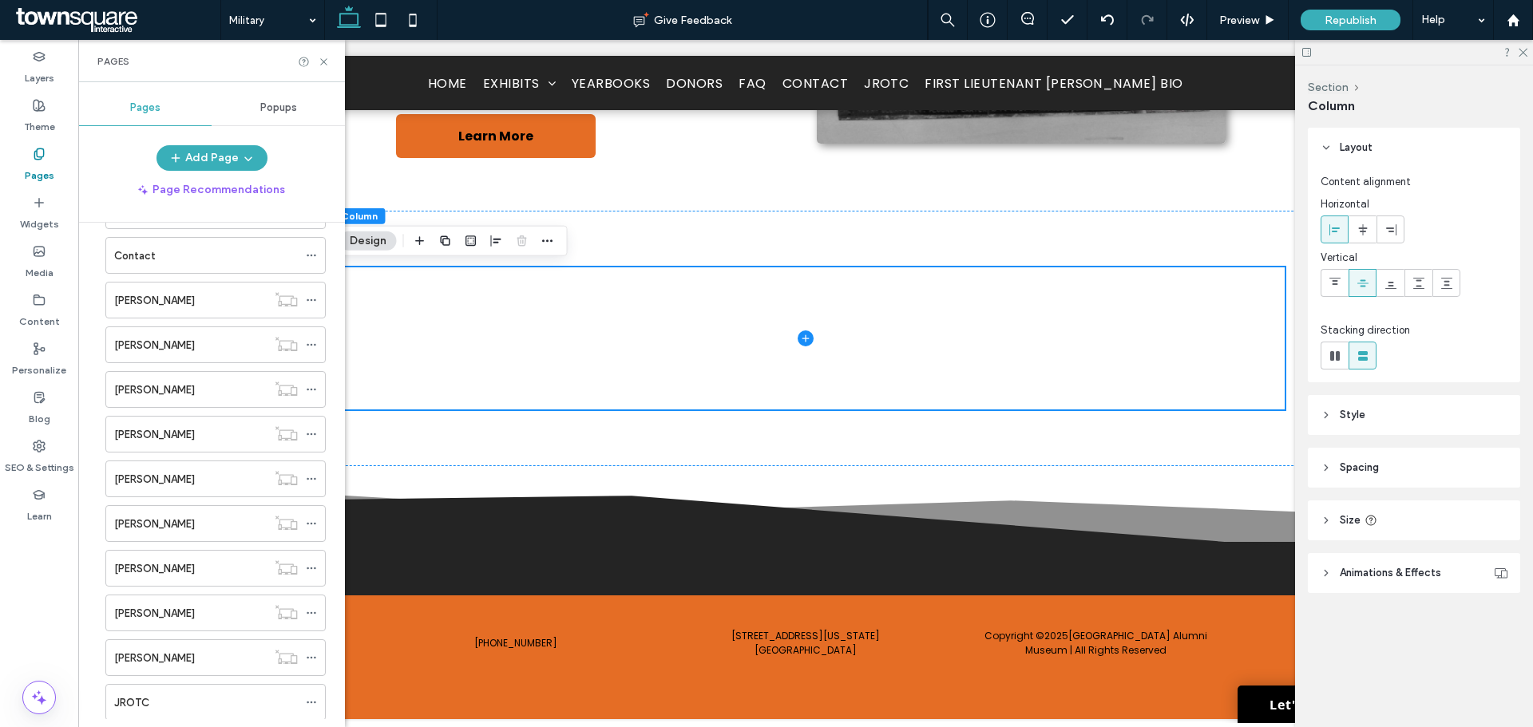
scroll to position [669, 0]
click at [176, 612] on div "JROTC" at bounding box center [206, 616] width 184 height 17
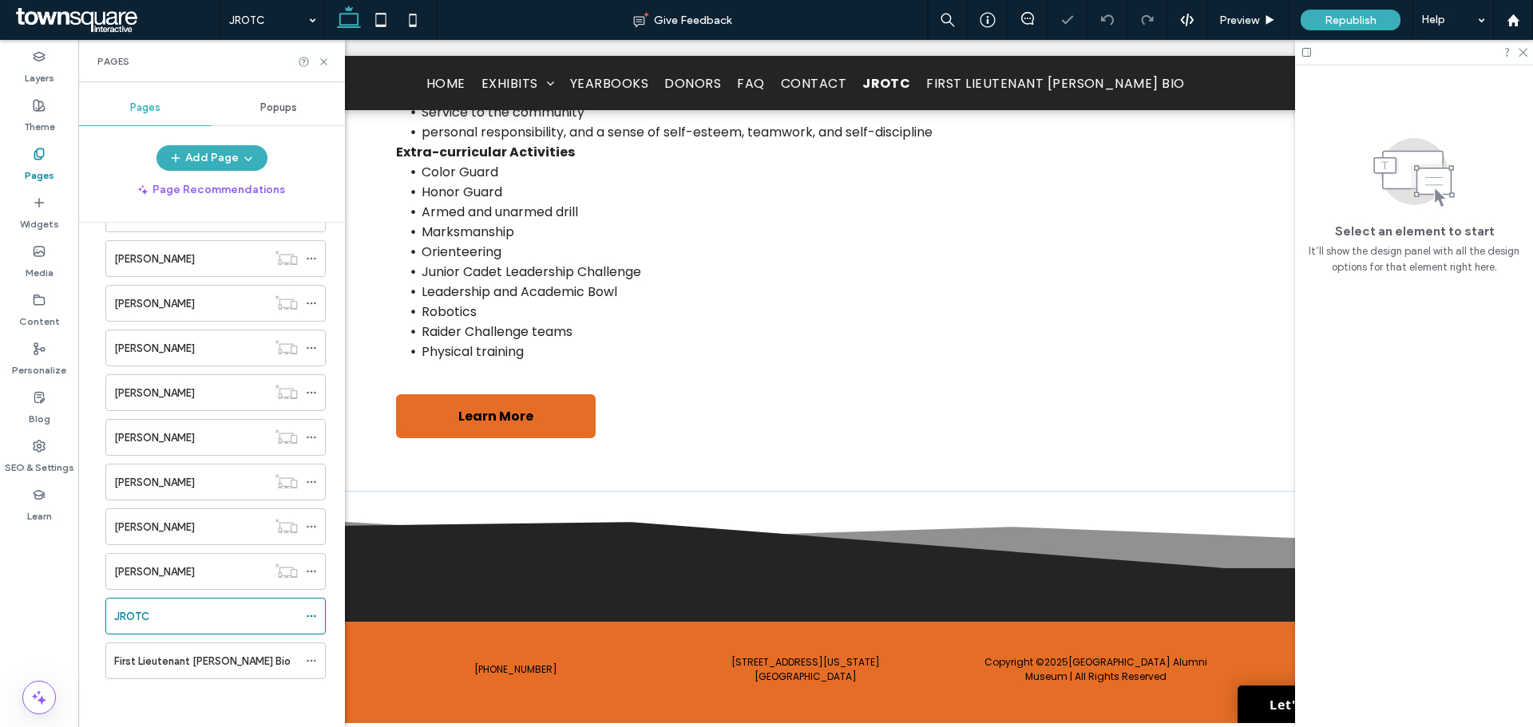
scroll to position [870, 0]
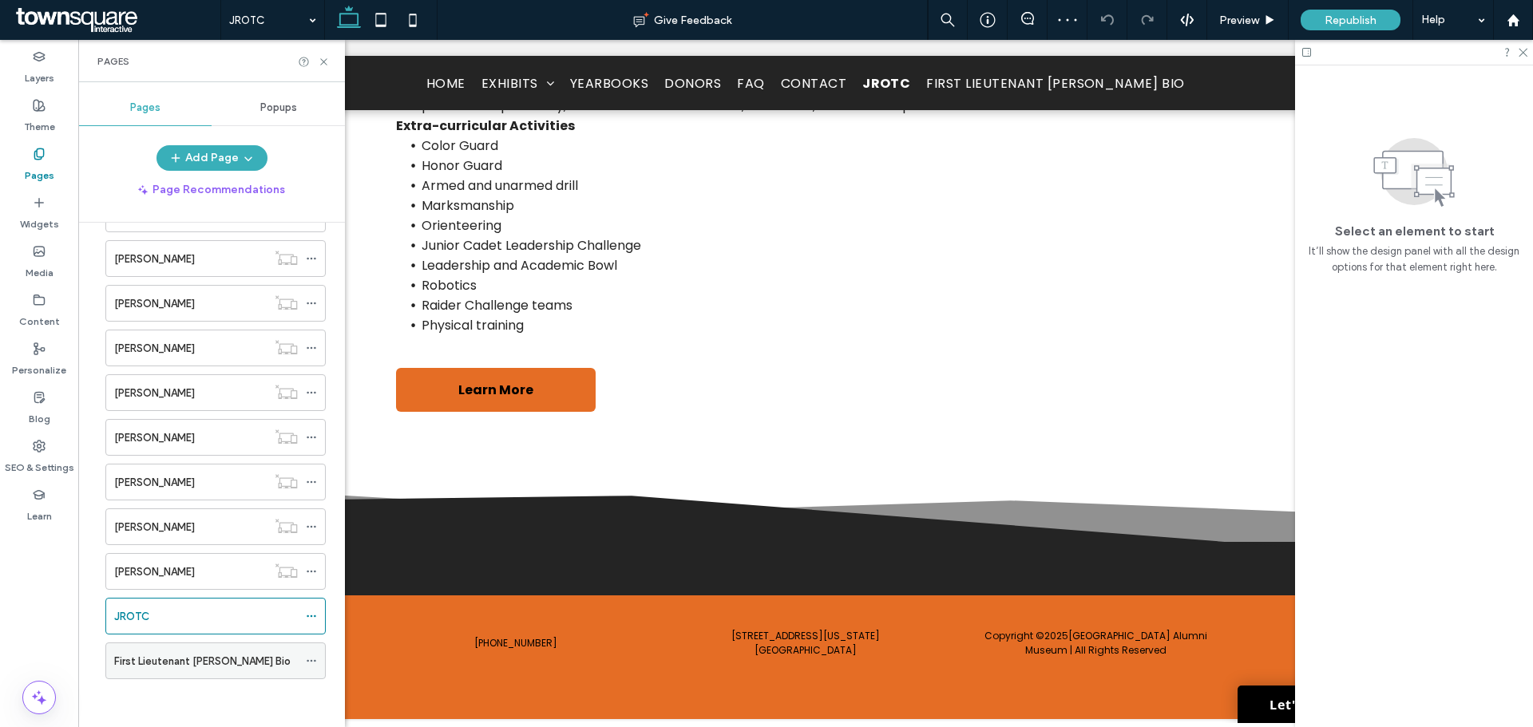
click at [162, 661] on label "First Lieutenant [PERSON_NAME] Bio" at bounding box center [202, 662] width 176 height 28
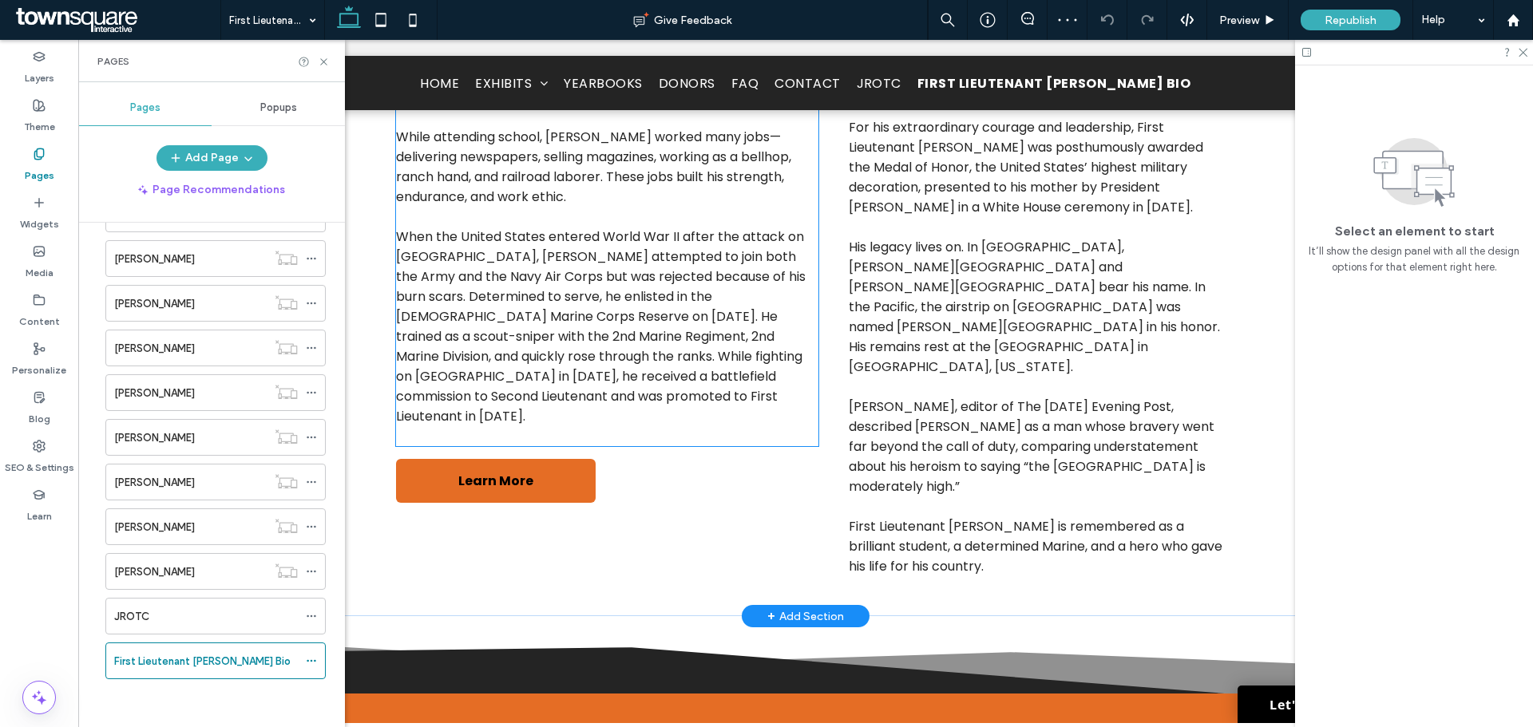
scroll to position [614, 0]
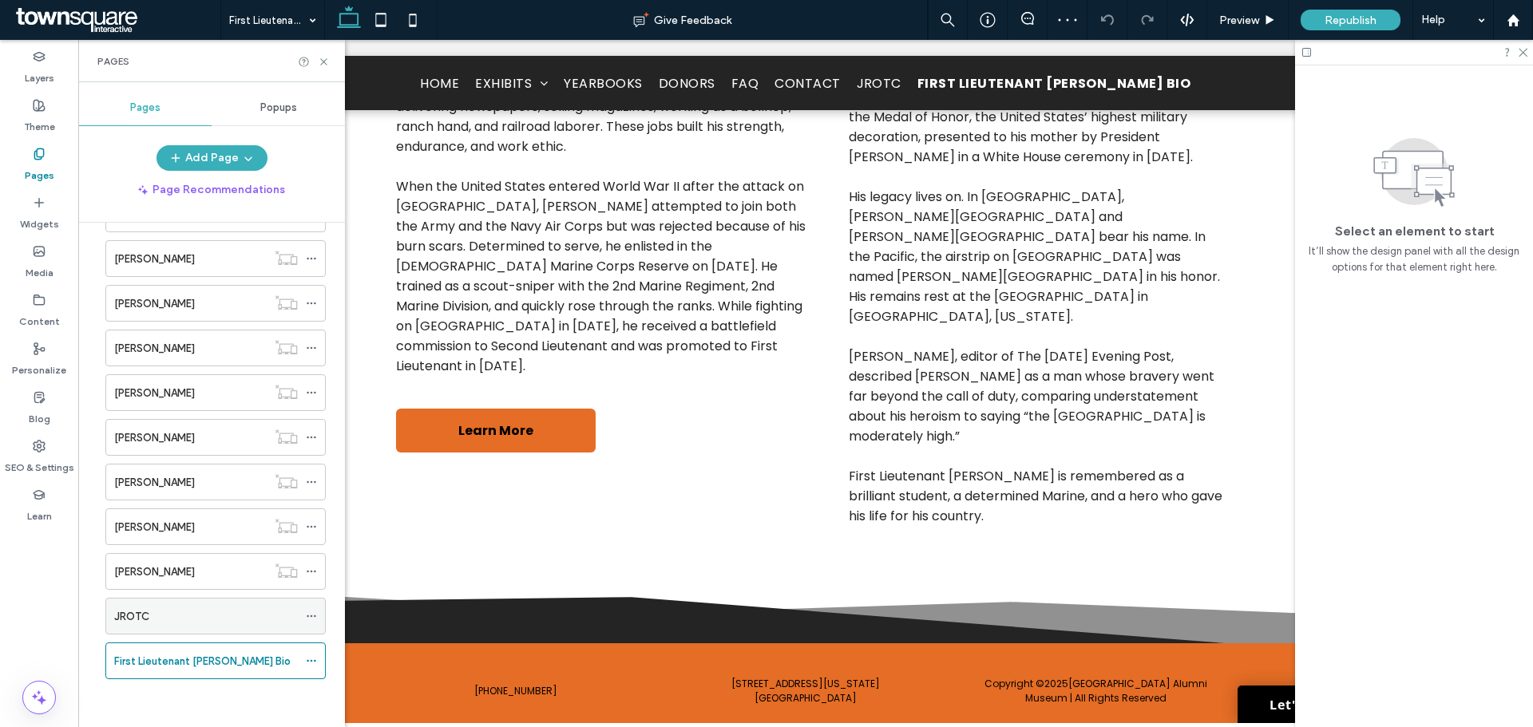
click at [147, 616] on label "JROTC" at bounding box center [131, 617] width 35 height 28
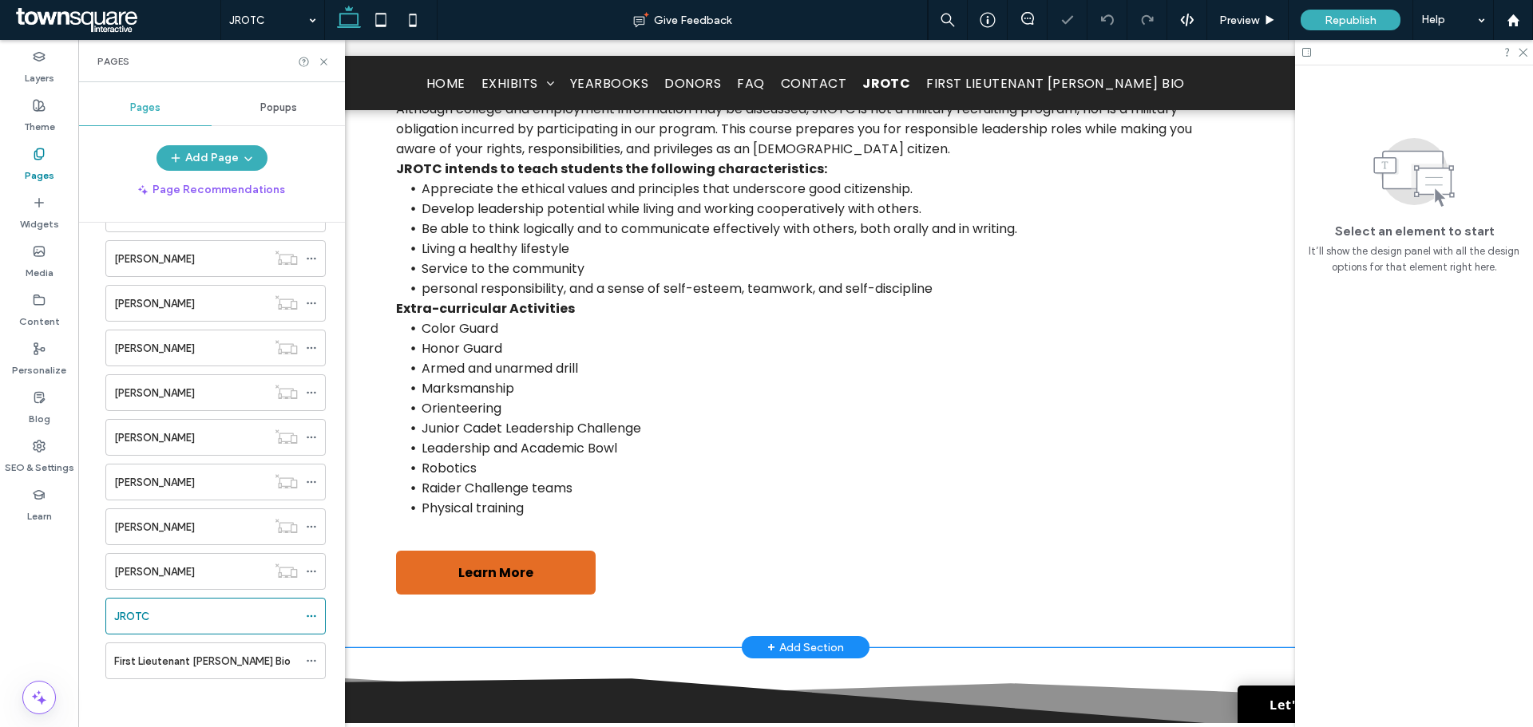
scroll to position [870, 0]
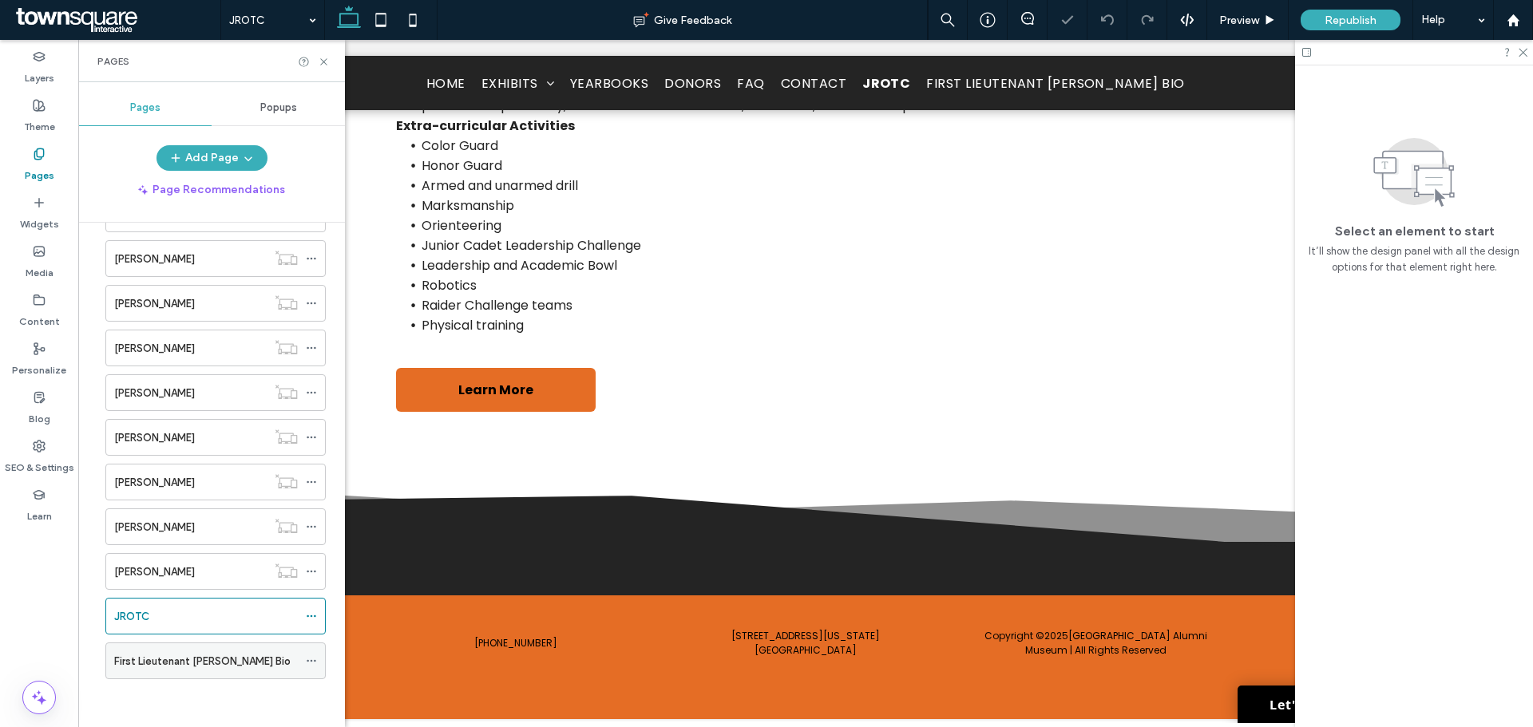
click at [165, 644] on div "First Lieutenant [PERSON_NAME] Bio" at bounding box center [206, 661] width 184 height 35
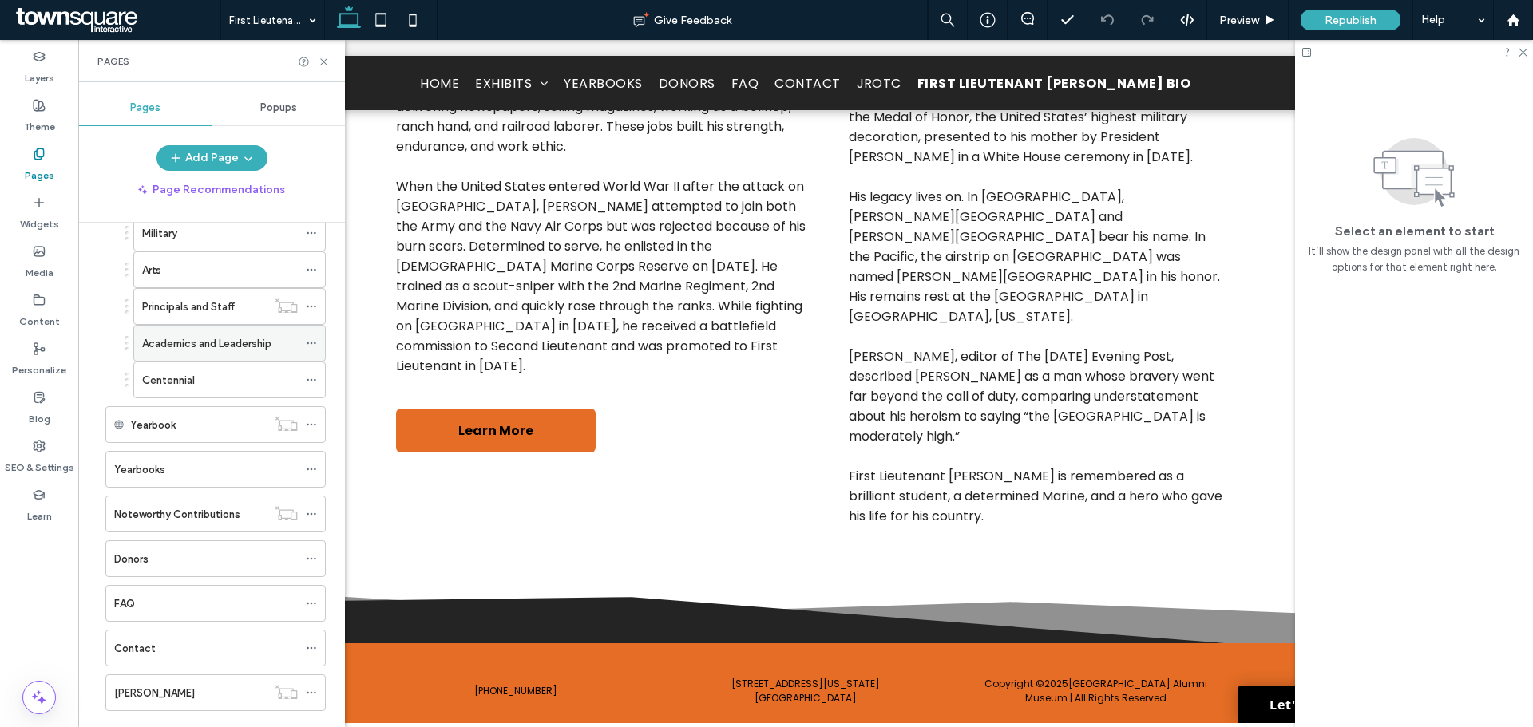
scroll to position [110, 0]
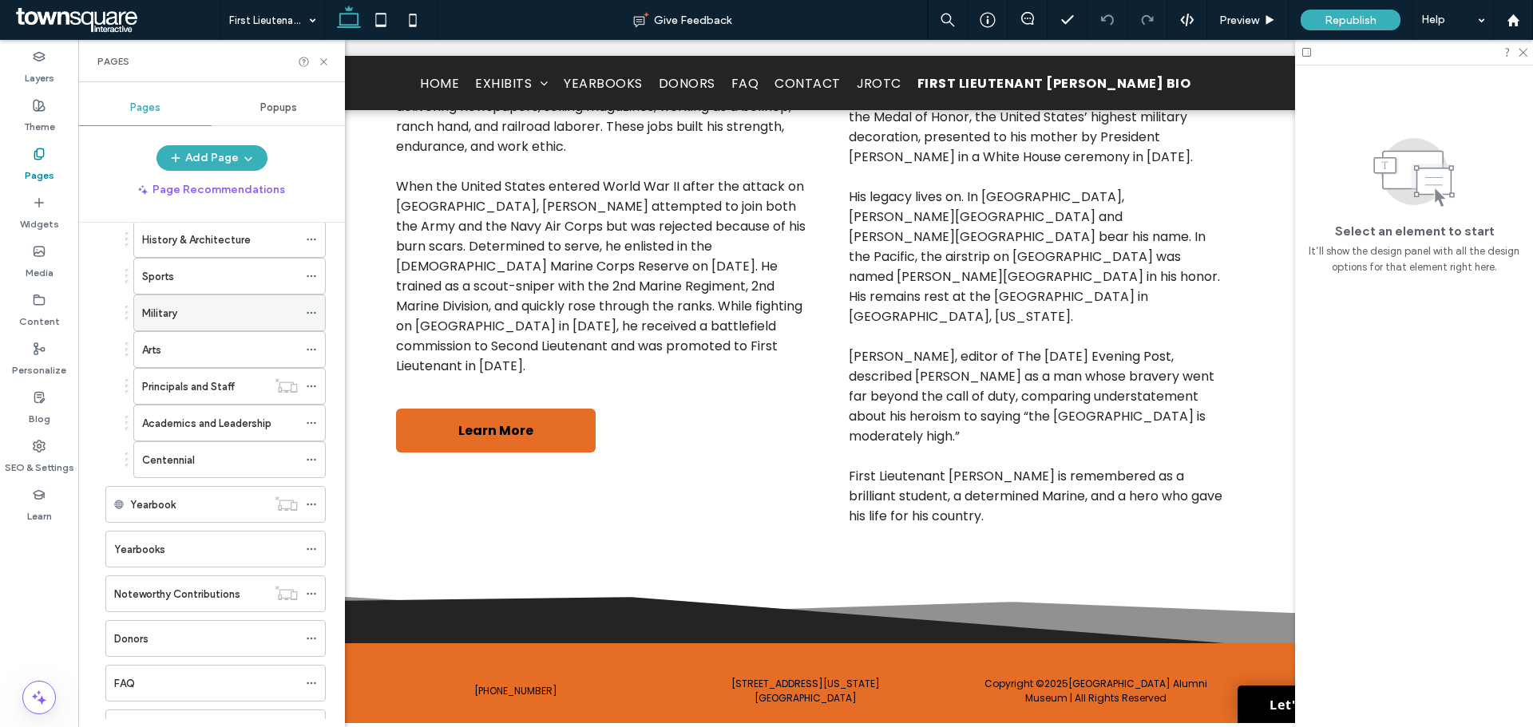
click at [193, 312] on div "Military" at bounding box center [220, 313] width 156 height 17
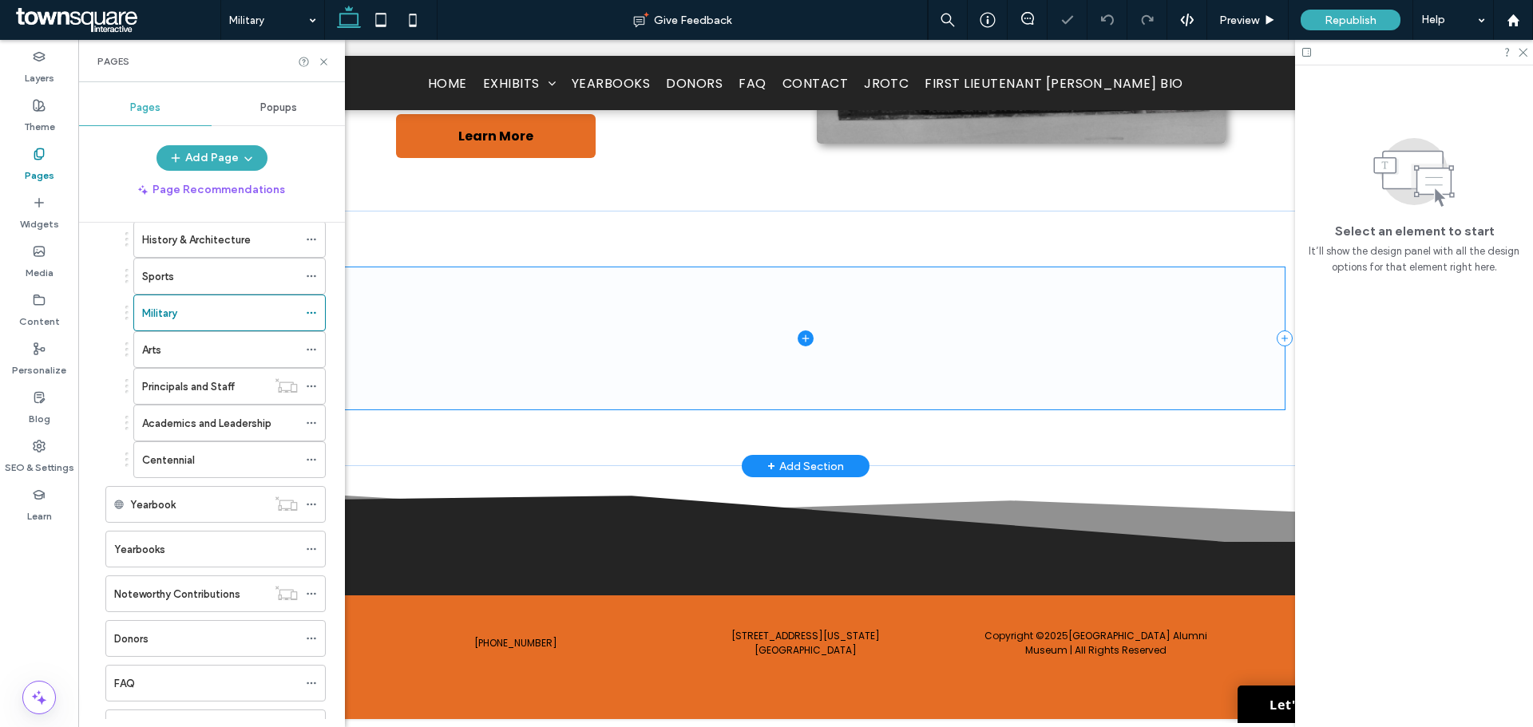
scroll to position [411, 0]
click at [620, 350] on span at bounding box center [806, 338] width 958 height 141
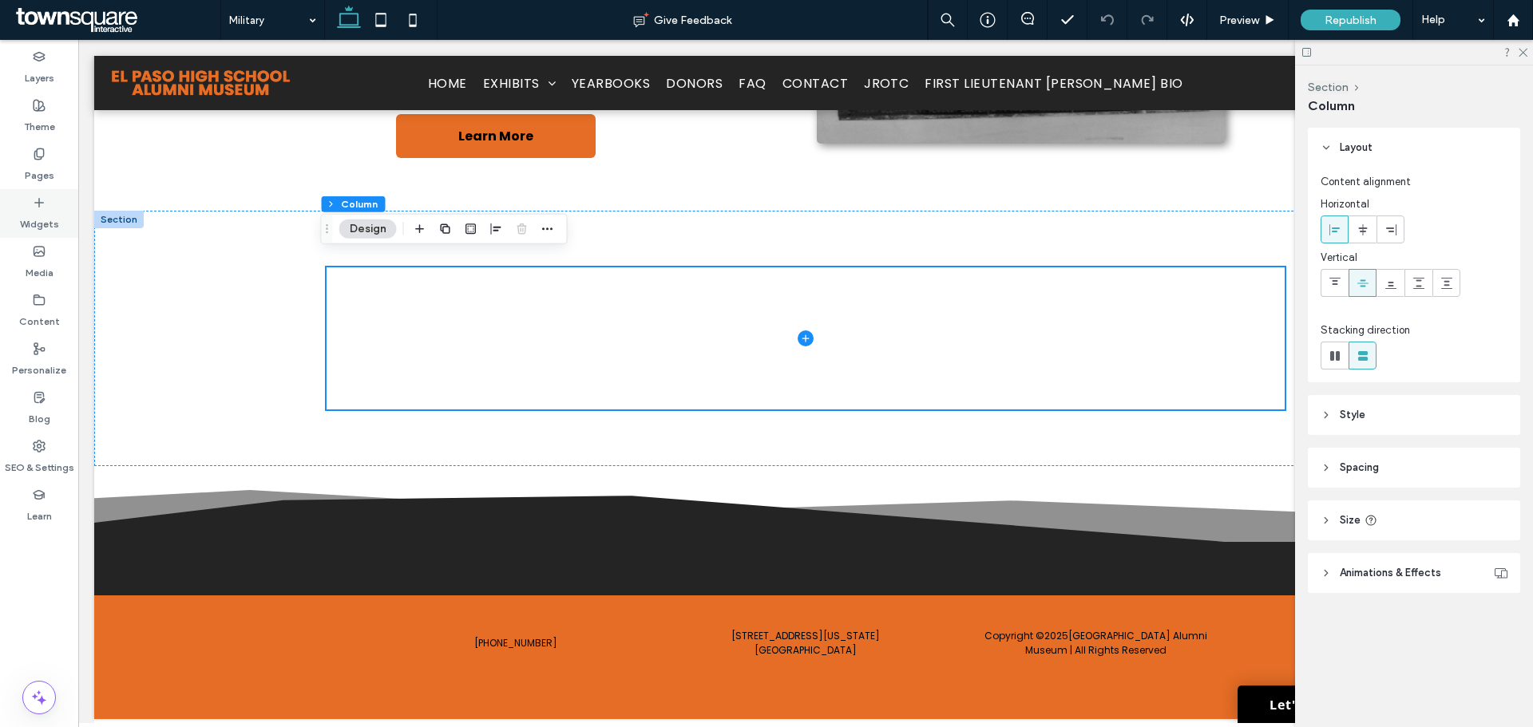
click at [54, 231] on label "Widgets" at bounding box center [39, 220] width 39 height 22
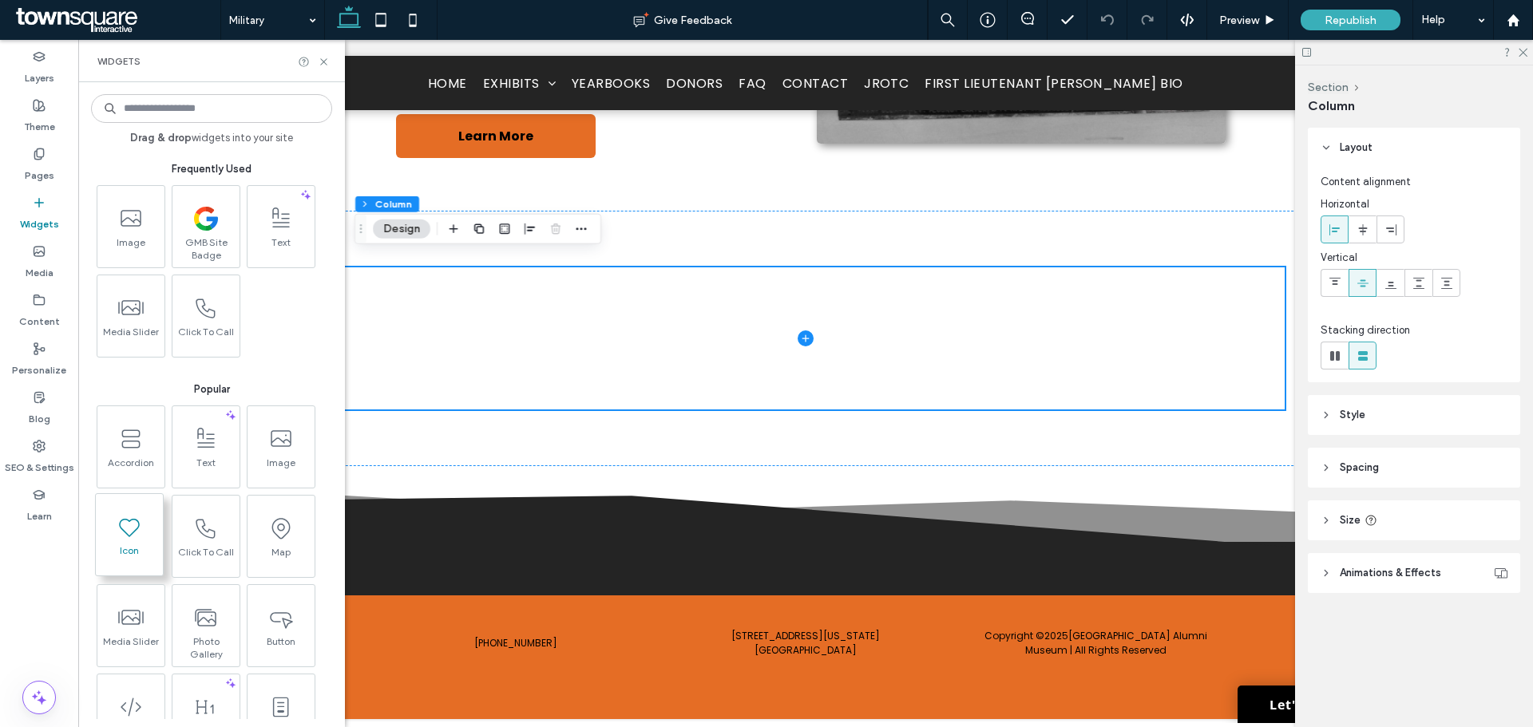
click at [142, 530] on span at bounding box center [129, 527] width 67 height 36
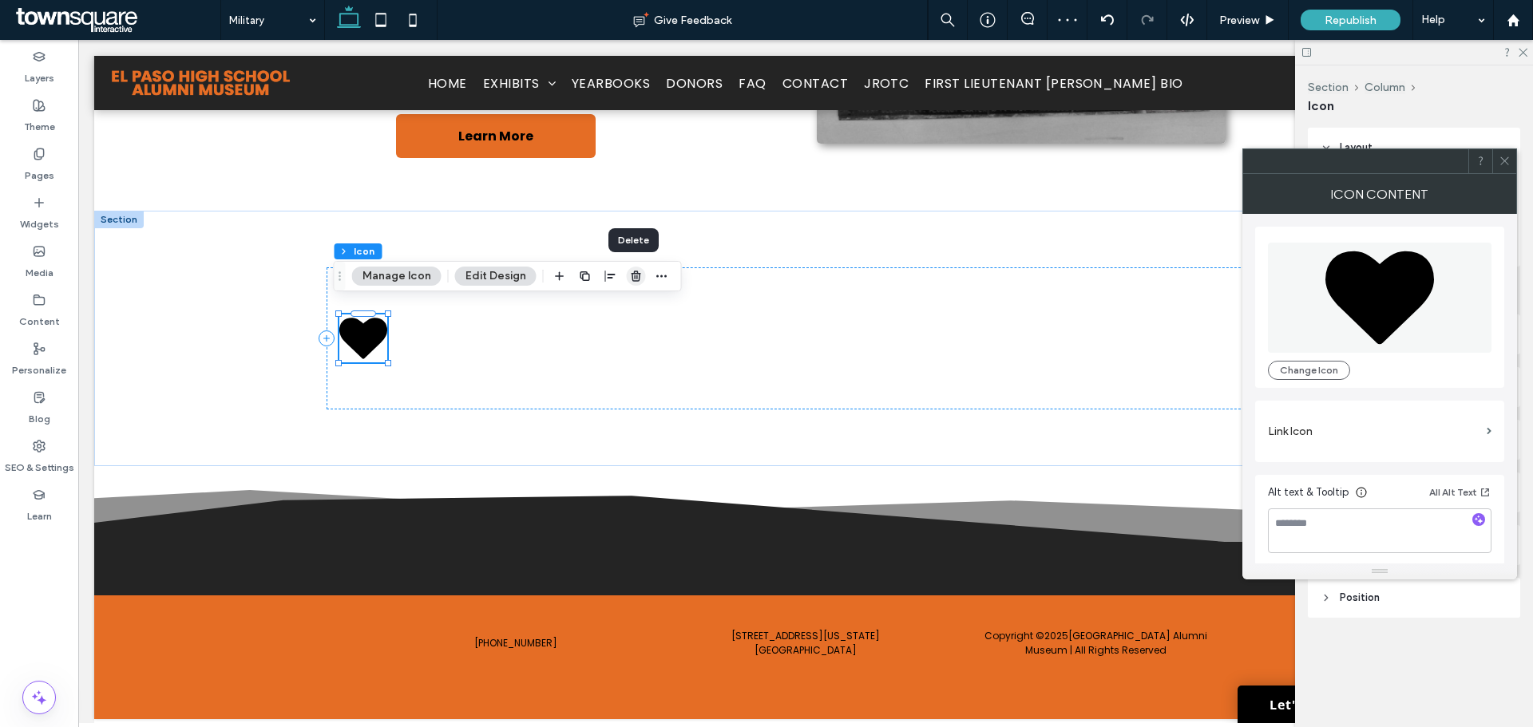
click at [630, 272] on icon "button" at bounding box center [636, 276] width 13 height 13
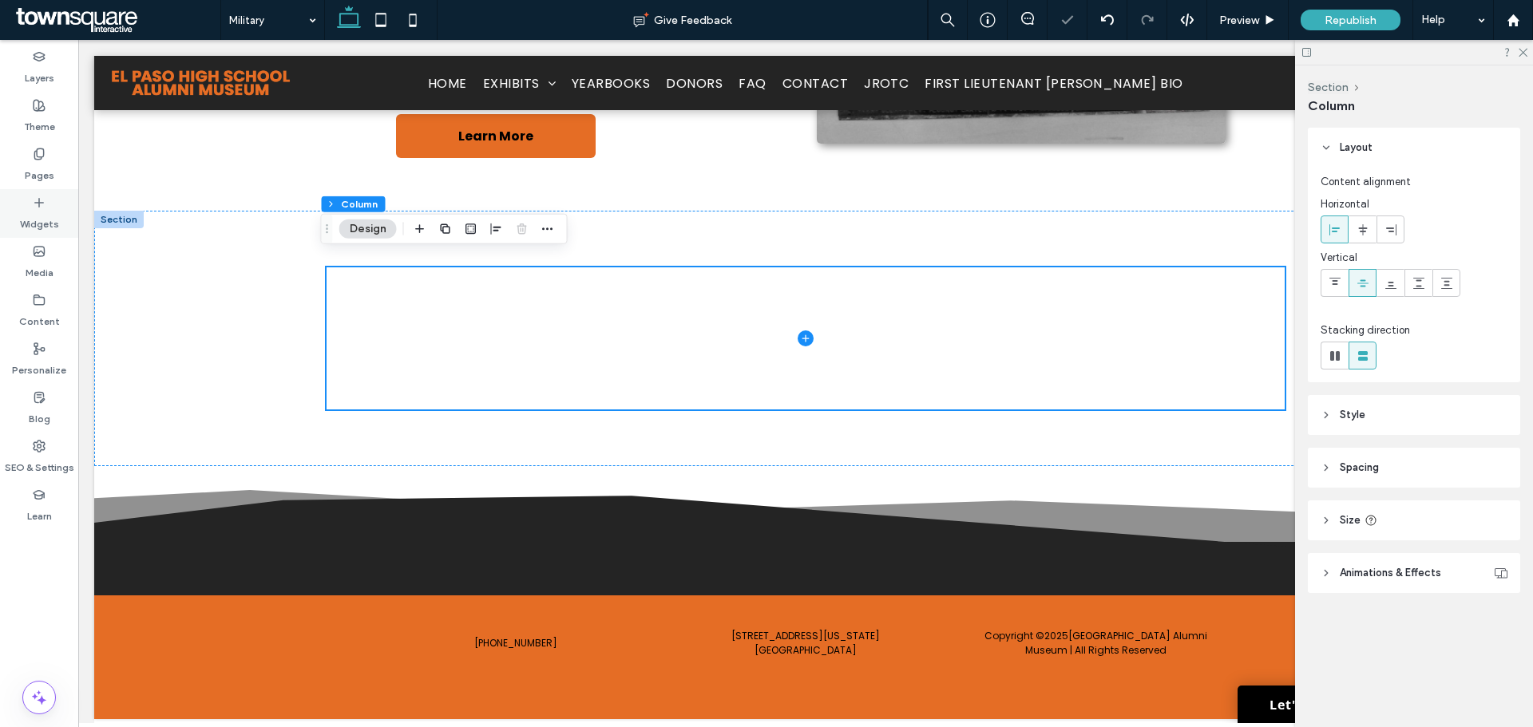
click at [50, 212] on label "Widgets" at bounding box center [39, 220] width 39 height 22
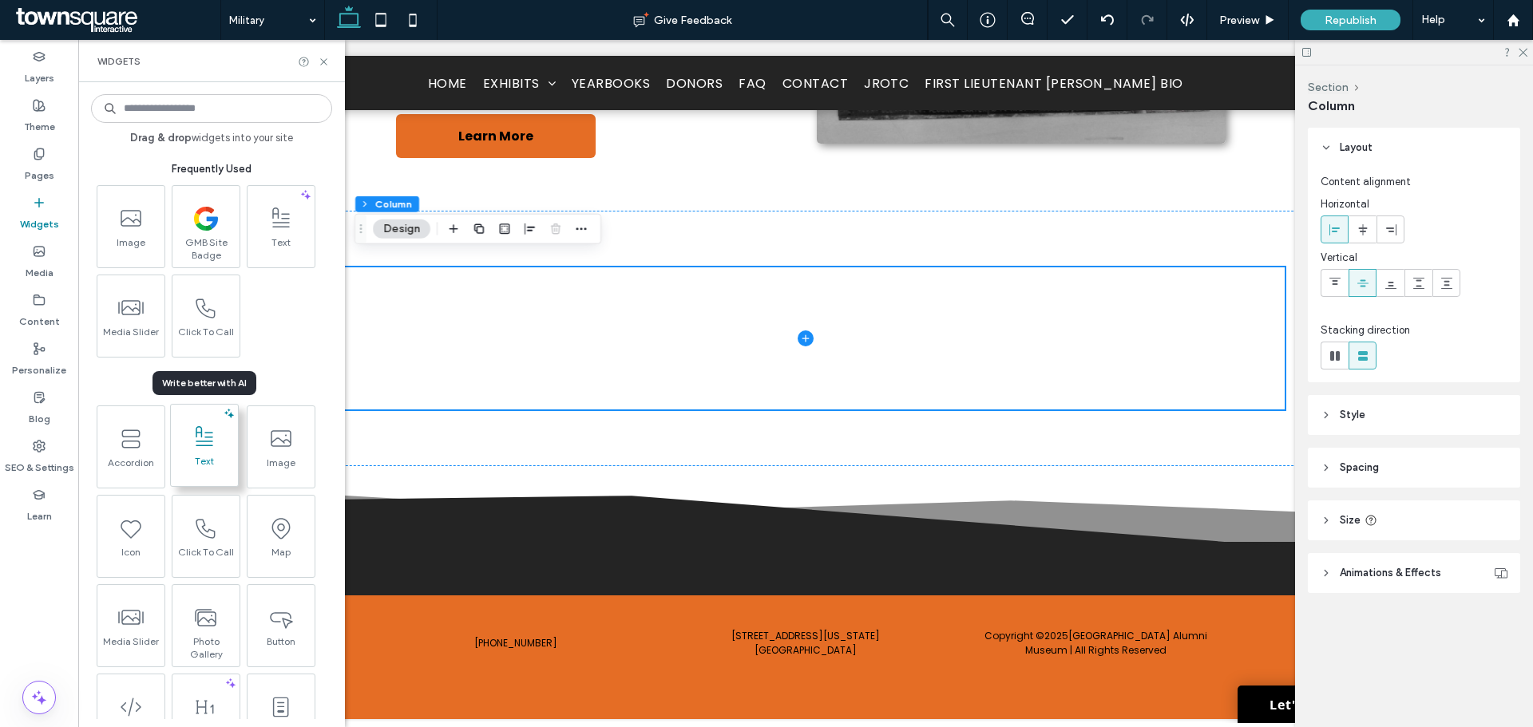
click at [188, 441] on span at bounding box center [204, 437] width 67 height 36
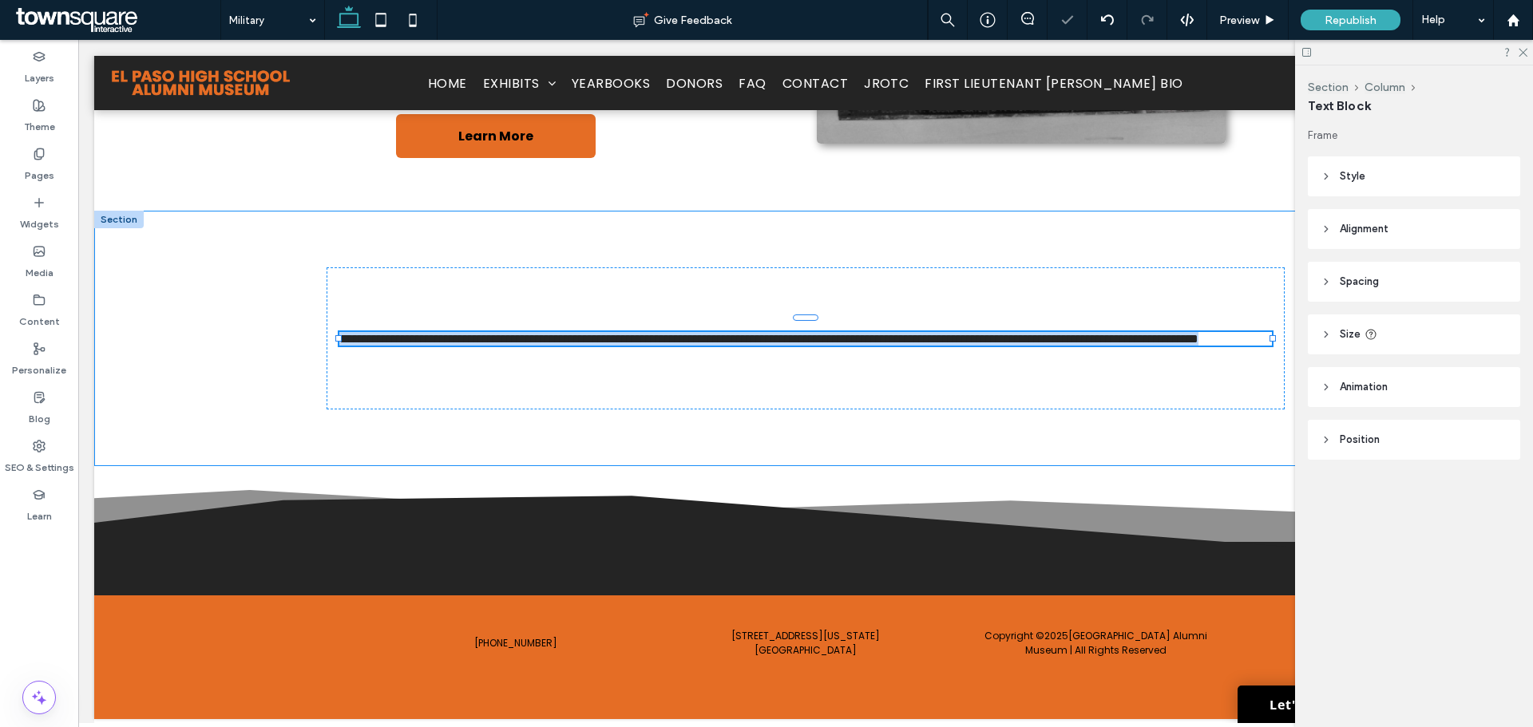
type input "*******"
type input "**"
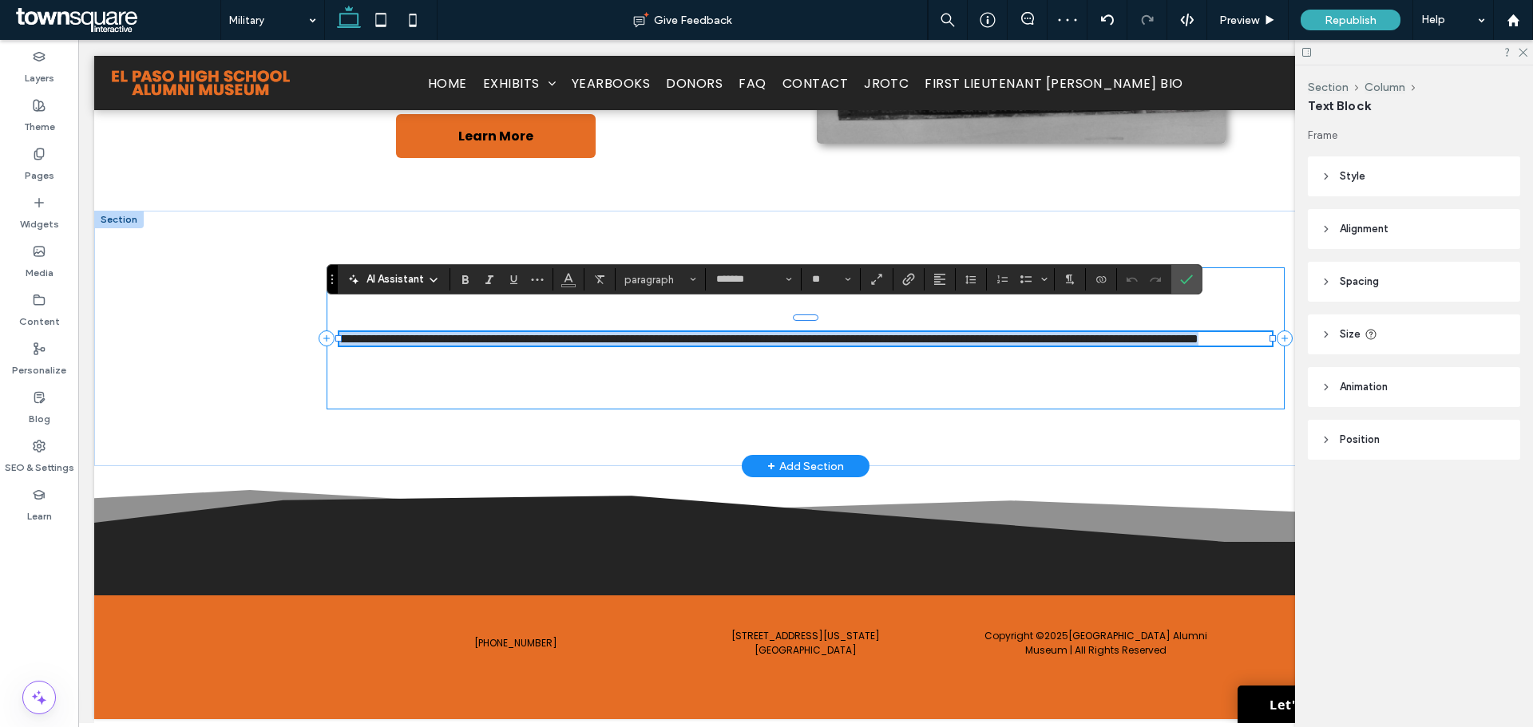
click at [474, 332] on p "**********" at bounding box center [805, 339] width 933 height 14
click at [522, 333] on span "**********" at bounding box center [768, 339] width 859 height 12
click at [277, 347] on div "**********" at bounding box center [805, 339] width 1423 height 256
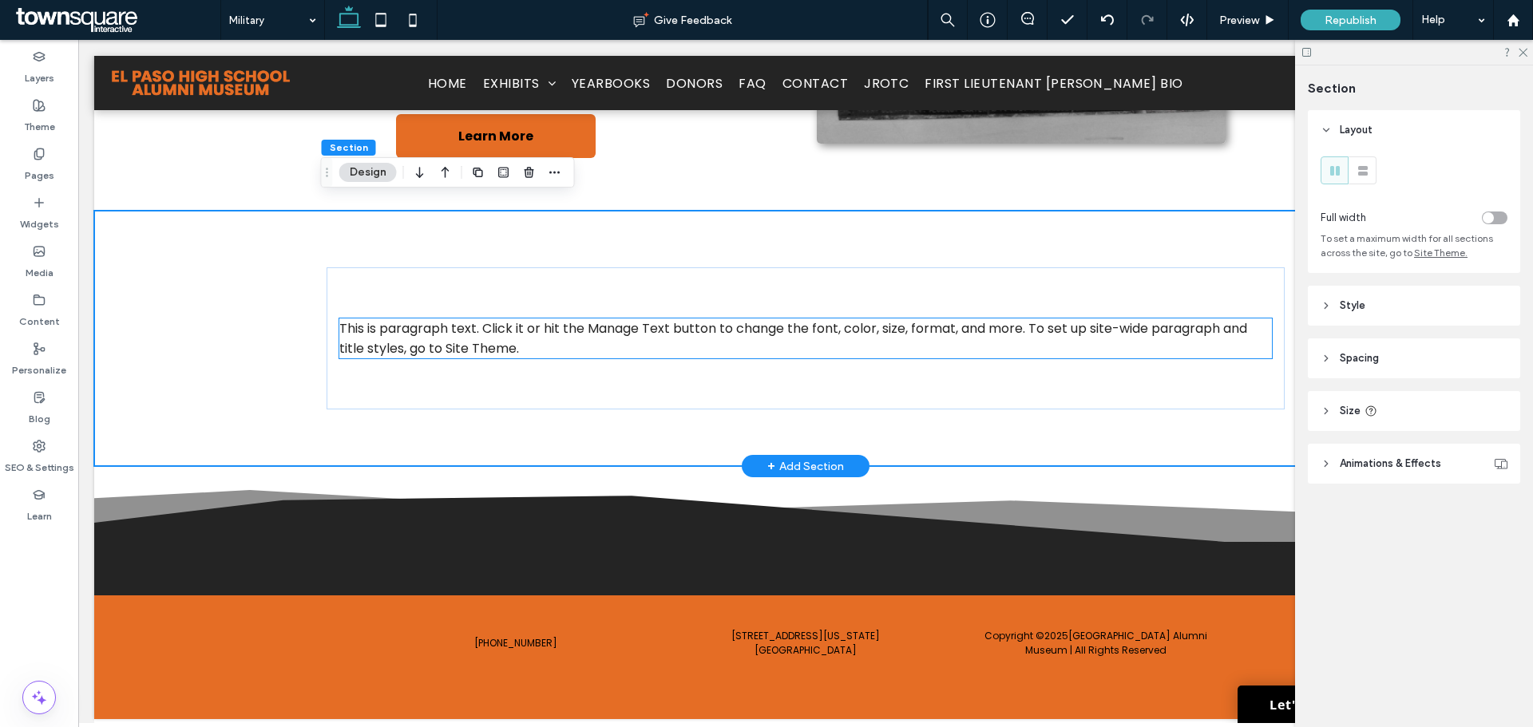
click at [348, 338] on span "This is paragraph text. Click it or hit the Manage Text button to change the fo…" at bounding box center [793, 338] width 908 height 38
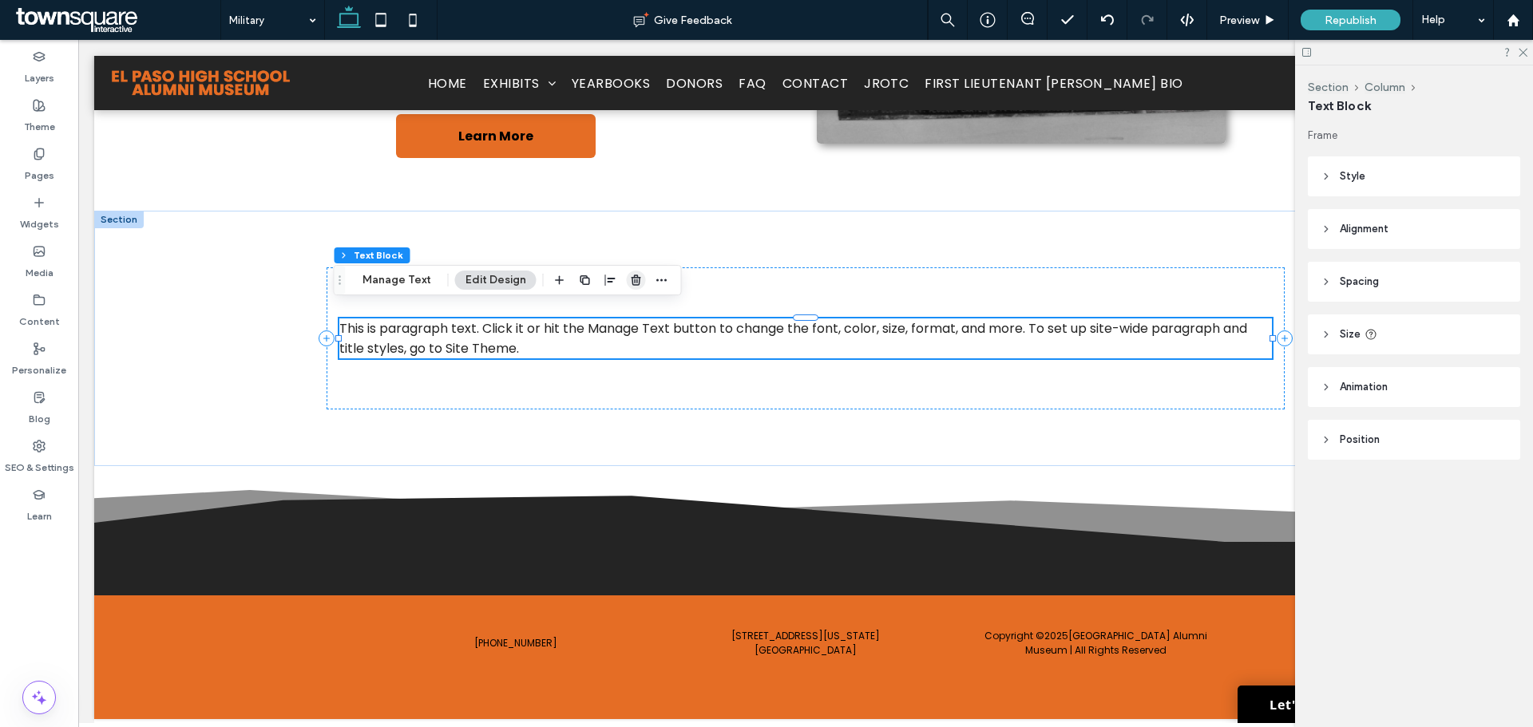
click at [633, 279] on icon "button" at bounding box center [636, 280] width 13 height 13
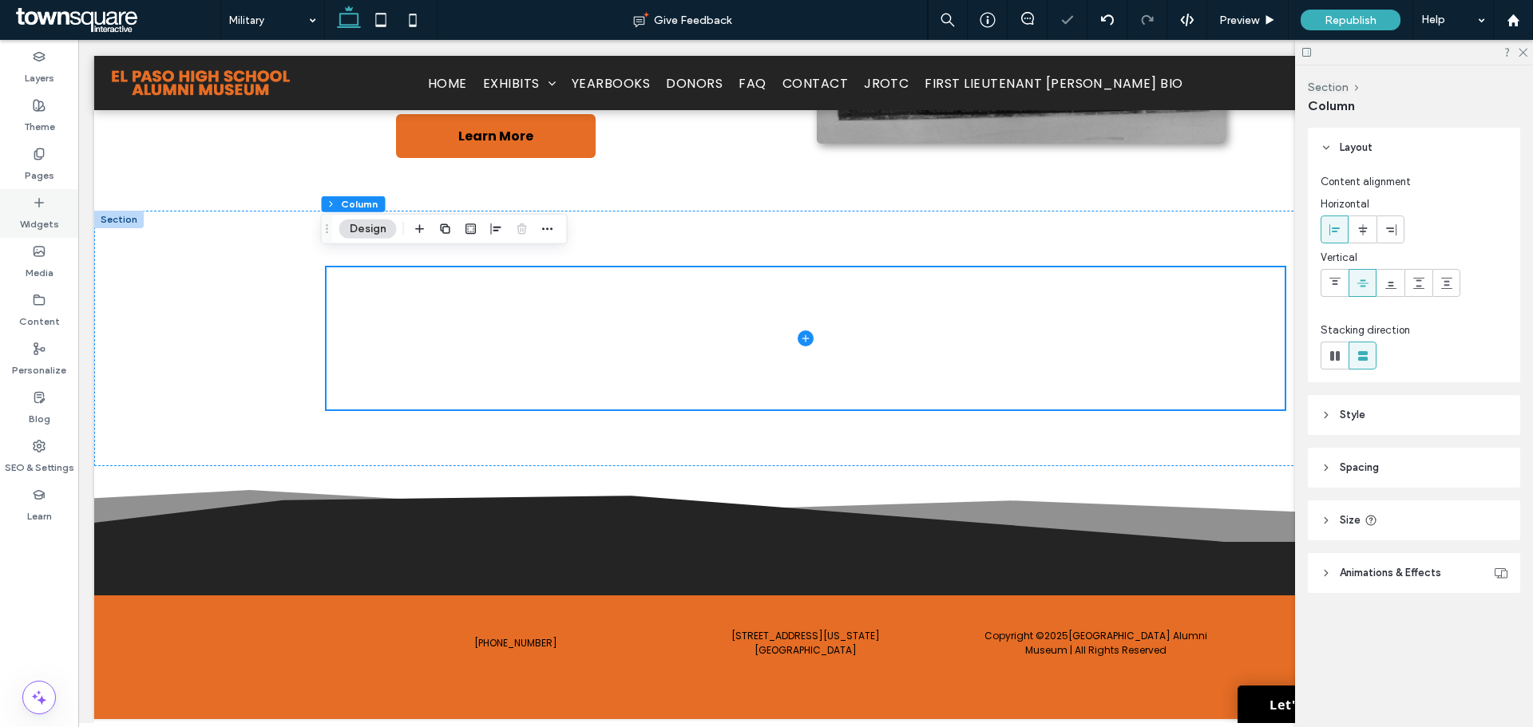
click at [51, 236] on div "Widgets" at bounding box center [39, 213] width 78 height 49
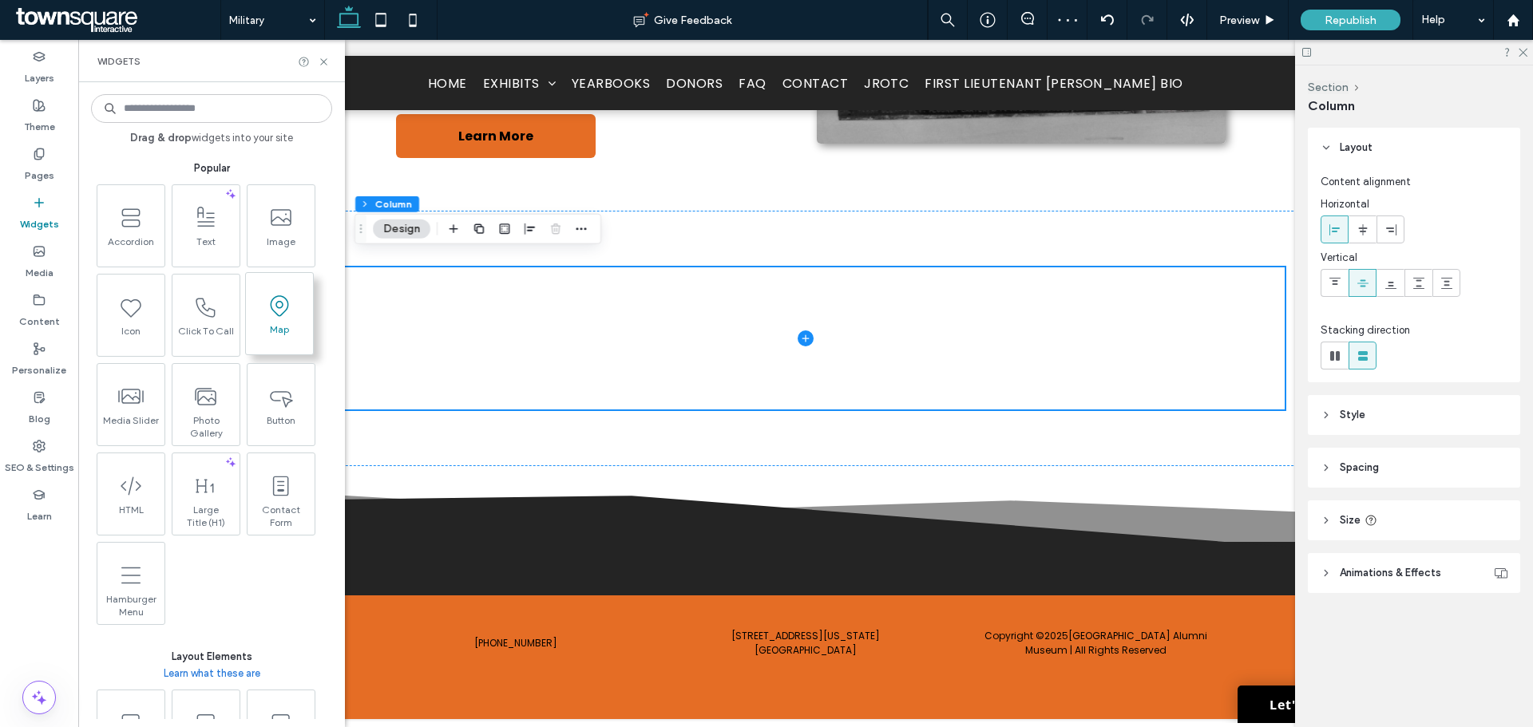
scroll to position [240, 0]
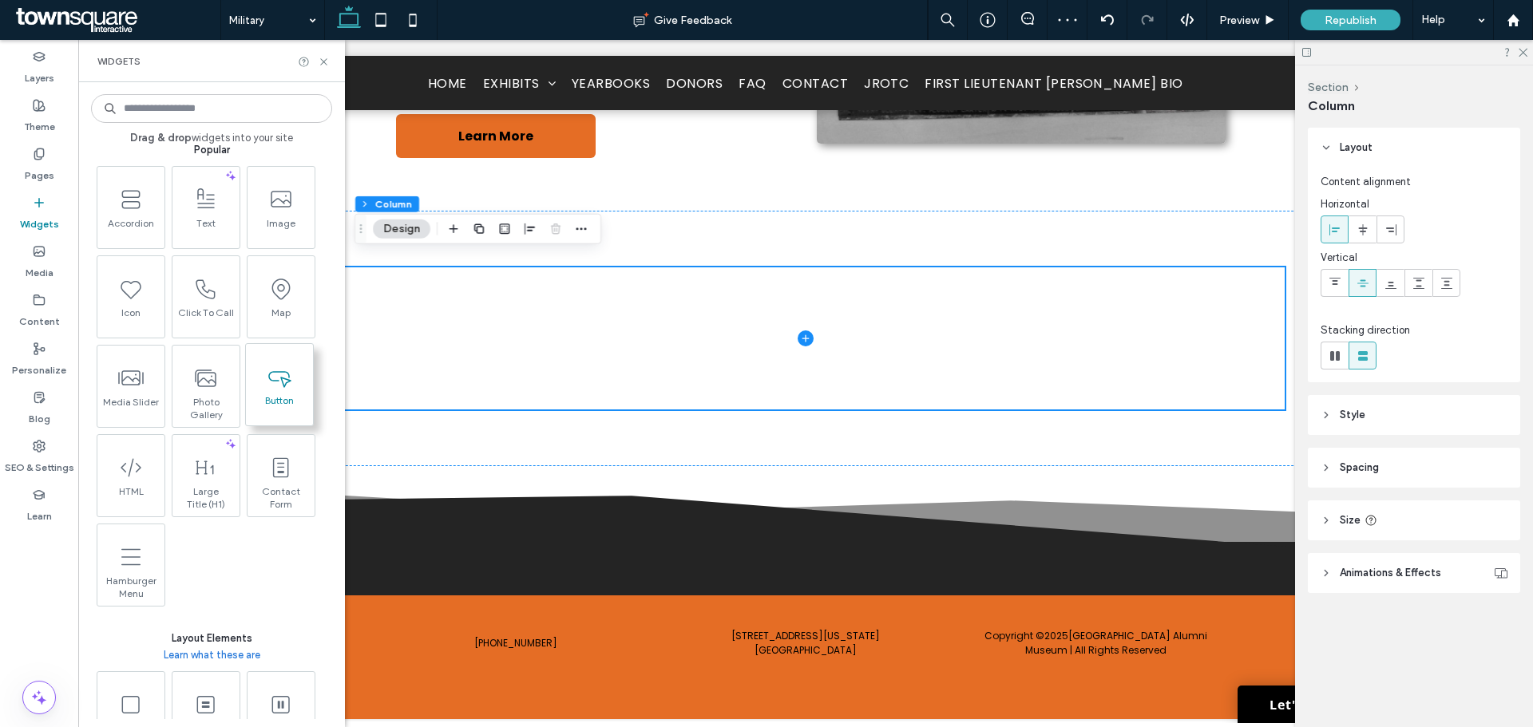
click at [272, 395] on span "Button" at bounding box center [279, 405] width 67 height 22
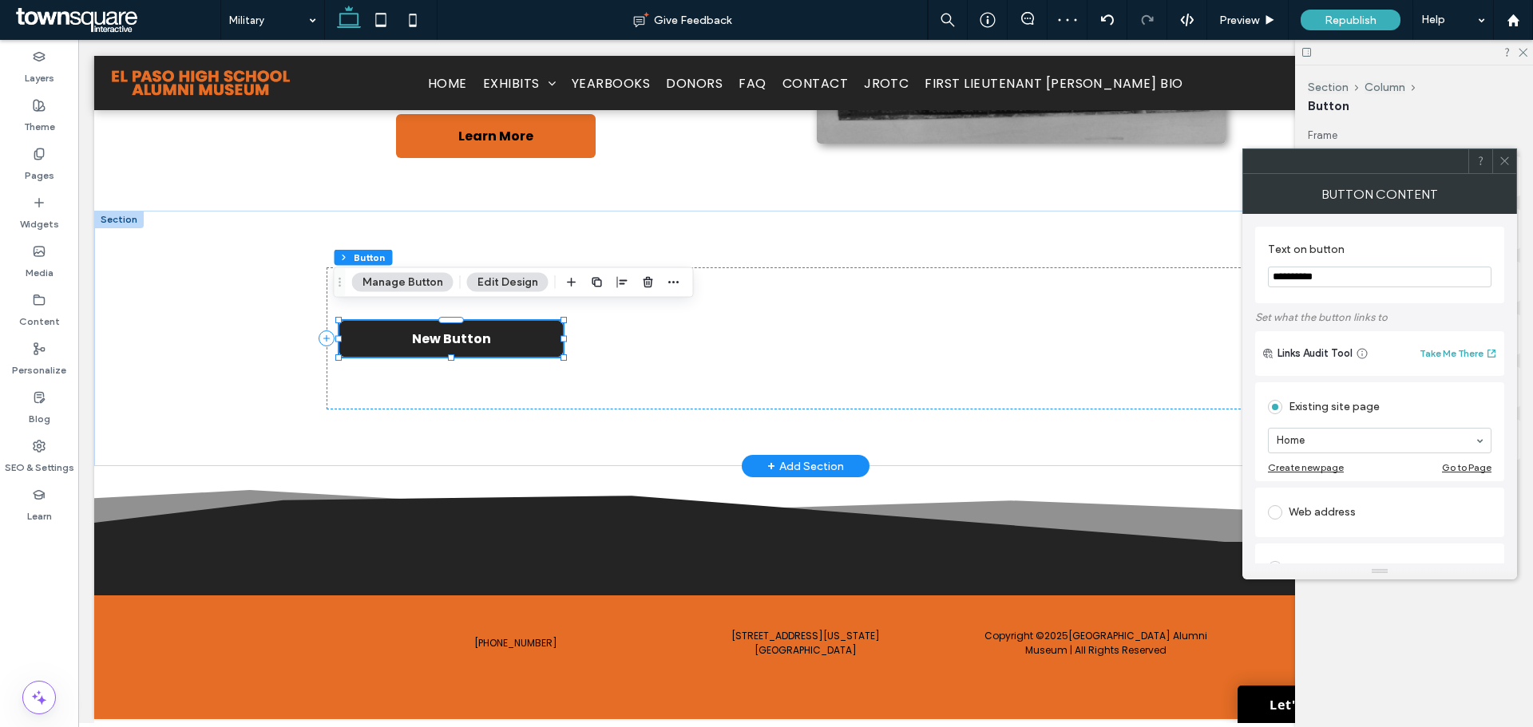
click at [465, 329] on span "New Button" at bounding box center [451, 339] width 79 height 20
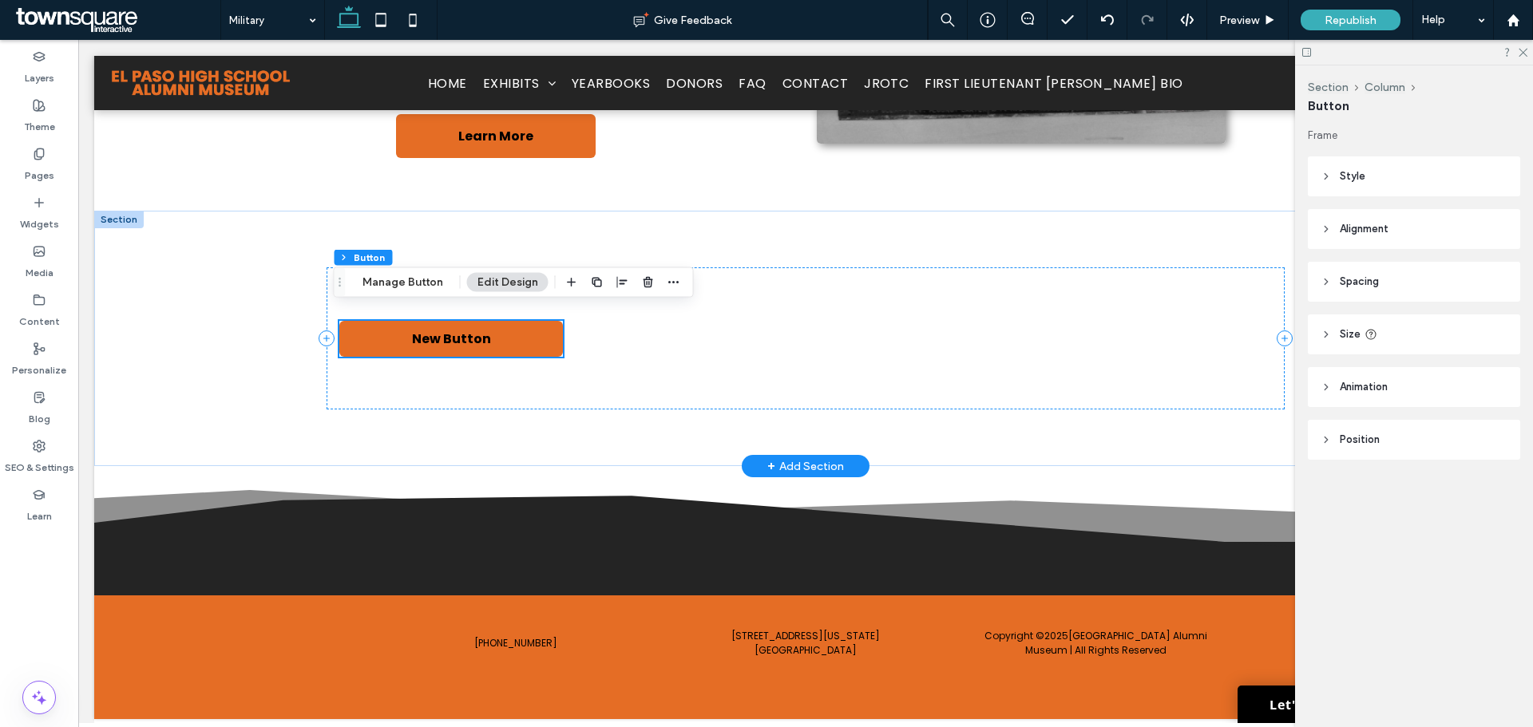
click at [470, 329] on span "New Button" at bounding box center [451, 339] width 79 height 20
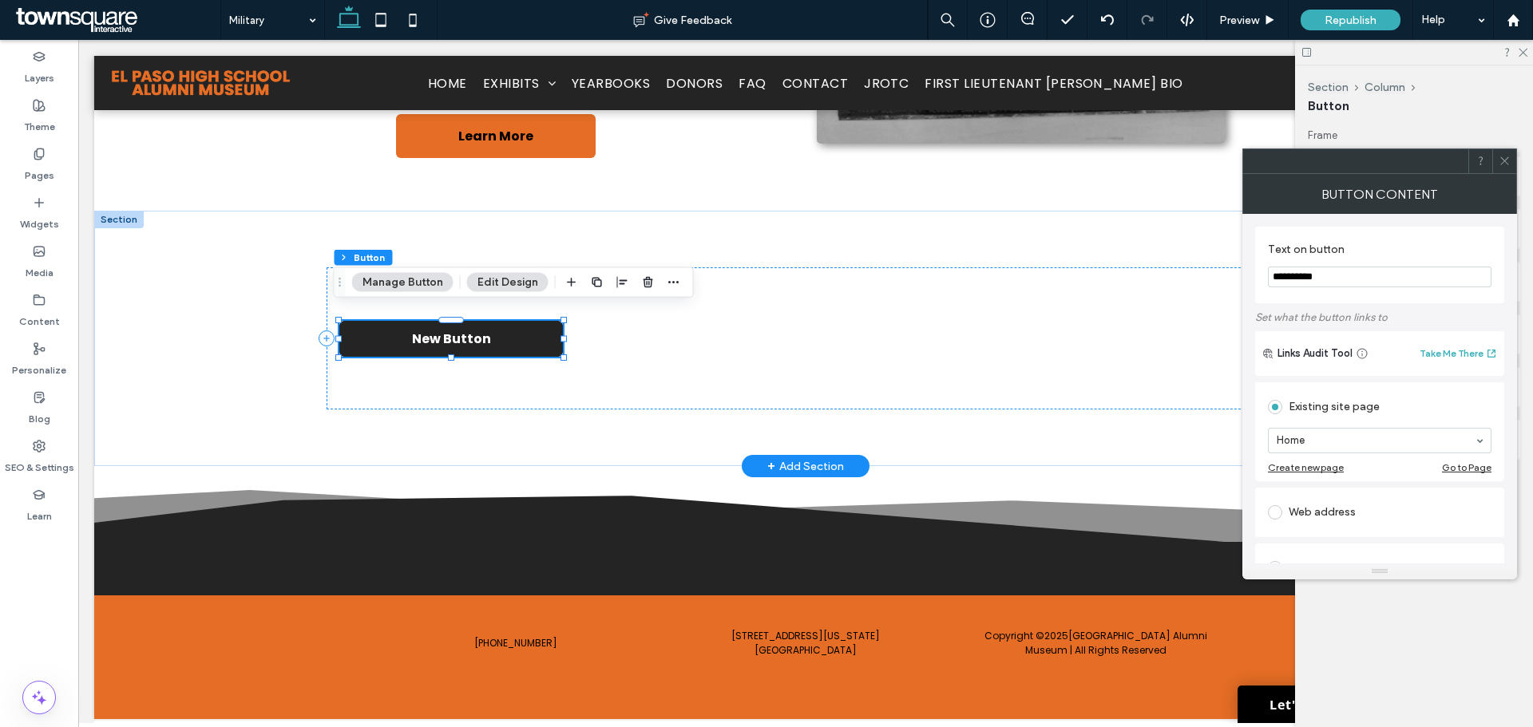
click at [500, 330] on link "New Button" at bounding box center [451, 339] width 224 height 36
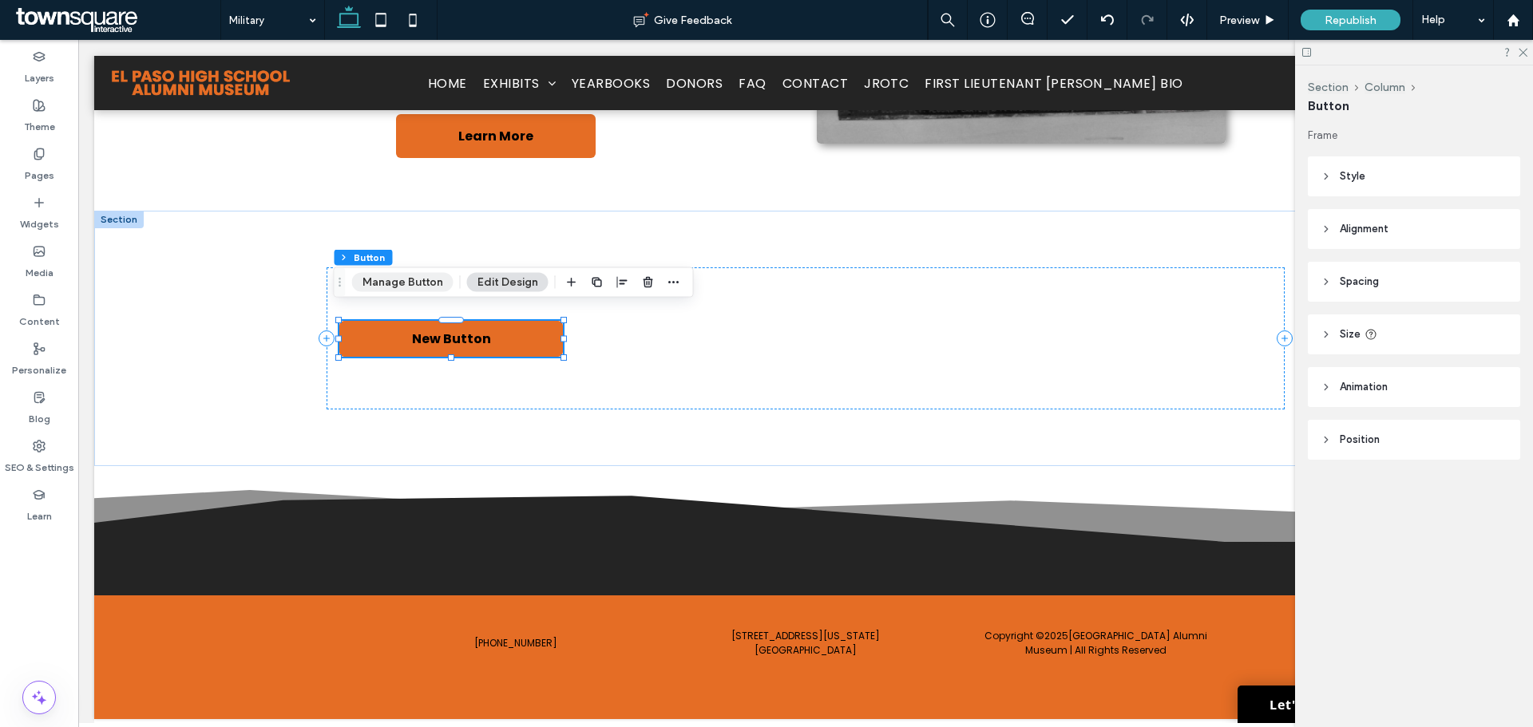
click at [402, 277] on button "Manage Button" at bounding box center [402, 282] width 101 height 19
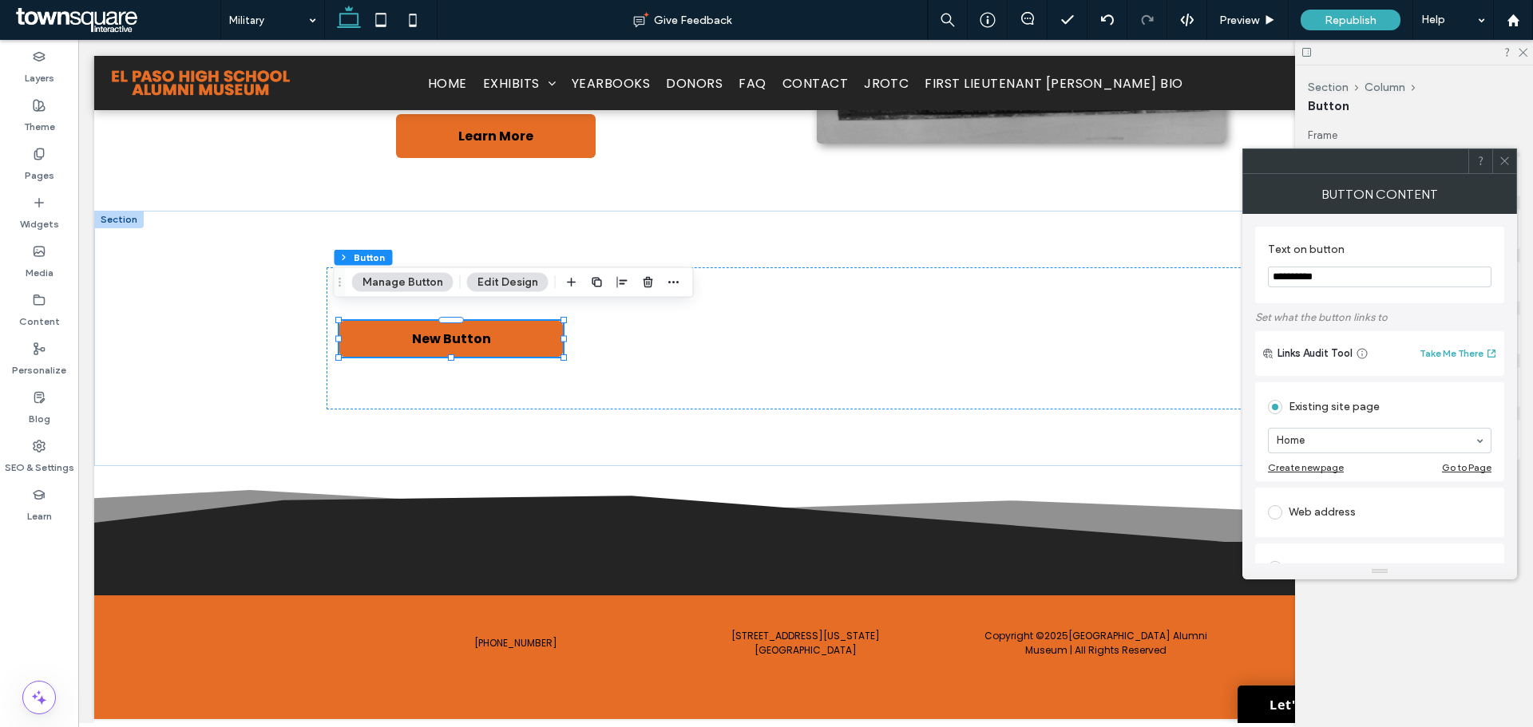
click at [1347, 277] on input "**********" at bounding box center [1380, 277] width 224 height 21
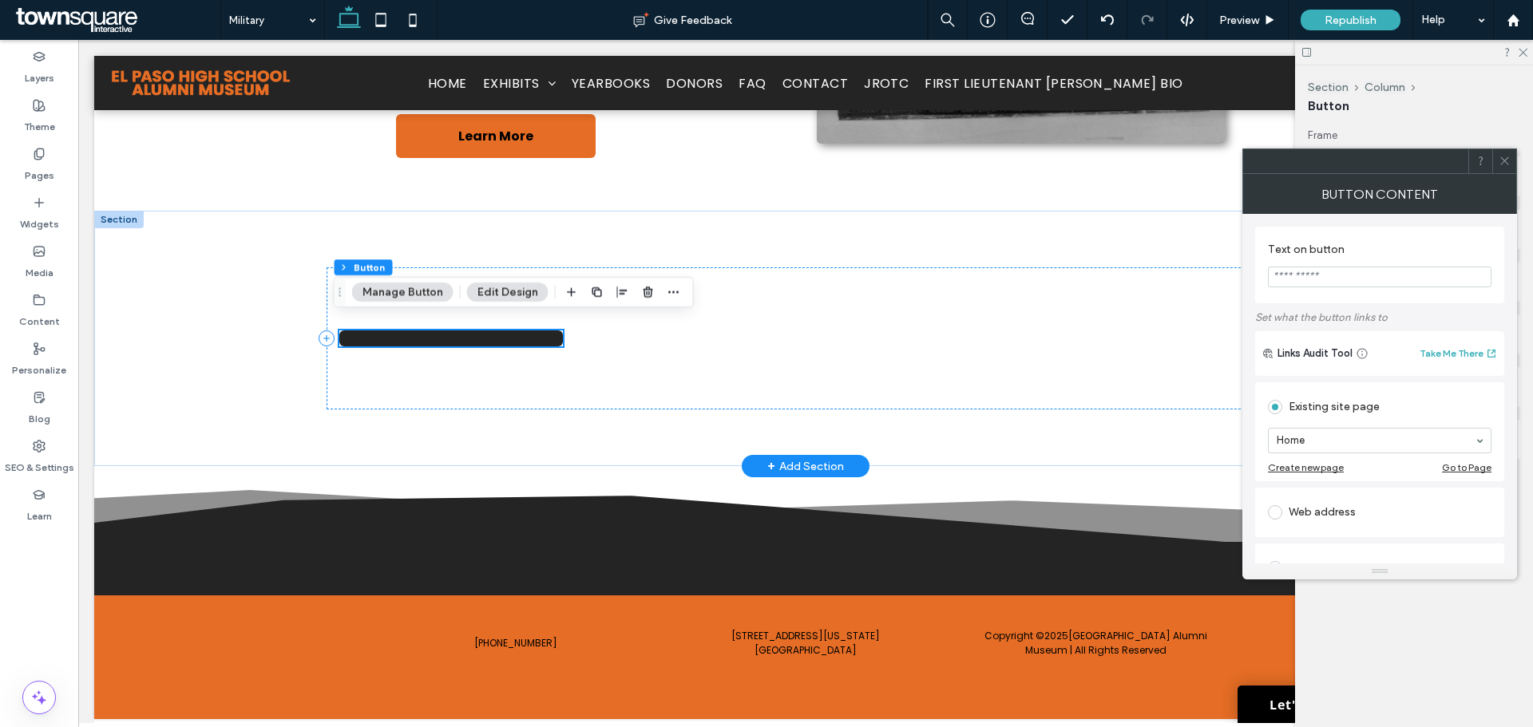
click at [425, 331] on link at bounding box center [451, 339] width 224 height 16
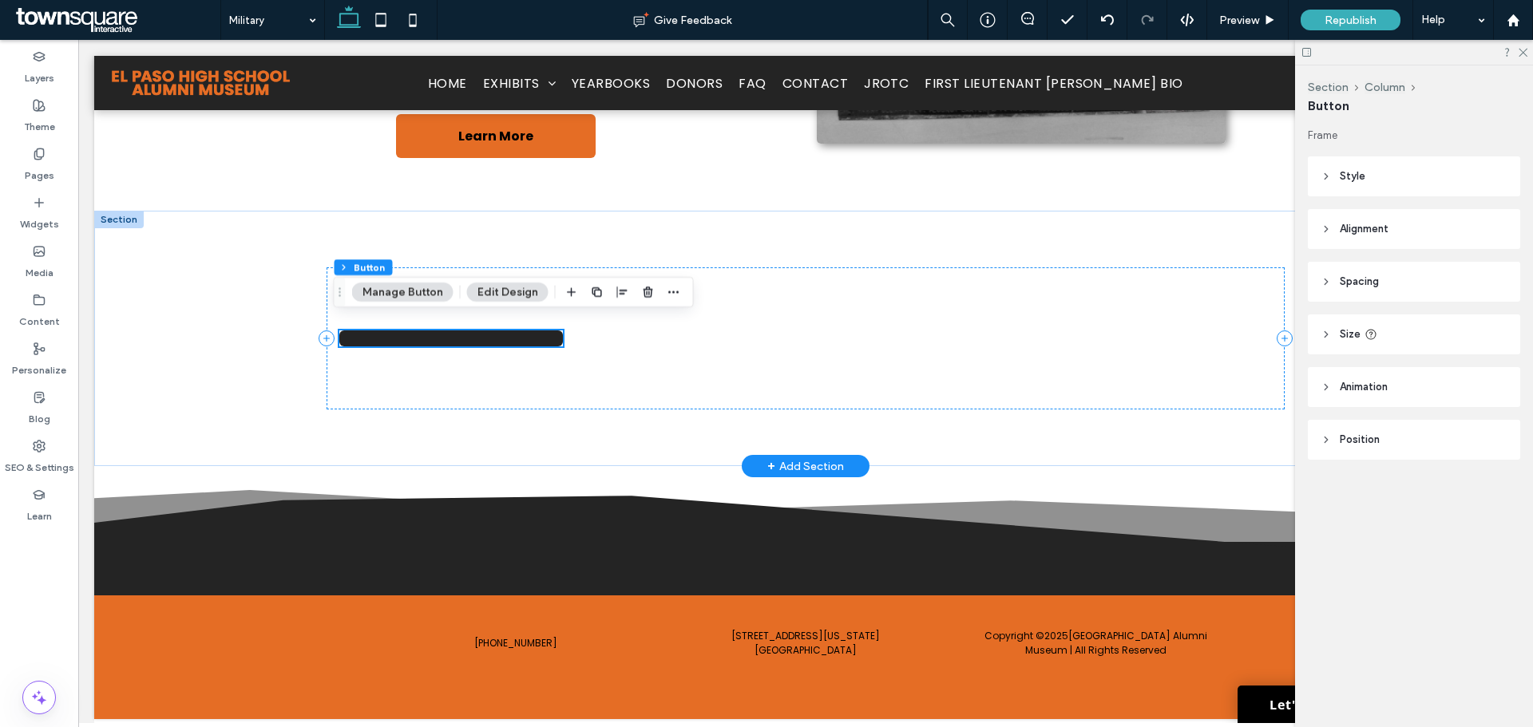
click at [425, 331] on link at bounding box center [451, 339] width 224 height 16
click at [475, 337] on div at bounding box center [806, 338] width 958 height 141
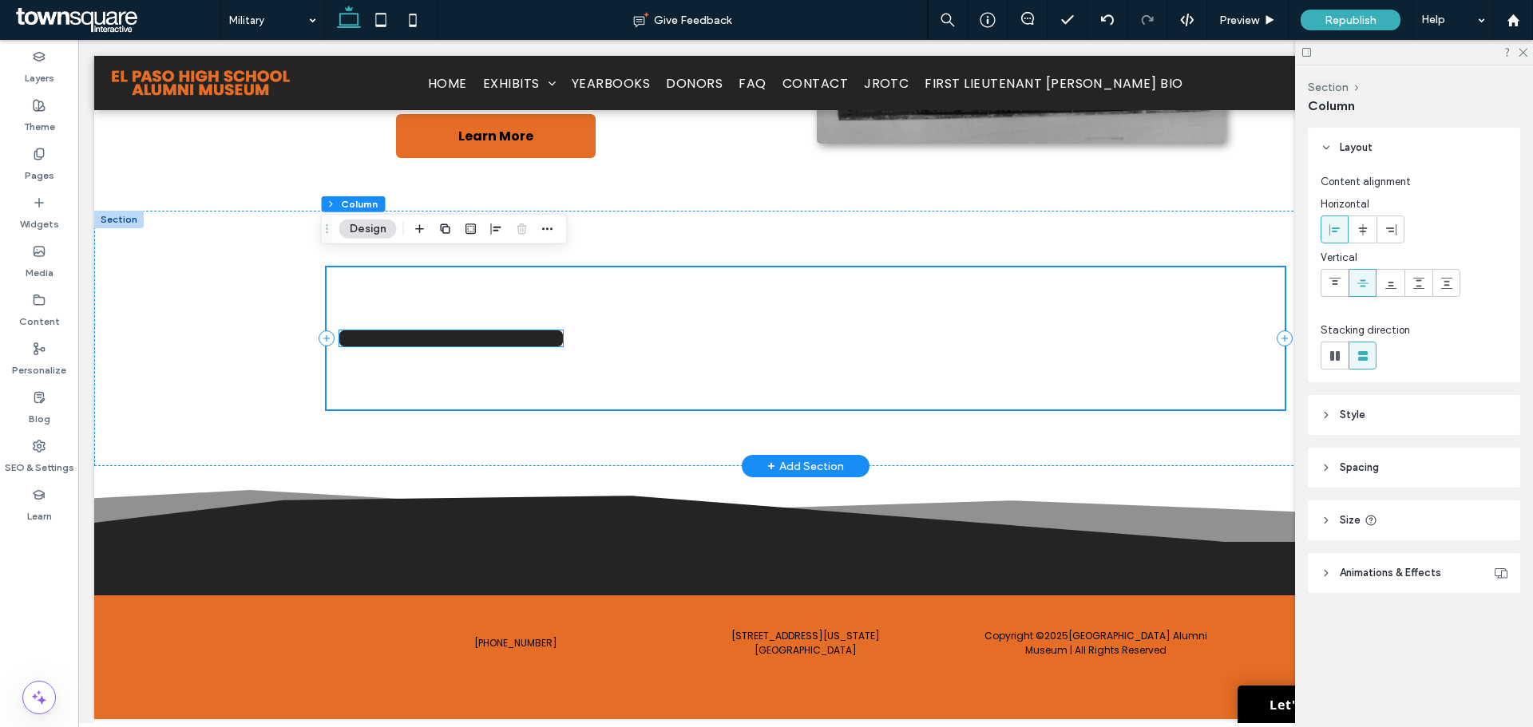
click at [481, 331] on link at bounding box center [451, 339] width 224 height 16
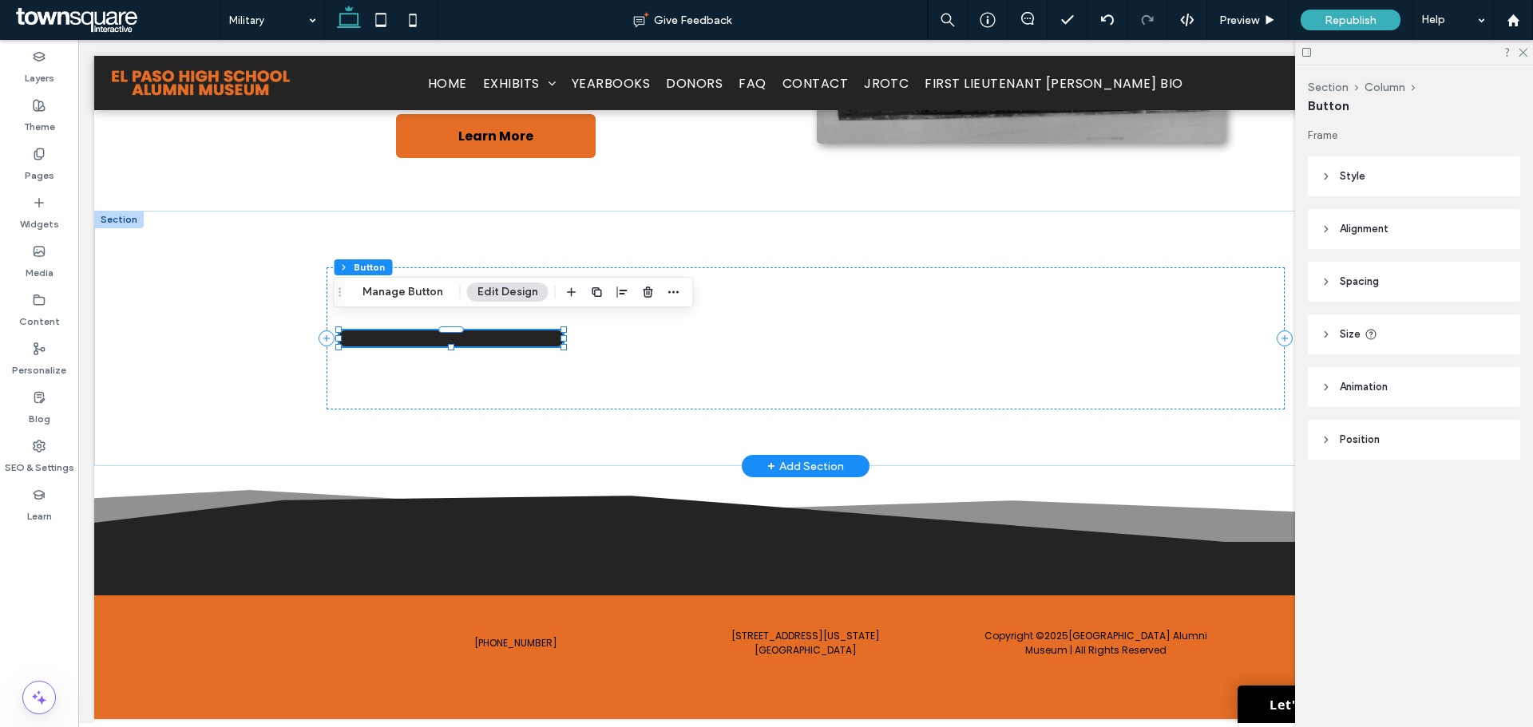
click at [476, 331] on link at bounding box center [451, 339] width 224 height 16
click at [418, 295] on button "Manage Button" at bounding box center [402, 292] width 101 height 19
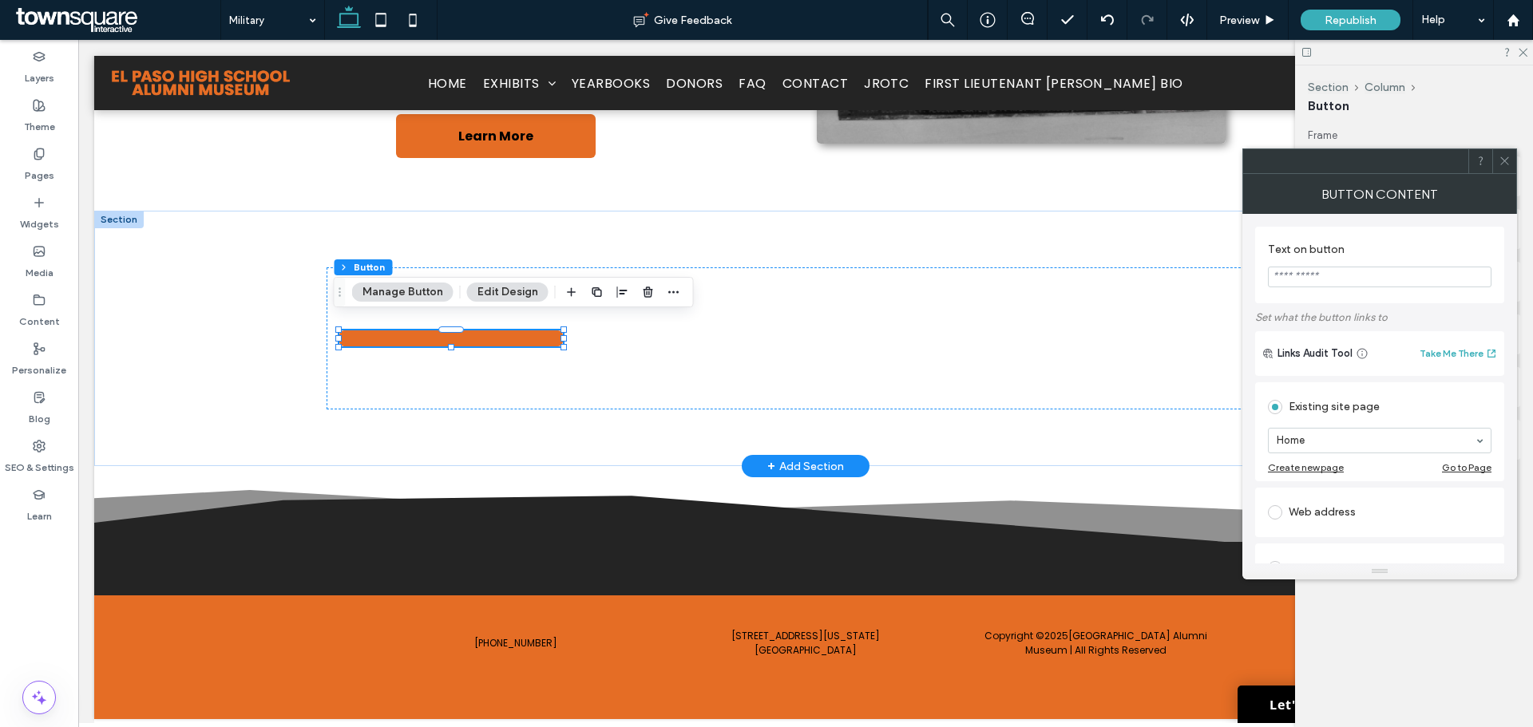
click at [1326, 276] on input "Text on button" at bounding box center [1380, 277] width 224 height 21
paste input "**********"
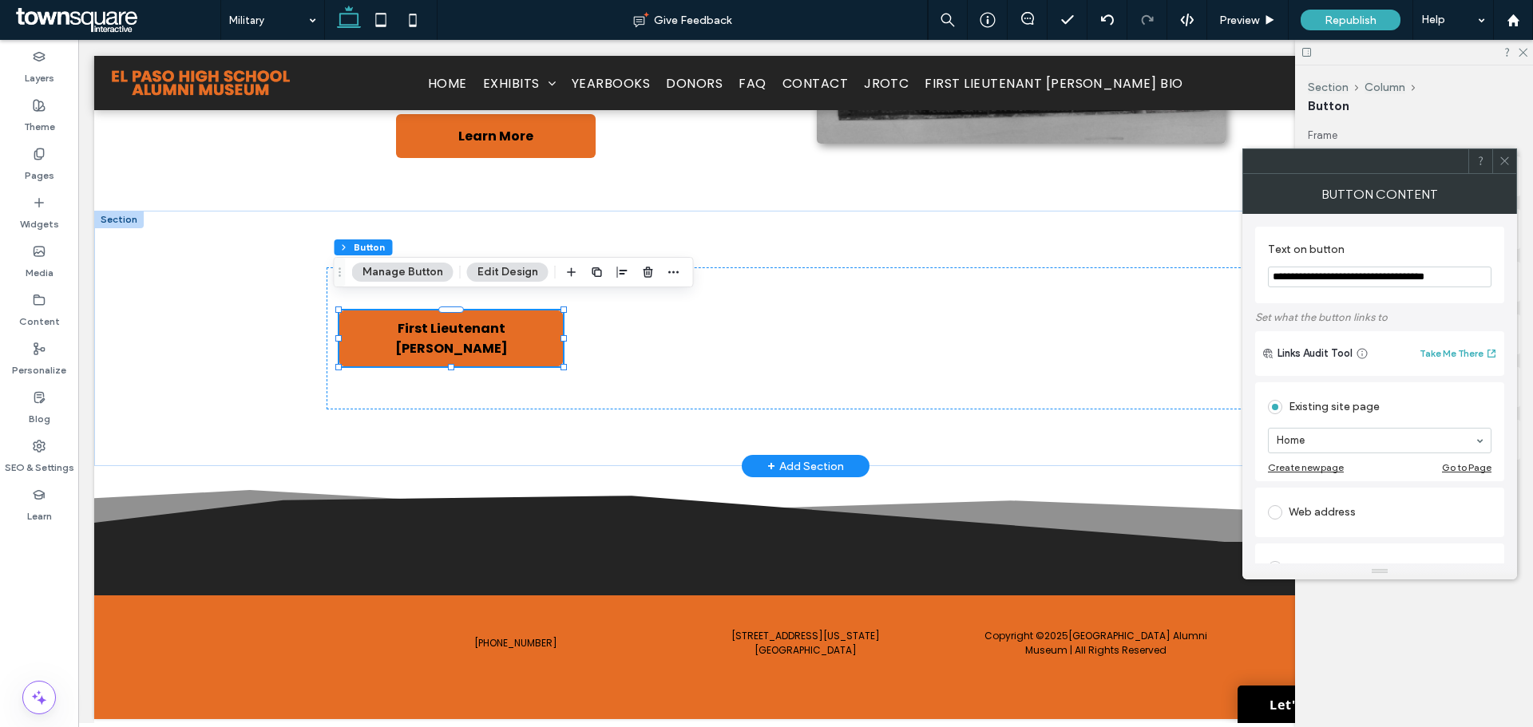
click at [1387, 276] on input "**********" at bounding box center [1380, 277] width 224 height 21
click at [1337, 276] on input "**********" at bounding box center [1380, 277] width 224 height 21
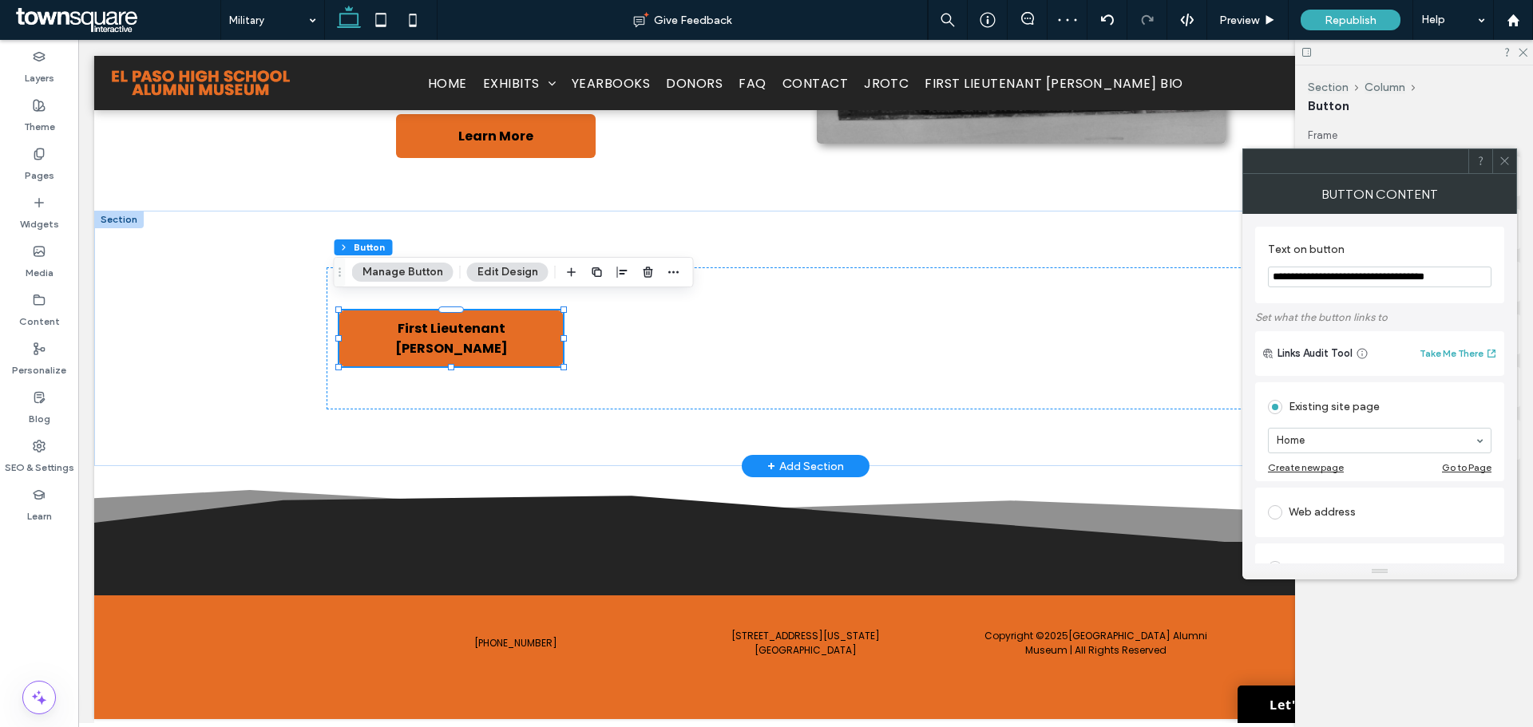
click at [1337, 276] on input "**********" at bounding box center [1380, 277] width 224 height 21
paste input "Text on button"
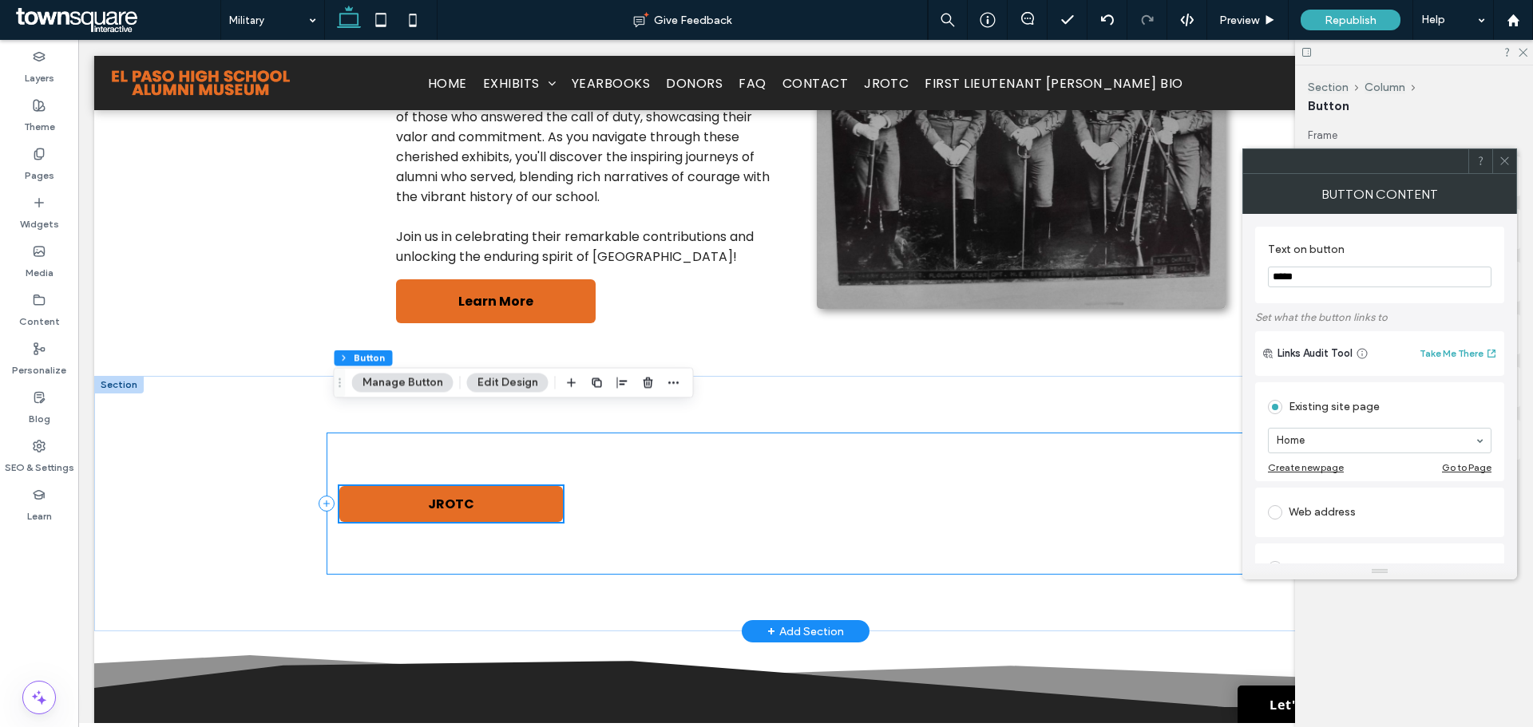
scroll to position [411, 0]
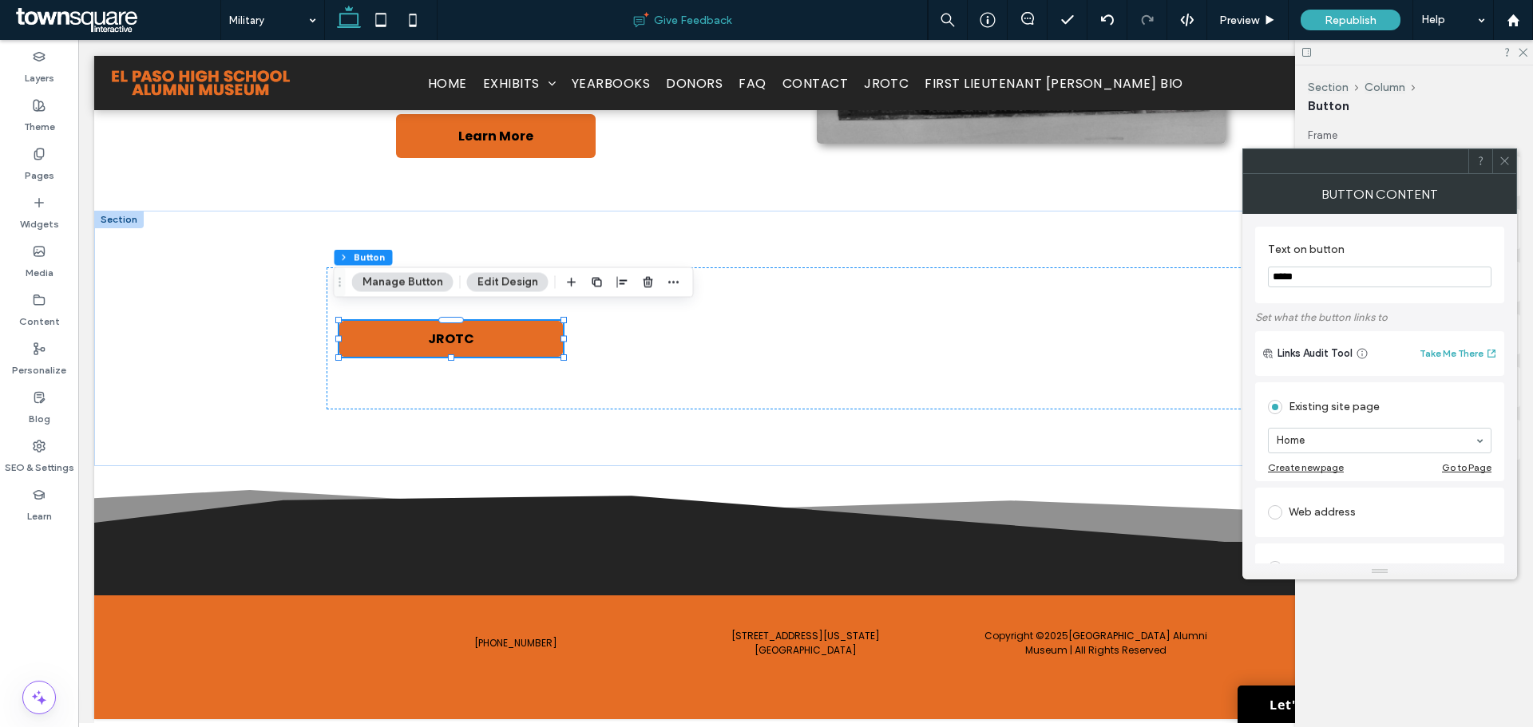
type input "*****"
click at [654, 212] on div "JROTC" at bounding box center [806, 339] width 958 height 256
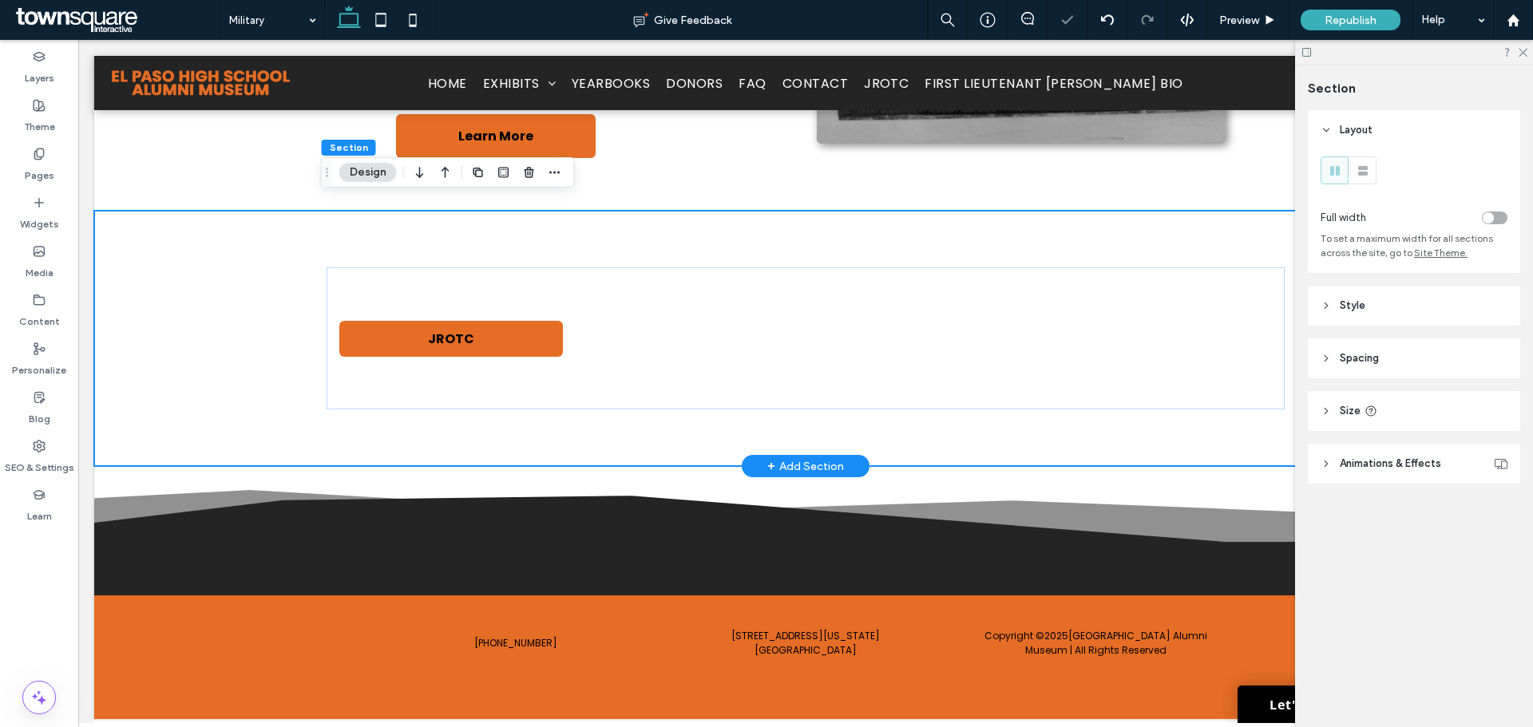
click at [726, 212] on div "JROTC" at bounding box center [806, 339] width 958 height 256
click at [771, 218] on div "JROTC" at bounding box center [806, 339] width 958 height 256
click at [774, 212] on div "JROTC" at bounding box center [806, 339] width 958 height 256
click at [625, 252] on div "JROTC" at bounding box center [806, 339] width 958 height 256
click at [748, 218] on div "JROTC" at bounding box center [806, 339] width 958 height 256
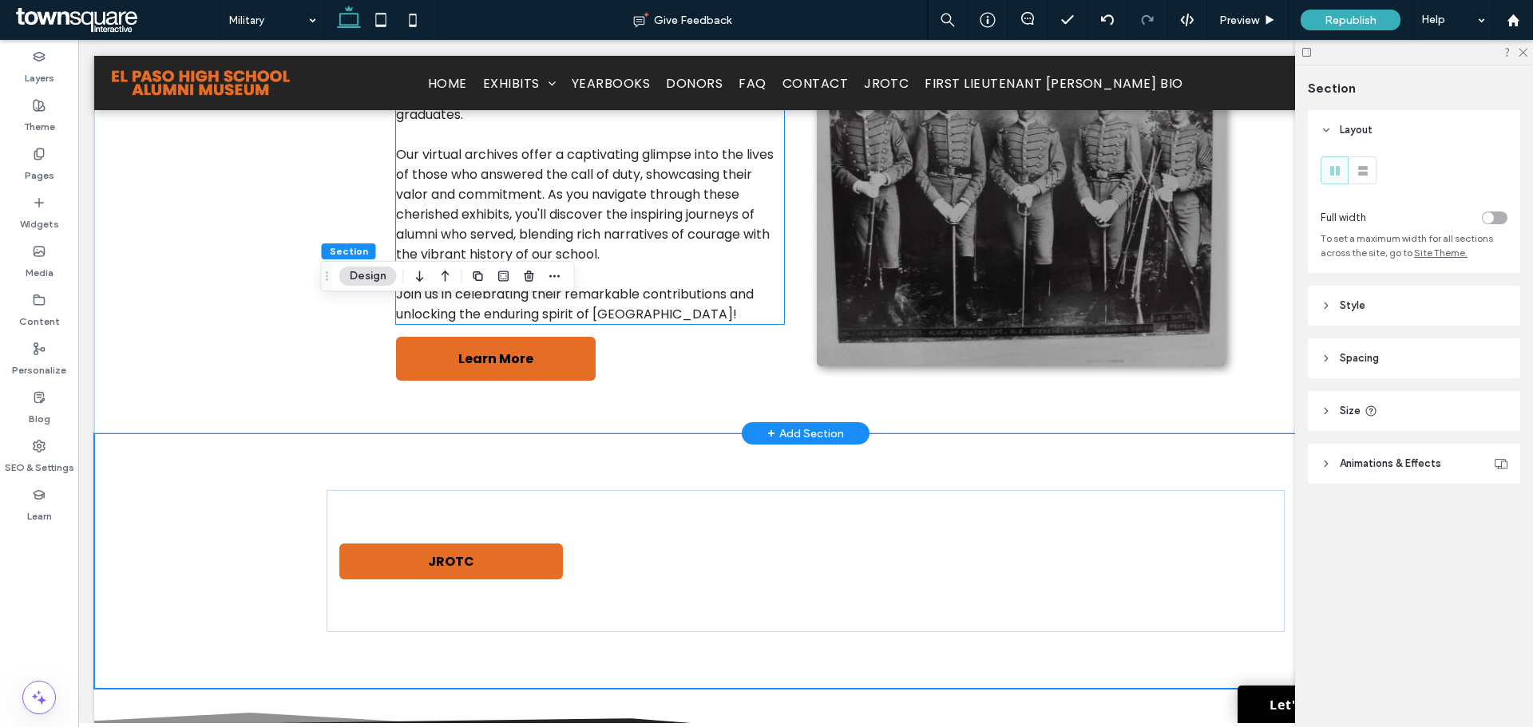
scroll to position [399, 0]
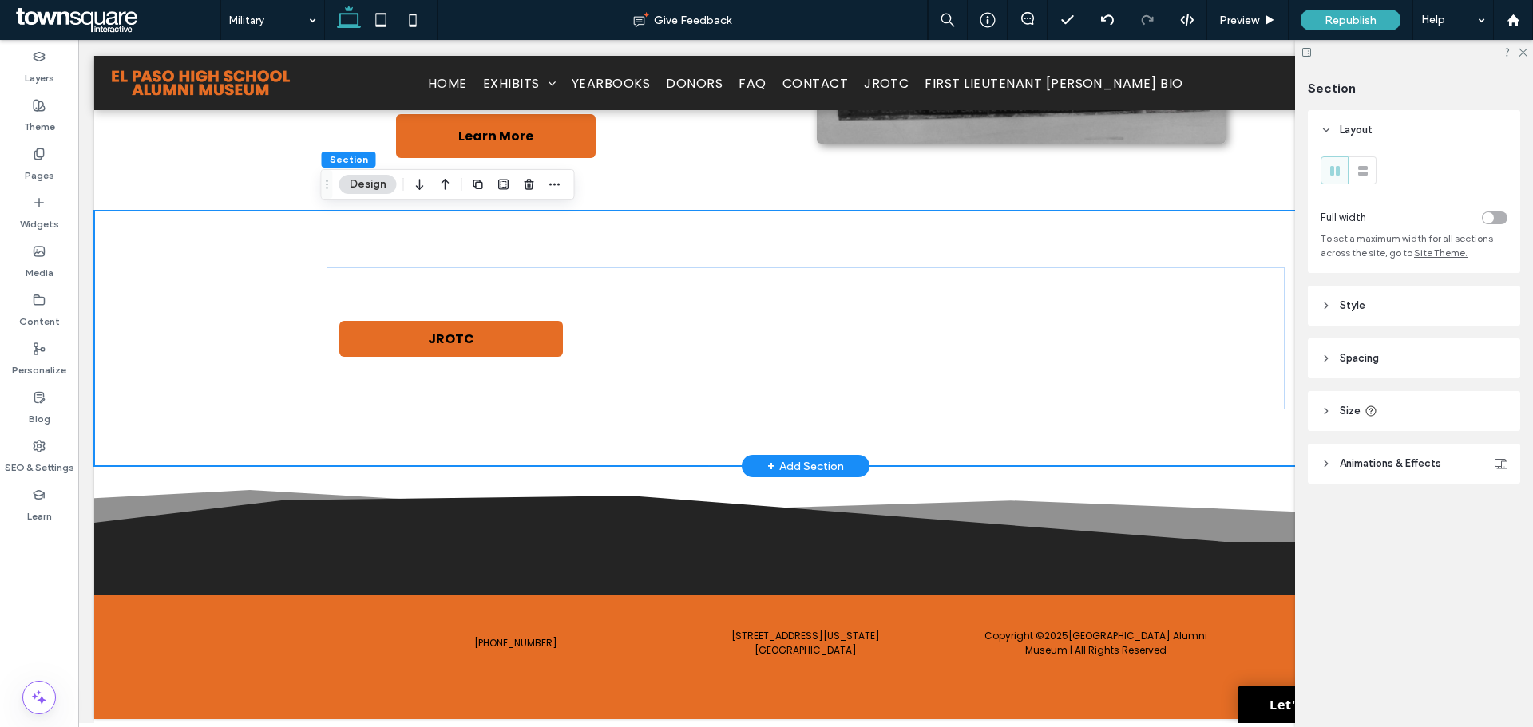
click at [705, 228] on div "JROTC" at bounding box center [806, 339] width 958 height 256
click at [733, 228] on div "JROTC" at bounding box center [806, 339] width 958 height 256
click at [779, 243] on div "JROTC" at bounding box center [806, 339] width 958 height 256
click at [771, 208] on div "+ Add Section" at bounding box center [805, 211] width 77 height 18
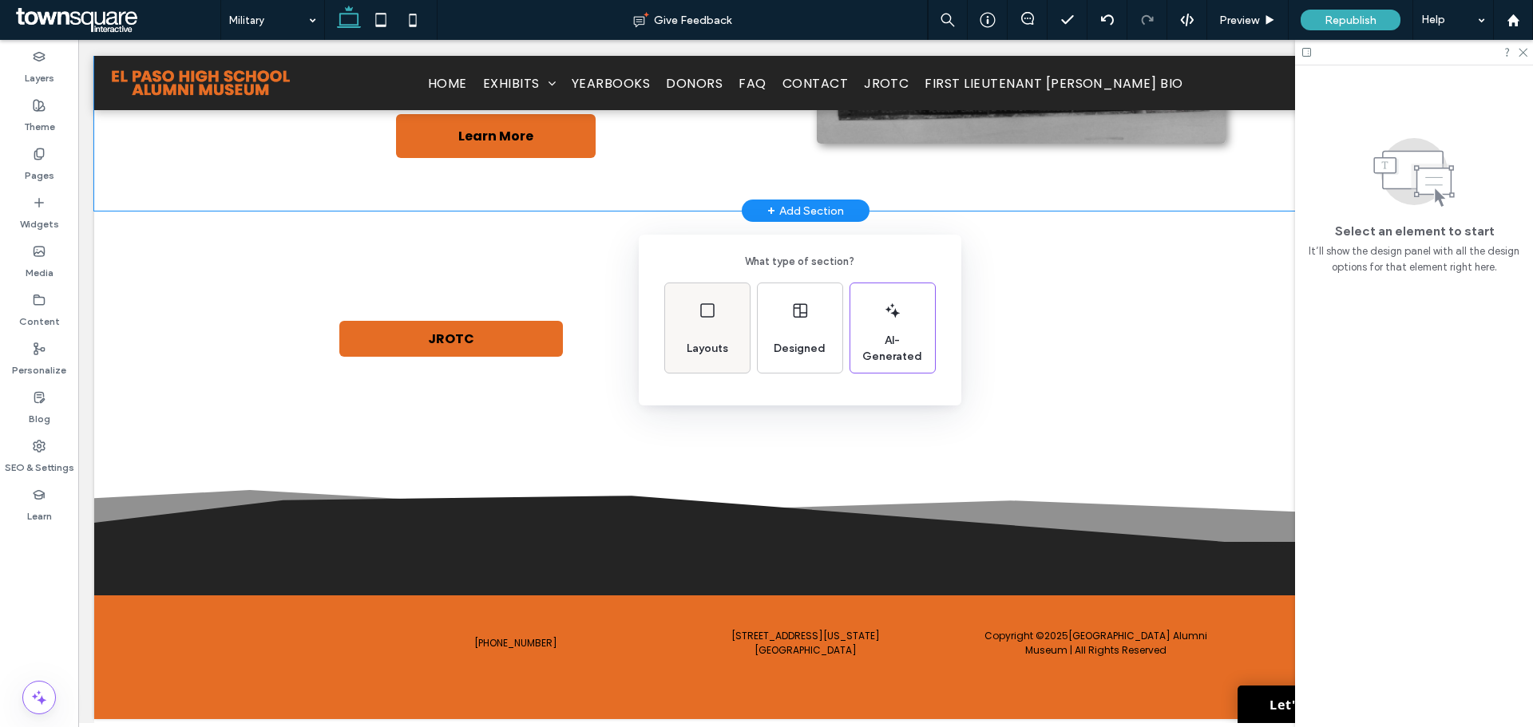
click at [727, 330] on div "Layouts" at bounding box center [707, 327] width 85 height 89
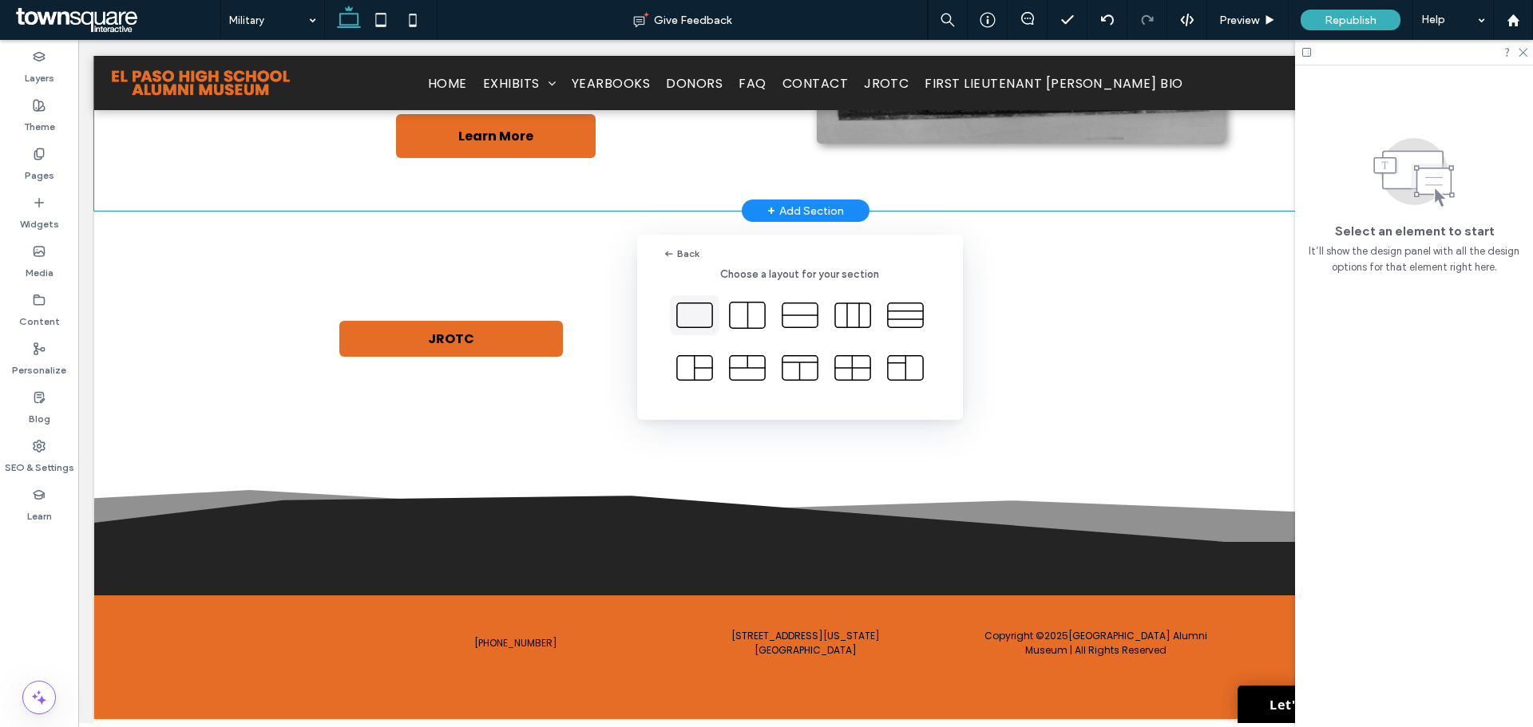
click at [703, 310] on icon at bounding box center [695, 315] width 40 height 40
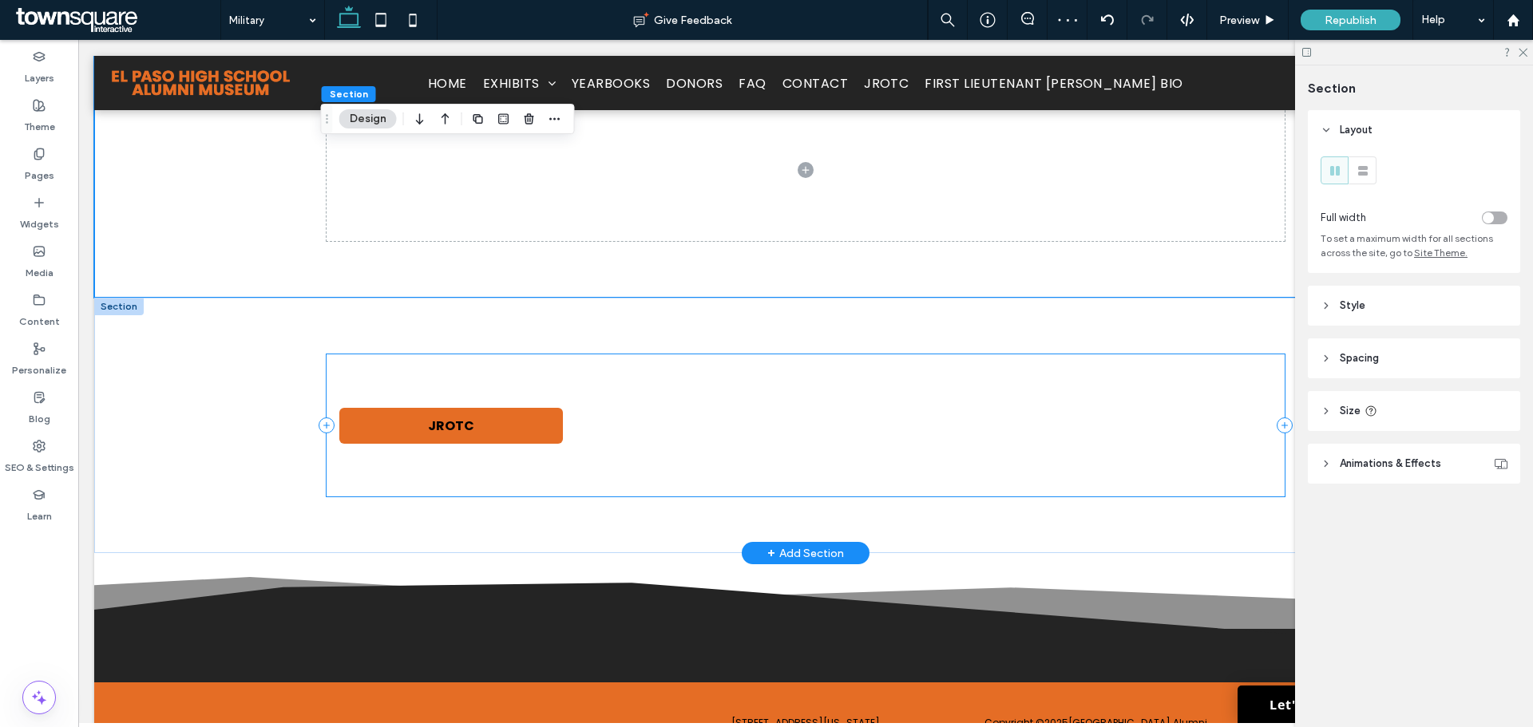
scroll to position [427, 0]
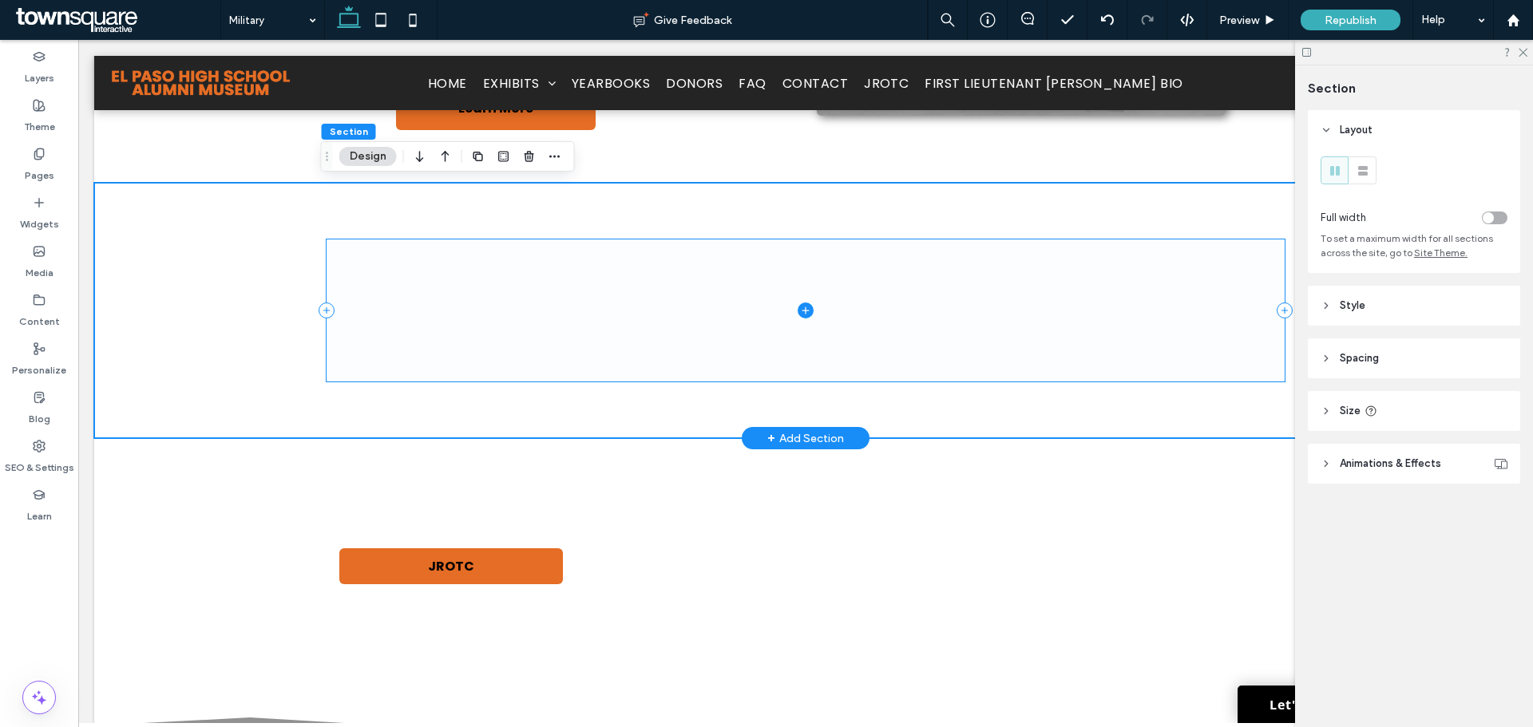
drag, startPoint x: 325, startPoint y: 312, endPoint x: 428, endPoint y: 317, distance: 103.1
click at [428, 317] on div at bounding box center [806, 310] width 958 height 141
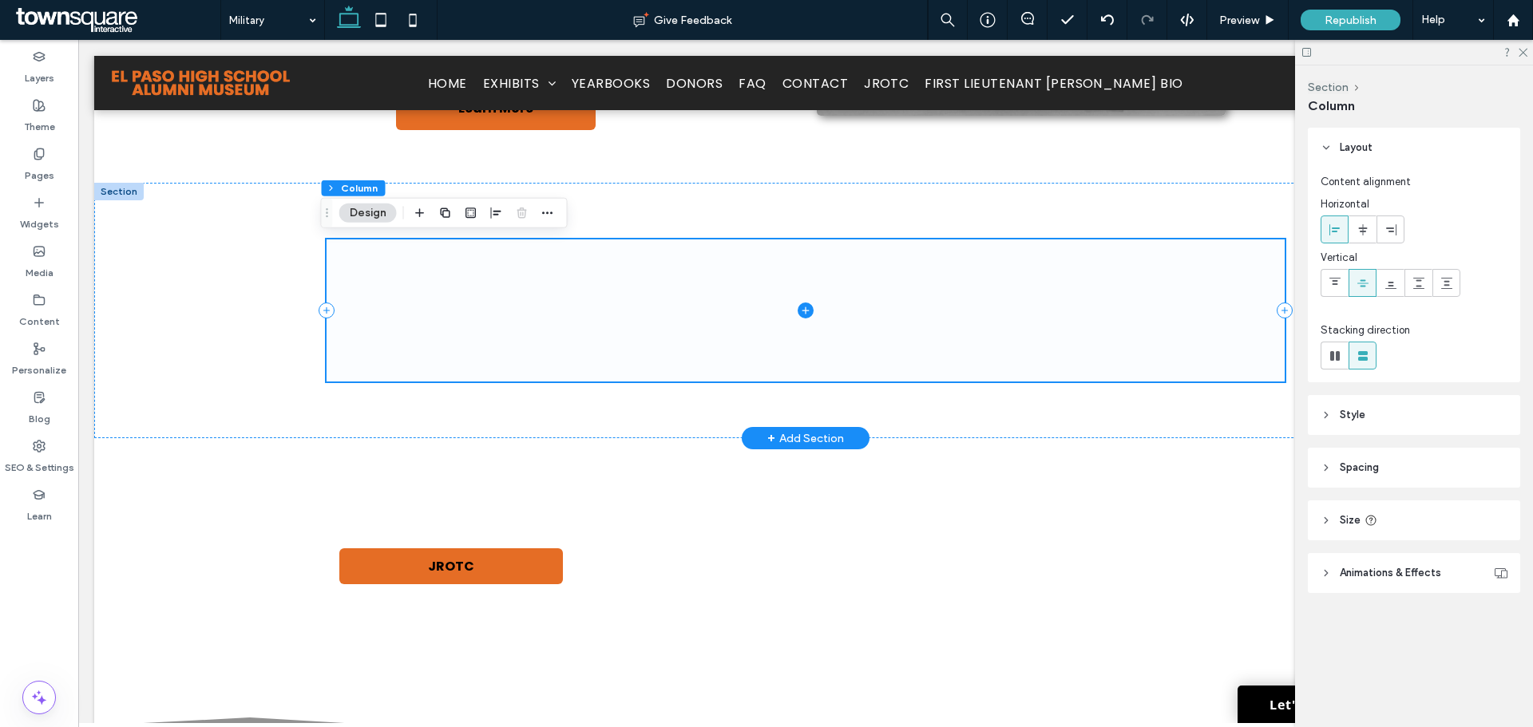
click at [590, 312] on span at bounding box center [806, 310] width 958 height 141
click at [589, 333] on span at bounding box center [806, 310] width 958 height 141
click at [30, 157] on div "Pages" at bounding box center [39, 165] width 78 height 49
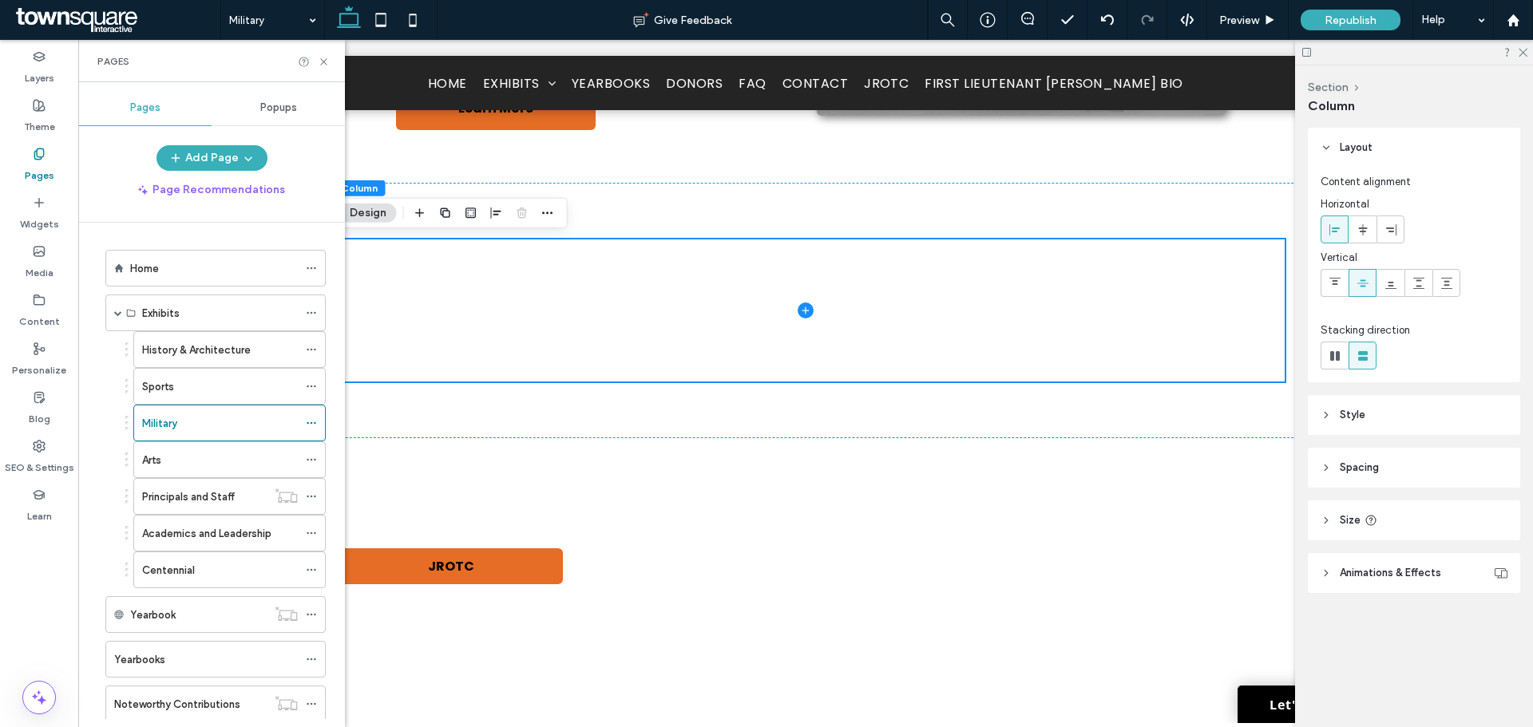
click at [39, 209] on label "Widgets" at bounding box center [39, 220] width 39 height 22
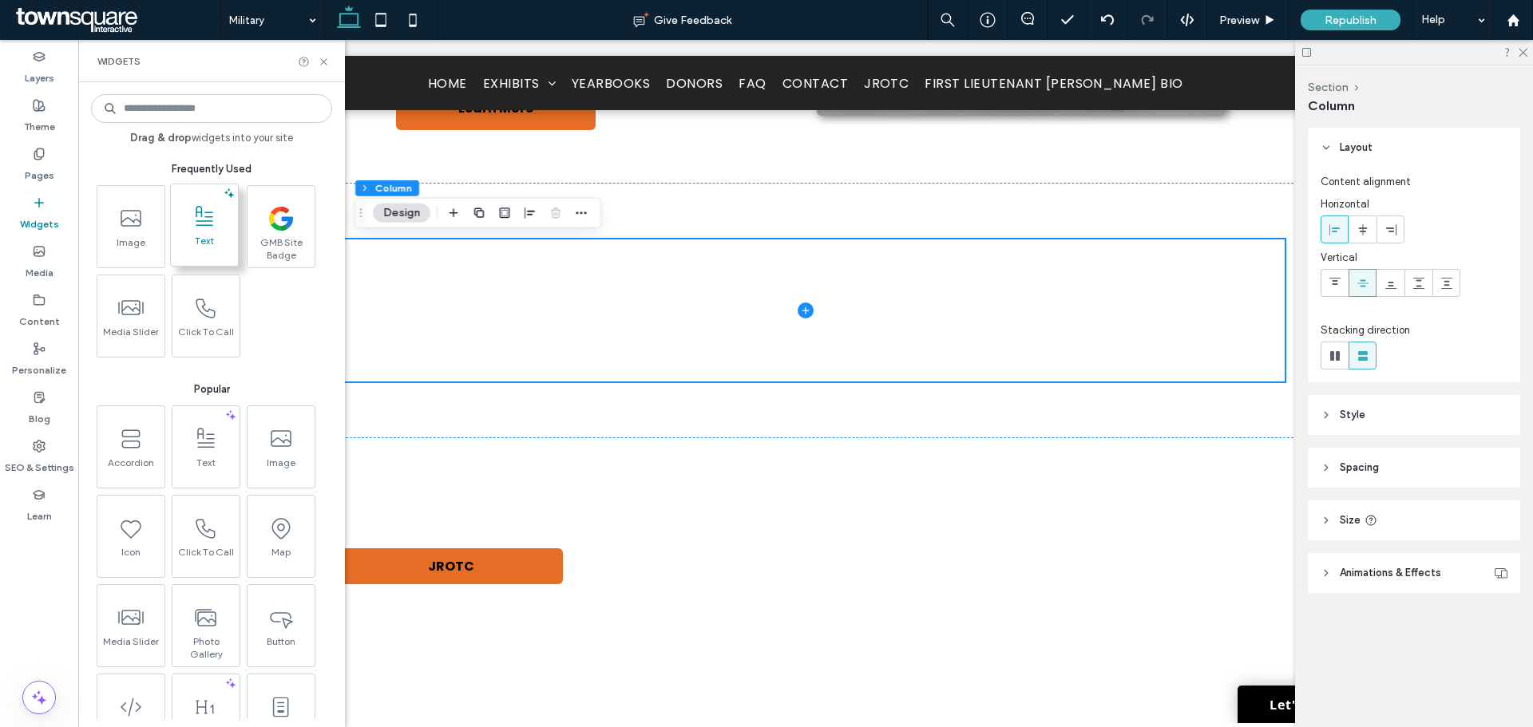
click at [198, 238] on span "Text" at bounding box center [204, 246] width 67 height 22
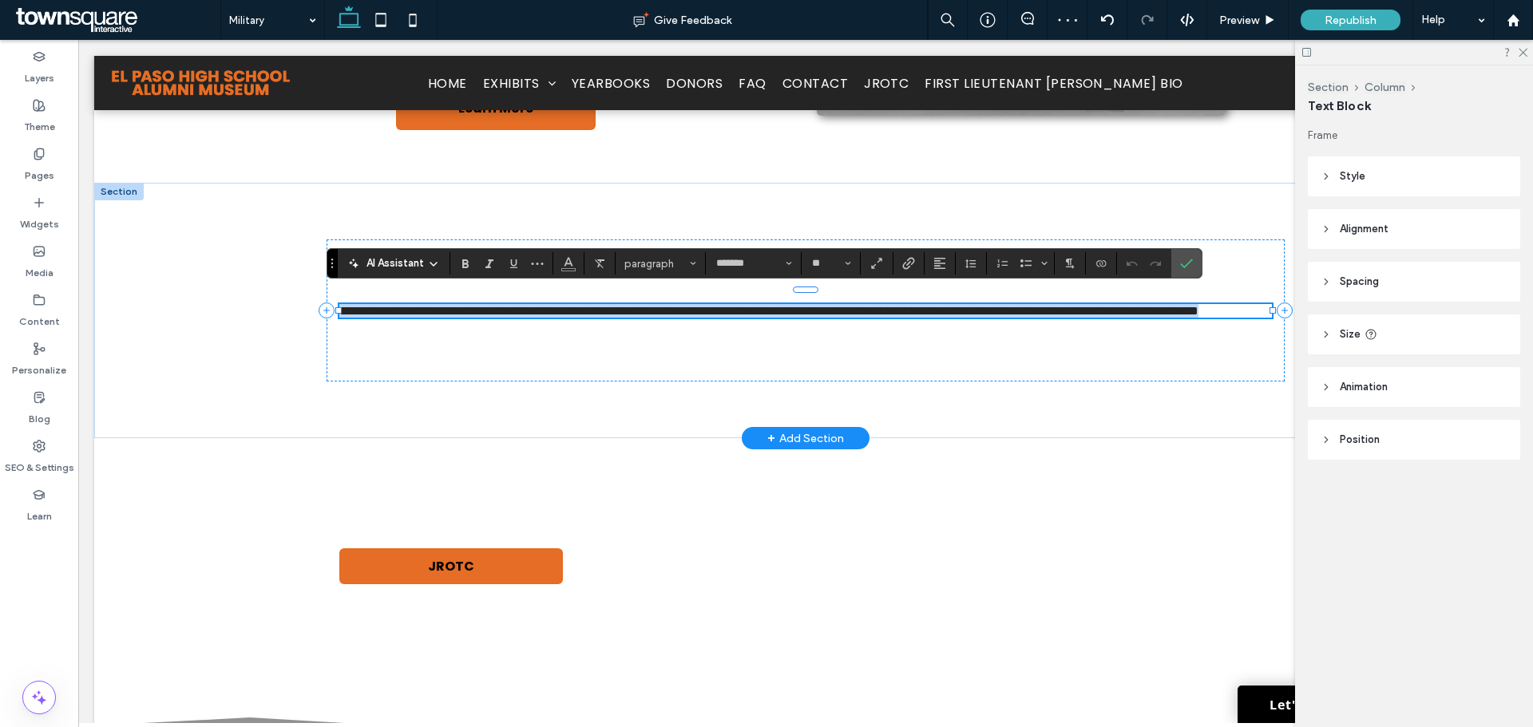
click at [648, 305] on span "**********" at bounding box center [768, 311] width 859 height 12
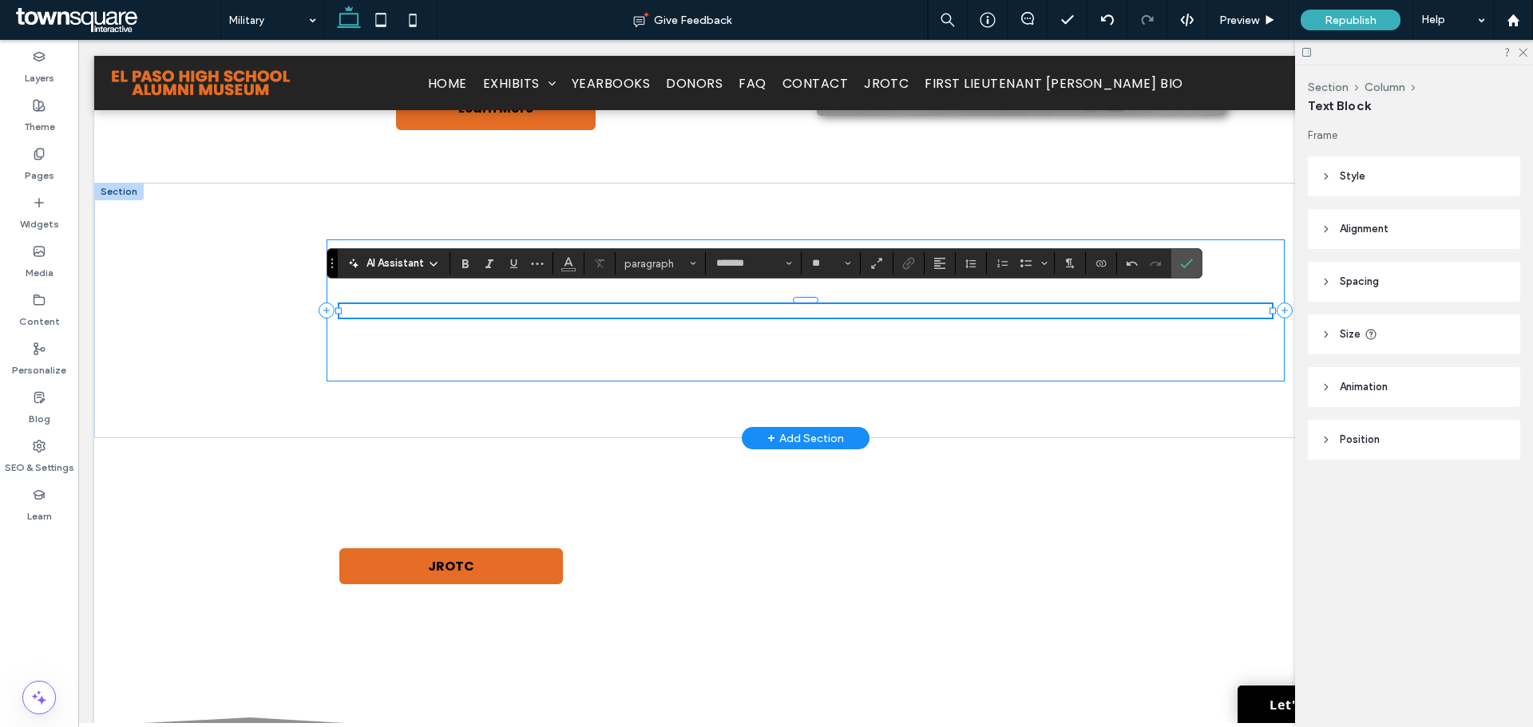
paste div
click at [625, 294] on div "**********" at bounding box center [806, 310] width 958 height 141
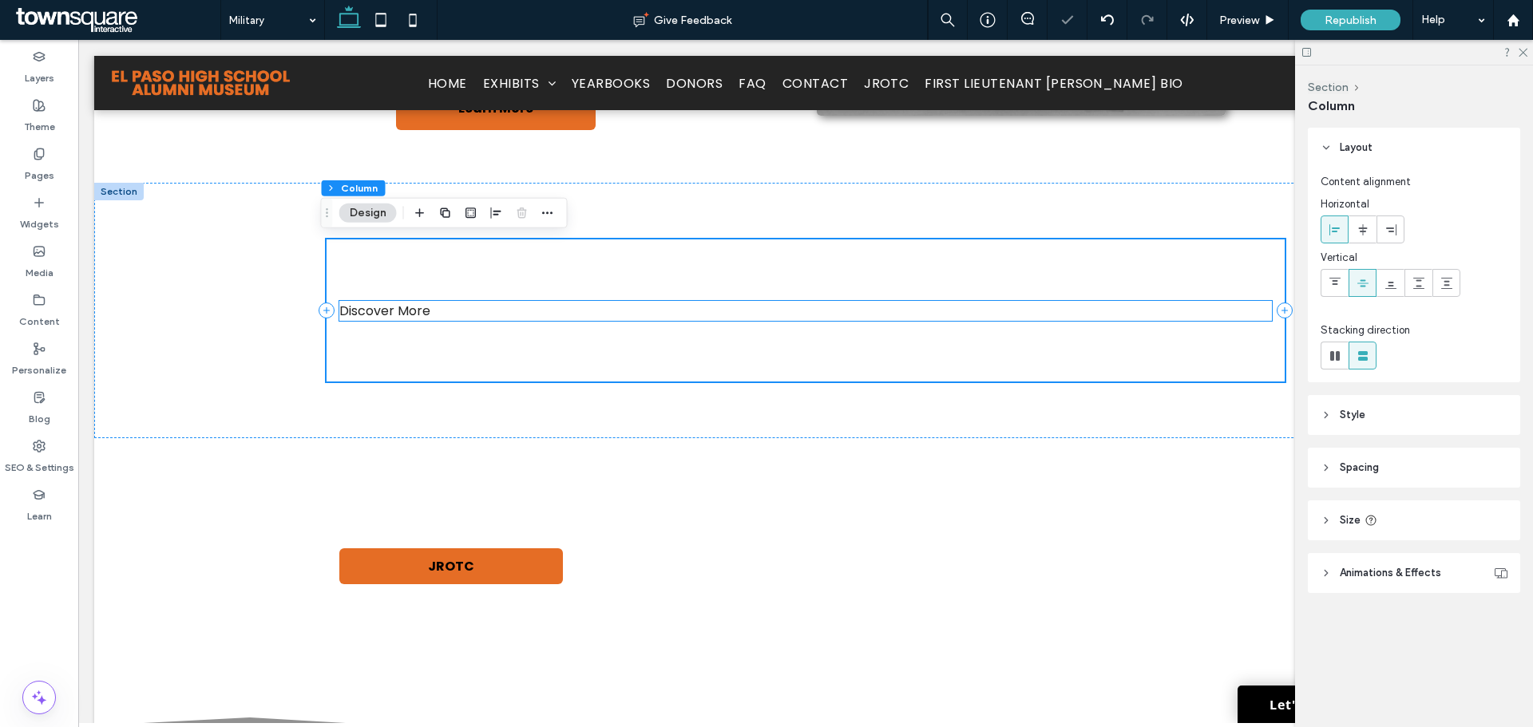
click at [534, 316] on p "Discover More" at bounding box center [805, 311] width 933 height 20
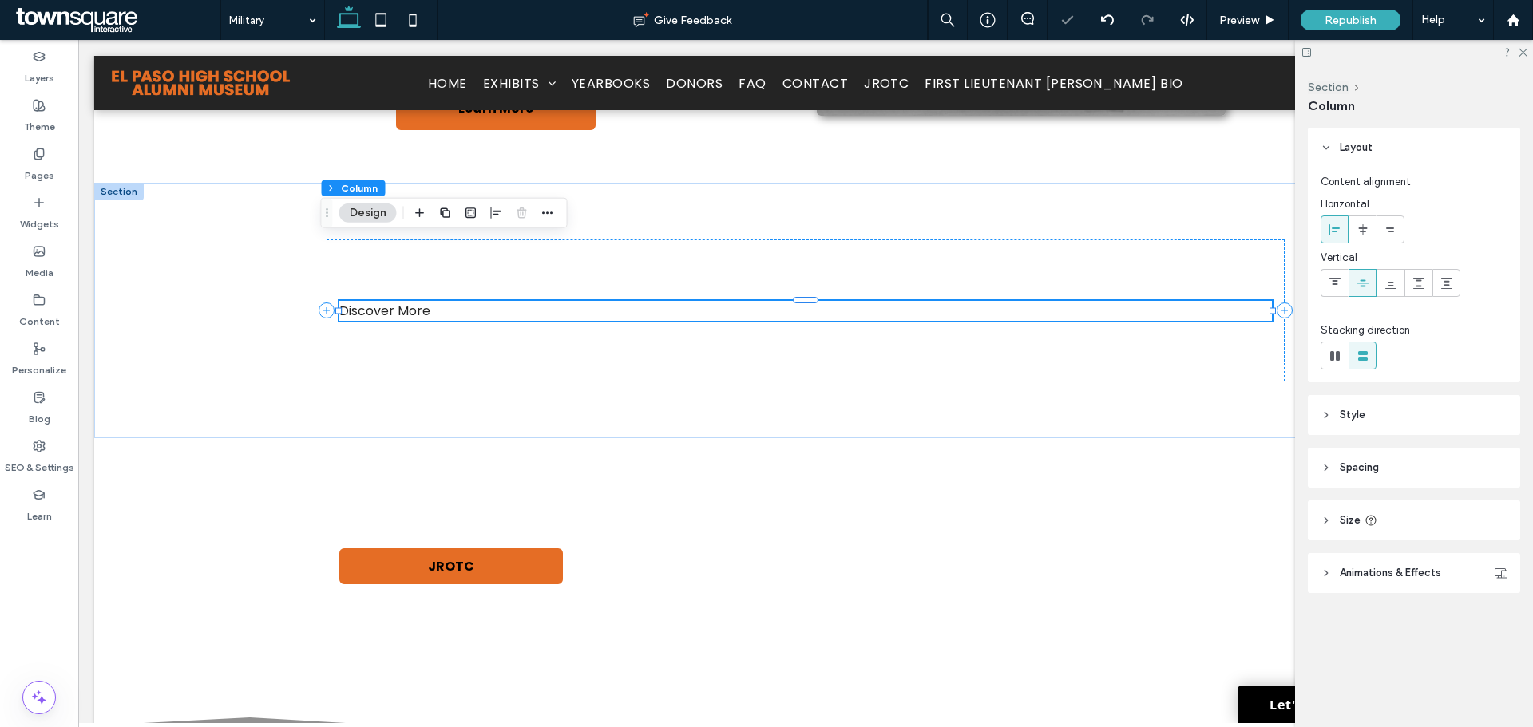
click at [533, 316] on p "Discover More" at bounding box center [805, 311] width 933 height 20
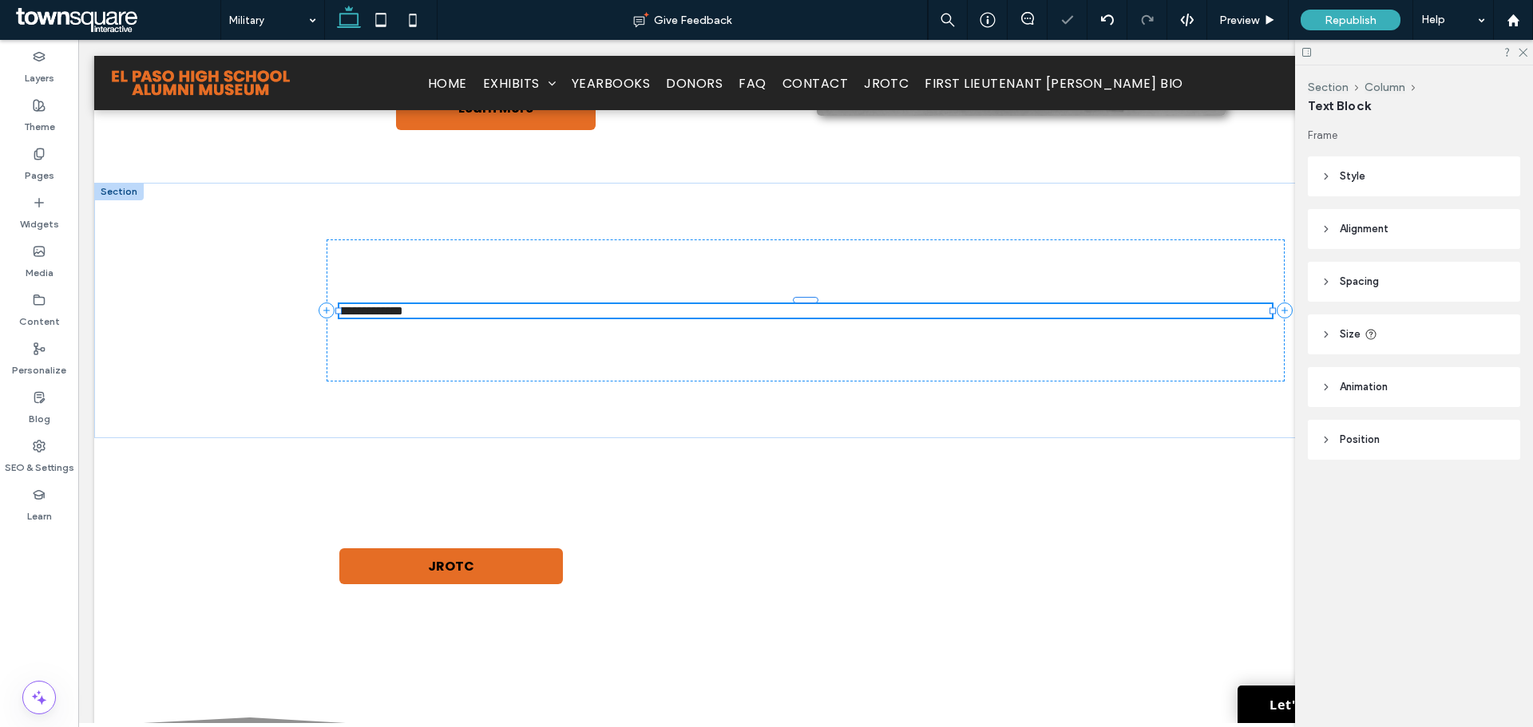
type input "*******"
type input "**"
click at [533, 316] on p "**********" at bounding box center [805, 311] width 933 height 14
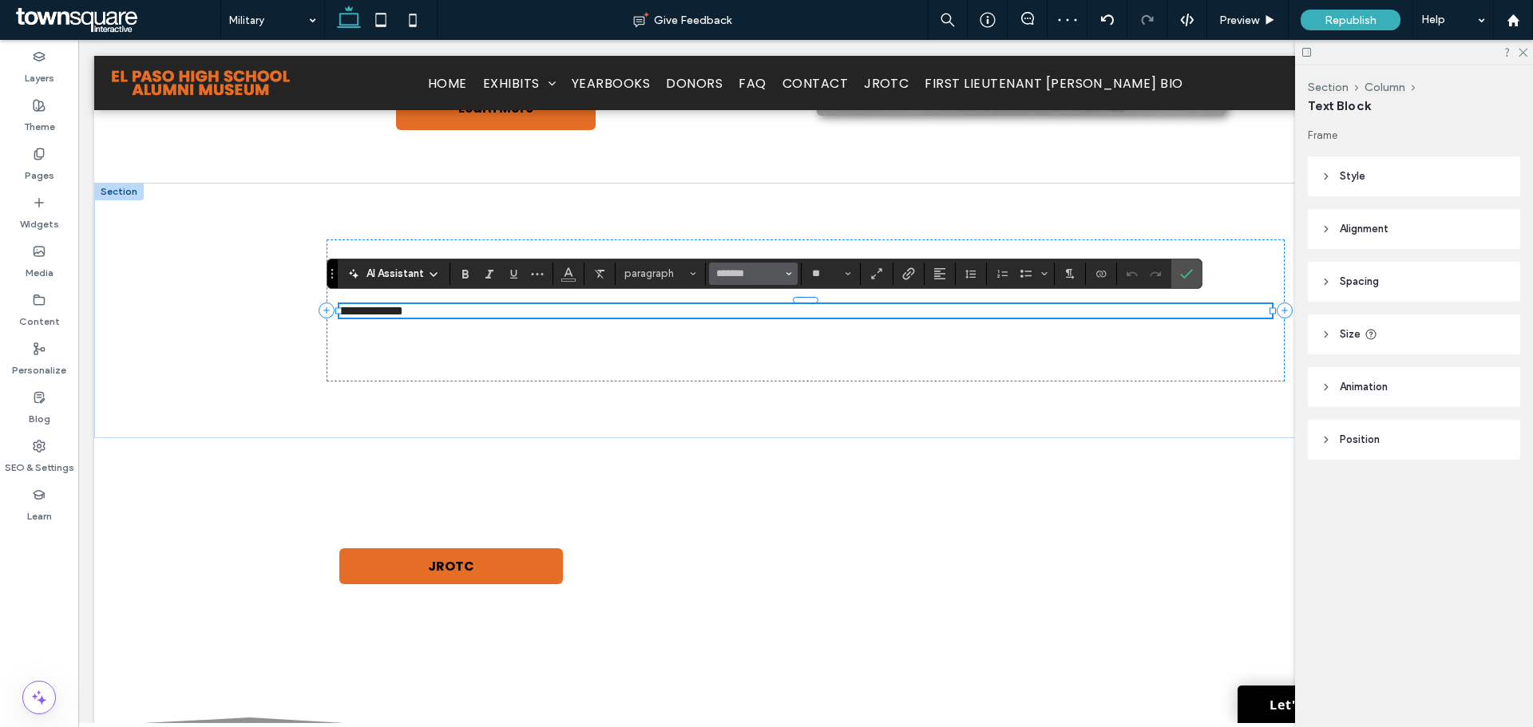
click at [788, 275] on use "Font & Font weight" at bounding box center [789, 273] width 6 height 3
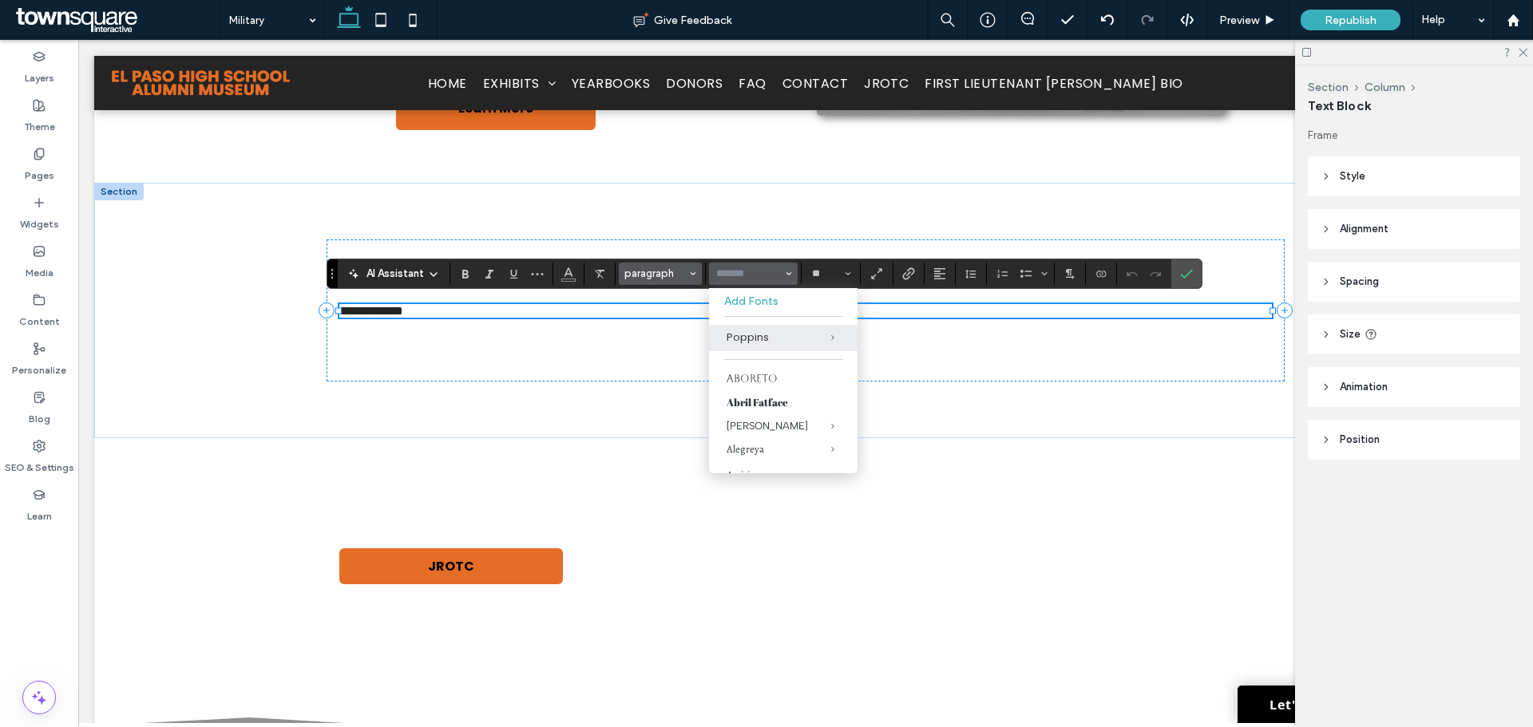
click at [684, 272] on span "paragraph" at bounding box center [655, 274] width 62 height 12
type input "*******"
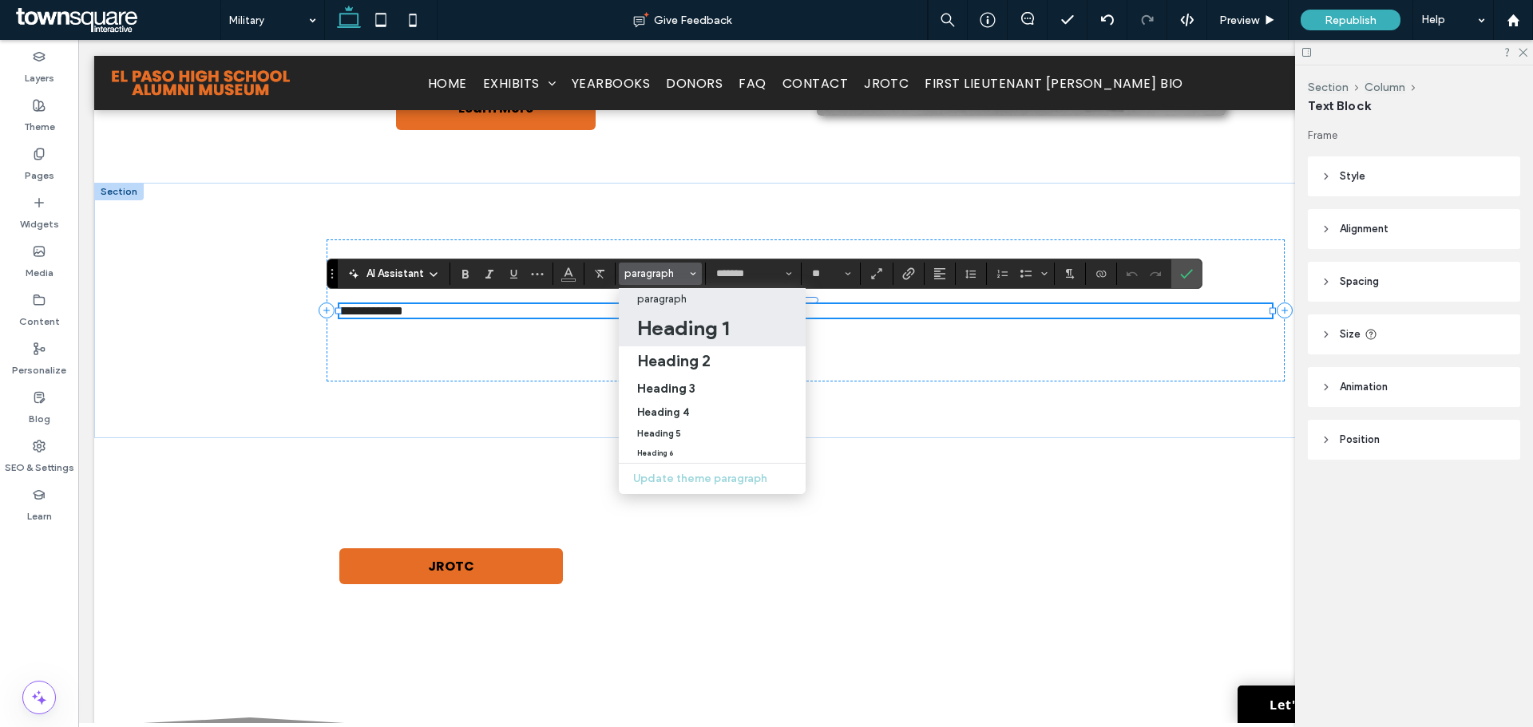
click at [666, 329] on h1 "Heading 1" at bounding box center [683, 328] width 92 height 26
type input "**"
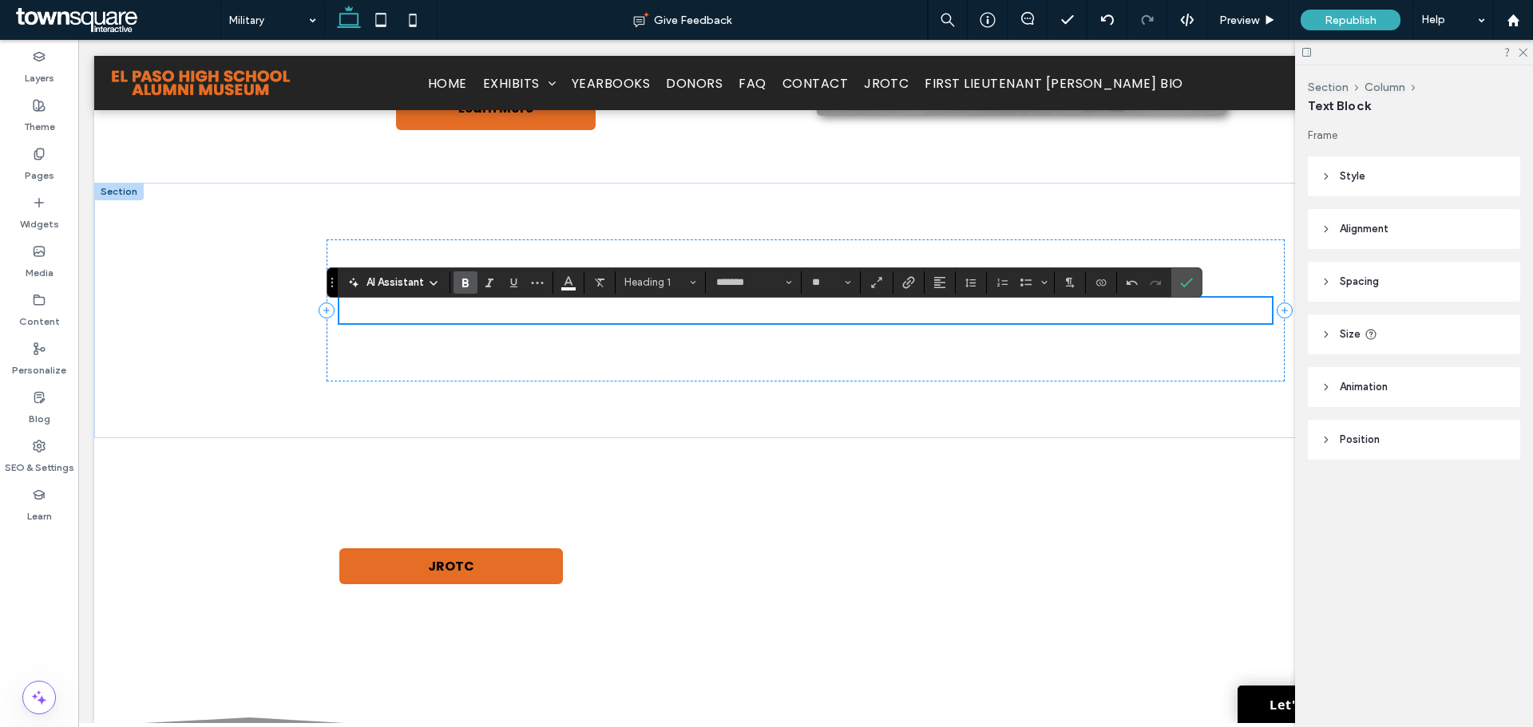
scroll to position [418, 0]
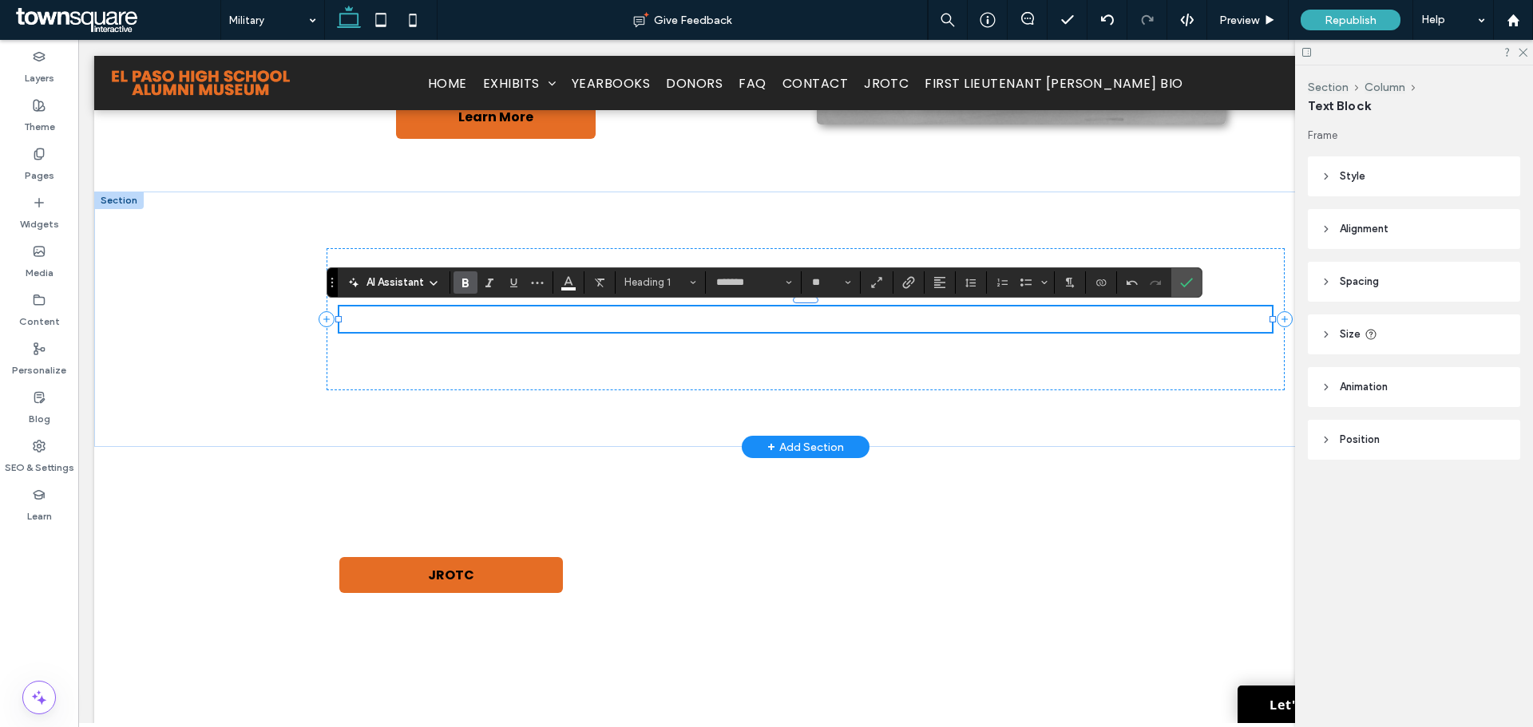
click at [462, 325] on span "**********" at bounding box center [400, 318] width 123 height 23
click at [562, 316] on h1 "**********" at bounding box center [805, 320] width 933 height 26
click at [561, 284] on button "Color" at bounding box center [569, 283] width 24 height 22
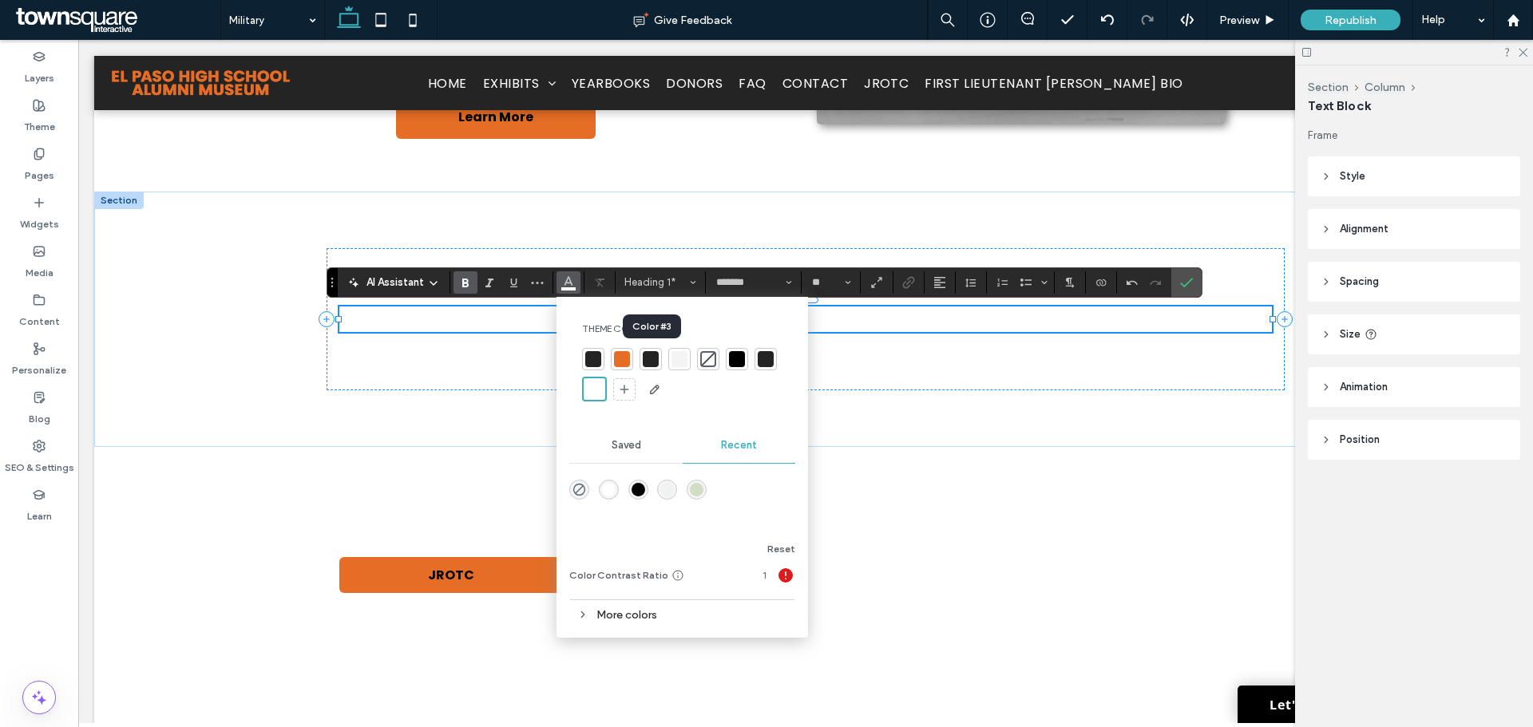
click at [645, 364] on div at bounding box center [651, 359] width 16 height 16
click at [462, 314] on span "**********" at bounding box center [400, 318] width 123 height 23
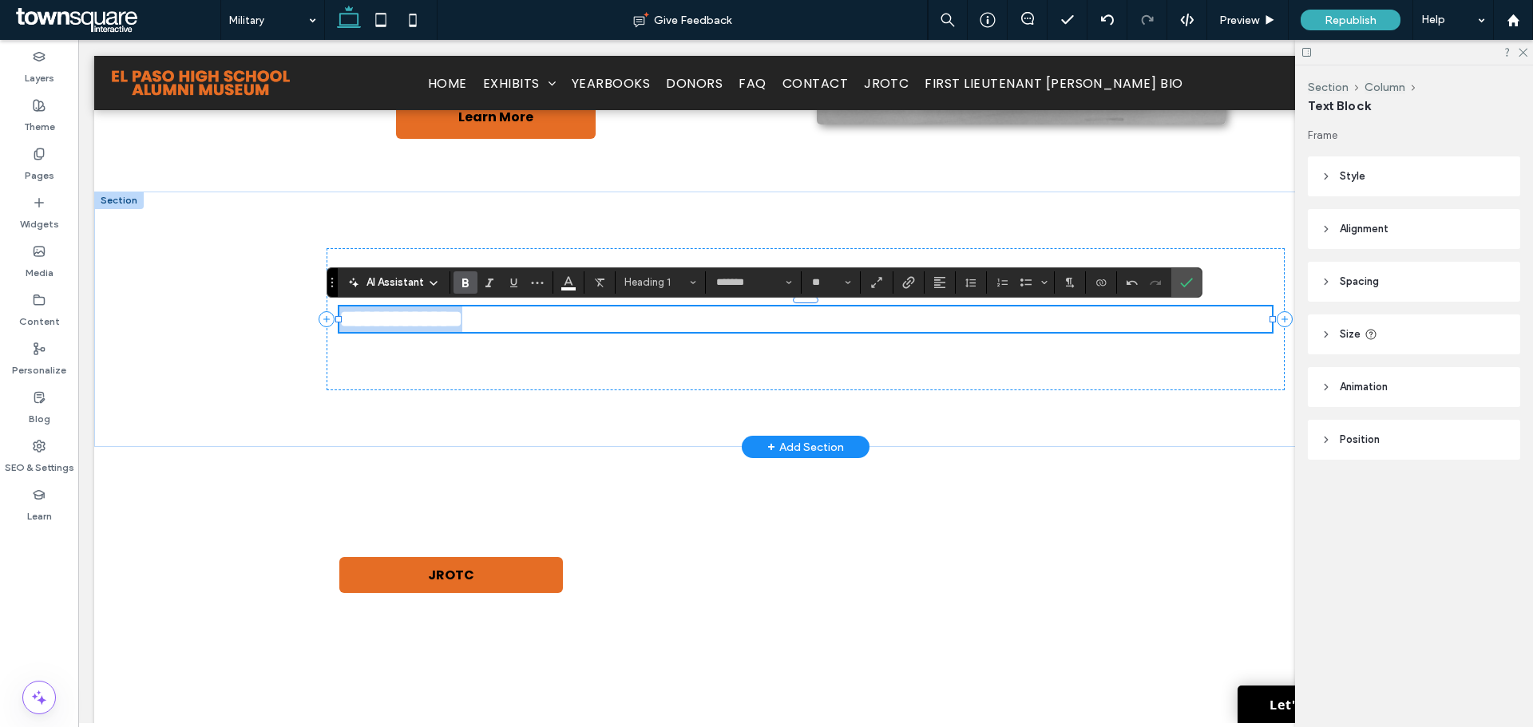
click at [462, 314] on span "**********" at bounding box center [400, 318] width 123 height 23
click at [573, 290] on span "Color" at bounding box center [568, 281] width 13 height 21
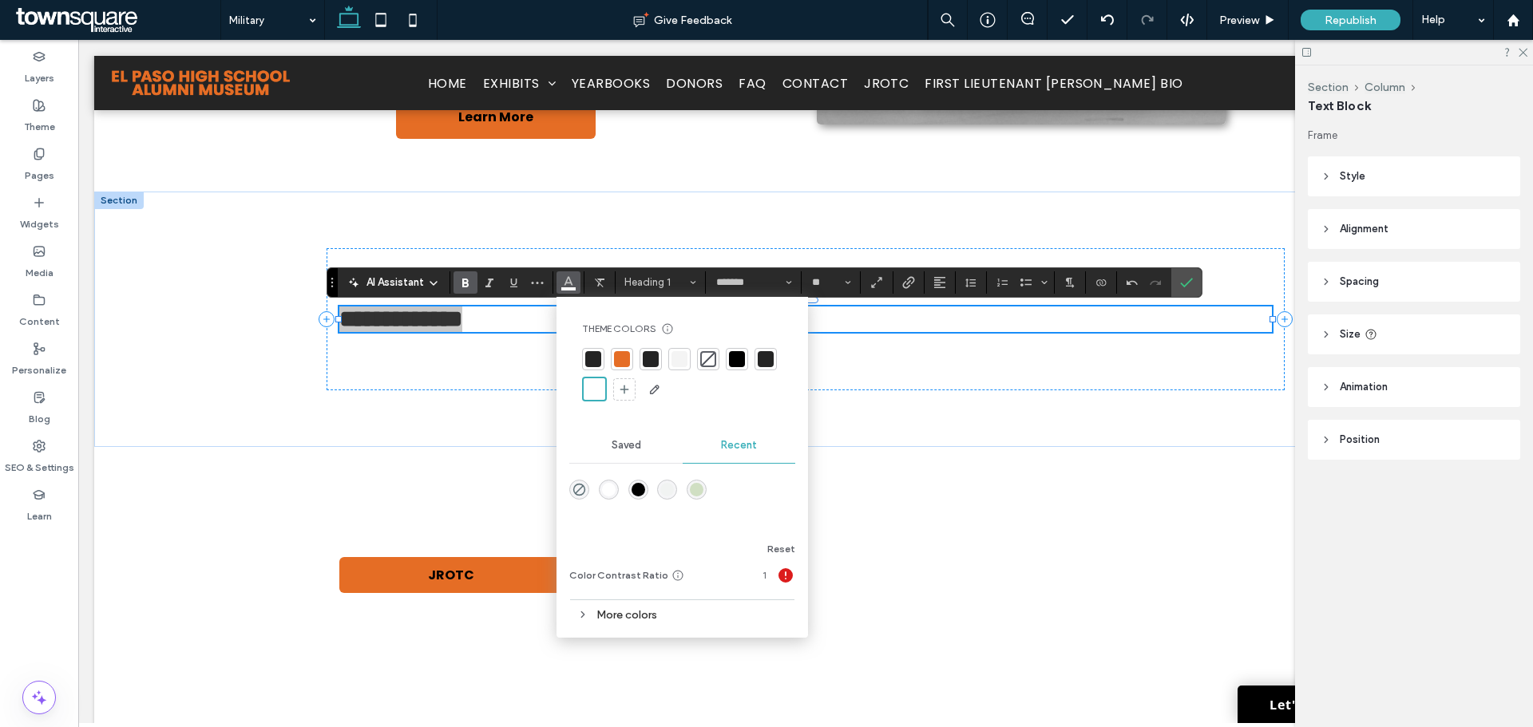
click at [591, 357] on div at bounding box center [593, 359] width 16 height 16
click at [495, 344] on div "**********" at bounding box center [806, 318] width 958 height 141
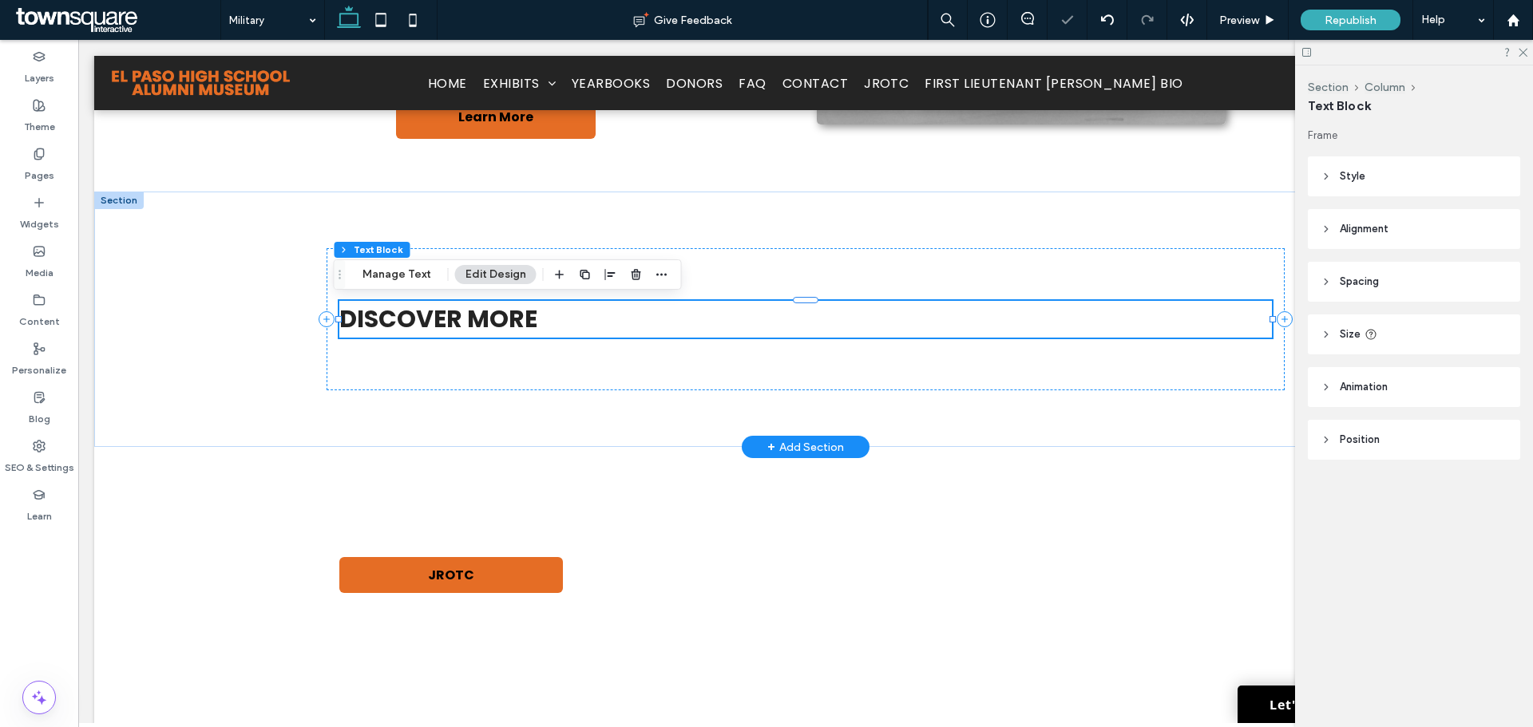
click at [486, 319] on span "Discover More" at bounding box center [438, 319] width 198 height 34
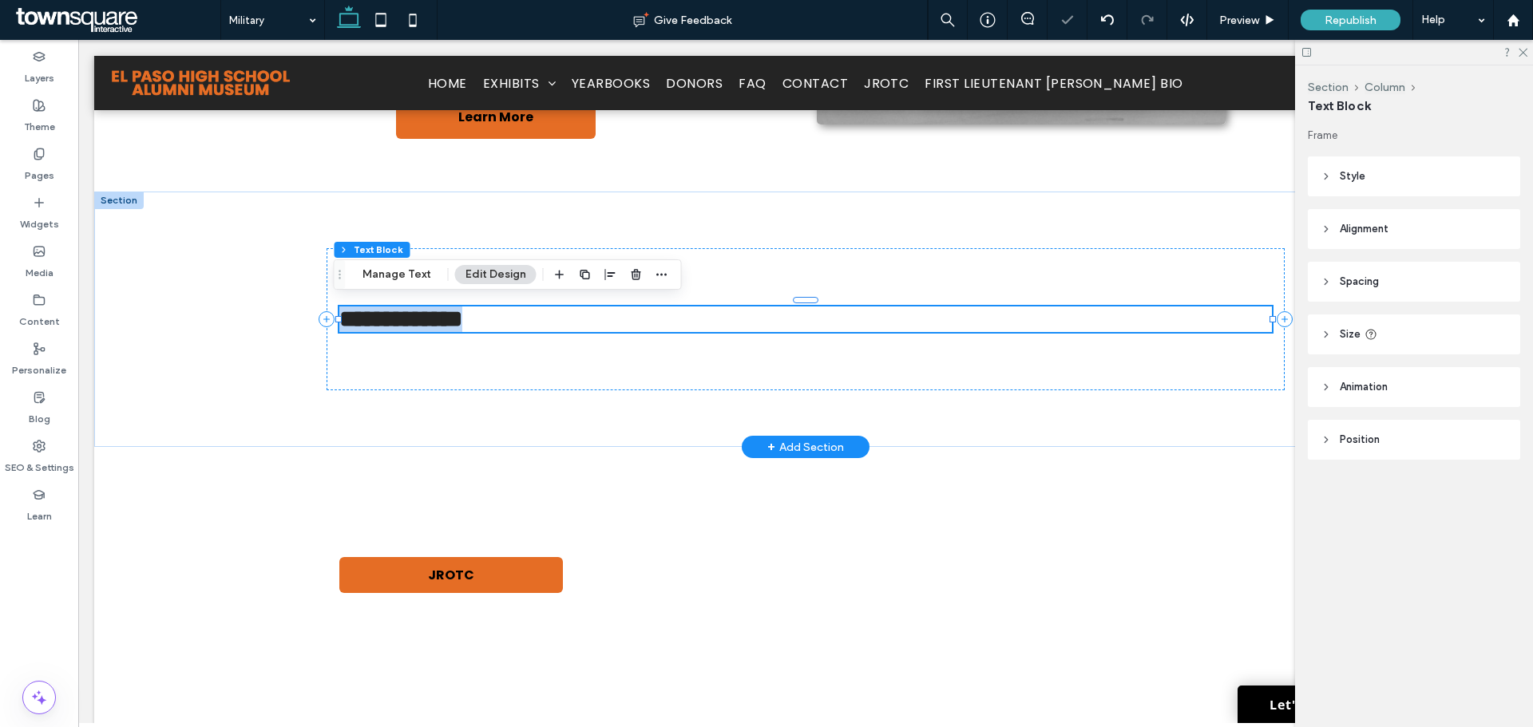
click at [462, 319] on span "**********" at bounding box center [400, 318] width 123 height 23
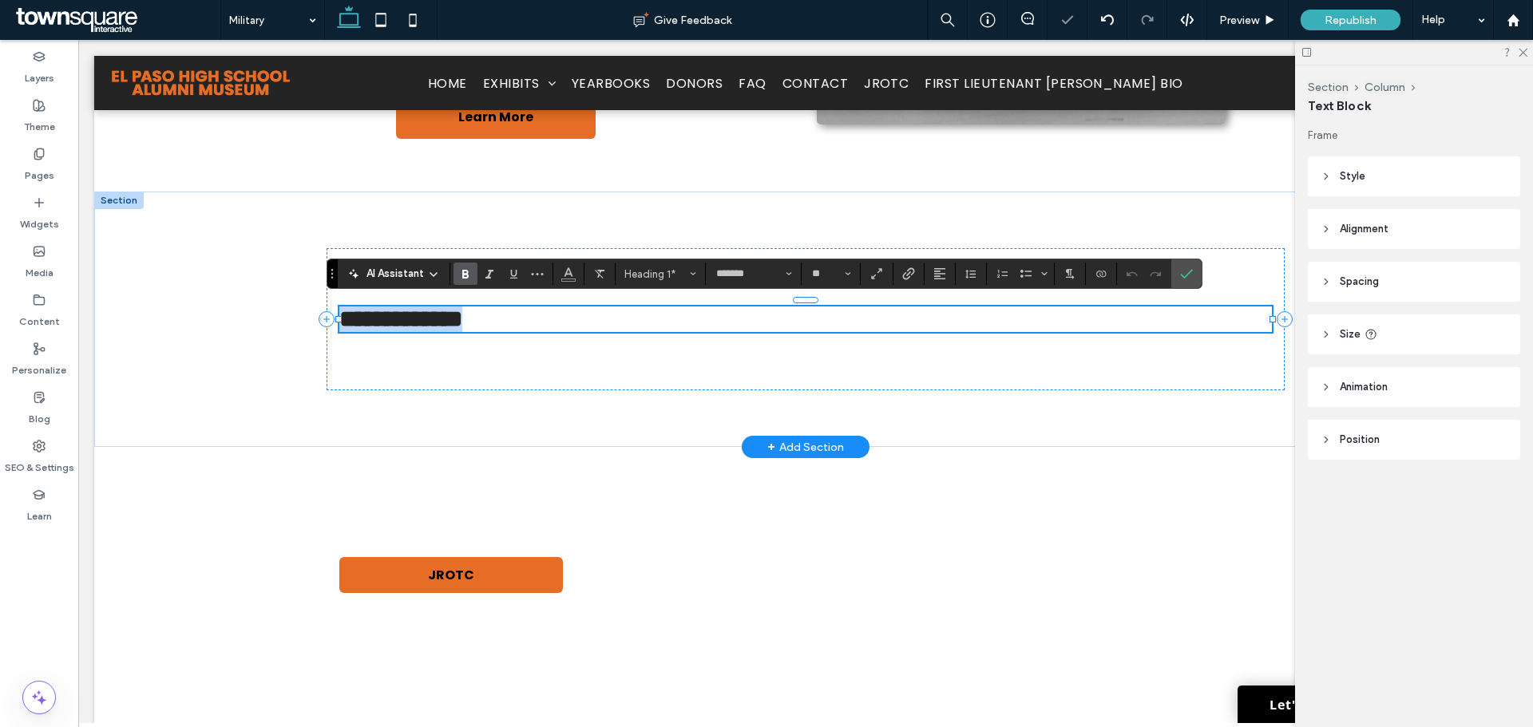
click at [462, 319] on span "**********" at bounding box center [400, 318] width 123 height 23
click at [965, 273] on icon "Line Height" at bounding box center [971, 274] width 13 height 13
click at [866, 319] on h1 "**********" at bounding box center [805, 320] width 933 height 26
click at [928, 275] on button "Alignment" at bounding box center [940, 274] width 24 height 22
click at [947, 323] on use "ui.textEditor.alignment.center" at bounding box center [951, 323] width 11 height 11
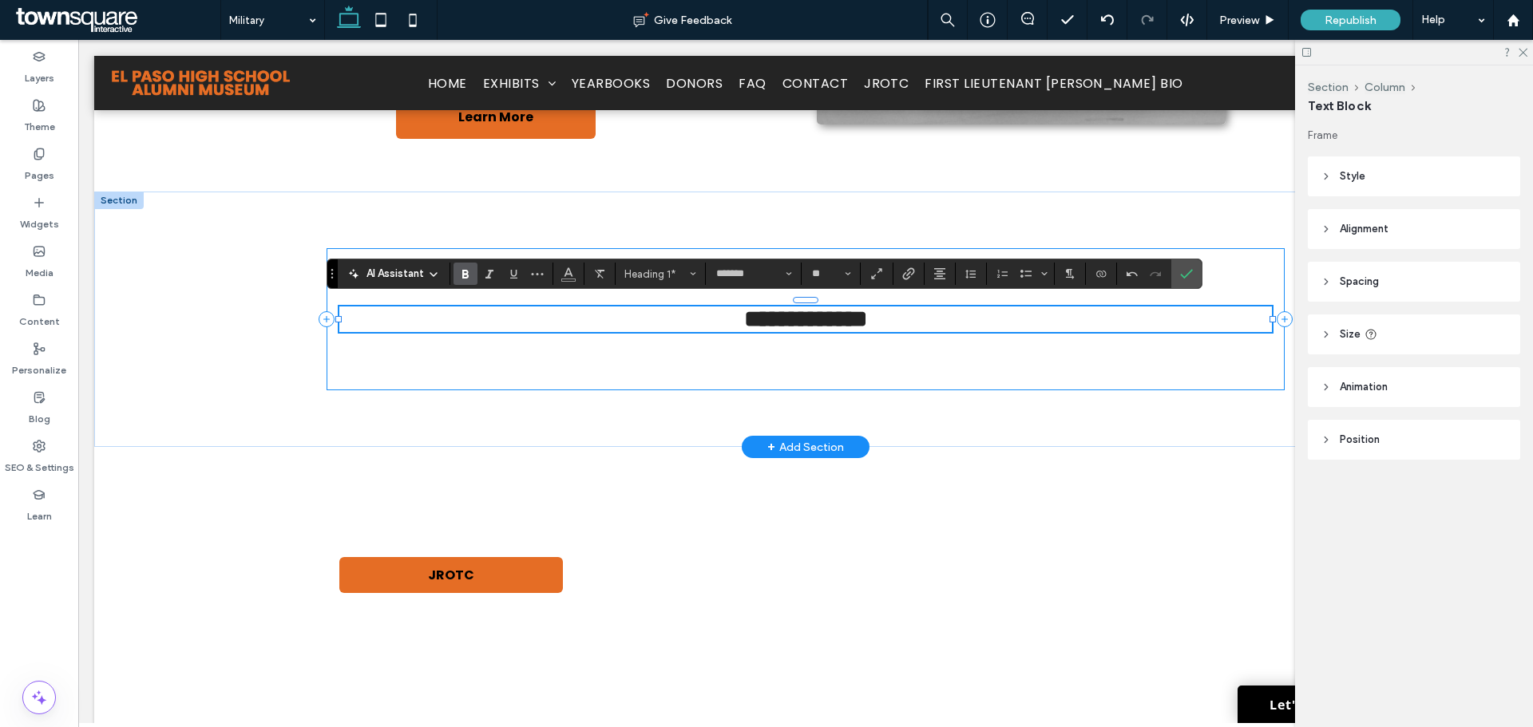
click at [831, 359] on div "**********" at bounding box center [806, 318] width 958 height 141
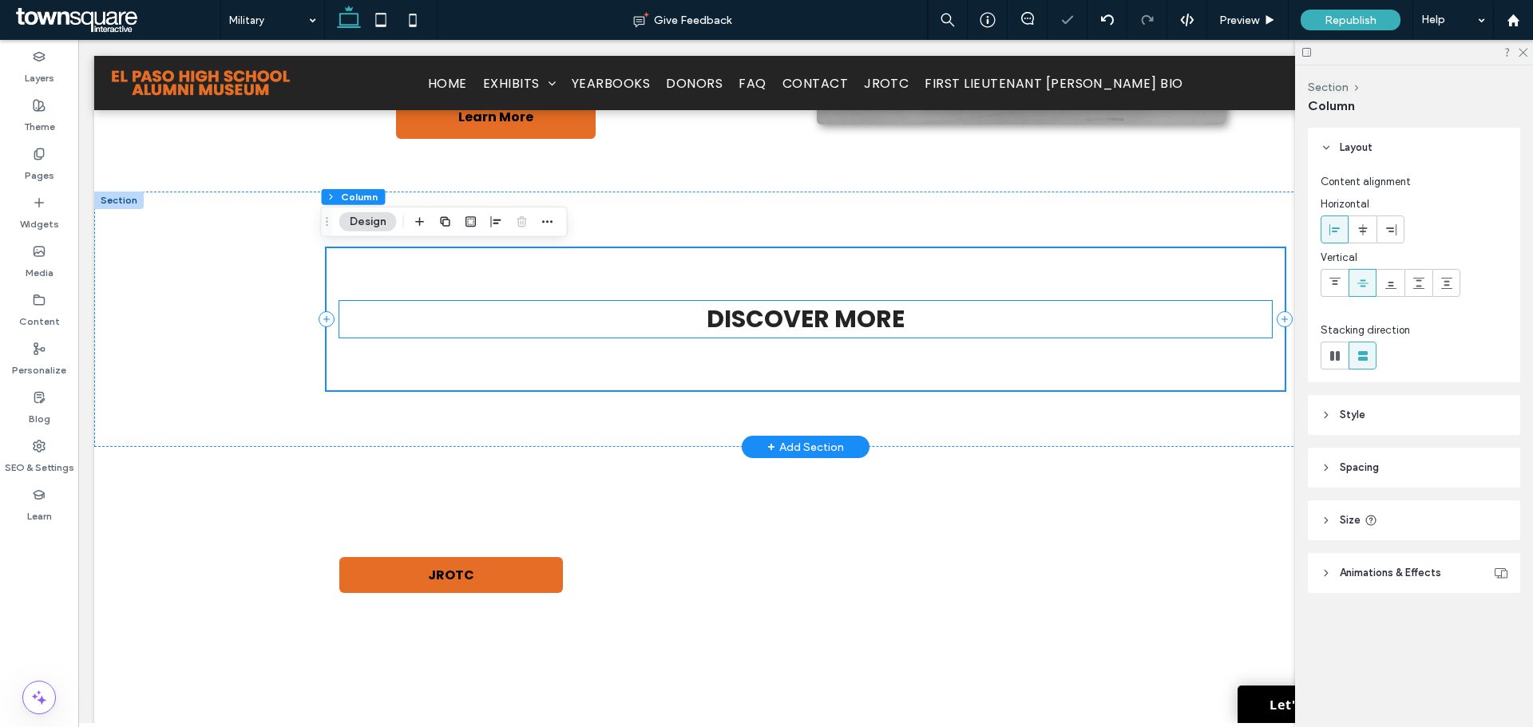
click at [834, 320] on span "Discover More" at bounding box center [806, 319] width 198 height 34
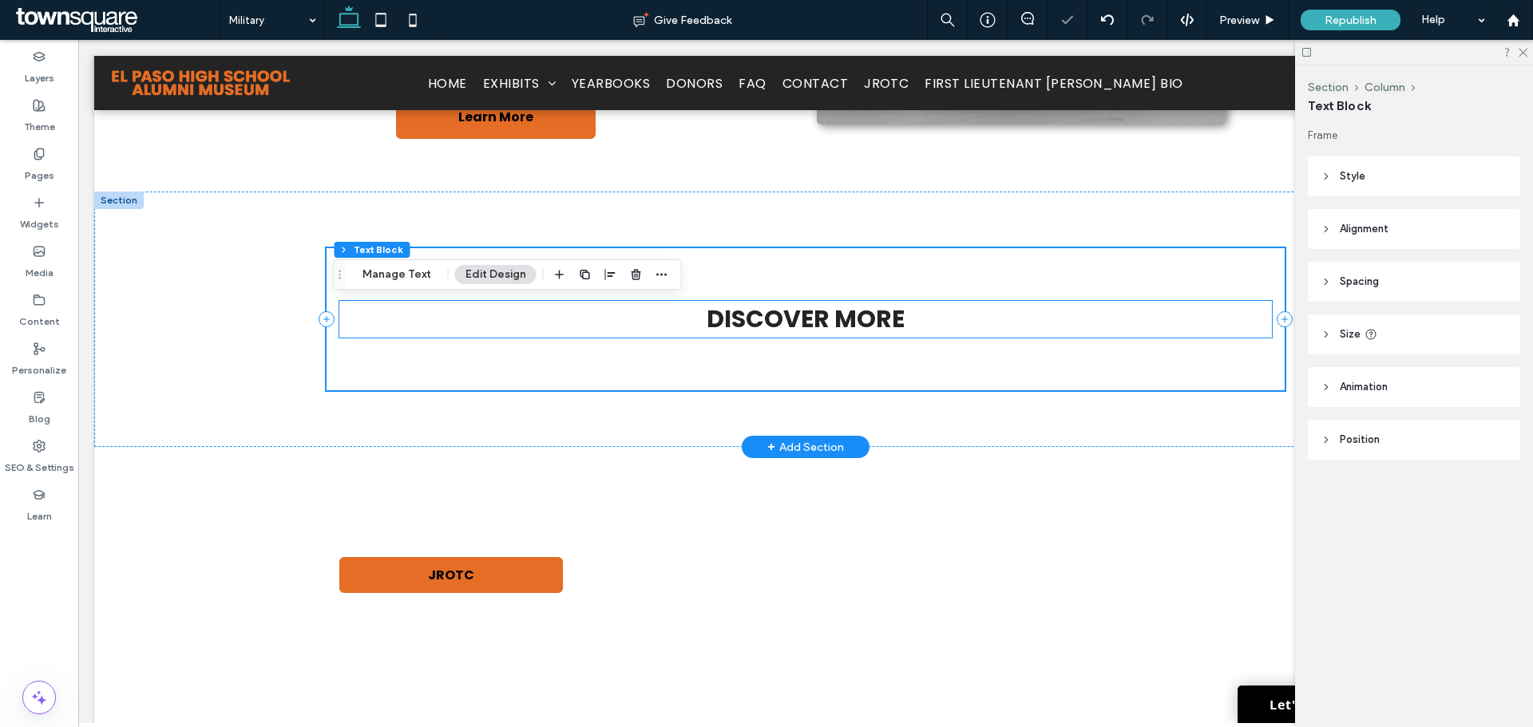
click at [834, 320] on span "Discover More" at bounding box center [806, 319] width 198 height 34
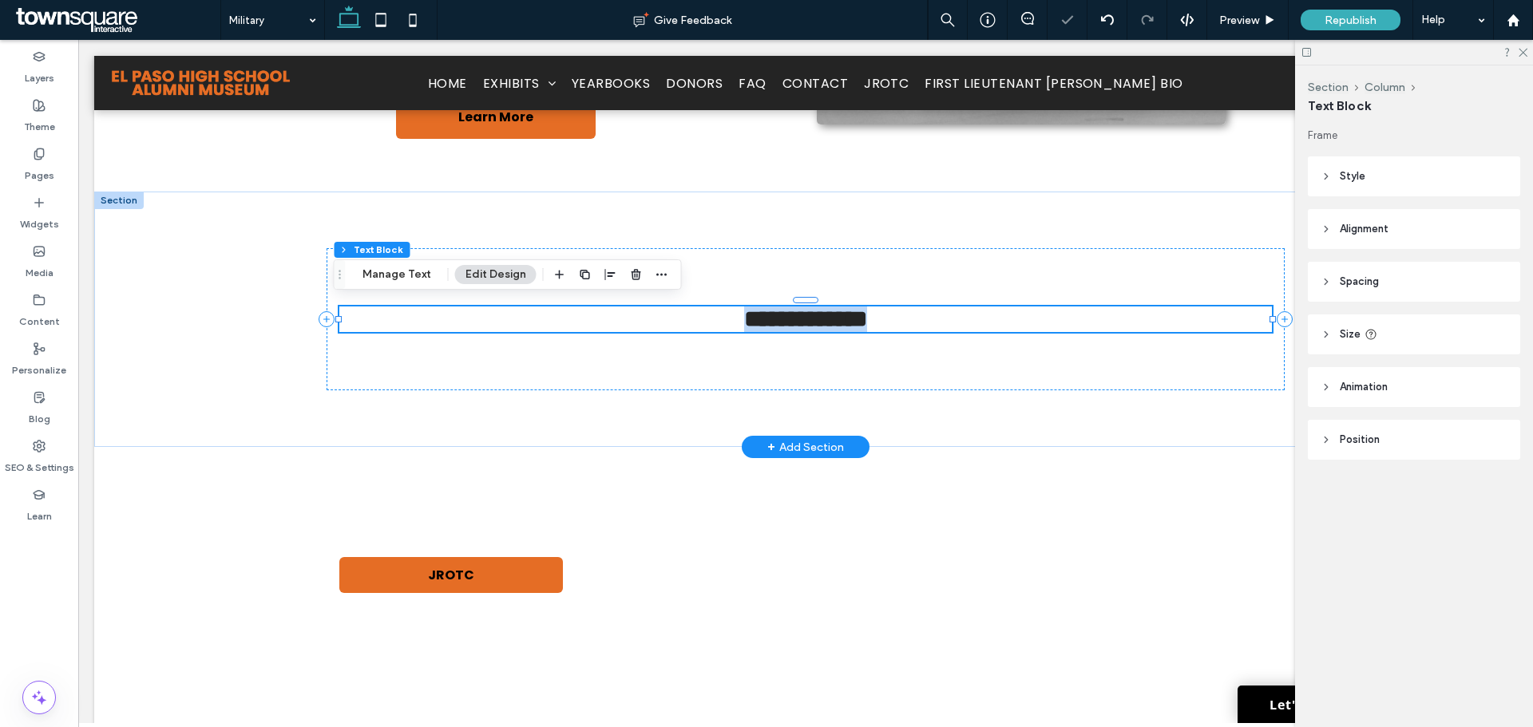
click at [834, 320] on span "**********" at bounding box center [805, 318] width 123 height 23
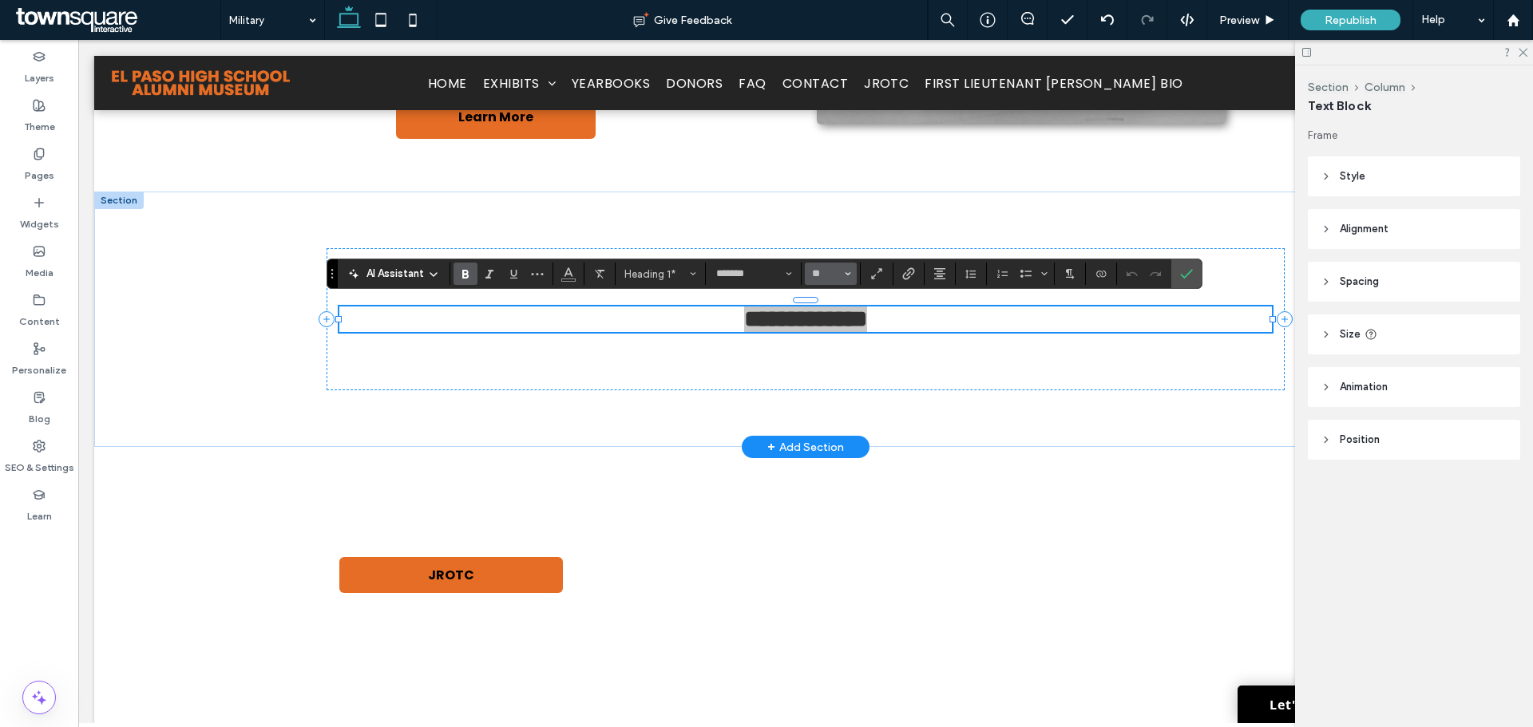
click at [847, 276] on icon "Size" at bounding box center [848, 274] width 6 height 6
click at [832, 340] on label "32" at bounding box center [830, 350] width 51 height 22
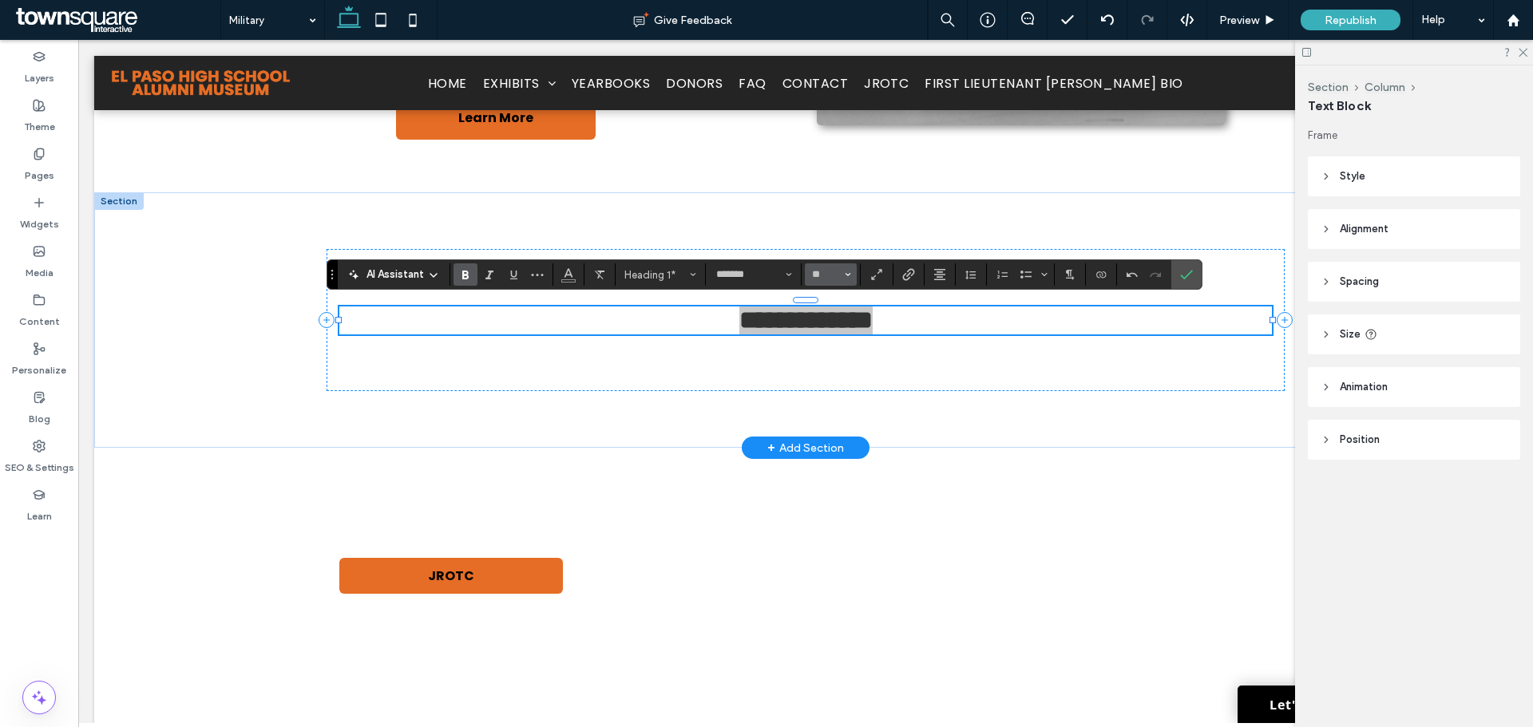
click at [842, 275] on button "**" at bounding box center [831, 275] width 52 height 22
click at [829, 385] on label "48" at bounding box center [830, 396] width 51 height 22
type input "**"
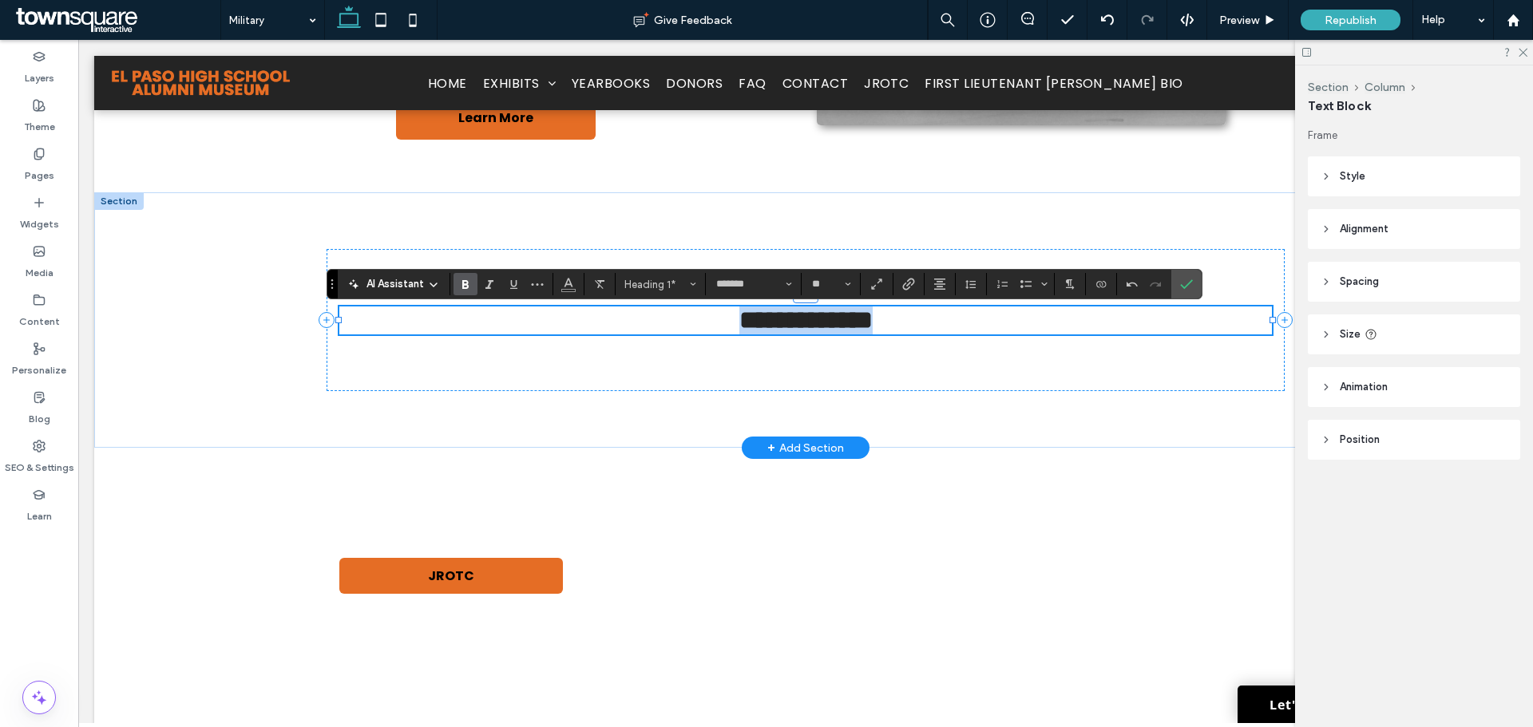
scroll to position [408, 0]
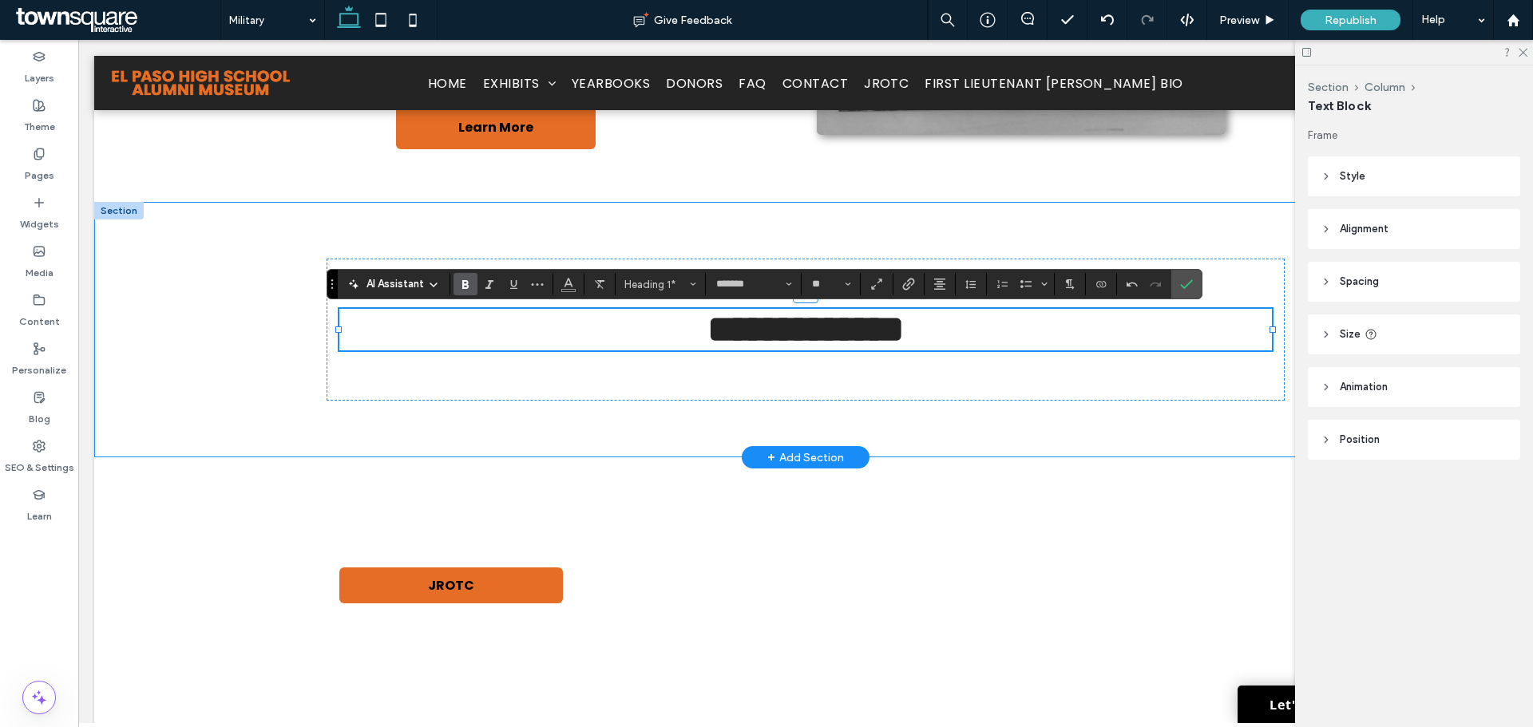
click at [856, 441] on div "**********" at bounding box center [806, 330] width 958 height 256
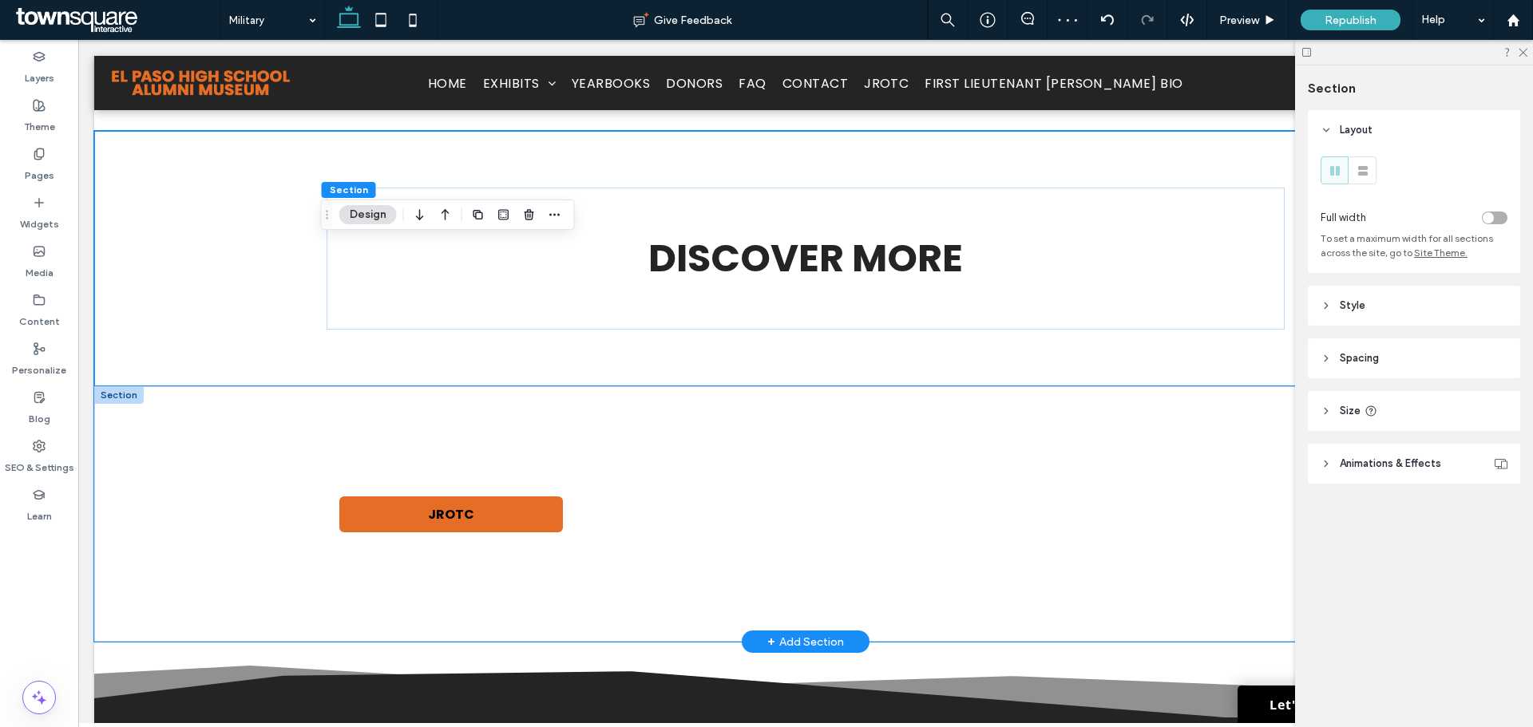
scroll to position [319, 0]
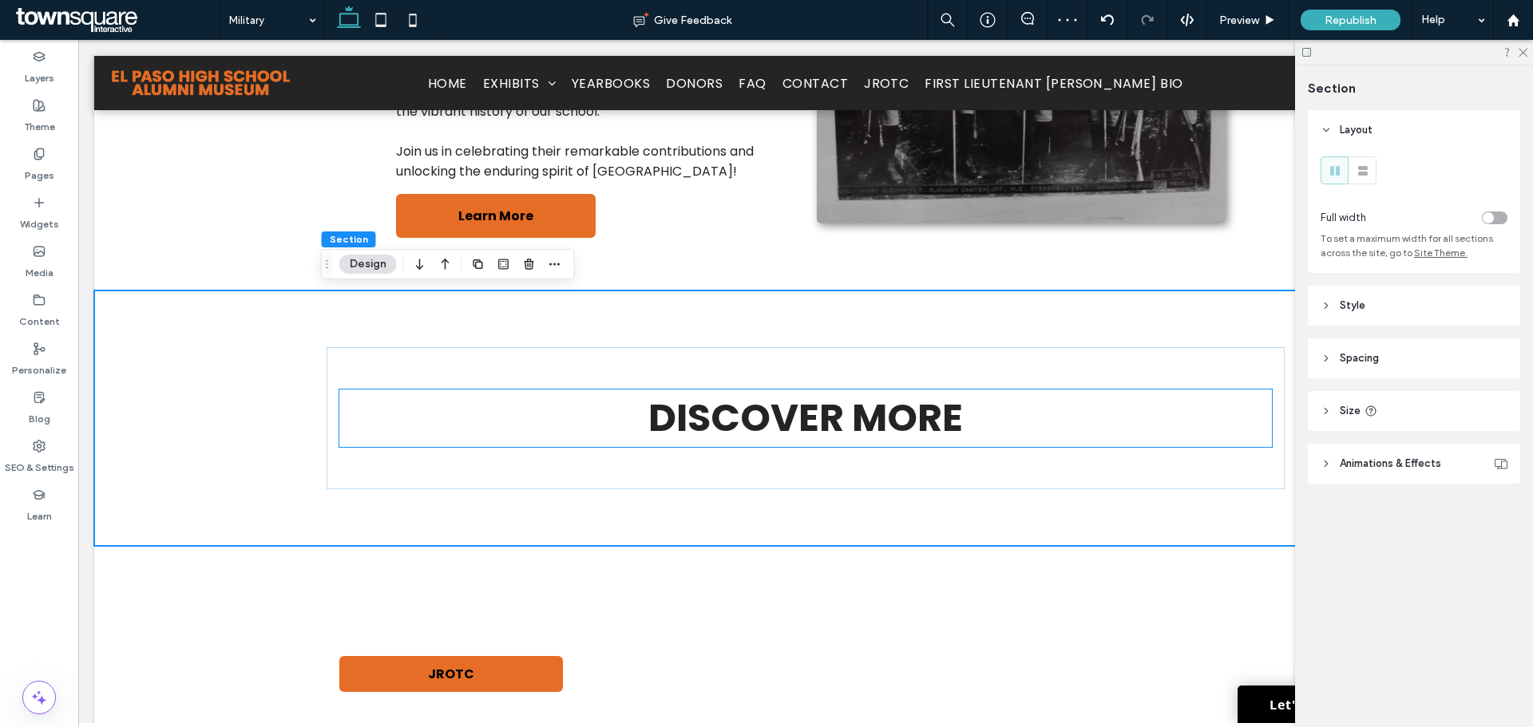
click at [858, 423] on span "Discover More" at bounding box center [805, 418] width 315 height 54
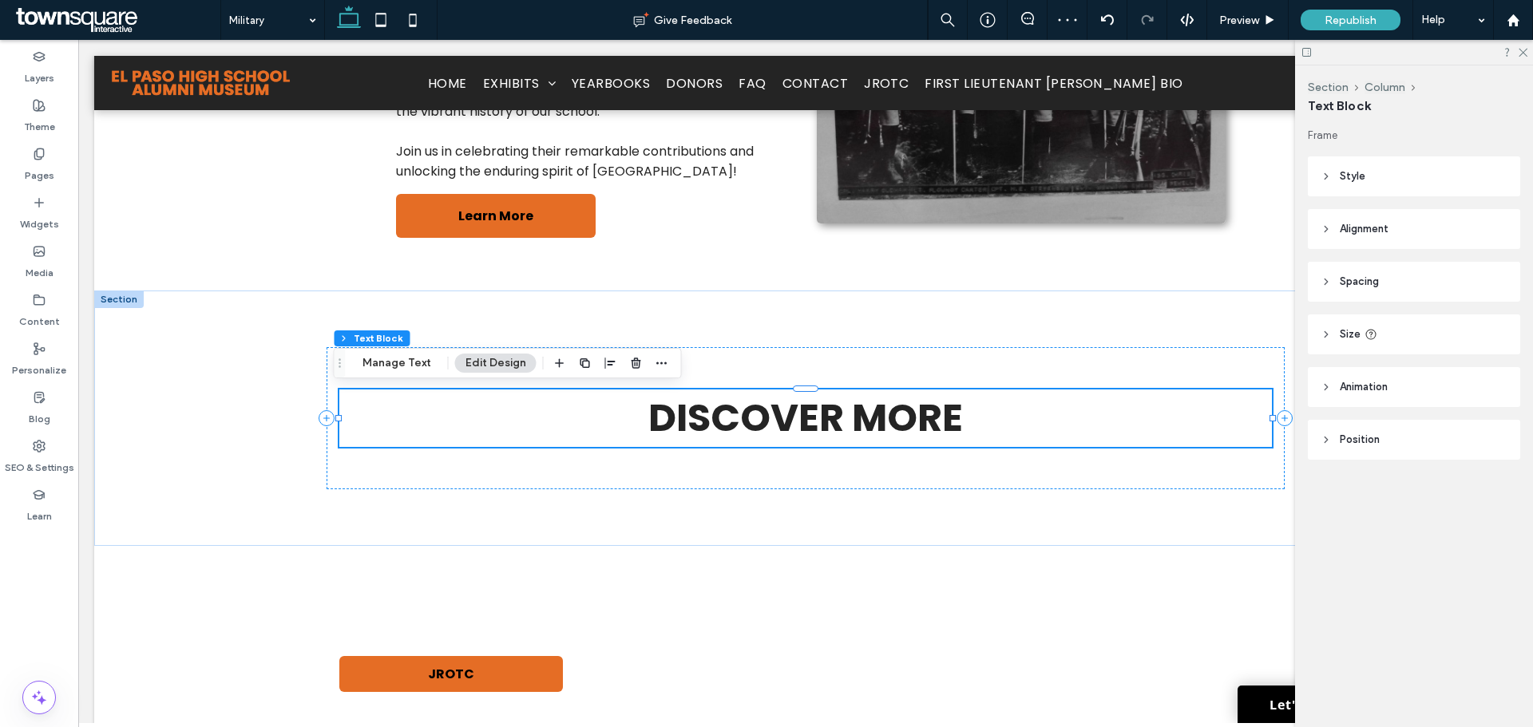
click at [858, 421] on span "Discover More" at bounding box center [805, 418] width 315 height 54
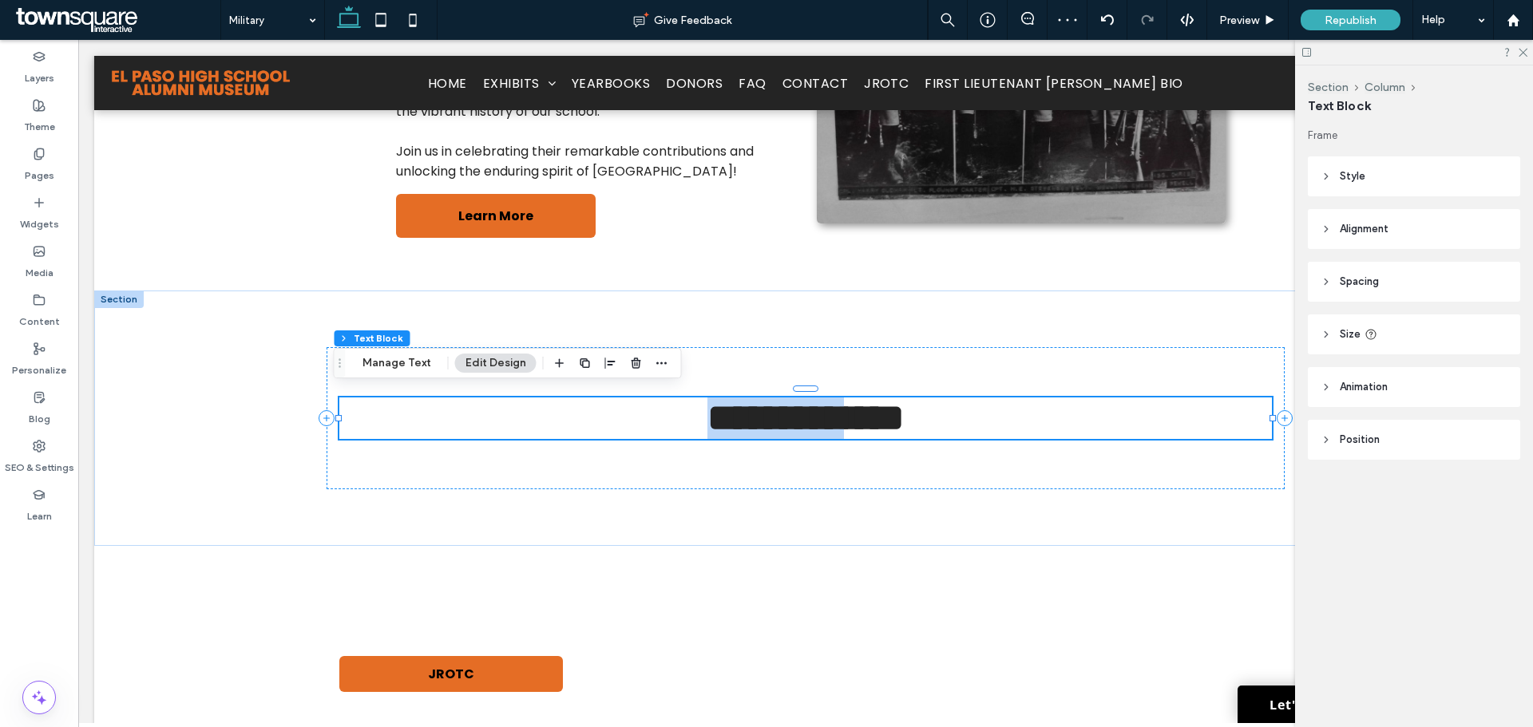
click at [859, 421] on span "**********" at bounding box center [806, 418] width 197 height 38
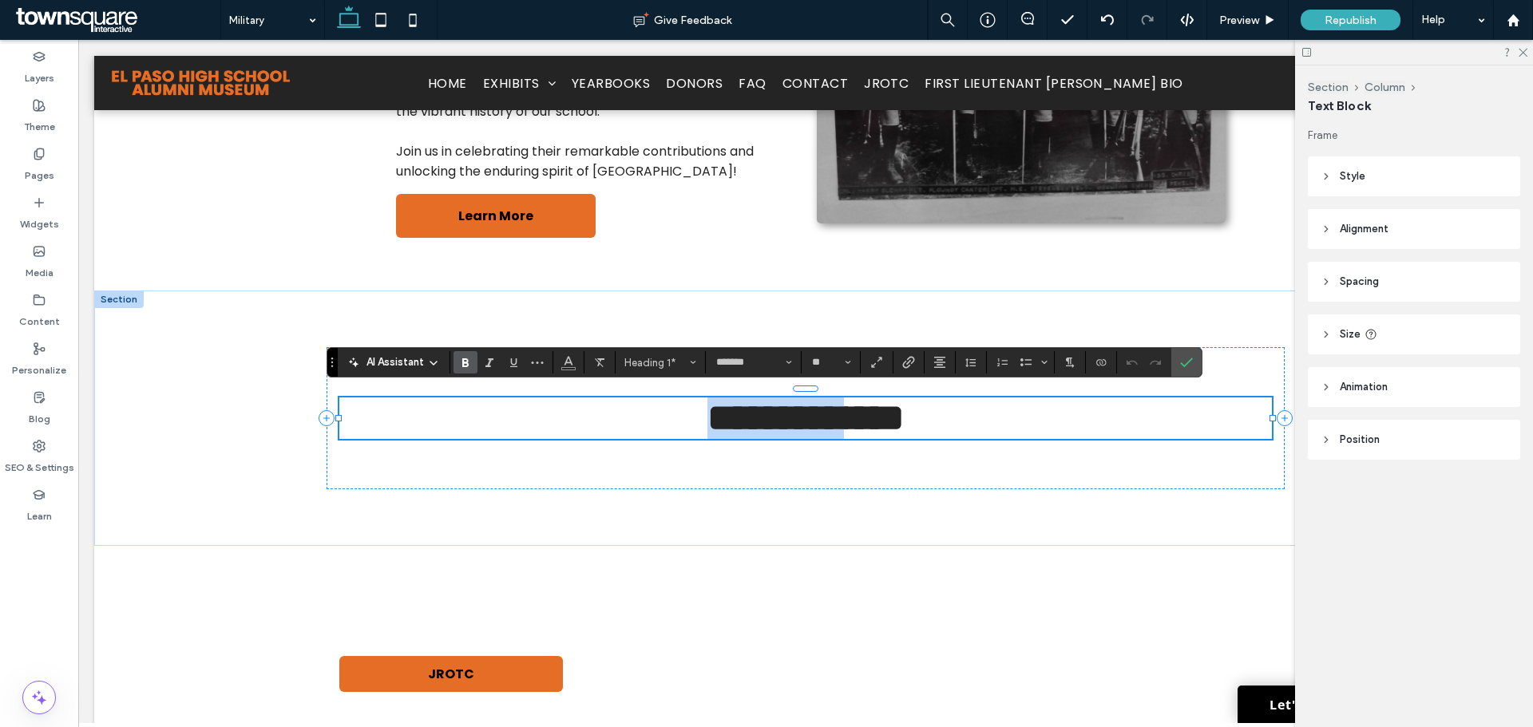
click at [858, 417] on span "**********" at bounding box center [806, 418] width 197 height 38
click at [845, 366] on span "Size" at bounding box center [848, 362] width 6 height 21
click at [831, 436] on label "30" at bounding box center [830, 429] width 51 height 22
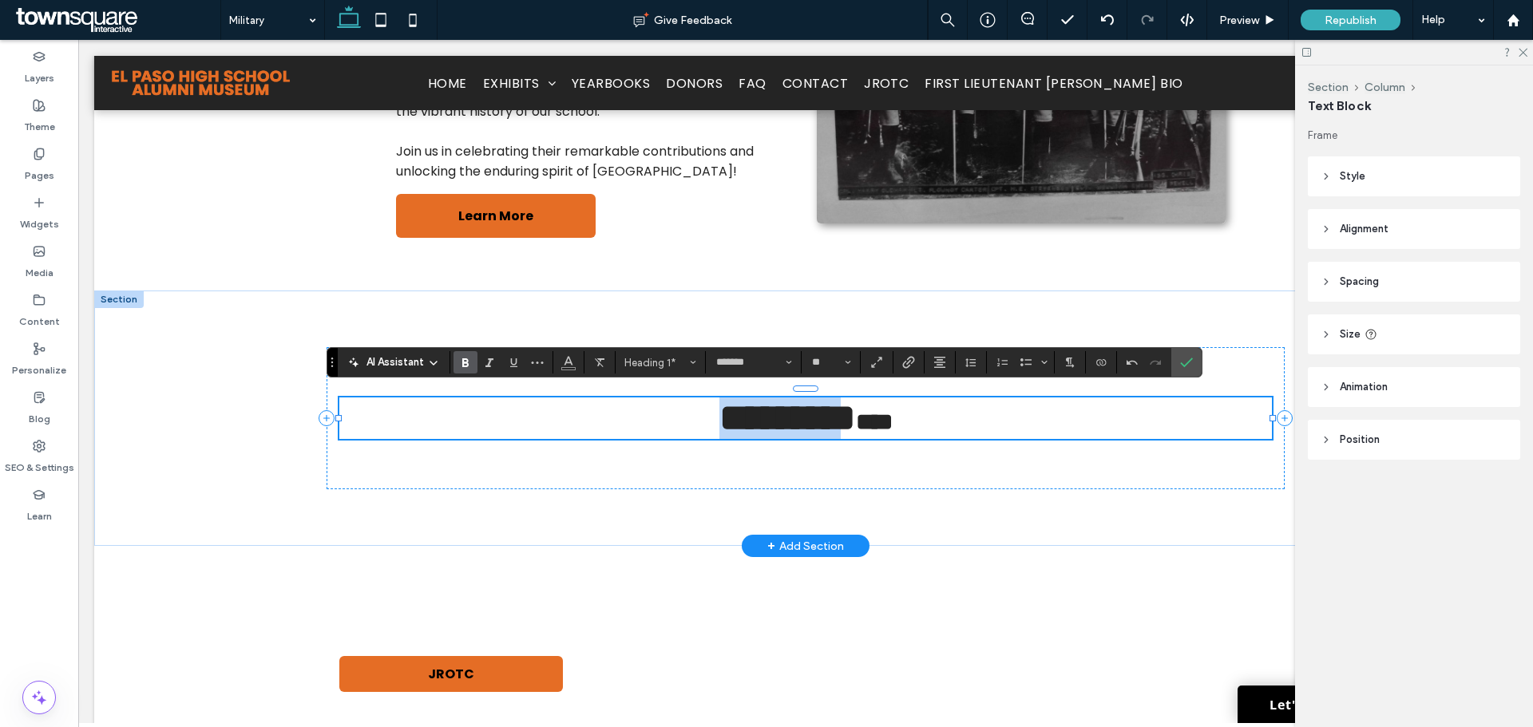
type input "*"
drag, startPoint x: 658, startPoint y: 409, endPoint x: 973, endPoint y: 419, distance: 314.8
click at [975, 422] on h1 "******** ****" at bounding box center [805, 419] width 933 height 42
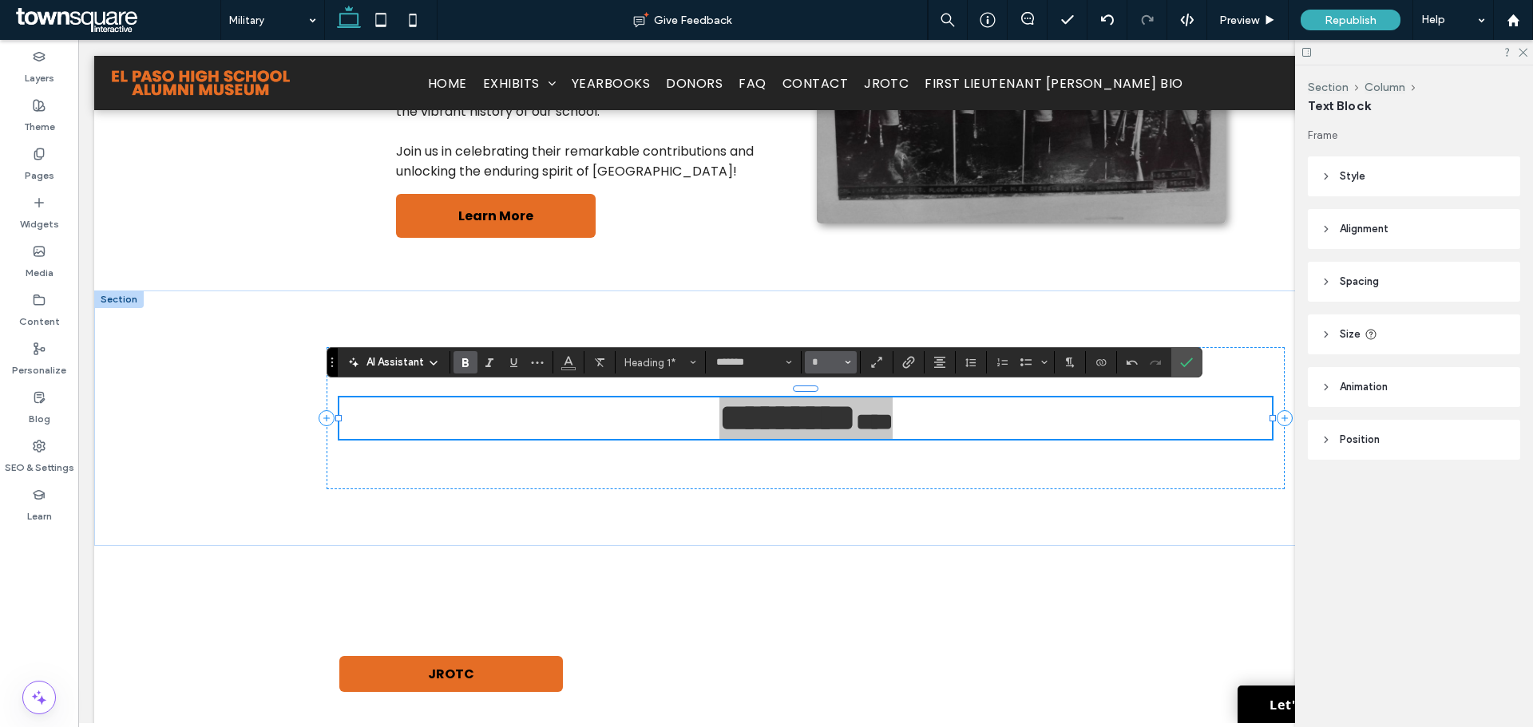
click at [845, 366] on span "Size" at bounding box center [848, 362] width 6 height 21
click at [827, 407] on label "30" at bounding box center [830, 417] width 51 height 22
type input "**"
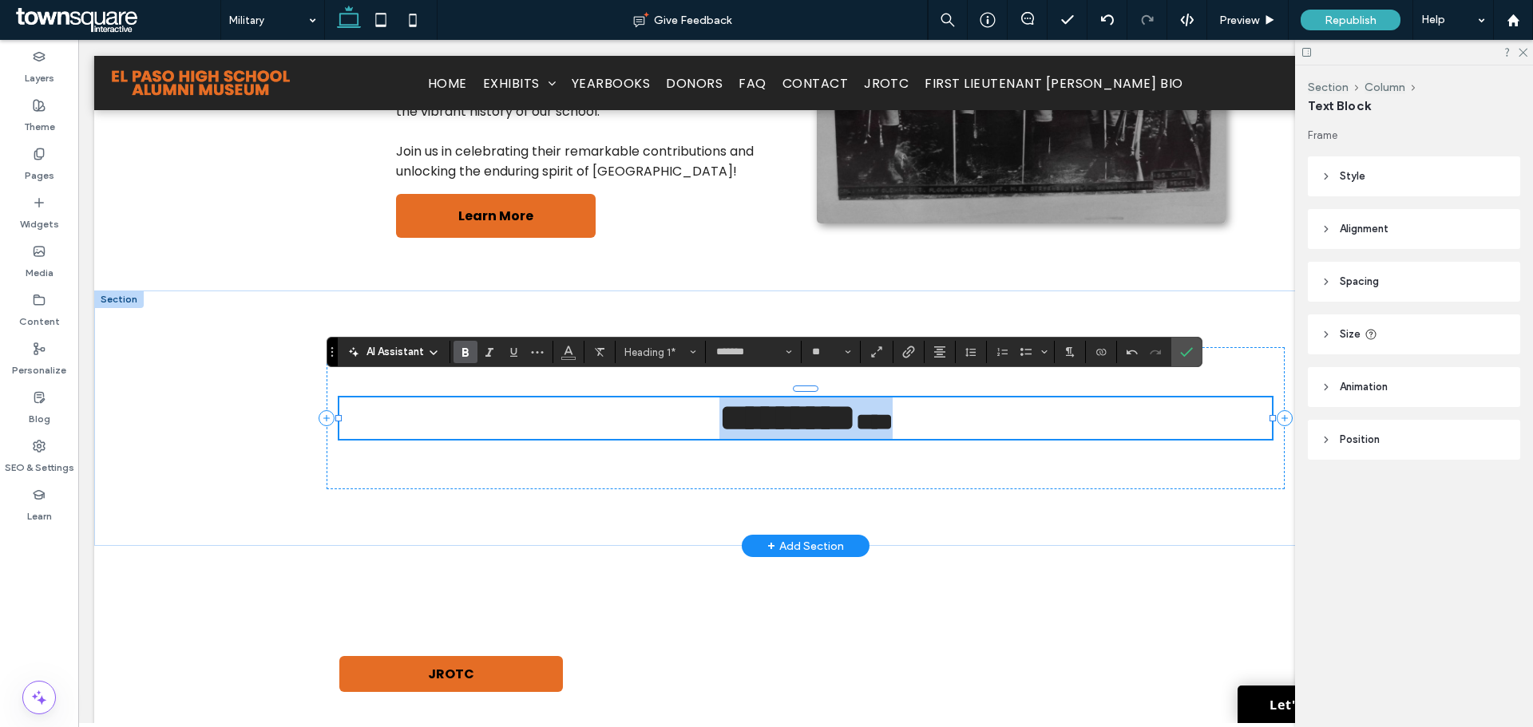
scroll to position [330, 0]
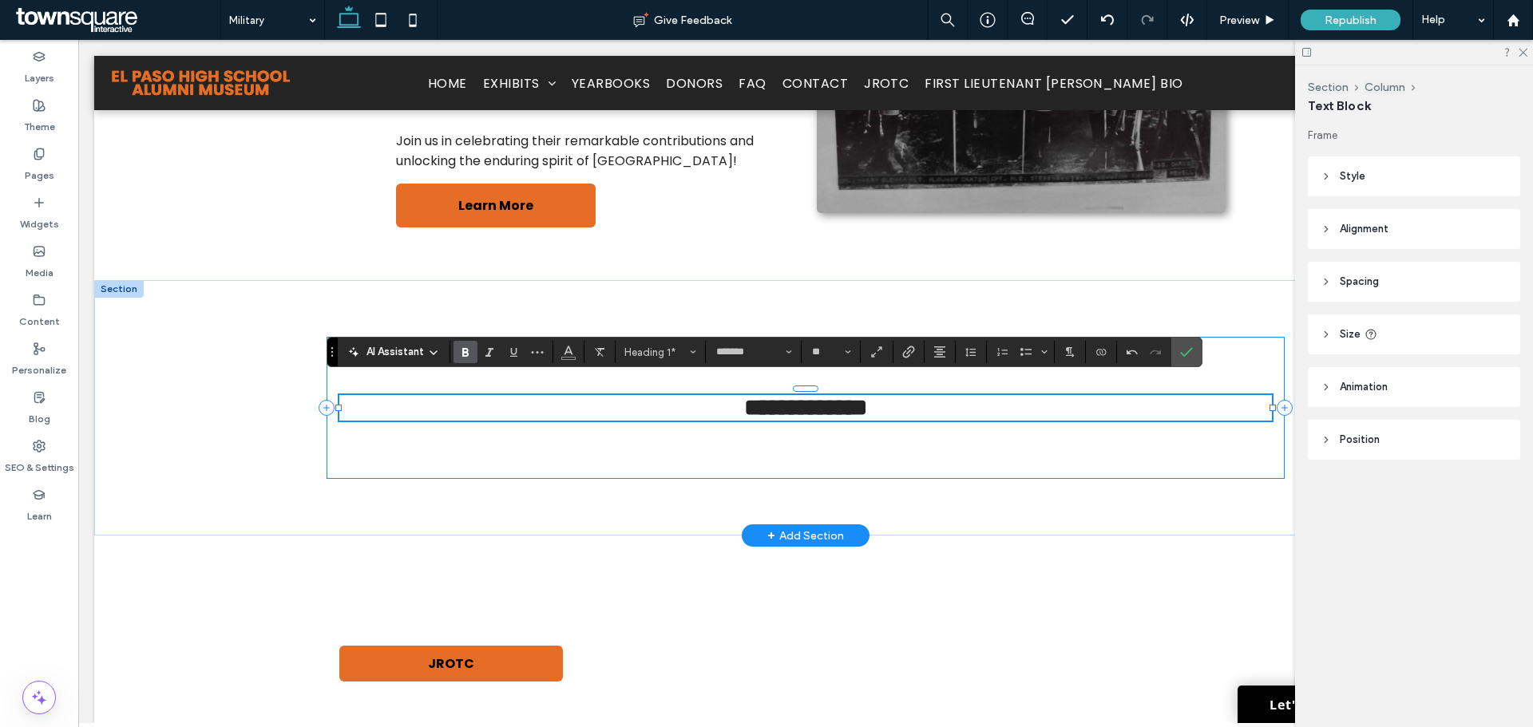
click at [785, 450] on div "**********" at bounding box center [806, 407] width 958 height 141
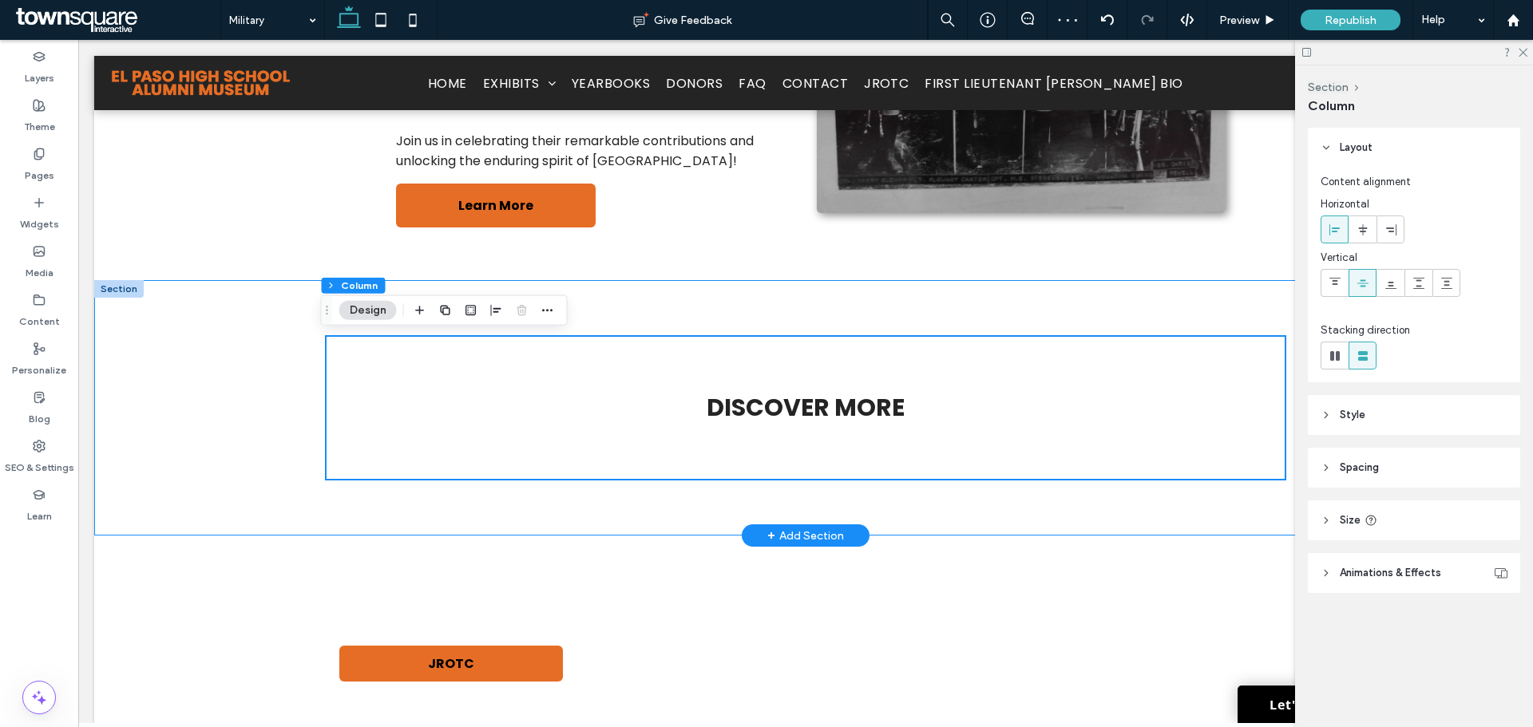
click at [614, 484] on div "Discover More" at bounding box center [806, 408] width 958 height 256
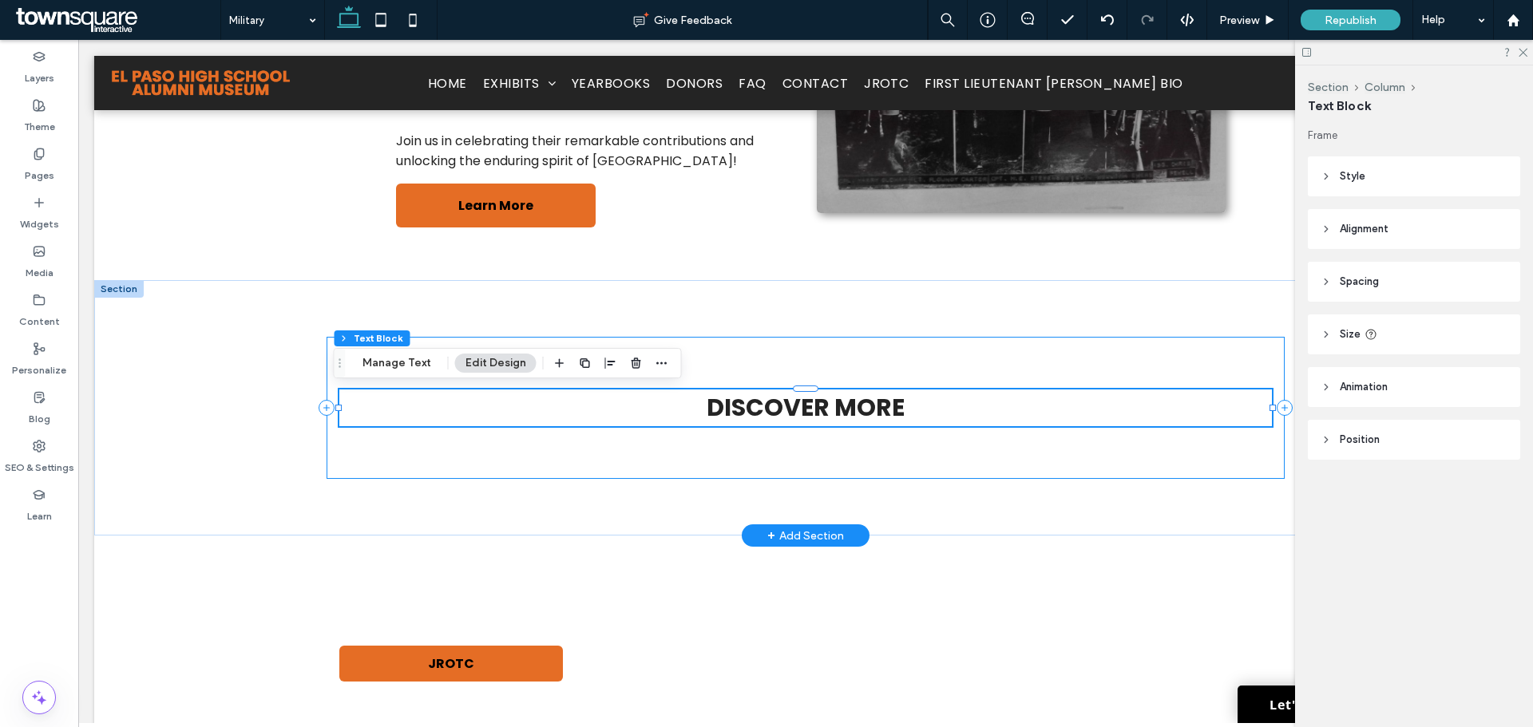
click at [586, 435] on div "Discover More" at bounding box center [806, 407] width 958 height 141
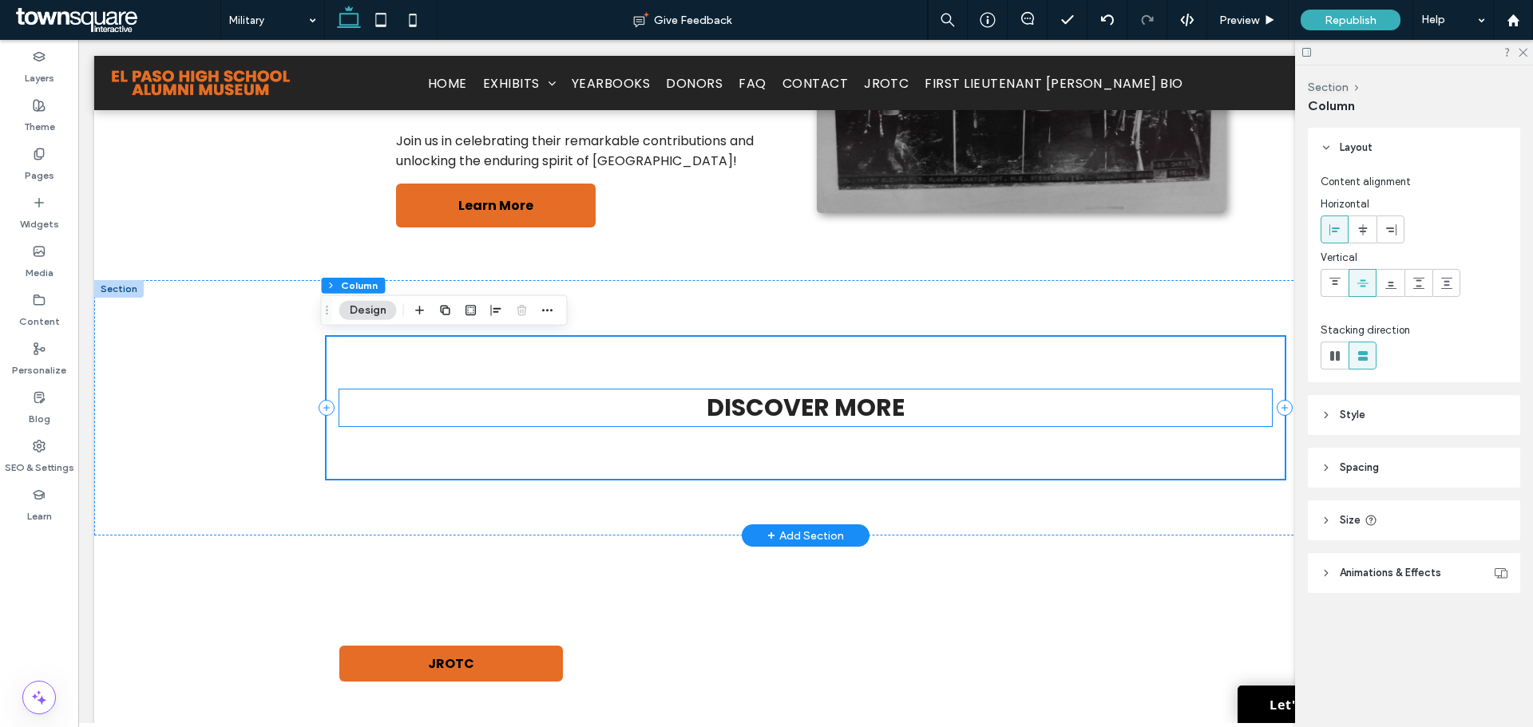
click at [605, 386] on div "Discover More" at bounding box center [806, 407] width 958 height 141
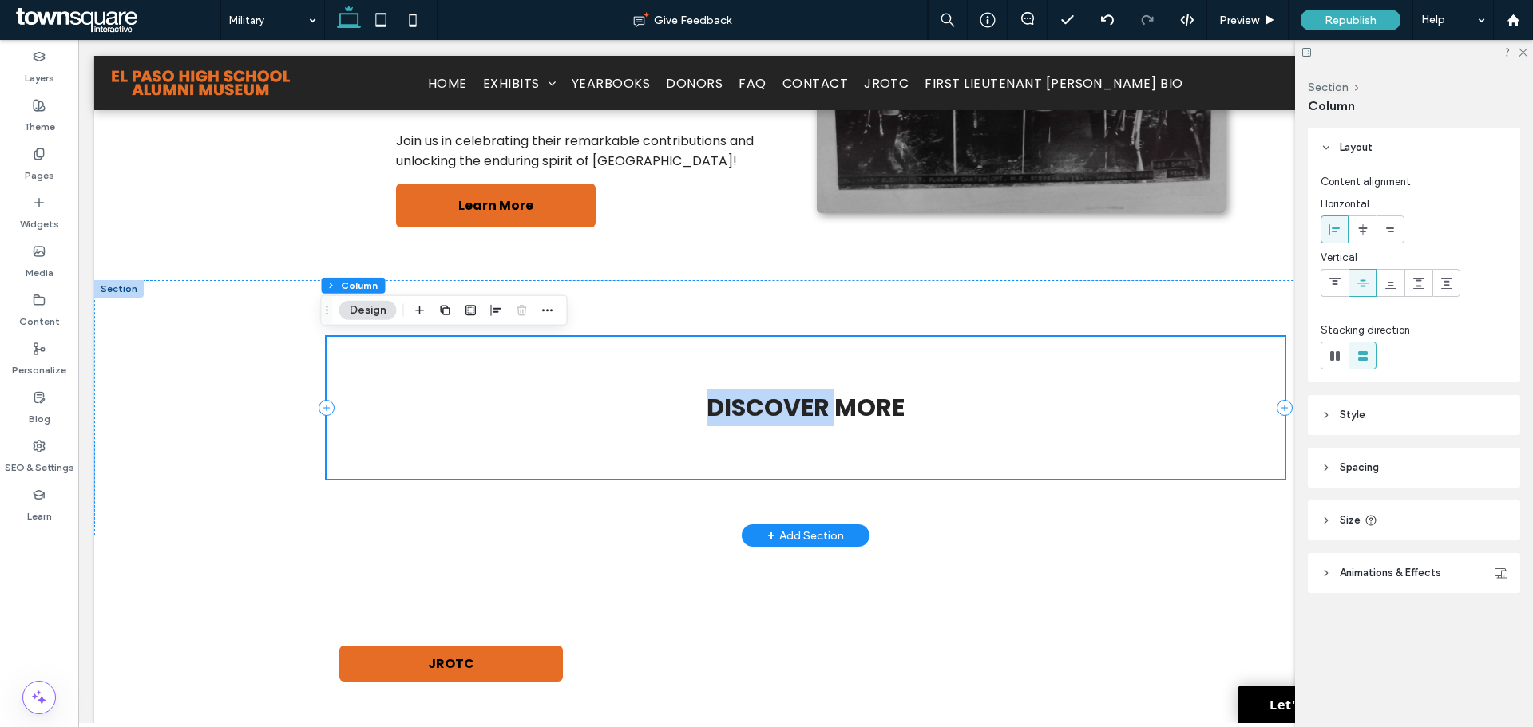
click at [605, 386] on div "Discover More" at bounding box center [806, 407] width 958 height 141
click at [571, 364] on div "Discover More" at bounding box center [806, 407] width 958 height 141
click at [569, 351] on div "Discover More" at bounding box center [806, 407] width 958 height 141
click at [675, 346] on div "Discover More" at bounding box center [806, 407] width 958 height 141
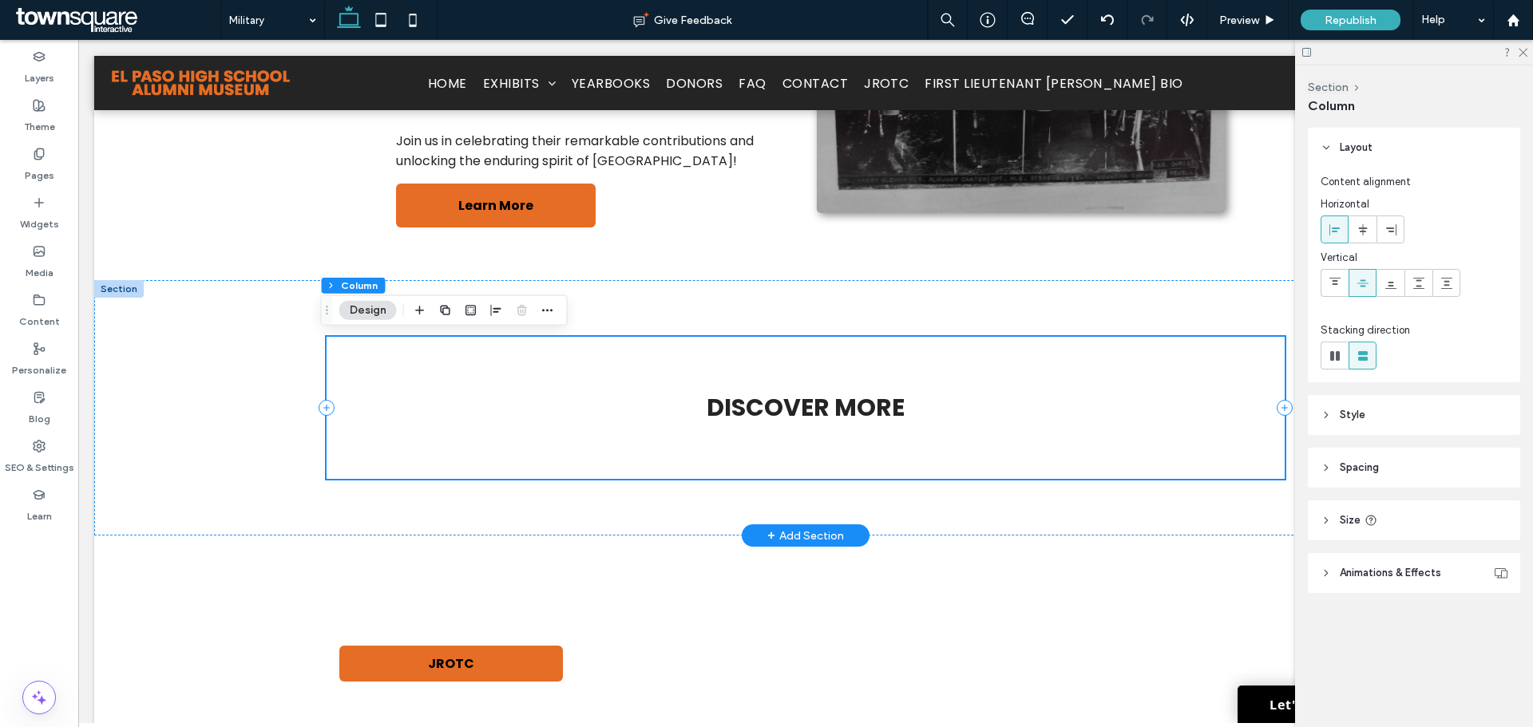
click at [1112, 435] on div "Discover More" at bounding box center [806, 407] width 958 height 141
click at [1037, 442] on div "Discover More" at bounding box center [806, 407] width 958 height 141
click at [741, 449] on div "Discover More" at bounding box center [806, 407] width 958 height 141
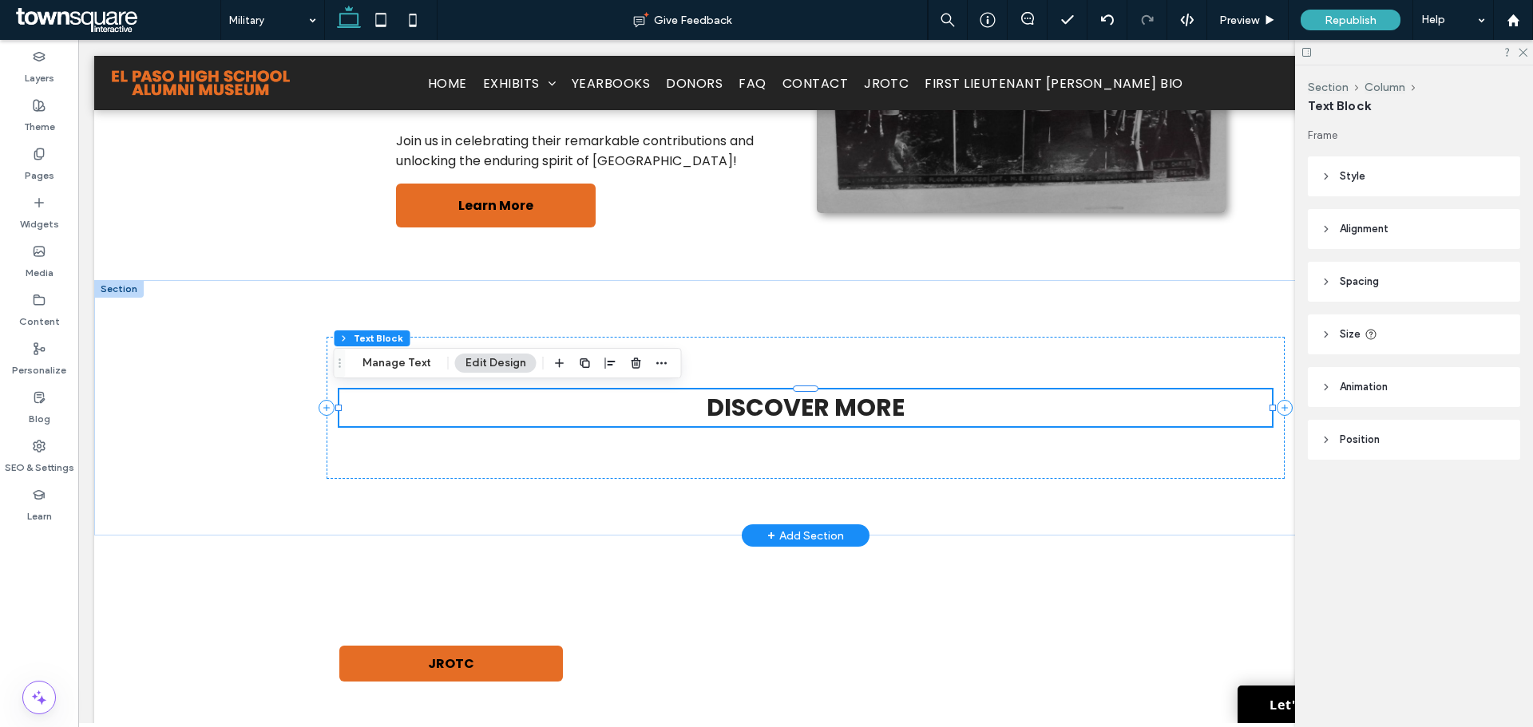
click at [811, 412] on span "Discover More" at bounding box center [806, 407] width 198 height 34
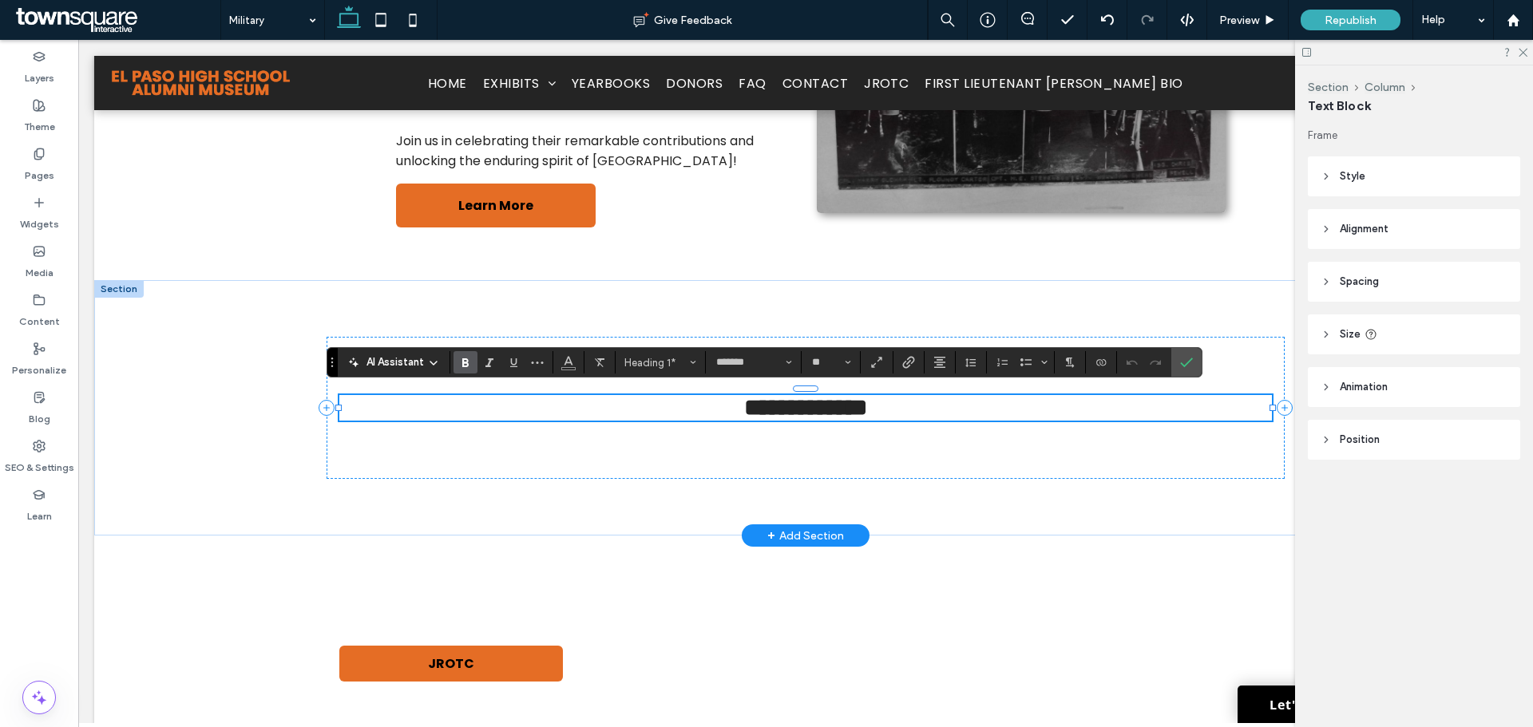
paste div
type input "**"
drag, startPoint x: 565, startPoint y: 454, endPoint x: 492, endPoint y: 450, distance: 73.5
click at [565, 454] on div "**********" at bounding box center [806, 407] width 958 height 141
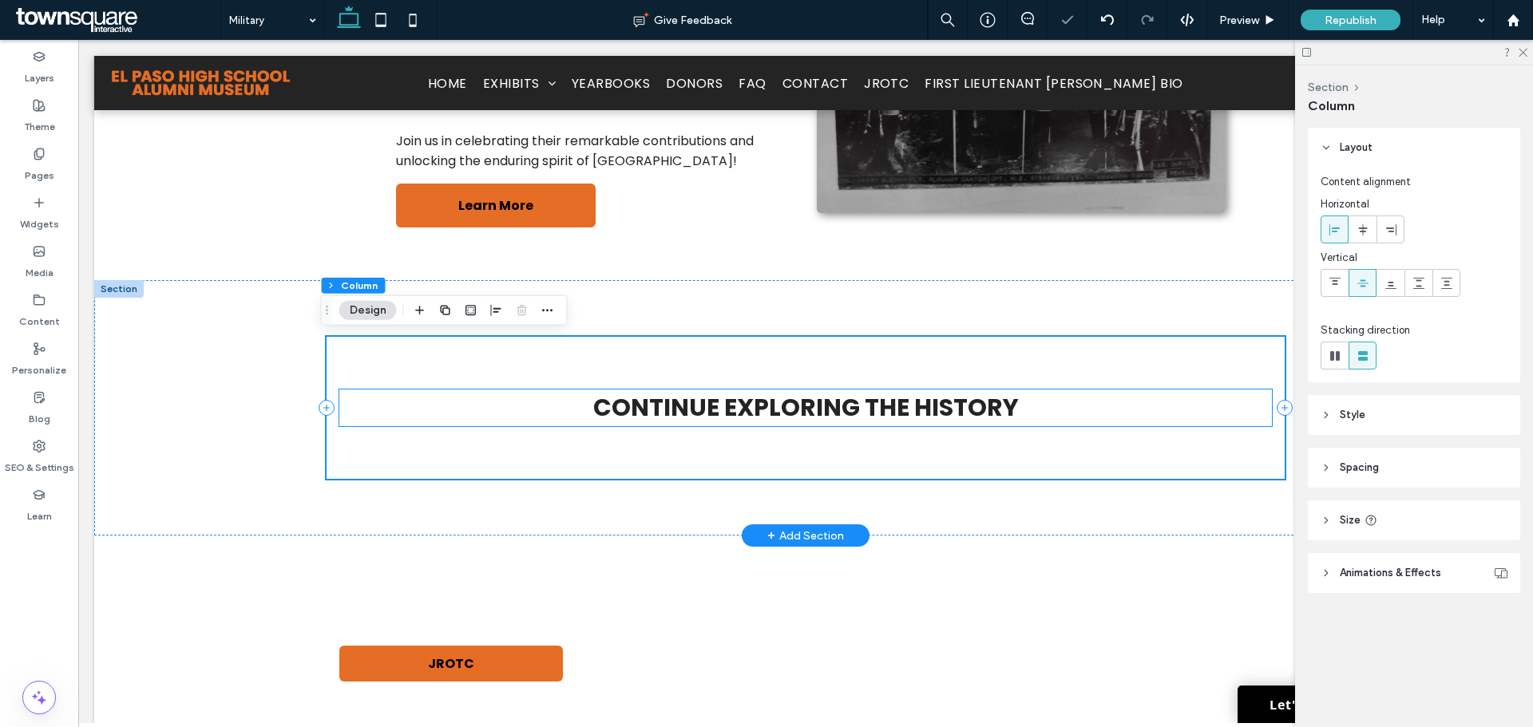
click at [399, 424] on h1 "Continue Exploring the History" at bounding box center [805, 408] width 933 height 37
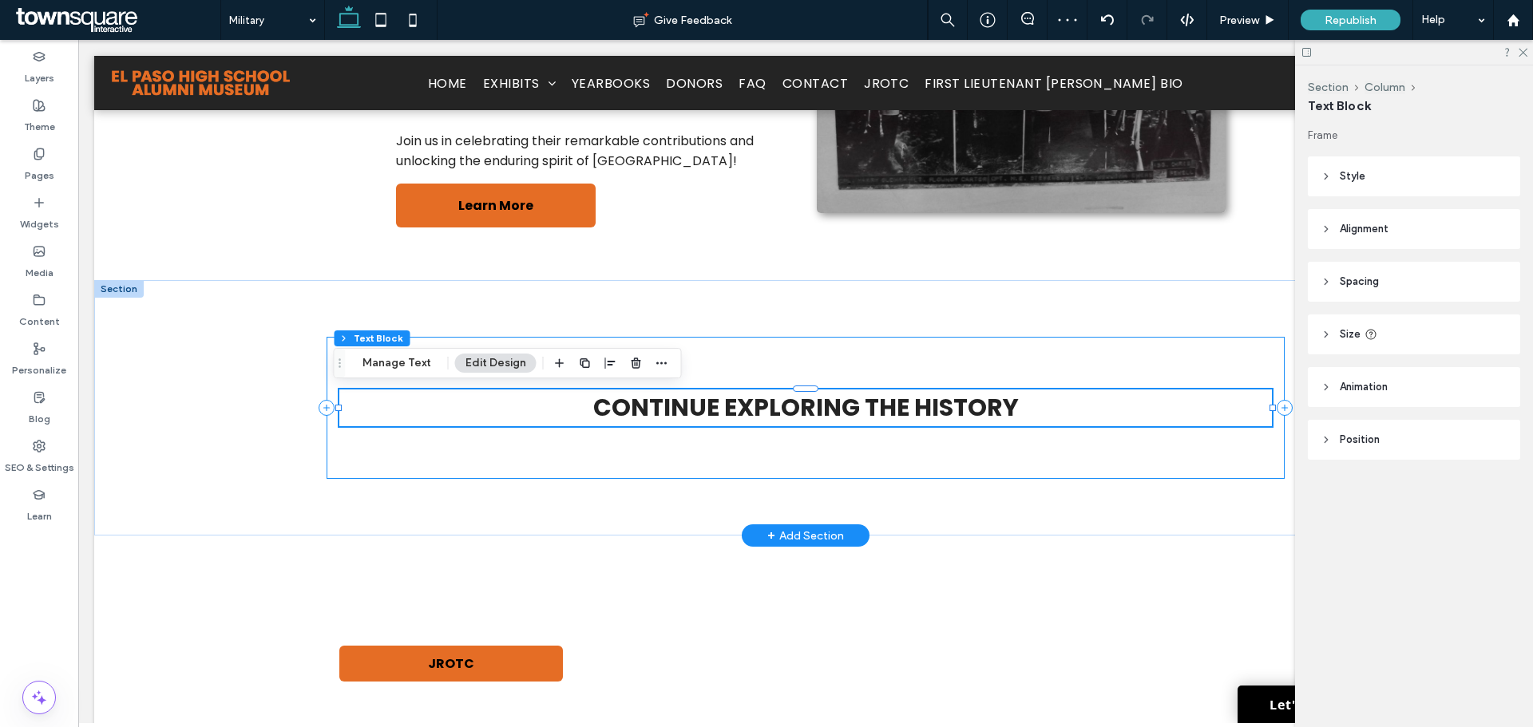
click at [383, 473] on div "Continue Exploring the History" at bounding box center [806, 407] width 958 height 141
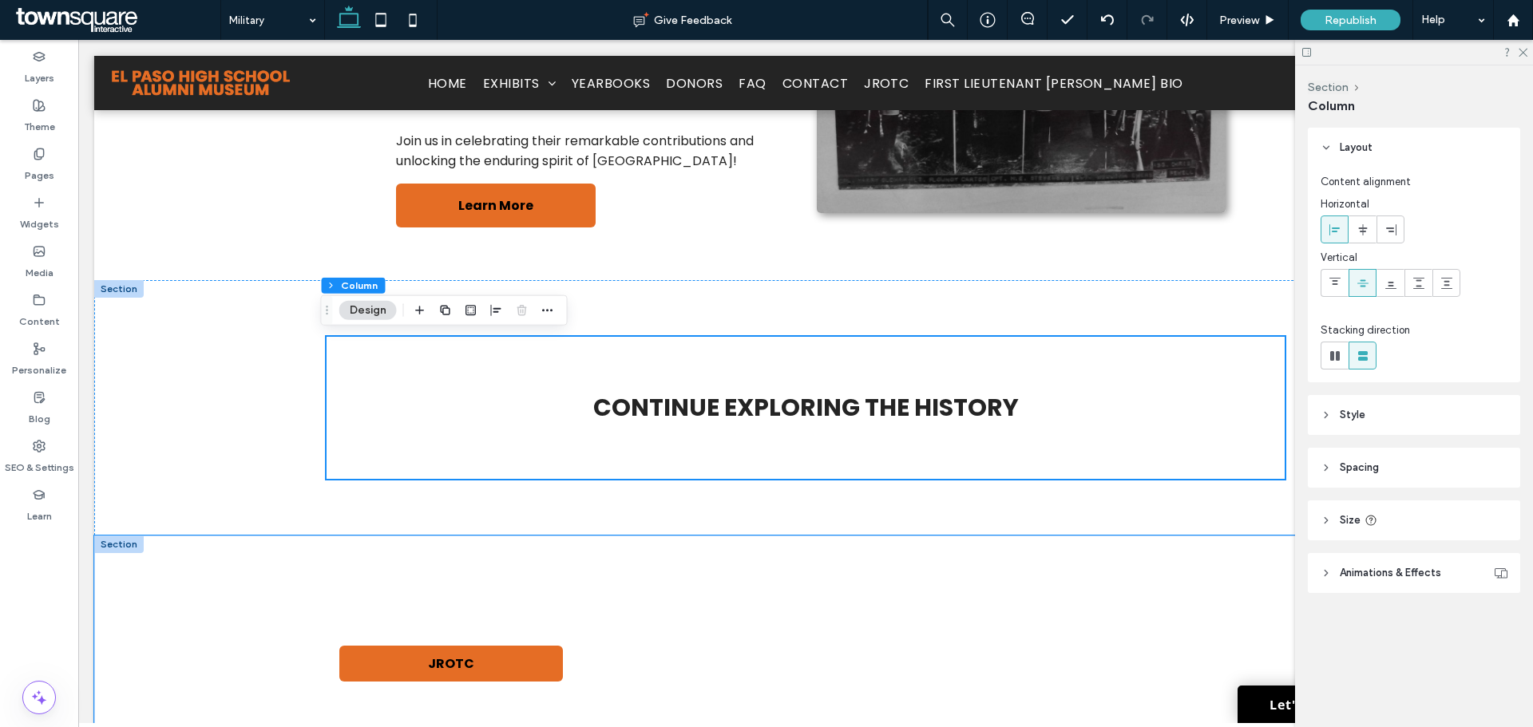
click at [535, 569] on div "JROTC" at bounding box center [806, 664] width 958 height 256
